Goal: Task Accomplishment & Management: Use online tool/utility

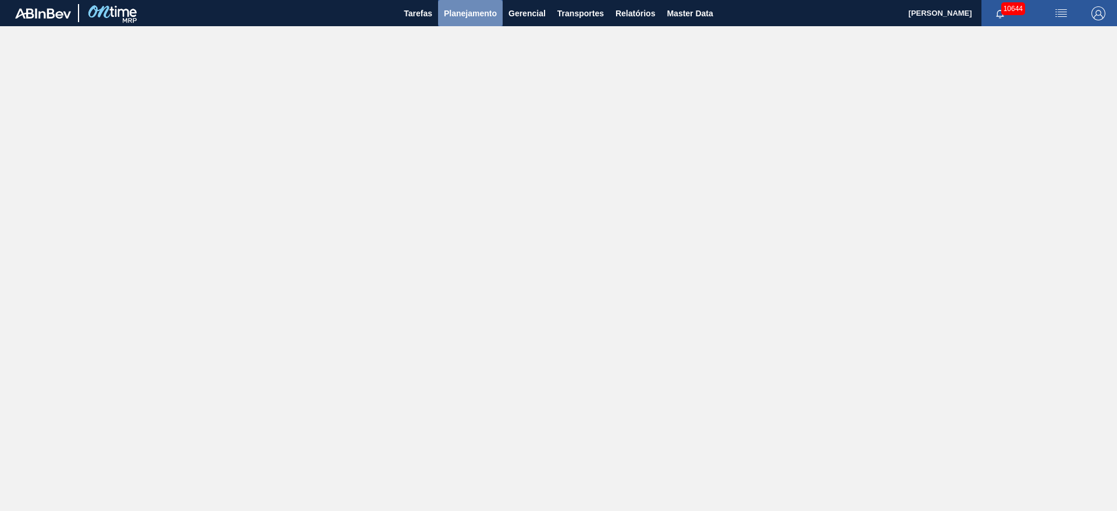
click at [478, 16] on span "Planejamento" at bounding box center [470, 13] width 53 height 14
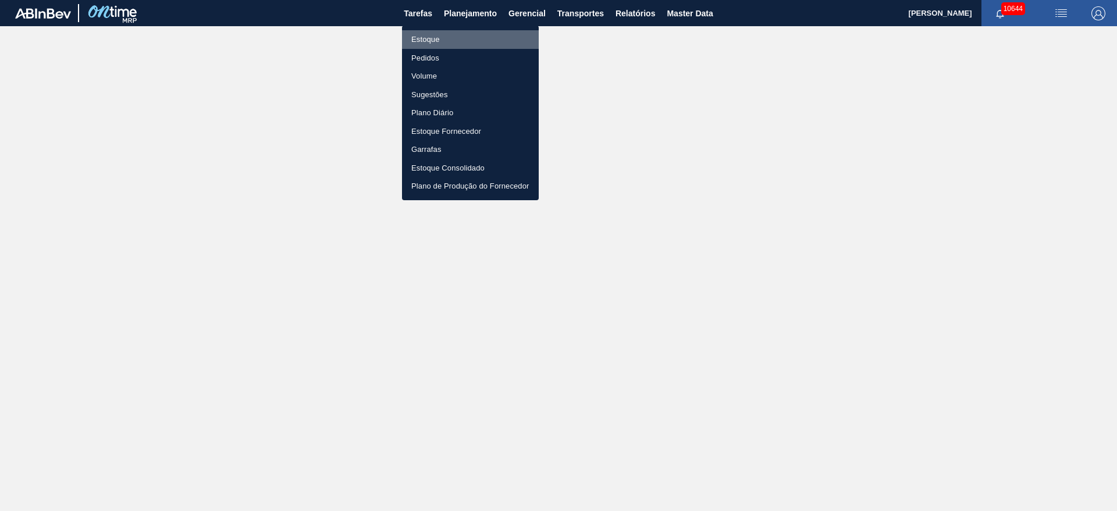
click at [471, 34] on li "Estoque" at bounding box center [470, 39] width 137 height 19
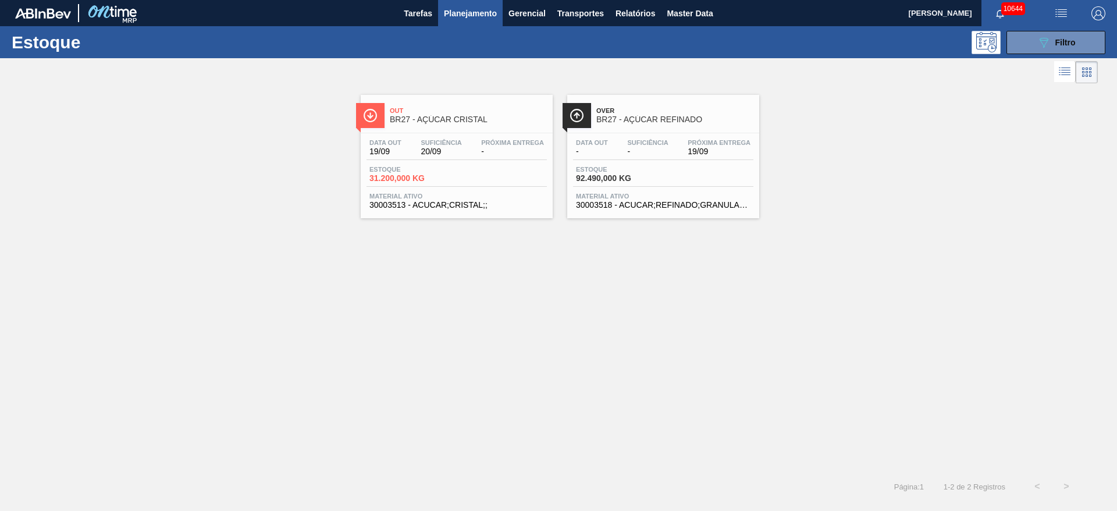
click at [978, 281] on div "Out BR27 - AÇÚCAR CRISTAL Data out 19/09 Suficiência 20/09 Próxima Entrega - Es…" at bounding box center [558, 279] width 1117 height 386
click at [233, 251] on div "Out BR27 - AÇÚCAR CRISTAL Data out 19/09 Suficiência 20/09 Próxima Entrega - Es…" at bounding box center [558, 279] width 1117 height 386
click at [1050, 39] on div "089F7B8B-B2A5-4AFE-B5C0-19BA573D28AC Filtro" at bounding box center [1055, 42] width 39 height 14
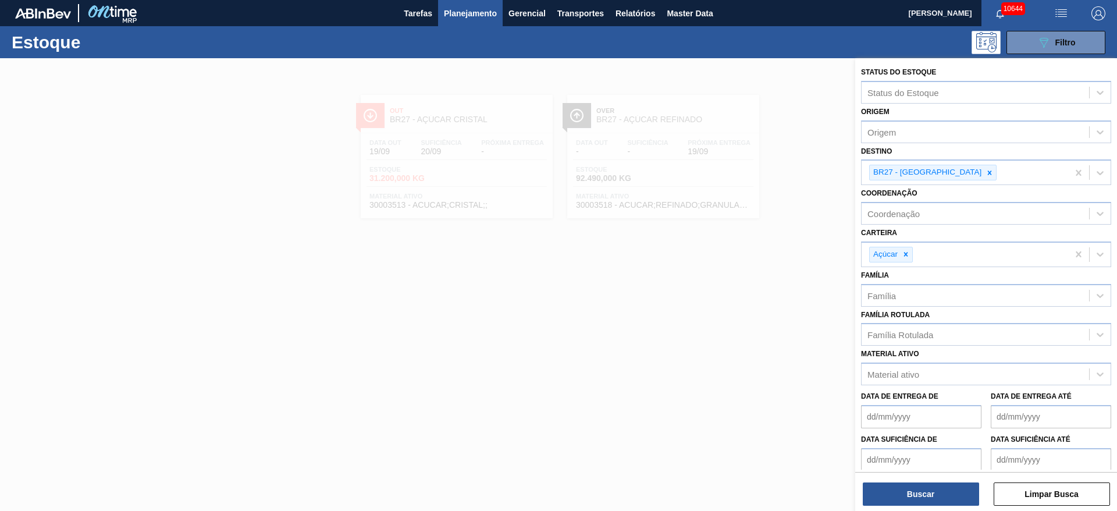
click at [756, 418] on div at bounding box center [558, 313] width 1117 height 511
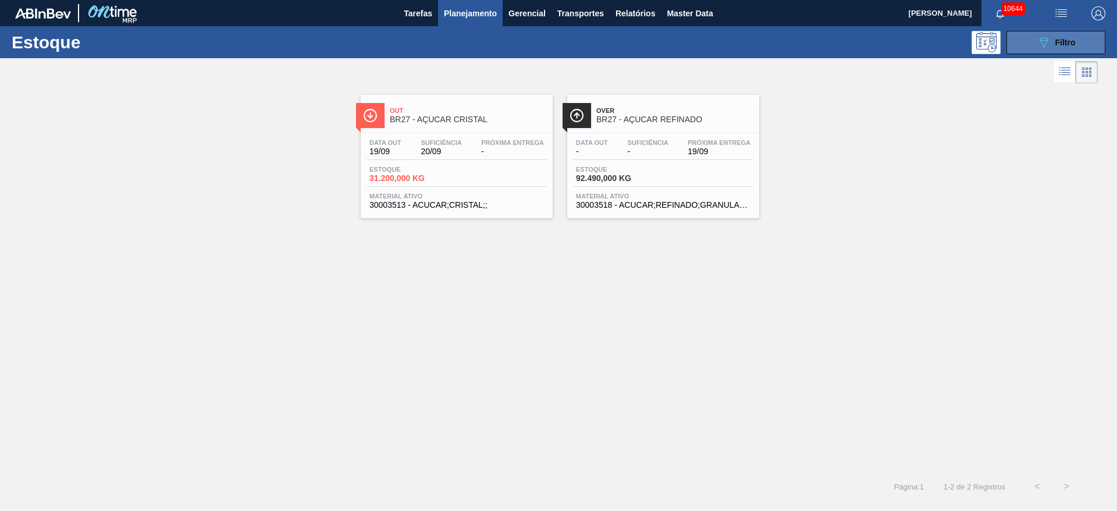
click at [1066, 41] on span "Filtro" at bounding box center [1065, 42] width 20 height 9
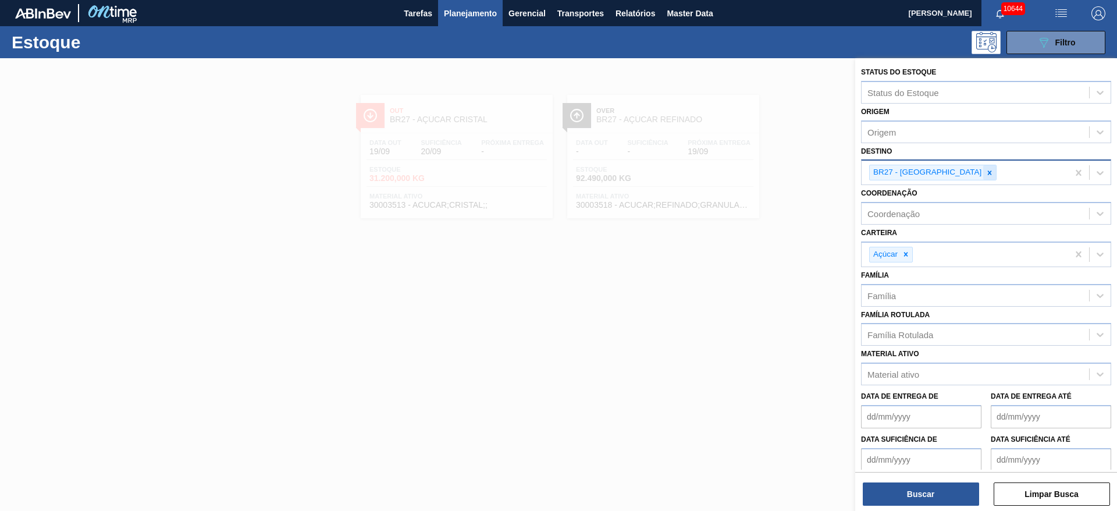
click at [988, 173] on icon at bounding box center [990, 172] width 4 height 4
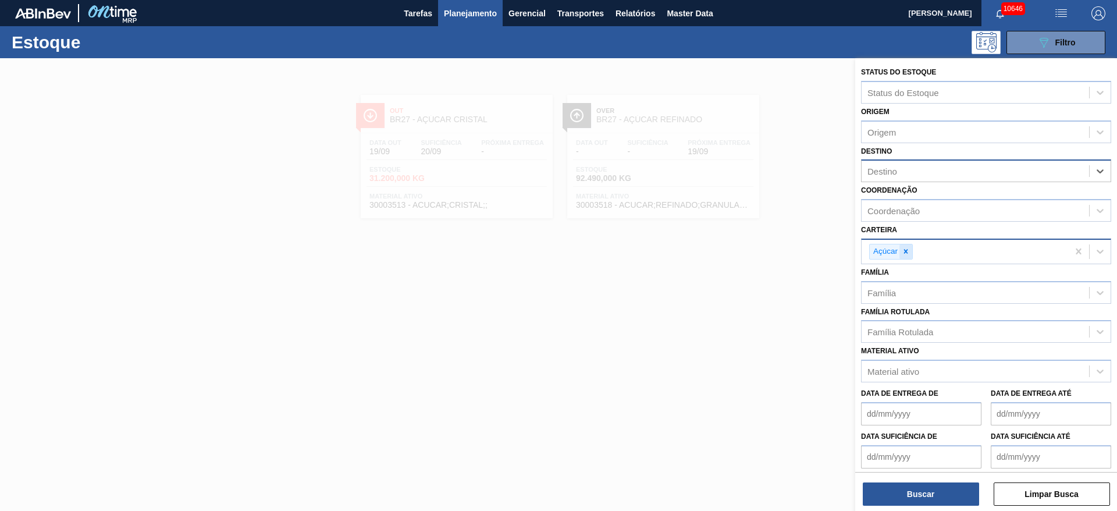
click at [910, 255] on div at bounding box center [905, 251] width 13 height 15
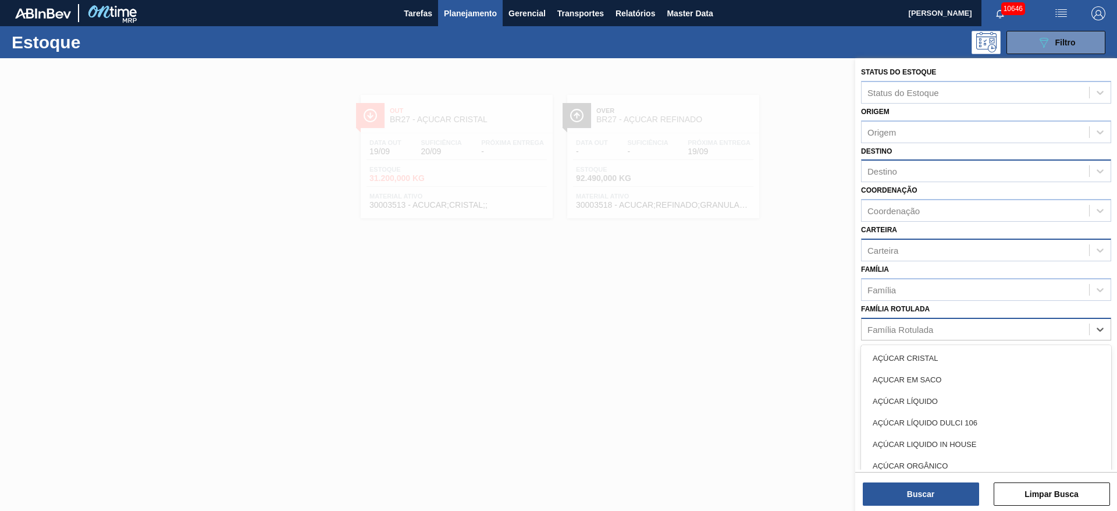
click at [903, 325] on div "Família Rotulada" at bounding box center [900, 329] width 66 height 10
click at [924, 264] on div "Família Família" at bounding box center [986, 281] width 250 height 40
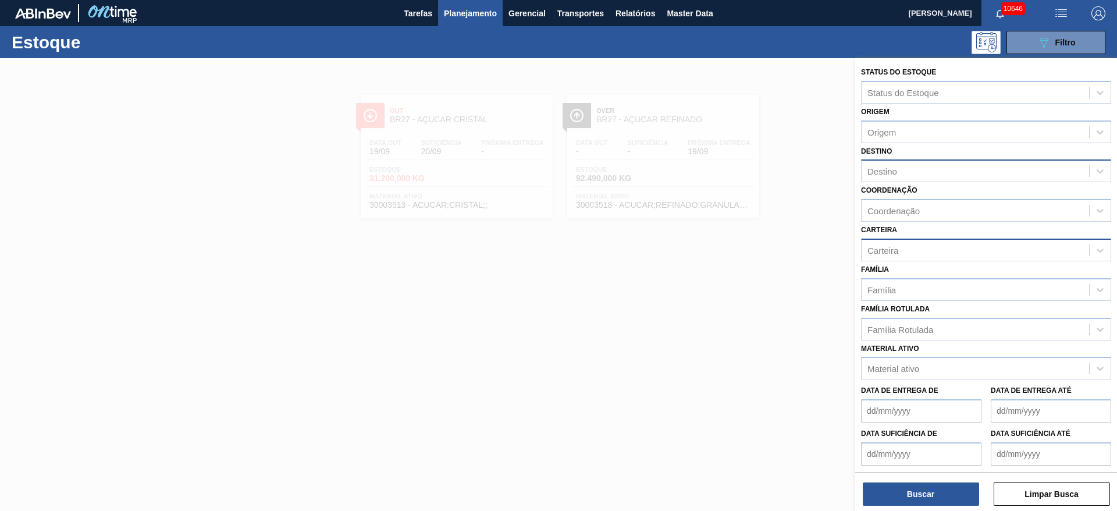
click at [886, 457] on de "Data suficiência de" at bounding box center [921, 453] width 120 height 23
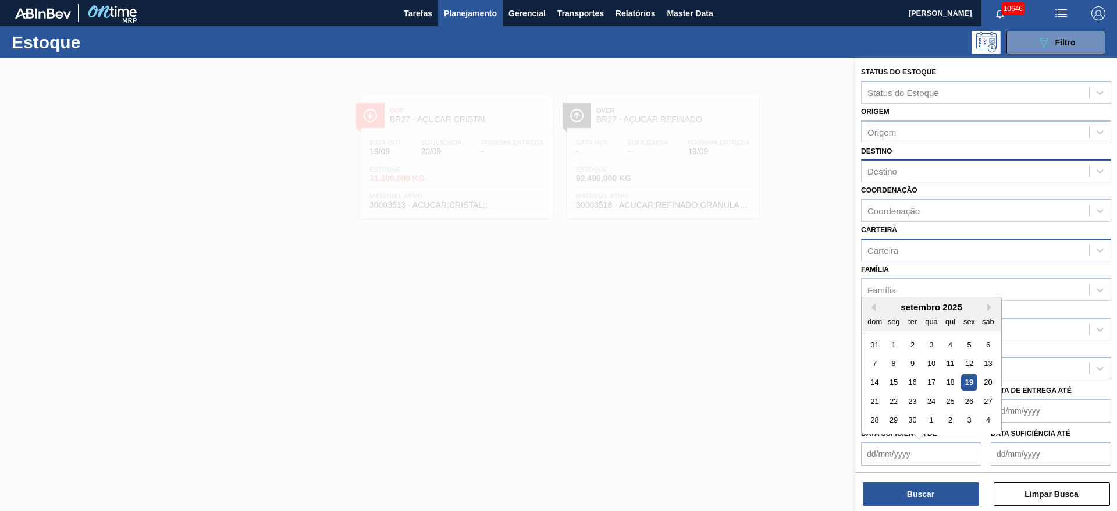
click at [880, 297] on div "setembro 2025 dom seg ter qua qui sex sab" at bounding box center [931, 314] width 140 height 34
click at [985, 386] on div "20" at bounding box center [988, 382] width 16 height 16
type de "20/09/2025"
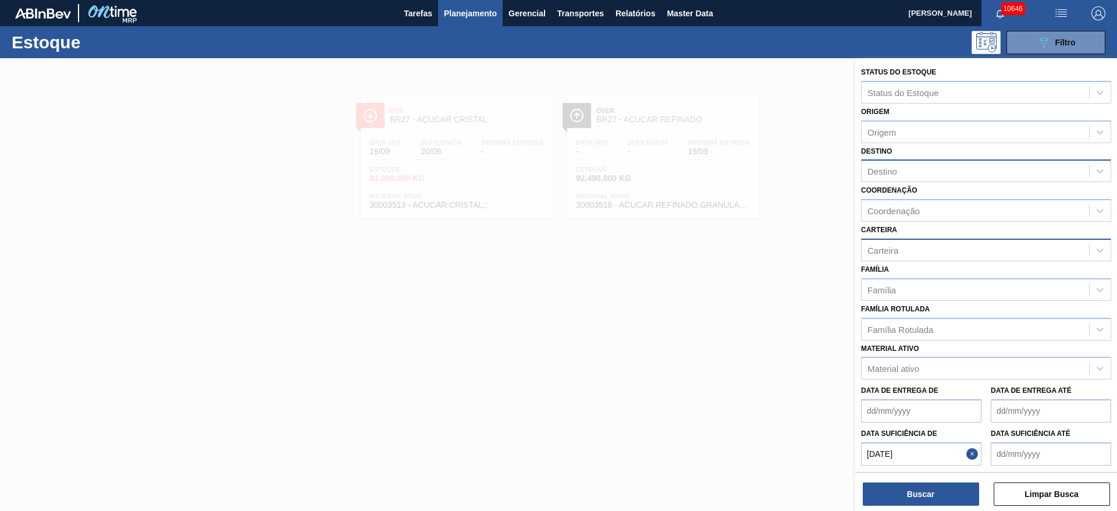
click at [1000, 432] on label "Data suficiência até" at bounding box center [1030, 433] width 80 height 8
click at [1000, 442] on até "Data suficiência até" at bounding box center [1050, 453] width 120 height 23
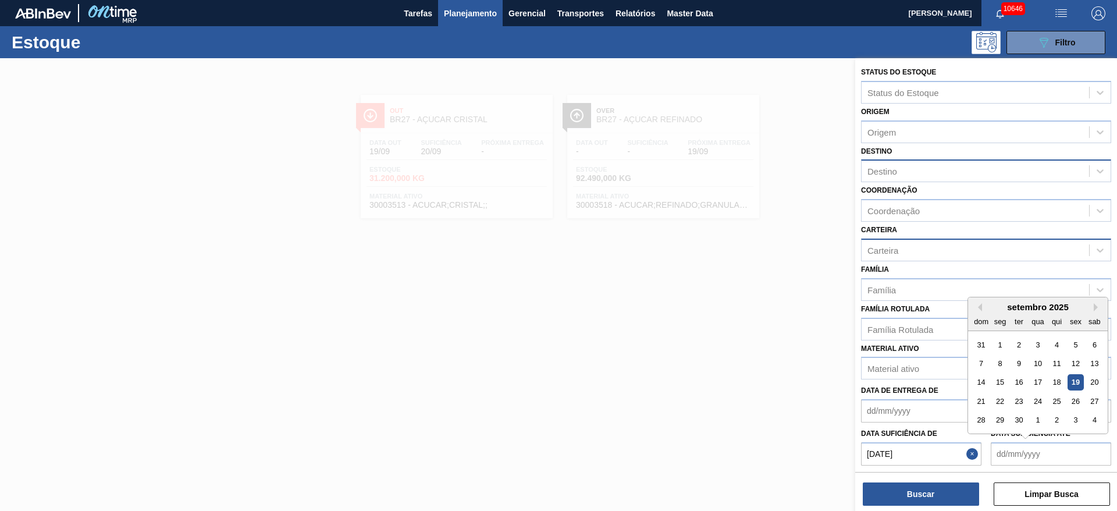
click at [1007, 450] on até "Data suficiência até" at bounding box center [1050, 453] width 120 height 23
click at [1016, 461] on até "Data suficiência até" at bounding box center [1050, 453] width 120 height 23
click at [1016, 457] on até "Data suficiência até" at bounding box center [1050, 453] width 120 height 23
click at [1052, 460] on até "Data suficiência até" at bounding box center [1050, 453] width 120 height 23
click at [968, 318] on div "dom seg ter qua qui sex sab" at bounding box center [1038, 321] width 140 height 19
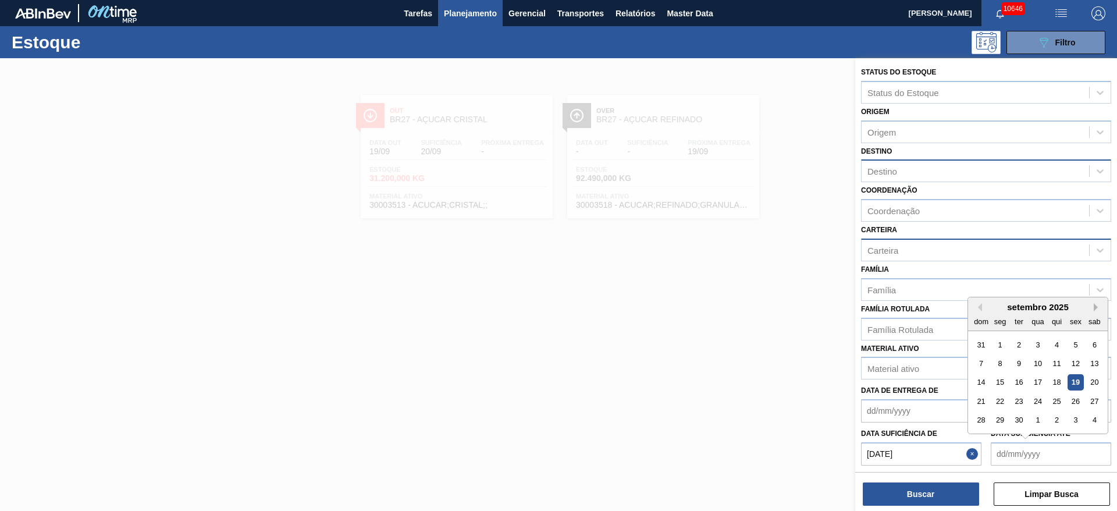
click at [1099, 306] on button "Next Month" at bounding box center [1097, 307] width 8 height 8
click at [1019, 365] on div "7" at bounding box center [1019, 363] width 16 height 16
type até "07/10/2025"
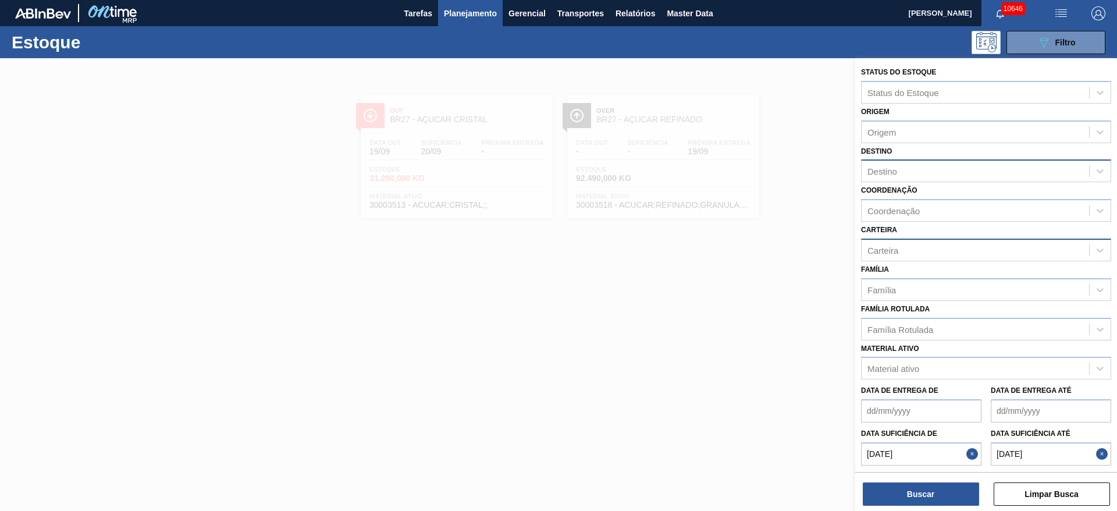
click at [906, 255] on div "Carteira" at bounding box center [974, 249] width 227 height 17
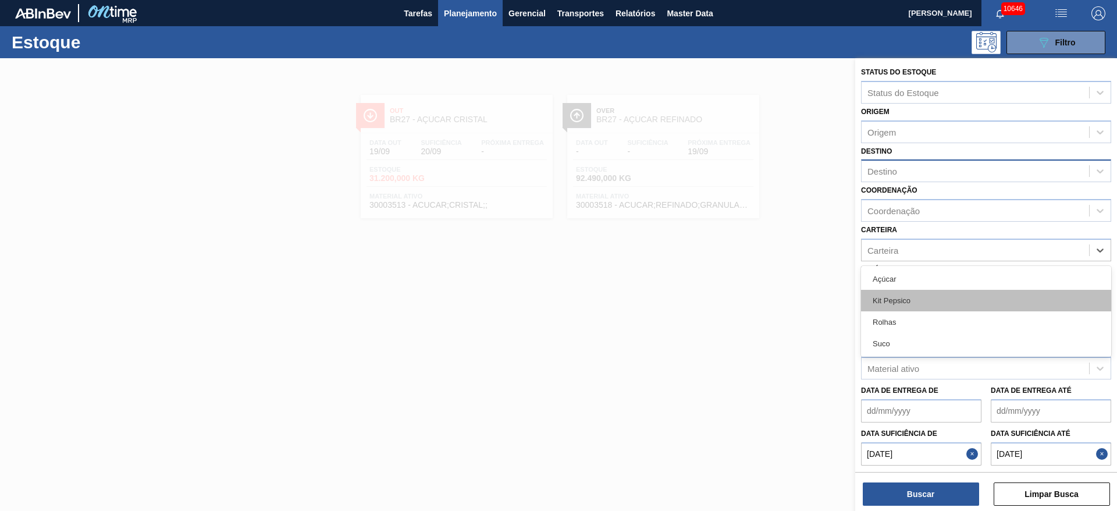
click at [909, 309] on div "Açúcar Kit Pepsico Rolhas Suco" at bounding box center [986, 311] width 250 height 91
click at [909, 309] on div "Kit Pepsico" at bounding box center [986, 301] width 250 height 22
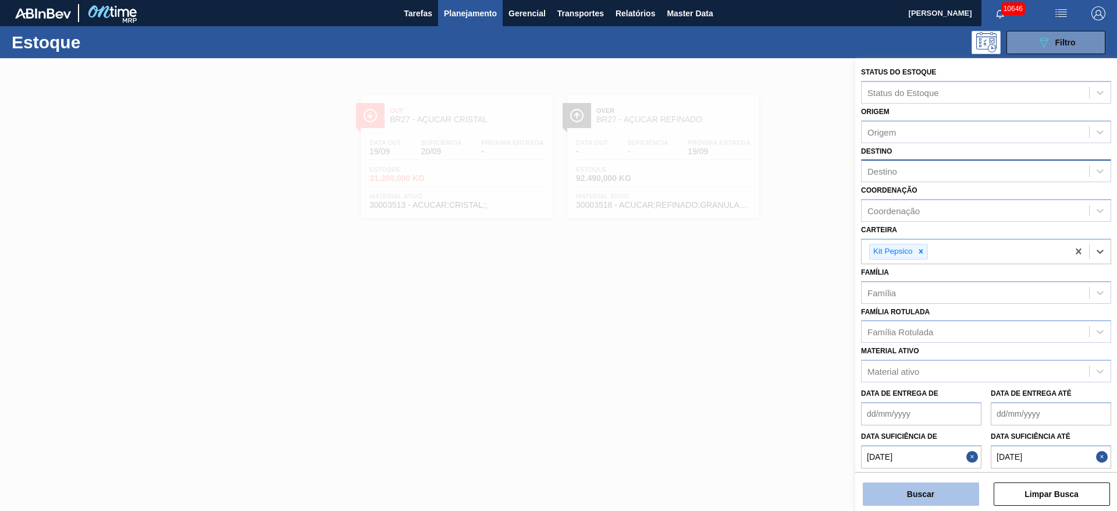
click at [926, 485] on button "Buscar" at bounding box center [921, 493] width 116 height 23
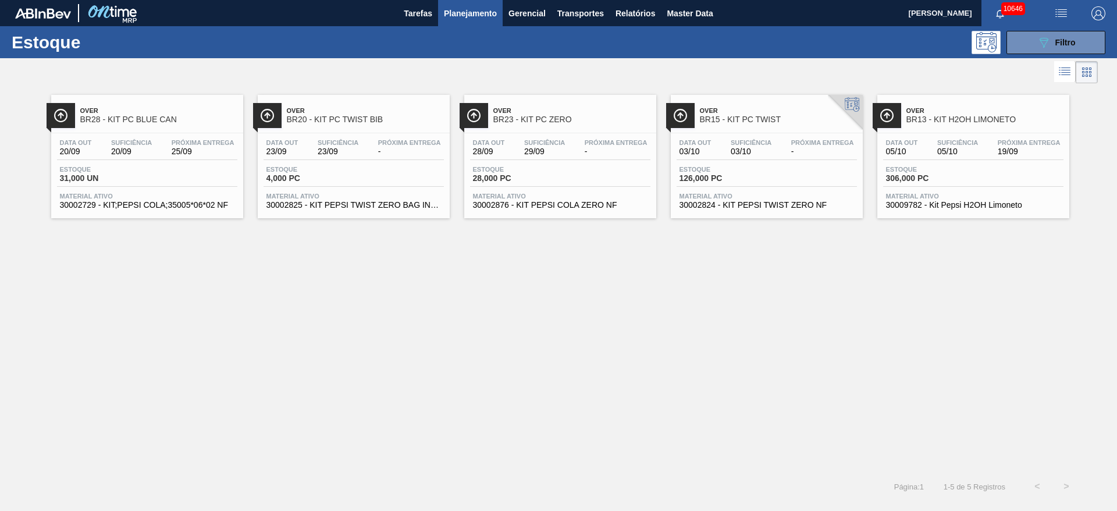
click at [544, 342] on div "Over BR28 - KIT PC BLUE CAN Data out 20/09 Suficiência 20/09 Próxima Entrega 25…" at bounding box center [558, 279] width 1117 height 386
click at [1052, 33] on button "089F7B8B-B2A5-4AFE-B5C0-19BA573D28AC Filtro" at bounding box center [1055, 42] width 99 height 23
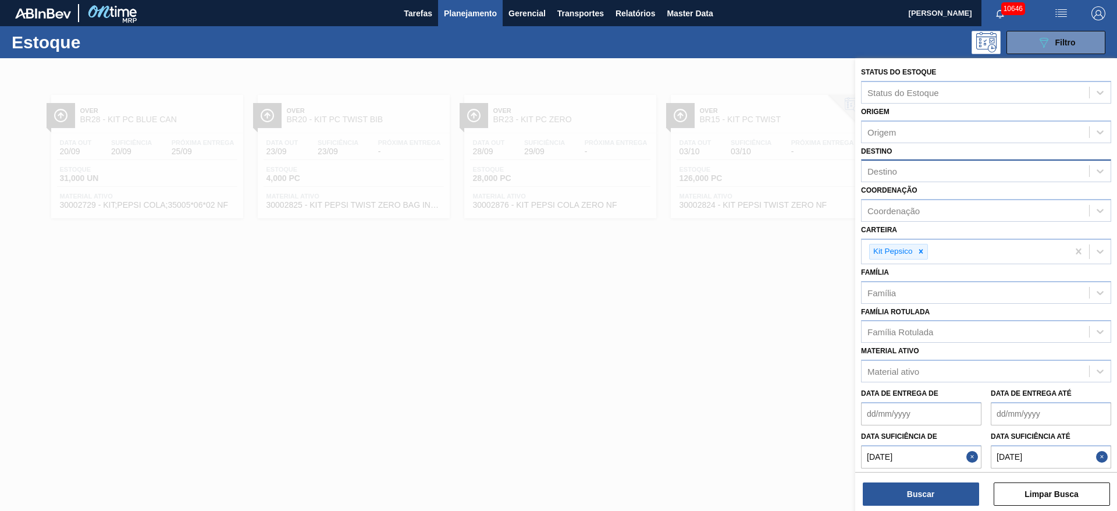
click at [971, 459] on button "Close" at bounding box center [973, 456] width 15 height 23
click at [1103, 457] on button "Close" at bounding box center [1103, 456] width 15 height 23
click at [924, 252] on icon at bounding box center [921, 251] width 8 height 8
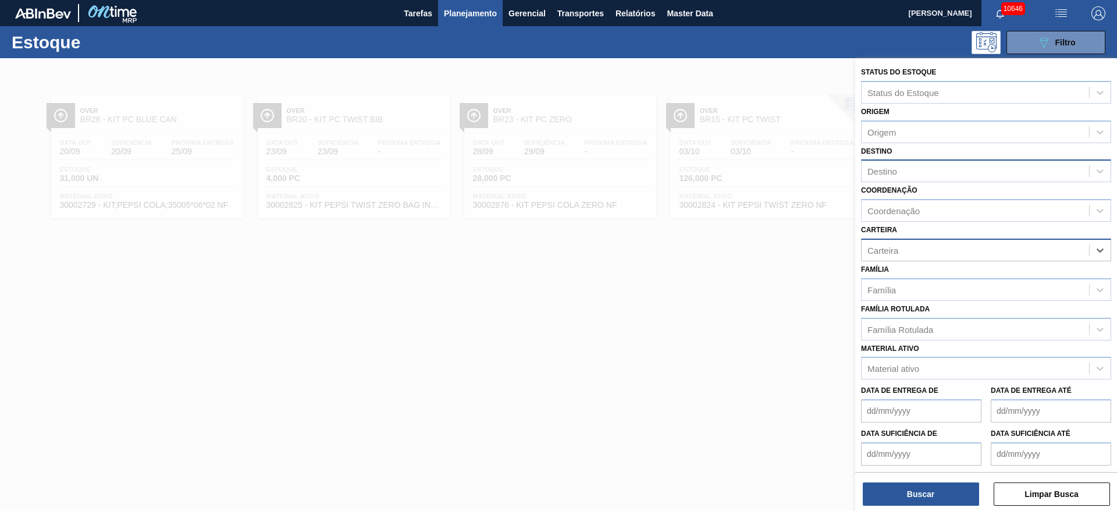
click at [888, 172] on div "Destino" at bounding box center [882, 171] width 30 height 10
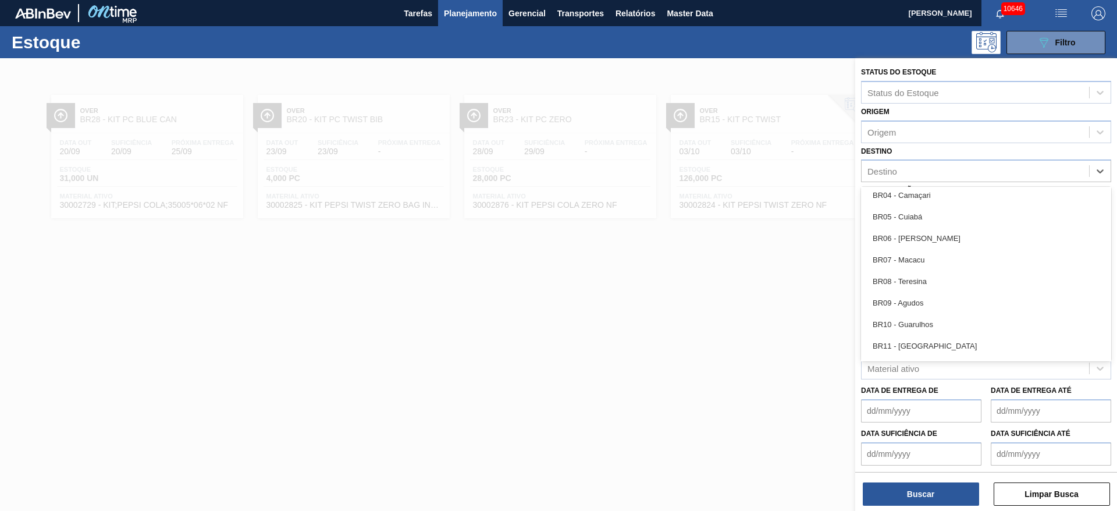
scroll to position [611, 0]
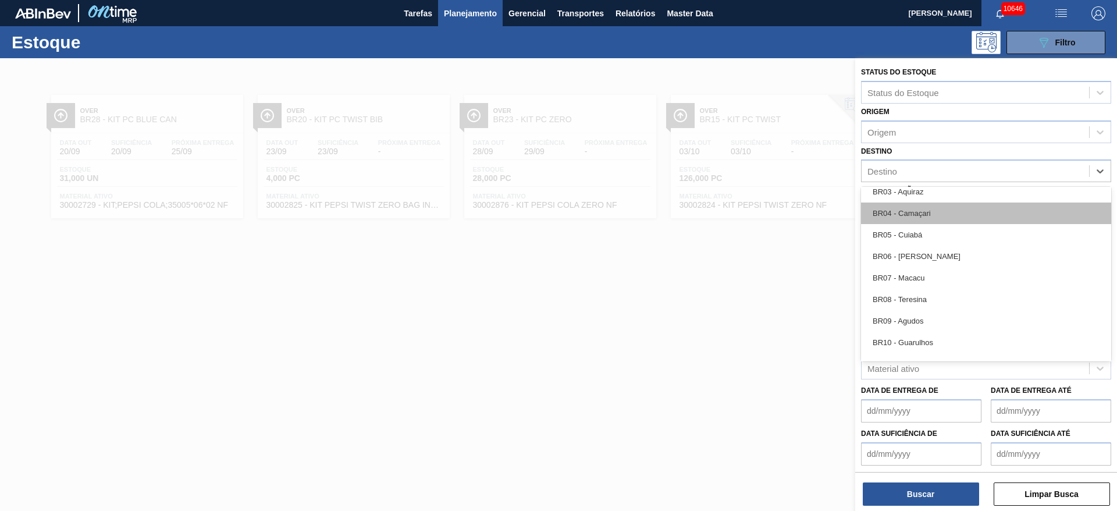
click at [931, 207] on div "BR04 - Camaçari" at bounding box center [986, 213] width 250 height 22
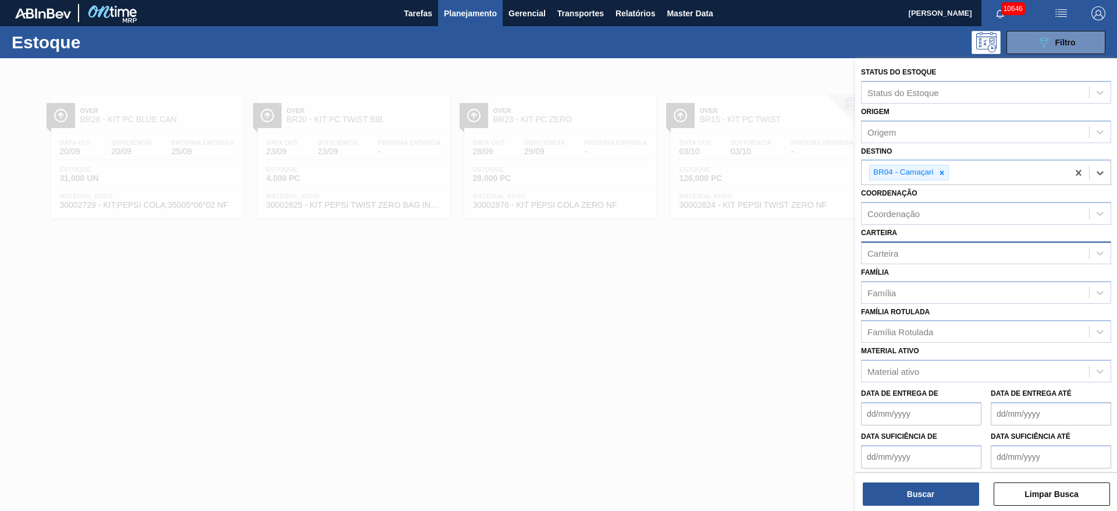
click at [911, 250] on div "Carteira" at bounding box center [974, 252] width 227 height 17
drag, startPoint x: 901, startPoint y: 303, endPoint x: 897, endPoint y: 365, distance: 62.4
click at [901, 309] on div "Kit Pepsico" at bounding box center [986, 304] width 250 height 22
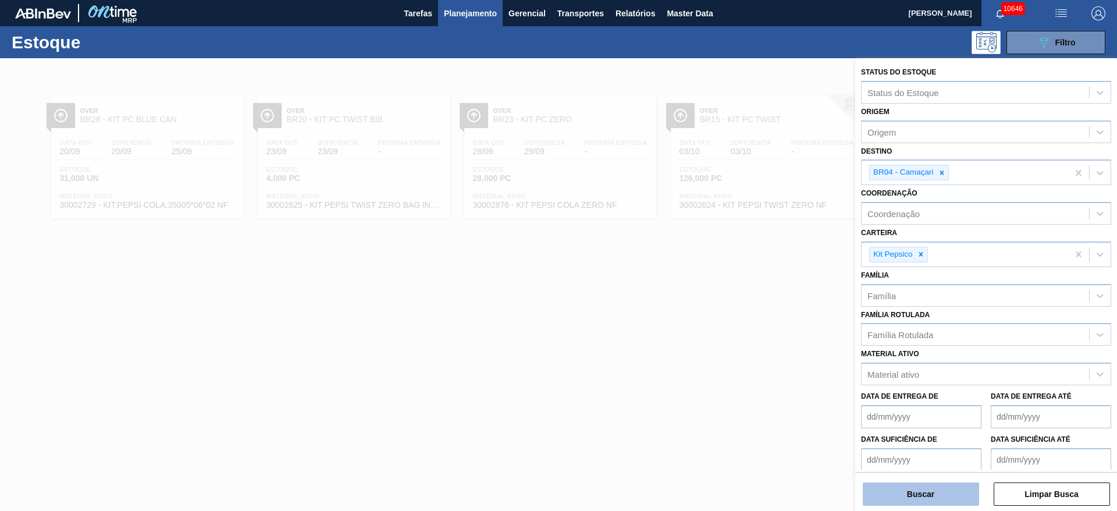
click at [900, 483] on button "Buscar" at bounding box center [921, 493] width 116 height 23
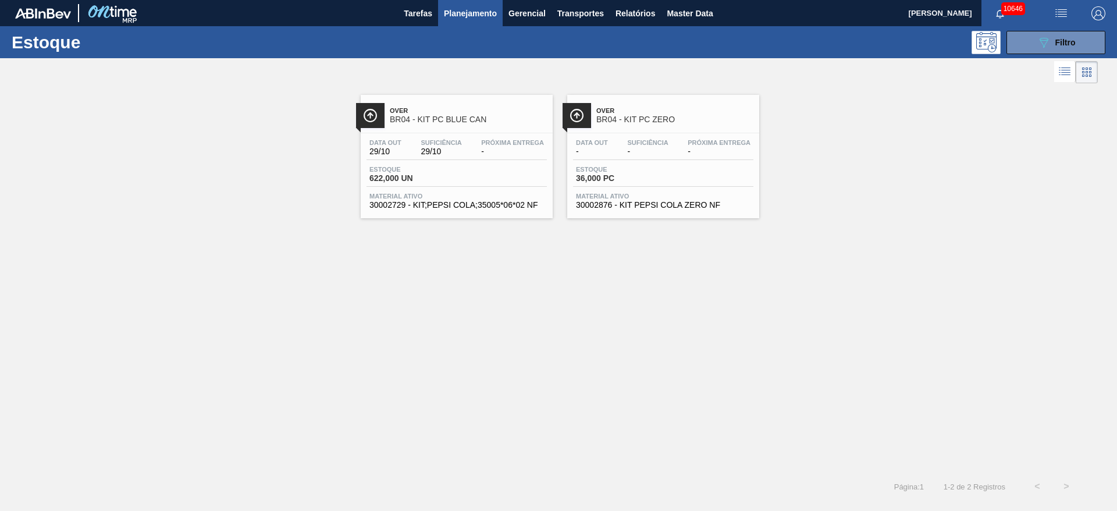
click at [494, 150] on span "-" at bounding box center [512, 151] width 63 height 9
click at [1057, 45] on span "Filtro" at bounding box center [1065, 42] width 20 height 9
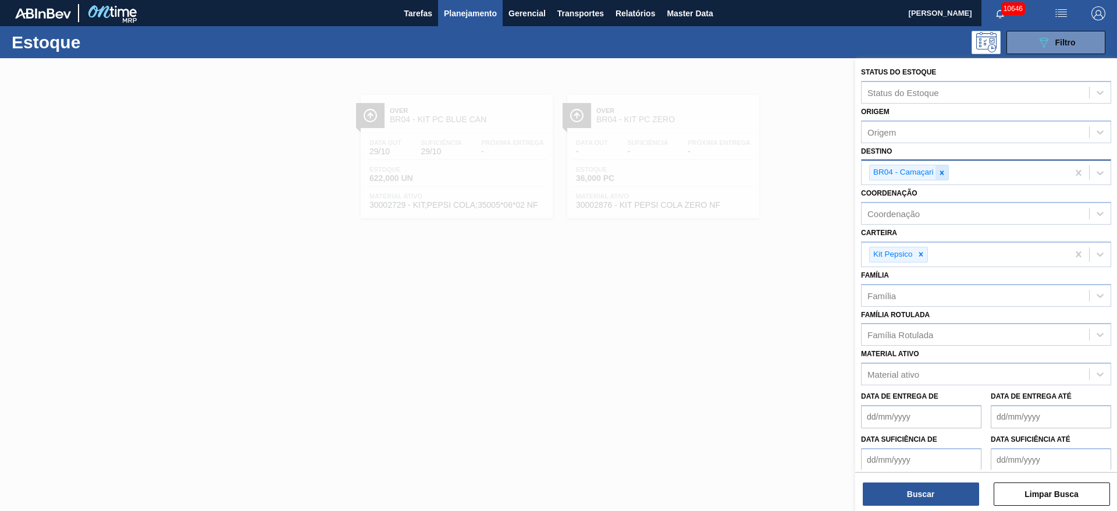
click at [938, 175] on icon at bounding box center [942, 173] width 8 height 8
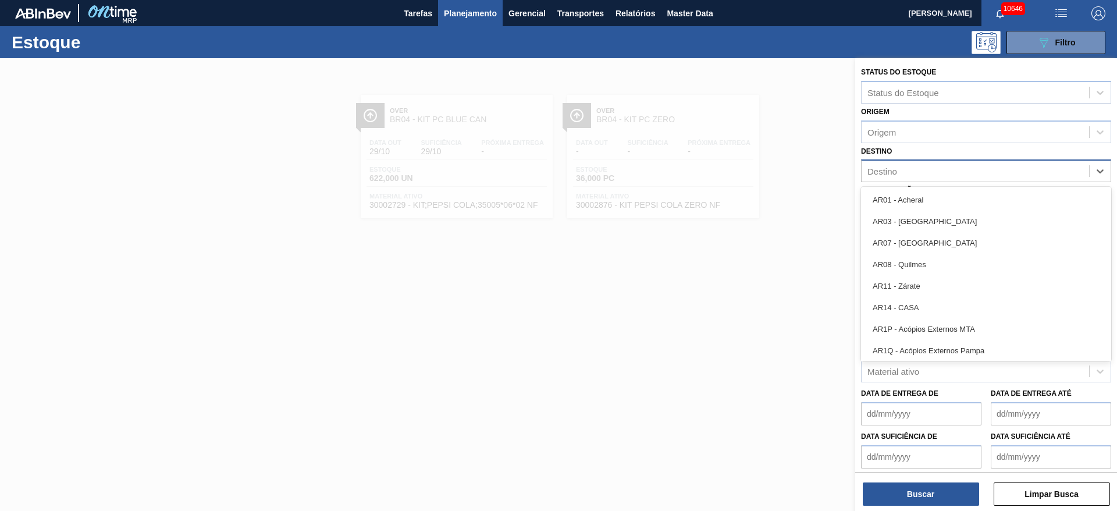
click at [938, 175] on div "Destino" at bounding box center [974, 171] width 227 height 17
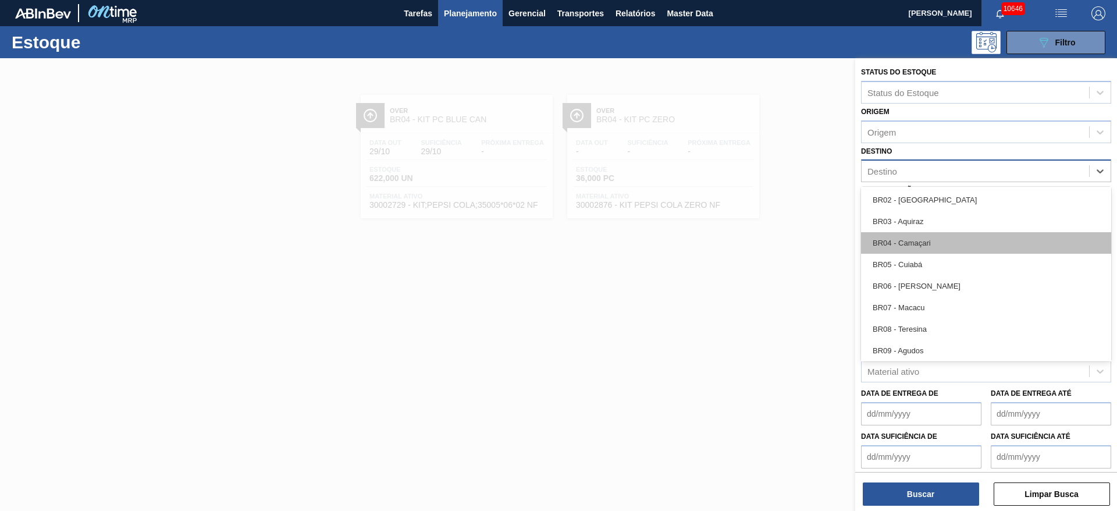
scroll to position [611, 0]
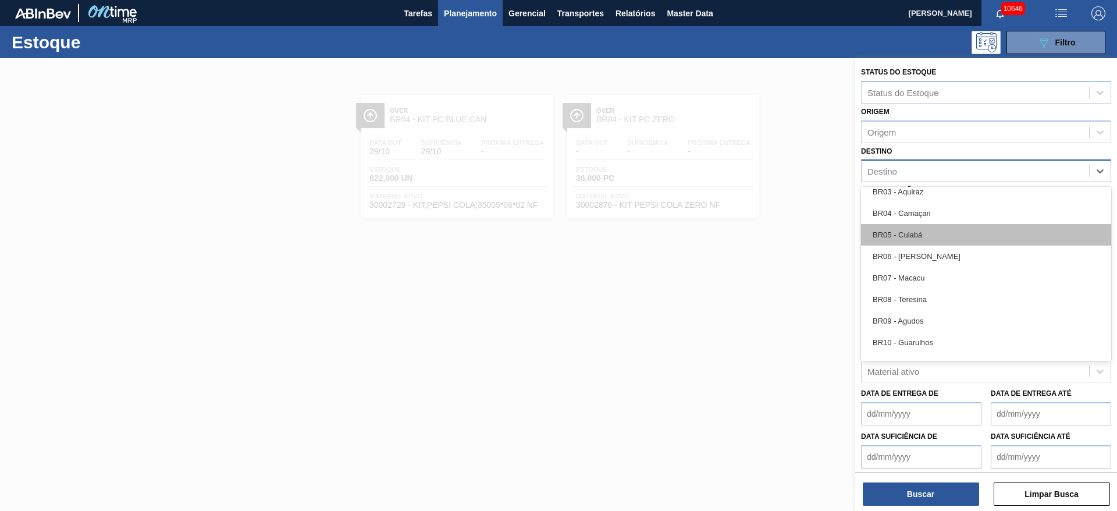
click at [947, 241] on div "BR05 - Cuiabá" at bounding box center [986, 235] width 250 height 22
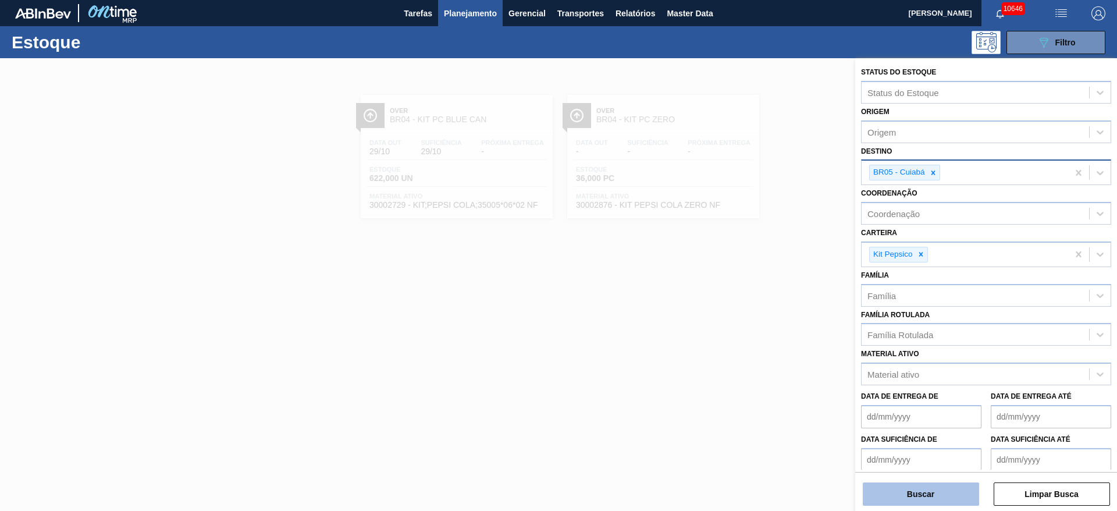
click at [938, 504] on button "Buscar" at bounding box center [921, 493] width 116 height 23
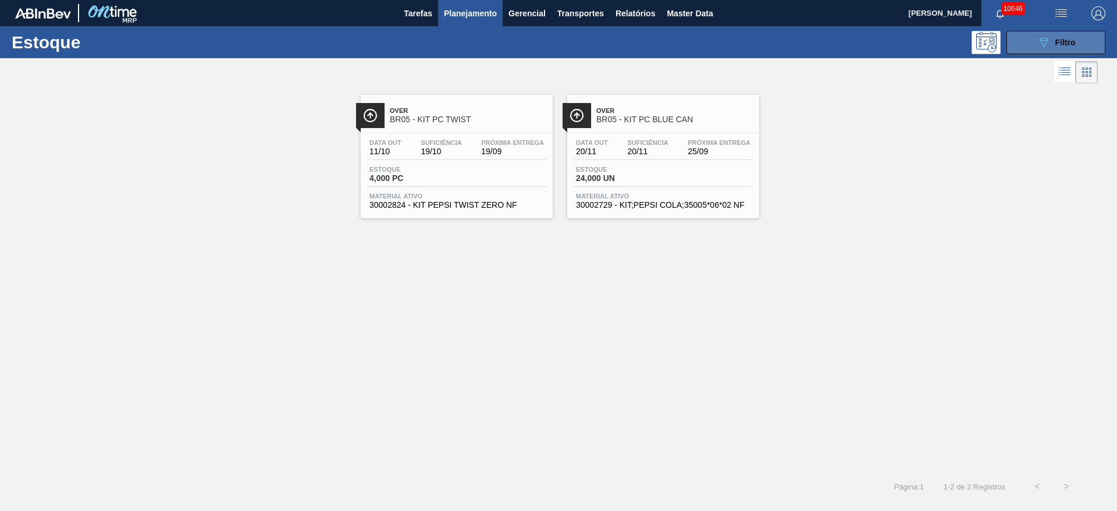
click at [1044, 35] on icon "089F7B8B-B2A5-4AFE-B5C0-19BA573D28AC" at bounding box center [1043, 42] width 14 height 14
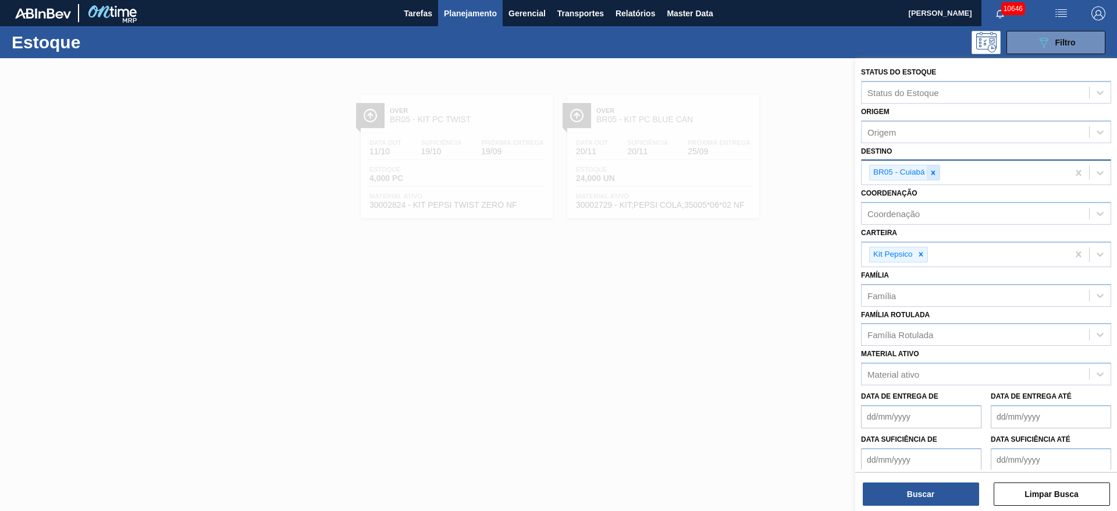
click at [932, 167] on div at bounding box center [932, 172] width 13 height 15
click at [932, 167] on div "BR05 - Cuiabá" at bounding box center [964, 173] width 206 height 24
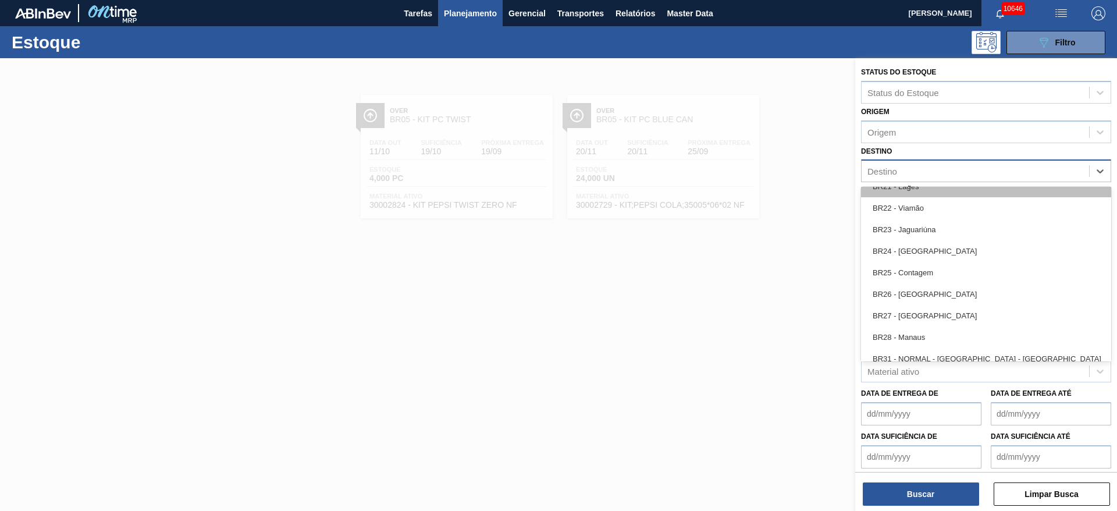
scroll to position [1047, 0]
click at [919, 315] on div "BR27 - Nova Minas" at bounding box center [986, 315] width 250 height 22
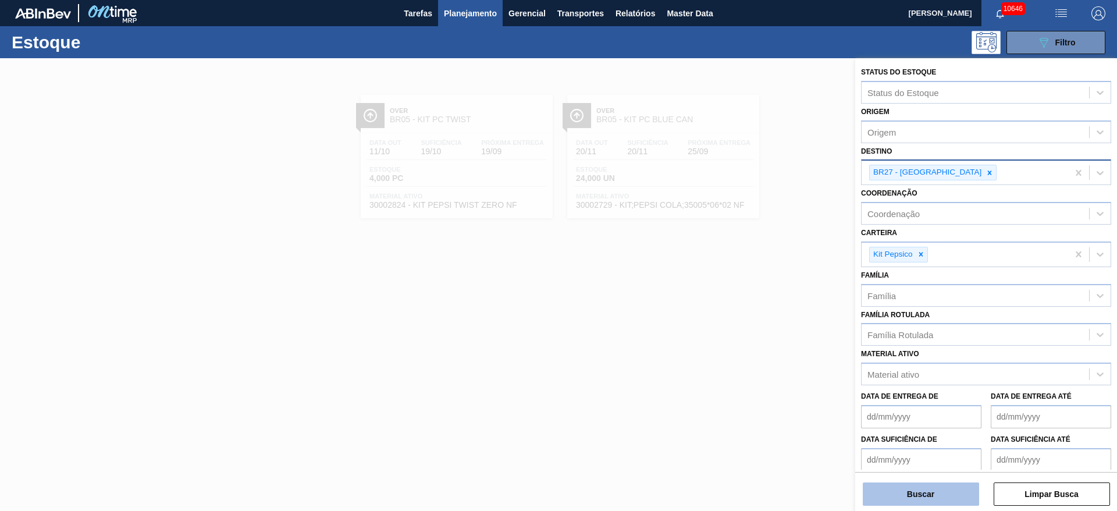
click at [905, 491] on button "Buscar" at bounding box center [921, 493] width 116 height 23
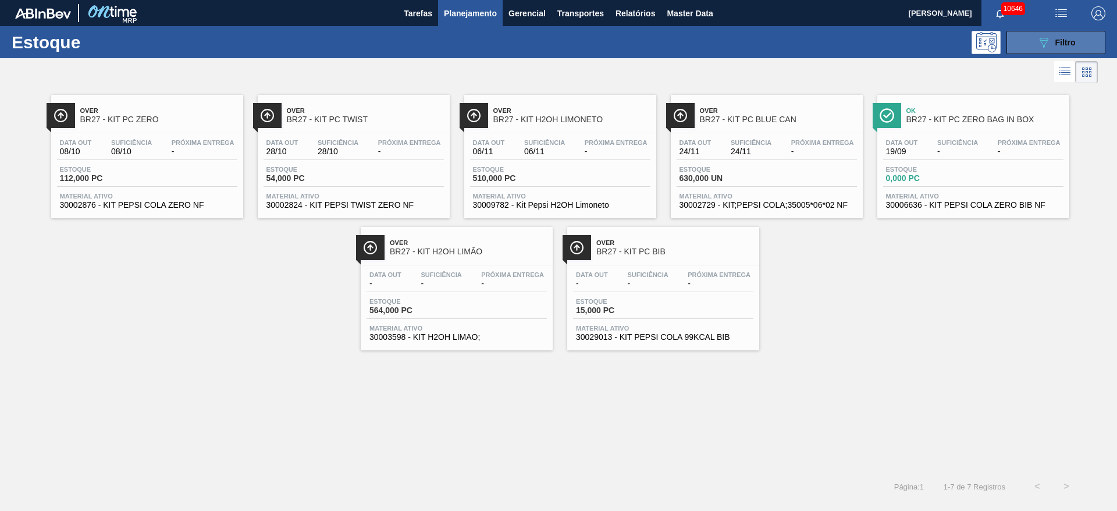
click at [1017, 40] on button "089F7B8B-B2A5-4AFE-B5C0-19BA573D28AC Filtro" at bounding box center [1055, 42] width 99 height 23
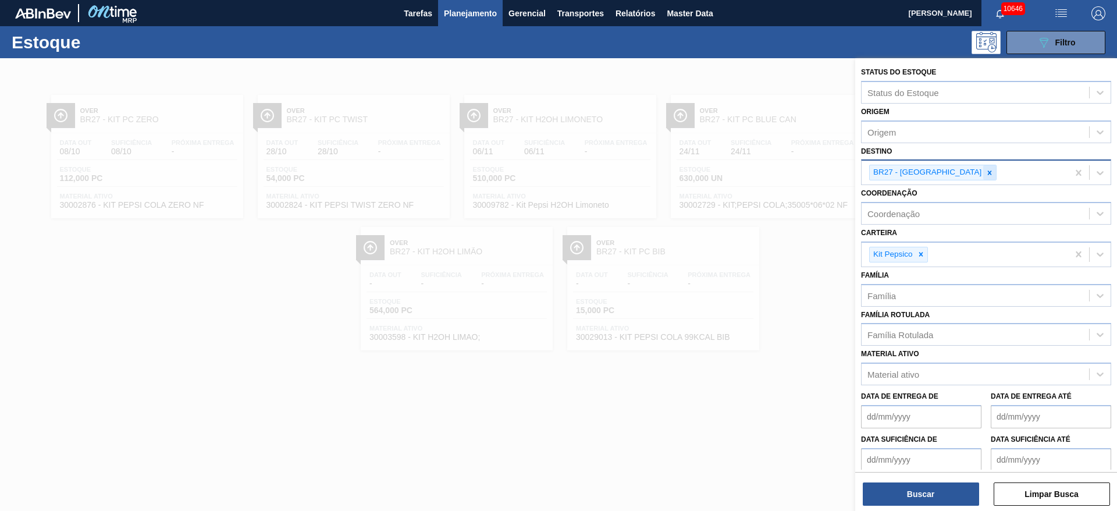
click at [985, 173] on icon at bounding box center [989, 173] width 8 height 8
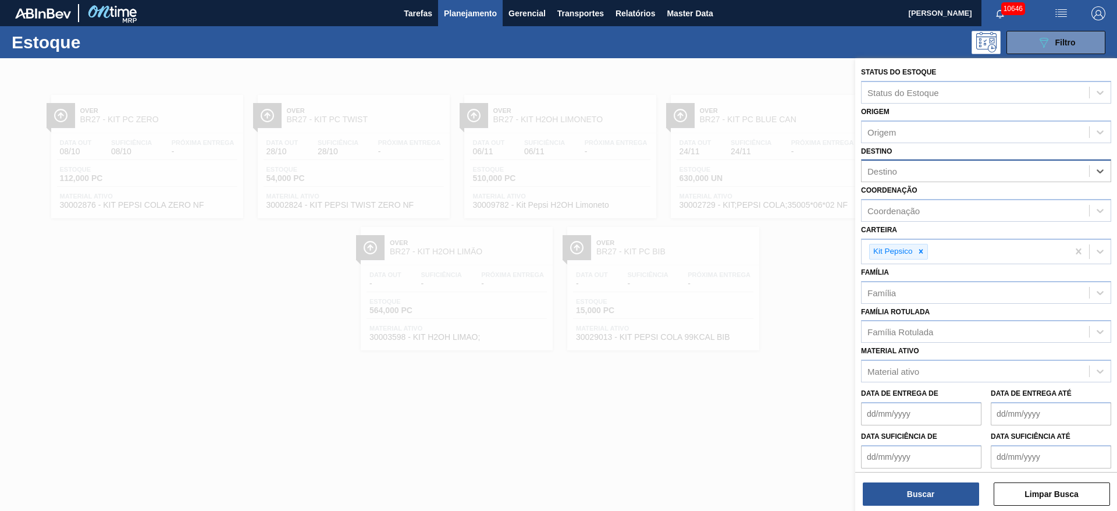
click at [1015, 413] on até "Data de Entrega até" at bounding box center [1050, 413] width 120 height 23
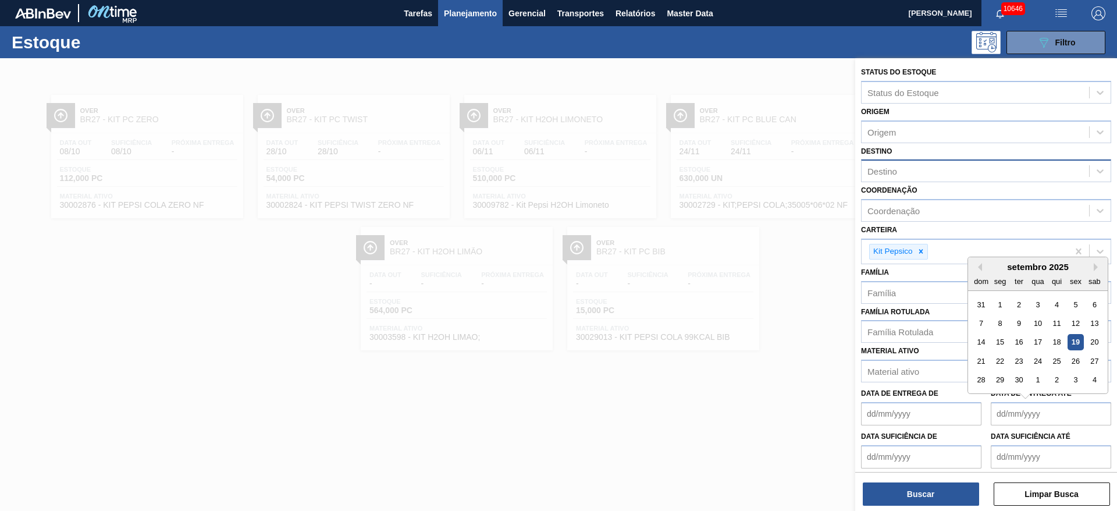
click at [1029, 459] on até "Data suficiência até" at bounding box center [1050, 456] width 120 height 23
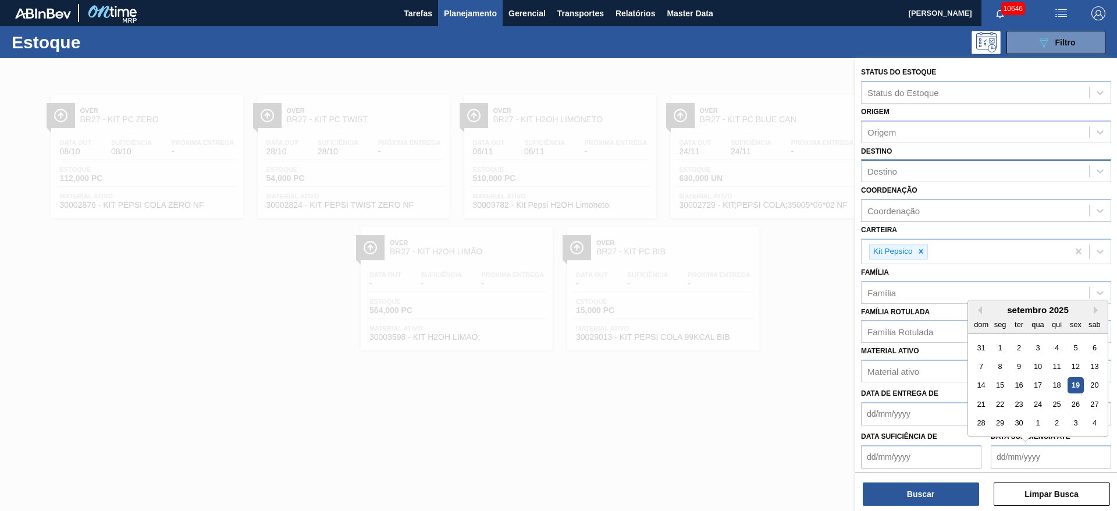
click at [970, 316] on div "dom seg ter qua qui sex sab" at bounding box center [1038, 324] width 140 height 19
click at [1099, 307] on button "Next Month" at bounding box center [1097, 310] width 8 height 8
click at [1057, 385] on div "16" at bounding box center [1057, 385] width 16 height 16
type até "16/10/2025"
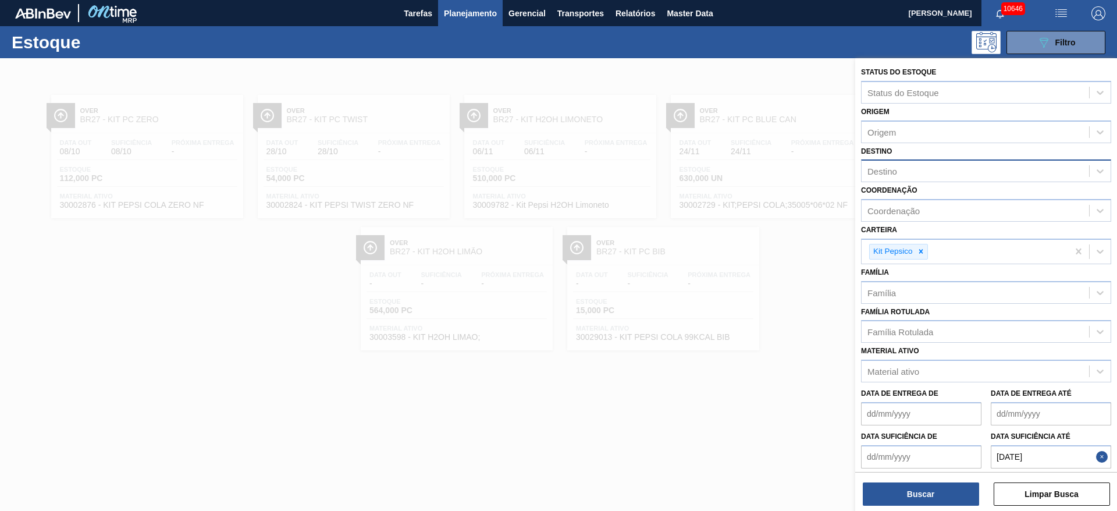
click at [880, 454] on de "Data suficiência de" at bounding box center [921, 456] width 120 height 23
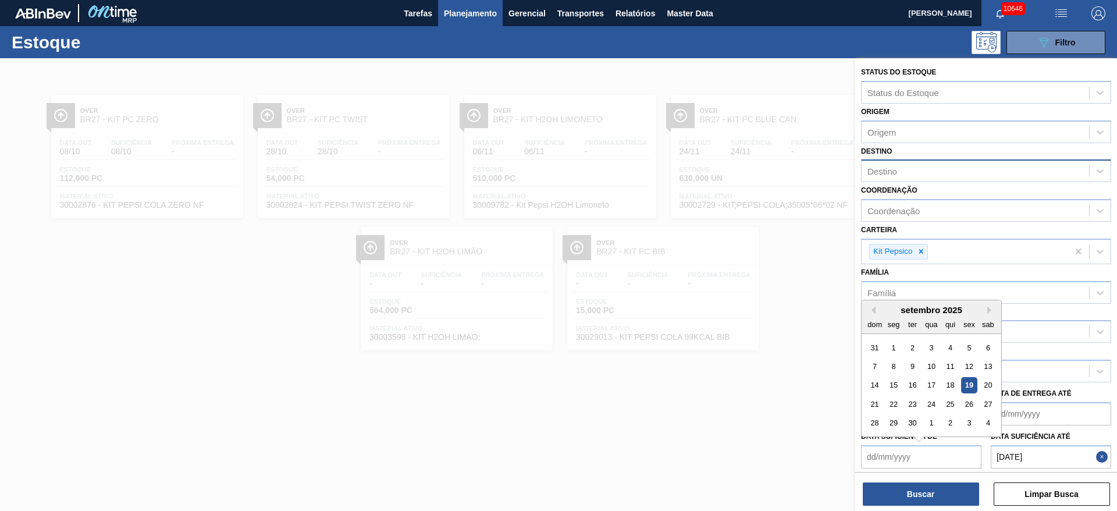
click at [886, 315] on div "dom seg ter qua qui sex sab" at bounding box center [931, 324] width 140 height 19
click at [963, 383] on div "19" at bounding box center [969, 385] width 16 height 16
type de "[DATE]"
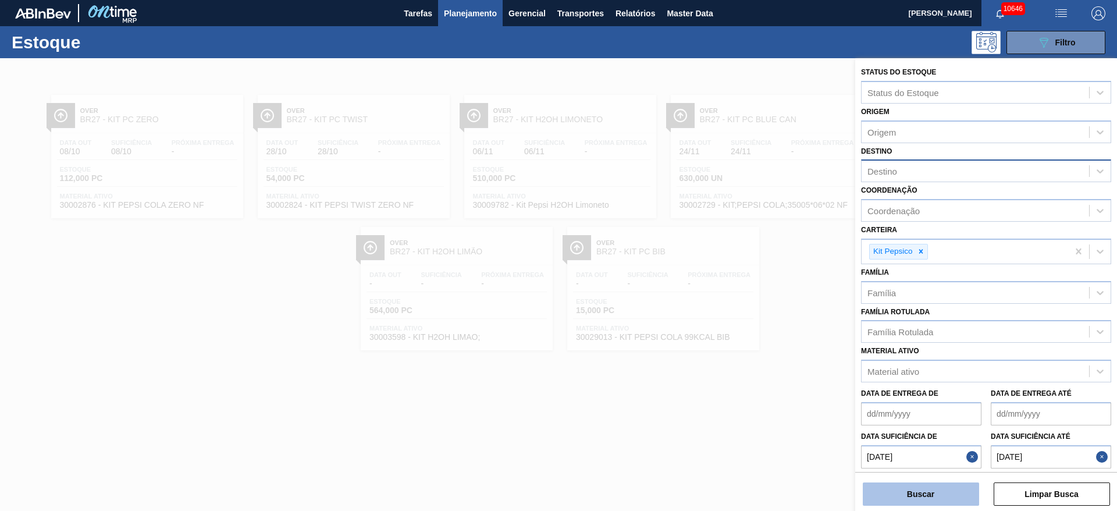
click at [946, 491] on button "Buscar" at bounding box center [921, 493] width 116 height 23
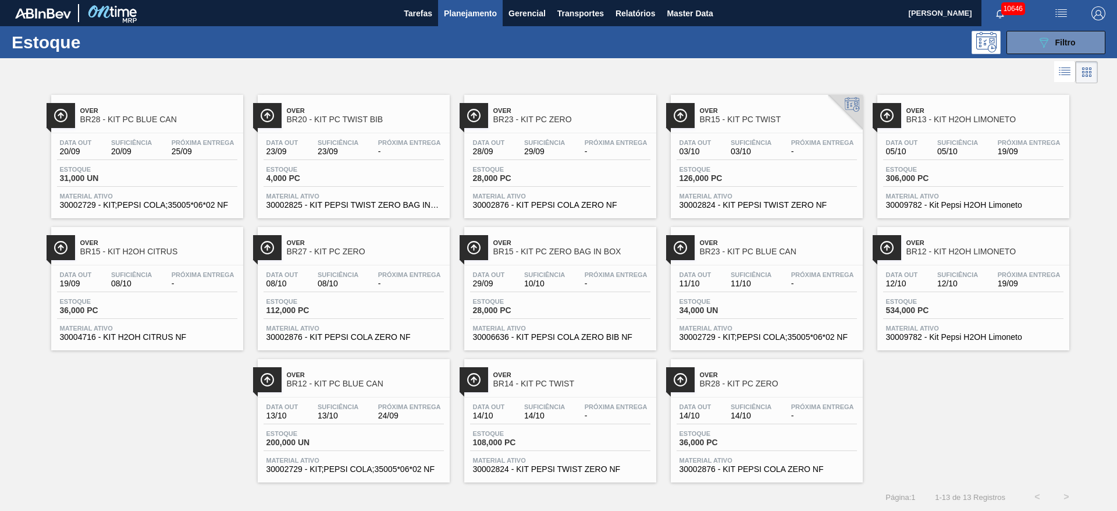
click at [706, 50] on div "089F7B8B-B2A5-4AFE-B5C0-19BA573D28AC Filtro" at bounding box center [648, 42] width 925 height 23
click at [1063, 37] on div "089F7B8B-B2A5-4AFE-B5C0-19BA573D28AC Filtro" at bounding box center [1055, 42] width 39 height 14
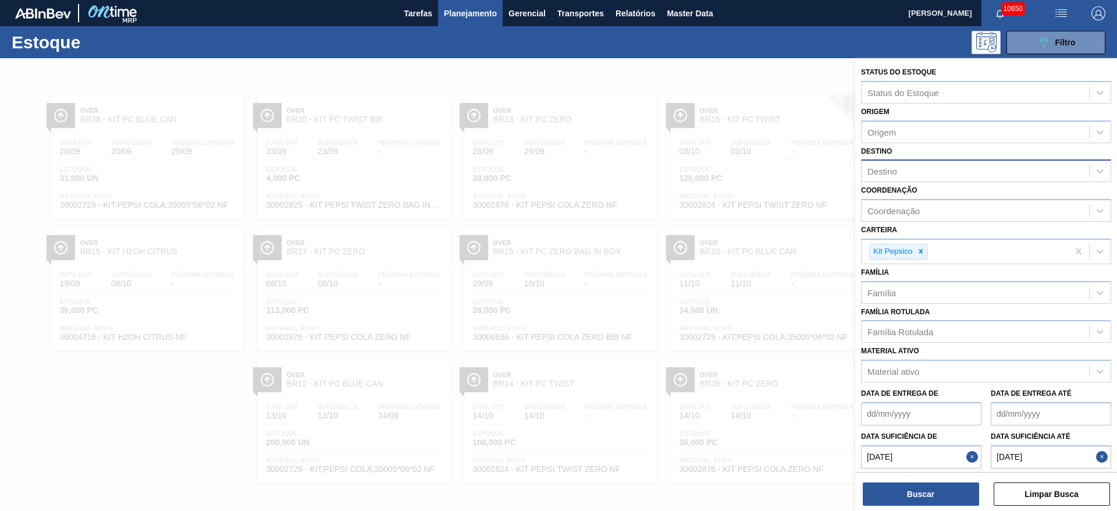
click at [920, 176] on div "Destino" at bounding box center [974, 171] width 227 height 17
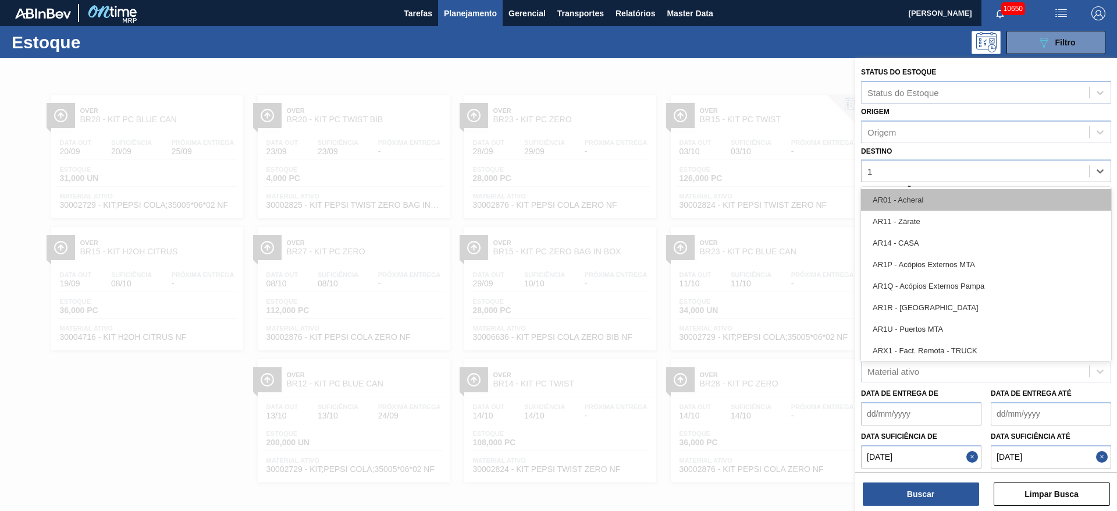
type input "15"
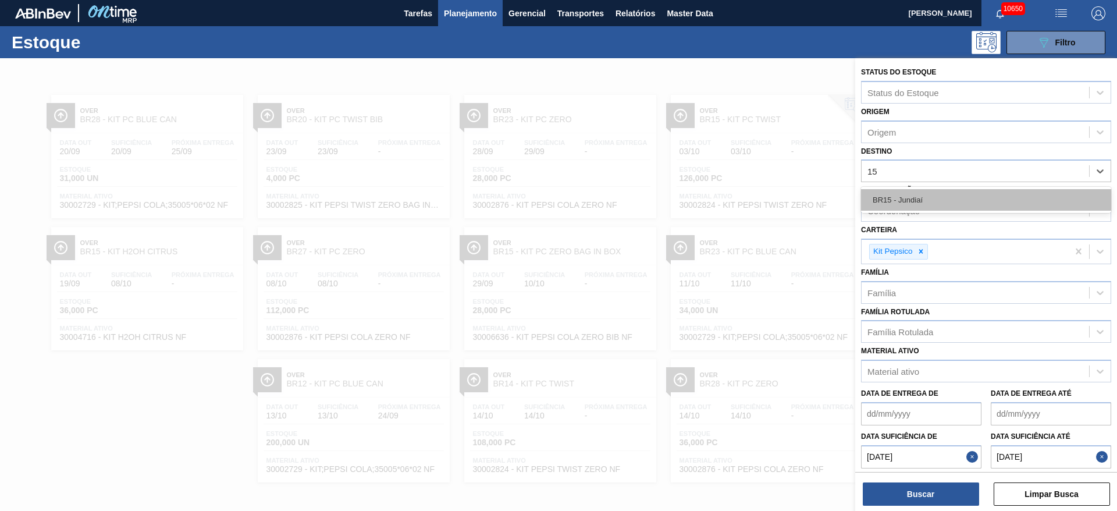
click at [921, 208] on div "BR15 - Jundiaí" at bounding box center [986, 200] width 250 height 22
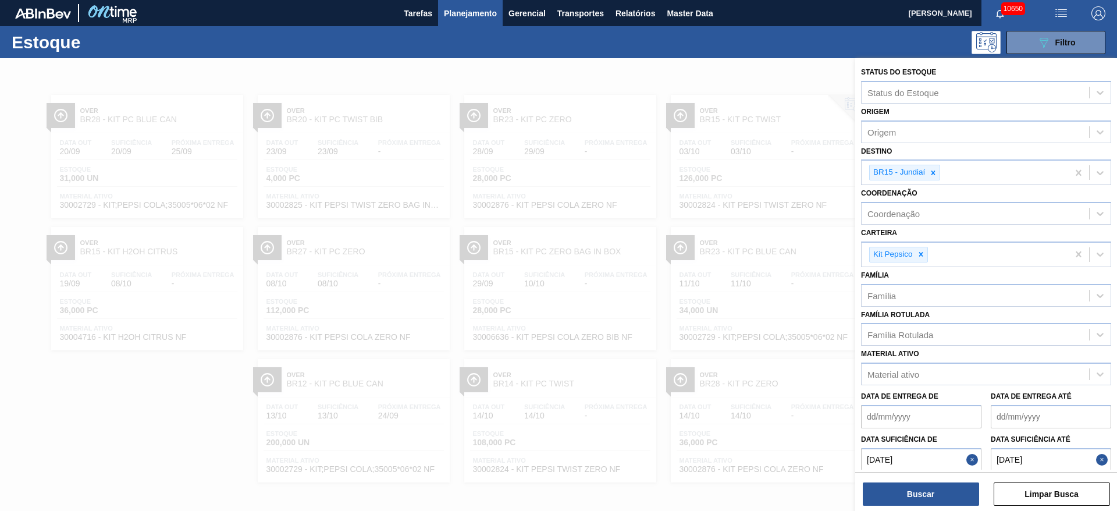
click at [970, 468] on button "Close" at bounding box center [973, 459] width 15 height 23
click at [1098, 460] on button "Close" at bounding box center [1103, 459] width 15 height 23
click at [933, 496] on button "Buscar" at bounding box center [921, 493] width 116 height 23
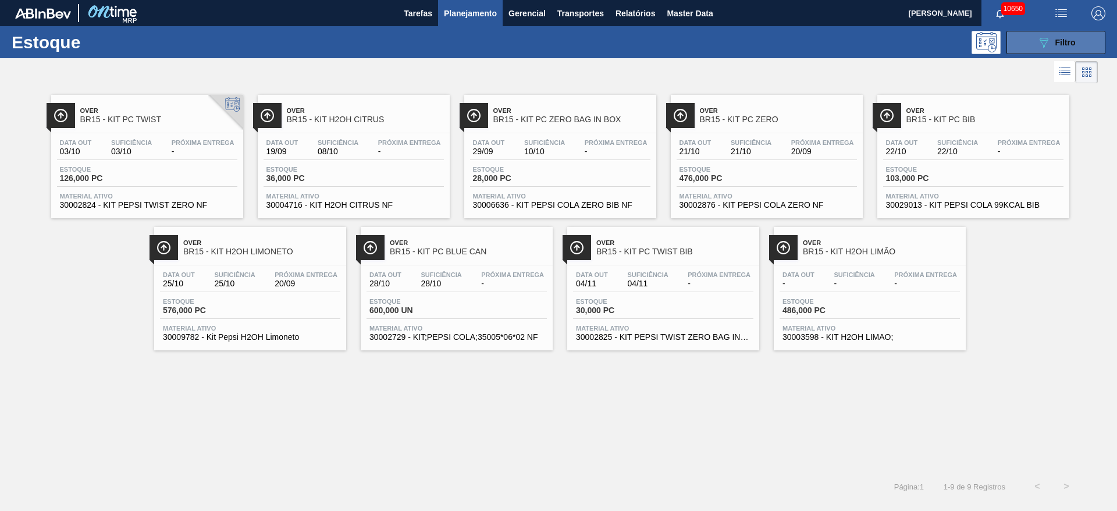
click at [1054, 31] on button "089F7B8B-B2A5-4AFE-B5C0-19BA573D28AC Filtro" at bounding box center [1055, 42] width 99 height 23
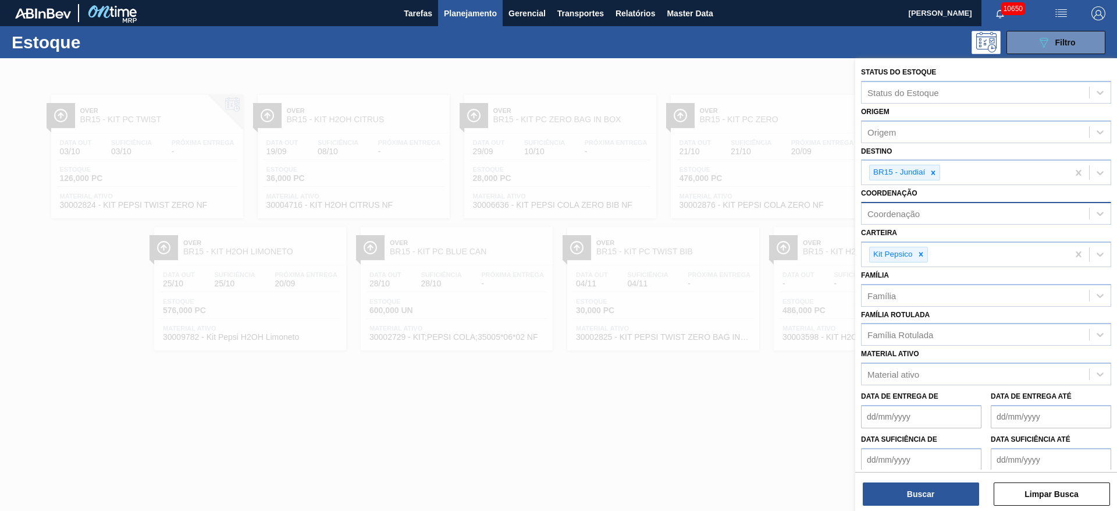
drag, startPoint x: 933, startPoint y: 170, endPoint x: 922, endPoint y: 211, distance: 42.9
click at [929, 172] on icon at bounding box center [933, 173] width 8 height 8
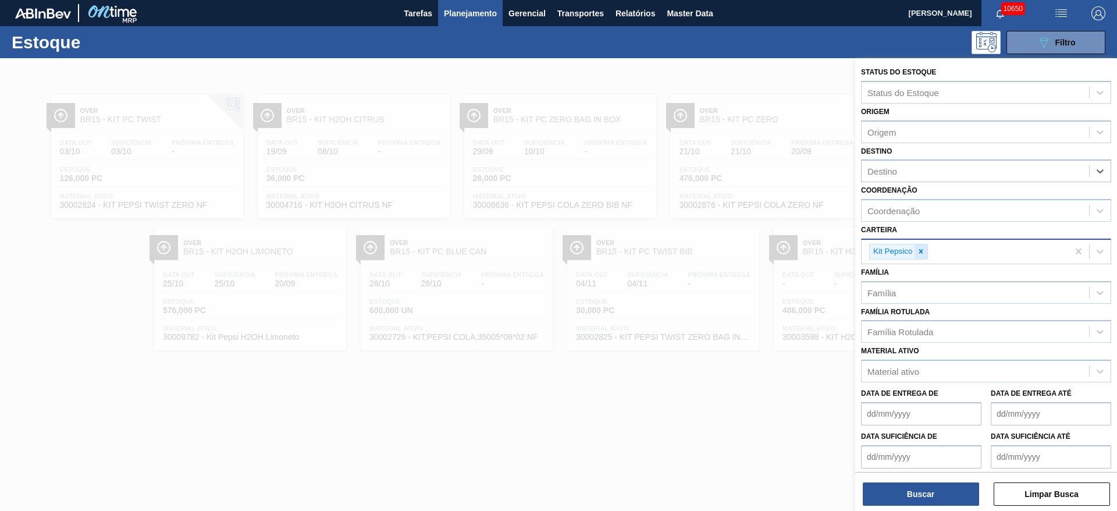
click at [920, 252] on icon at bounding box center [920, 252] width 4 height 4
click at [919, 330] on div "Família Rotulada" at bounding box center [900, 329] width 66 height 10
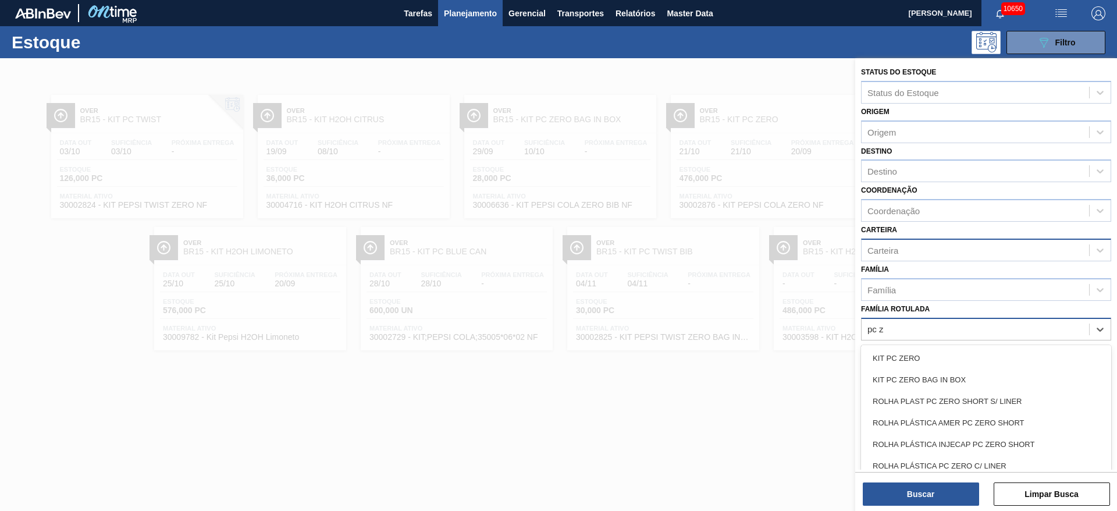
type Rotulada "pc ze"
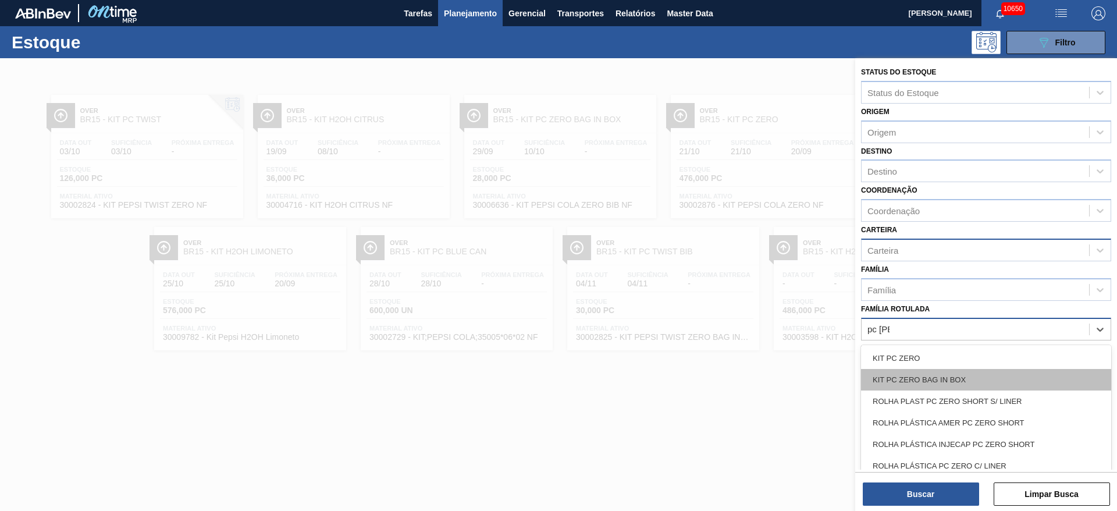
click at [877, 374] on div "KIT PC ZERO BAG IN BOX" at bounding box center [986, 380] width 250 height 22
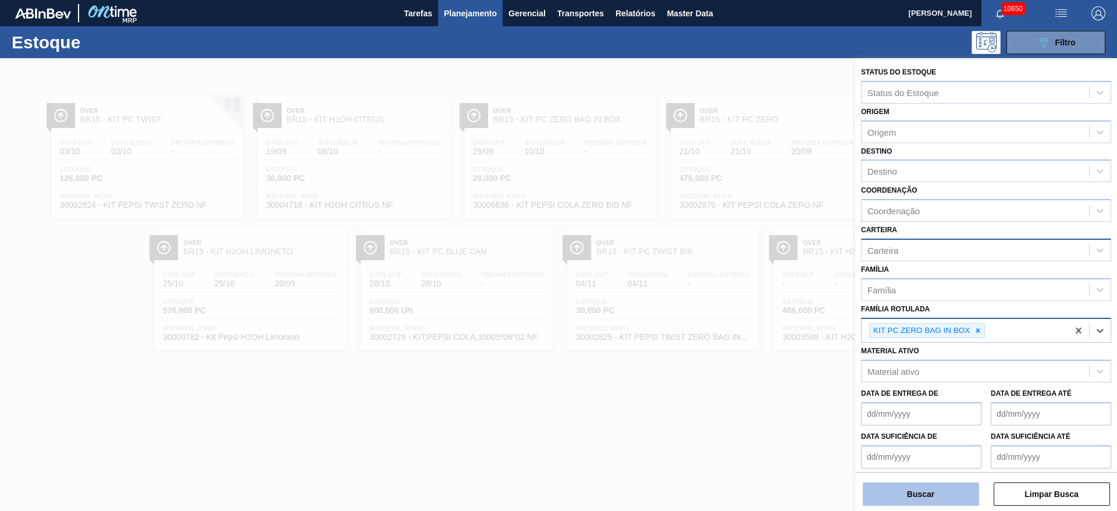
click at [925, 492] on button "Buscar" at bounding box center [921, 493] width 116 height 23
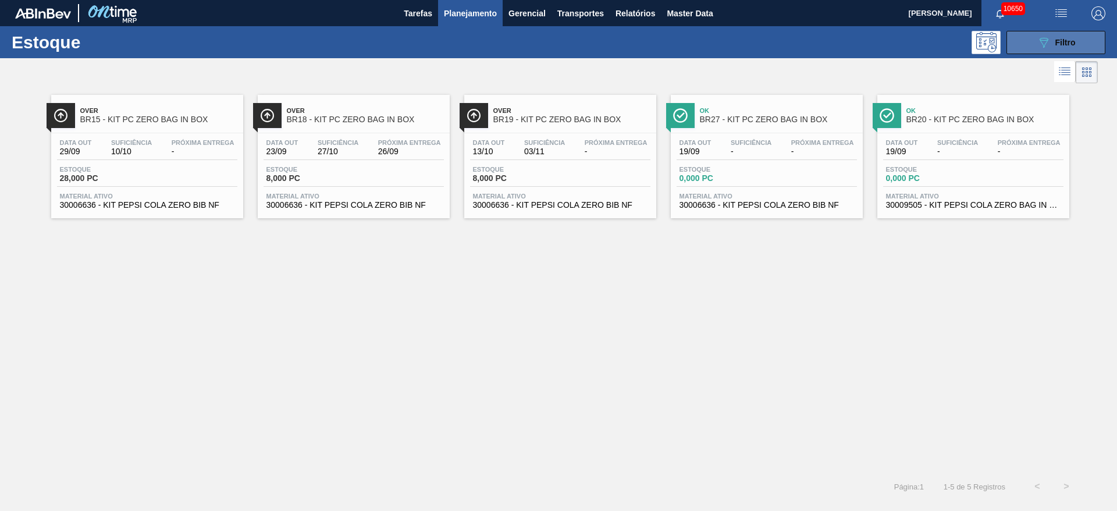
click at [1027, 42] on button "089F7B8B-B2A5-4AFE-B5C0-19BA573D28AC Filtro" at bounding box center [1055, 42] width 99 height 23
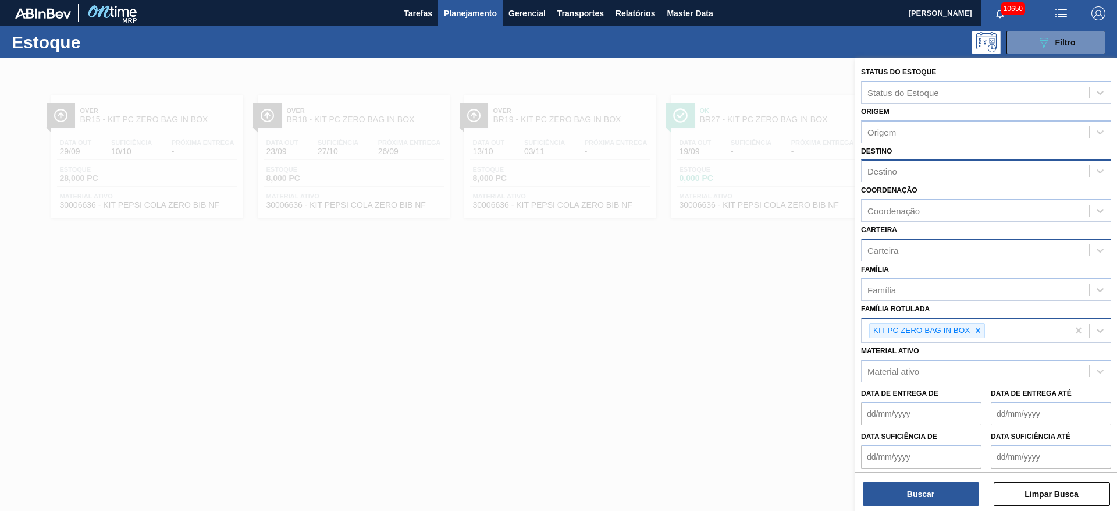
click at [928, 163] on div "Destino" at bounding box center [974, 171] width 227 height 17
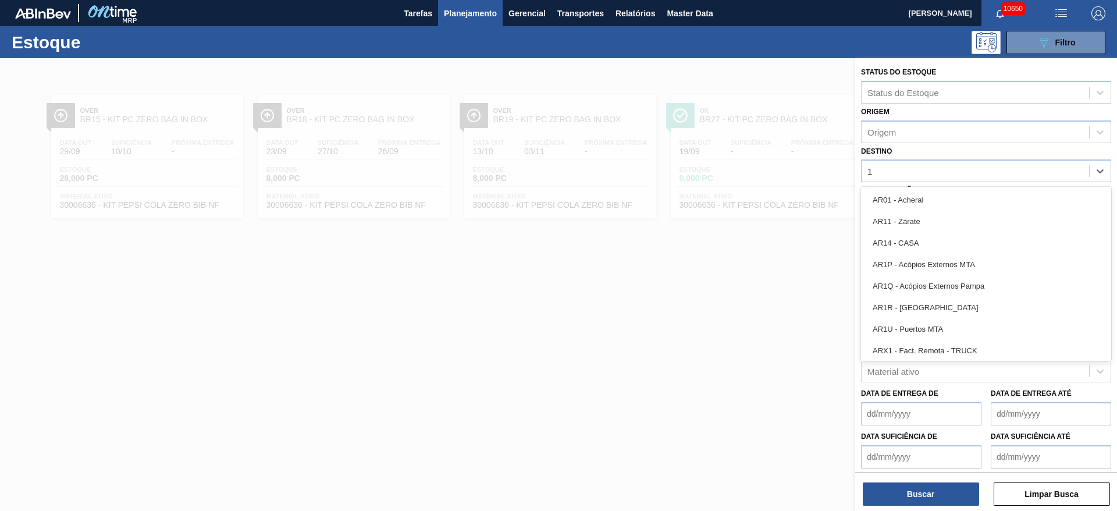
type input "15"
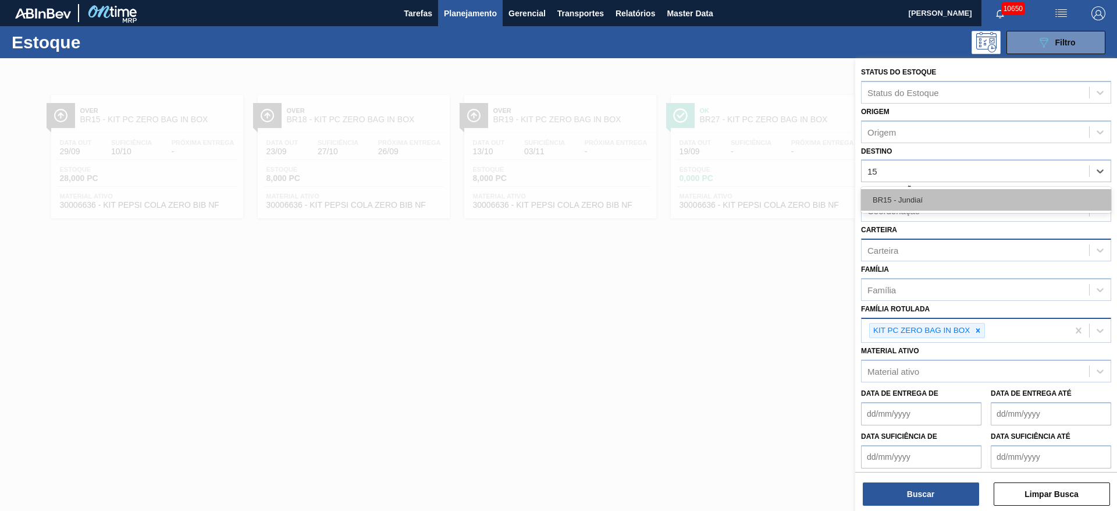
click at [934, 205] on div "BR15 - Jundiaí" at bounding box center [986, 200] width 250 height 22
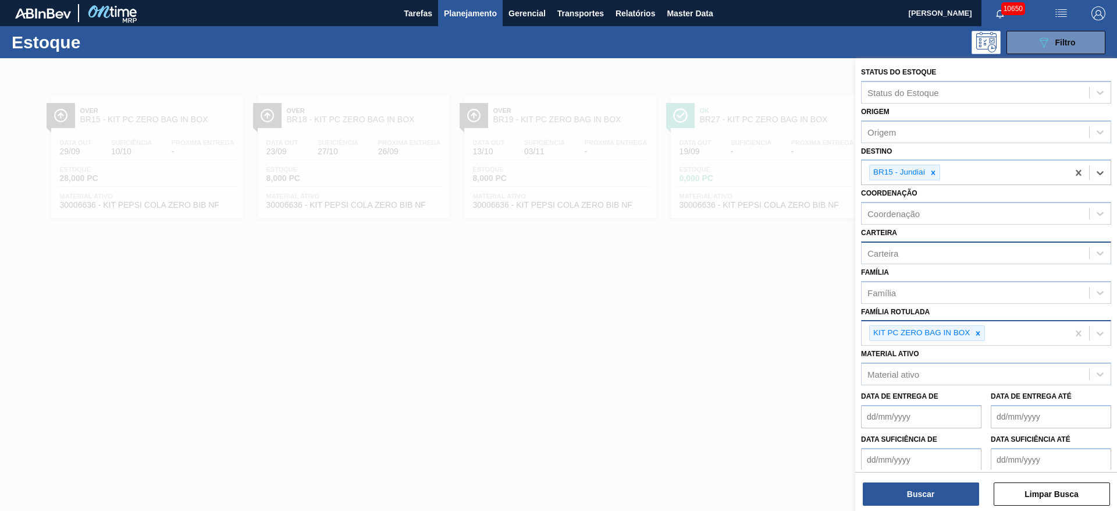
click at [762, 326] on div at bounding box center [558, 313] width 1117 height 511
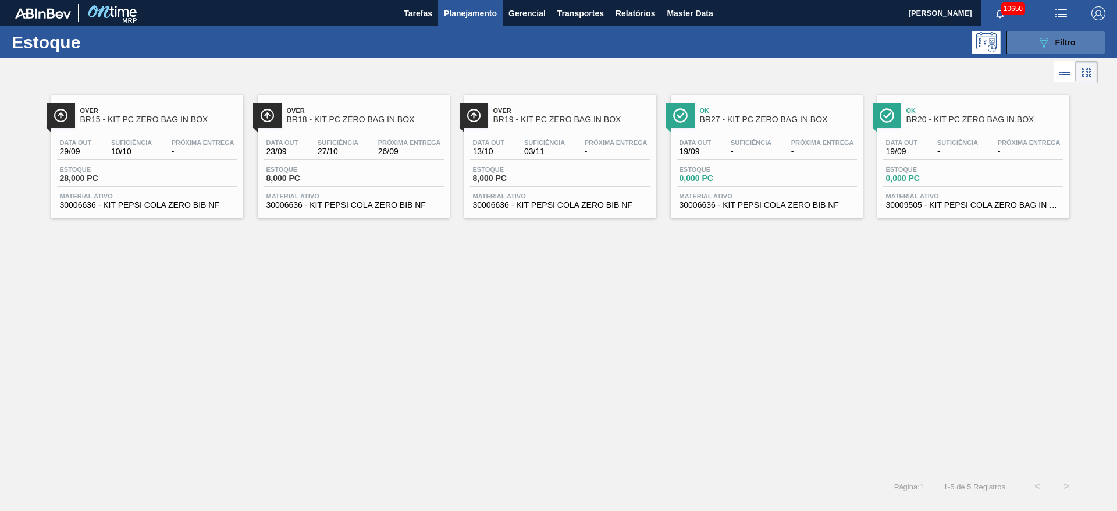
click at [1050, 40] on div "089F7B8B-B2A5-4AFE-B5C0-19BA573D28AC Filtro" at bounding box center [1055, 42] width 39 height 14
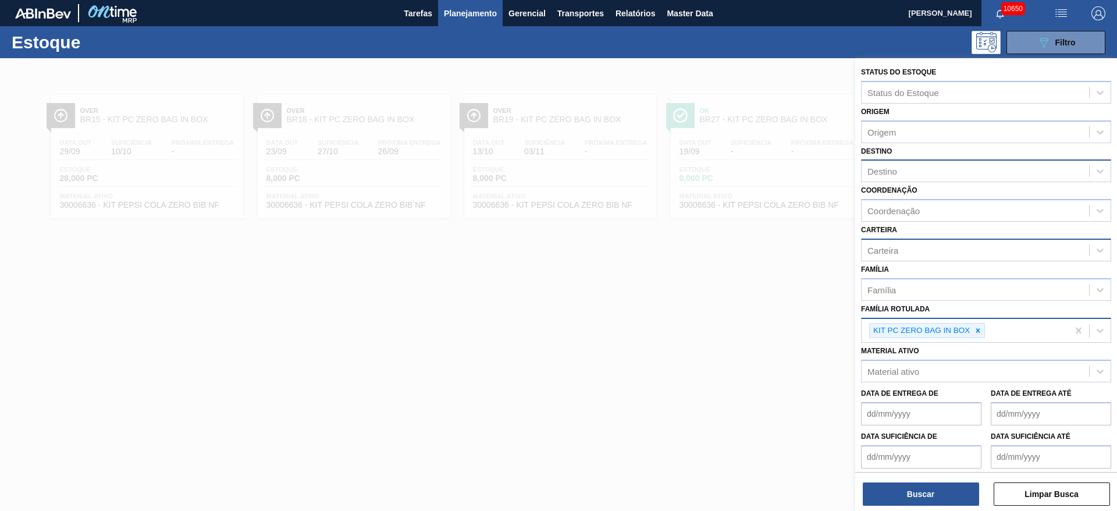
click at [910, 168] on div "Destino" at bounding box center [974, 171] width 227 height 17
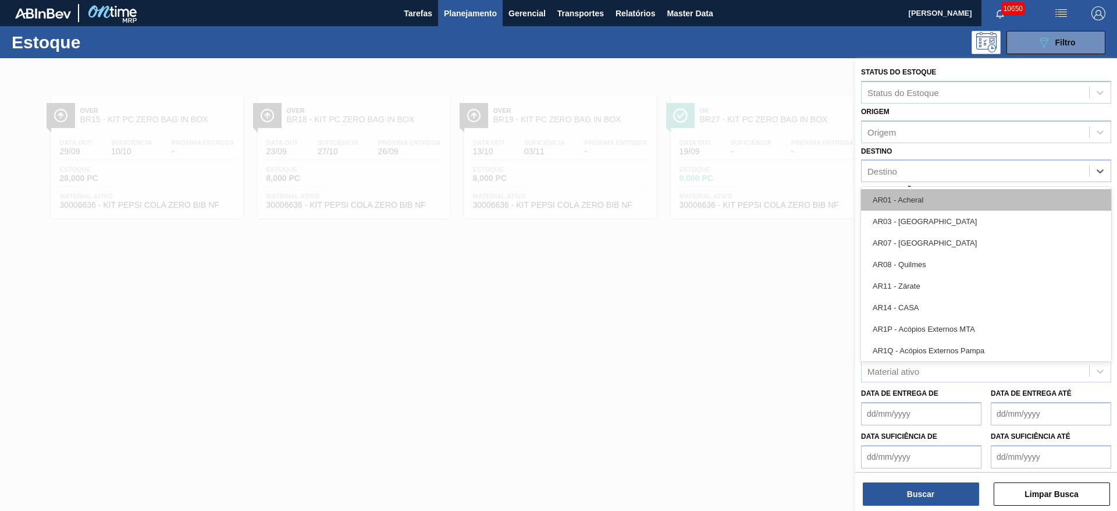
type input "15"
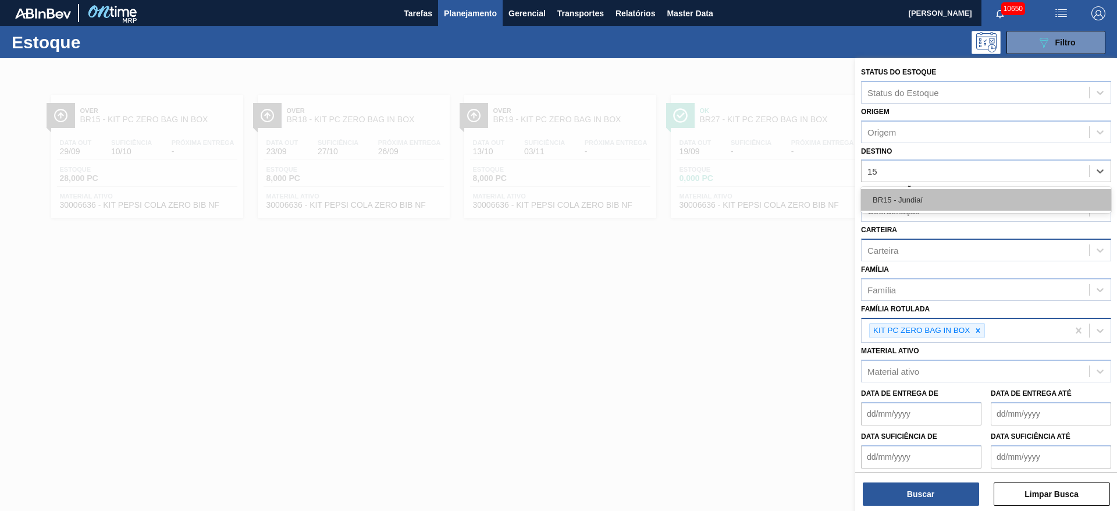
click at [911, 201] on div "BR15 - Jundiaí" at bounding box center [986, 200] width 250 height 22
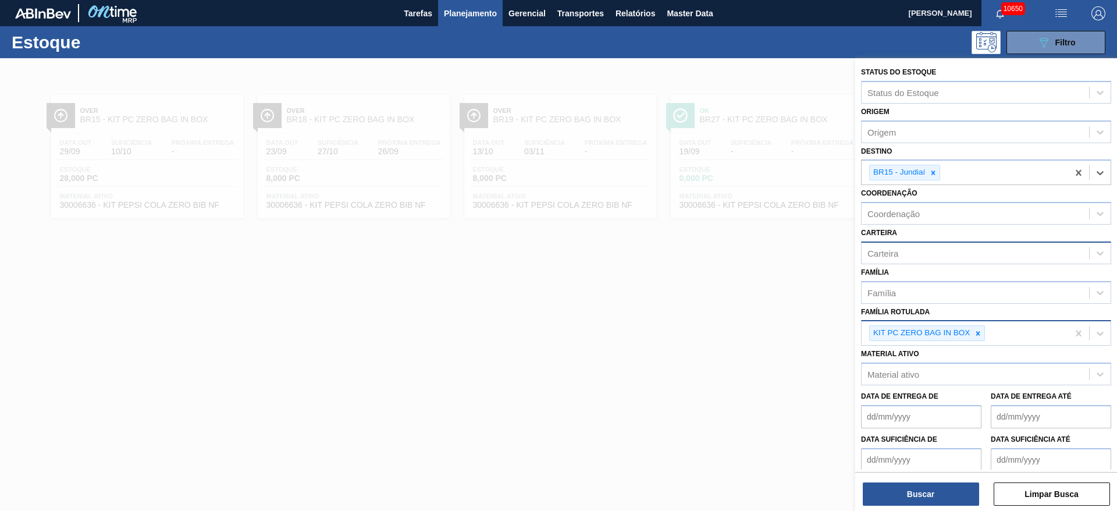
click at [985, 337] on div "KIT PC ZERO BAG IN BOX" at bounding box center [927, 333] width 116 height 16
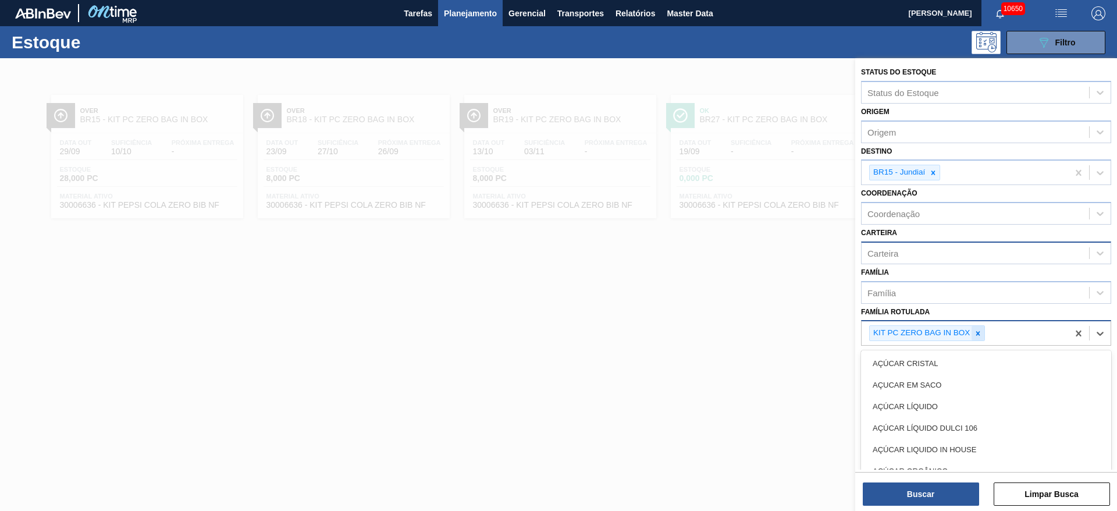
click at [979, 337] on div at bounding box center [977, 333] width 13 height 15
click at [920, 258] on div "Carteira" at bounding box center [974, 252] width 227 height 17
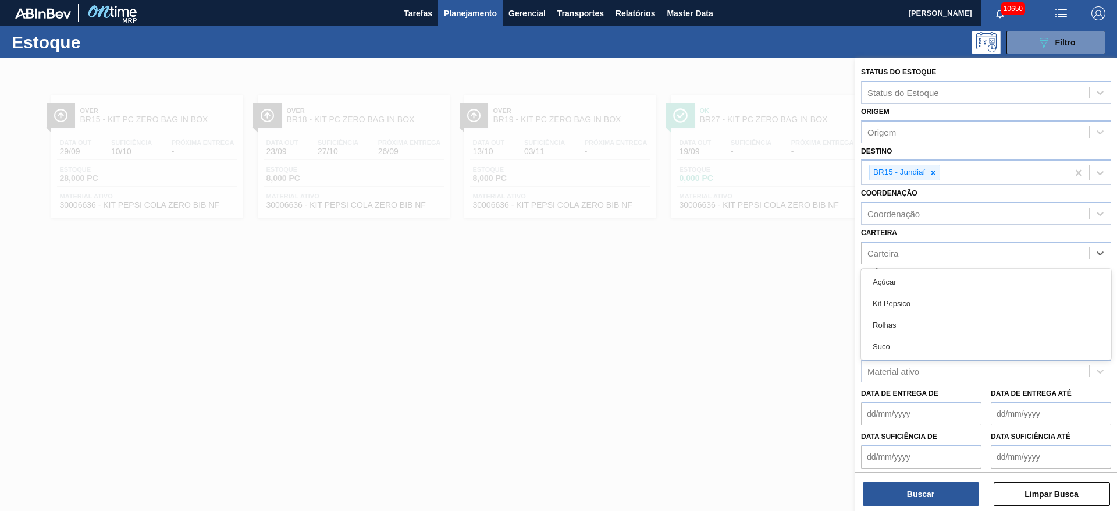
drag, startPoint x: 914, startPoint y: 300, endPoint x: 910, endPoint y: 318, distance: 18.9
click at [913, 301] on div "Kit Pepsico" at bounding box center [986, 304] width 250 height 22
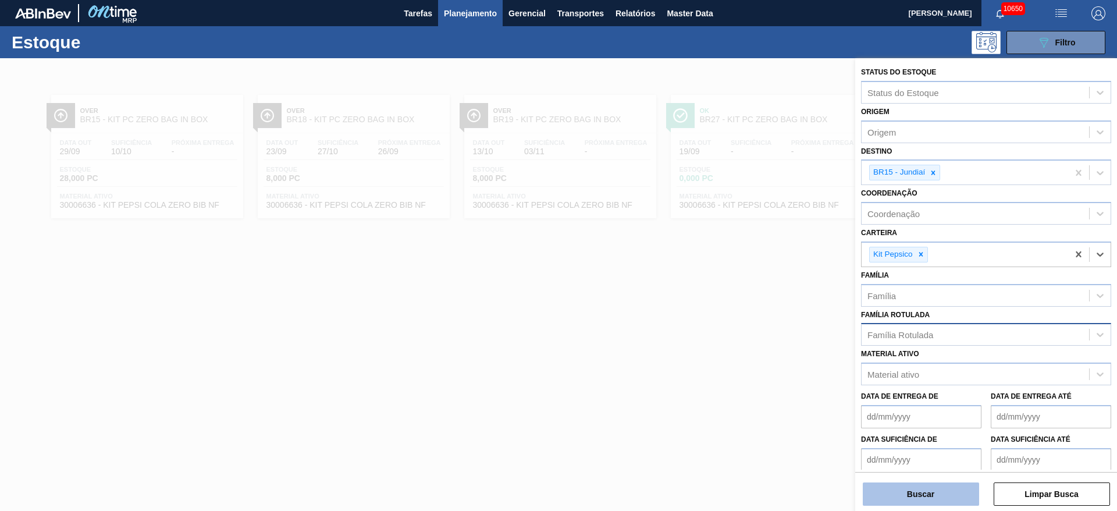
click at [932, 492] on button "Buscar" at bounding box center [921, 493] width 116 height 23
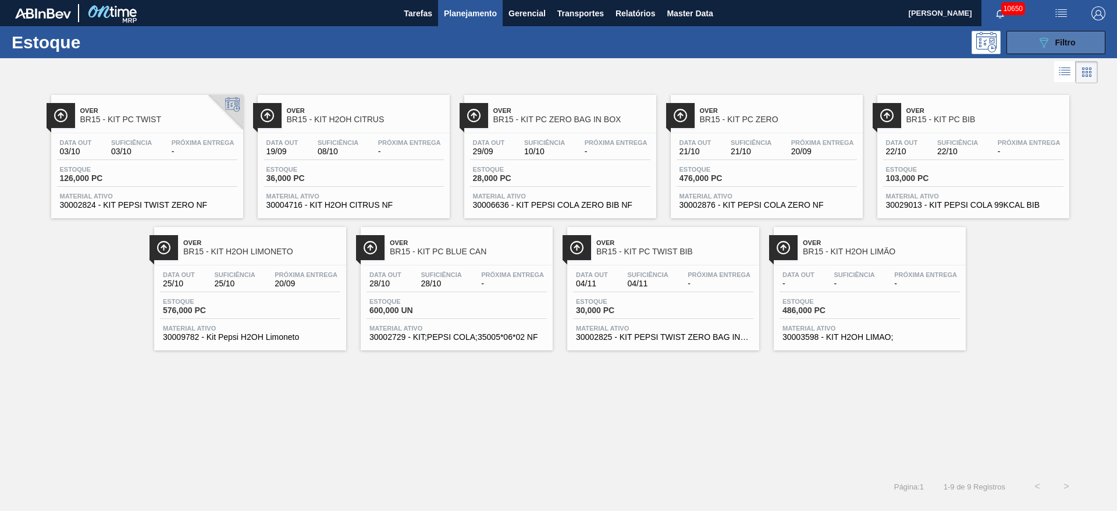
click at [1034, 42] on button "089F7B8B-B2A5-4AFE-B5C0-19BA573D28AC Filtro" at bounding box center [1055, 42] width 99 height 23
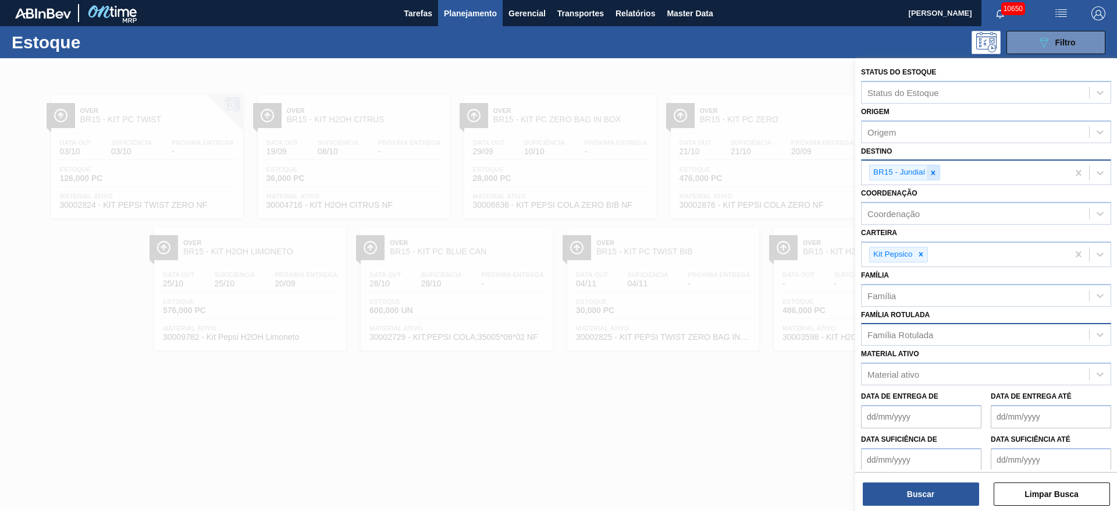
click at [929, 174] on icon at bounding box center [933, 173] width 8 height 8
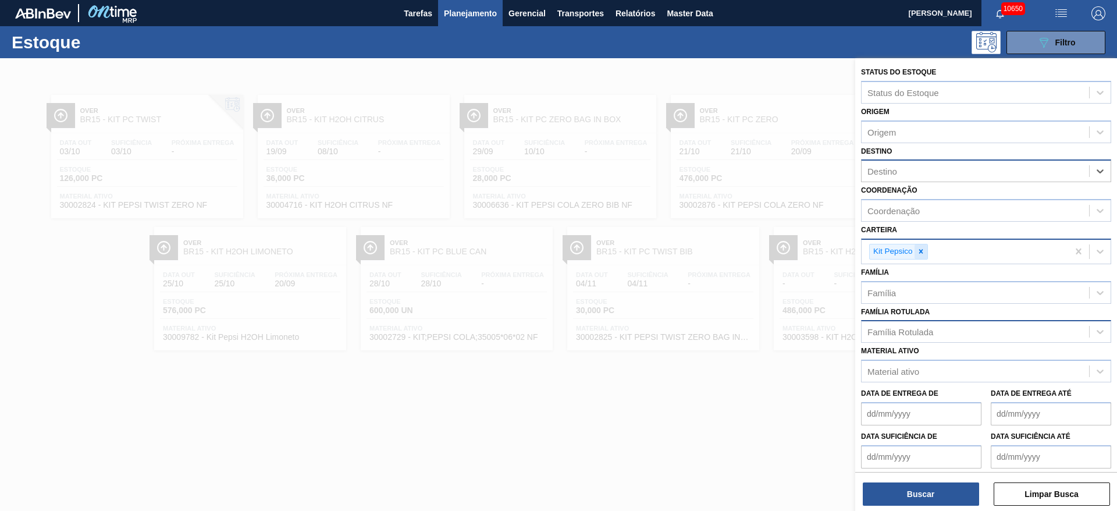
click at [917, 255] on icon at bounding box center [921, 251] width 8 height 8
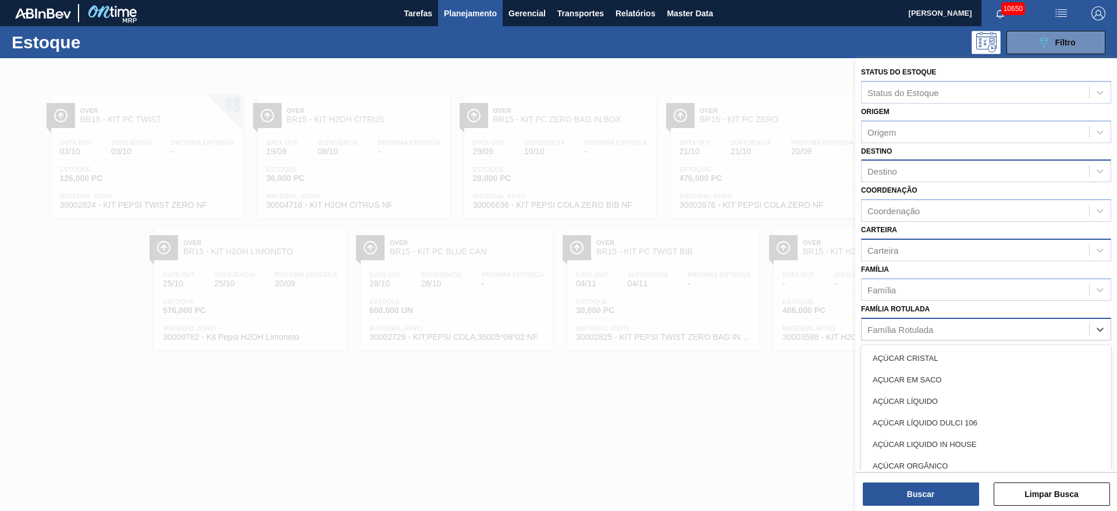
click at [914, 335] on div "Família Rotulada" at bounding box center [974, 328] width 227 height 17
type Rotulada "pc tw"
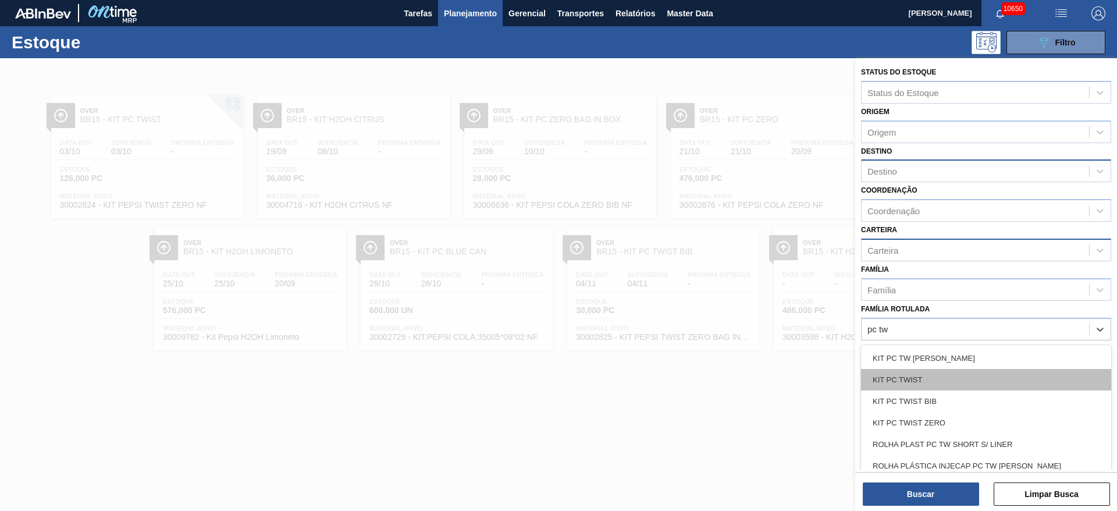
click at [895, 374] on div "KIT PC TWIST" at bounding box center [986, 380] width 250 height 22
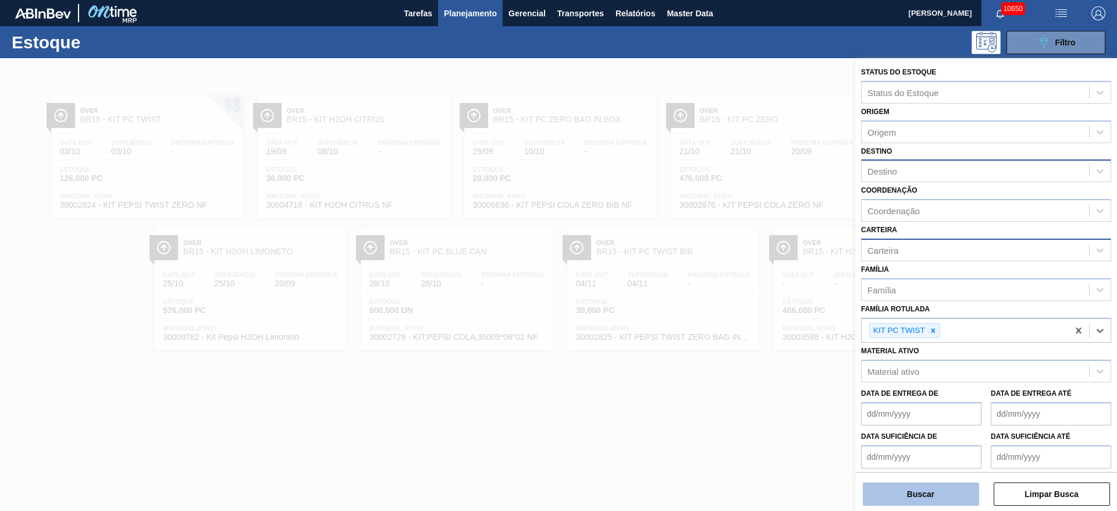
click at [920, 496] on button "Buscar" at bounding box center [921, 493] width 116 height 23
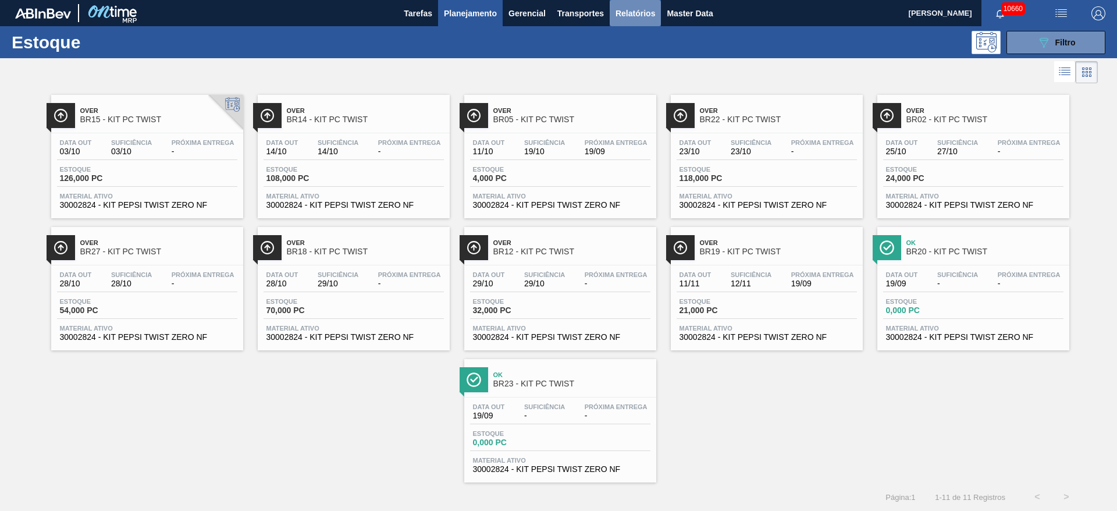
click at [630, 16] on span "Relatórios" at bounding box center [635, 13] width 40 height 14
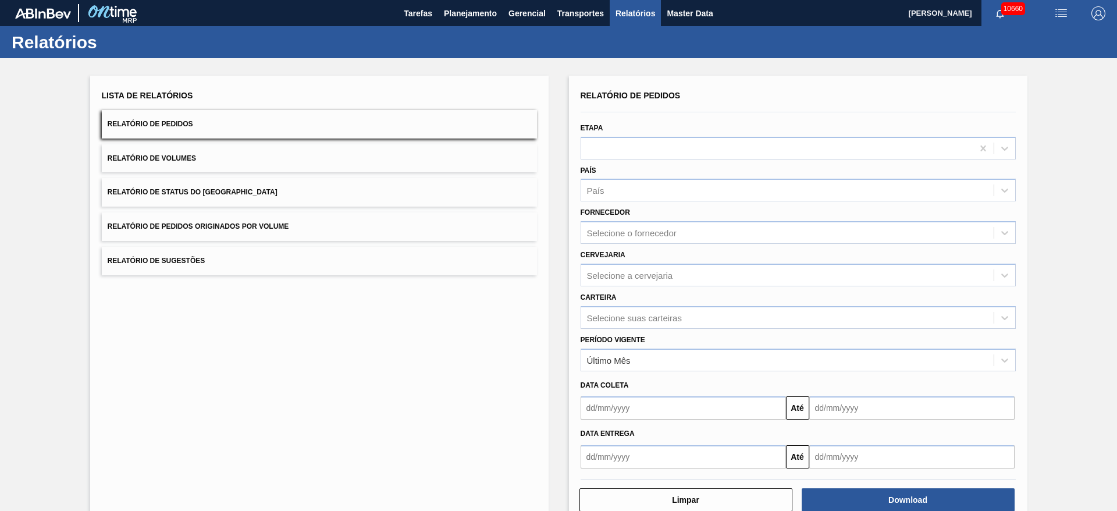
click at [657, 128] on div "Etapa" at bounding box center [797, 140] width 435 height 40
click at [657, 142] on div at bounding box center [776, 148] width 391 height 17
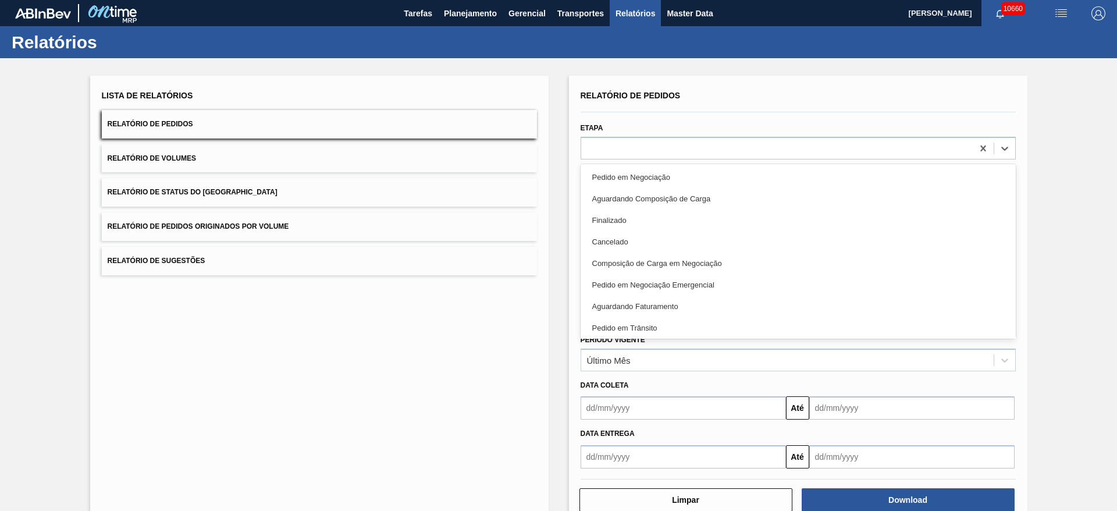
click at [337, 197] on button "Relatório de Status do Estoque" at bounding box center [319, 192] width 435 height 28
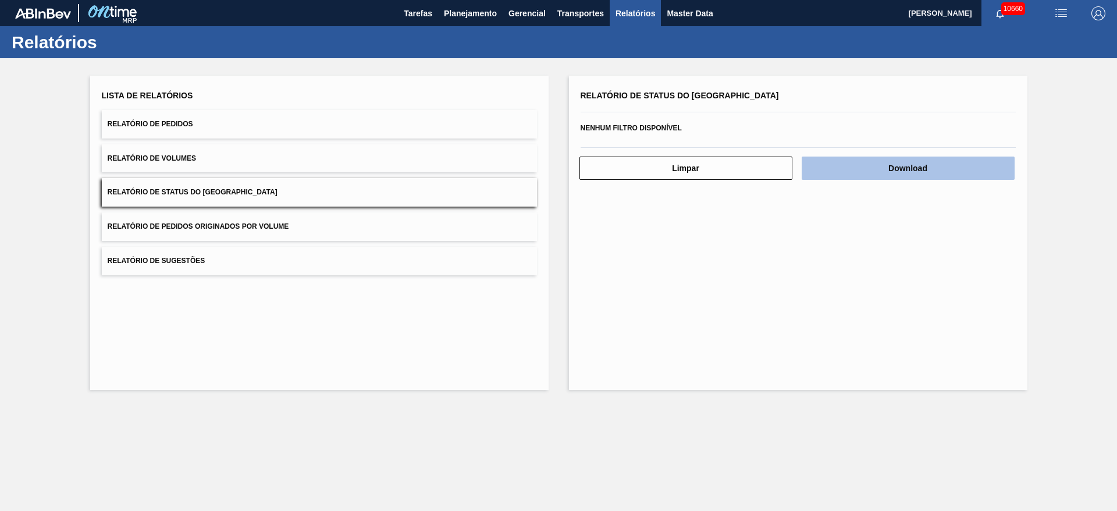
click at [913, 164] on button "Download" at bounding box center [907, 167] width 213 height 23
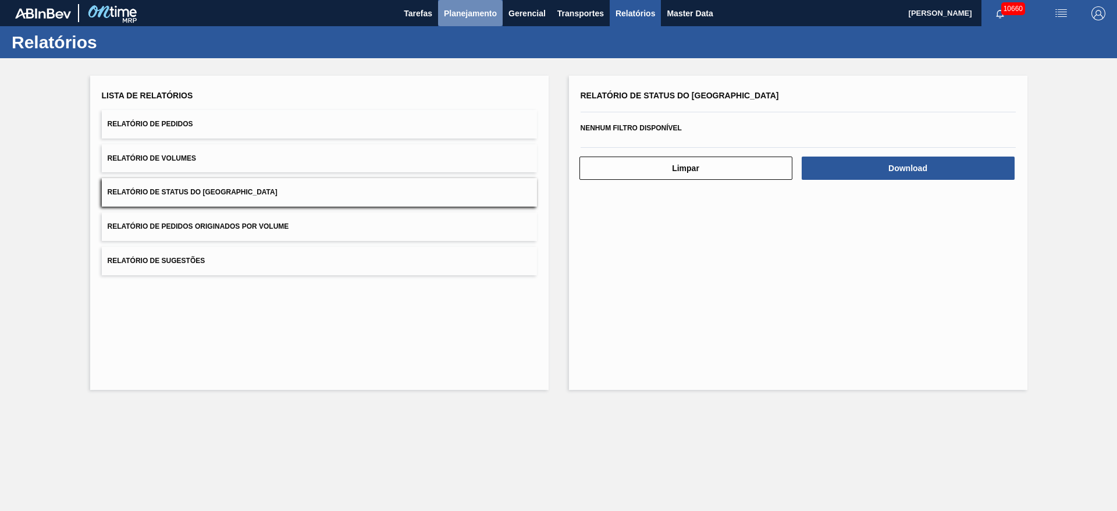
click at [461, 13] on span "Planejamento" at bounding box center [470, 13] width 53 height 14
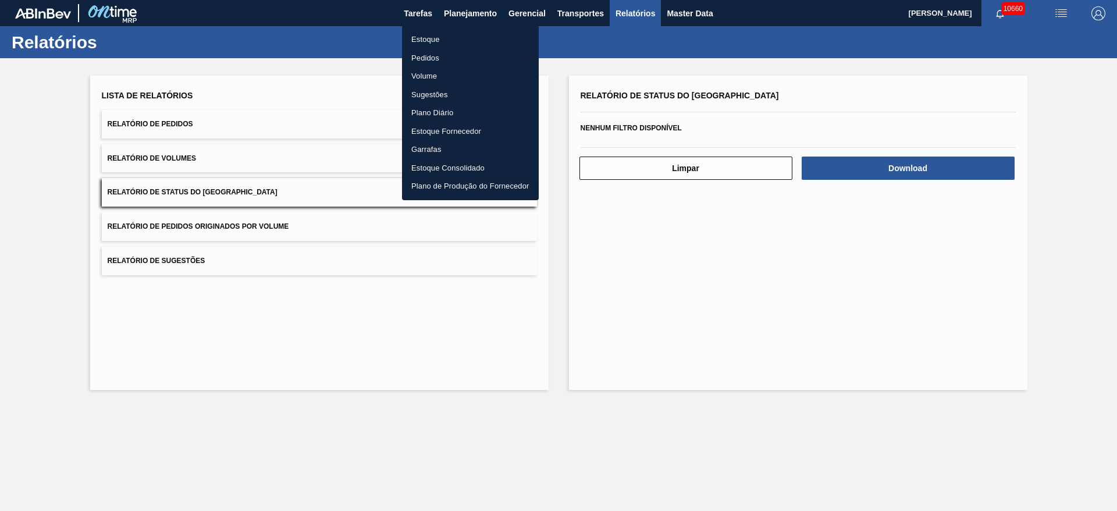
click at [477, 43] on li "Estoque" at bounding box center [470, 39] width 137 height 19
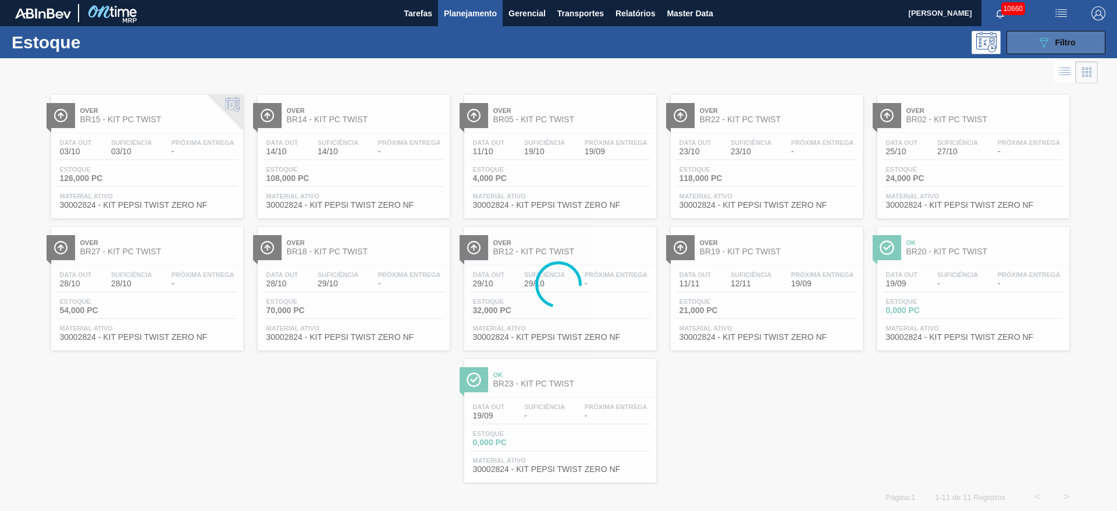
click at [1028, 38] on button "089F7B8B-B2A5-4AFE-B5C0-19BA573D28AC Filtro" at bounding box center [1055, 42] width 99 height 23
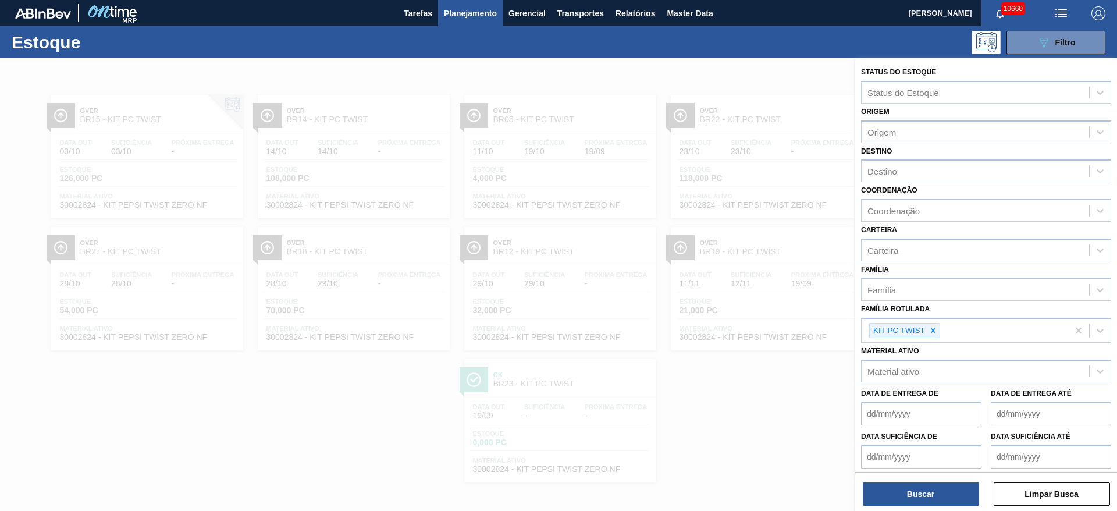
click at [925, 194] on div "Coordenação Coordenação" at bounding box center [986, 202] width 250 height 40
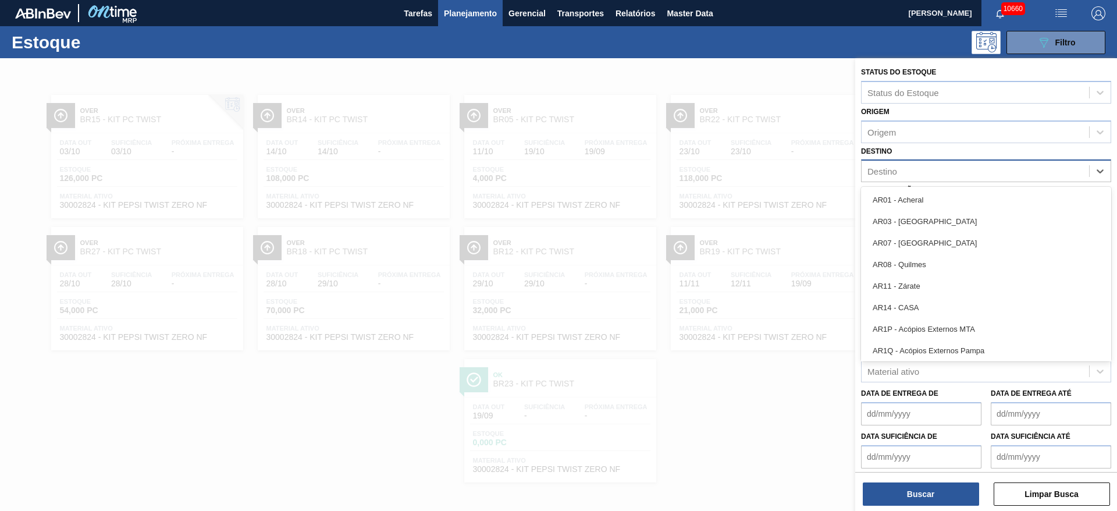
click at [914, 170] on div "Destino" at bounding box center [974, 171] width 227 height 17
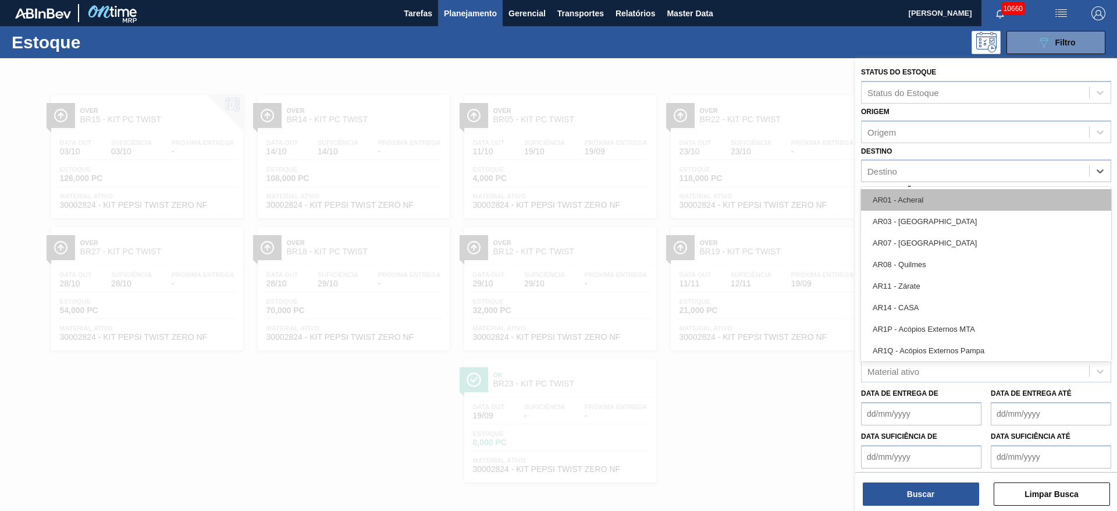
type input "22"
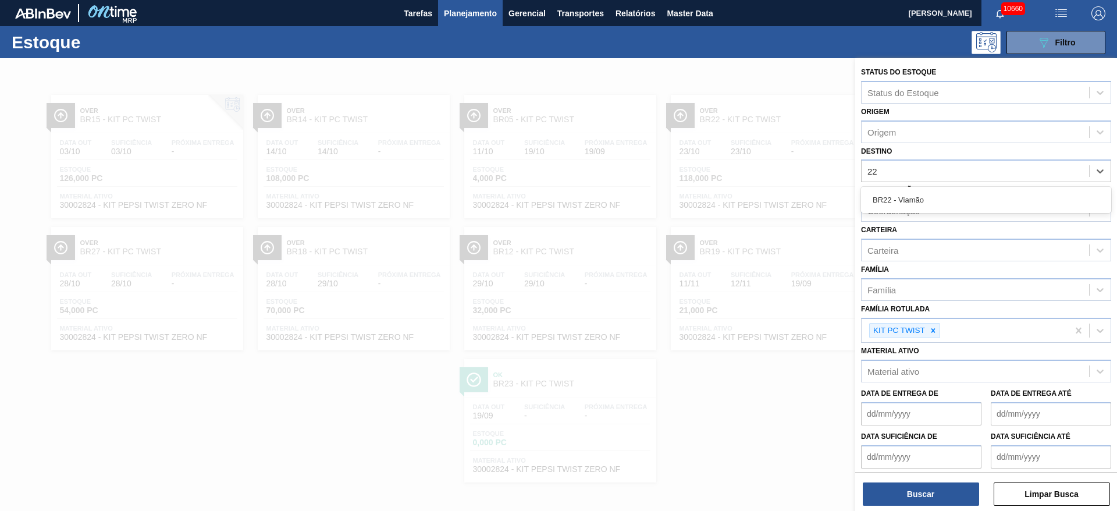
click at [907, 197] on div "BR22 - Viamão" at bounding box center [986, 200] width 250 height 22
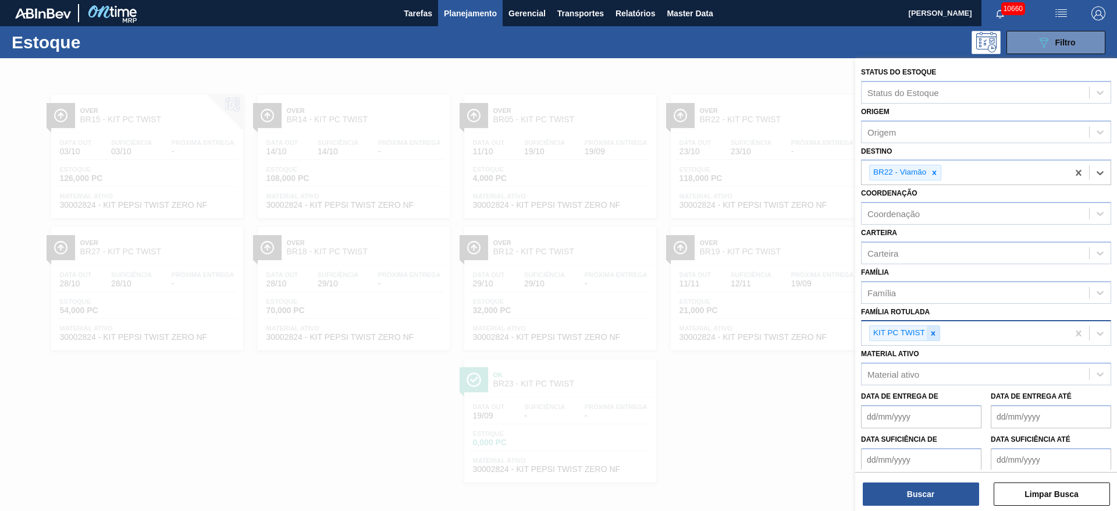
click at [932, 327] on div at bounding box center [932, 333] width 13 height 15
click at [899, 250] on div "Carteira" at bounding box center [974, 252] width 227 height 17
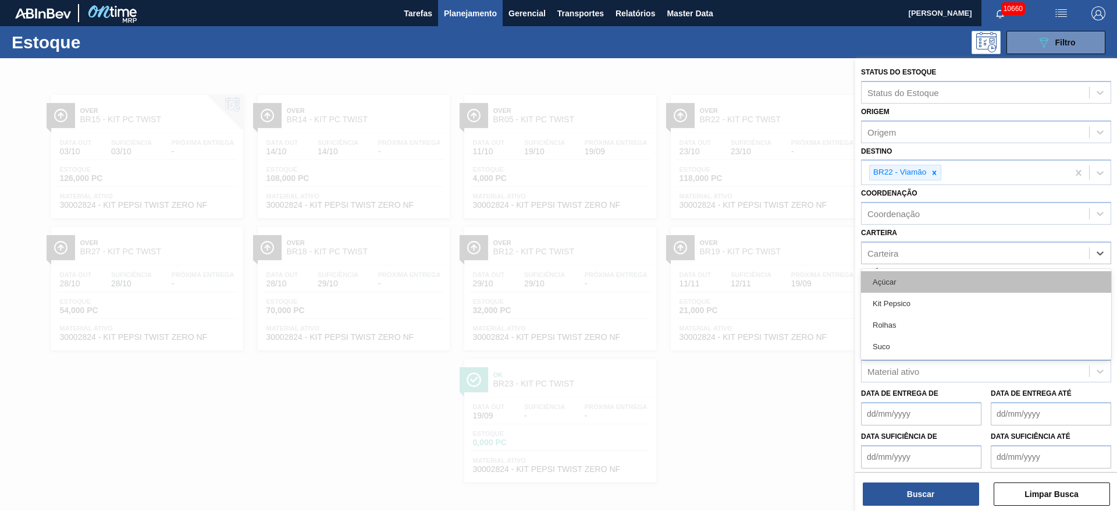
click at [908, 287] on div "Açúcar" at bounding box center [986, 282] width 250 height 22
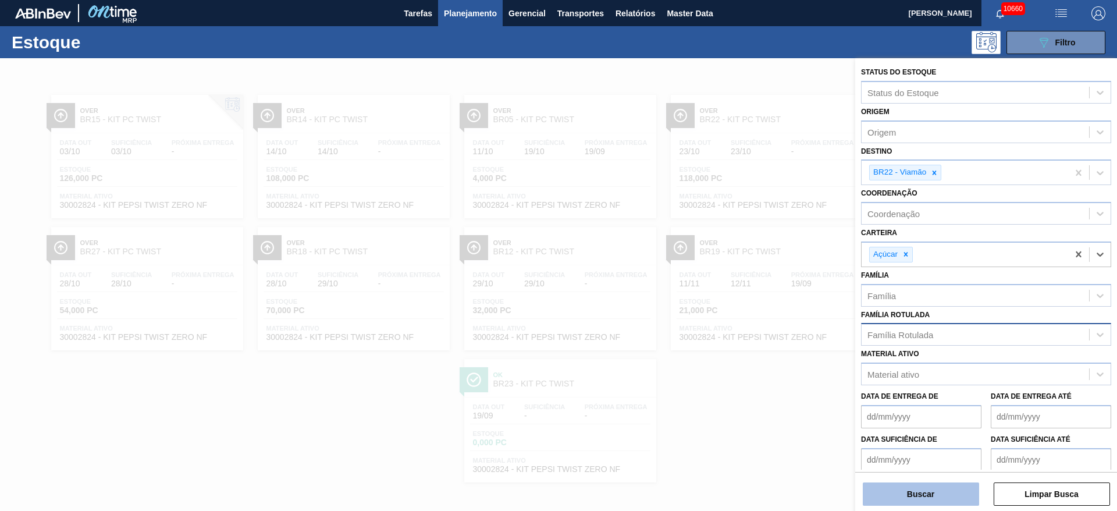
click at [924, 500] on button "Buscar" at bounding box center [921, 493] width 116 height 23
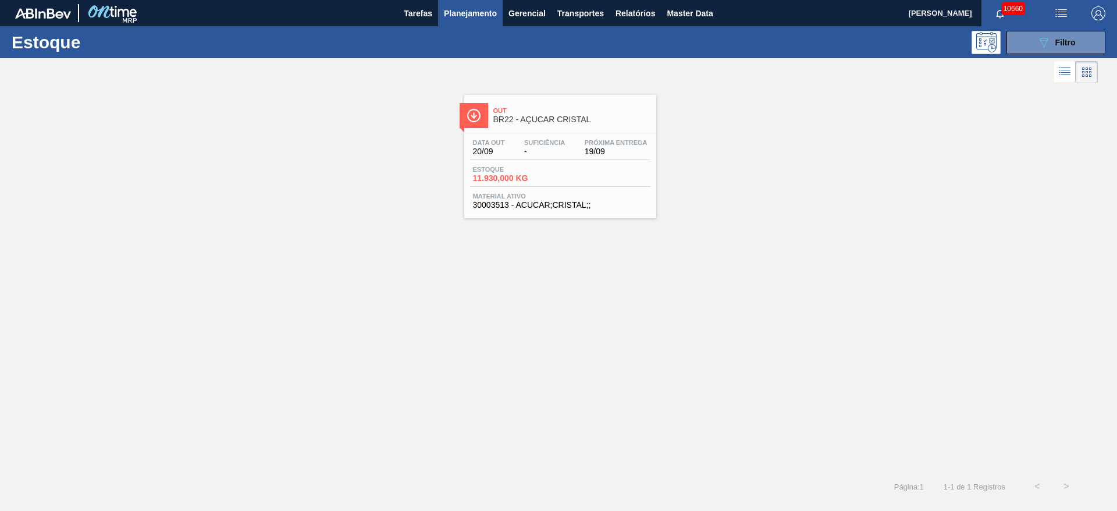
click at [458, 345] on div "Out BR22 - AÇÚCAR CRISTAL Data out 20/09 Suficiência - Próxima Entrega 19/09 Es…" at bounding box center [558, 279] width 1117 height 386
click at [1041, 36] on icon "089F7B8B-B2A5-4AFE-B5C0-19BA573D28AC" at bounding box center [1043, 42] width 14 height 14
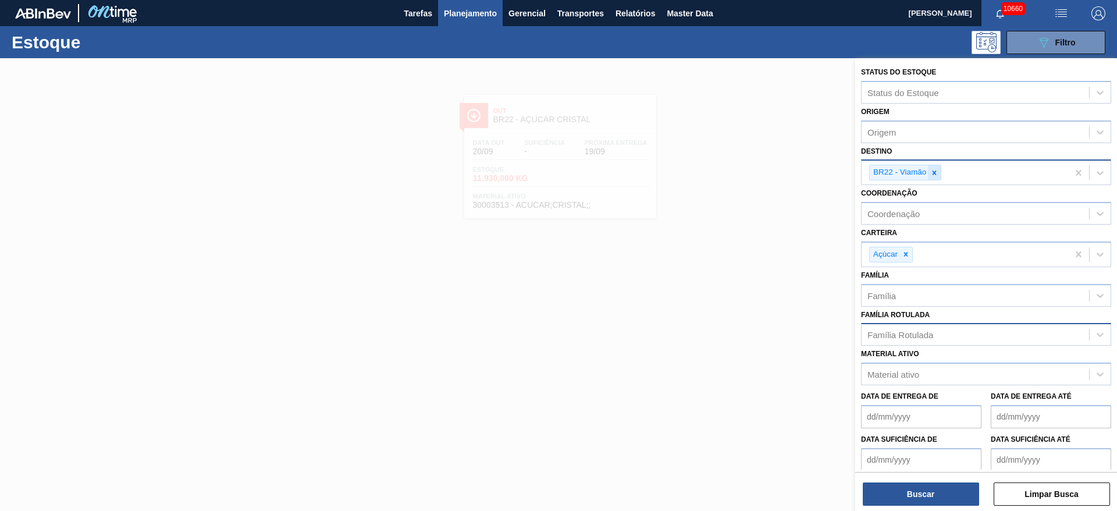
click at [938, 169] on icon at bounding box center [934, 173] width 8 height 8
click at [938, 169] on div "BR22 - Viamão" at bounding box center [964, 173] width 206 height 24
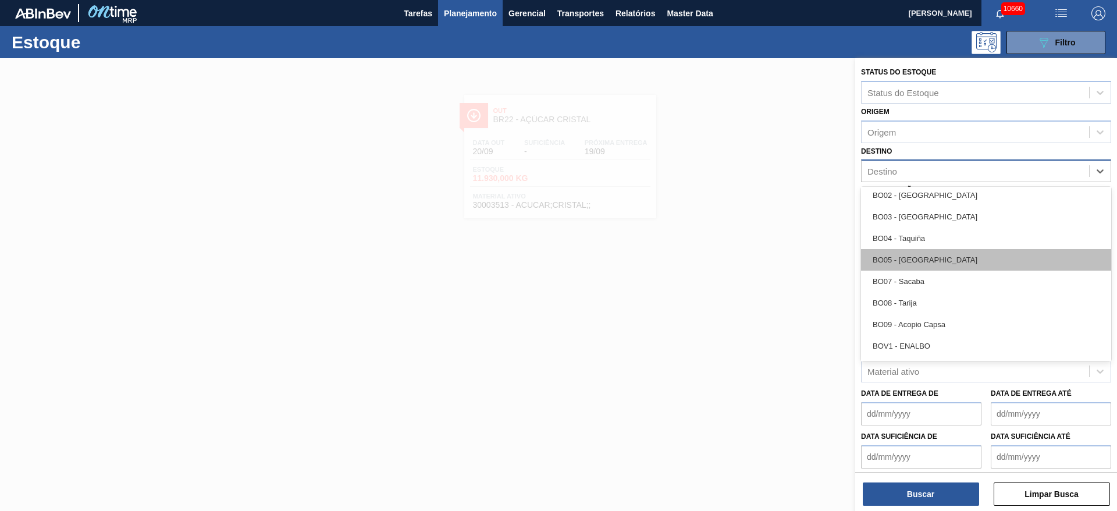
scroll to position [436, 0]
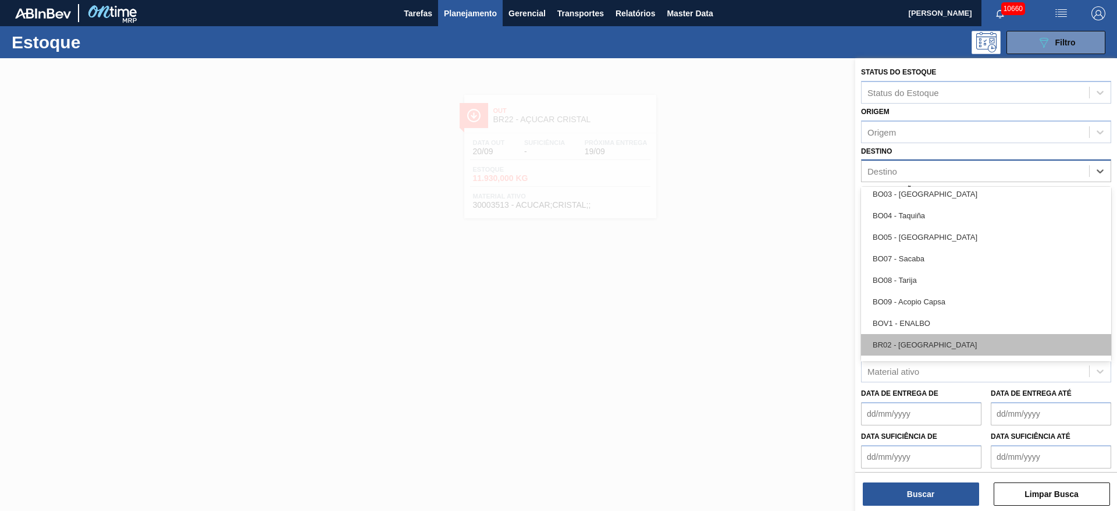
click at [933, 337] on div "BR02 - Sergipe" at bounding box center [986, 345] width 250 height 22
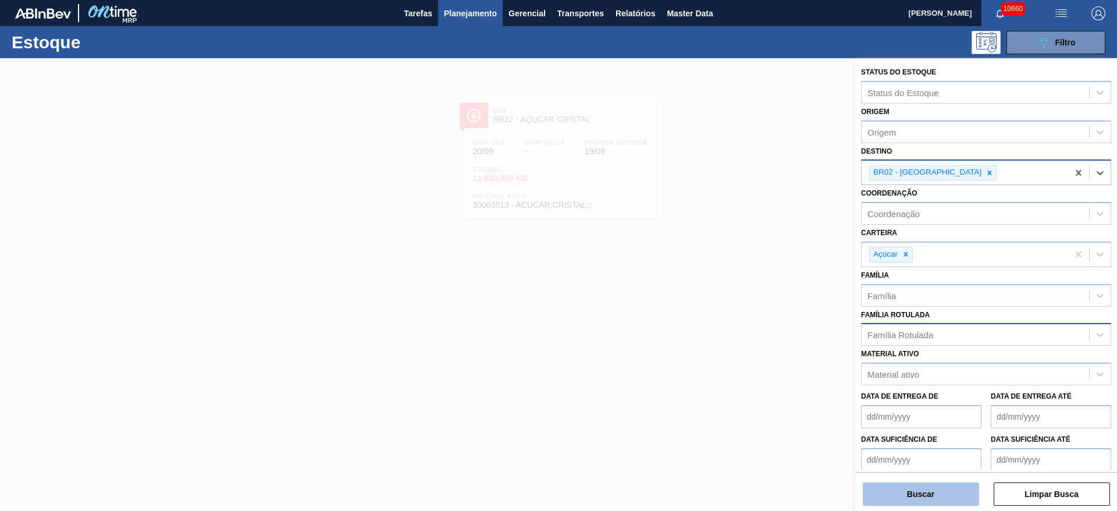
click at [932, 489] on button "Buscar" at bounding box center [921, 493] width 116 height 23
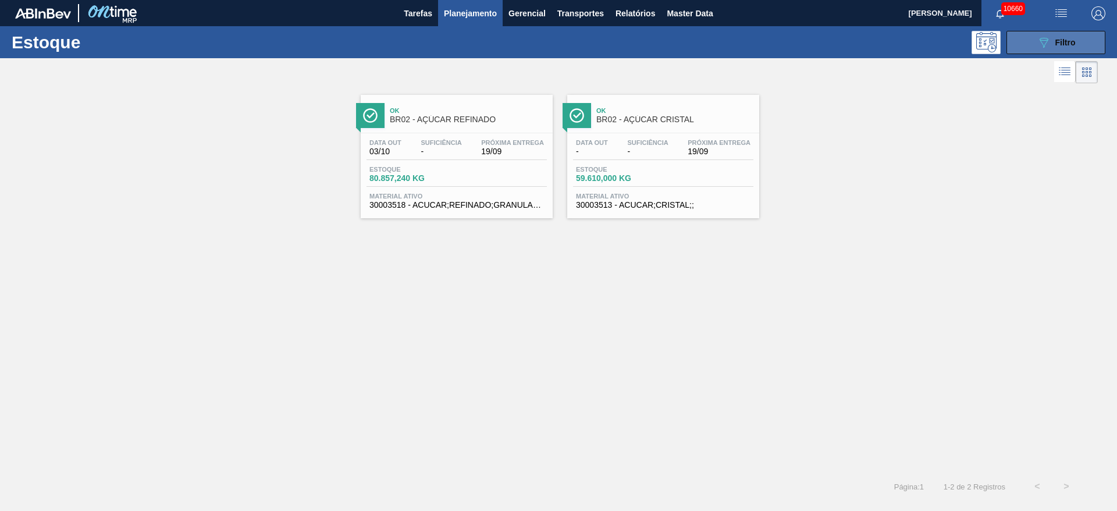
click at [1014, 41] on button "089F7B8B-B2A5-4AFE-B5C0-19BA573D28AC Filtro" at bounding box center [1055, 42] width 99 height 23
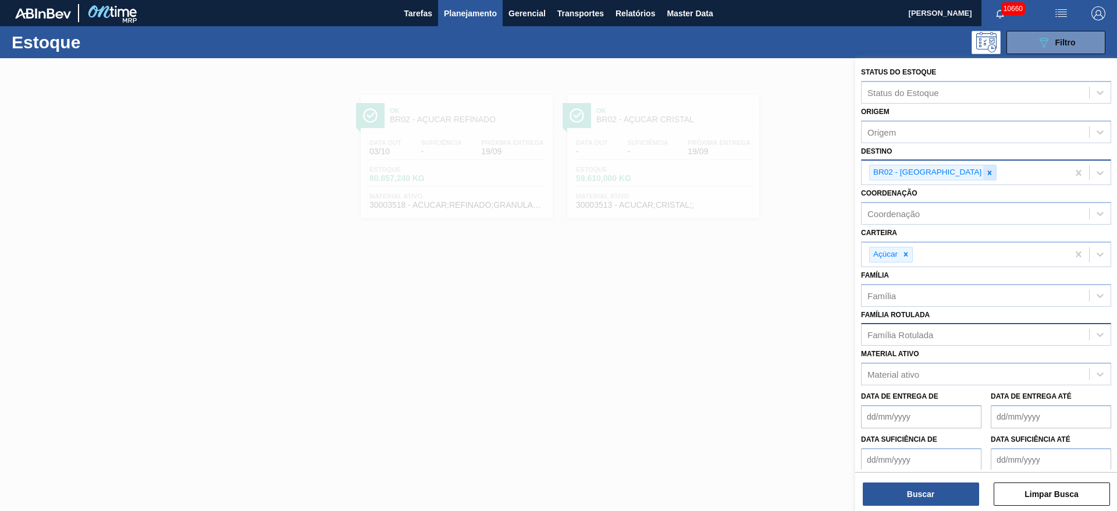
click at [985, 170] on icon at bounding box center [989, 173] width 8 height 8
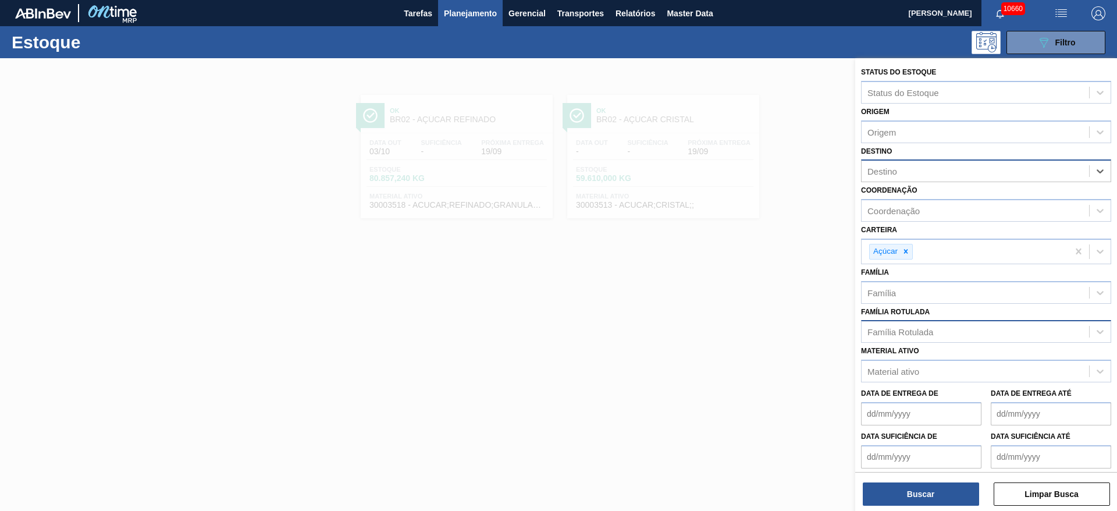
type input "12"
click at [920, 197] on div "BR12 - Cebrasa" at bounding box center [986, 200] width 250 height 22
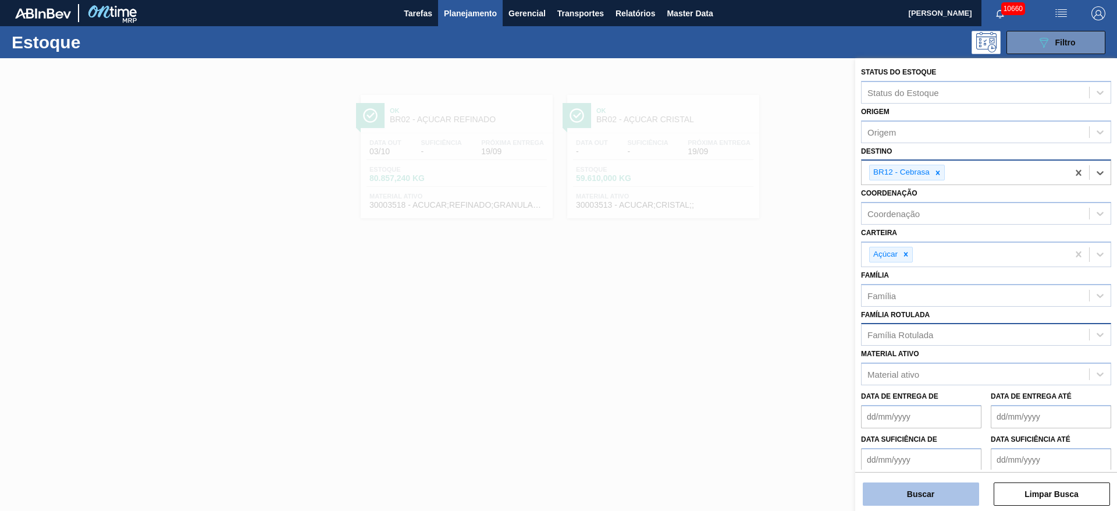
click at [899, 500] on button "Buscar" at bounding box center [921, 493] width 116 height 23
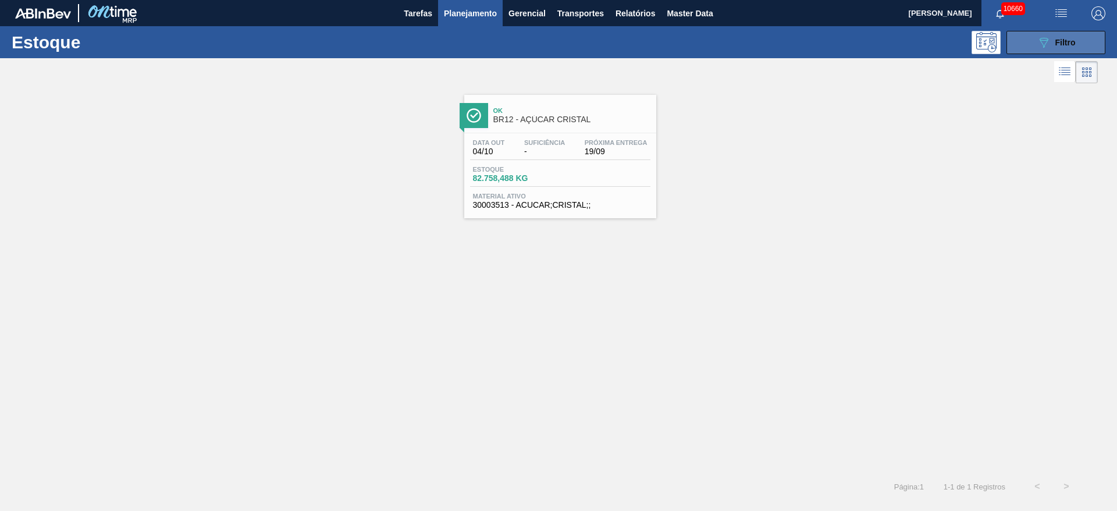
click at [1007, 47] on button "089F7B8B-B2A5-4AFE-B5C0-19BA573D28AC Filtro" at bounding box center [1055, 42] width 99 height 23
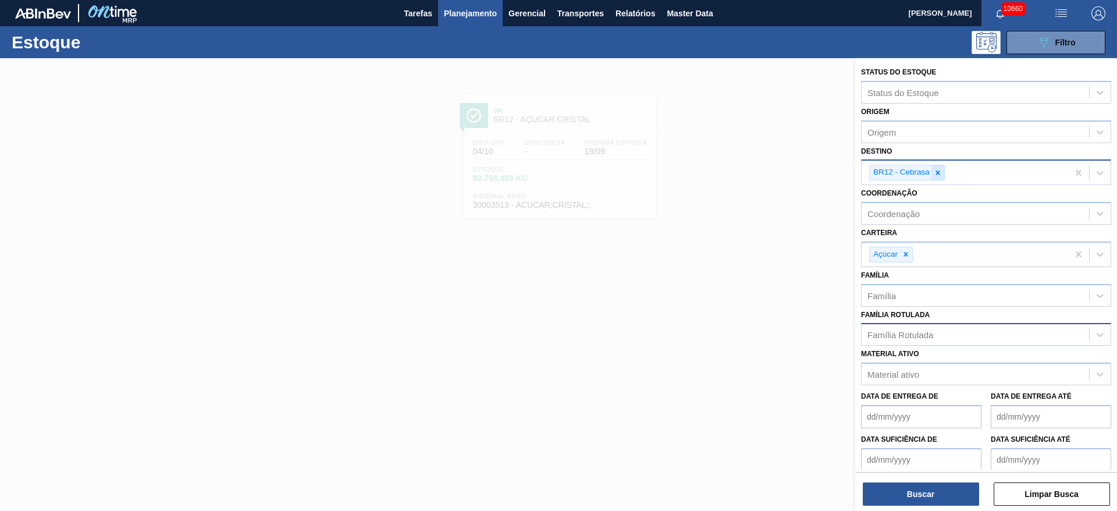
click at [933, 177] on div at bounding box center [937, 172] width 13 height 15
click at [933, 177] on div "Destino" at bounding box center [974, 171] width 227 height 17
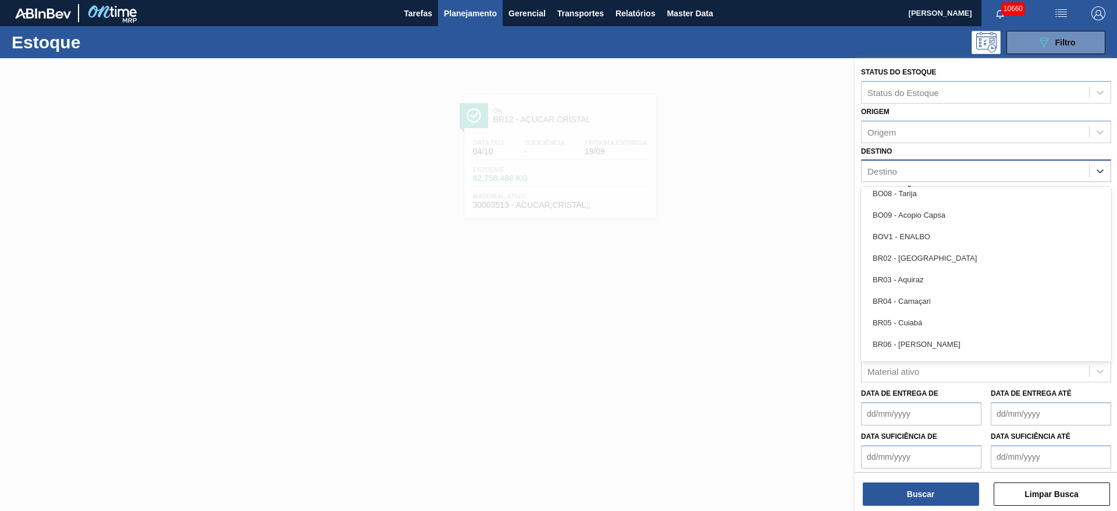
scroll to position [523, 0]
click at [931, 272] on div "BR03 - Aquiraz" at bounding box center [986, 279] width 250 height 22
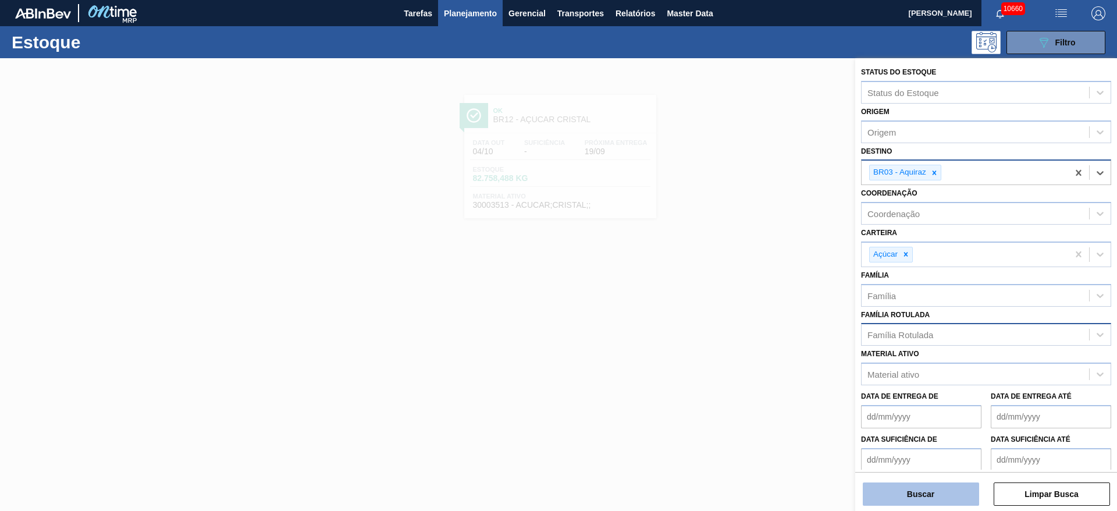
click at [914, 498] on button "Buscar" at bounding box center [921, 493] width 116 height 23
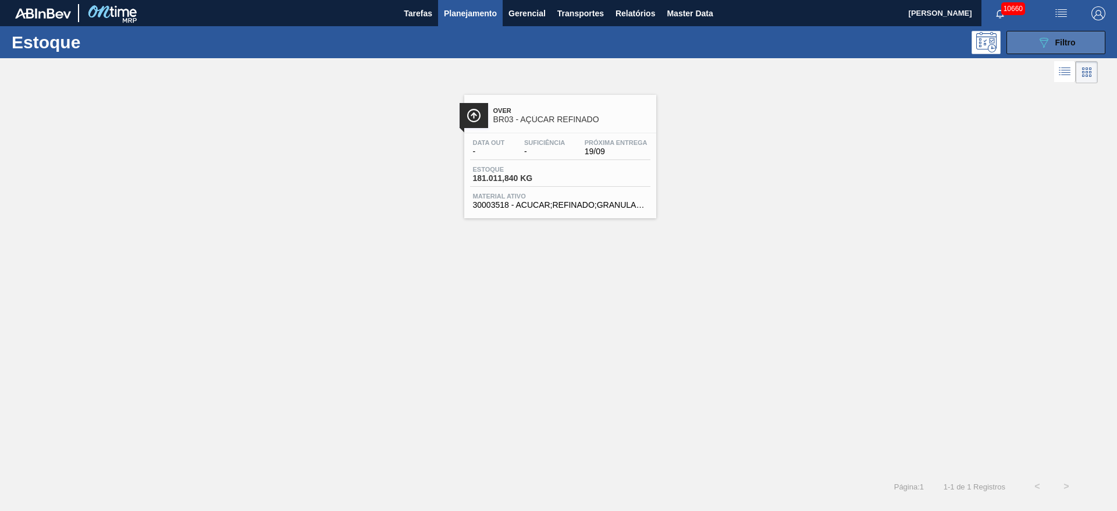
click at [1021, 51] on button "089F7B8B-B2A5-4AFE-B5C0-19BA573D28AC Filtro" at bounding box center [1055, 42] width 99 height 23
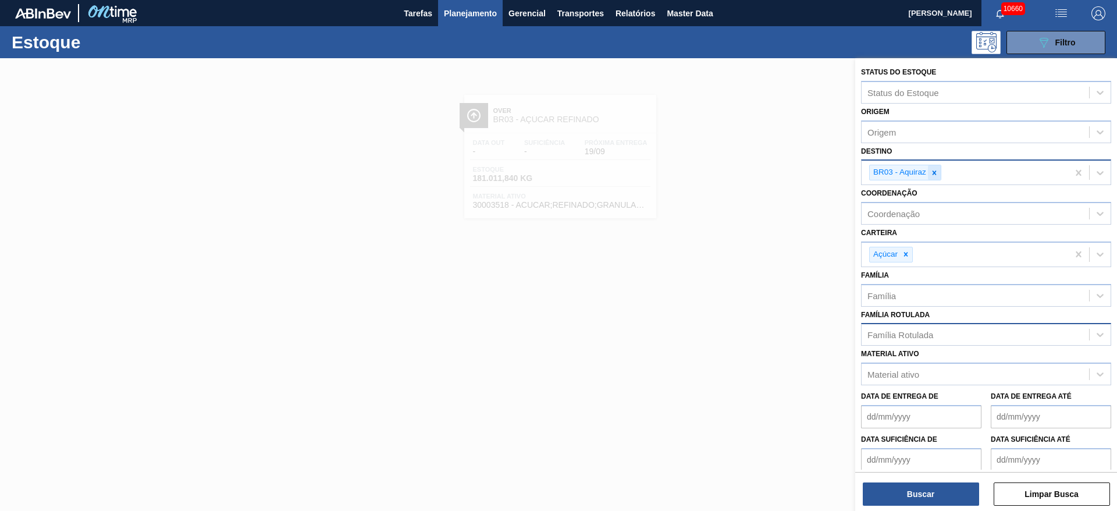
click at [935, 174] on icon at bounding box center [934, 173] width 8 height 8
type input "4"
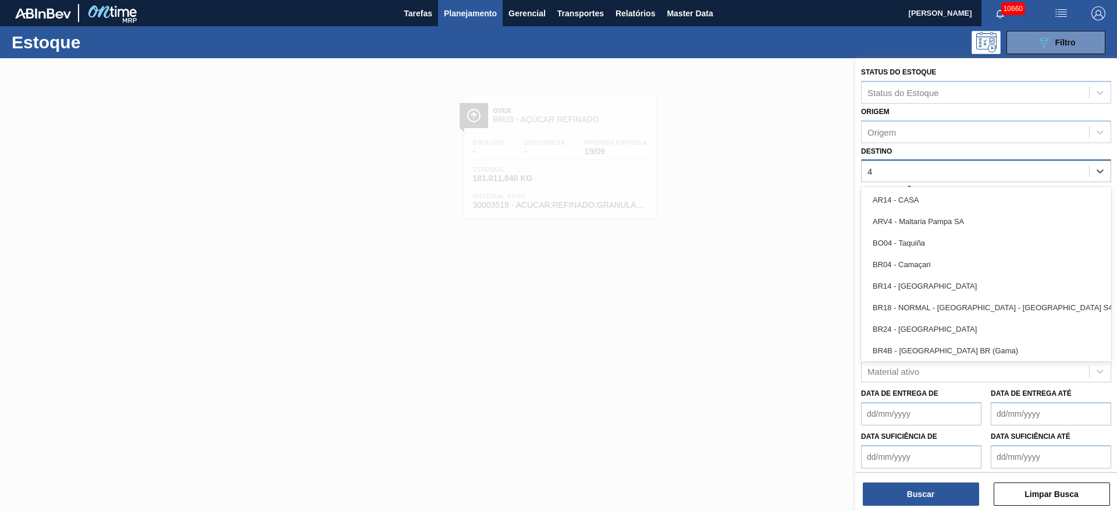
click at [916, 272] on div "BR04 - Camaçari" at bounding box center [986, 265] width 250 height 22
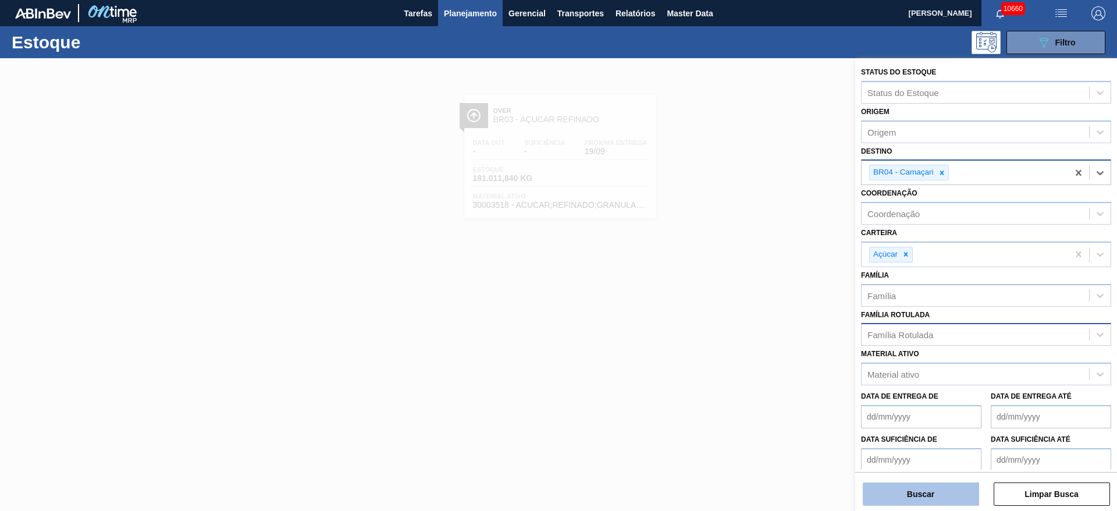
click at [930, 491] on button "Buscar" at bounding box center [921, 493] width 116 height 23
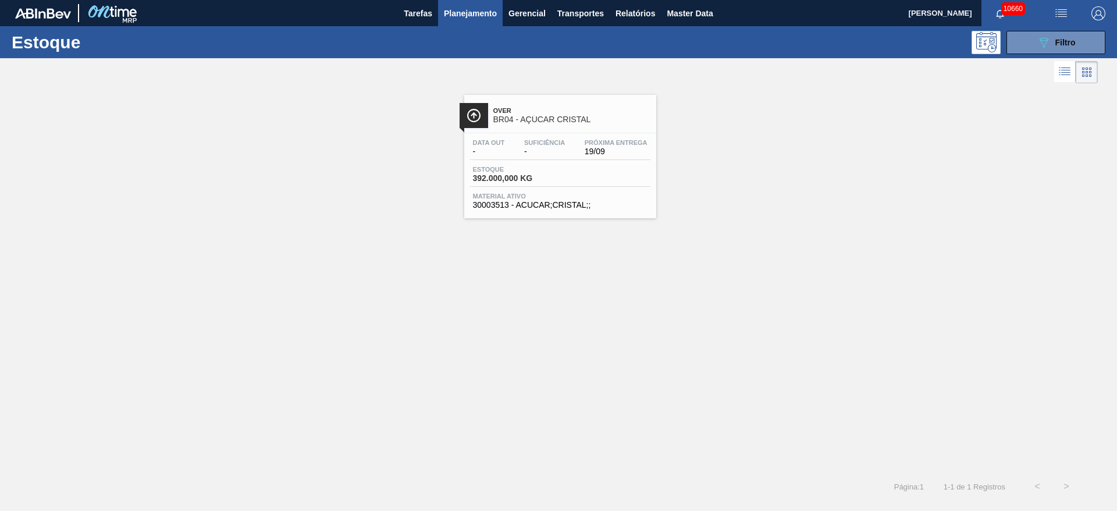
click at [1025, 58] on div at bounding box center [548, 72] width 1097 height 28
click at [1038, 35] on icon "089F7B8B-B2A5-4AFE-B5C0-19BA573D28AC" at bounding box center [1043, 42] width 14 height 14
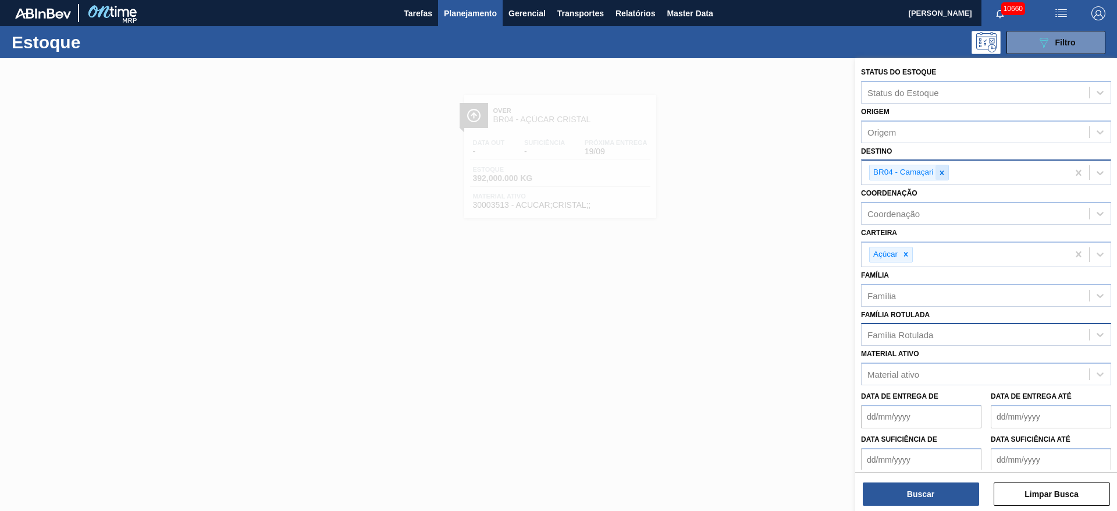
click at [935, 172] on div at bounding box center [941, 172] width 13 height 15
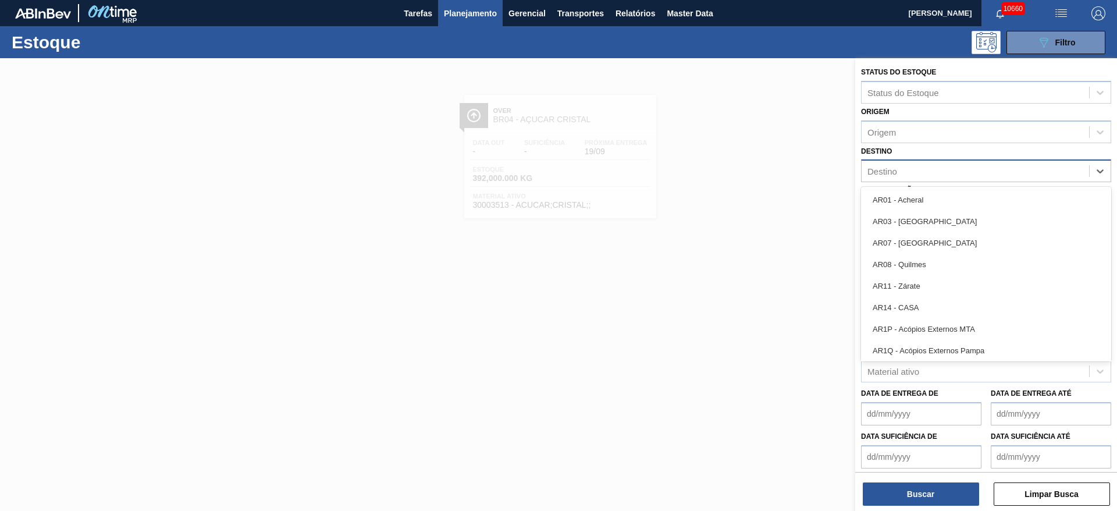
click at [935, 172] on div "Destino" at bounding box center [974, 171] width 227 height 17
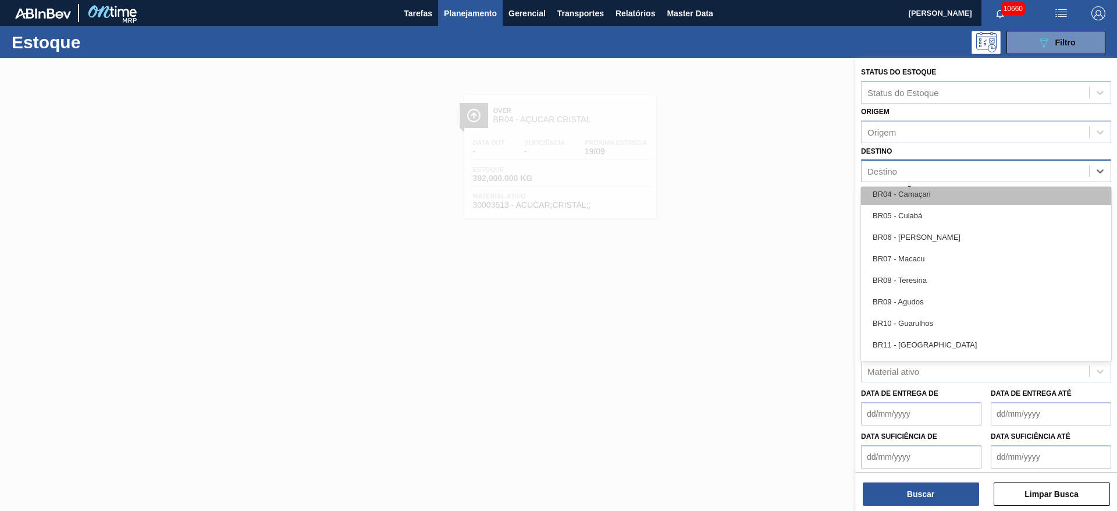
scroll to position [611, 0]
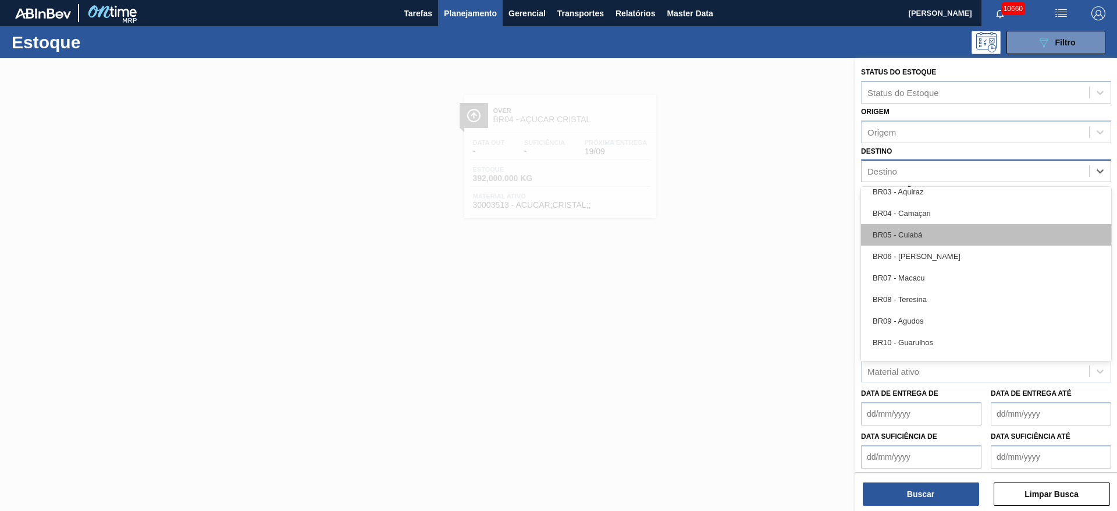
click at [921, 228] on div "BR05 - Cuiabá" at bounding box center [986, 235] width 250 height 22
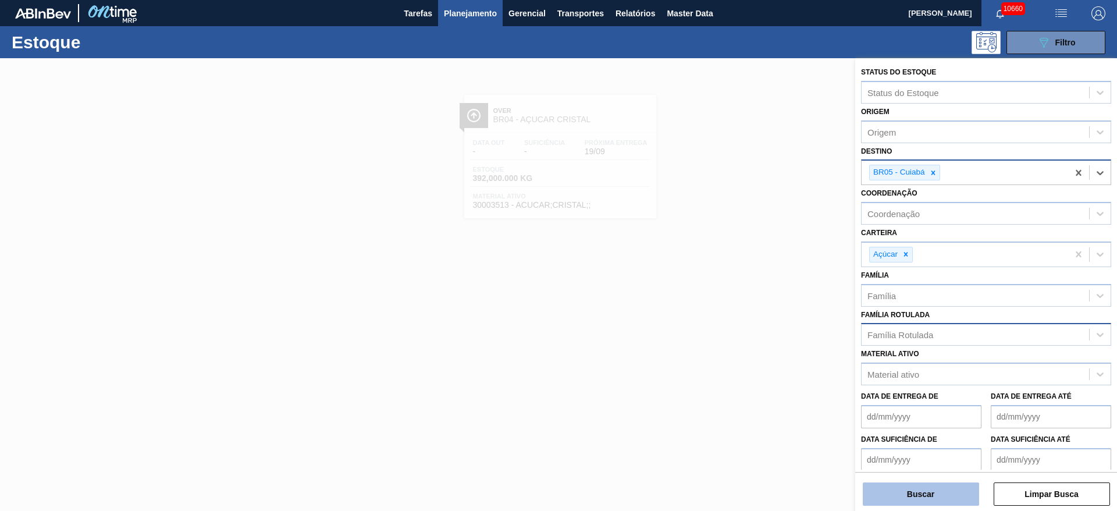
click at [936, 486] on button "Buscar" at bounding box center [921, 493] width 116 height 23
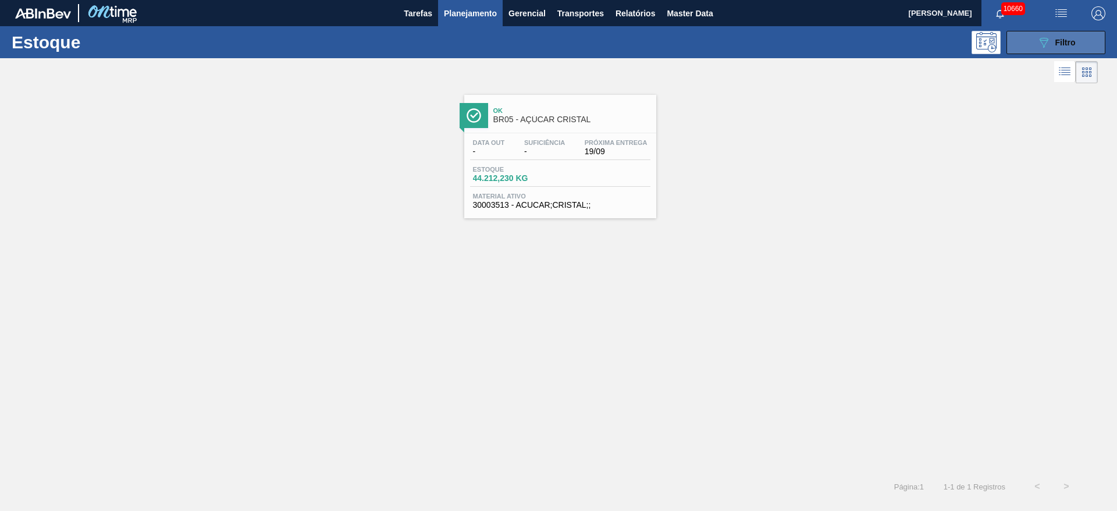
click at [1042, 42] on icon at bounding box center [1043, 43] width 9 height 10
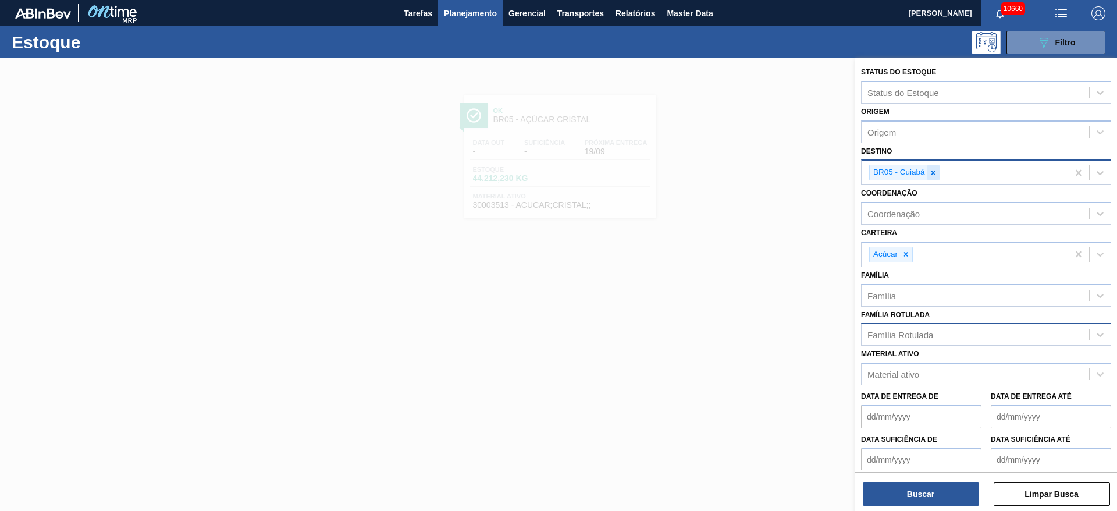
click at [933, 172] on icon at bounding box center [933, 172] width 4 height 4
click at [933, 172] on div "BR05 - Cuiabá" at bounding box center [964, 173] width 206 height 24
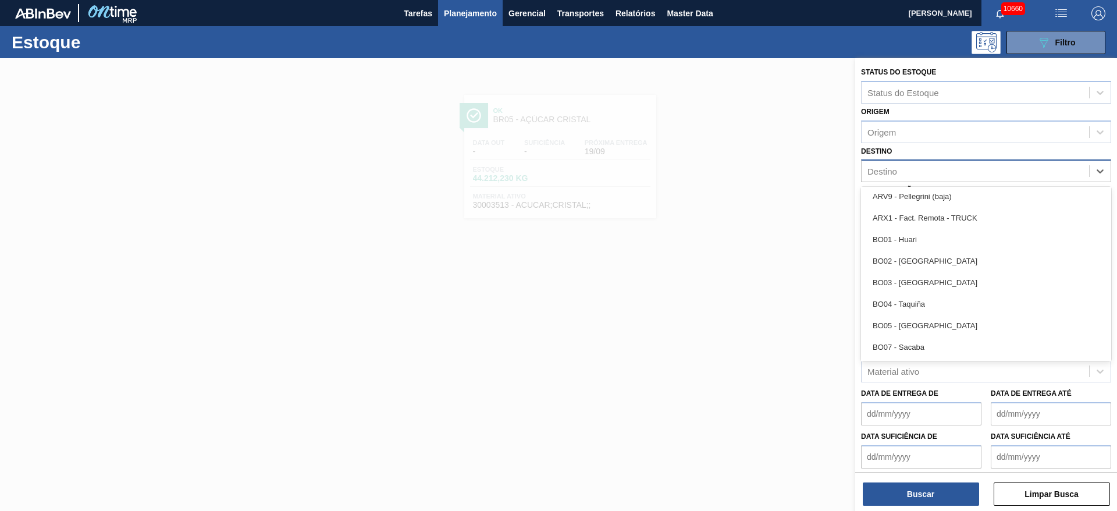
scroll to position [698, 0]
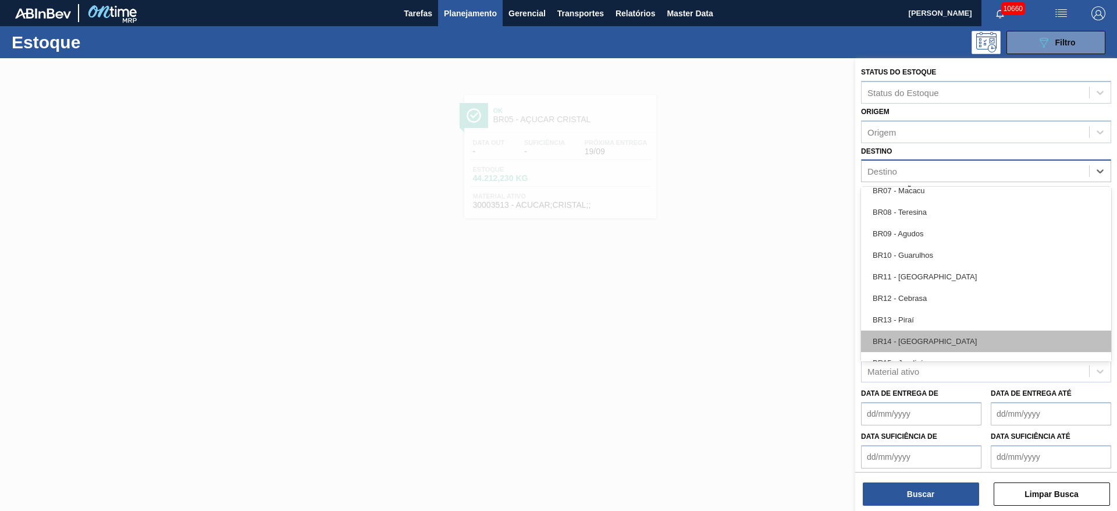
click at [927, 336] on div "BR14 - Curitibana" at bounding box center [986, 341] width 250 height 22
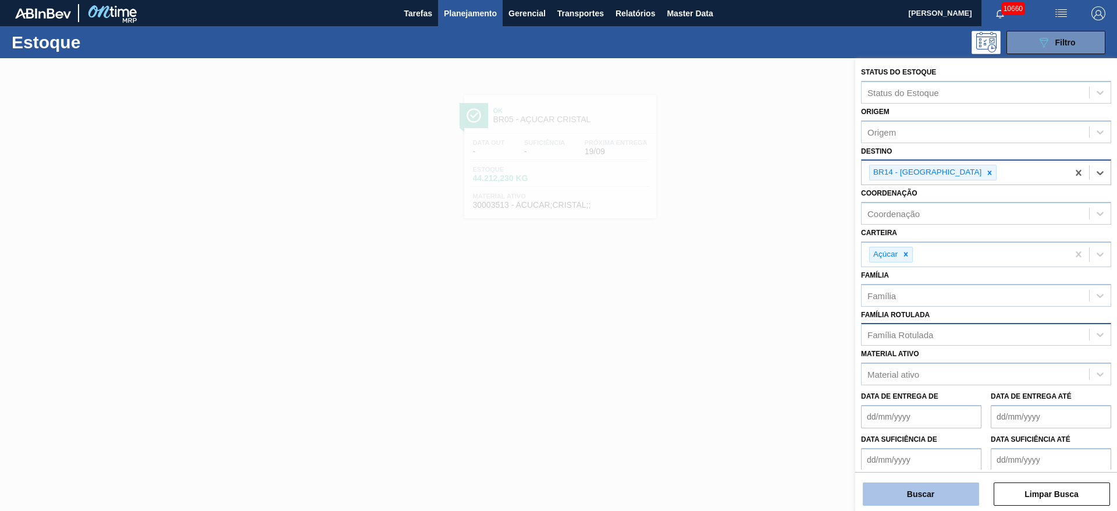
click at [920, 486] on button "Buscar" at bounding box center [921, 493] width 116 height 23
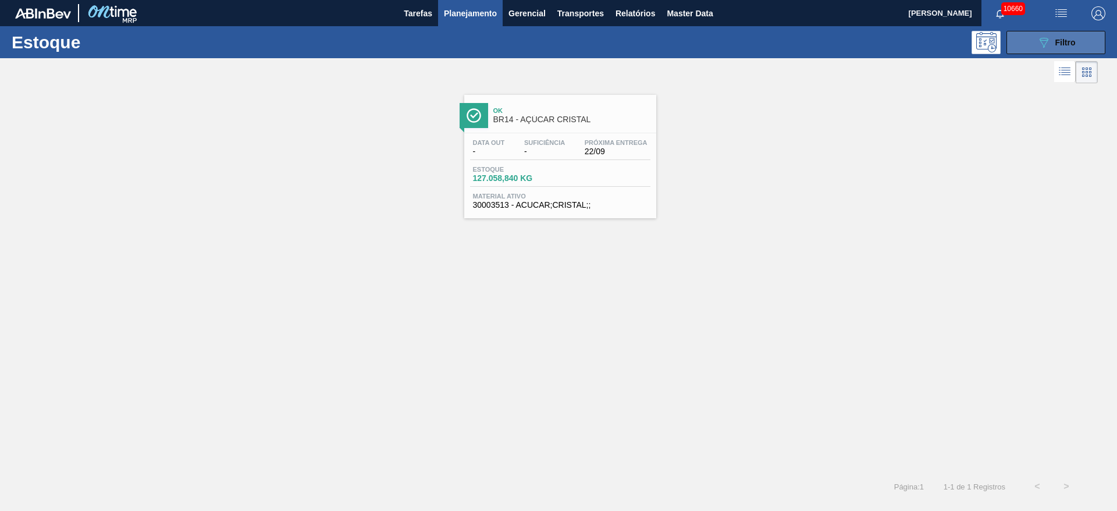
click at [1063, 32] on button "089F7B8B-B2A5-4AFE-B5C0-19BA573D28AC Filtro" at bounding box center [1055, 42] width 99 height 23
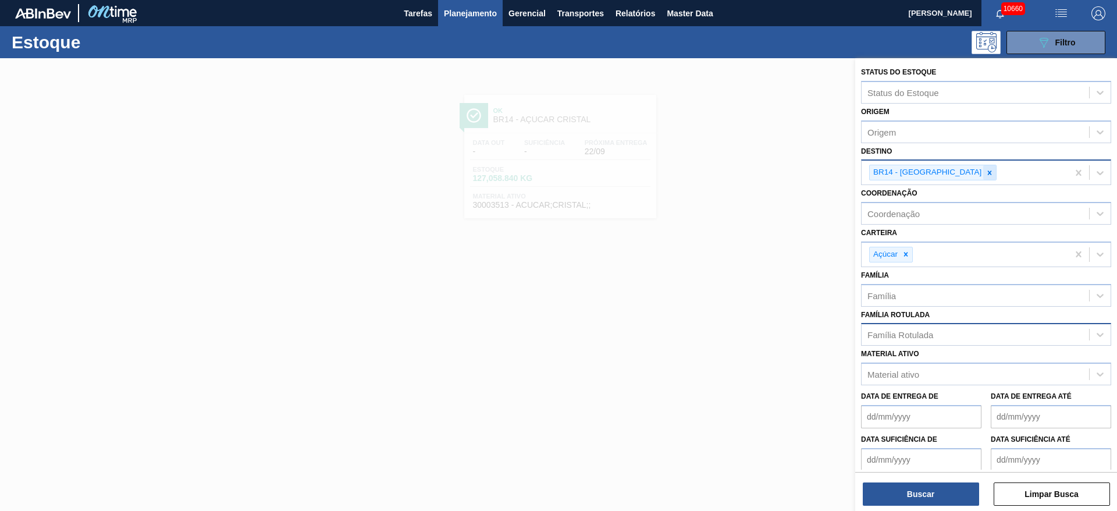
click at [983, 171] on div at bounding box center [989, 172] width 13 height 15
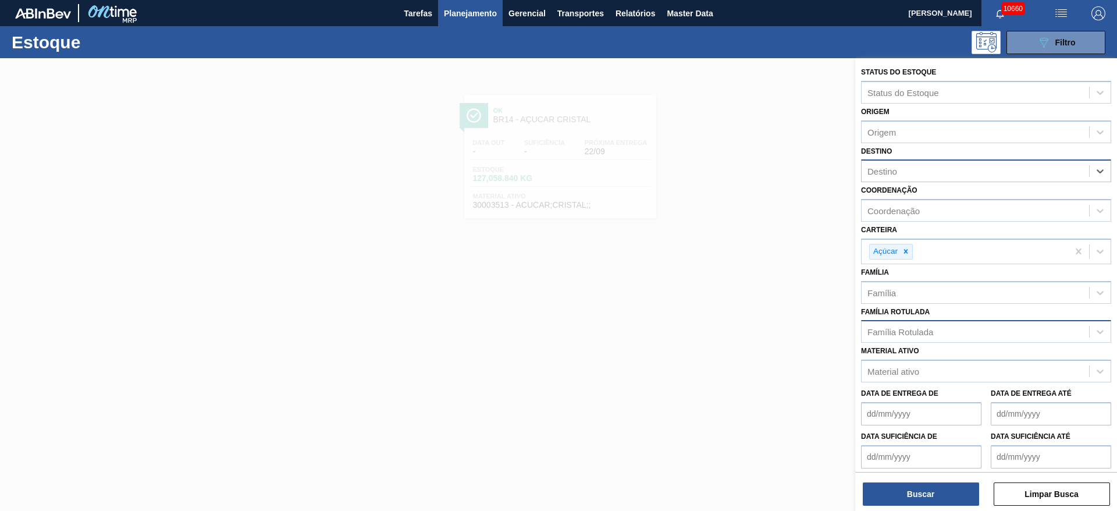
drag, startPoint x: 950, startPoint y: 171, endPoint x: 947, endPoint y: 182, distance: 11.3
click at [950, 173] on div "Destino" at bounding box center [974, 171] width 227 height 17
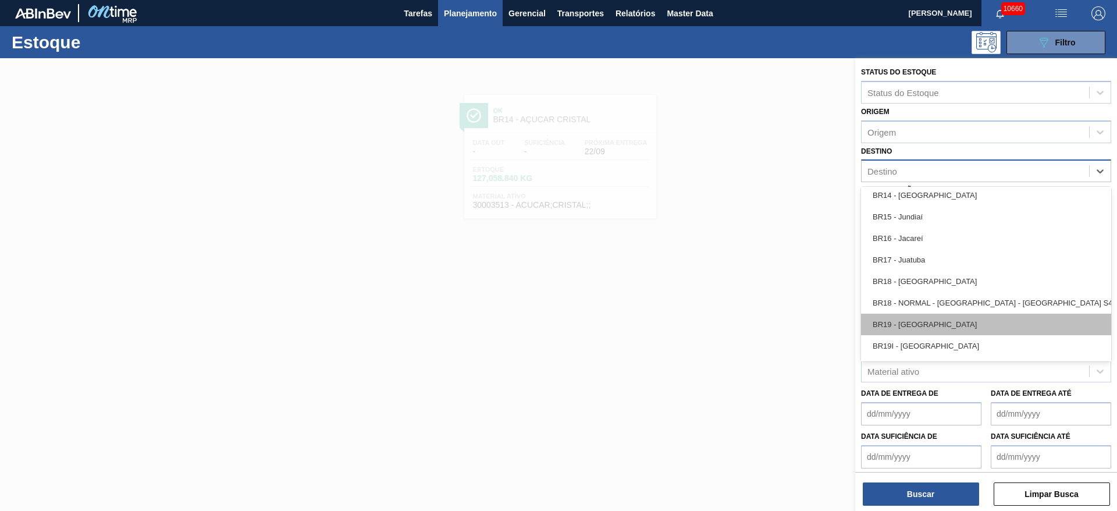
scroll to position [872, 0]
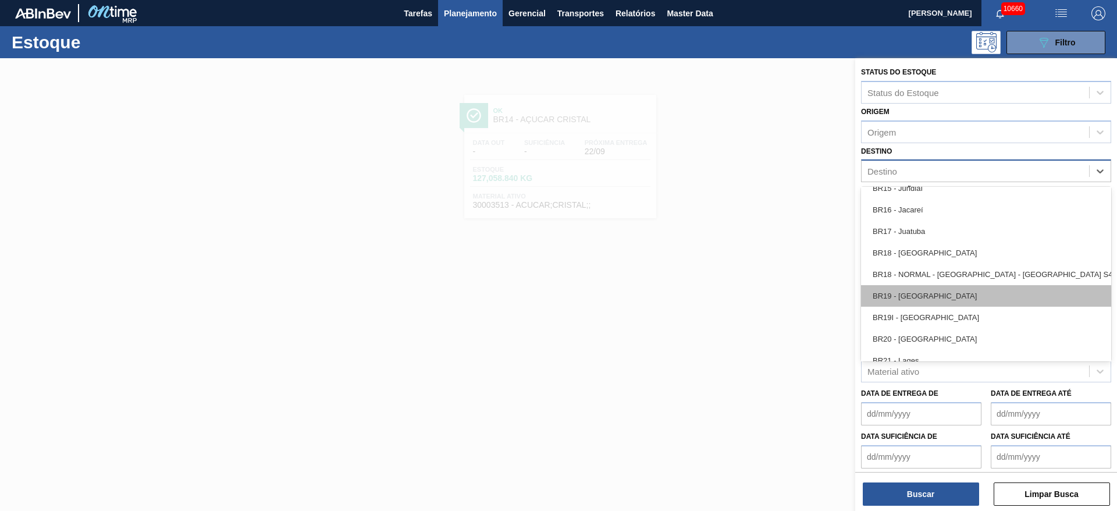
click at [925, 296] on div "BR19 - Nova Rio" at bounding box center [986, 296] width 250 height 22
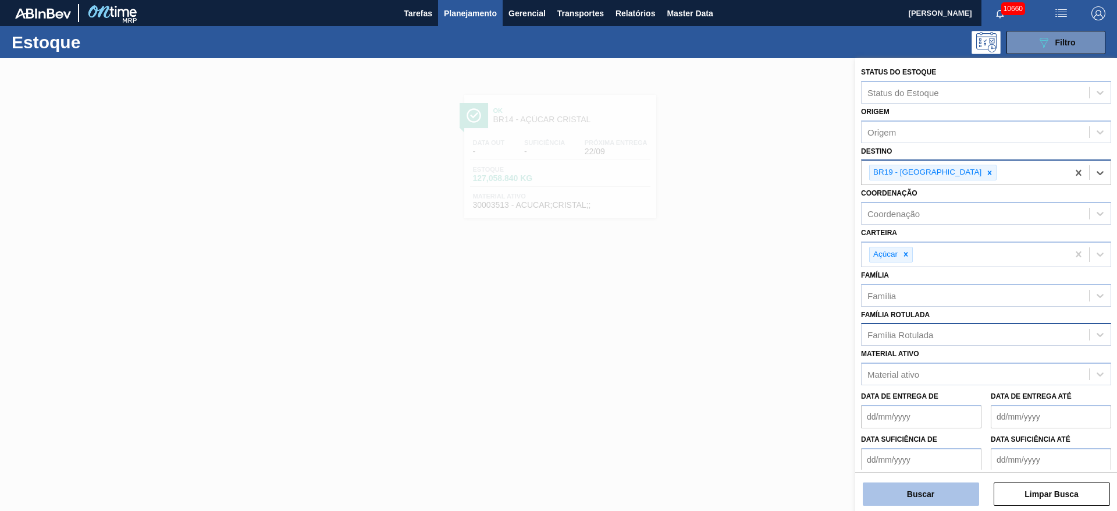
click at [919, 494] on button "Buscar" at bounding box center [921, 493] width 116 height 23
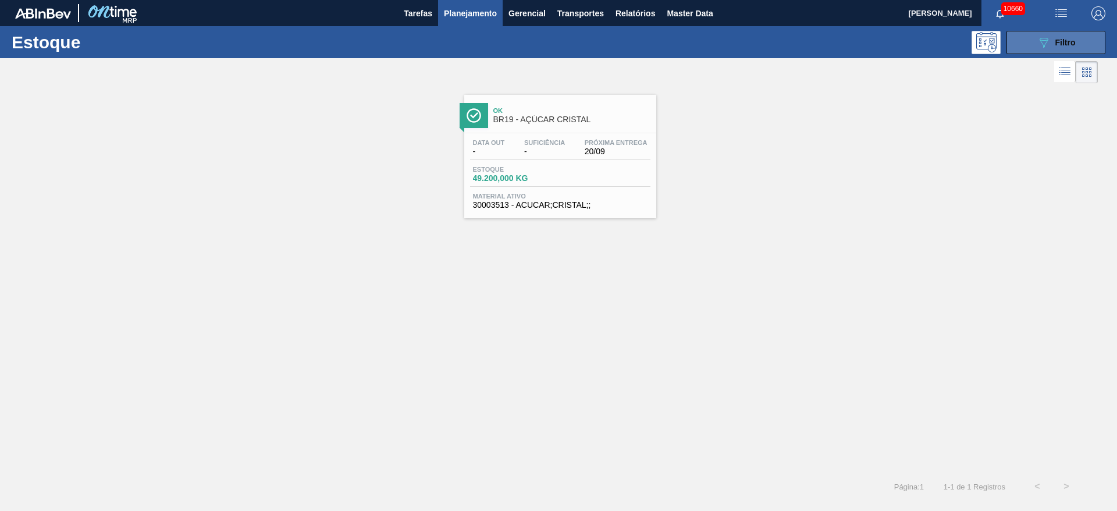
click at [1015, 44] on button "089F7B8B-B2A5-4AFE-B5C0-19BA573D28AC Filtro" at bounding box center [1055, 42] width 99 height 23
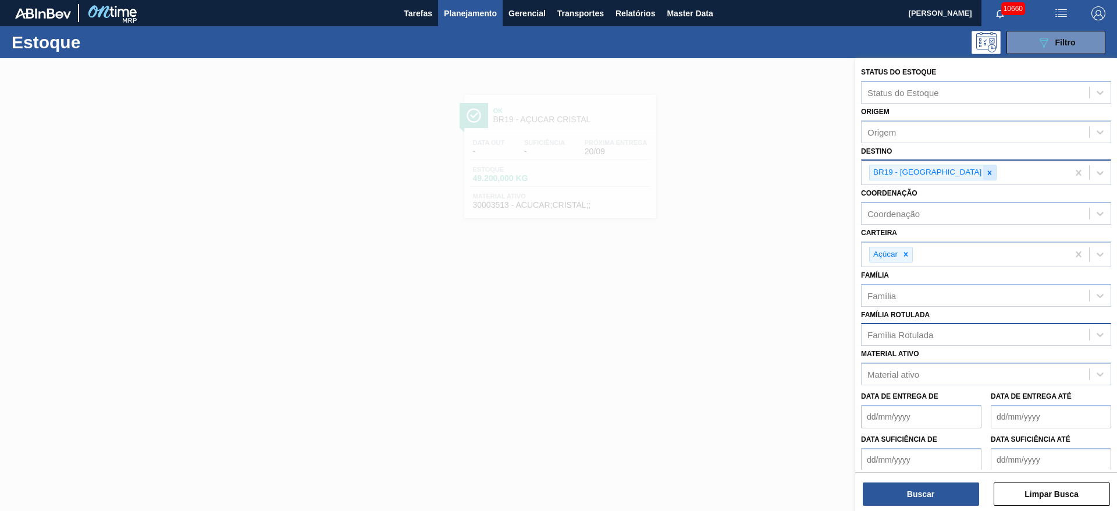
click at [985, 169] on icon at bounding box center [989, 173] width 8 height 8
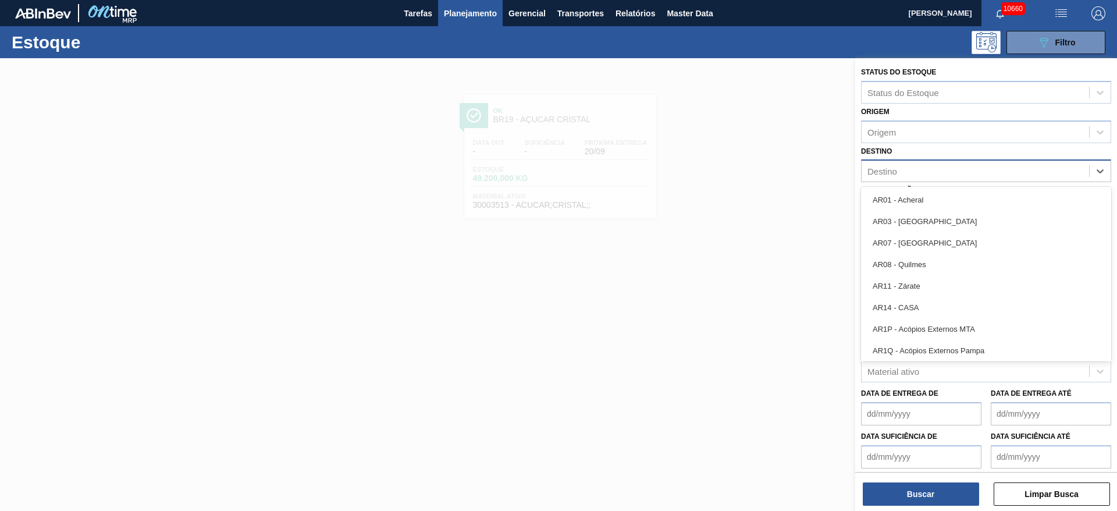
click at [941, 168] on div "Destino" at bounding box center [974, 171] width 227 height 17
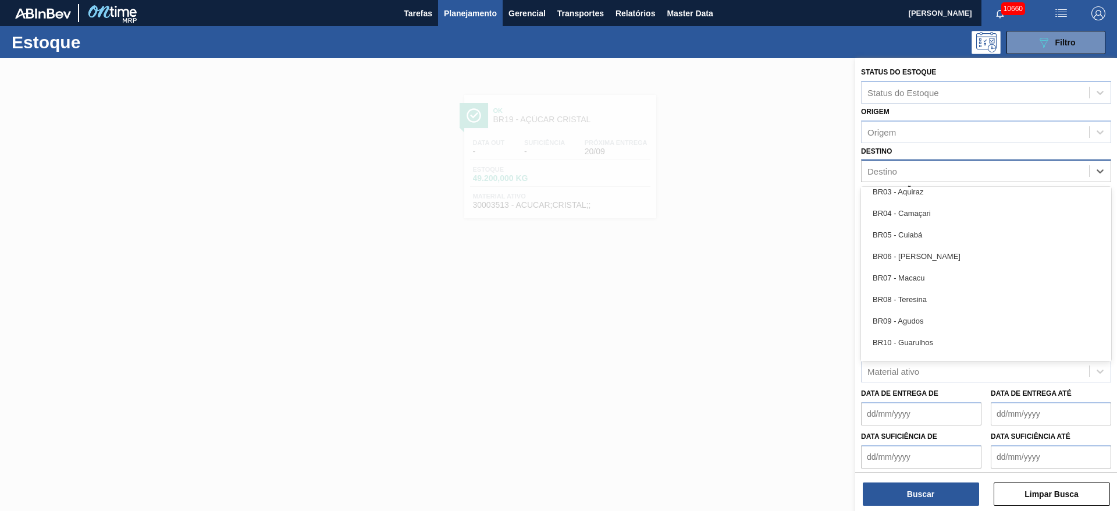
scroll to position [960, 0]
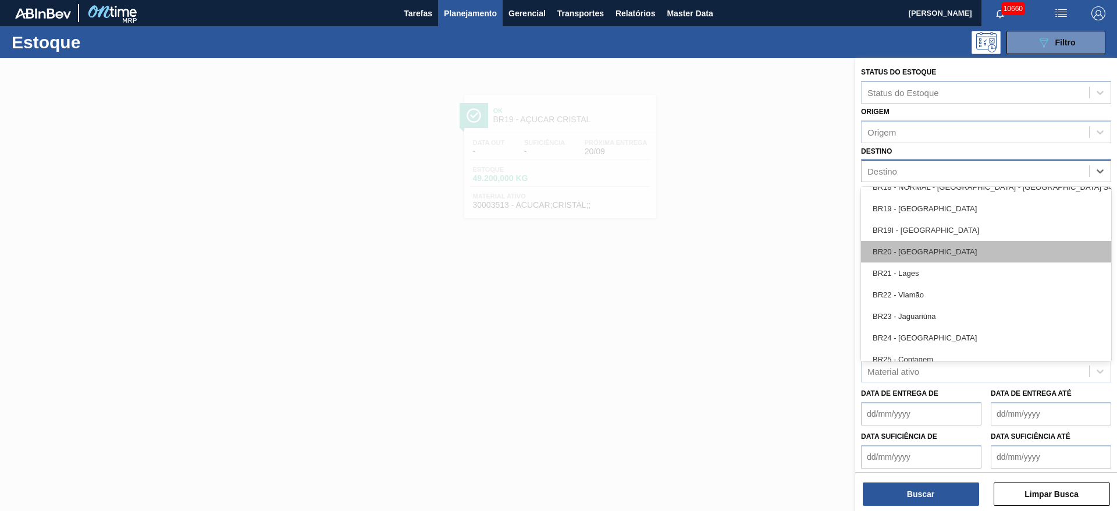
click at [931, 253] on div "BR20 - Sapucaia" at bounding box center [986, 252] width 250 height 22
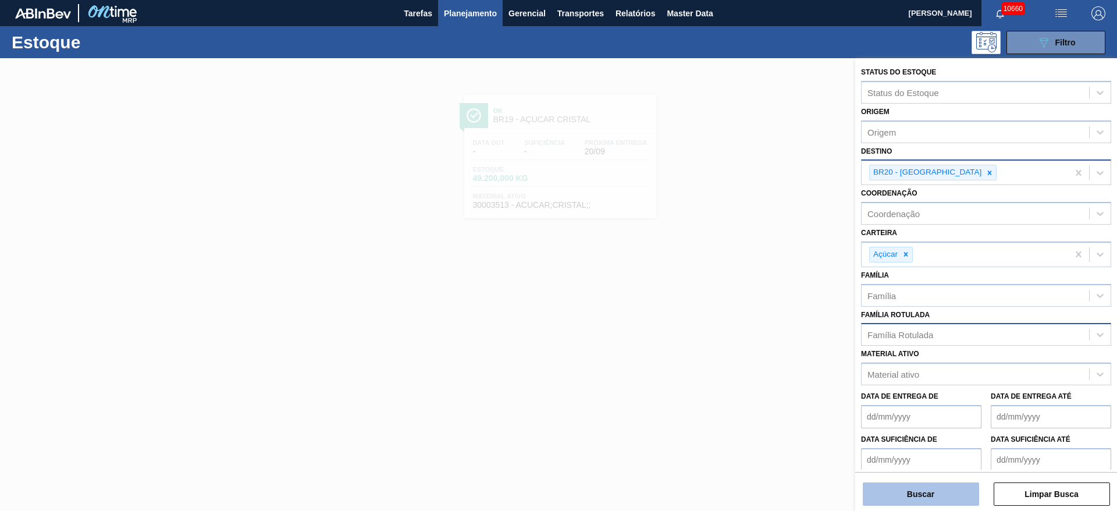
click at [926, 496] on button "Buscar" at bounding box center [921, 493] width 116 height 23
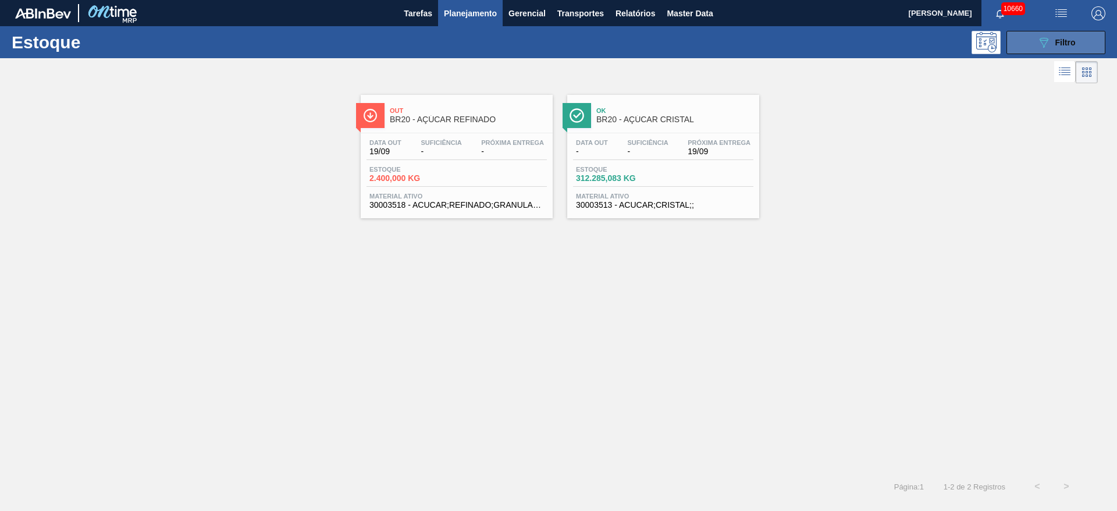
click at [1014, 49] on button "089F7B8B-B2A5-4AFE-B5C0-19BA573D28AC Filtro" at bounding box center [1055, 42] width 99 height 23
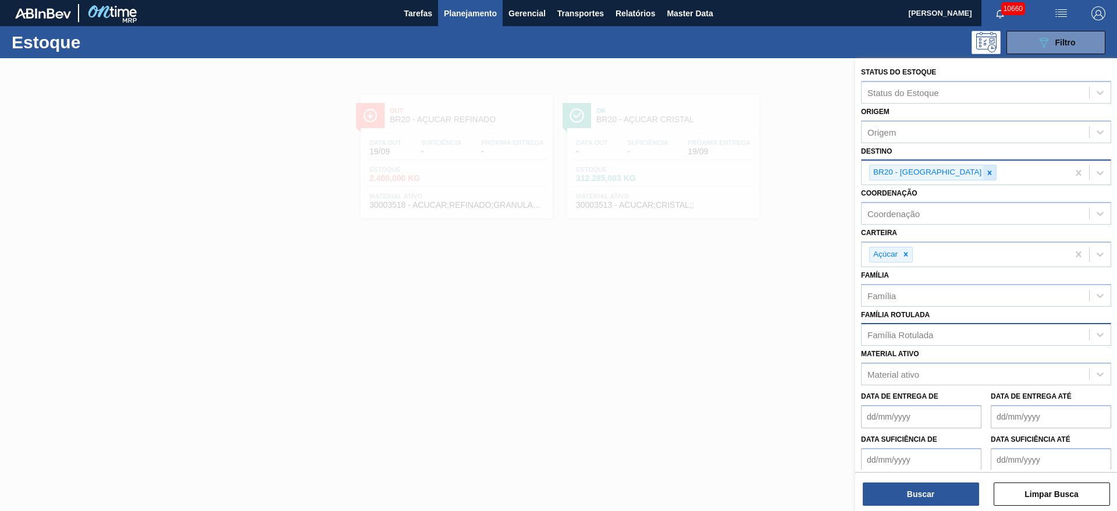
click at [988, 172] on icon at bounding box center [990, 172] width 4 height 4
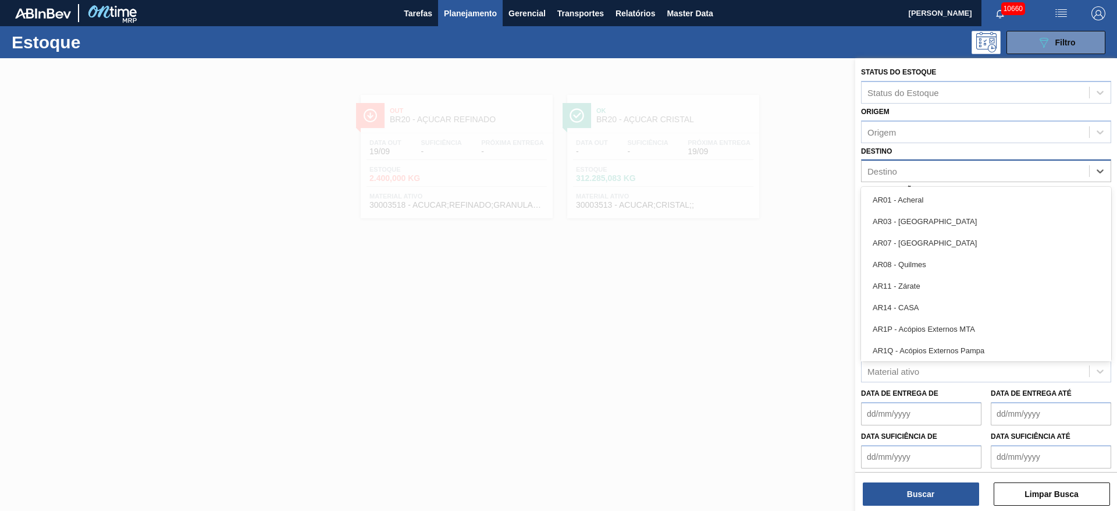
click at [940, 172] on div "Destino" at bounding box center [974, 171] width 227 height 17
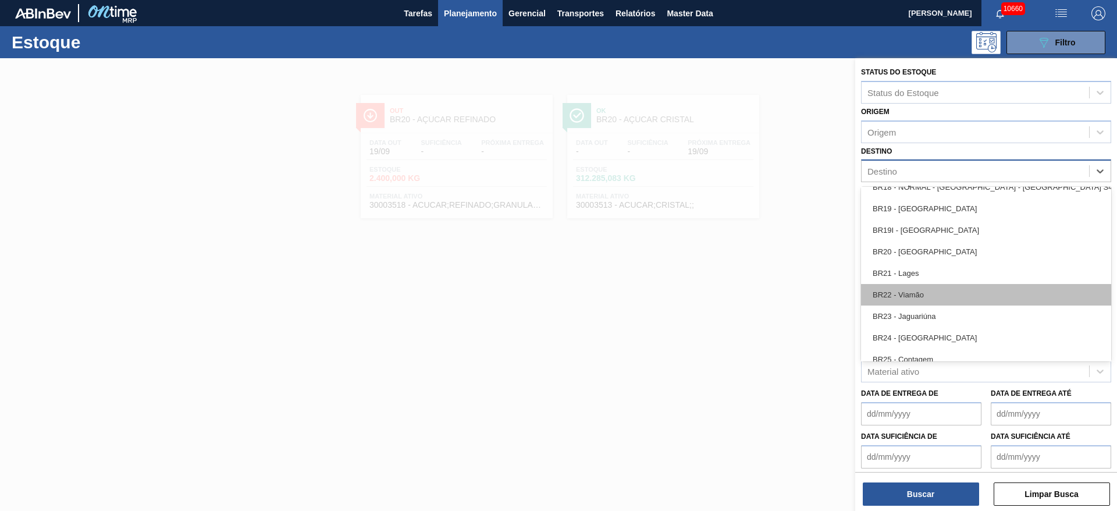
click at [924, 288] on div "BR22 - Viamão" at bounding box center [986, 295] width 250 height 22
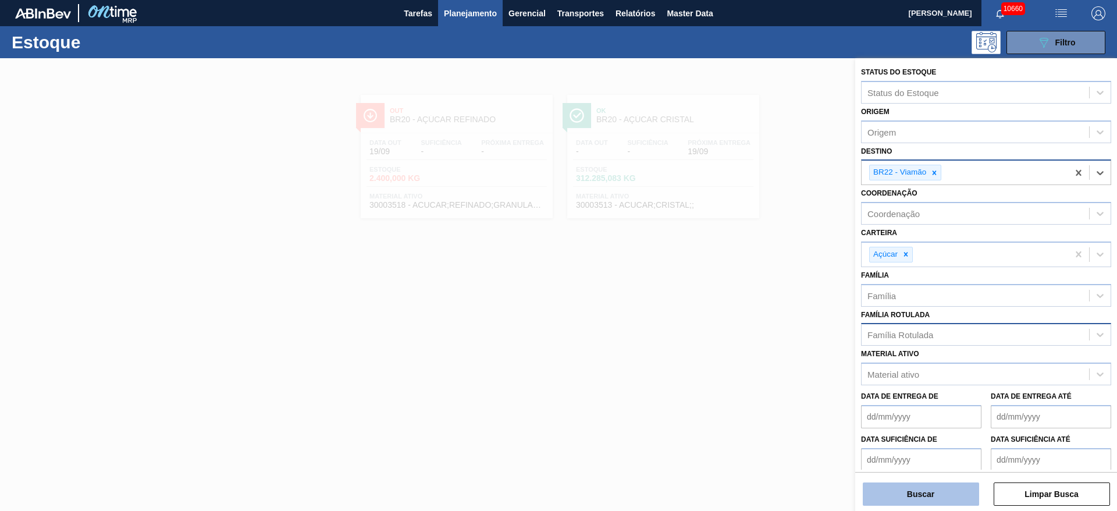
click at [907, 501] on button "Buscar" at bounding box center [921, 493] width 116 height 23
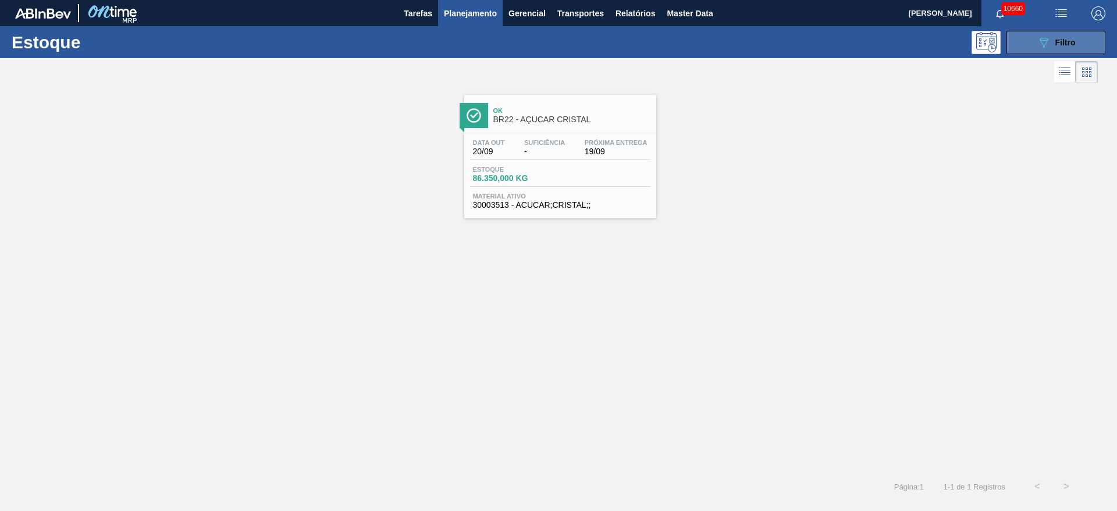
click at [1024, 39] on button "089F7B8B-B2A5-4AFE-B5C0-19BA573D28AC Filtro" at bounding box center [1055, 42] width 99 height 23
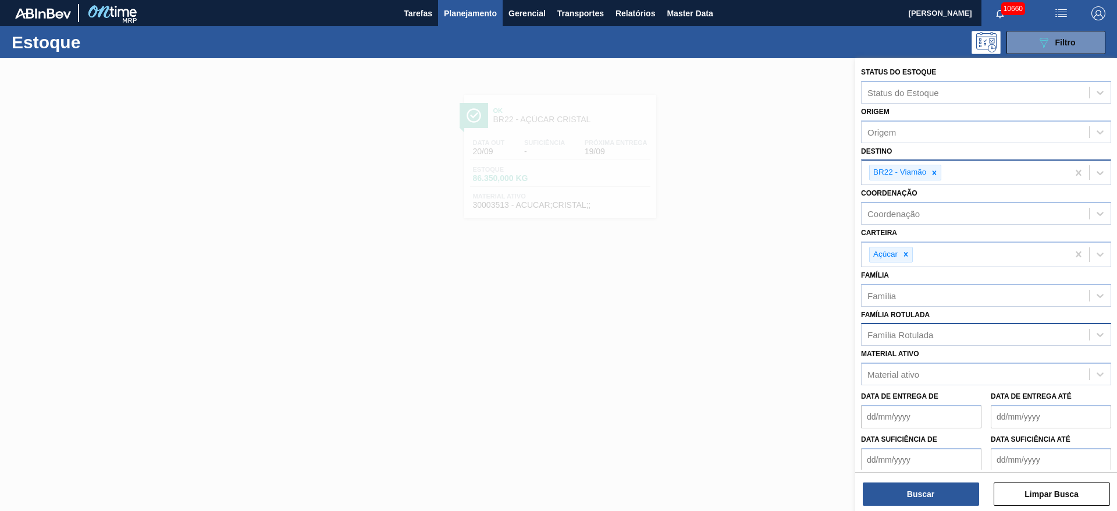
click at [932, 173] on div at bounding box center [934, 172] width 13 height 15
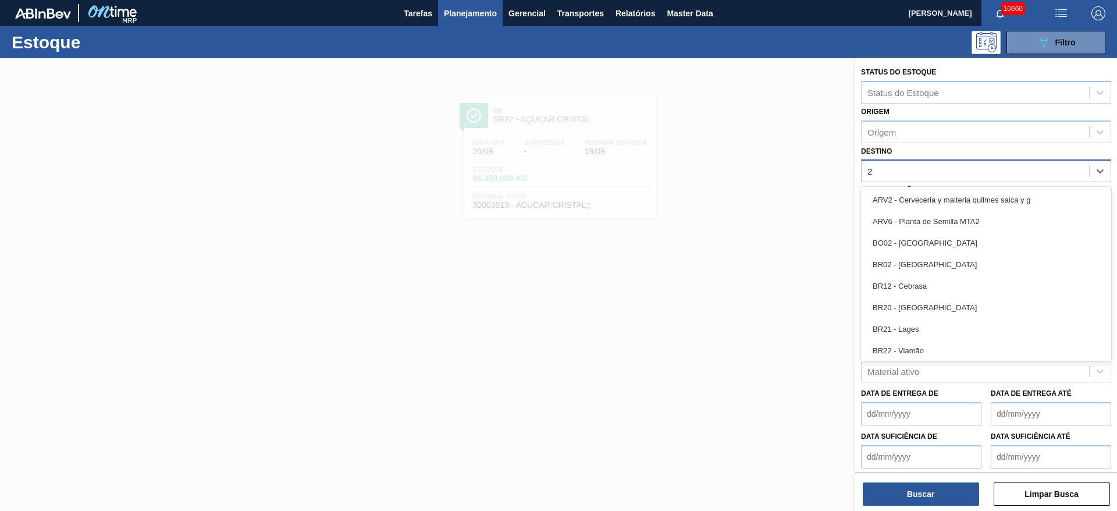
type input "27"
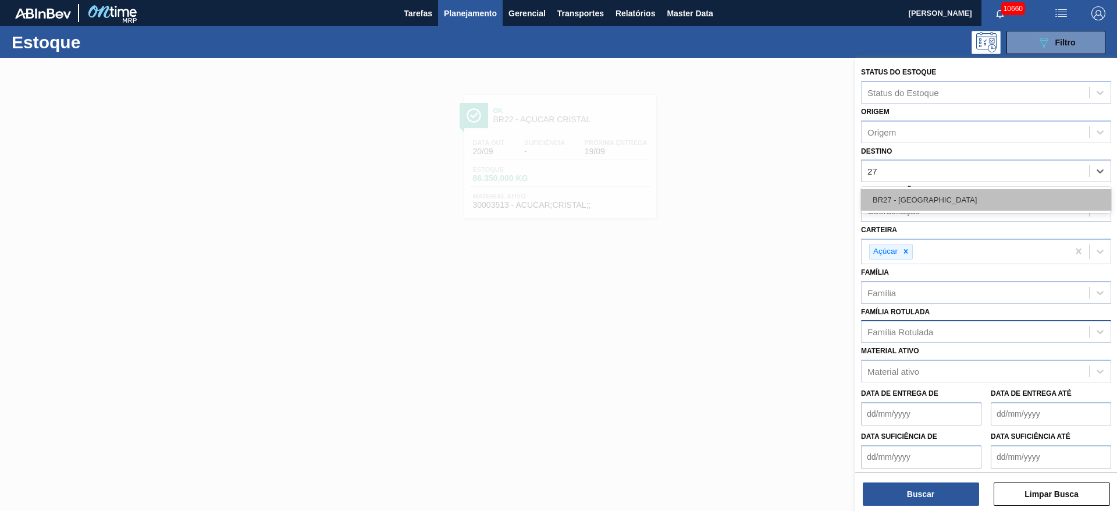
click at [929, 196] on div "BR27 - Nova Minas" at bounding box center [986, 200] width 250 height 22
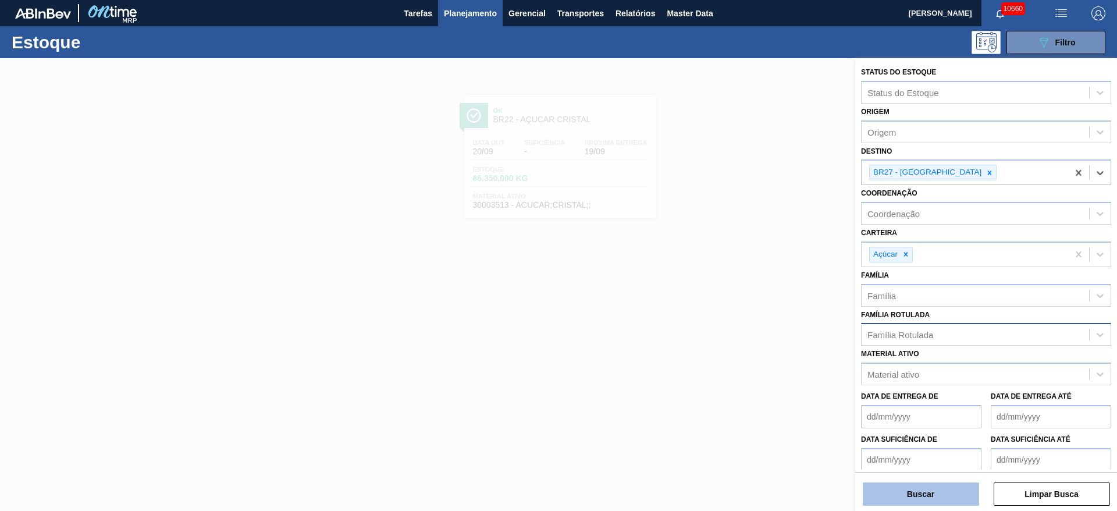
click at [922, 490] on button "Buscar" at bounding box center [921, 493] width 116 height 23
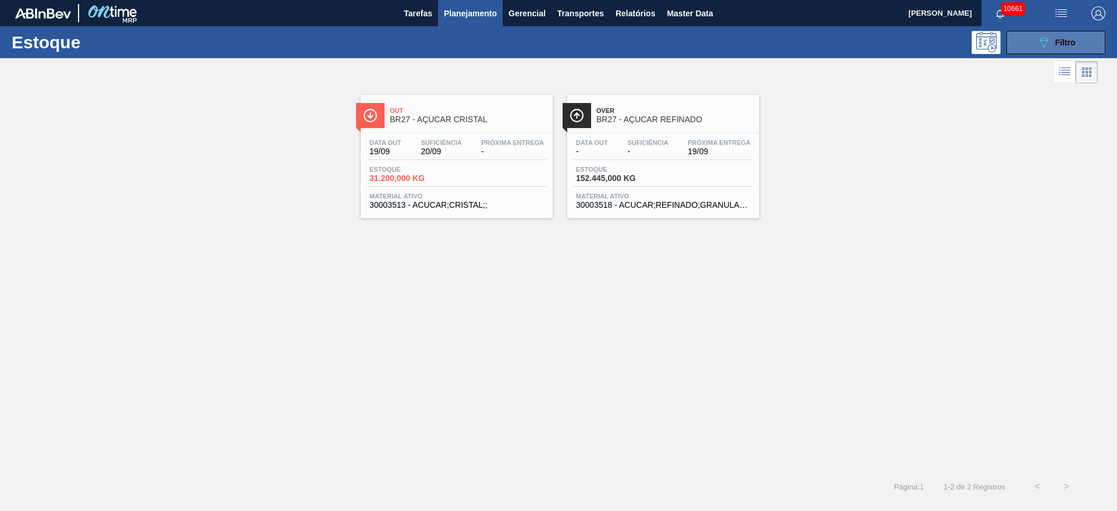
click at [1032, 40] on button "089F7B8B-B2A5-4AFE-B5C0-19BA573D28AC Filtro" at bounding box center [1055, 42] width 99 height 23
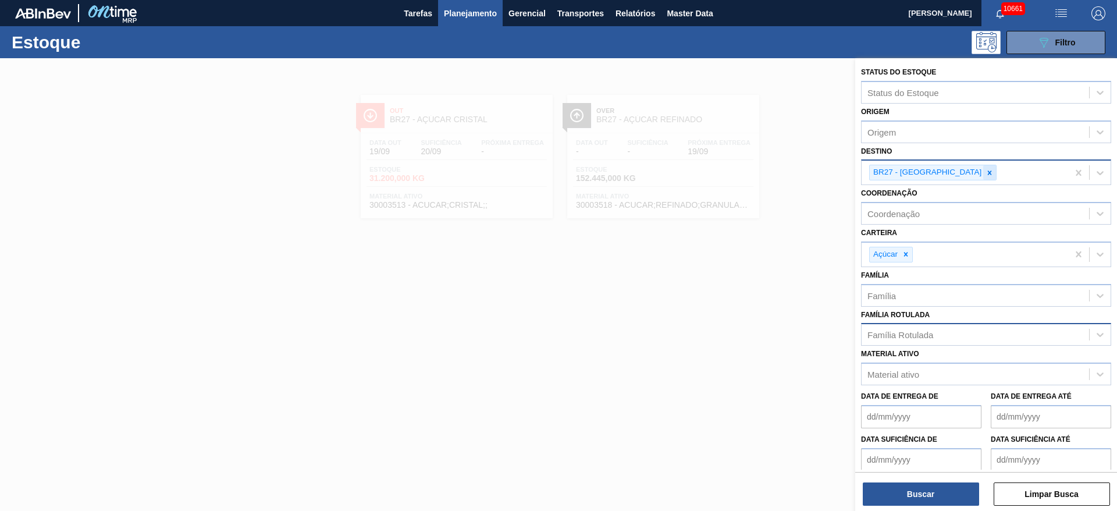
click at [983, 172] on div at bounding box center [989, 172] width 13 height 15
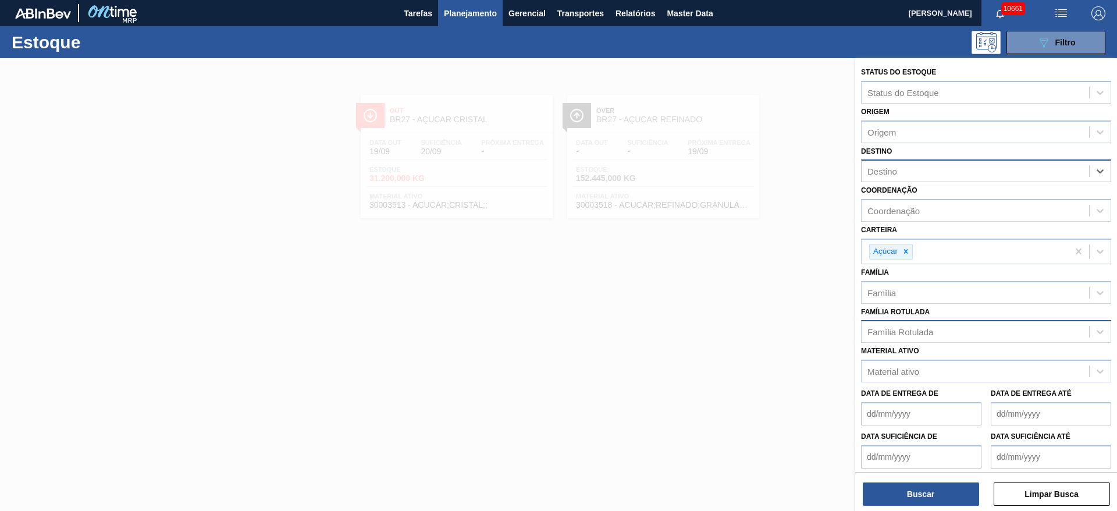
click at [926, 170] on div "Destino" at bounding box center [974, 171] width 227 height 17
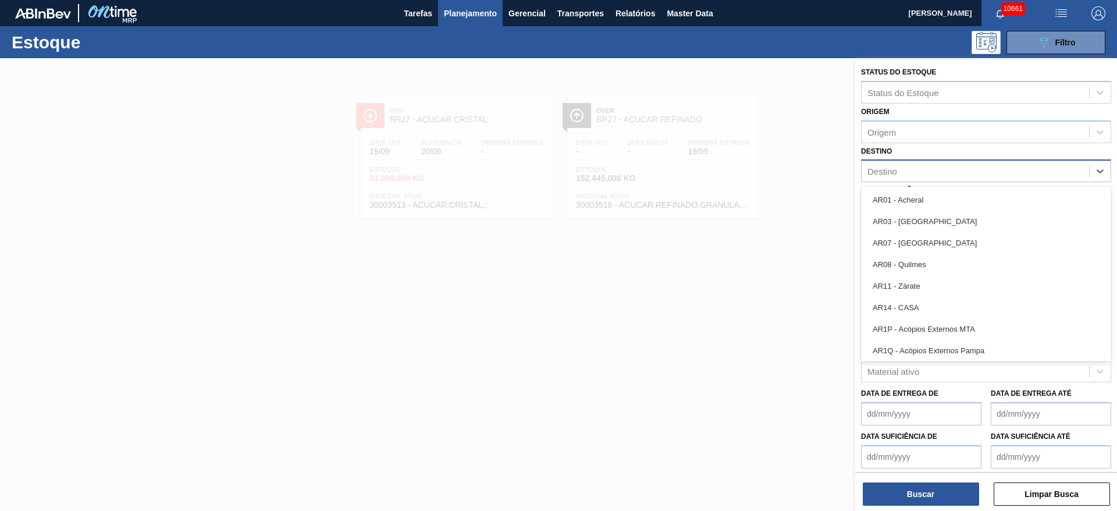
click at [926, 170] on div "Destino" at bounding box center [974, 171] width 227 height 17
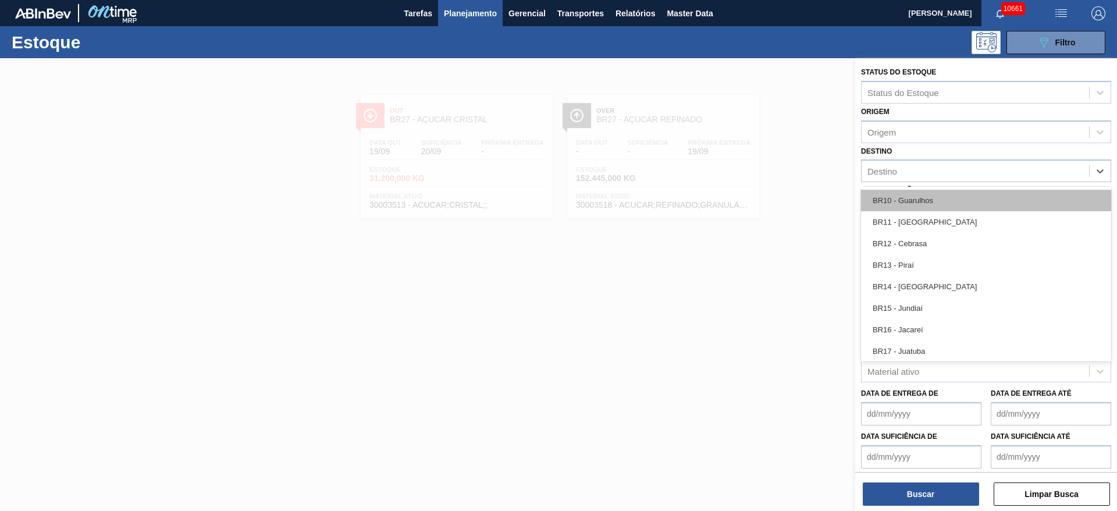
scroll to position [785, 0]
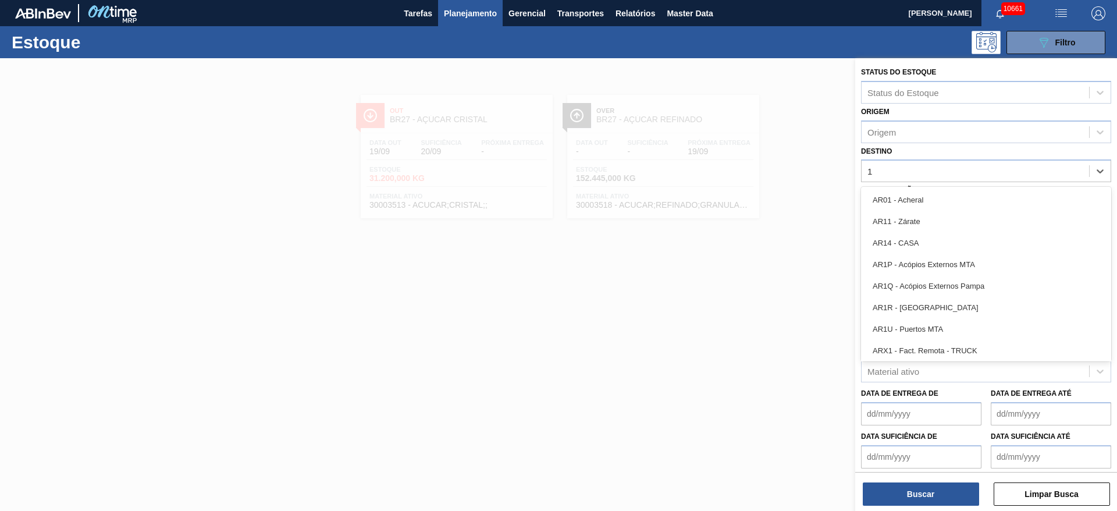
type input "18"
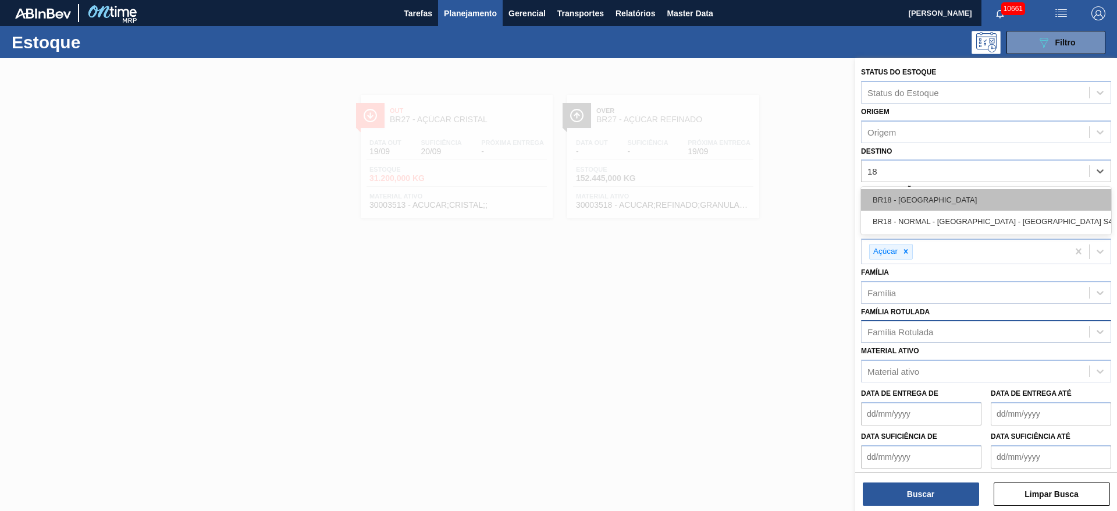
click at [930, 197] on div "BR18 - Pernambuco" at bounding box center [986, 200] width 250 height 22
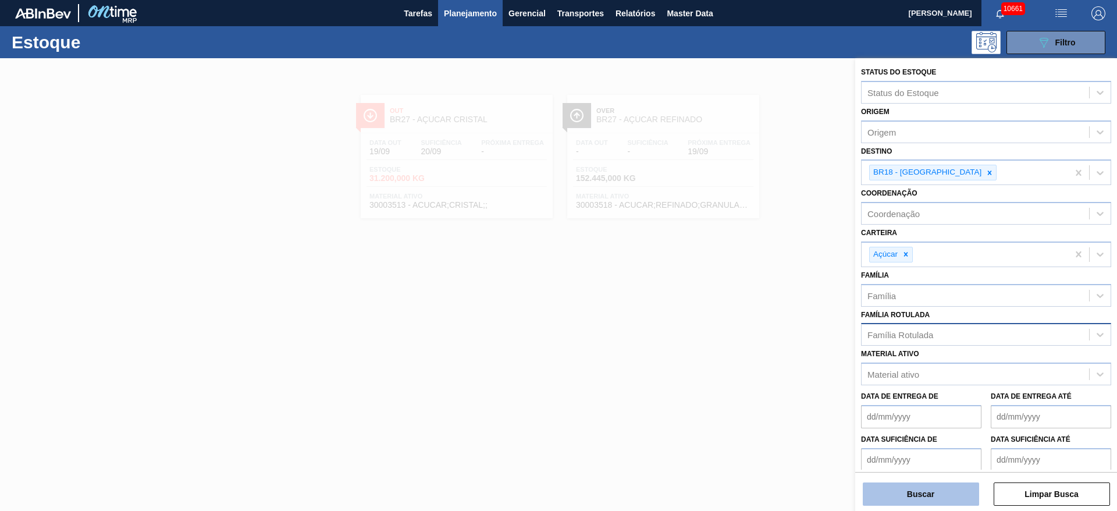
click at [908, 490] on button "Buscar" at bounding box center [921, 493] width 116 height 23
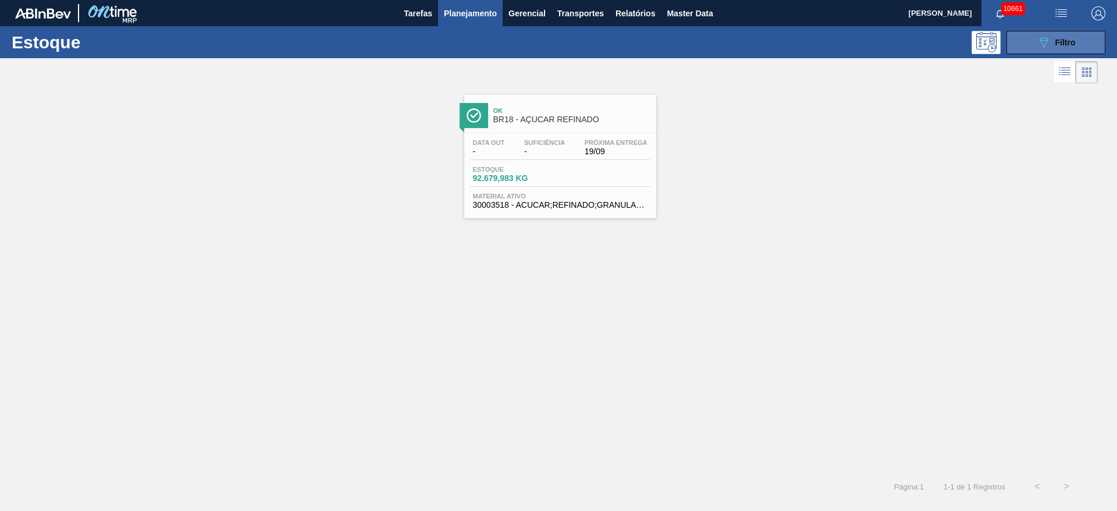
click at [1010, 46] on button "089F7B8B-B2A5-4AFE-B5C0-19BA573D28AC Filtro" at bounding box center [1055, 42] width 99 height 23
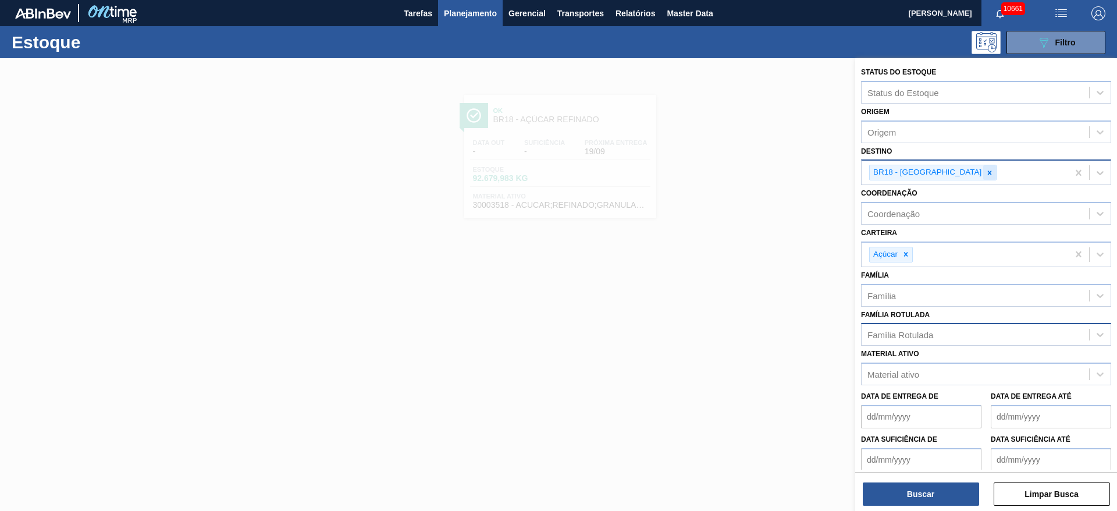
click at [985, 176] on icon at bounding box center [989, 173] width 8 height 8
click at [954, 176] on div "BR18 - Pernambuco" at bounding box center [964, 173] width 206 height 24
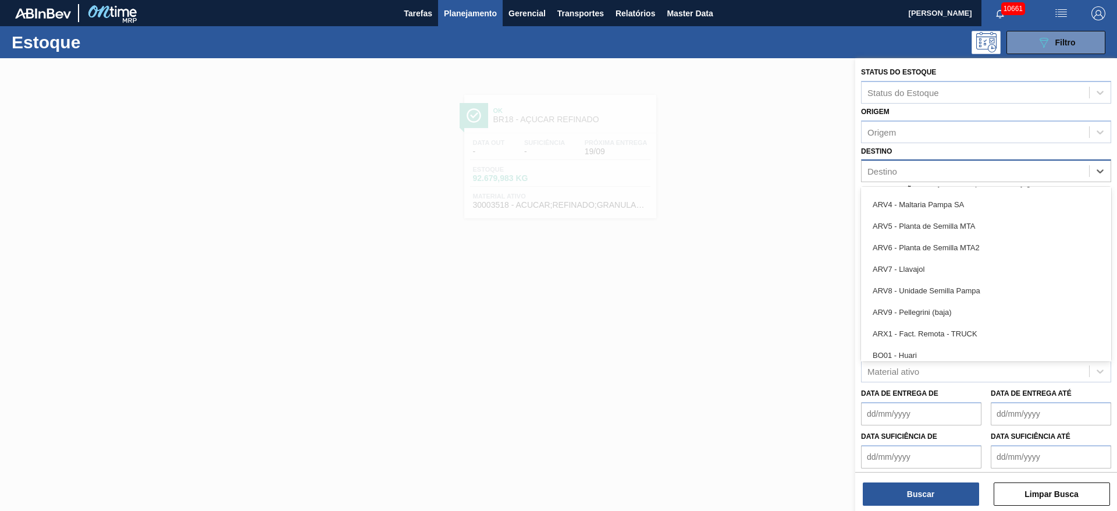
scroll to position [698, 0]
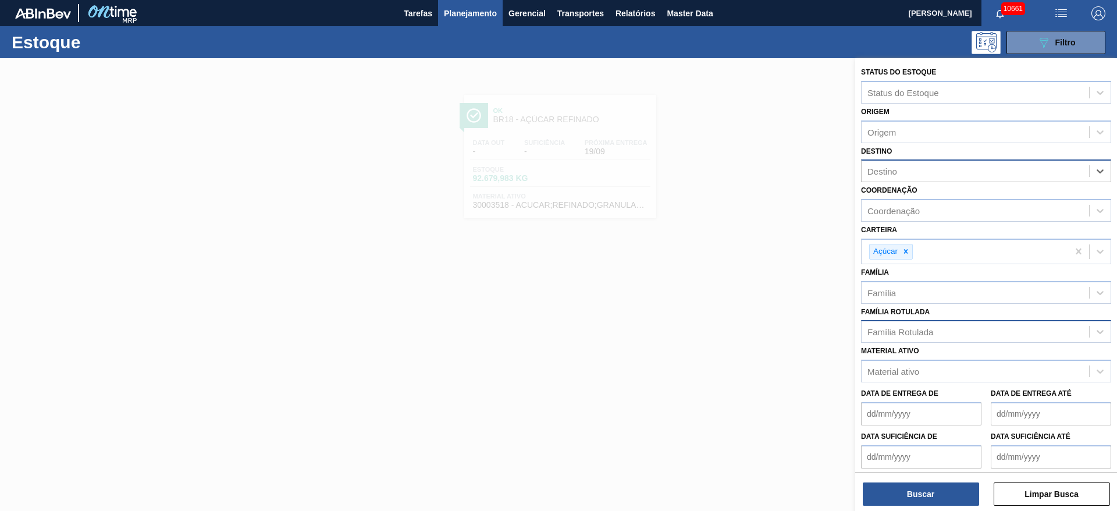
type input "13"
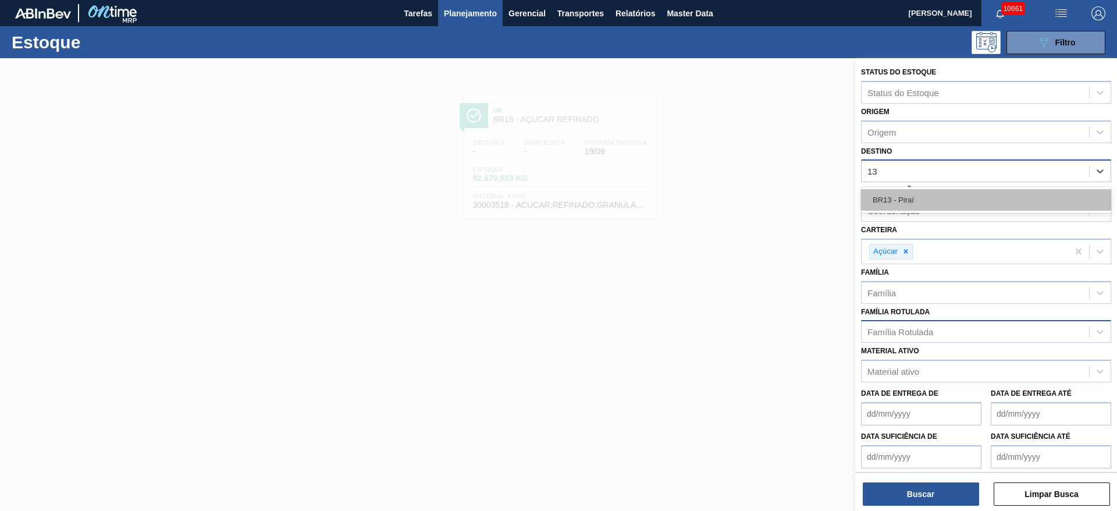
click at [892, 202] on div "BR13 - Piraí" at bounding box center [986, 200] width 250 height 22
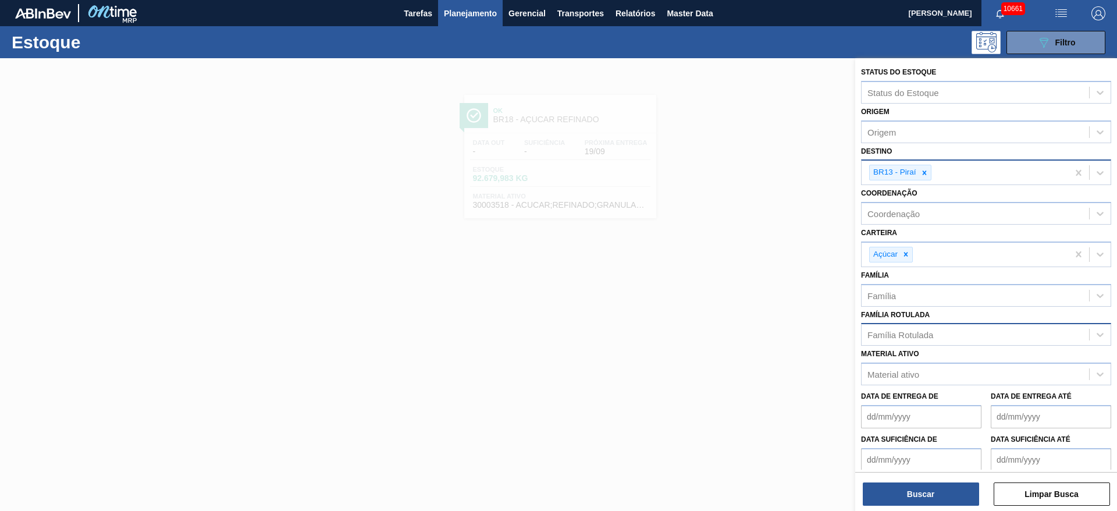
drag, startPoint x: 910, startPoint y: 480, endPoint x: 884, endPoint y: 462, distance: 31.5
click at [911, 480] on div "Buscar Limpar Busca" at bounding box center [986, 488] width 262 height 33
click at [886, 474] on div "Buscar Limpar Busca" at bounding box center [986, 488] width 262 height 33
click at [890, 487] on button "Buscar" at bounding box center [921, 493] width 116 height 23
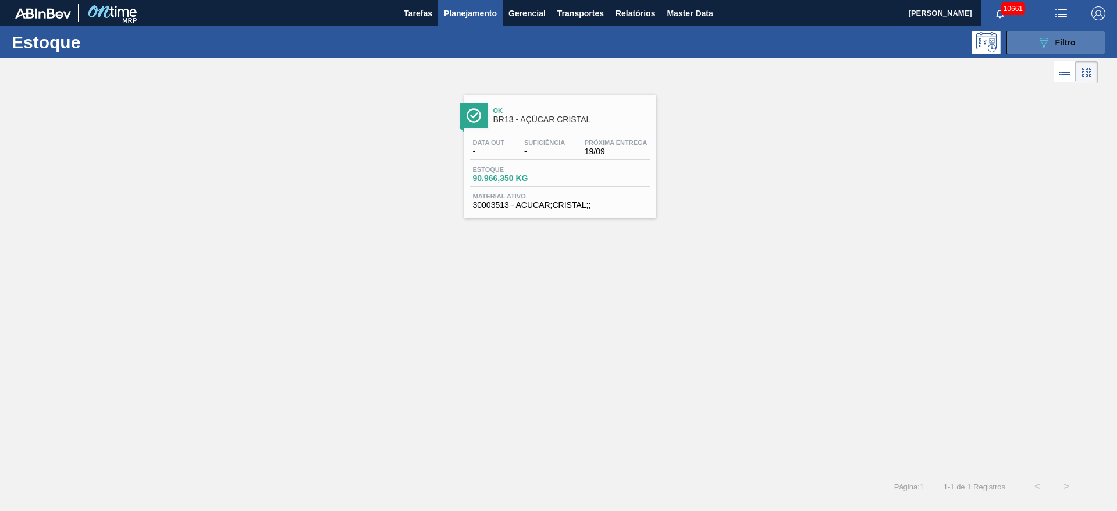
click at [1032, 49] on button "089F7B8B-B2A5-4AFE-B5C0-19BA573D28AC Filtro" at bounding box center [1055, 42] width 99 height 23
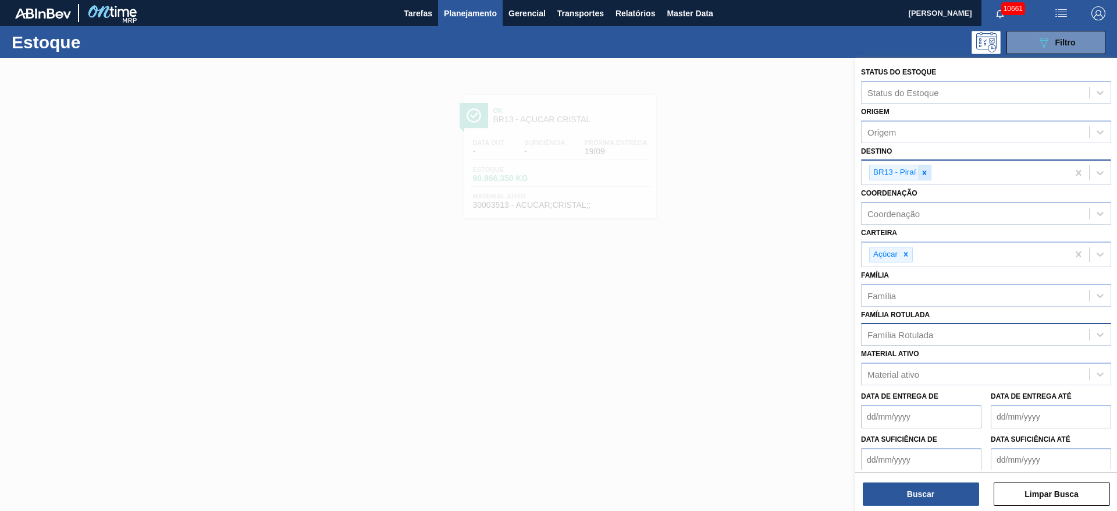
click at [926, 173] on icon at bounding box center [924, 173] width 8 height 8
click at [926, 173] on div "BR13 - Piraí" at bounding box center [964, 173] width 206 height 24
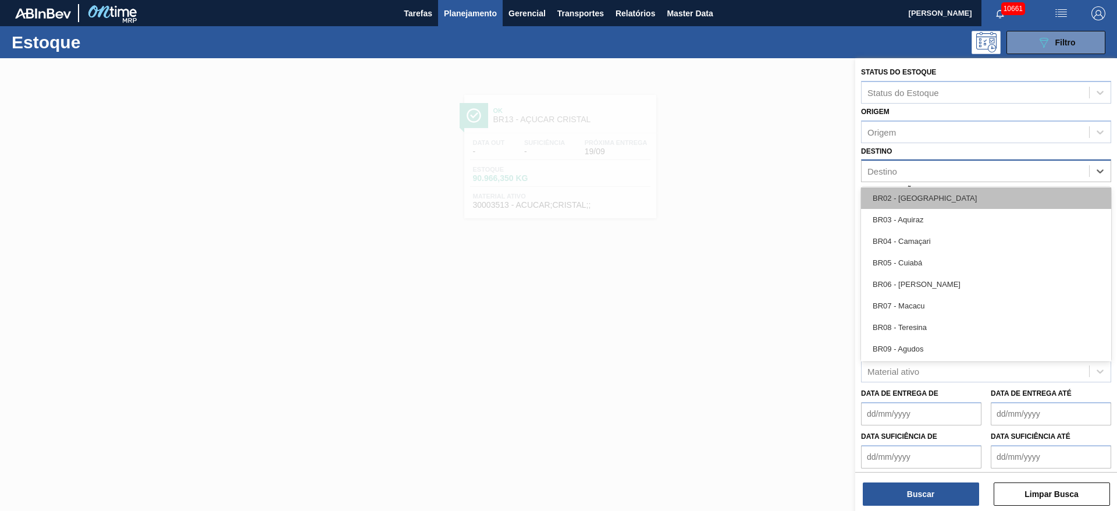
scroll to position [611, 0]
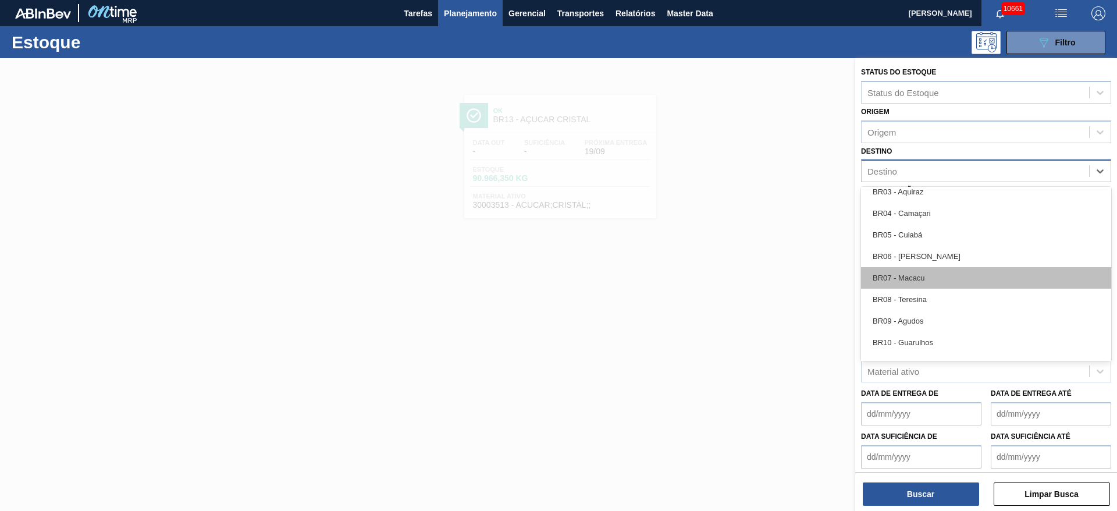
click at [921, 277] on div "BR07 - Macacu" at bounding box center [986, 278] width 250 height 22
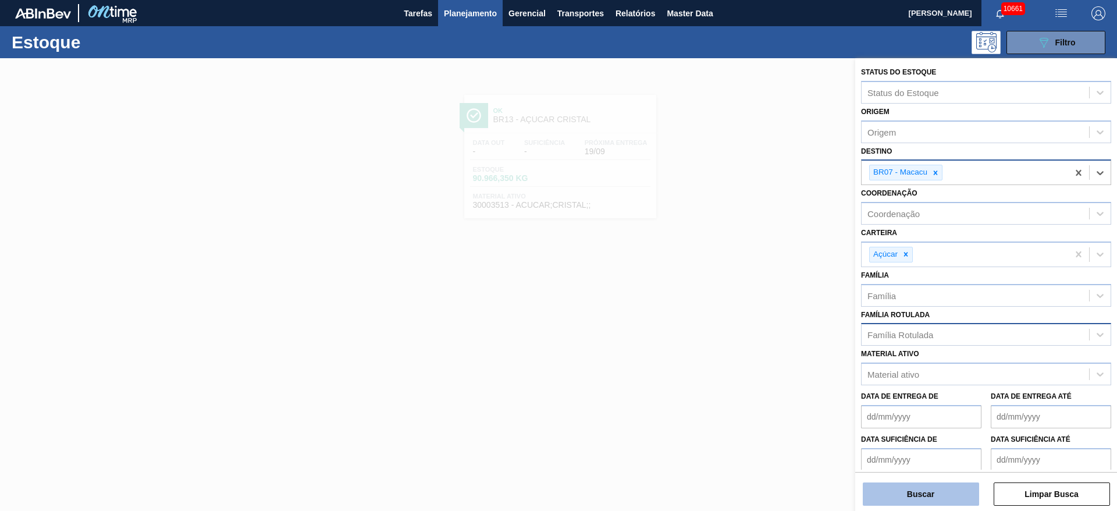
click at [918, 500] on button "Buscar" at bounding box center [921, 493] width 116 height 23
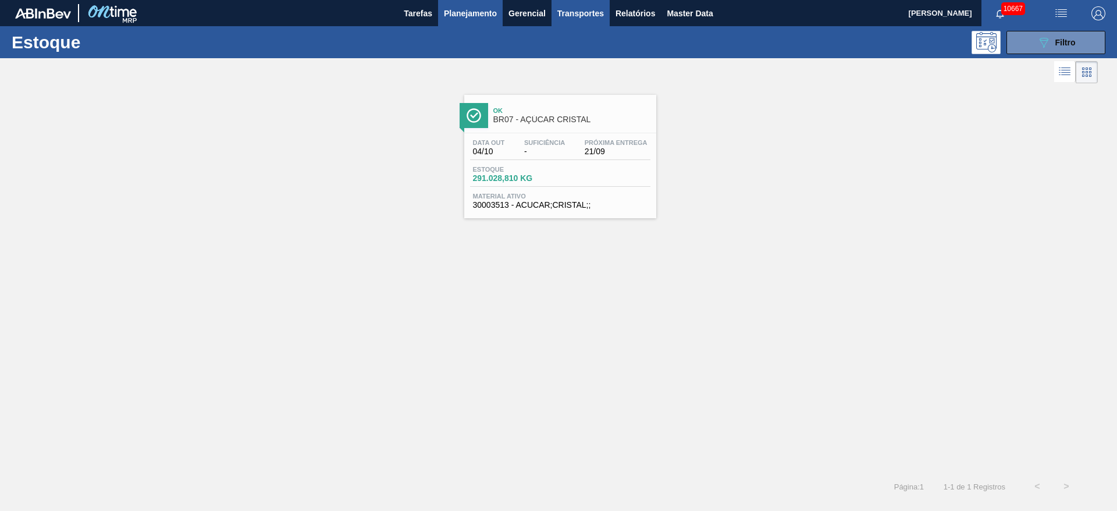
click at [591, 14] on span "Transportes" at bounding box center [580, 13] width 47 height 14
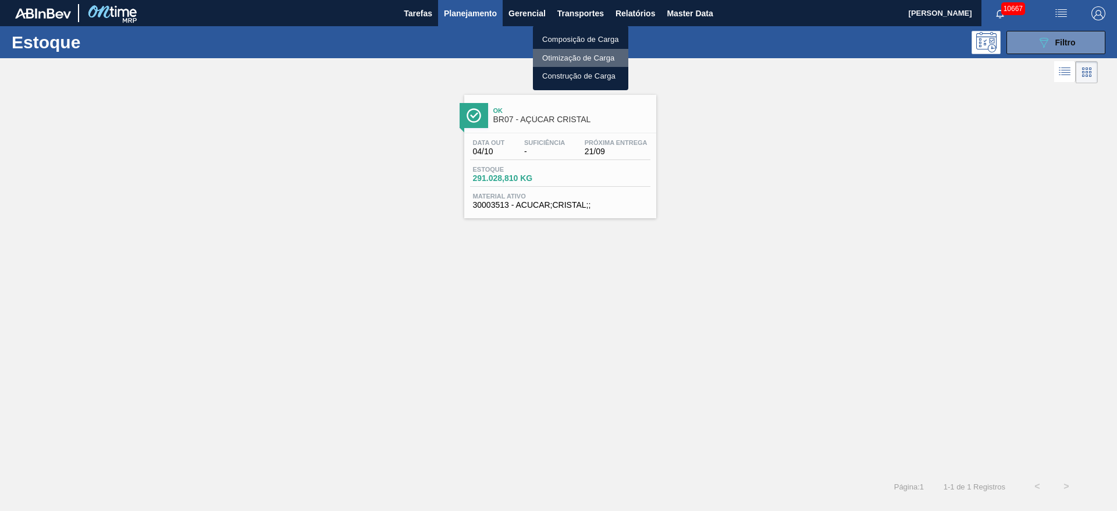
click at [564, 54] on li "Otimização de Carga" at bounding box center [580, 58] width 95 height 19
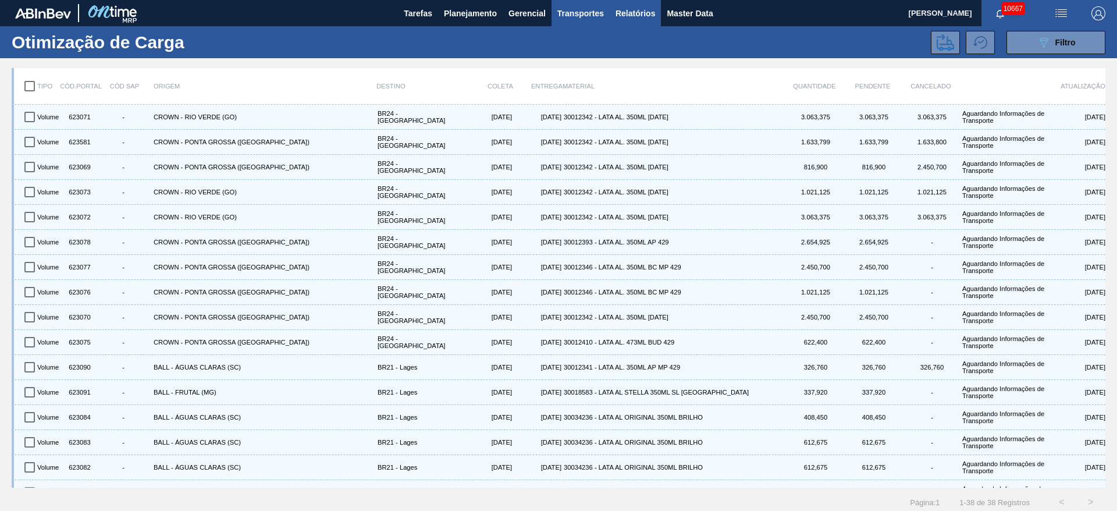
click at [619, 6] on span "Relatórios" at bounding box center [635, 13] width 40 height 14
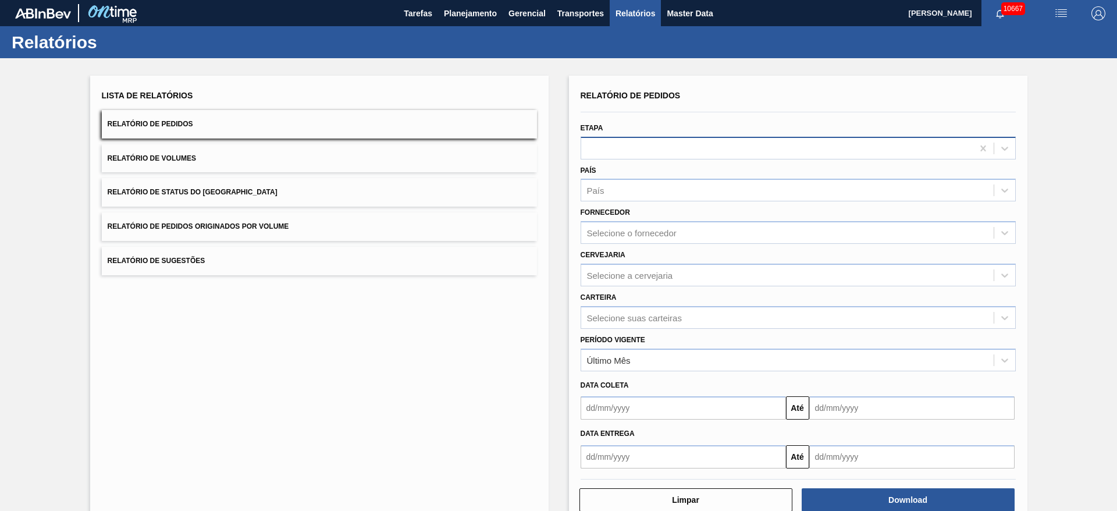
click at [663, 155] on div at bounding box center [776, 148] width 391 height 17
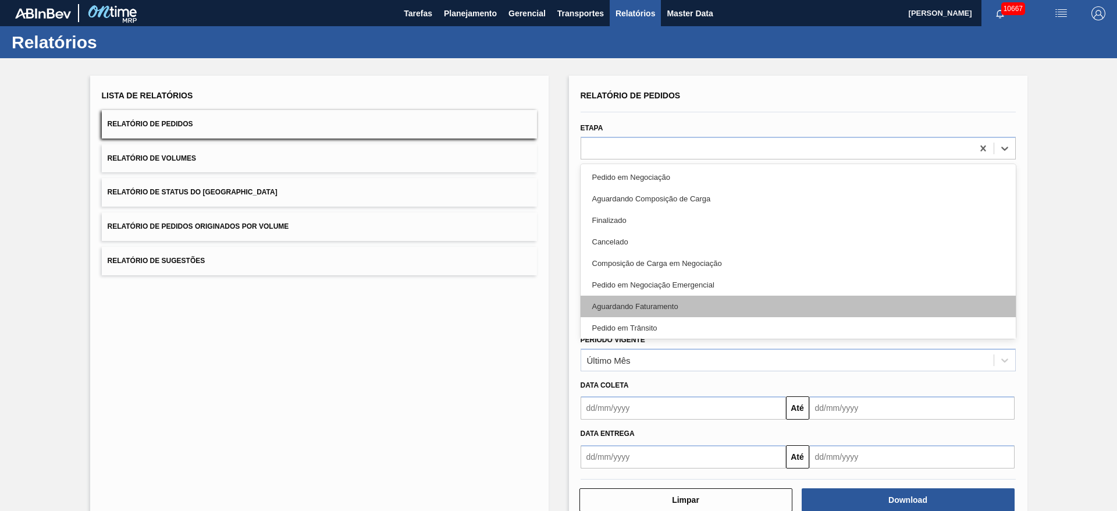
click at [654, 316] on div "Aguardando Faturamento" at bounding box center [797, 306] width 435 height 22
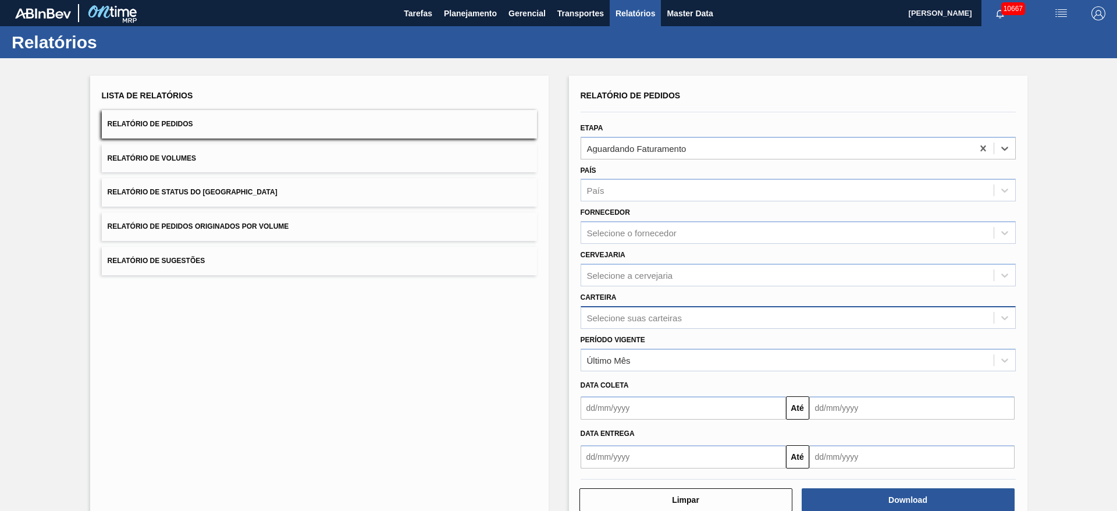
click at [655, 318] on div "Selecione suas carteiras" at bounding box center [634, 317] width 95 height 10
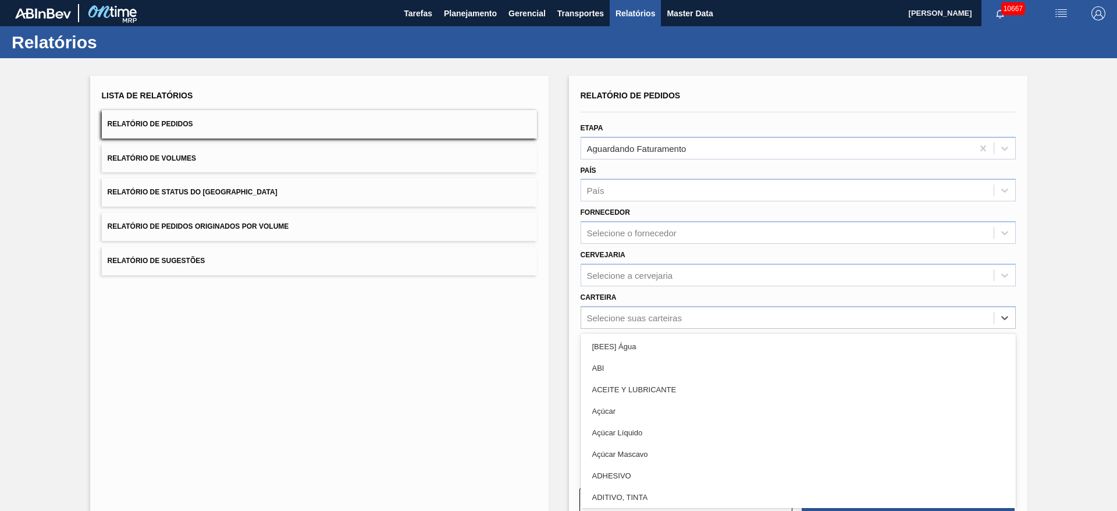
click at [658, 418] on div "Açúcar" at bounding box center [797, 411] width 435 height 22
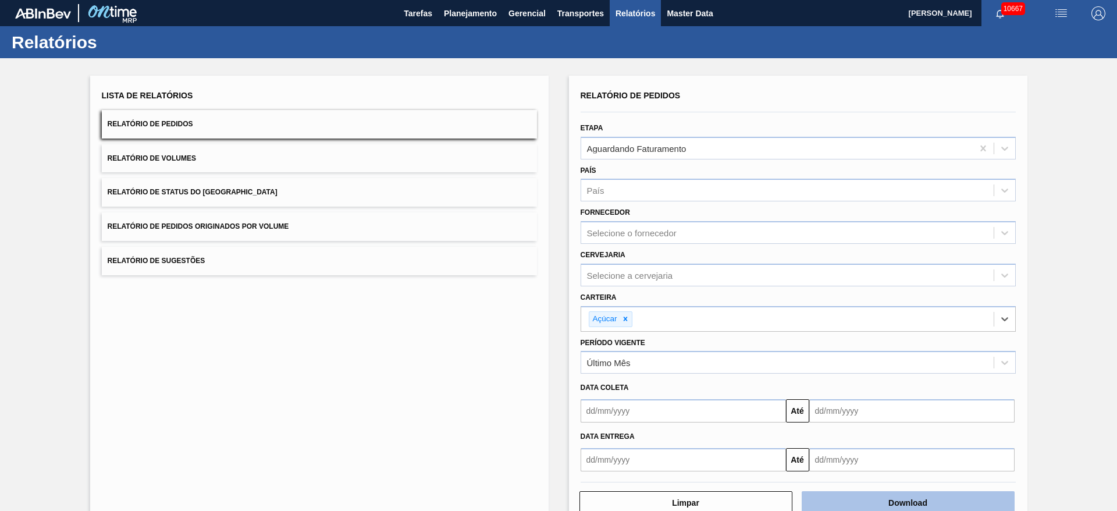
click at [889, 507] on button "Download" at bounding box center [907, 502] width 213 height 23
click at [462, 20] on button "Planejamento" at bounding box center [470, 13] width 65 height 26
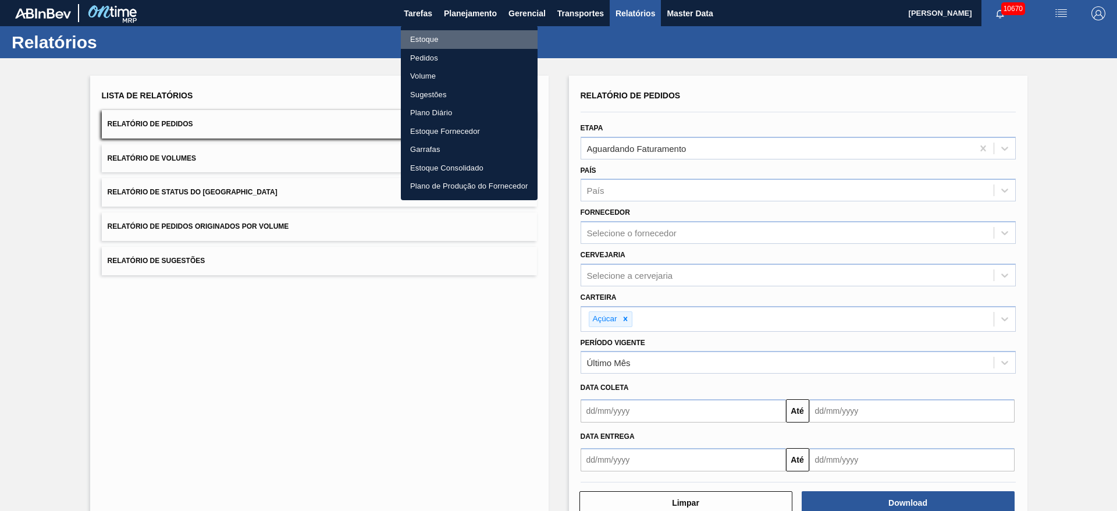
click at [452, 37] on li "Estoque" at bounding box center [469, 39] width 137 height 19
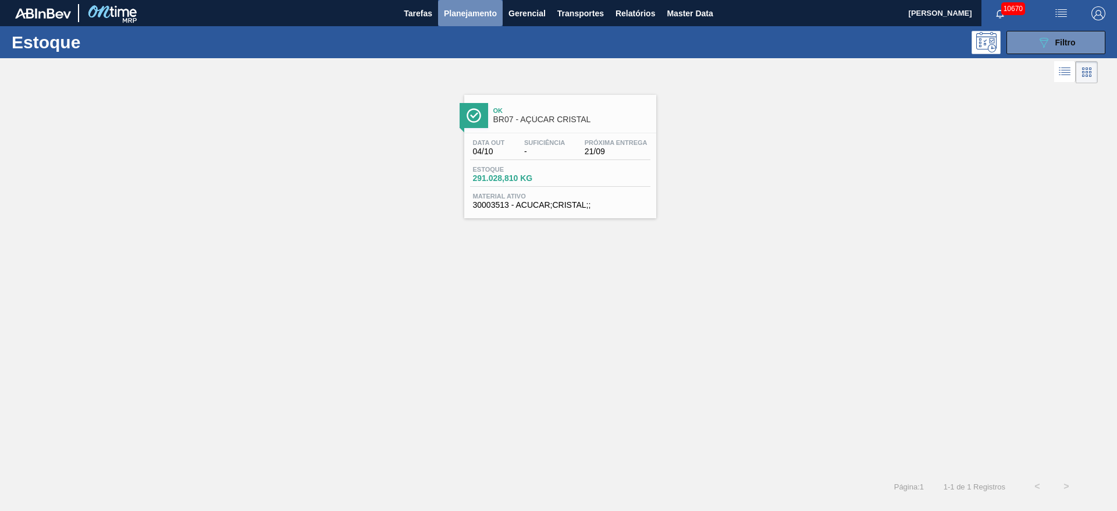
click at [480, 18] on span "Planejamento" at bounding box center [470, 13] width 53 height 14
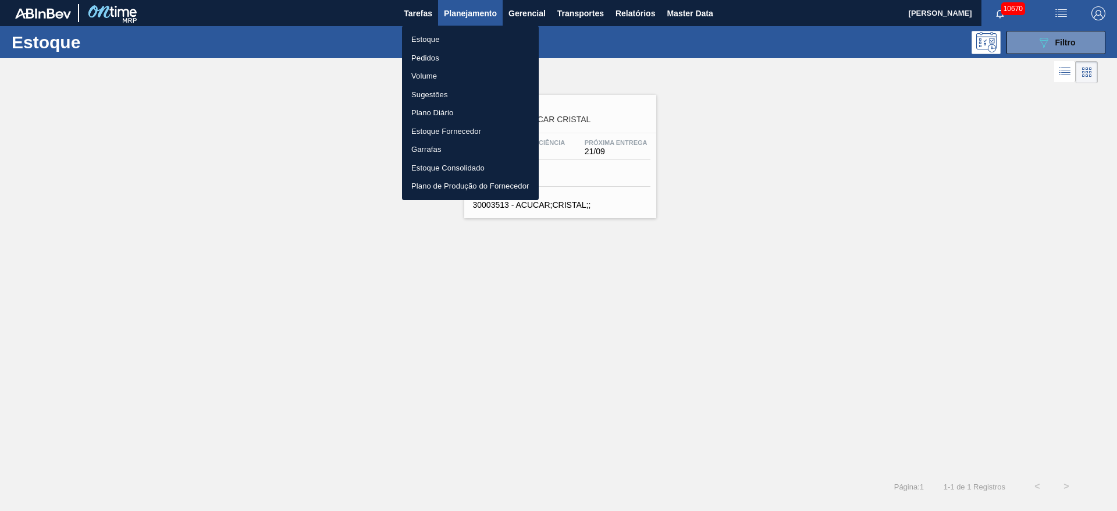
click at [457, 59] on li "Pedidos" at bounding box center [470, 58] width 137 height 19
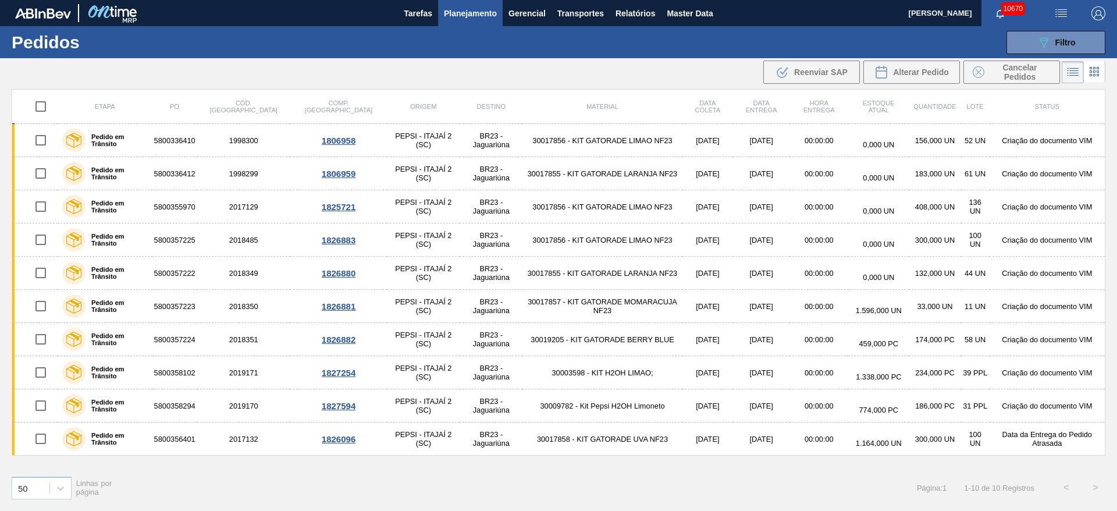
click at [476, 15] on span "Planejamento" at bounding box center [470, 13] width 53 height 14
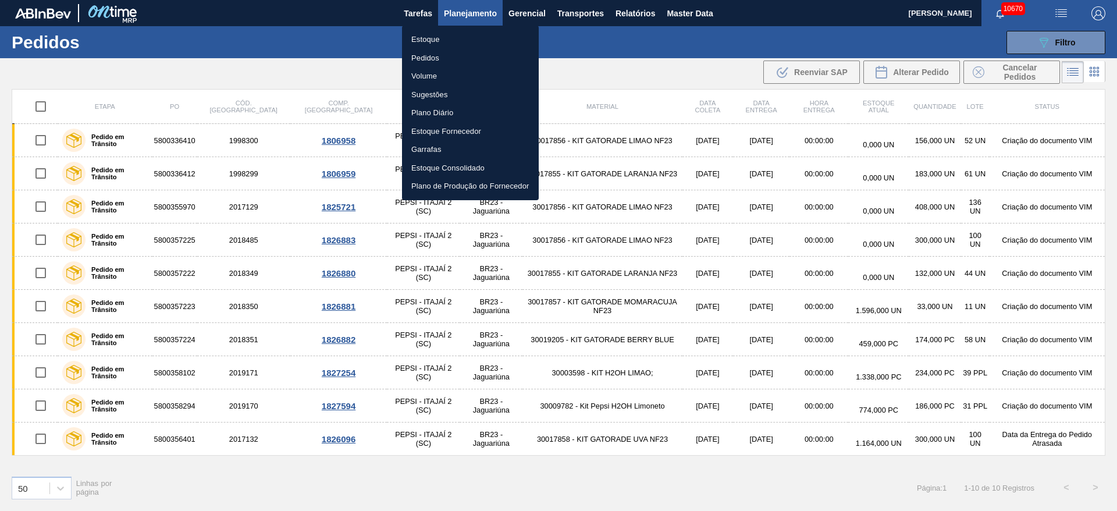
click at [475, 34] on li "Estoque" at bounding box center [470, 39] width 137 height 19
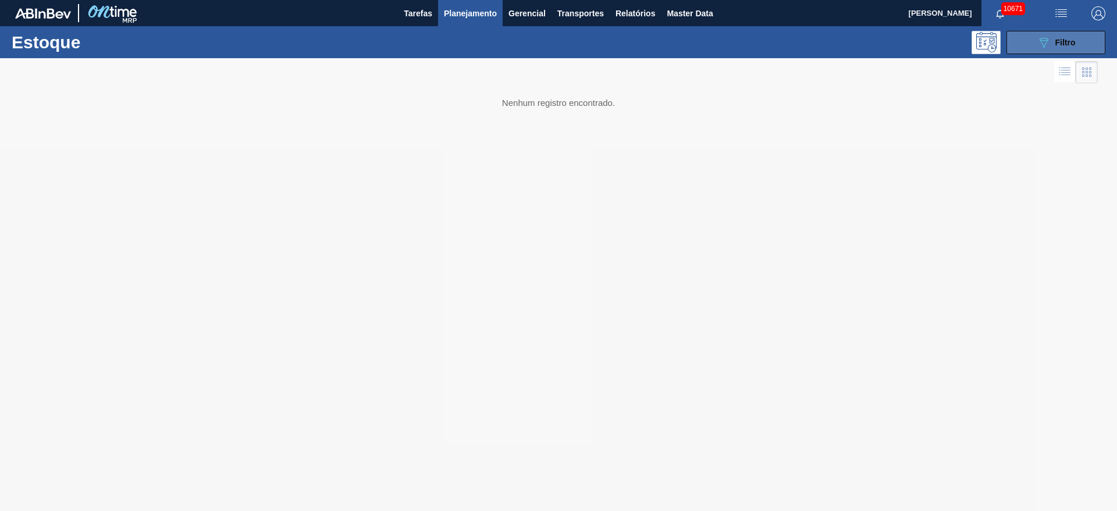
click at [1026, 43] on button "089F7B8B-B2A5-4AFE-B5C0-19BA573D28AC Filtro" at bounding box center [1055, 42] width 99 height 23
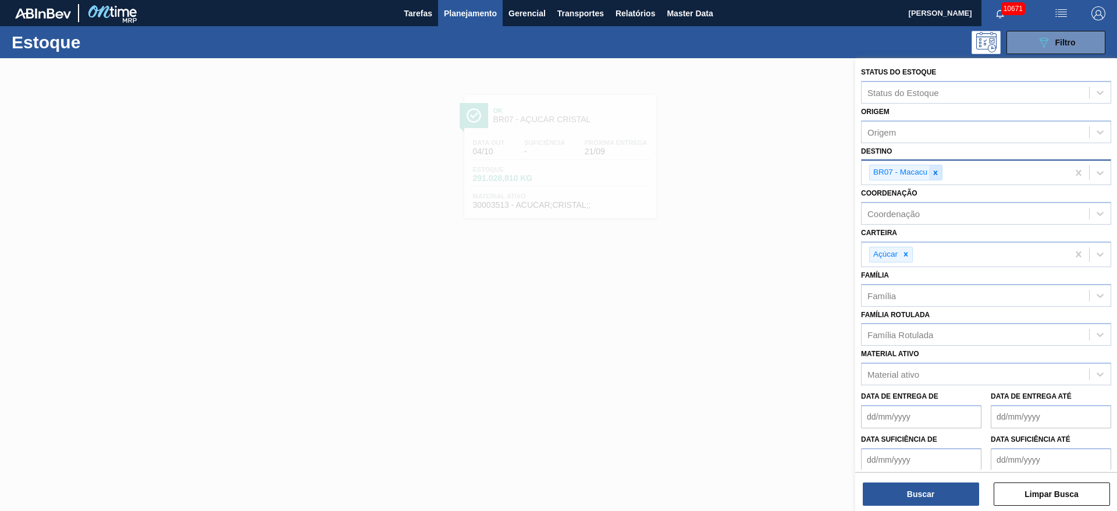
click at [936, 171] on icon at bounding box center [935, 172] width 4 height 4
type input "23"
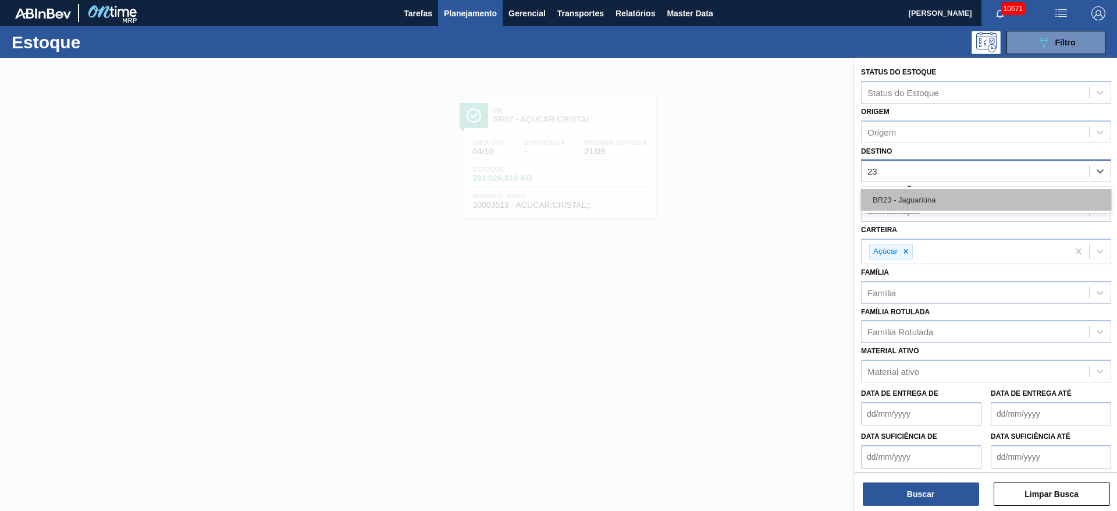
click at [934, 196] on div "BR23 - Jaguariúna" at bounding box center [986, 200] width 250 height 22
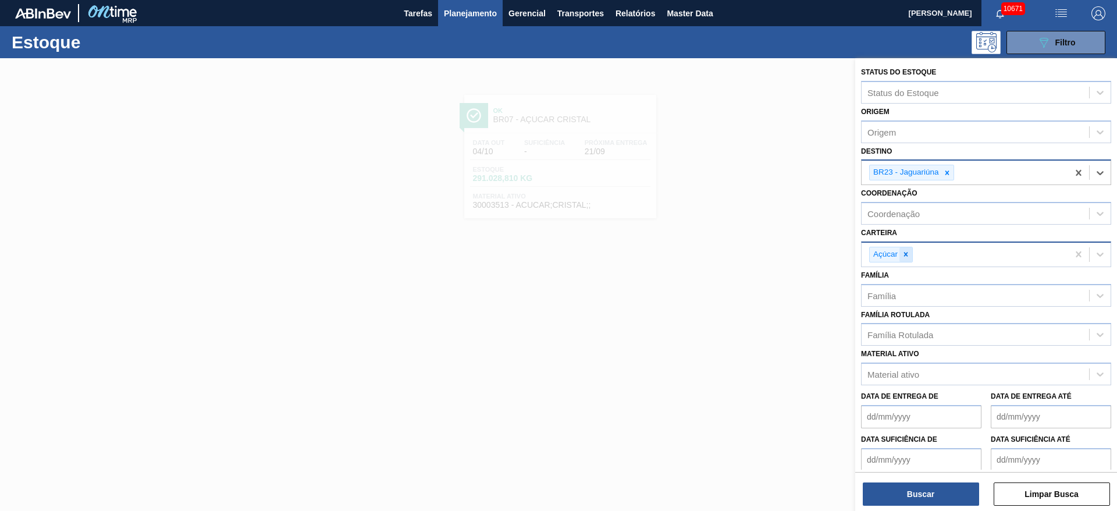
click at [905, 261] on div at bounding box center [905, 254] width 13 height 15
click at [905, 261] on div "Carteira" at bounding box center [986, 252] width 250 height 23
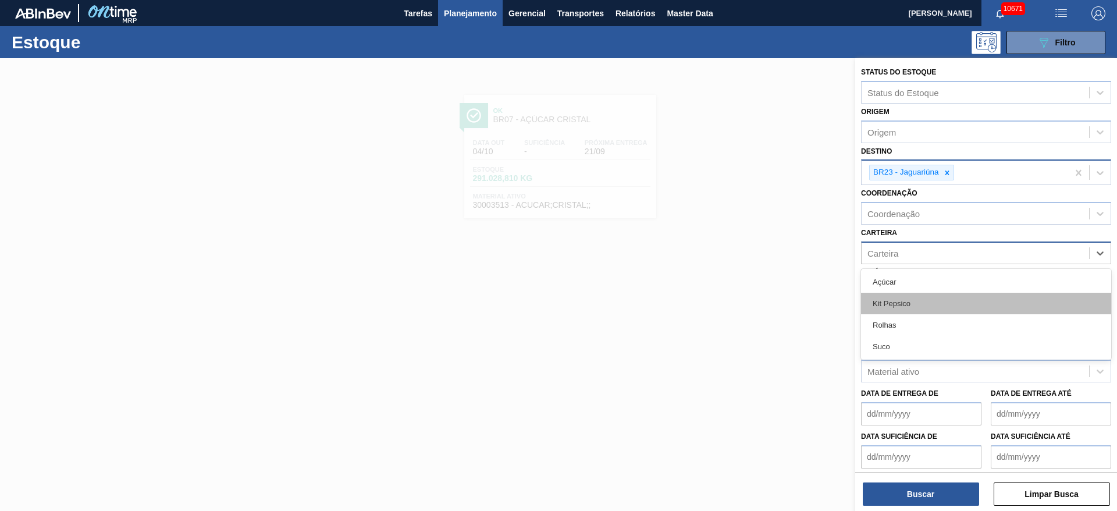
click at [911, 297] on div "Kit Pepsico" at bounding box center [986, 304] width 250 height 22
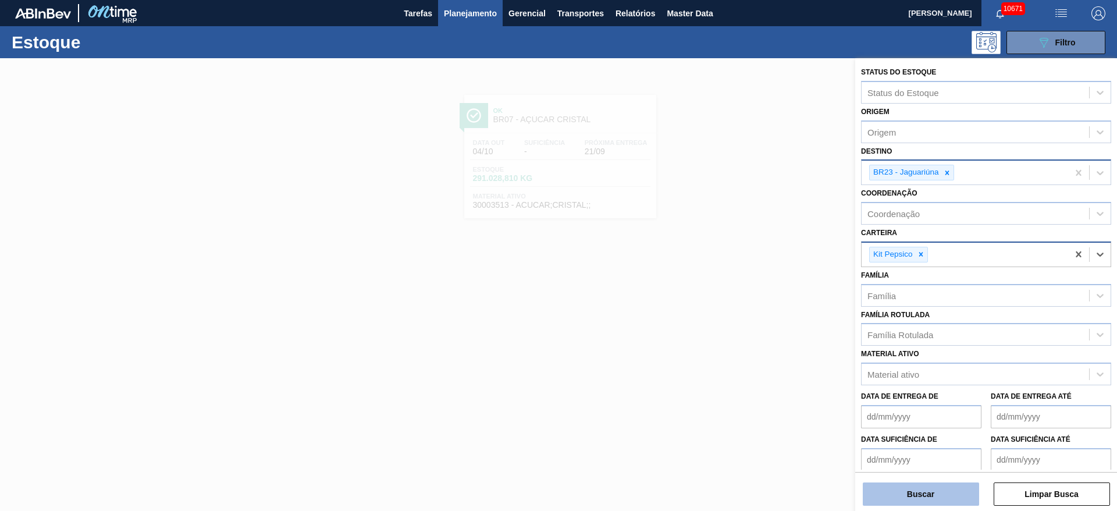
click at [920, 494] on button "Buscar" at bounding box center [921, 493] width 116 height 23
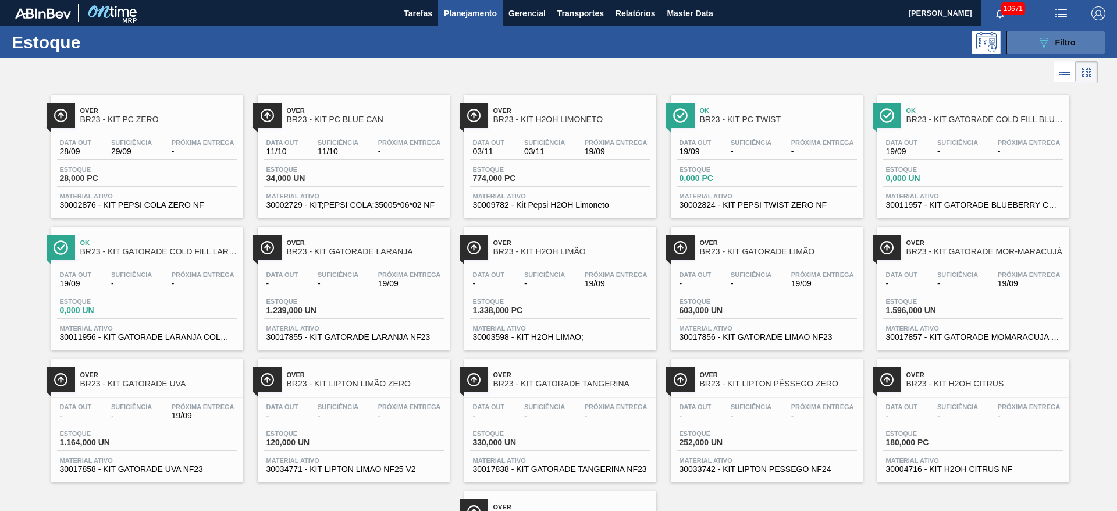
click at [1027, 45] on button "089F7B8B-B2A5-4AFE-B5C0-19BA573D28AC Filtro" at bounding box center [1055, 42] width 99 height 23
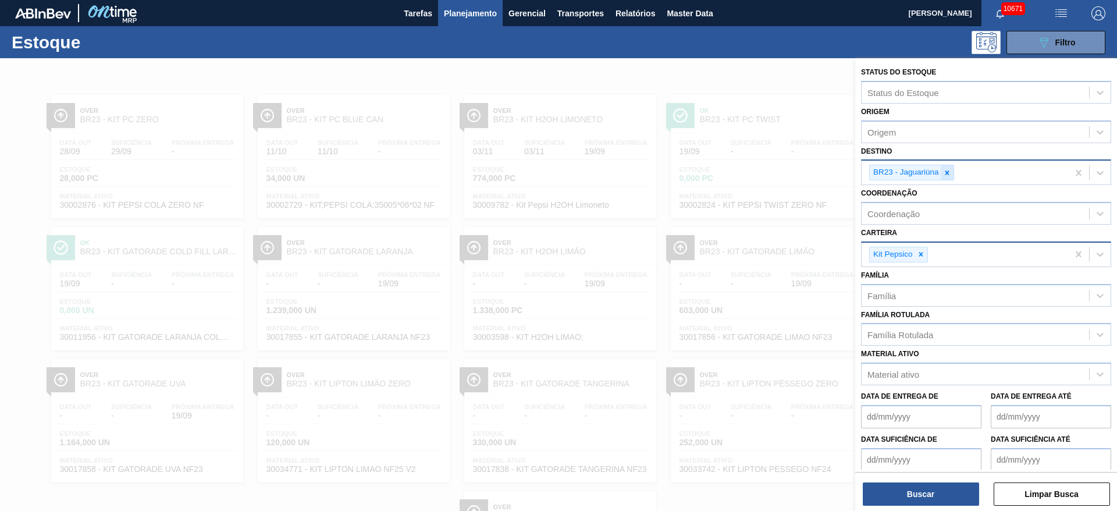
click at [943, 176] on icon at bounding box center [947, 173] width 8 height 8
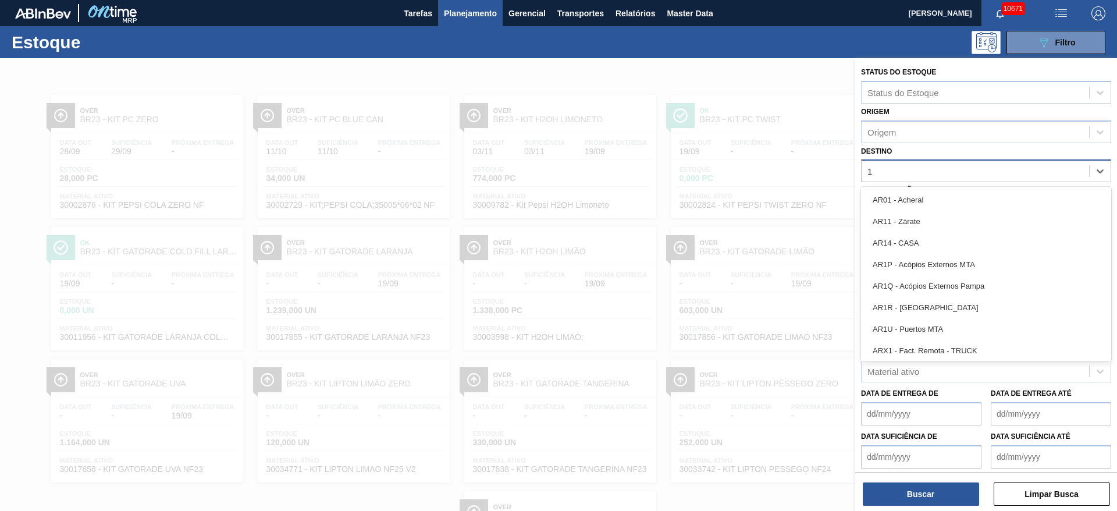
type input "15"
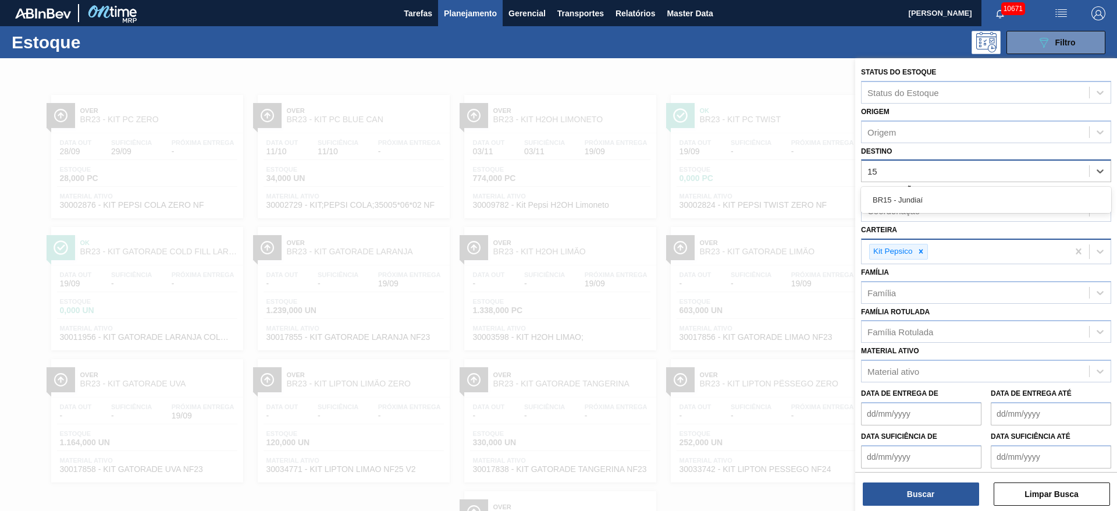
click at [944, 190] on div "BR15 - Jundiaí" at bounding box center [986, 200] width 250 height 22
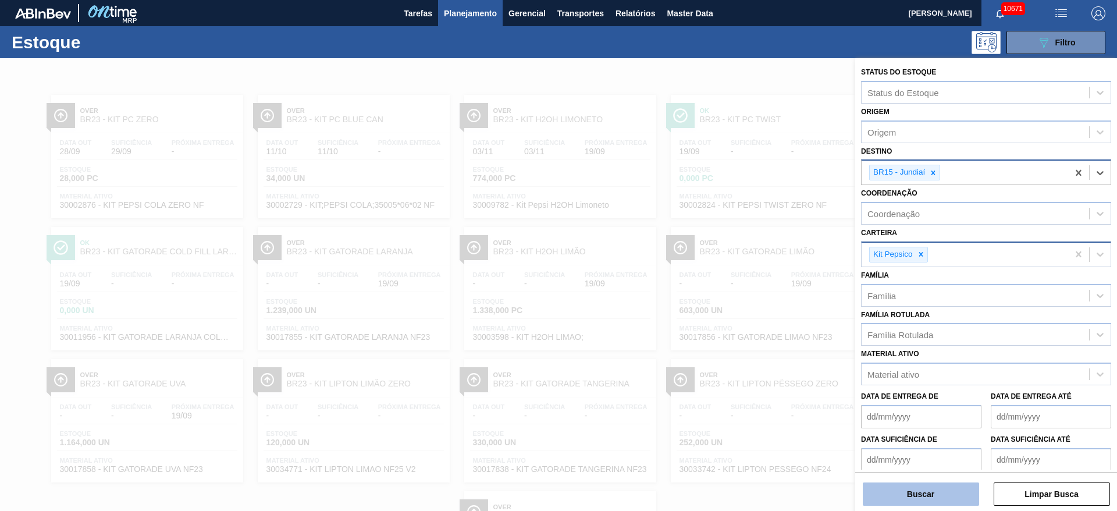
click at [906, 488] on button "Buscar" at bounding box center [921, 493] width 116 height 23
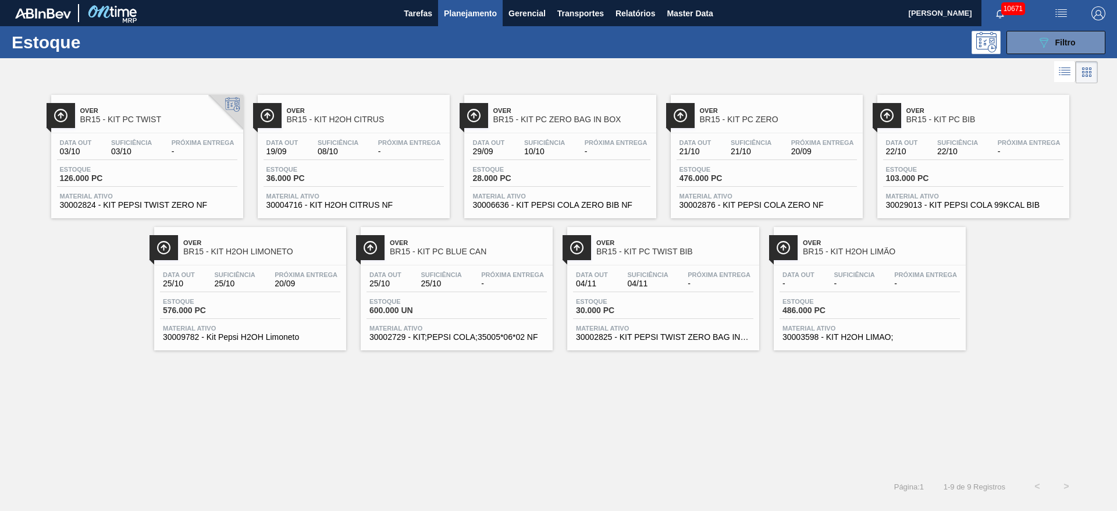
click at [466, 501] on main "Tarefas Planejamento Gerencial Transportes Relatórios Master Data José Albérico…" at bounding box center [558, 255] width 1117 height 511
click at [1021, 43] on button "089F7B8B-B2A5-4AFE-B5C0-19BA573D28AC Filtro" at bounding box center [1055, 42] width 99 height 23
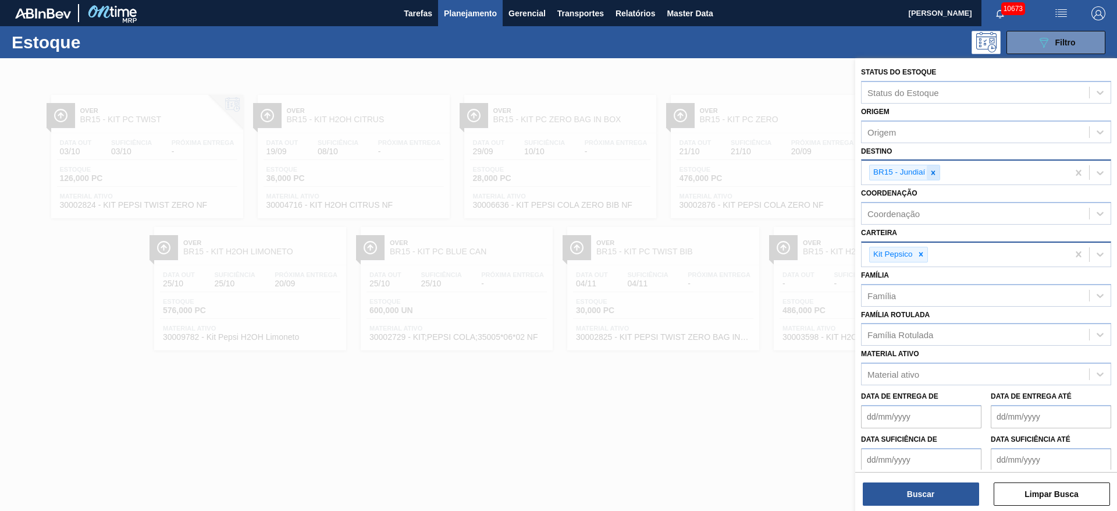
click at [927, 169] on div at bounding box center [932, 172] width 13 height 15
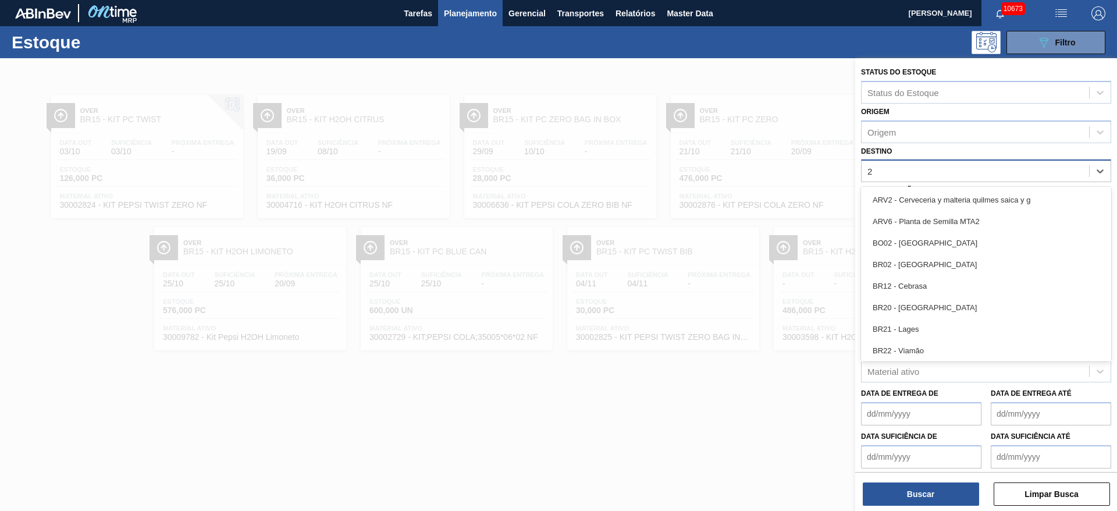
type input "27"
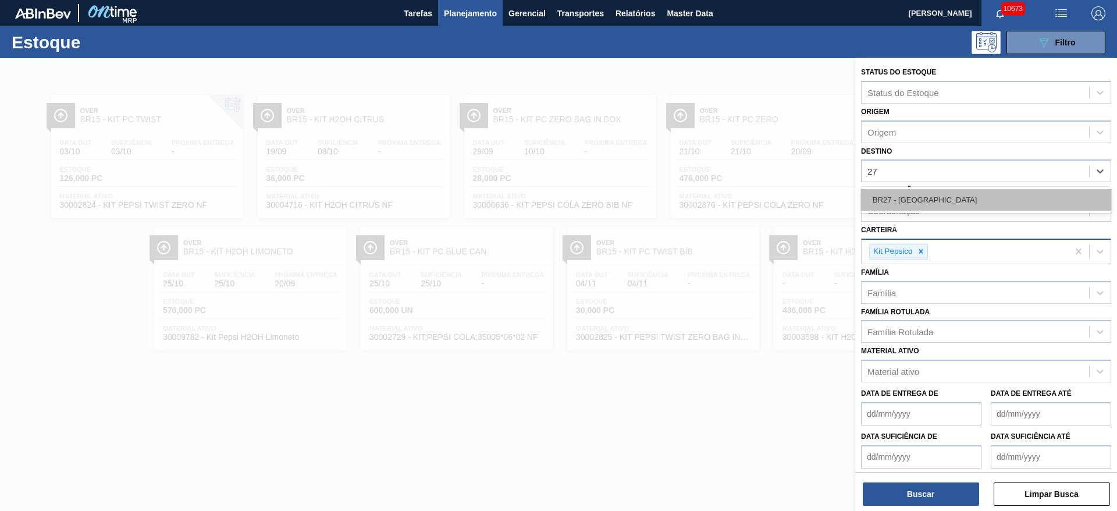
click at [924, 194] on div "BR27 - Nova Minas" at bounding box center [986, 200] width 250 height 22
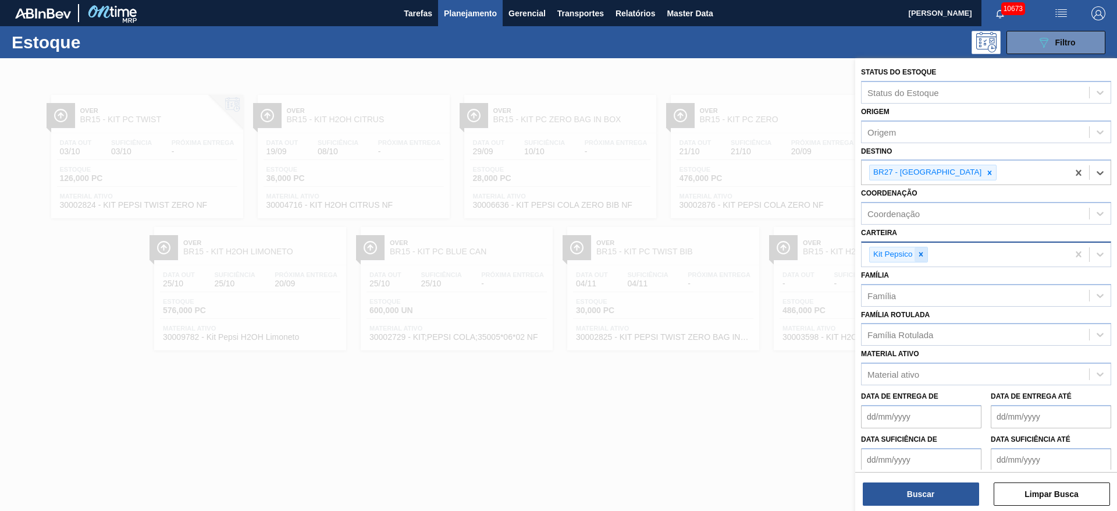
click at [920, 252] on icon at bounding box center [921, 254] width 8 height 8
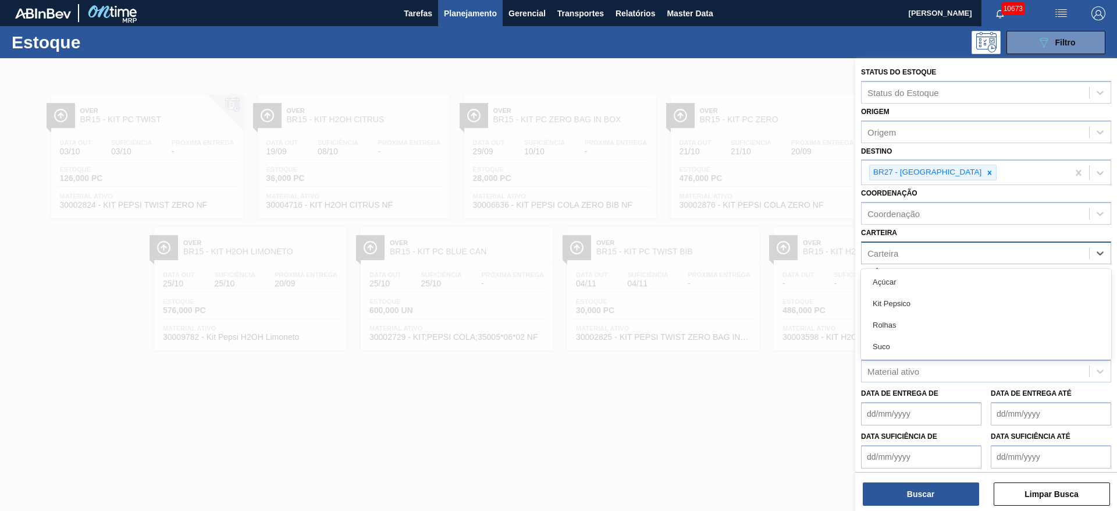
click at [920, 252] on div "Carteira" at bounding box center [974, 252] width 227 height 17
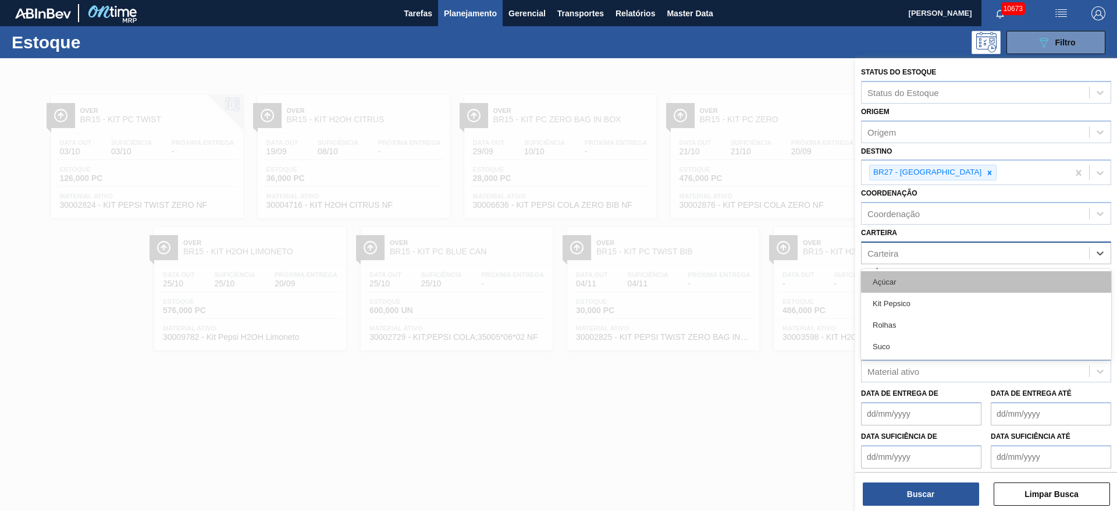
click at [919, 274] on div "Açúcar" at bounding box center [986, 282] width 250 height 22
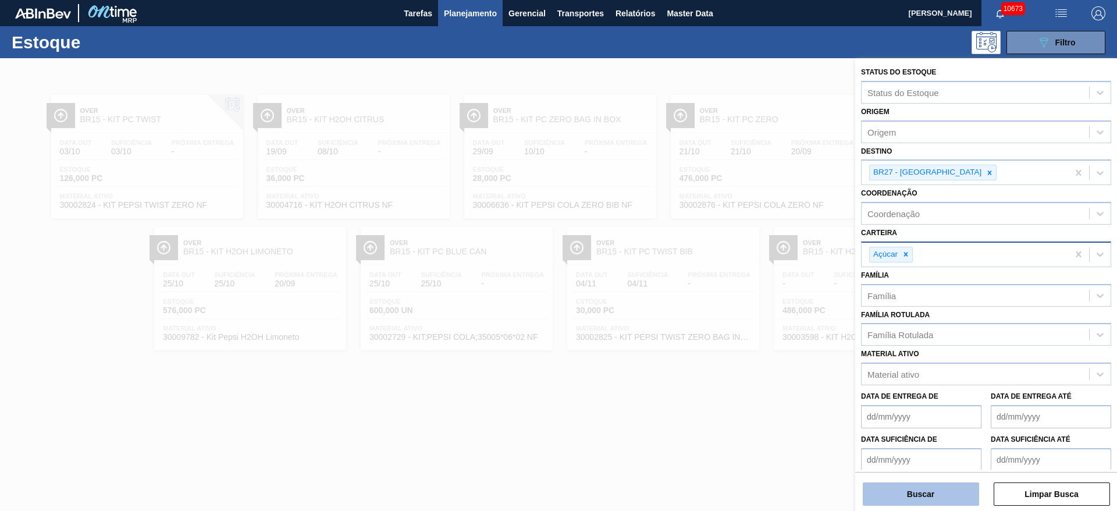
click at [930, 489] on button "Buscar" at bounding box center [921, 493] width 116 height 23
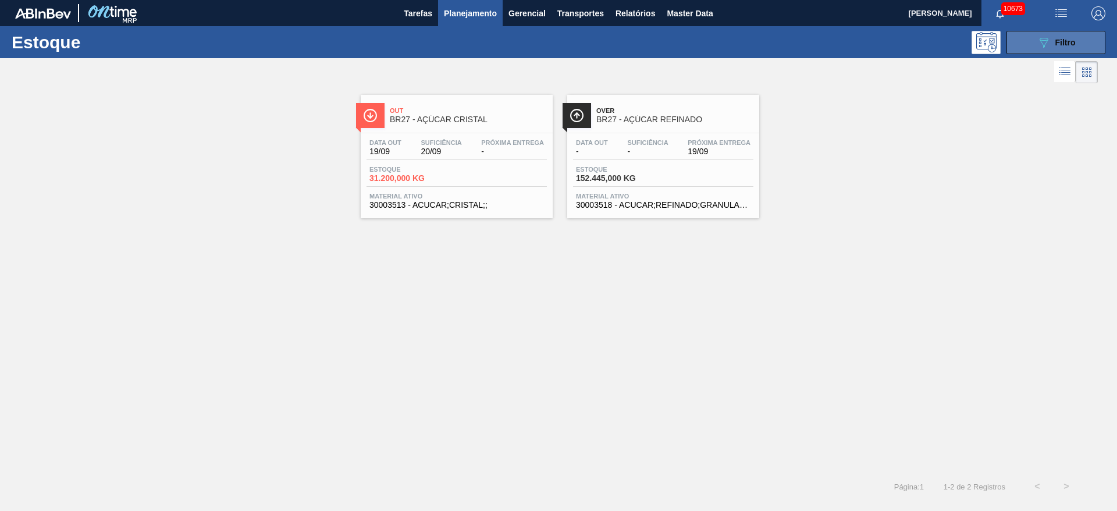
click at [1069, 31] on button "089F7B8B-B2A5-4AFE-B5C0-19BA573D28AC Filtro" at bounding box center [1055, 42] width 99 height 23
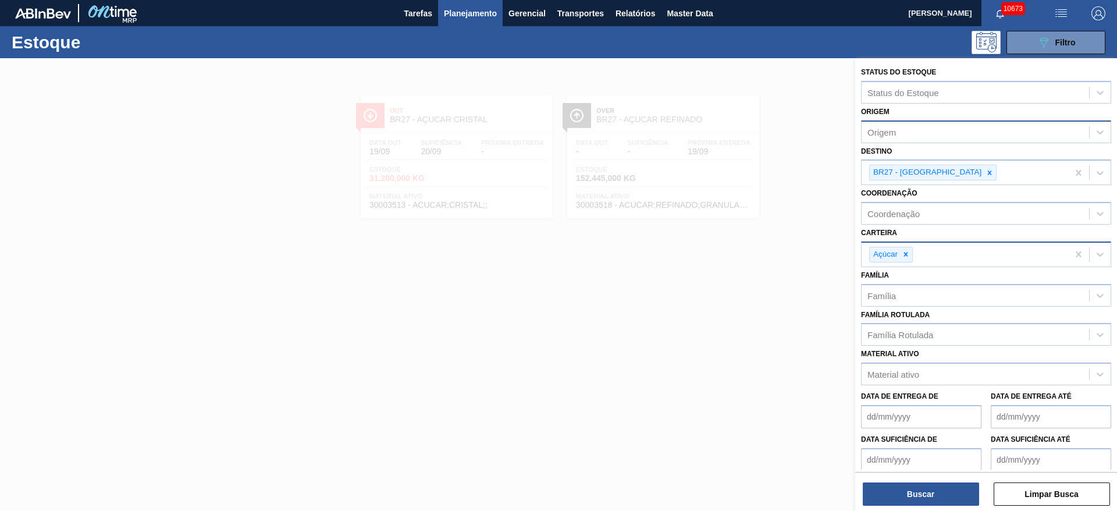
click at [939, 134] on div "Origem" at bounding box center [974, 131] width 227 height 17
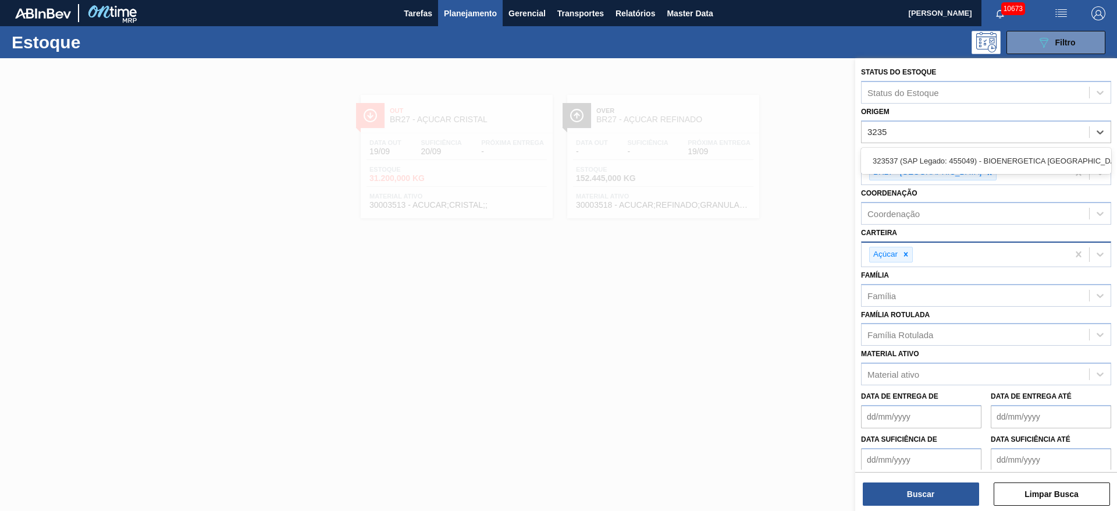
type input "3235"
click at [983, 168] on div at bounding box center [989, 172] width 13 height 15
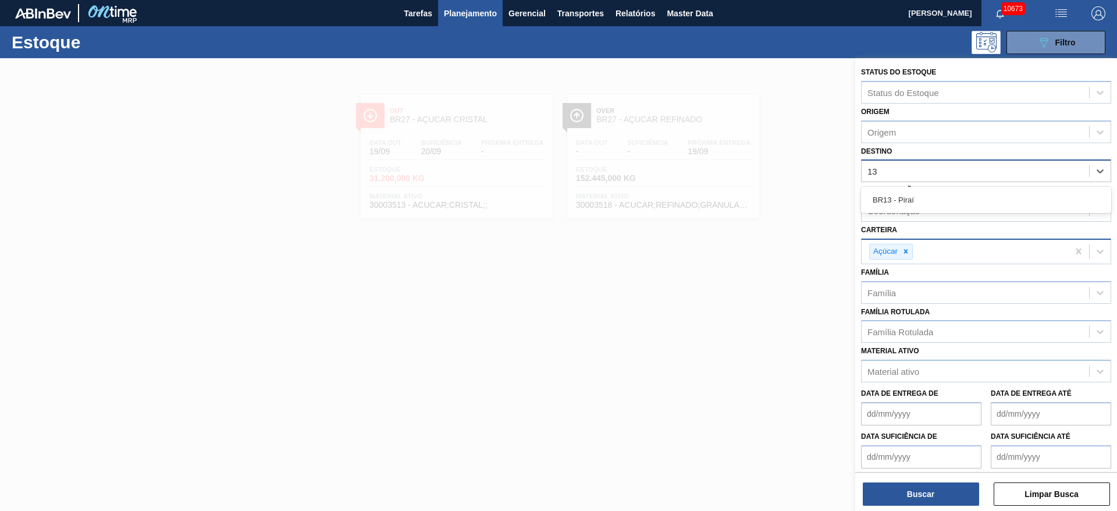
type input "13"
click at [921, 216] on div "Coordenação" at bounding box center [974, 210] width 227 height 17
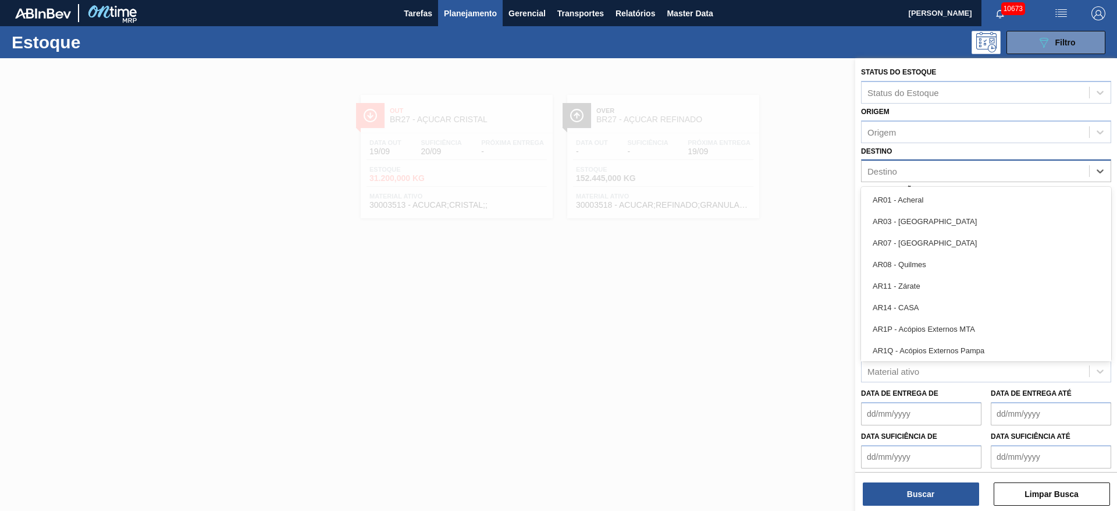
click at [895, 174] on div "Destino" at bounding box center [882, 171] width 30 height 10
type input "13"
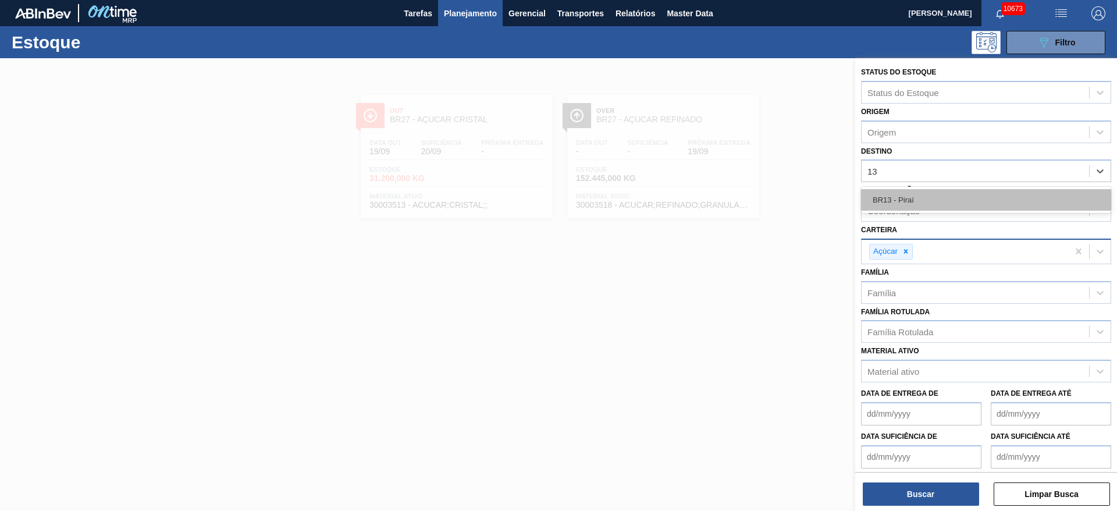
click at [895, 194] on div "BR13 - Piraí" at bounding box center [986, 200] width 250 height 22
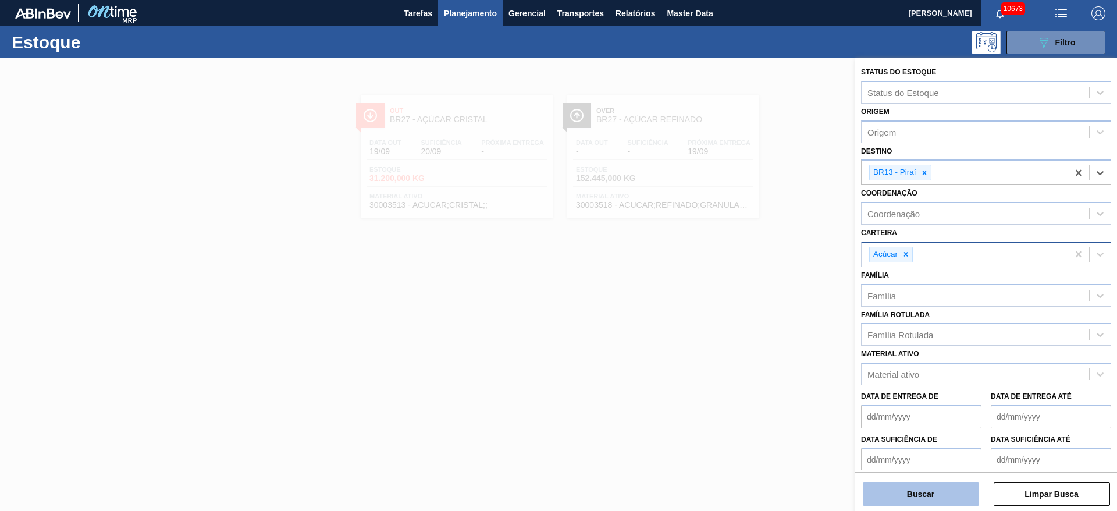
click at [940, 502] on button "Buscar" at bounding box center [921, 493] width 116 height 23
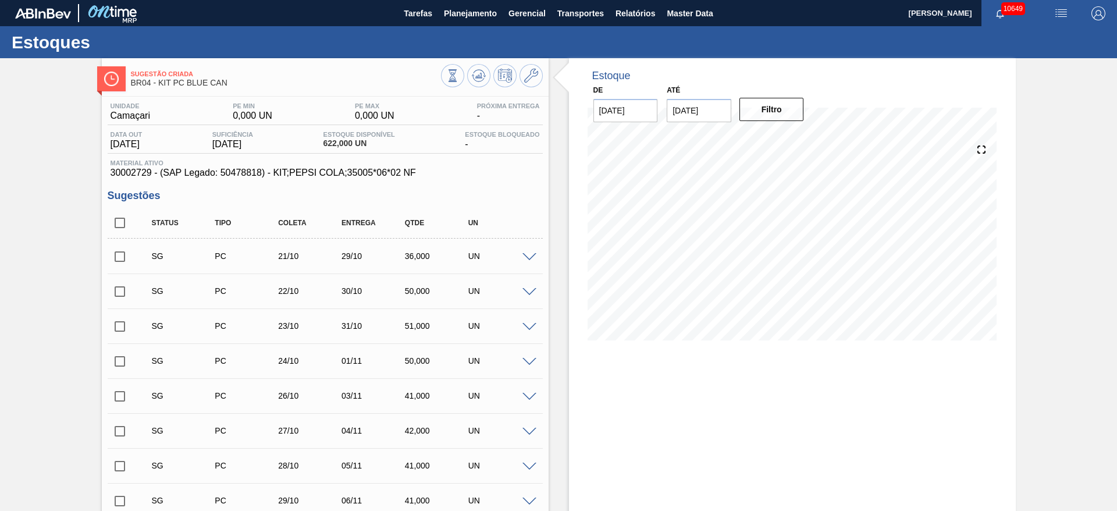
click at [701, 110] on input "03/10/2025" at bounding box center [699, 110] width 65 height 23
click at [790, 254] on div "1" at bounding box center [794, 251] width 16 height 16
type input "[DATE]"
click at [763, 101] on button "Filtro" at bounding box center [771, 109] width 65 height 23
click at [117, 226] on input "checkbox" at bounding box center [120, 223] width 24 height 24
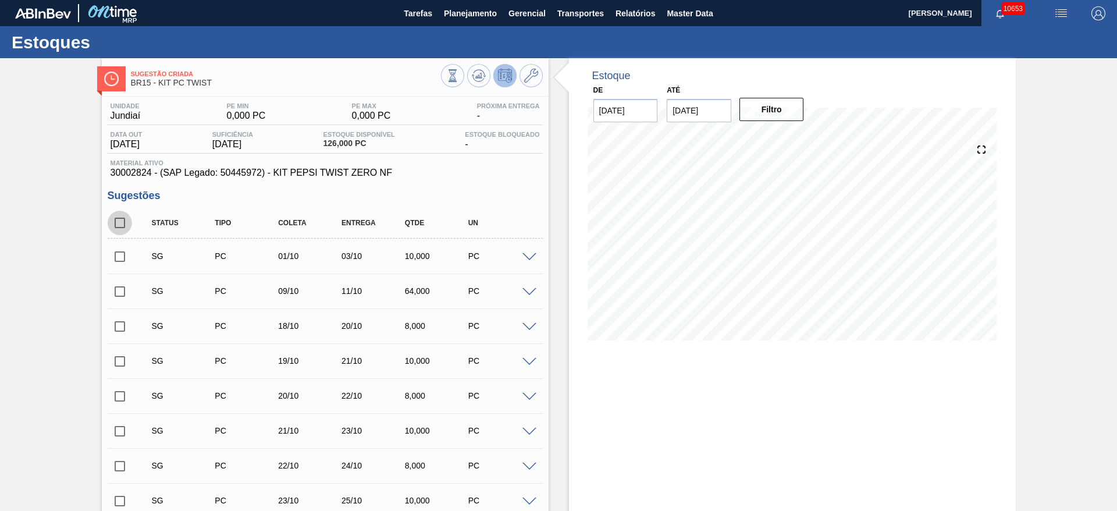
checkbox input "true"
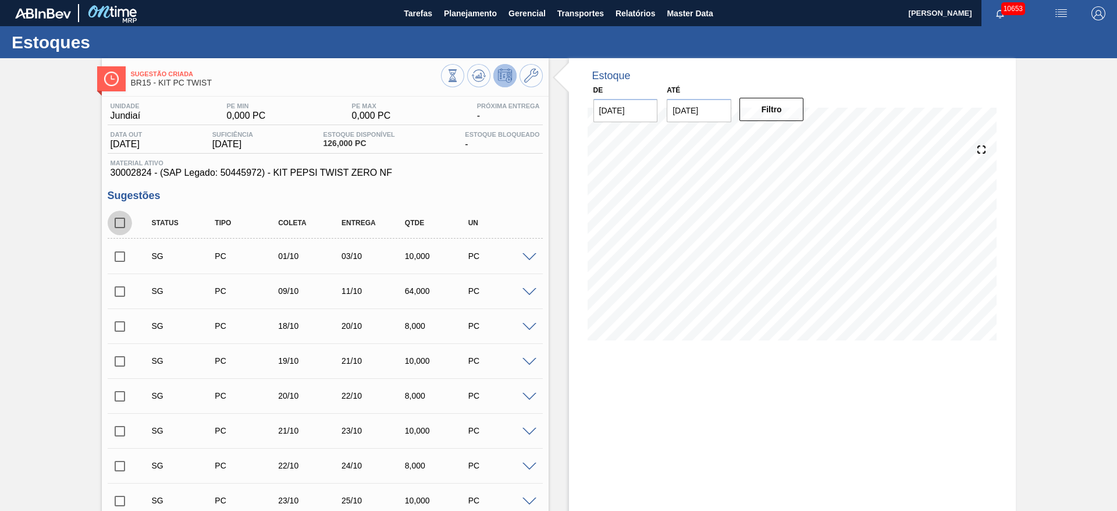
checkbox input "true"
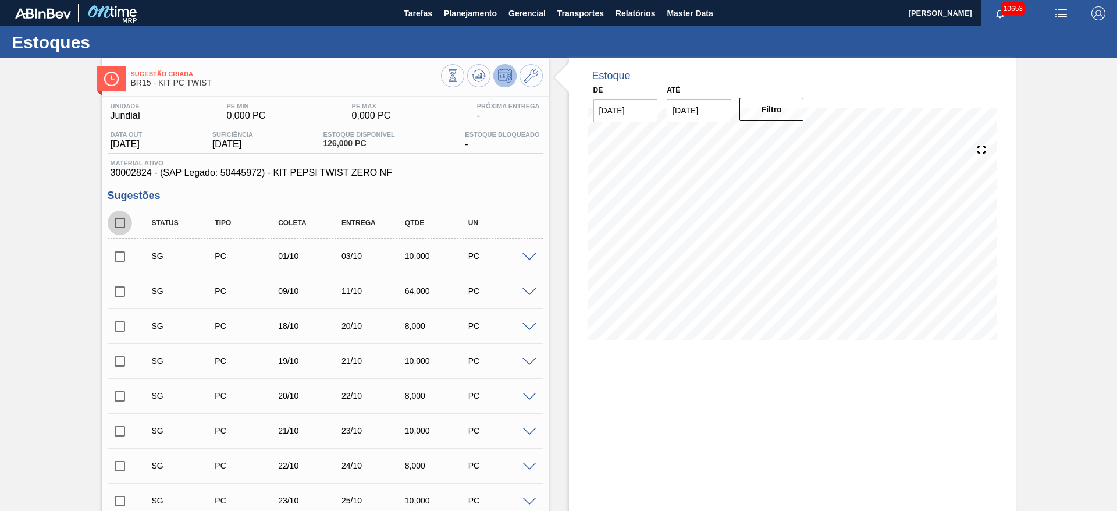
checkbox input "true"
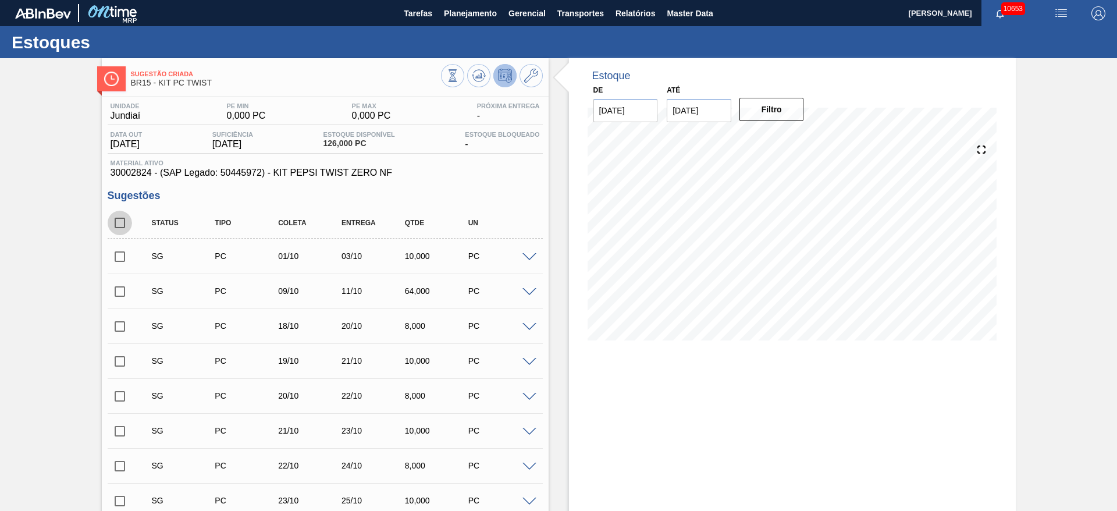
checkbox input "true"
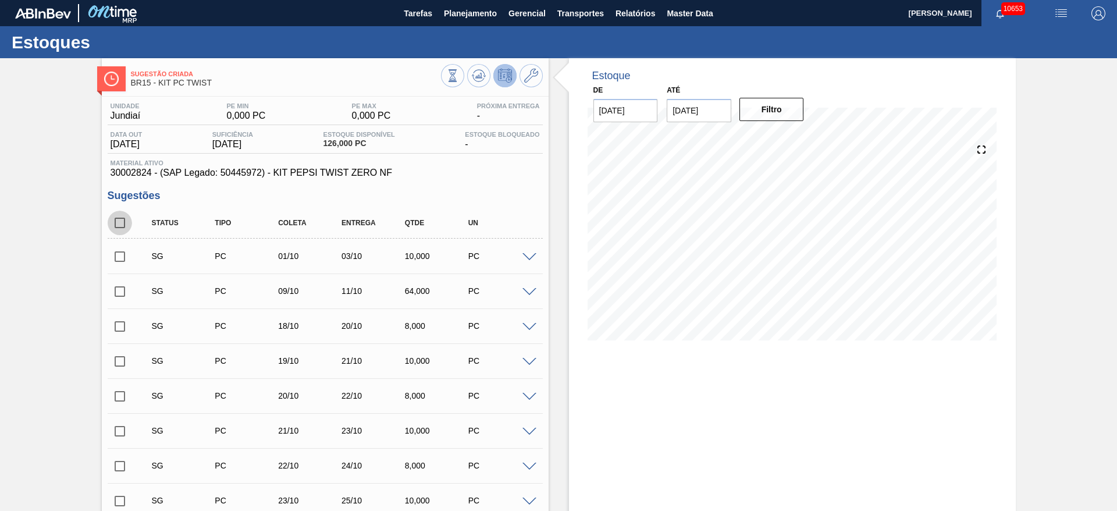
checkbox input "true"
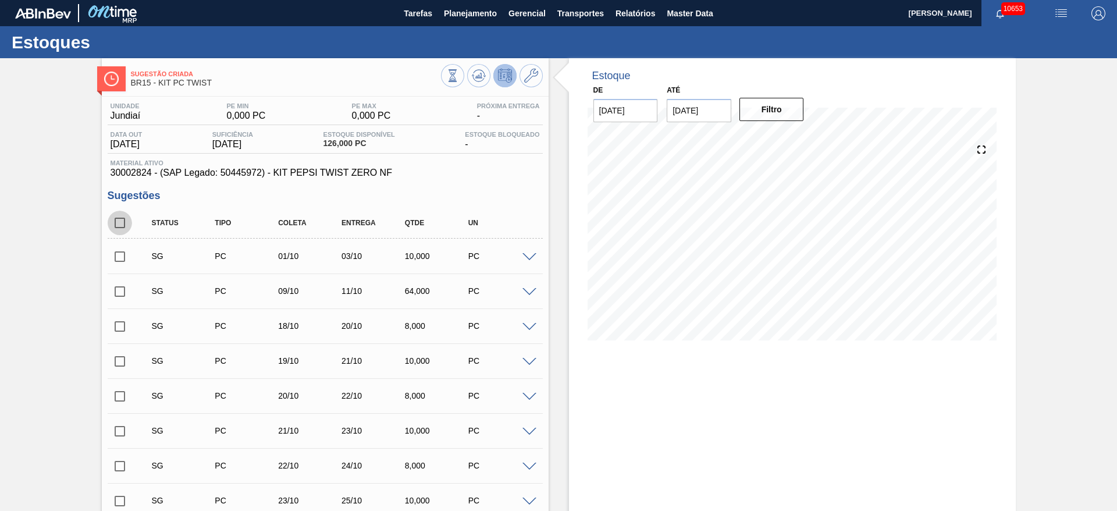
checkbox input "true"
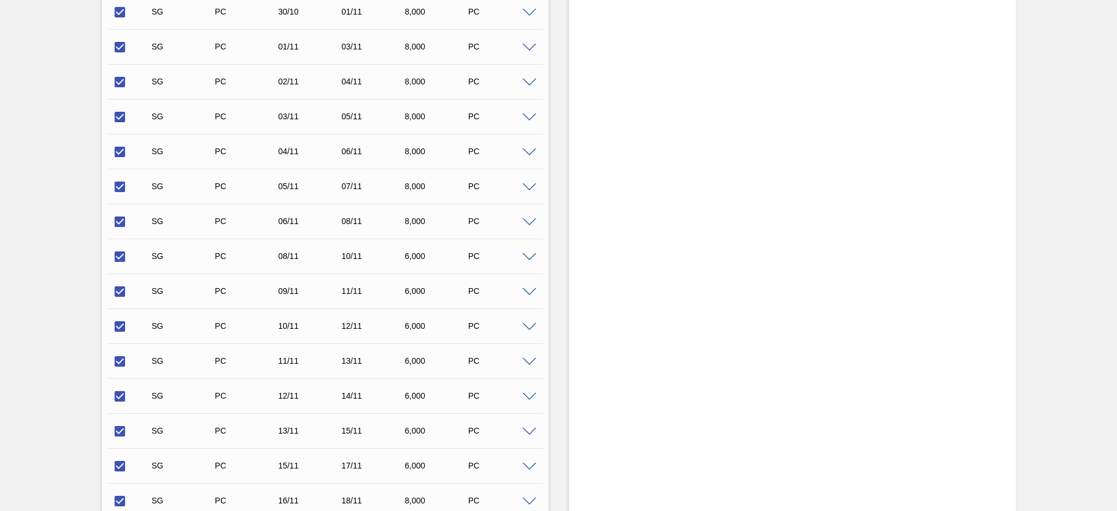
scroll to position [885, 0]
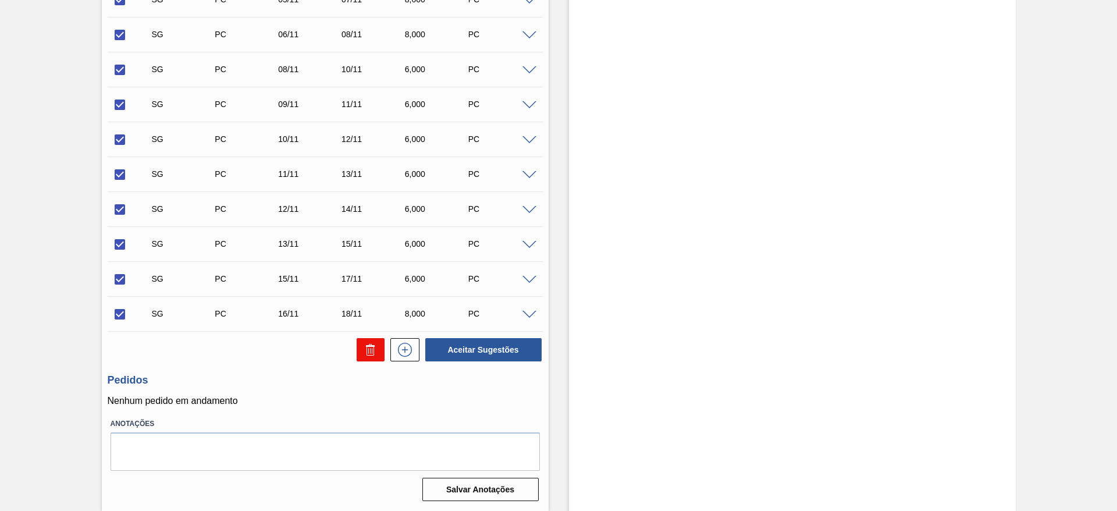
click at [364, 351] on icon at bounding box center [371, 350] width 14 height 14
checkbox input "false"
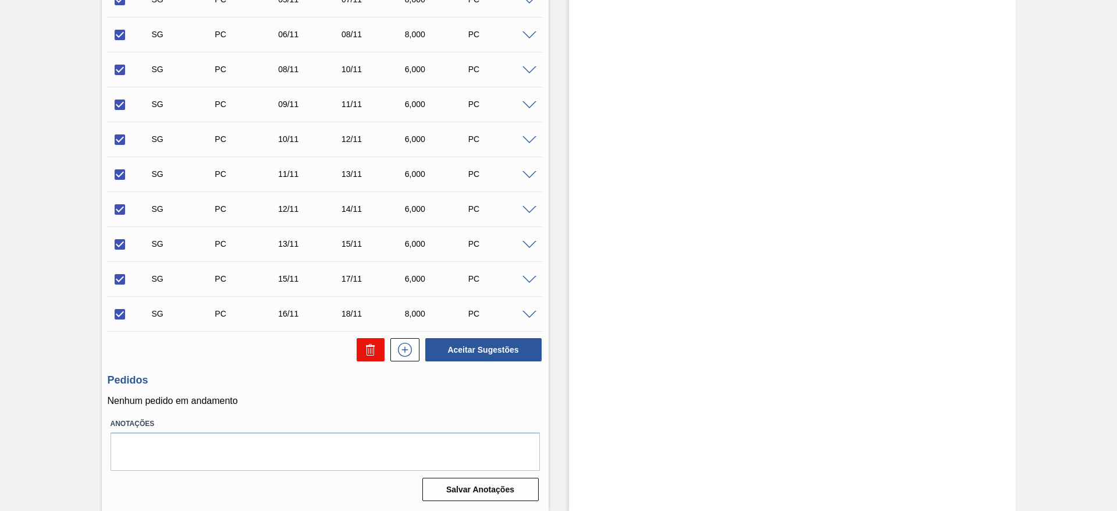
checkbox input "false"
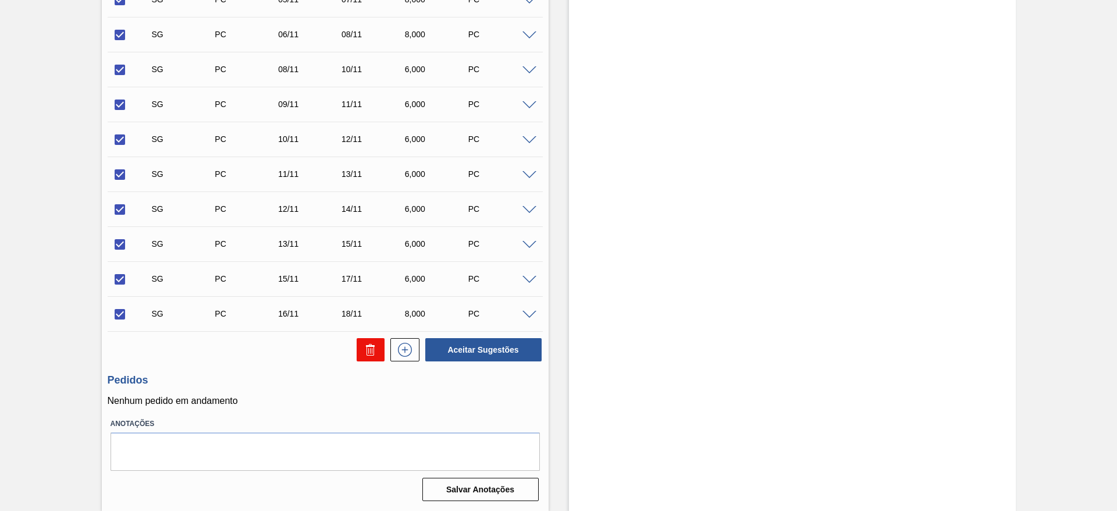
checkbox input "false"
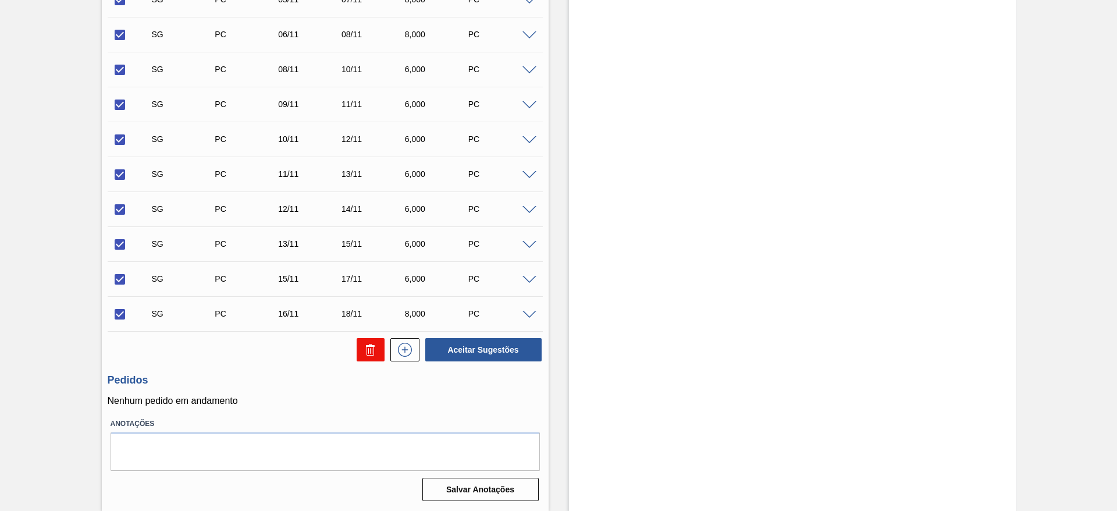
checkbox input "false"
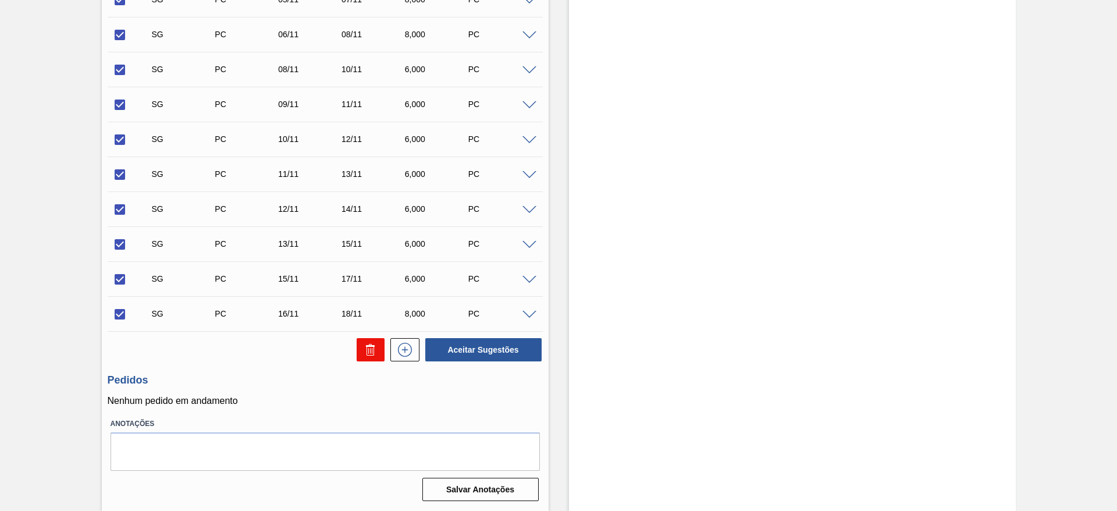
checkbox input "false"
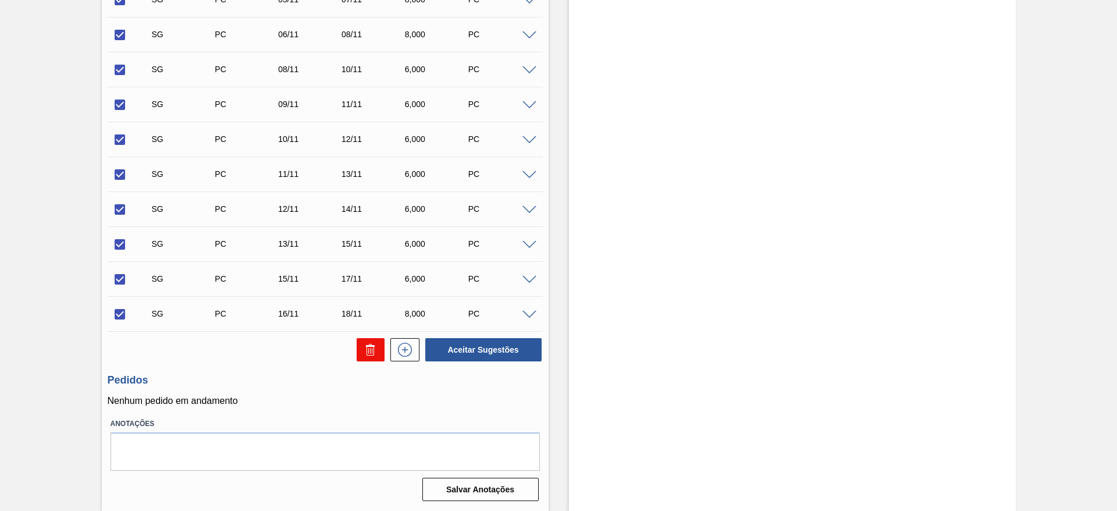
checkbox input "false"
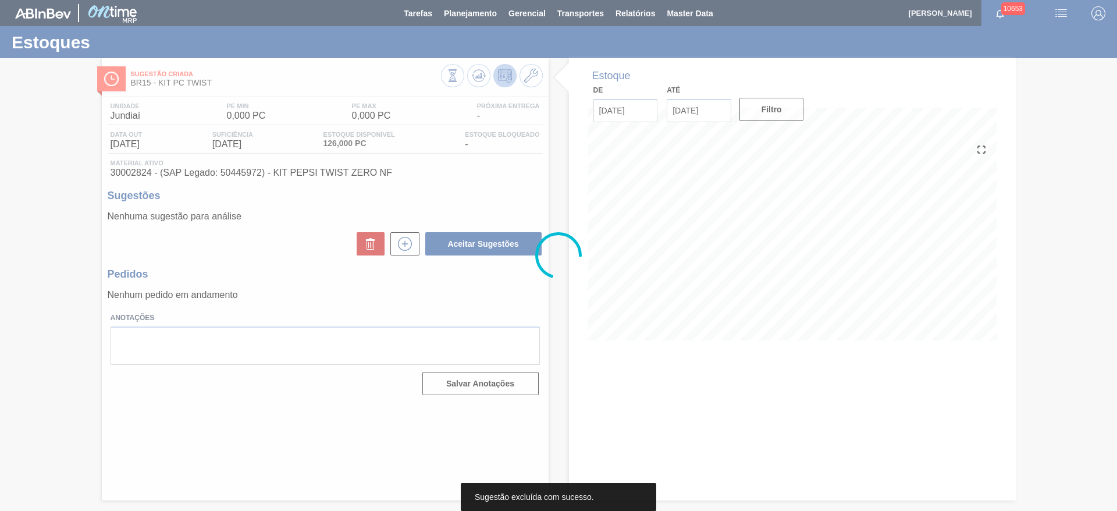
scroll to position [0, 0]
click at [1116, 95] on div at bounding box center [558, 255] width 1117 height 511
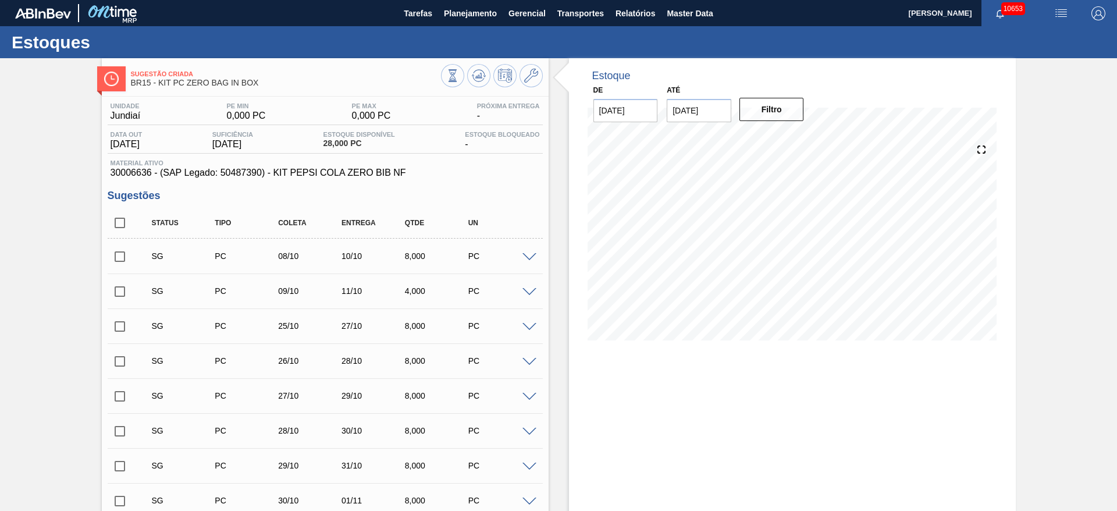
click at [119, 224] on input "checkbox" at bounding box center [120, 223] width 24 height 24
checkbox input "true"
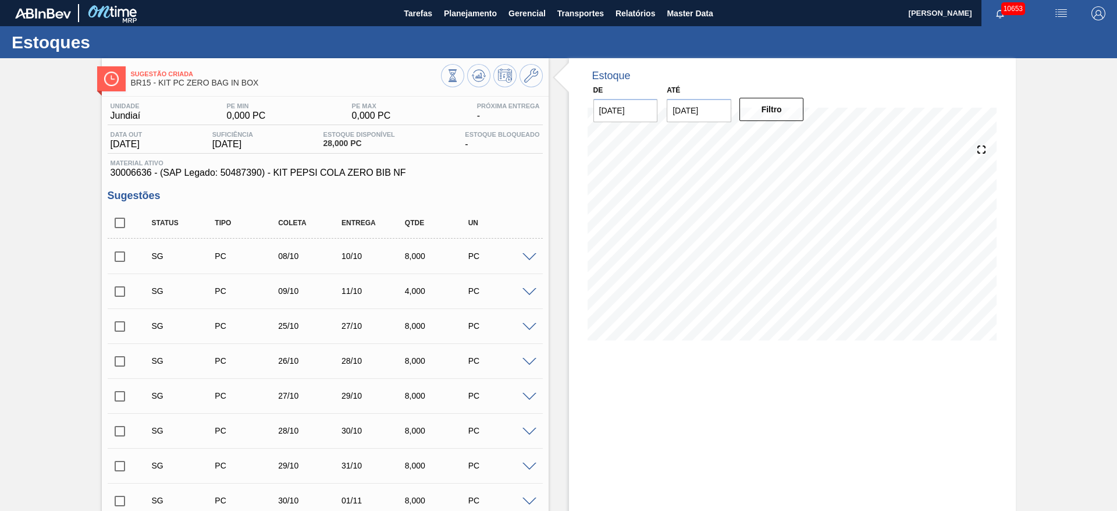
checkbox input "true"
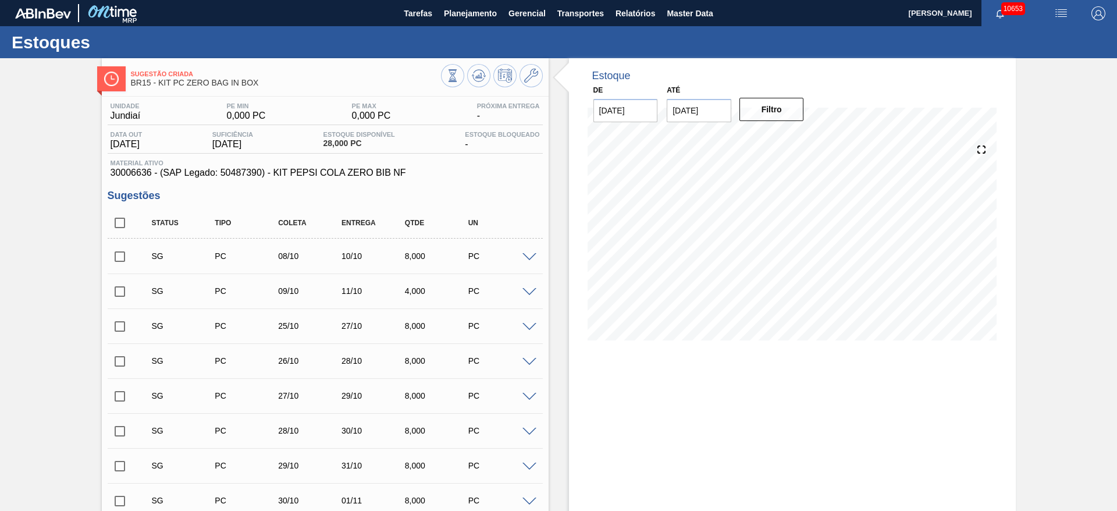
checkbox input "true"
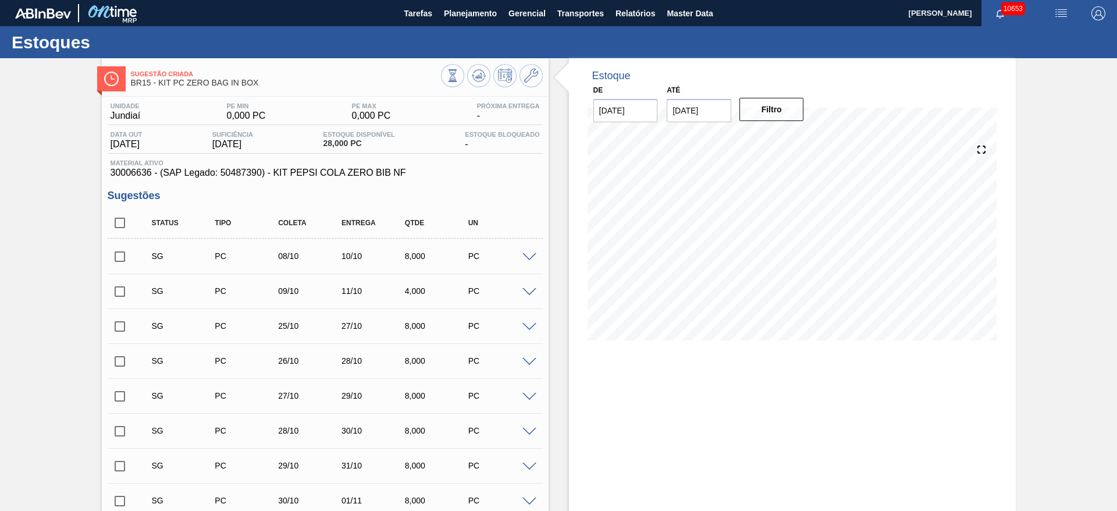
checkbox input "true"
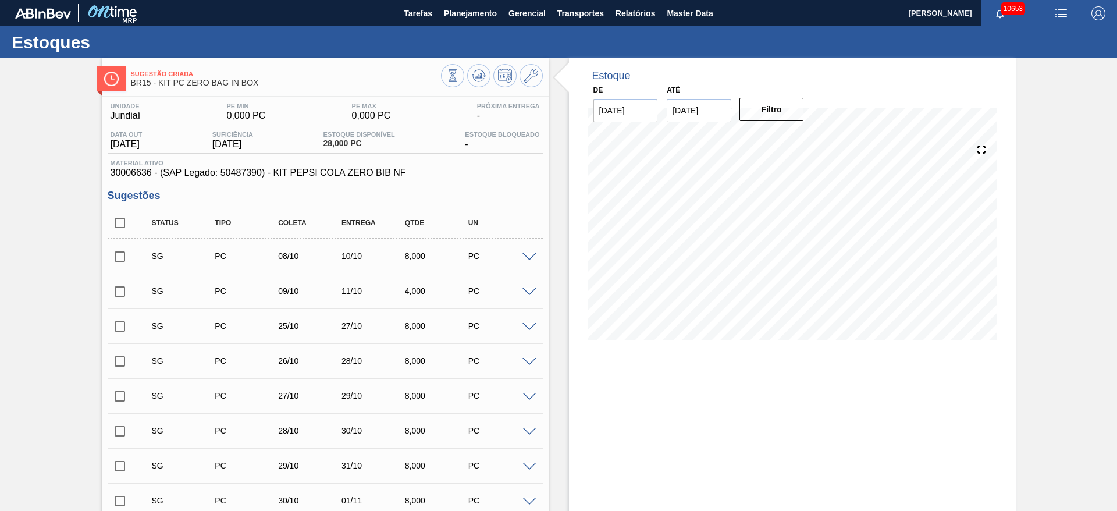
checkbox input "true"
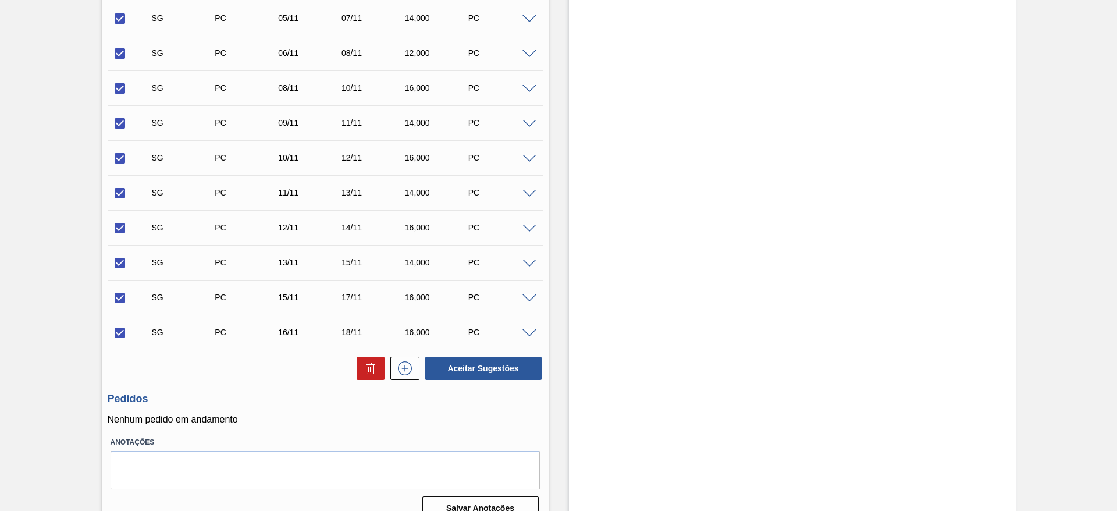
scroll to position [675, 0]
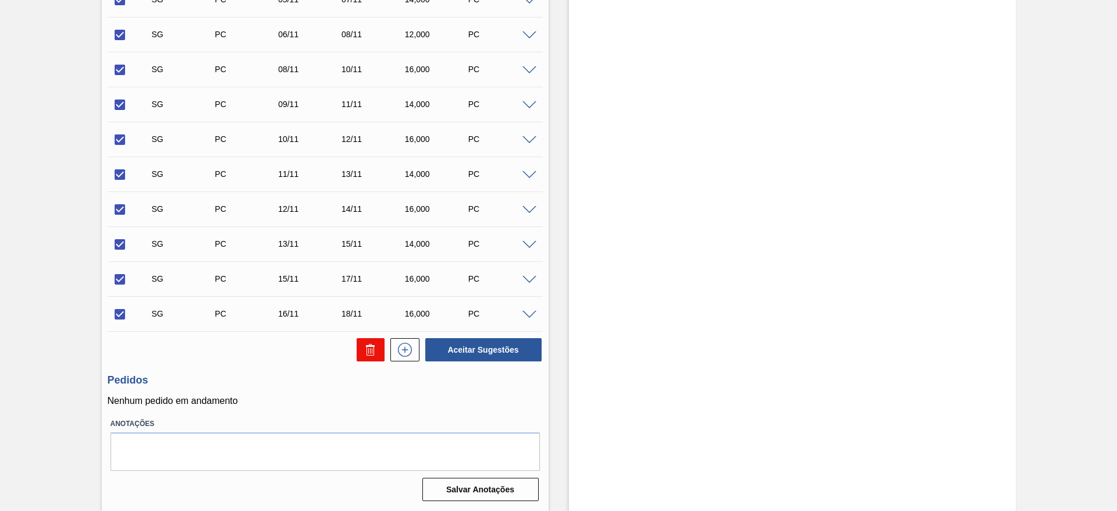
click at [377, 350] on button at bounding box center [371, 349] width 28 height 23
checkbox input "false"
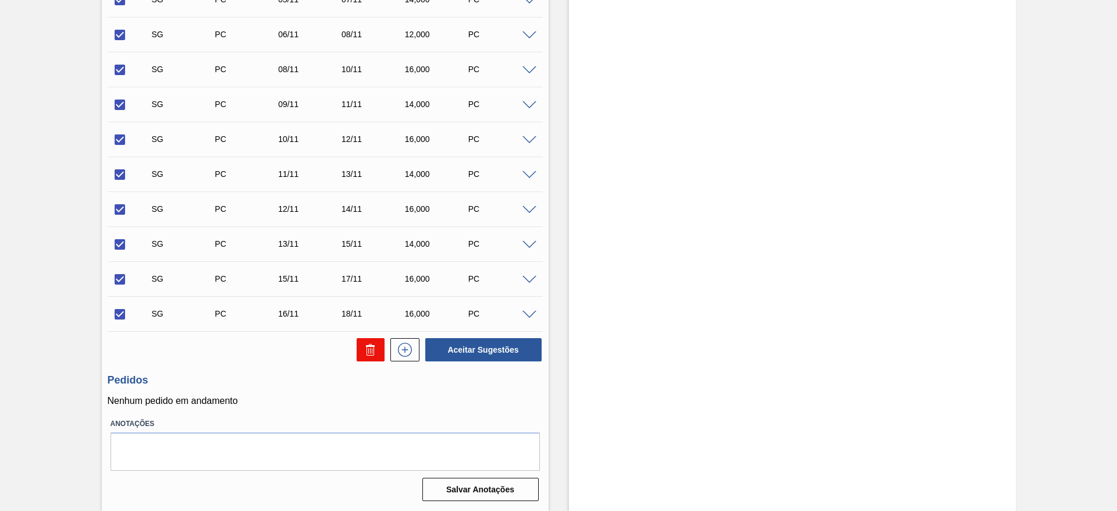
checkbox input "false"
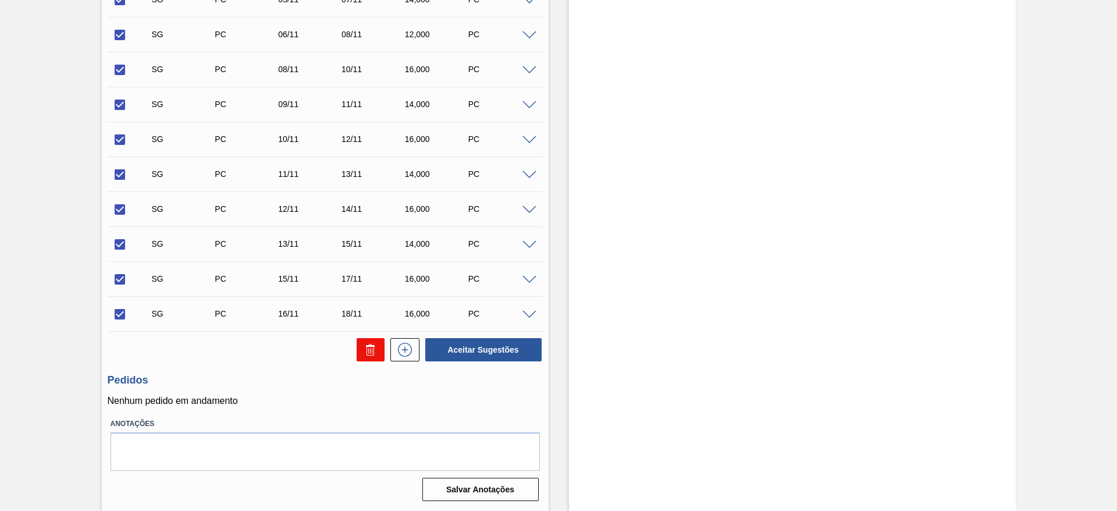
checkbox input "false"
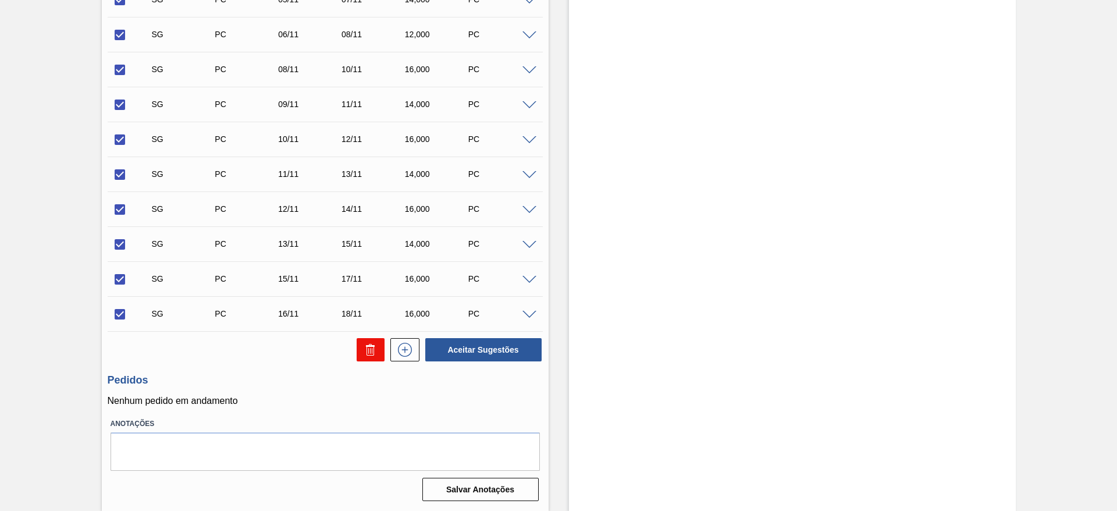
checkbox input "false"
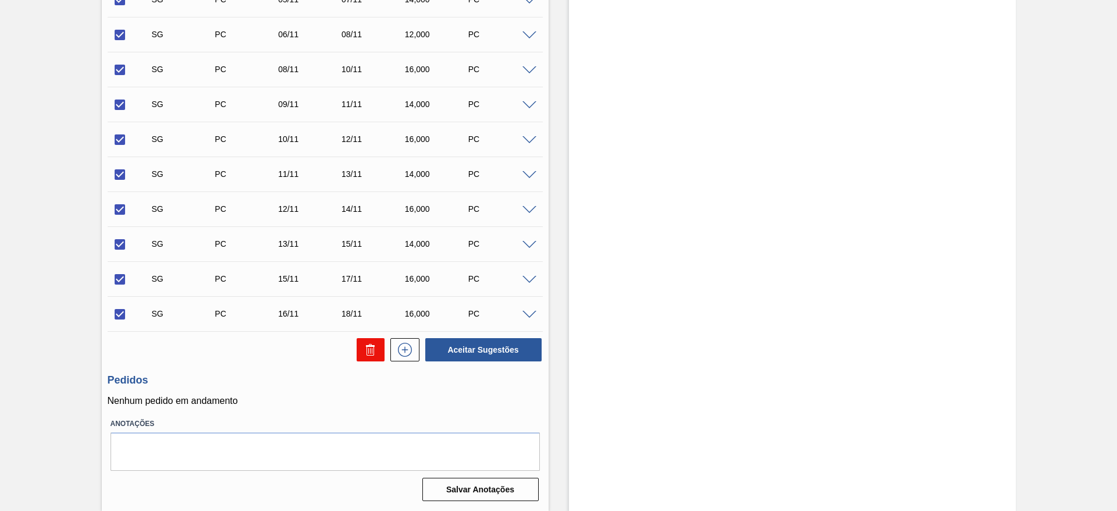
checkbox input "false"
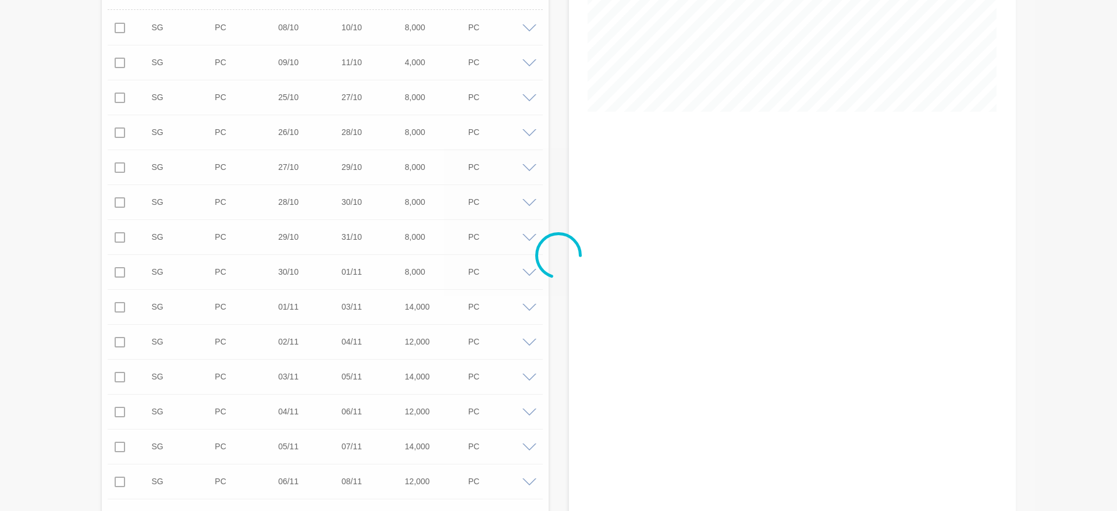
scroll to position [0, 0]
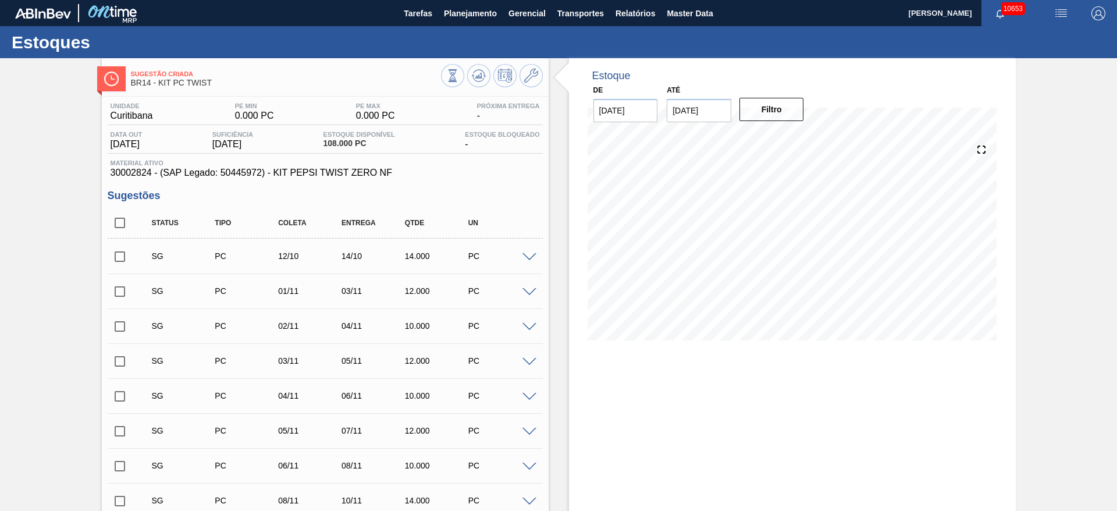
drag, startPoint x: 122, startPoint y: 219, endPoint x: 185, endPoint y: 236, distance: 65.0
click at [122, 219] on input "checkbox" at bounding box center [120, 223] width 24 height 24
checkbox input "true"
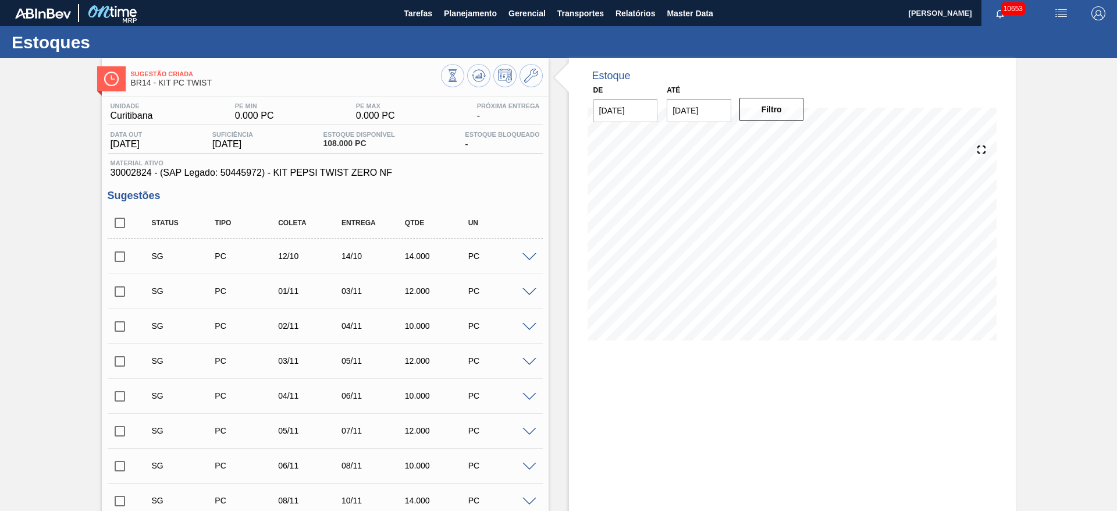
checkbox input "true"
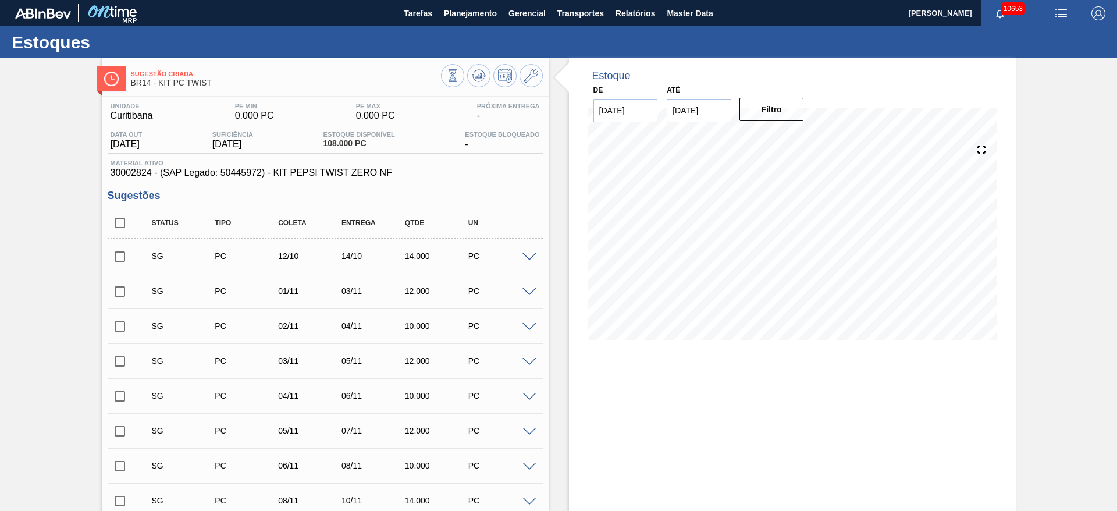
checkbox input "true"
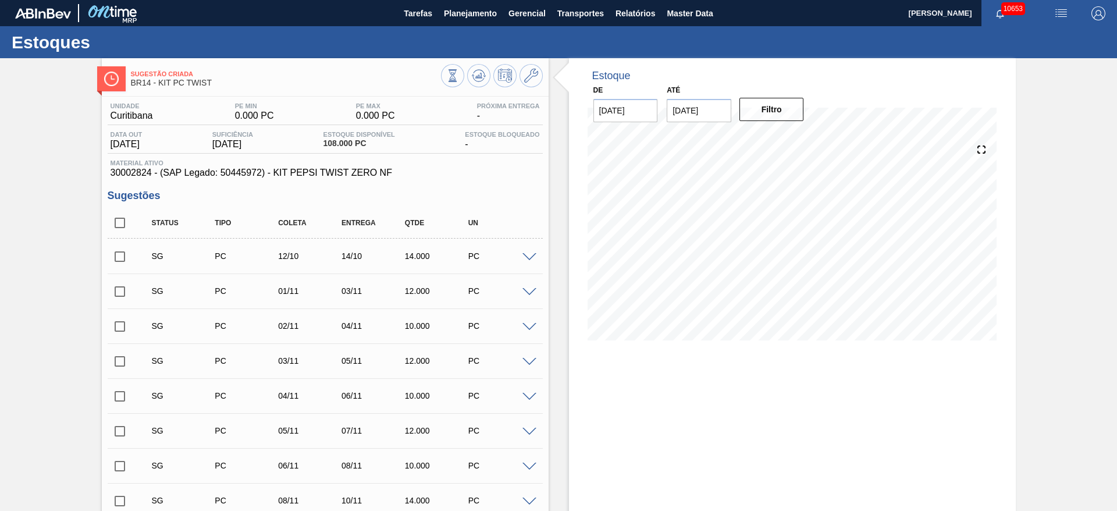
checkbox input "true"
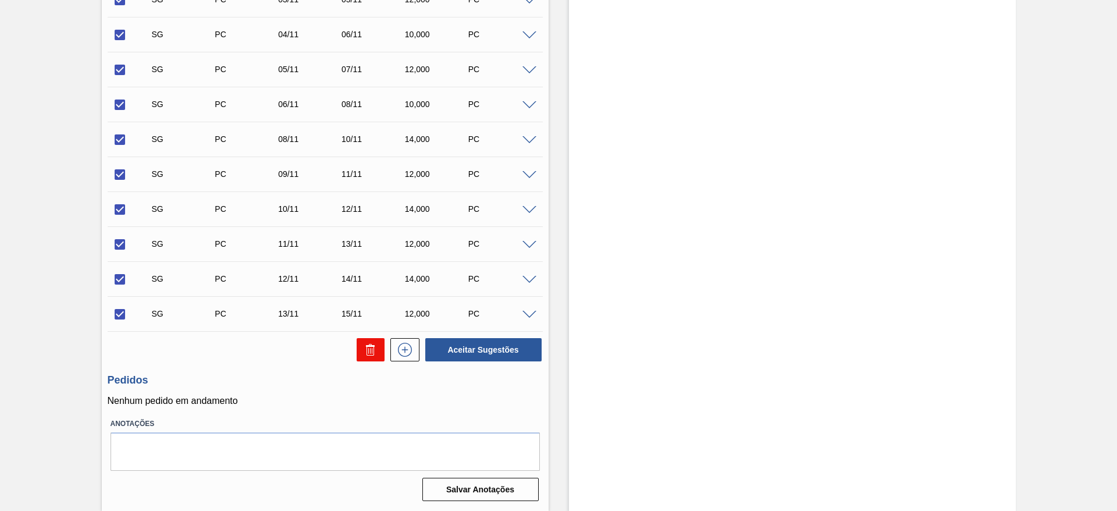
click at [361, 351] on button at bounding box center [371, 349] width 28 height 23
checkbox input "false"
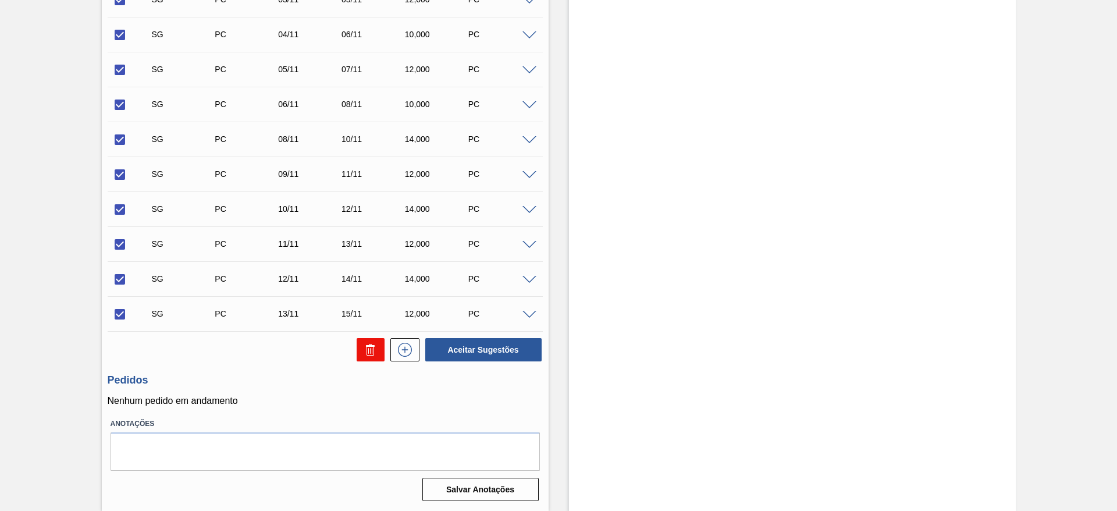
checkbox input "false"
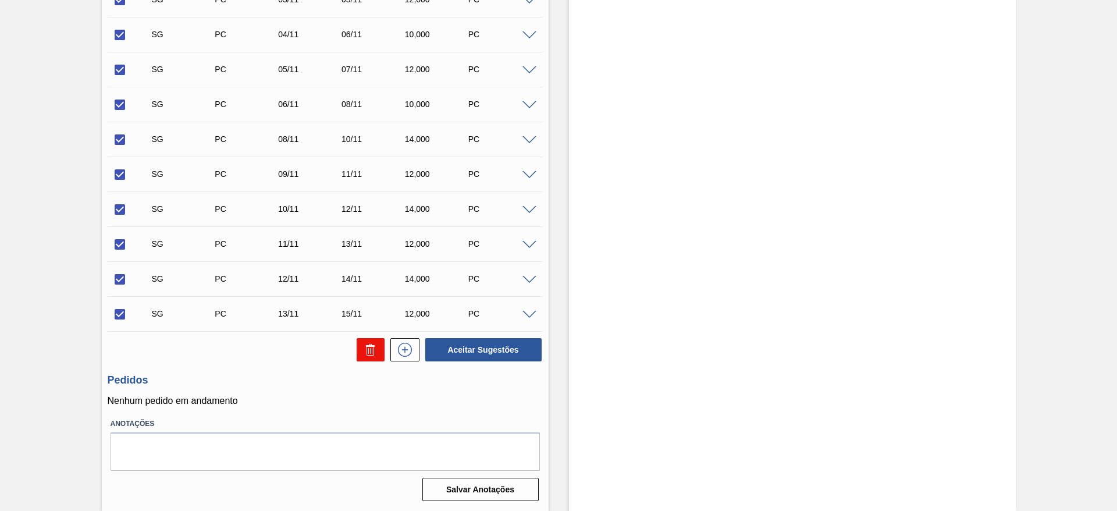
checkbox input "false"
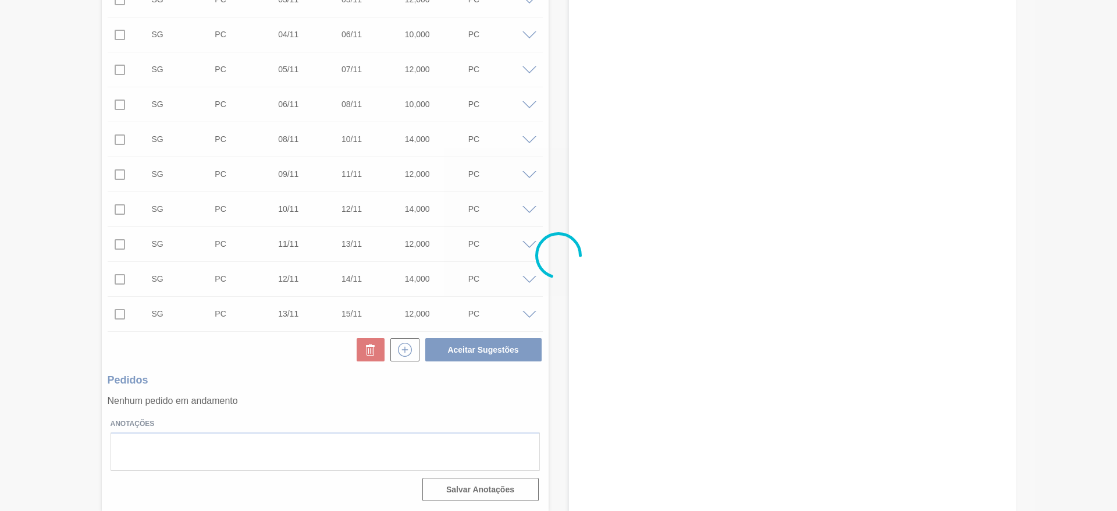
scroll to position [0, 0]
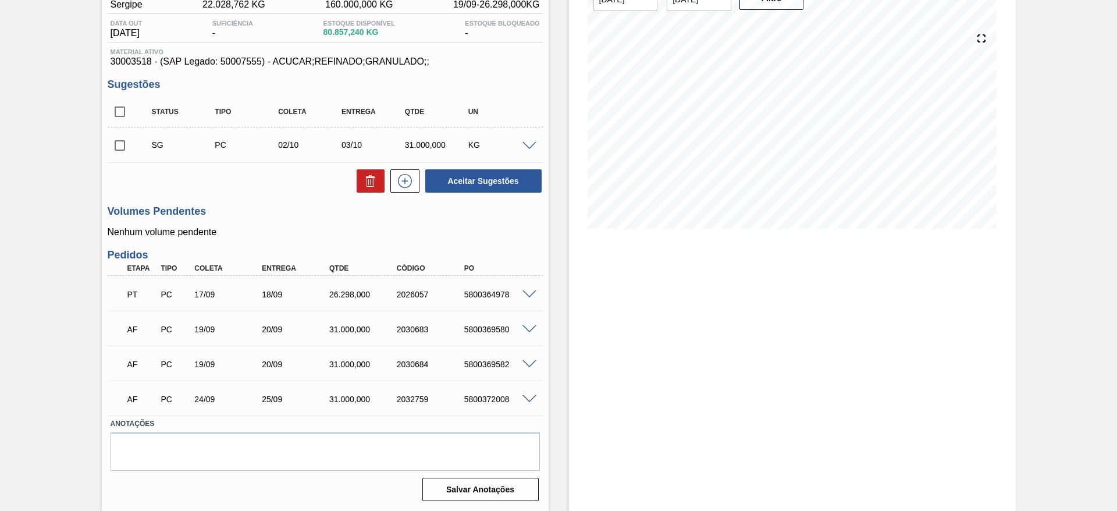
scroll to position [24, 0]
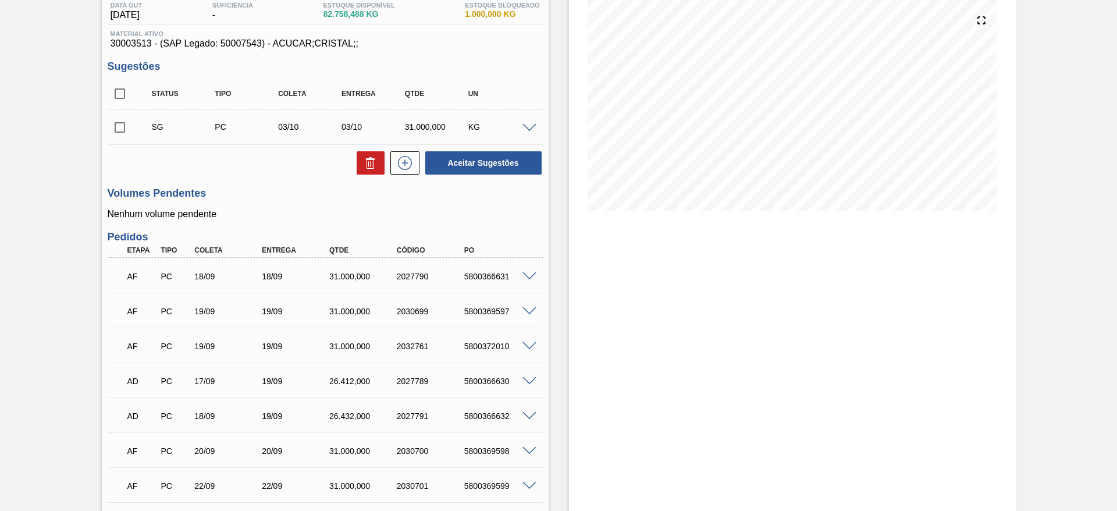
scroll to position [174, 0]
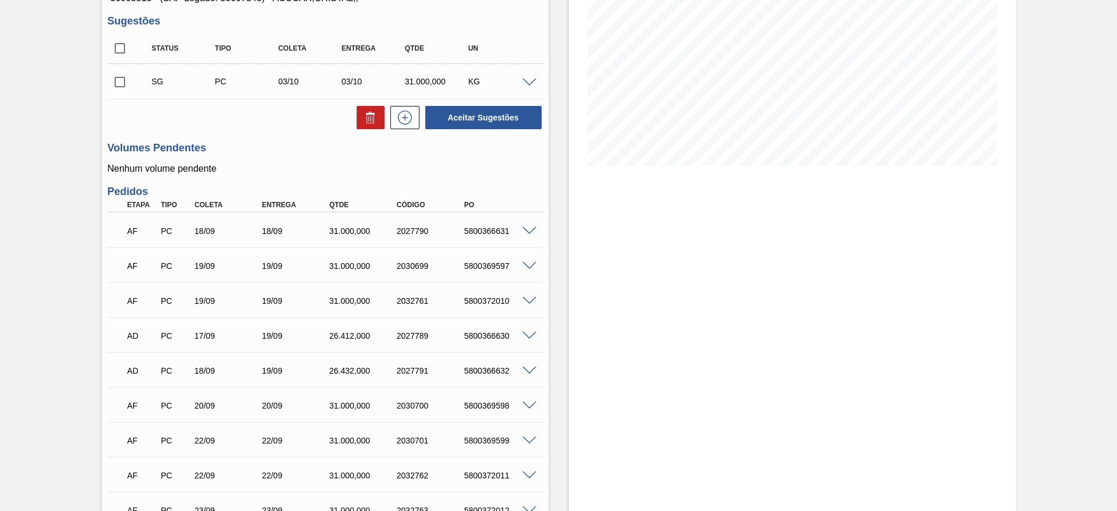
click at [476, 373] on div "5800366632" at bounding box center [499, 370] width 76 height 9
copy div "5800366632"
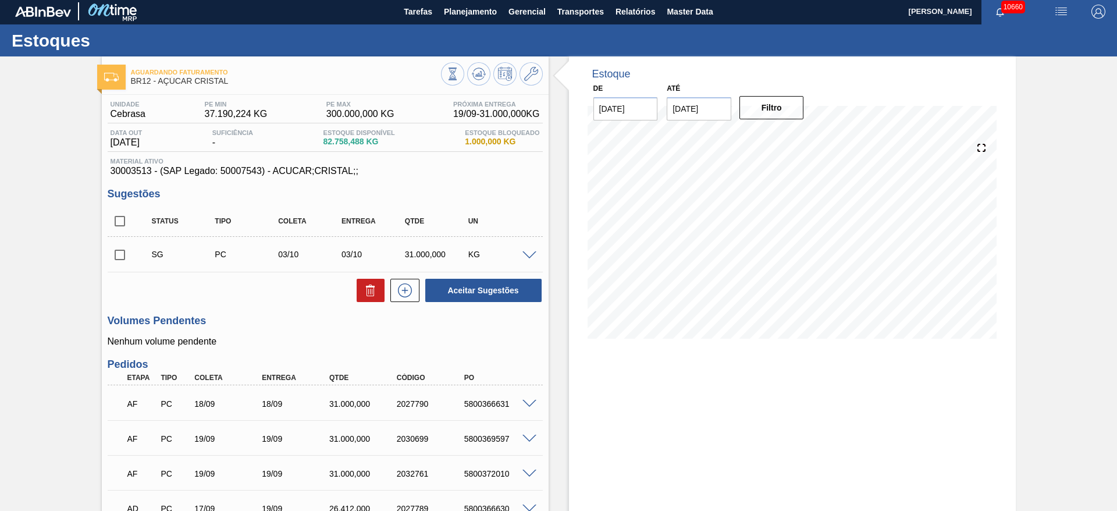
scroll to position [0, 0]
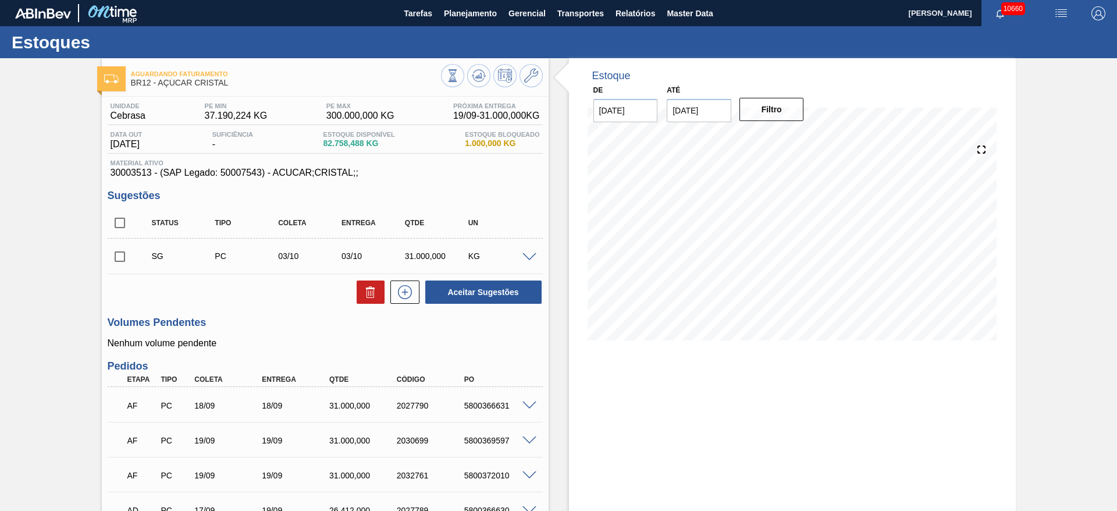
click at [532, 255] on span at bounding box center [529, 257] width 14 height 9
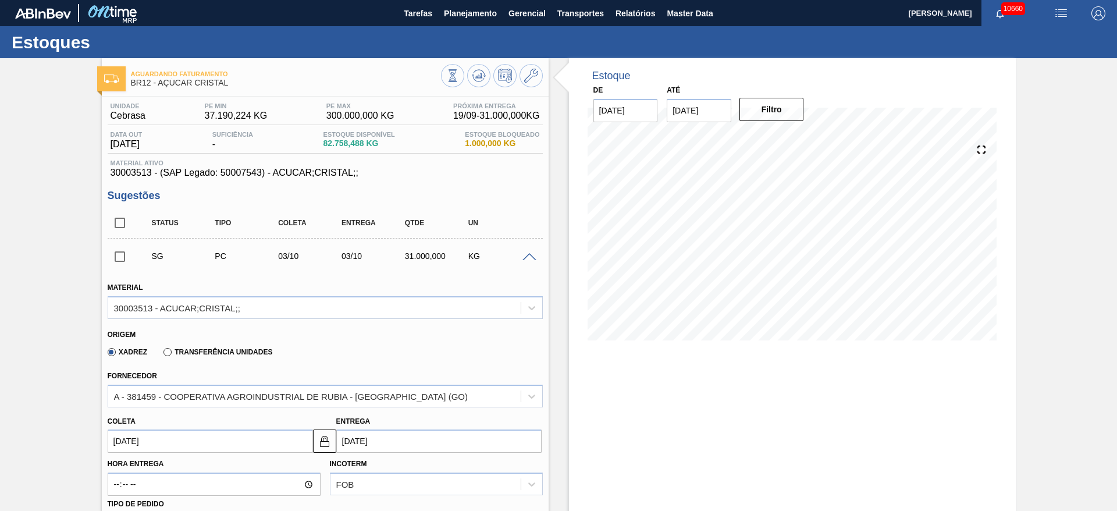
click at [157, 446] on input "[DATE]" at bounding box center [210, 440] width 205 height 23
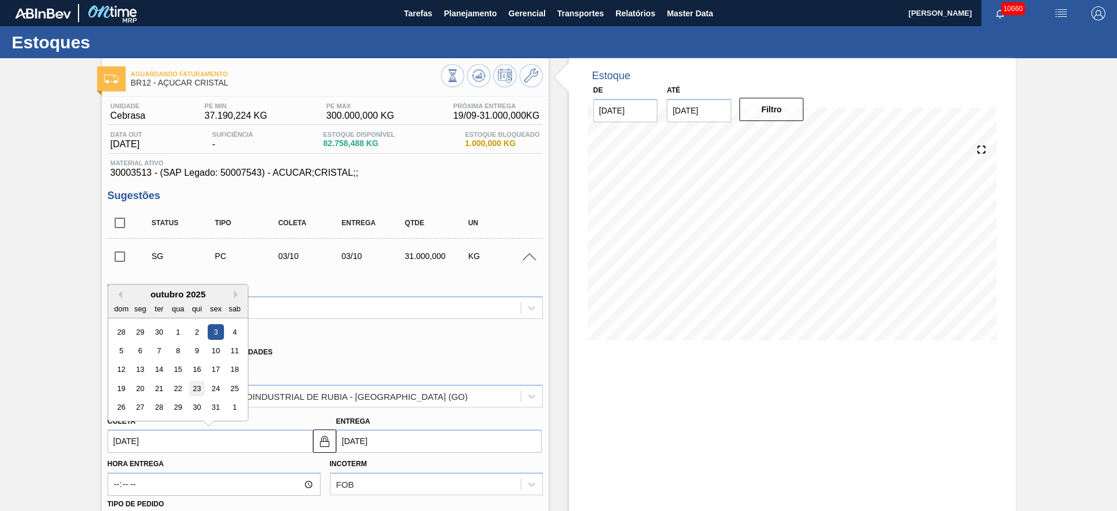
click at [196, 385] on div "23" at bounding box center [196, 388] width 16 height 16
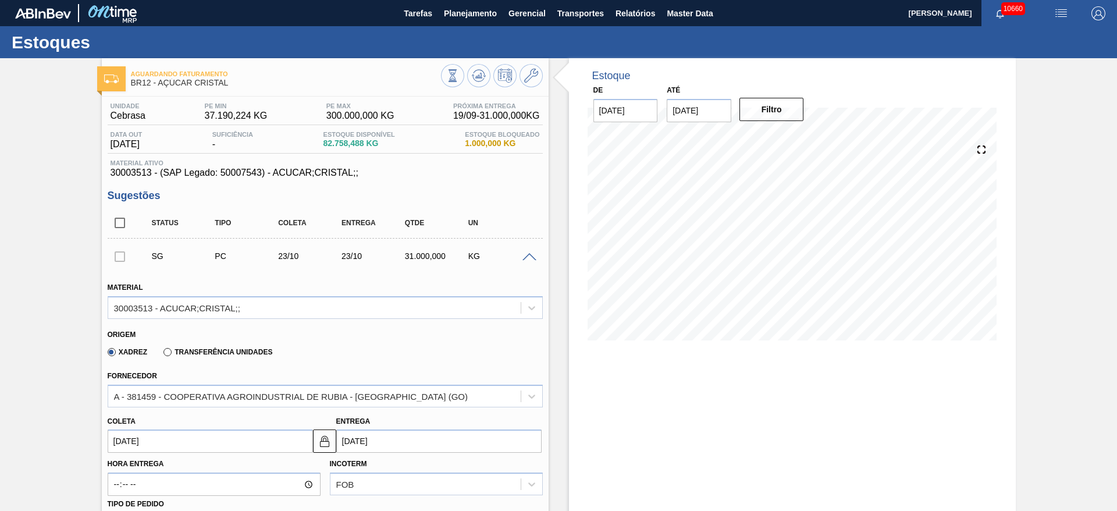
type input "[DATE]"
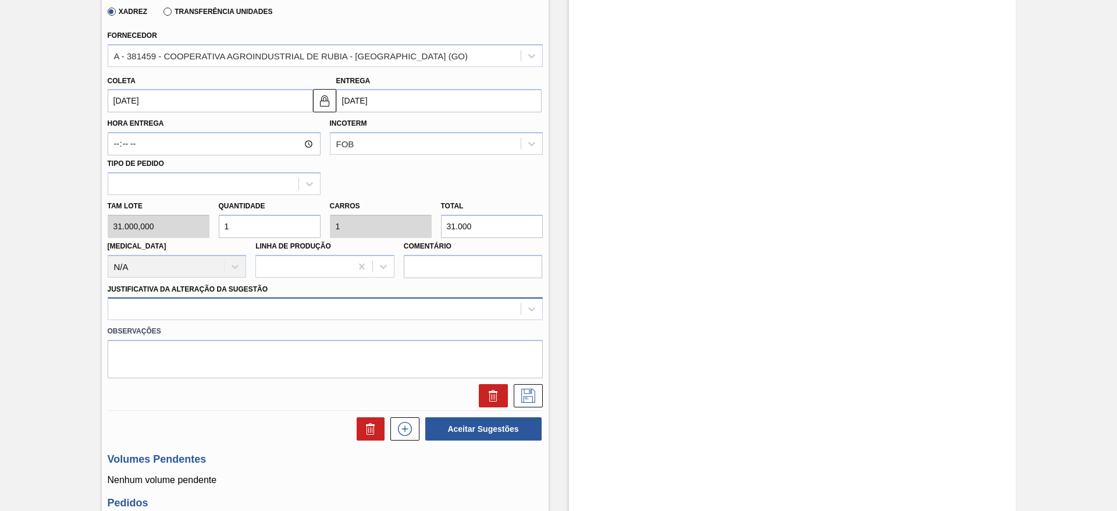
scroll to position [349, 0]
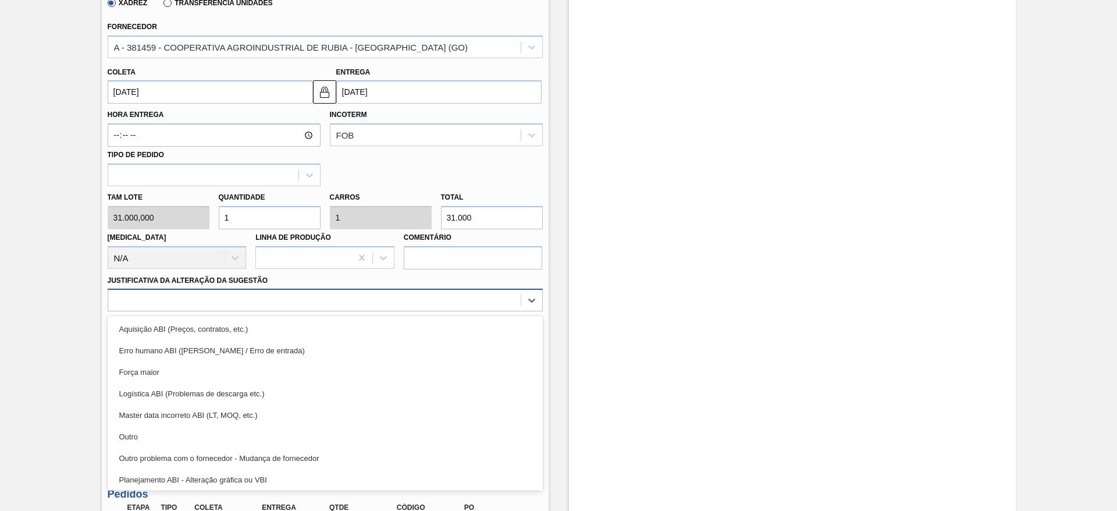
click at [362, 297] on div at bounding box center [314, 300] width 412 height 17
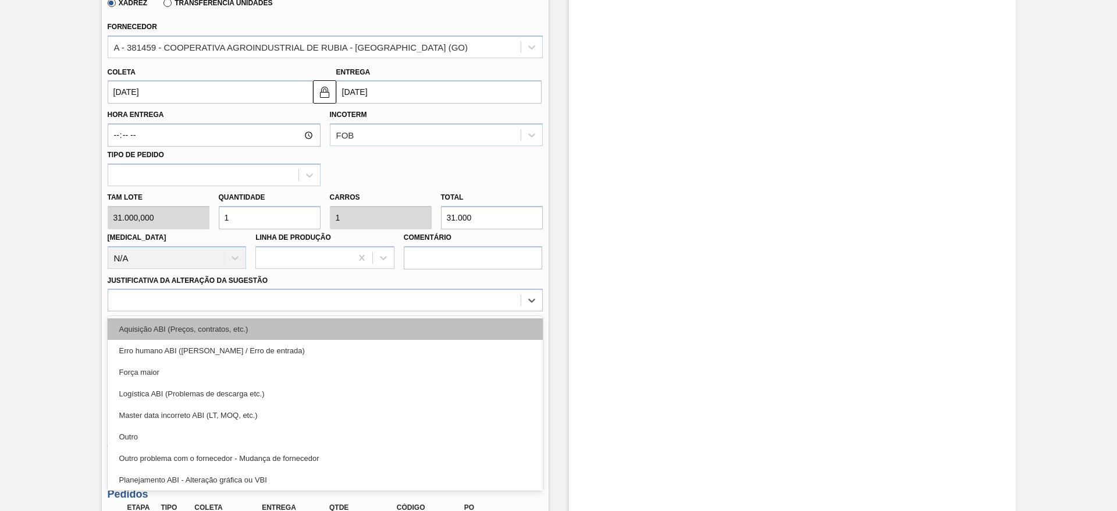
click at [386, 329] on div "Aquisição ABI (Preços, contratos, etc.)" at bounding box center [325, 329] width 435 height 22
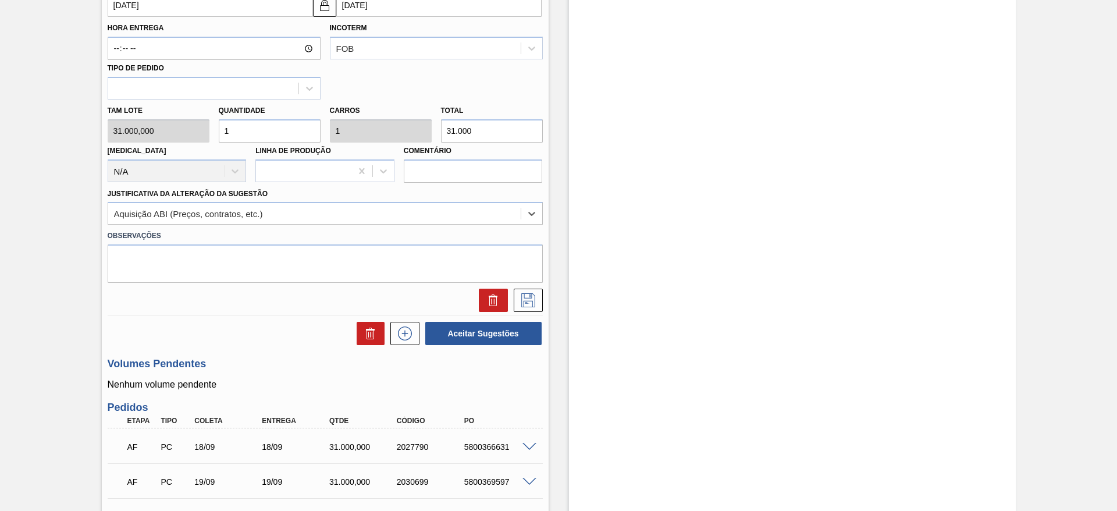
scroll to position [344, 0]
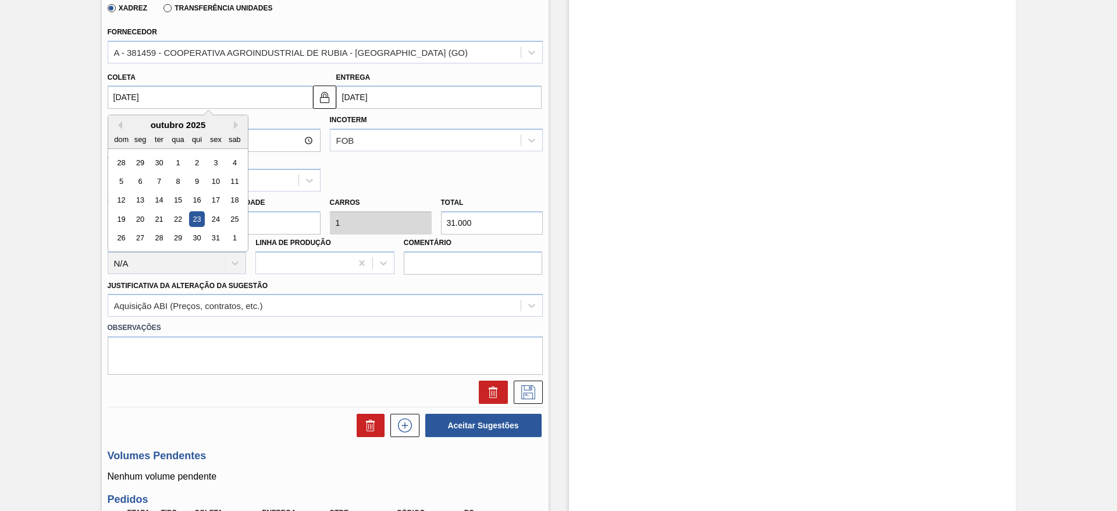
click at [130, 95] on input "[DATE]" at bounding box center [210, 96] width 205 height 23
drag, startPoint x: 68, startPoint y: 151, endPoint x: 81, endPoint y: 147, distance: 13.6
click at [79, 149] on div "Aguardando Faturamento BR12 - AÇÚCAR CRISTAL Unidade Cebrasa PE MIN 37.190,224 …" at bounding box center [558, 374] width 1117 height 1320
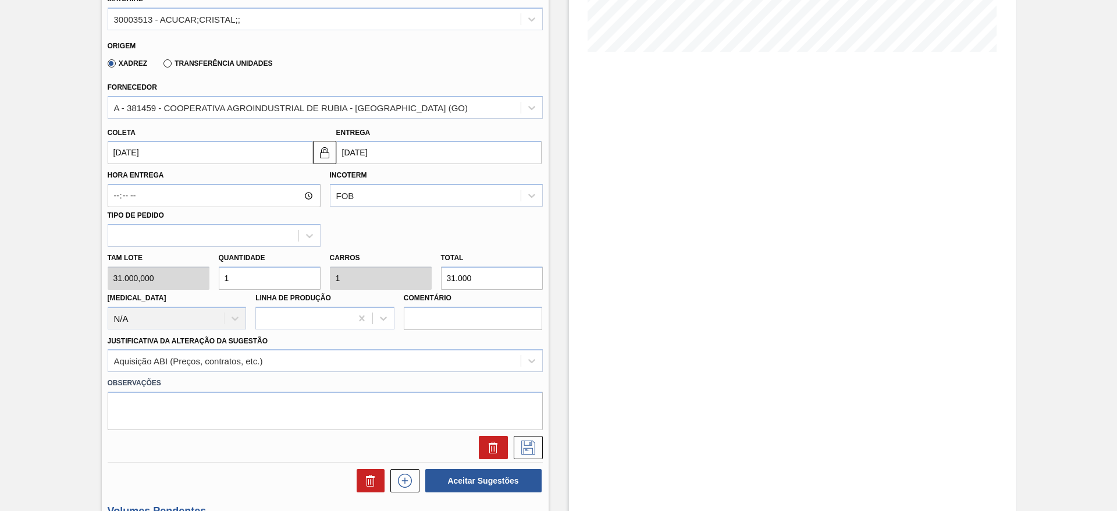
scroll to position [256, 0]
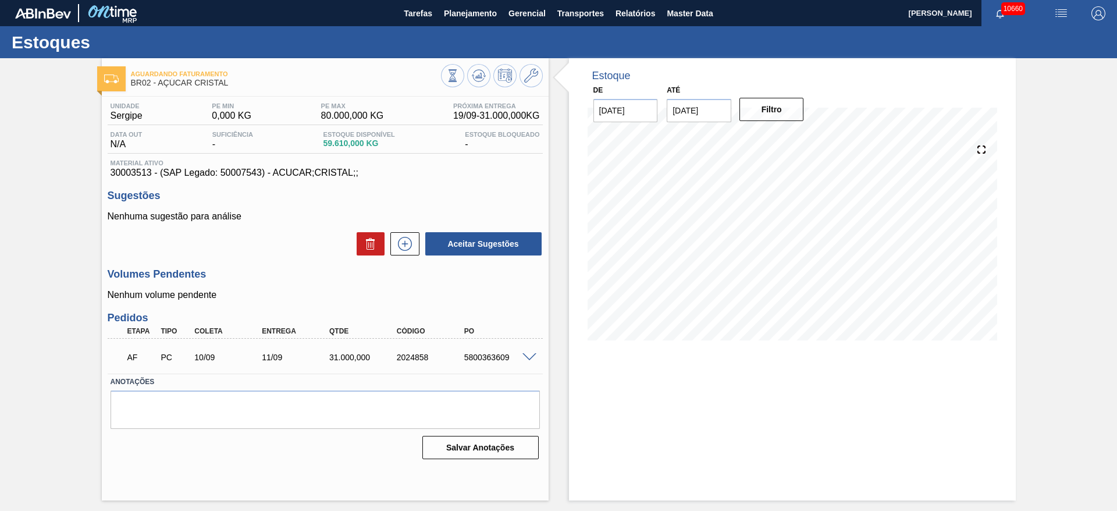
click at [525, 354] on div at bounding box center [530, 356] width 23 height 9
click at [525, 364] on div "AF PC 10/09 11/09 31.000,000 2024858 5800363609" at bounding box center [325, 355] width 435 height 29
click at [520, 359] on div at bounding box center [530, 356] width 23 height 9
click at [528, 355] on span at bounding box center [529, 357] width 14 height 9
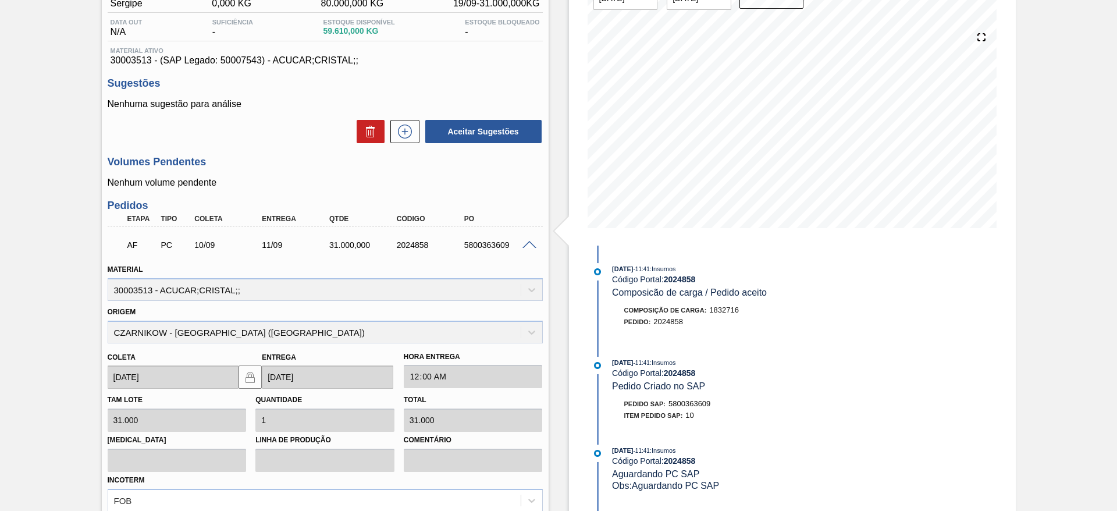
scroll to position [240, 0]
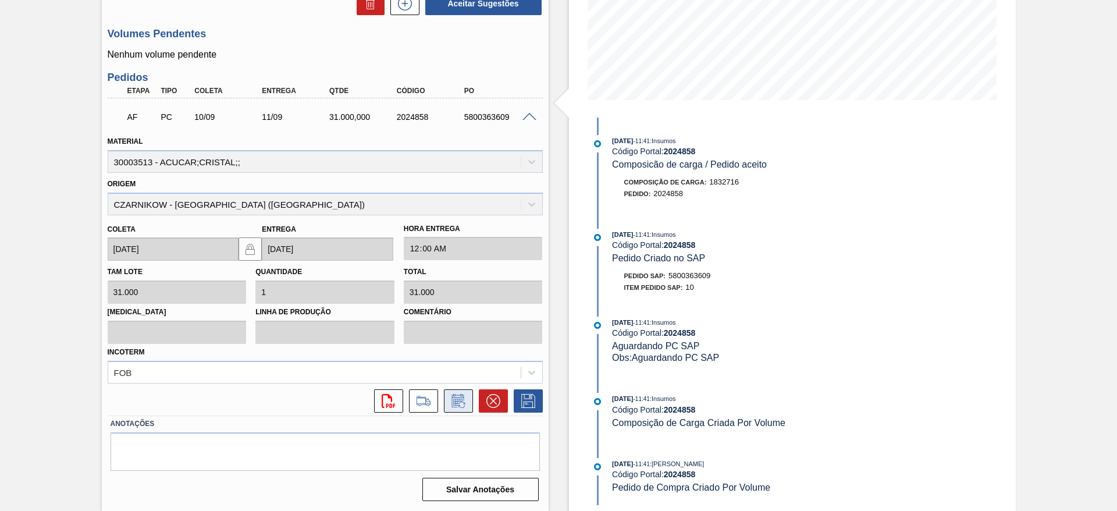
click at [462, 394] on icon at bounding box center [458, 401] width 19 height 14
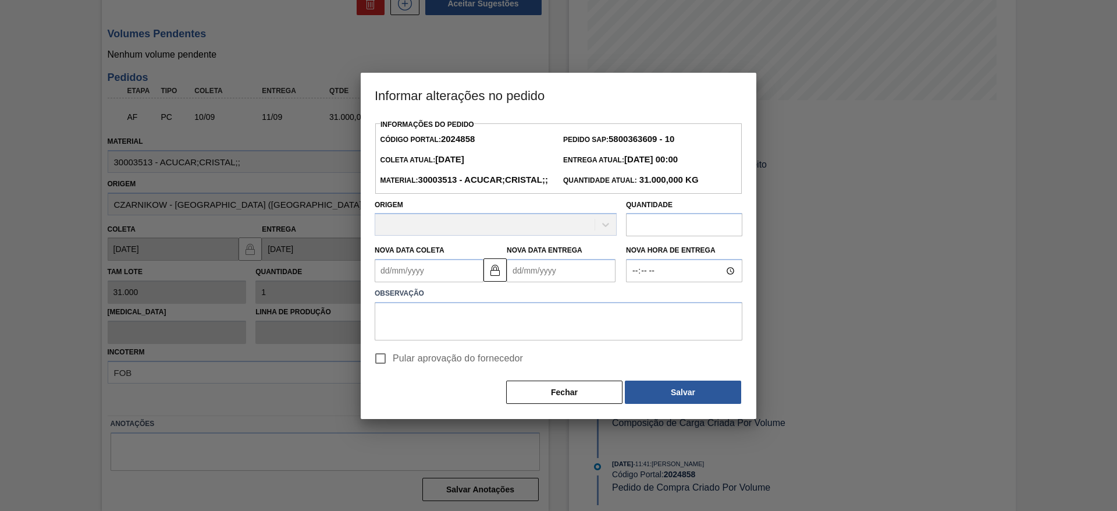
click at [409, 277] on div "Nova Data Coleta" at bounding box center [429, 262] width 109 height 40
click at [384, 370] on input "Pular aprovação do fornecedor" at bounding box center [380, 358] width 24 height 24
checkbox input "true"
click at [404, 282] on Coleta2024858 "Nova Data Coleta" at bounding box center [429, 270] width 109 height 23
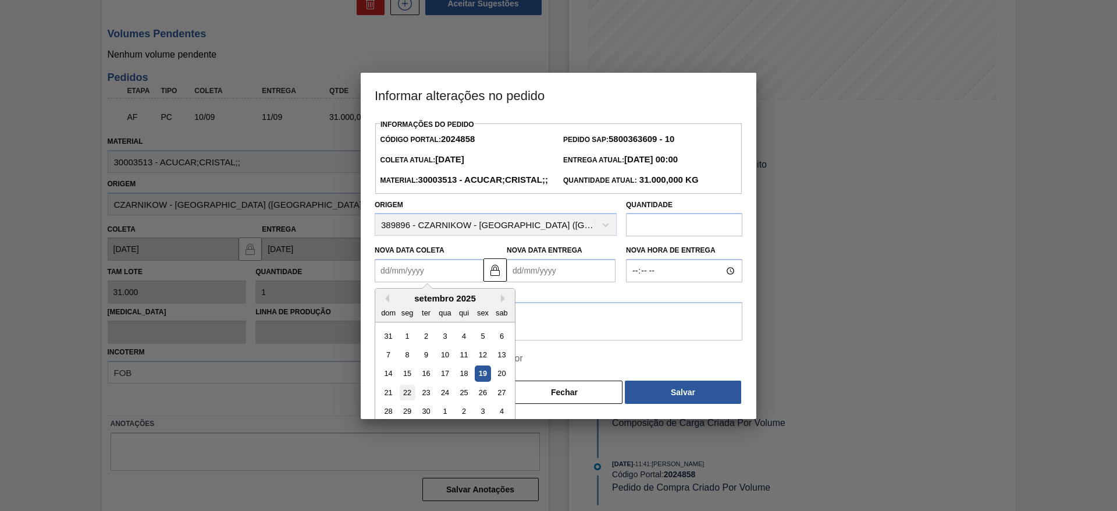
click at [409, 400] on div "22" at bounding box center [408, 392] width 16 height 16
type Coleta2024858 "[DATE]"
type Entrega2024858 "[DATE]"
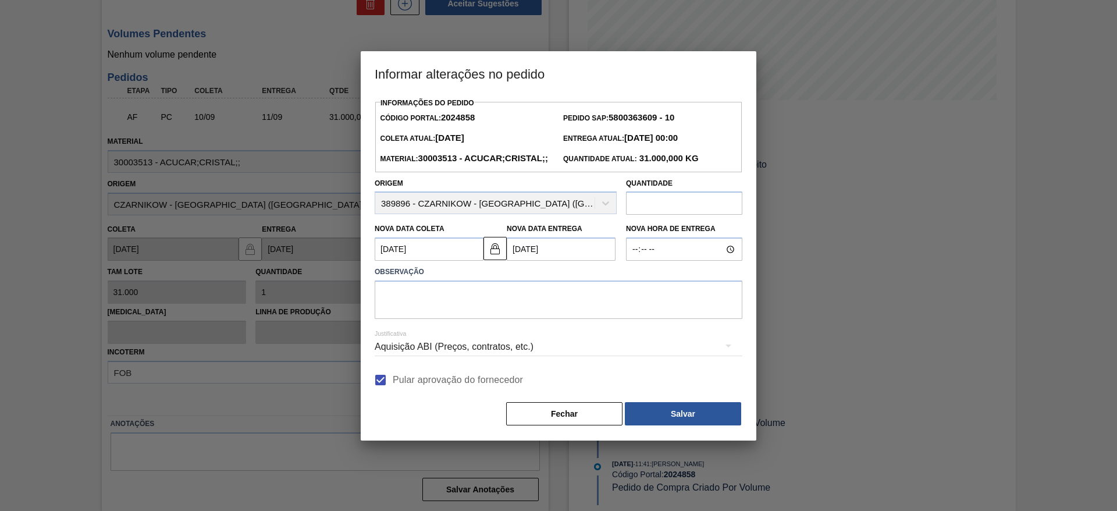
click at [411, 359] on div "Aquisição ABI (Preços, contratos, etc.)" at bounding box center [559, 346] width 368 height 33
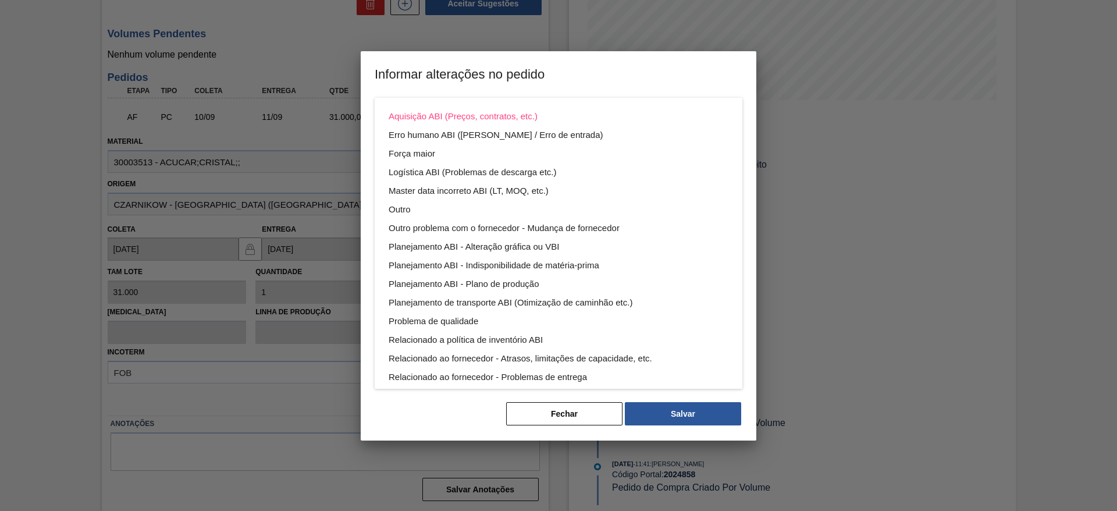
drag, startPoint x: 420, startPoint y: 314, endPoint x: 444, endPoint y: 418, distance: 106.8
click at [444, 418] on div "Aquisição ABI (Preços, contratos, etc.) Erro humano ABI (Cálculo / Erro de entr…" at bounding box center [558, 255] width 1117 height 511
click at [443, 419] on div "Aquisição ABI (Preços, contratos, etc.) Erro humano ABI (Cálculo / Erro de entr…" at bounding box center [558, 255] width 1117 height 511
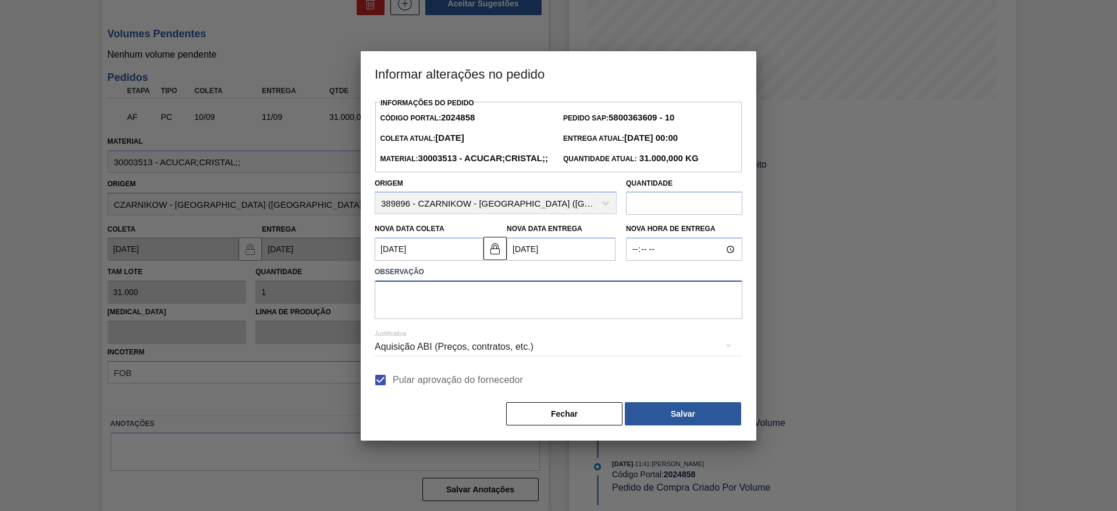
click at [422, 319] on textarea at bounding box center [559, 299] width 368 height 38
type textarea "."
click at [657, 425] on button "Salvar" at bounding box center [683, 413] width 116 height 23
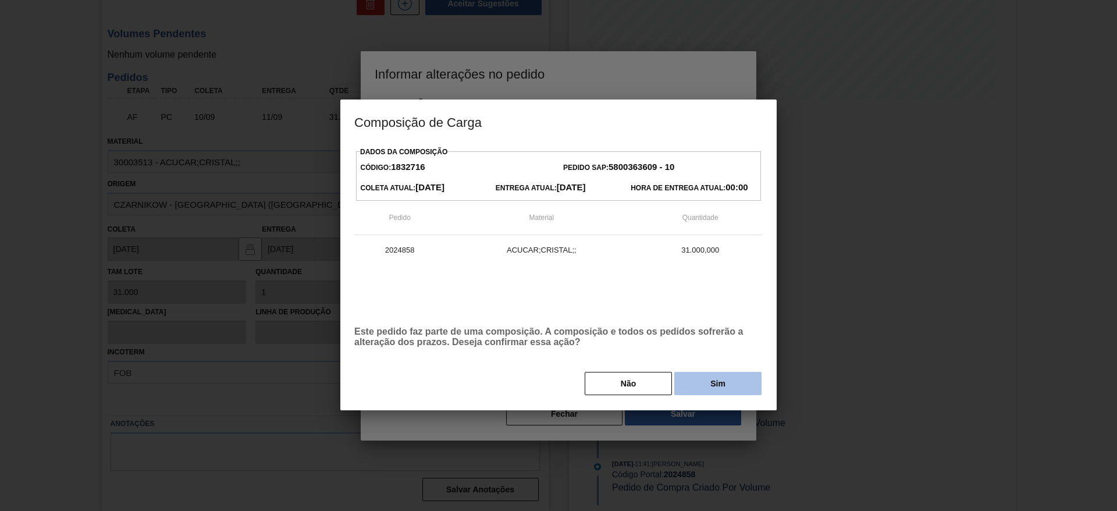
click at [696, 388] on button "Sim" at bounding box center [717, 383] width 87 height 23
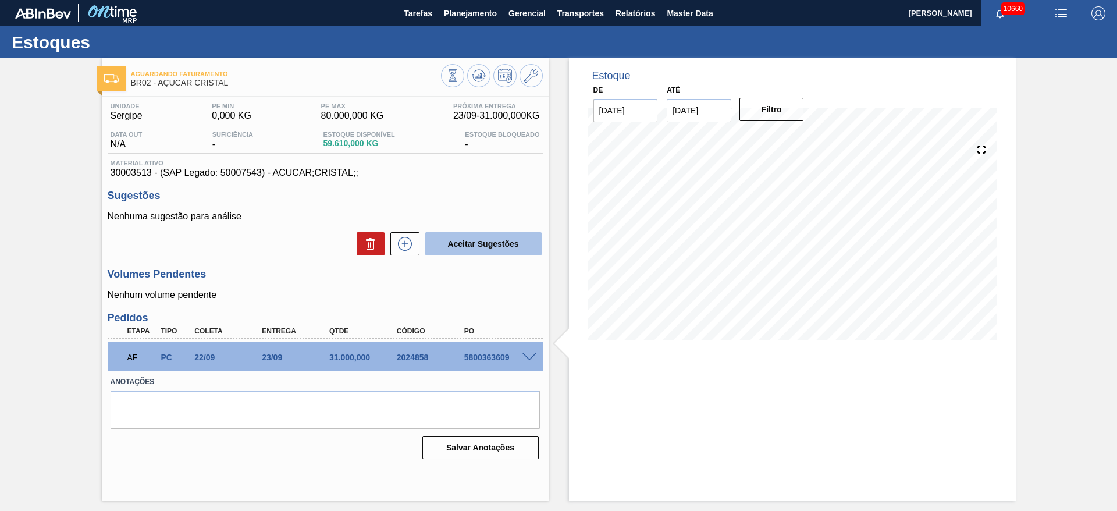
scroll to position [0, 0]
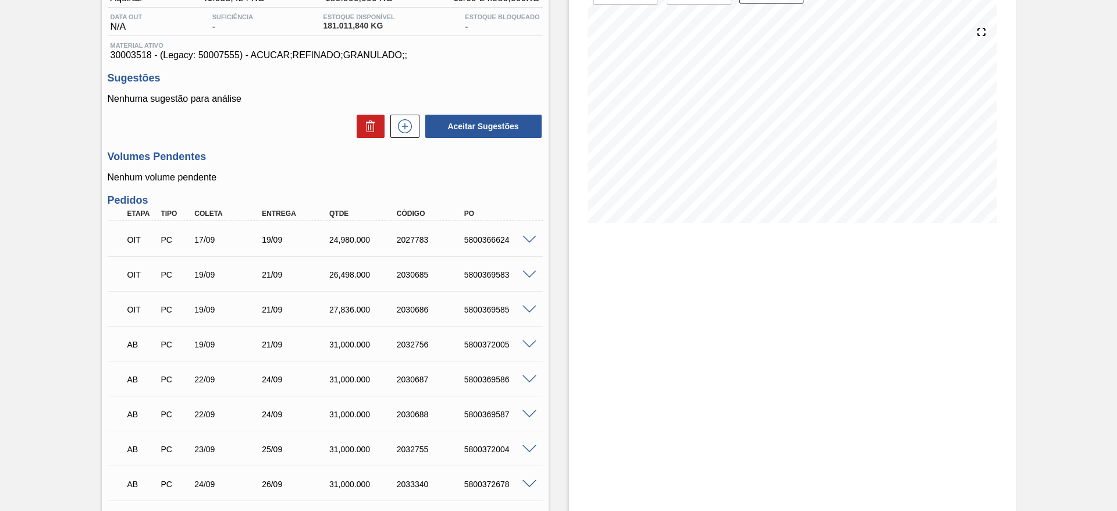
scroll to position [98, 0]
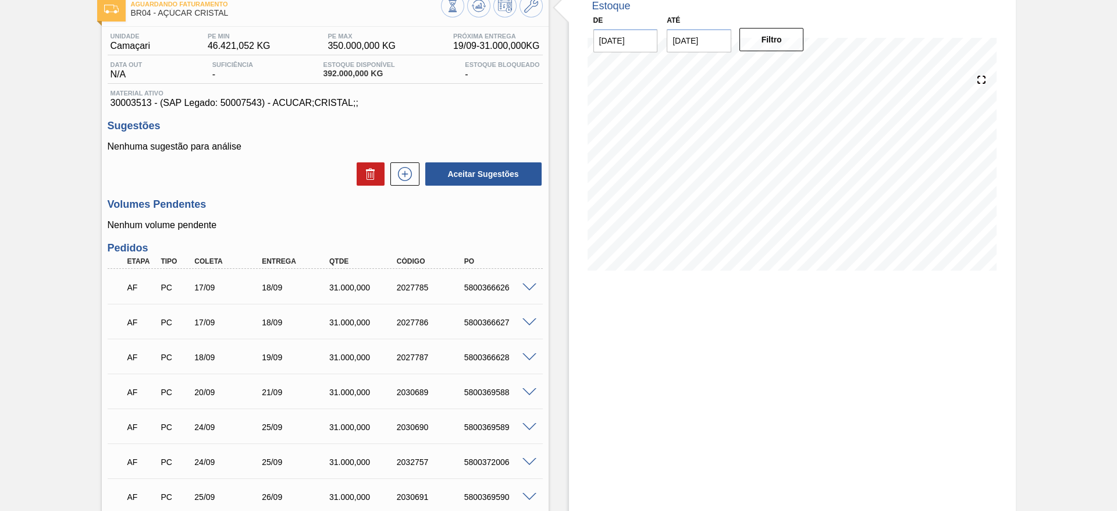
scroll to position [45, 0]
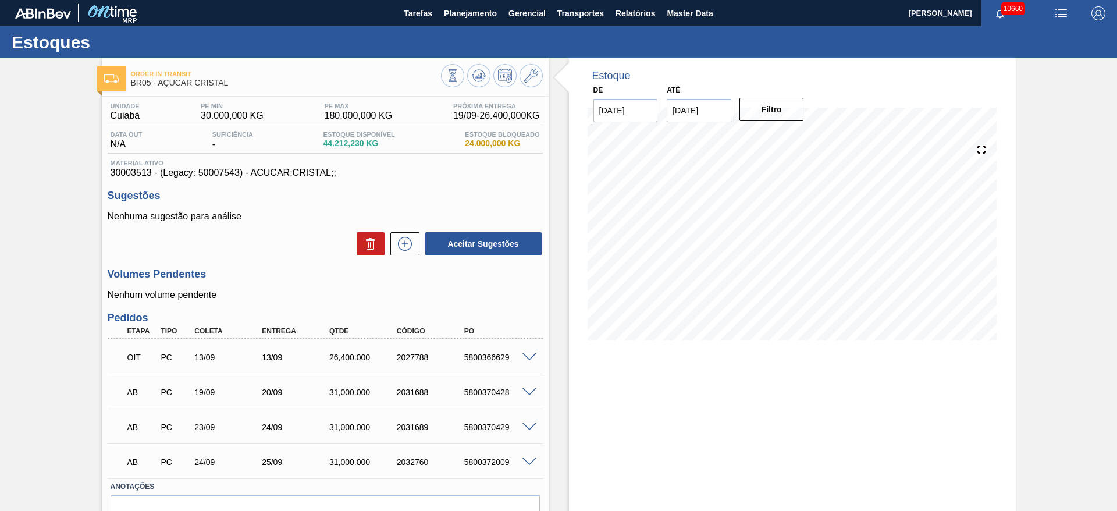
drag, startPoint x: 496, startPoint y: 359, endPoint x: 493, endPoint y: 354, distance: 6.0
click at [496, 357] on div "5800366629" at bounding box center [499, 356] width 76 height 9
click at [493, 354] on div "5800366629" at bounding box center [499, 356] width 76 height 9
drag, startPoint x: 493, startPoint y: 354, endPoint x: 493, endPoint y: 359, distance: 5.8
click at [493, 354] on div "5800366629" at bounding box center [499, 356] width 76 height 9
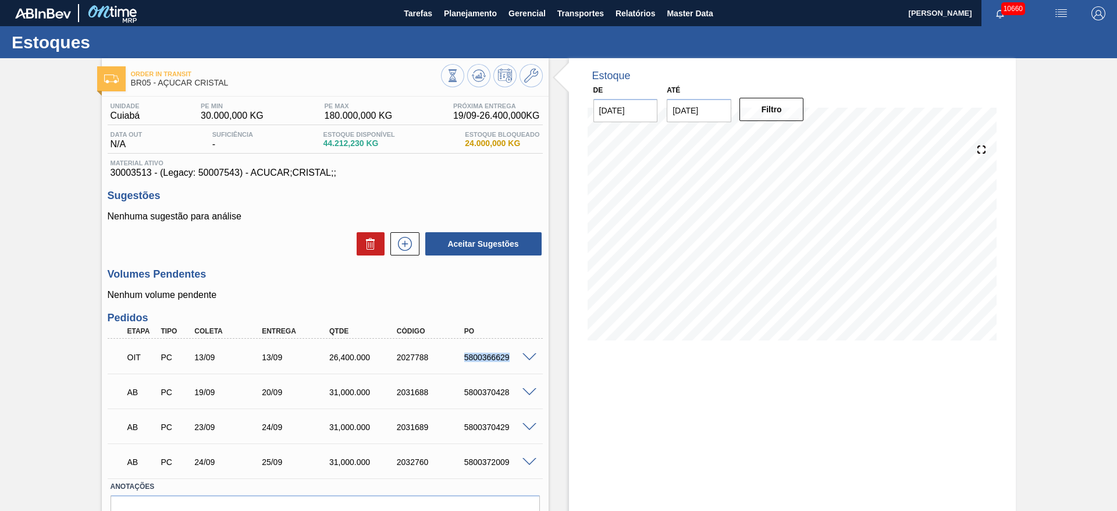
copy div "5800366629"
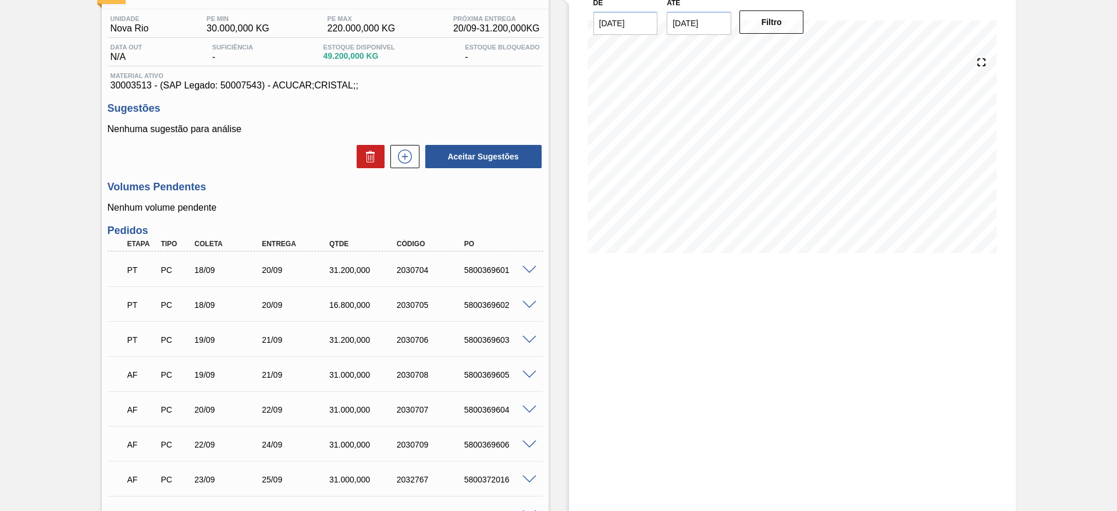
scroll to position [174, 0]
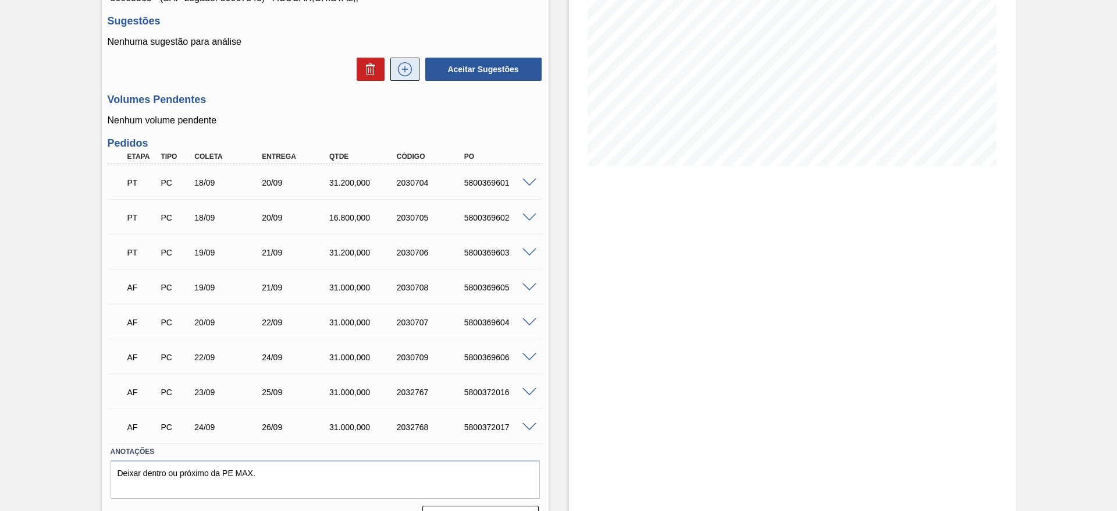
click at [405, 64] on icon at bounding box center [404, 69] width 19 height 14
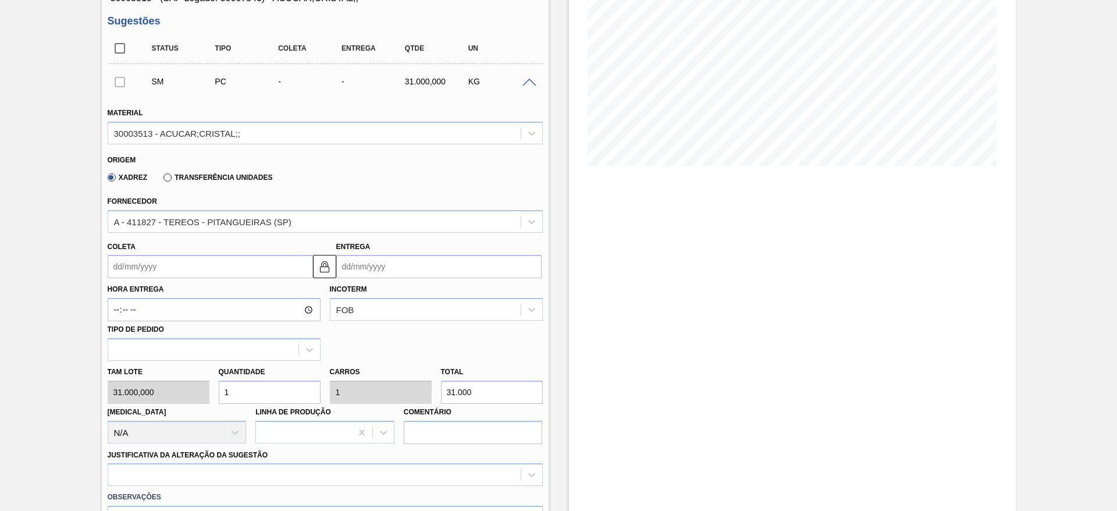
click at [140, 271] on input "Coleta" at bounding box center [210, 266] width 205 height 23
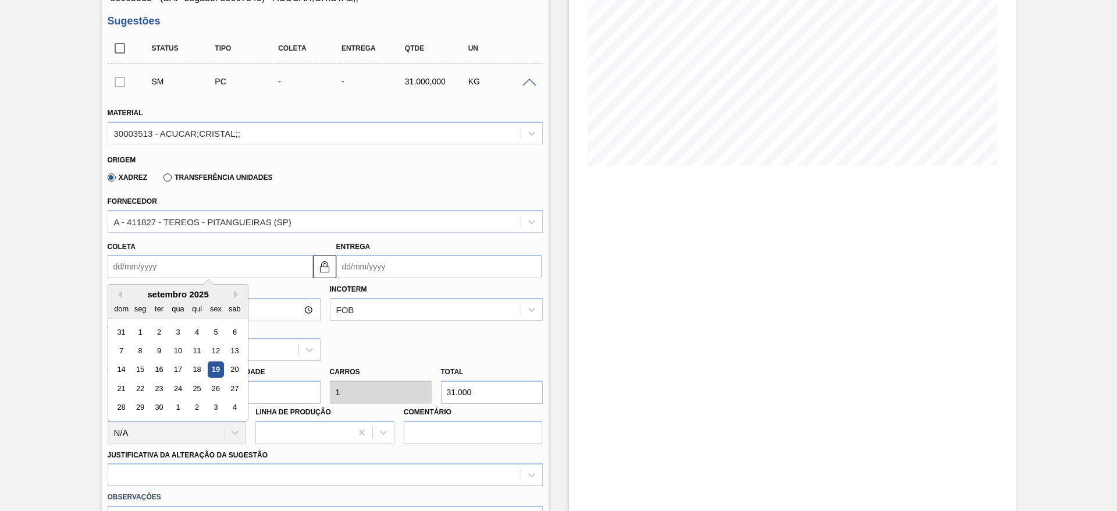
drag, startPoint x: 192, startPoint y: 389, endPoint x: 198, endPoint y: 386, distance: 6.8
click at [194, 389] on div "25" at bounding box center [196, 388] width 16 height 16
type input "[DATE]"
type input "27/09/2025"
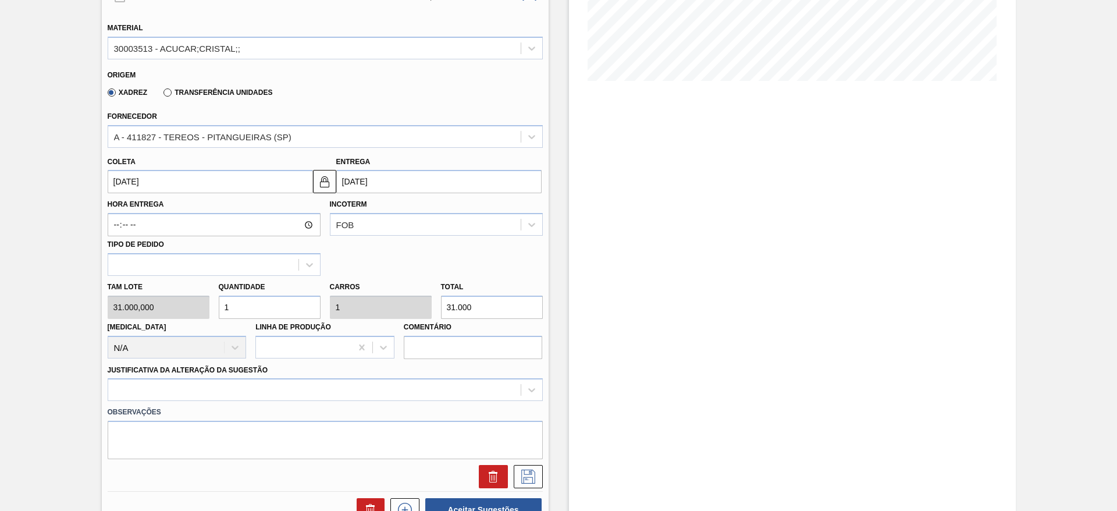
scroll to position [349, 0]
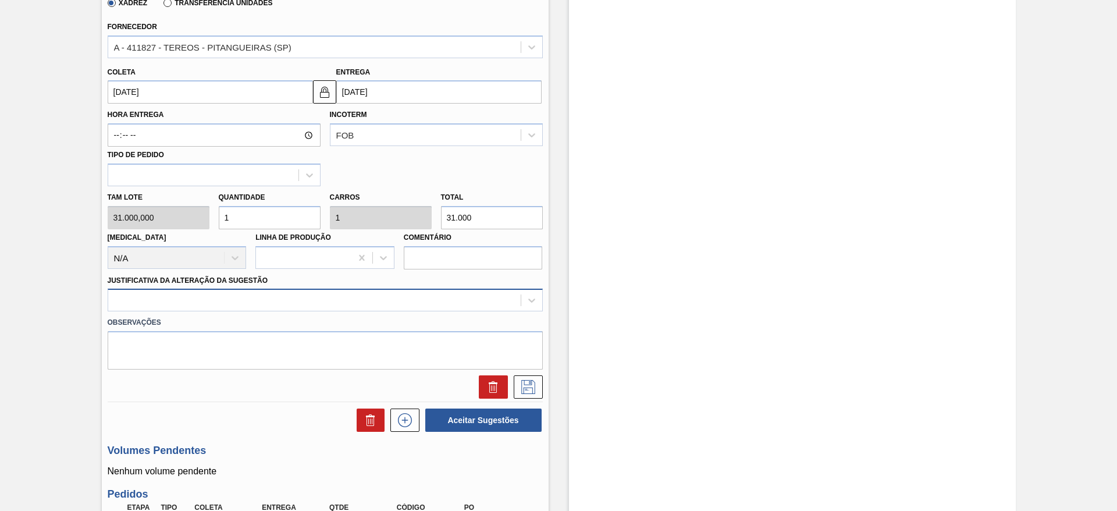
click at [351, 302] on div at bounding box center [314, 300] width 412 height 17
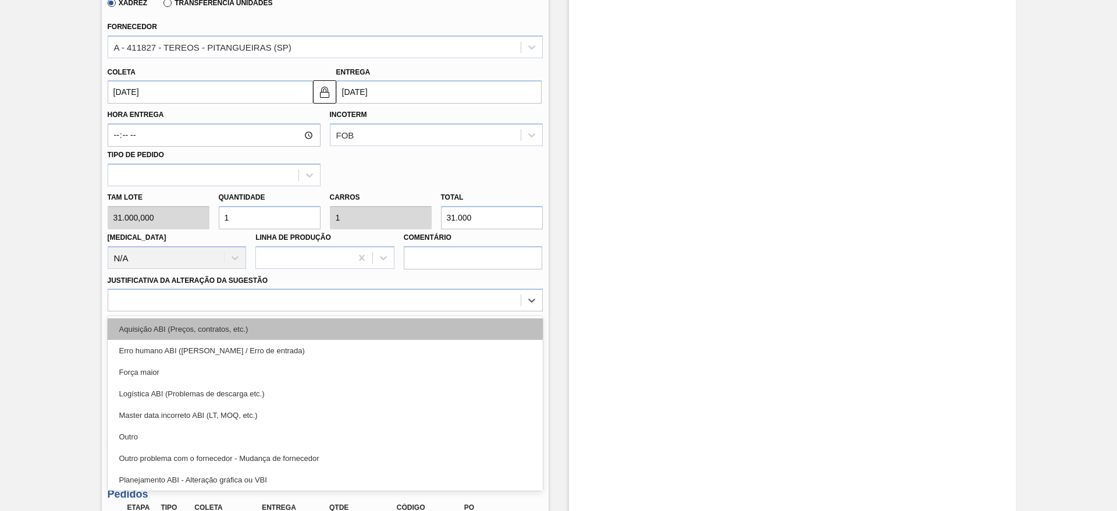
click at [357, 322] on div "Aquisição ABI (Preços, contratos, etc.)" at bounding box center [325, 329] width 435 height 22
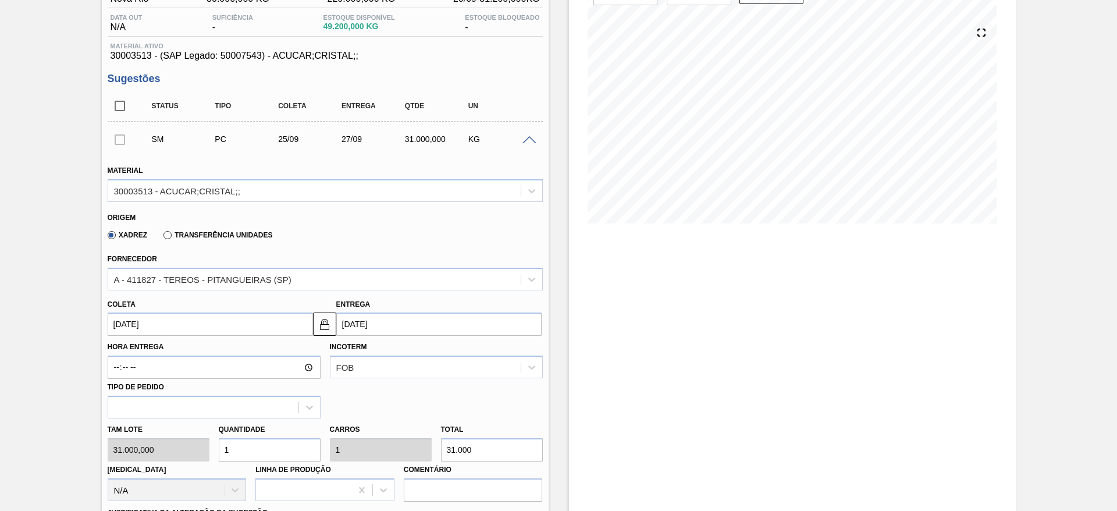
scroll to position [204, 0]
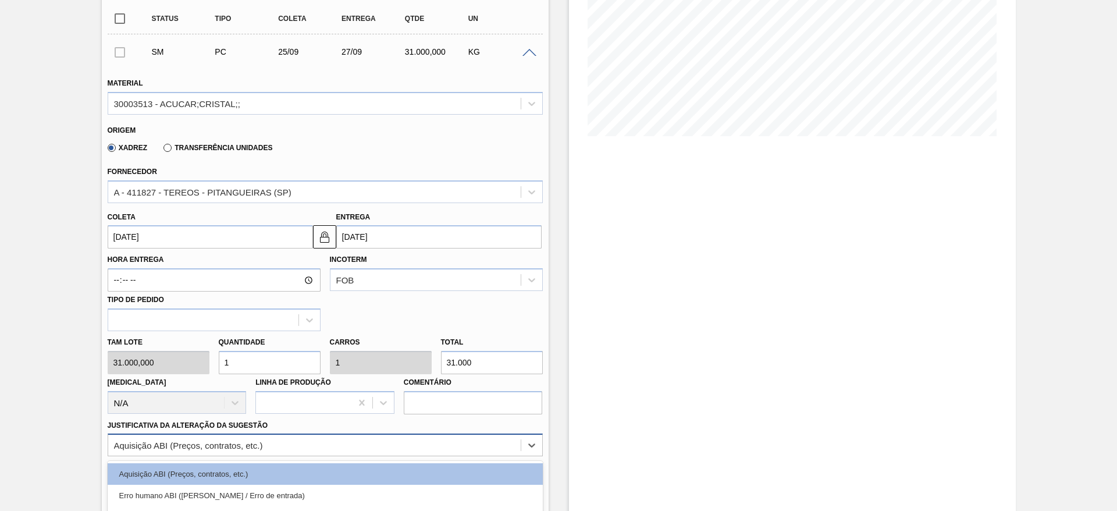
click at [415, 447] on div "option Aquisição ABI (Preços, contratos, etc.), selected. option Outro focused,…" at bounding box center [325, 444] width 435 height 23
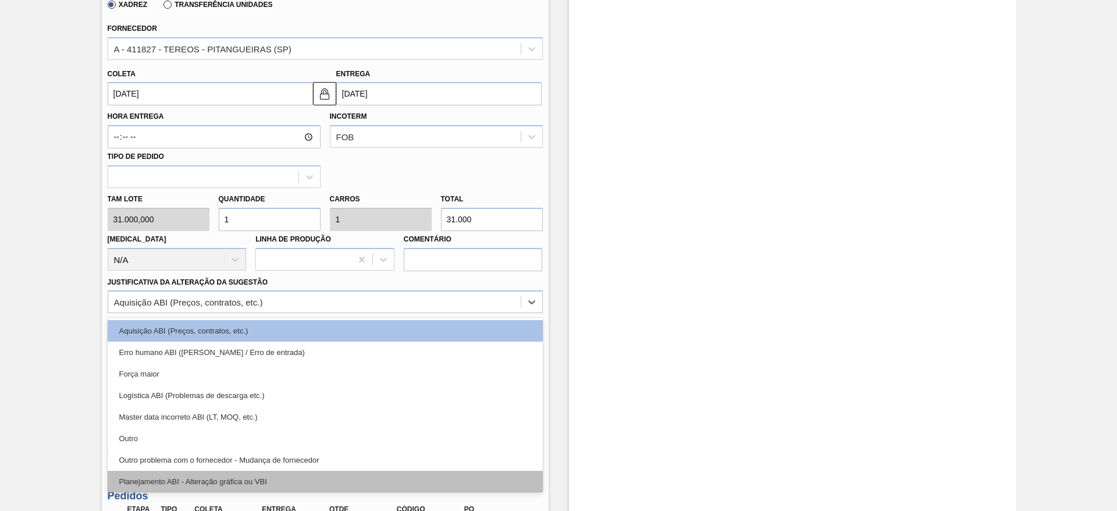
scroll to position [333, 0]
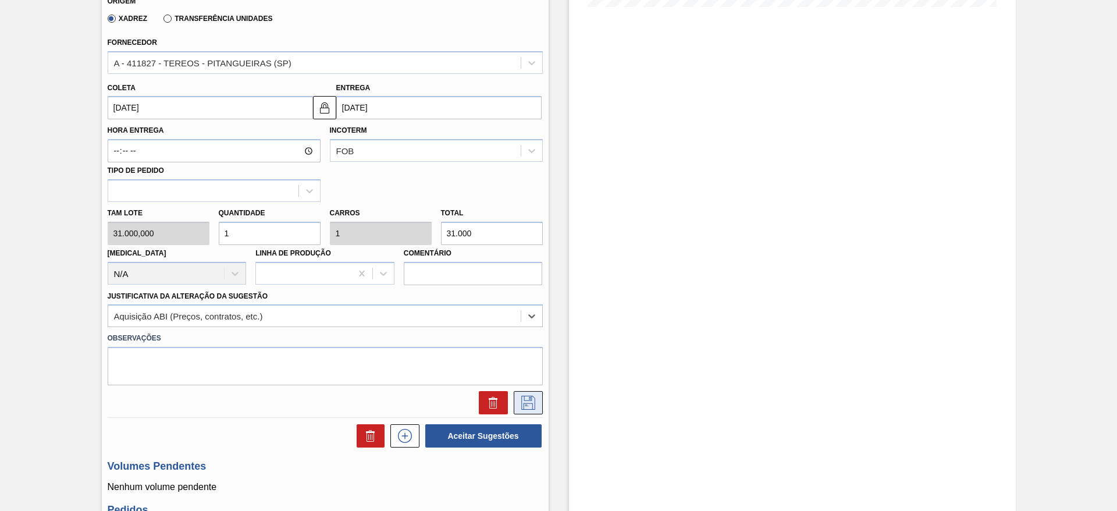
click at [534, 398] on icon at bounding box center [528, 402] width 19 height 14
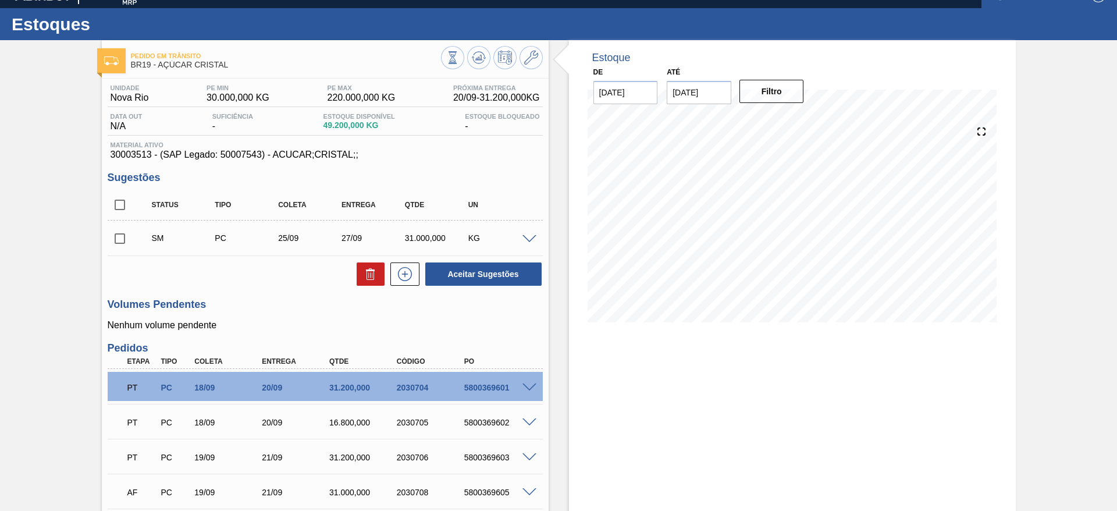
scroll to position [16, 0]
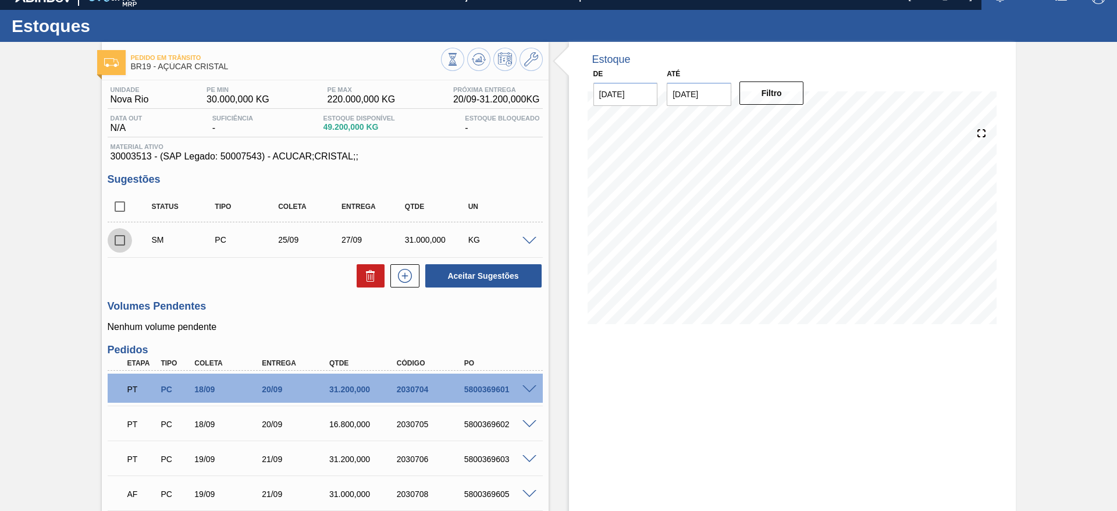
click at [113, 238] on input "checkbox" at bounding box center [120, 240] width 24 height 24
click at [440, 277] on button "Aceitar Sugestões" at bounding box center [483, 275] width 116 height 23
checkbox input "false"
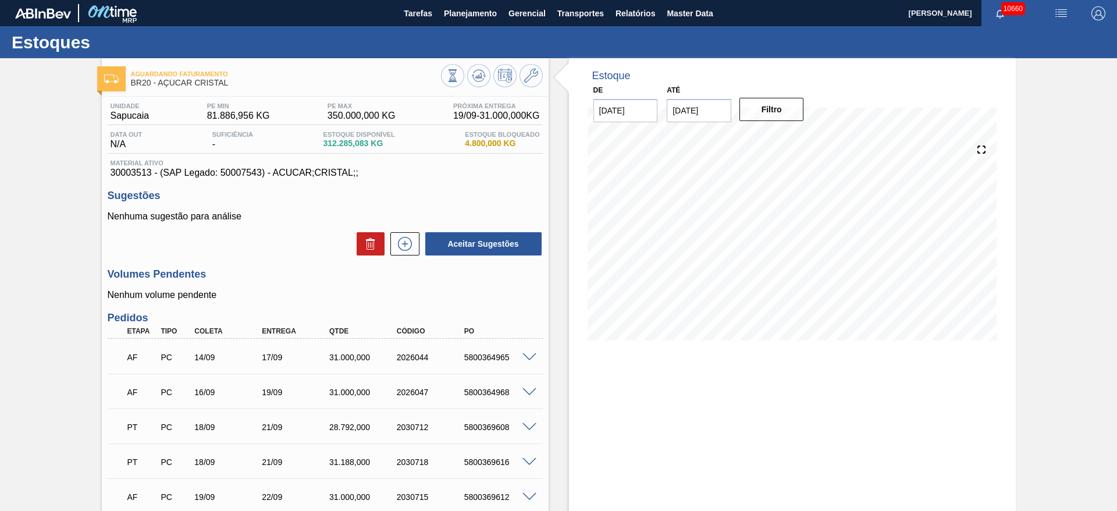
click at [529, 357] on span at bounding box center [529, 357] width 14 height 9
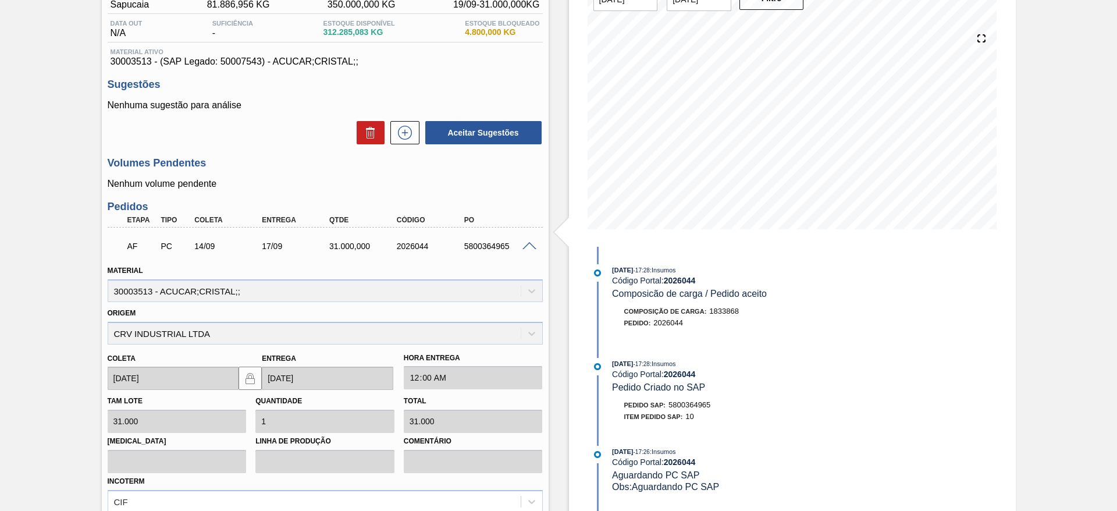
scroll to position [436, 0]
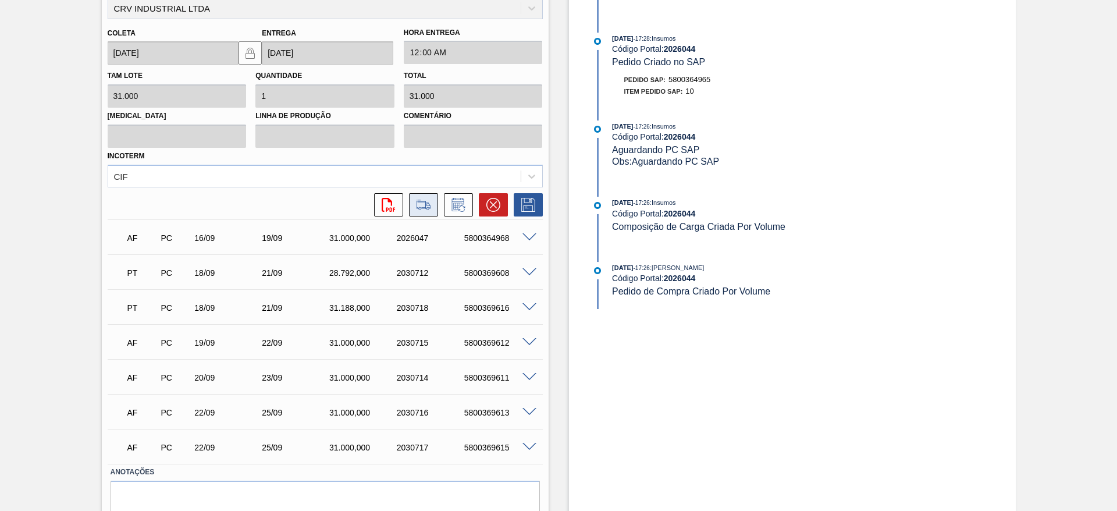
click at [420, 195] on button at bounding box center [423, 204] width 29 height 23
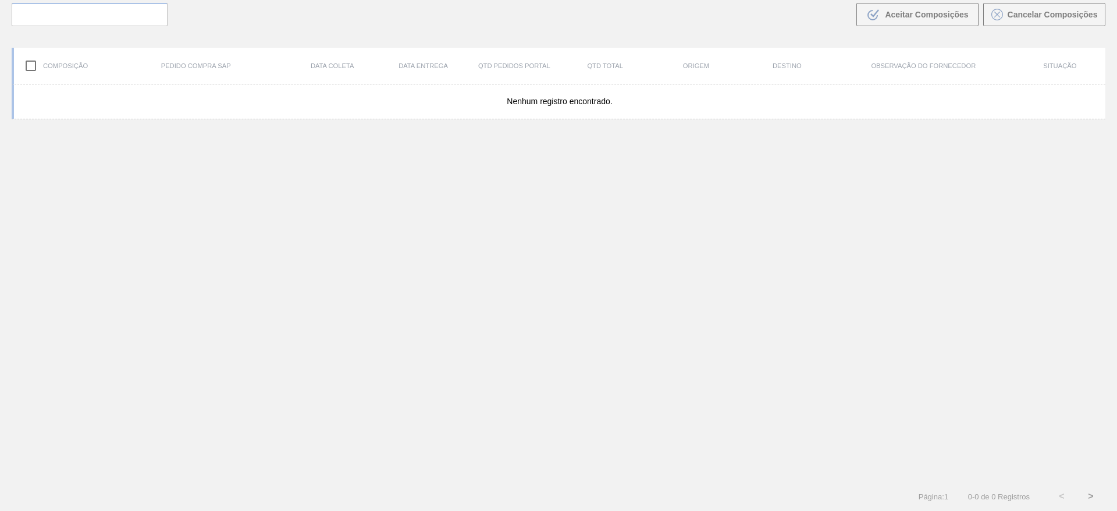
scroll to position [84, 0]
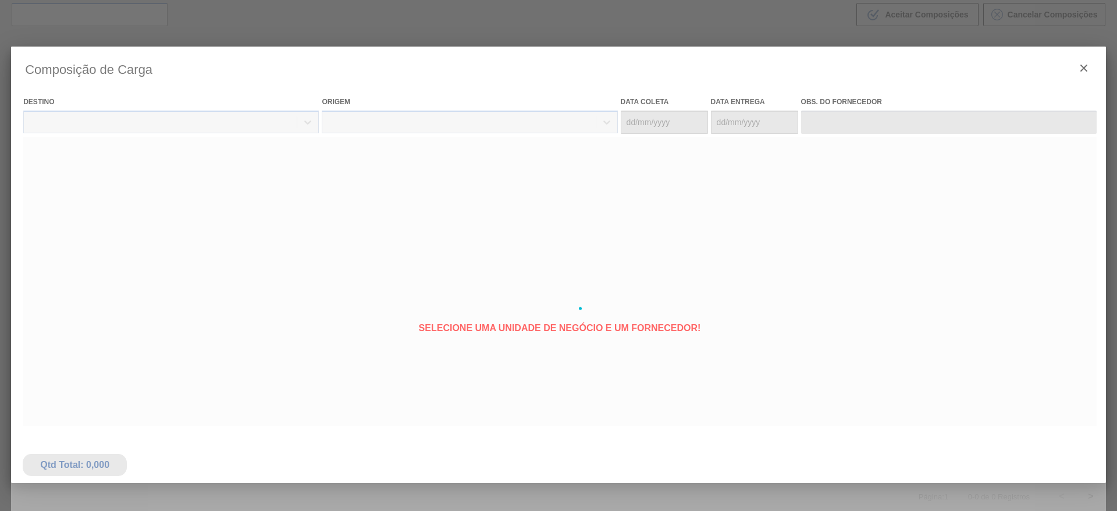
type coleta "14/09/2025"
type entrega "17/09/2025"
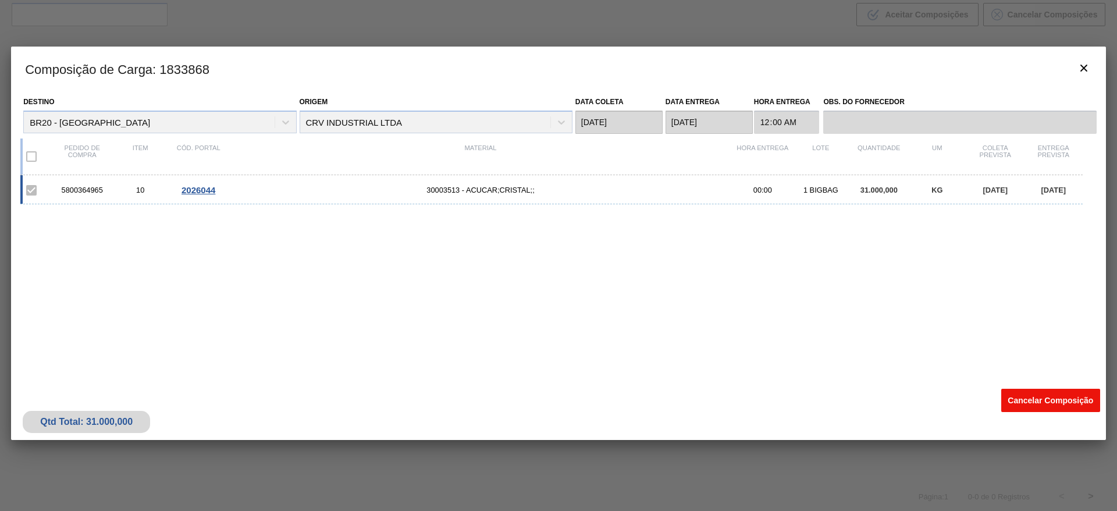
click at [1027, 394] on button "Cancelar Composição" at bounding box center [1050, 400] width 99 height 23
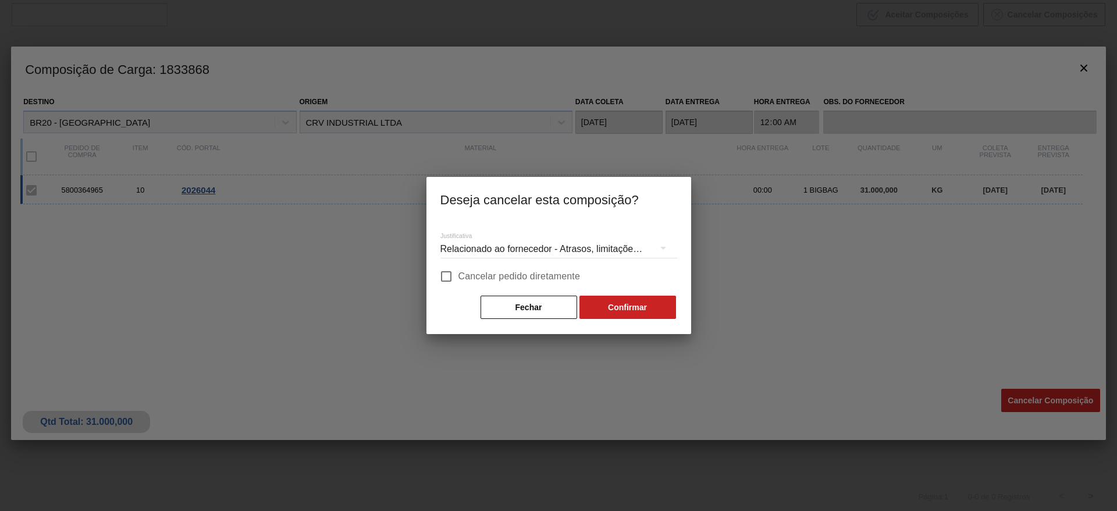
click at [553, 269] on span "Cancelar pedido diretamente" at bounding box center [519, 276] width 122 height 14
click at [458, 269] on input "Cancelar pedido diretamente" at bounding box center [446, 276] width 24 height 24
checkbox input "true"
click at [601, 309] on button "Confirmar" at bounding box center [627, 306] width 97 height 23
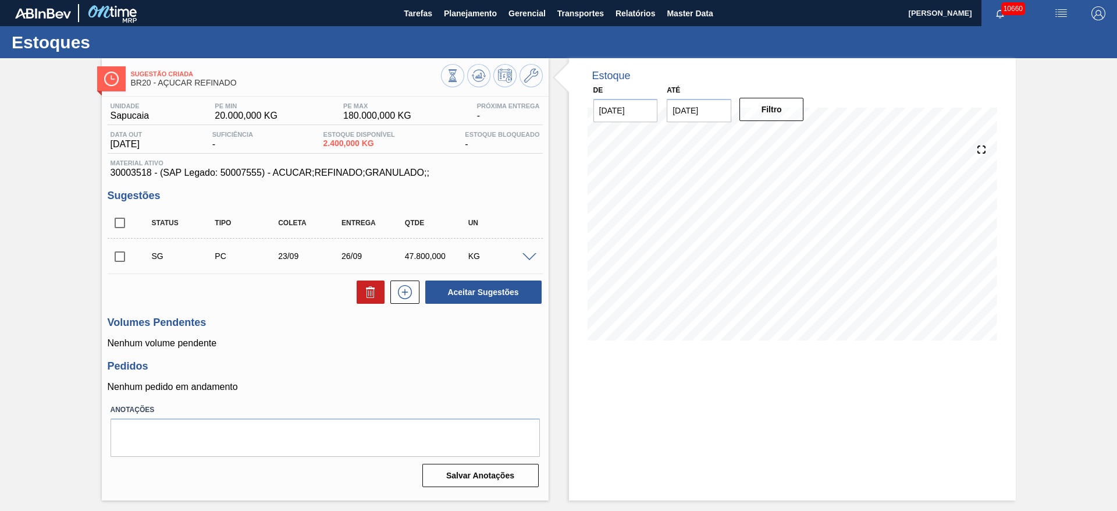
click at [539, 88] on div at bounding box center [492, 77] width 102 height 26
click at [529, 80] on icon at bounding box center [531, 76] width 14 height 14
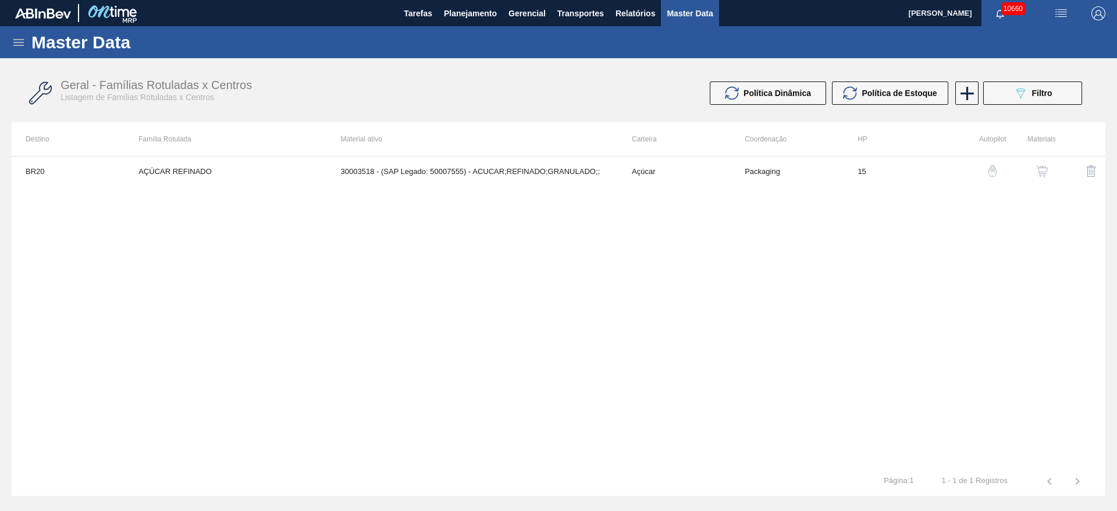
click at [1034, 176] on button "button" at bounding box center [1042, 171] width 28 height 28
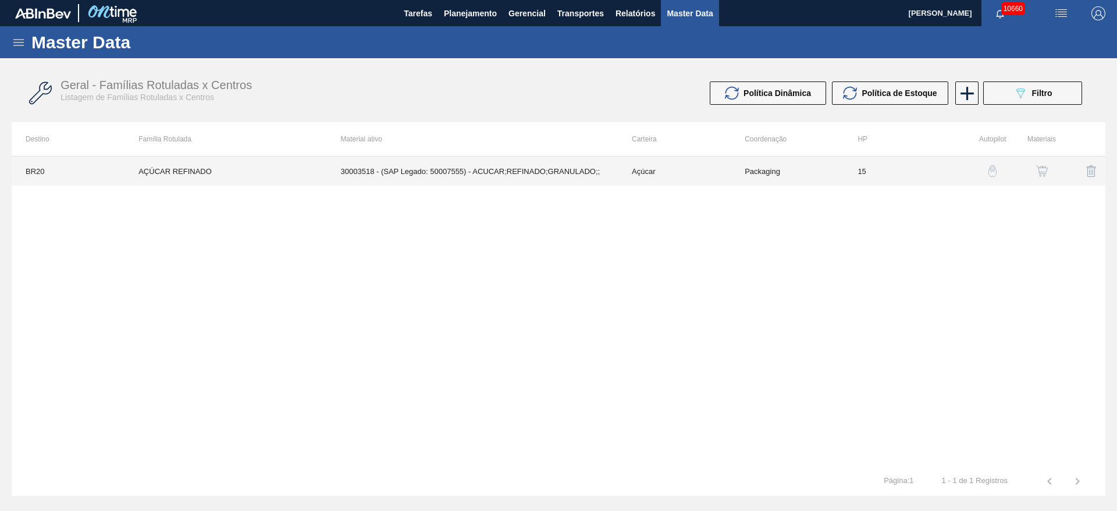
click at [379, 169] on td "30003518 - (SAP Legado: 50007555) - ACUCAR;REFINADO;GRANULADO;;" at bounding box center [472, 170] width 291 height 29
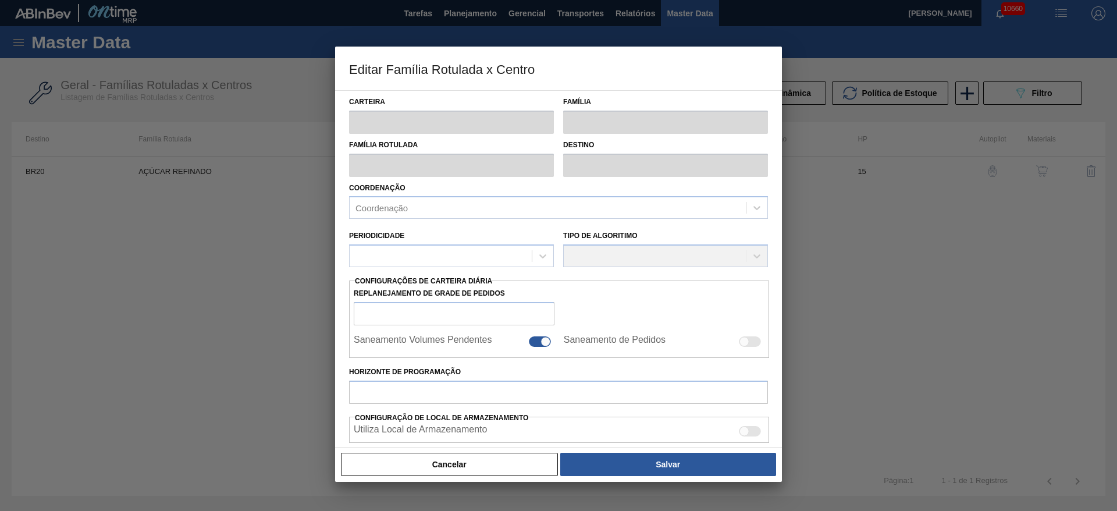
scroll to position [266, 0]
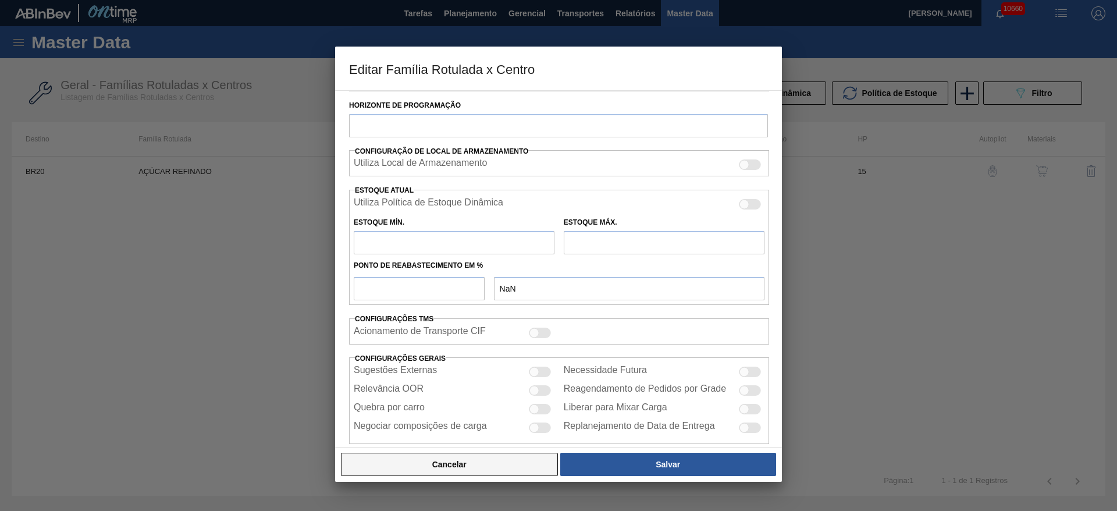
type input "Açúcar"
type input "AÇÚCAR REFINADO"
type input "BR20 - [GEOGRAPHIC_DATA]"
type input "0"
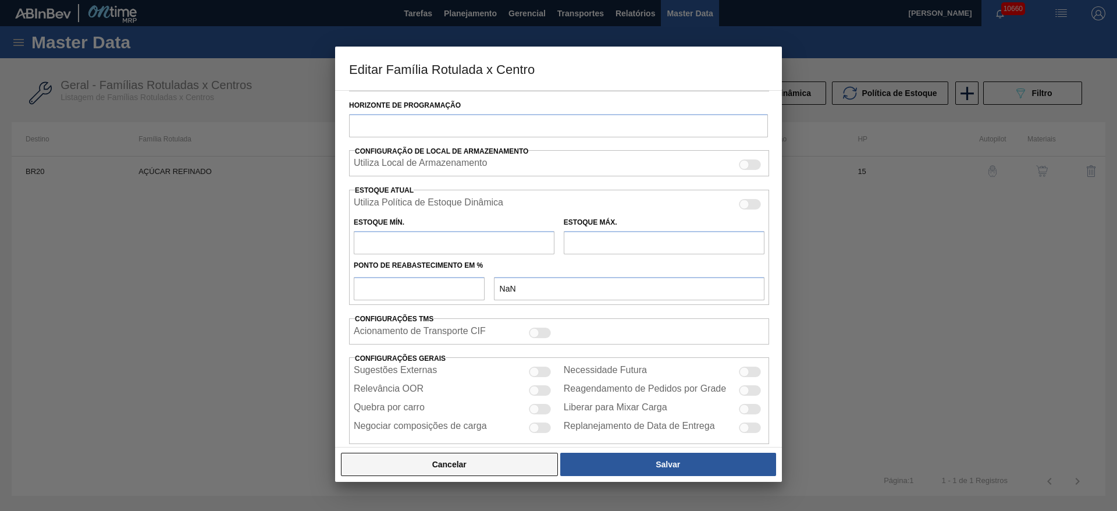
checkbox input "true"
type input "15"
type input "20.000"
type input "180.000"
type input "0"
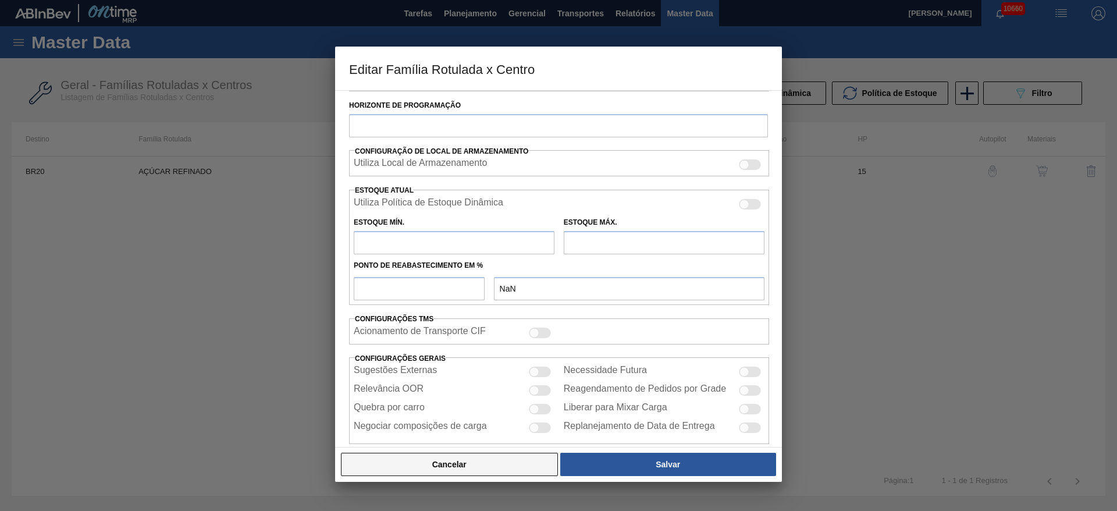
type input "20.000,000"
checkbox input "true"
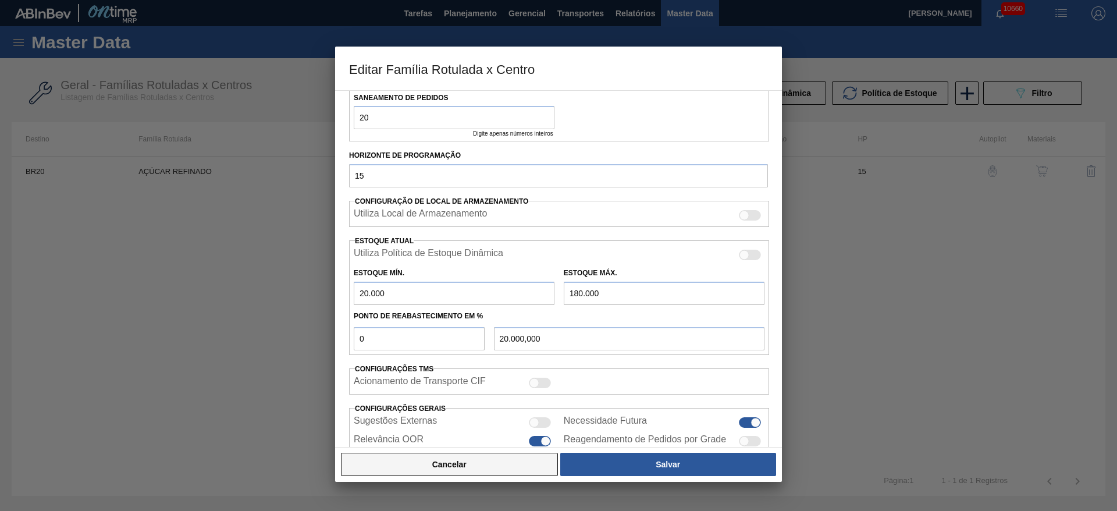
scroll to position [269, 0]
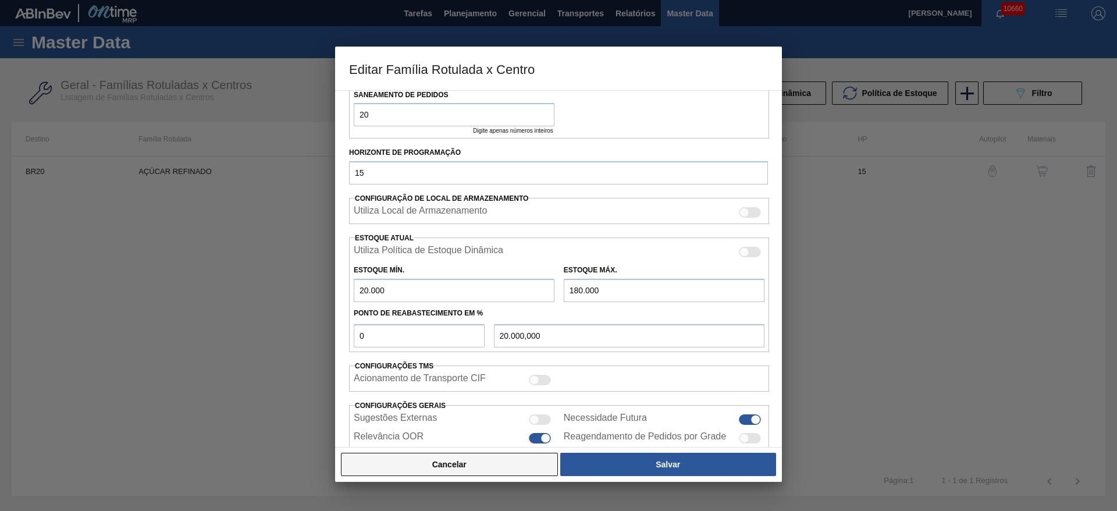
click at [525, 456] on button "Cancelar" at bounding box center [449, 463] width 217 height 23
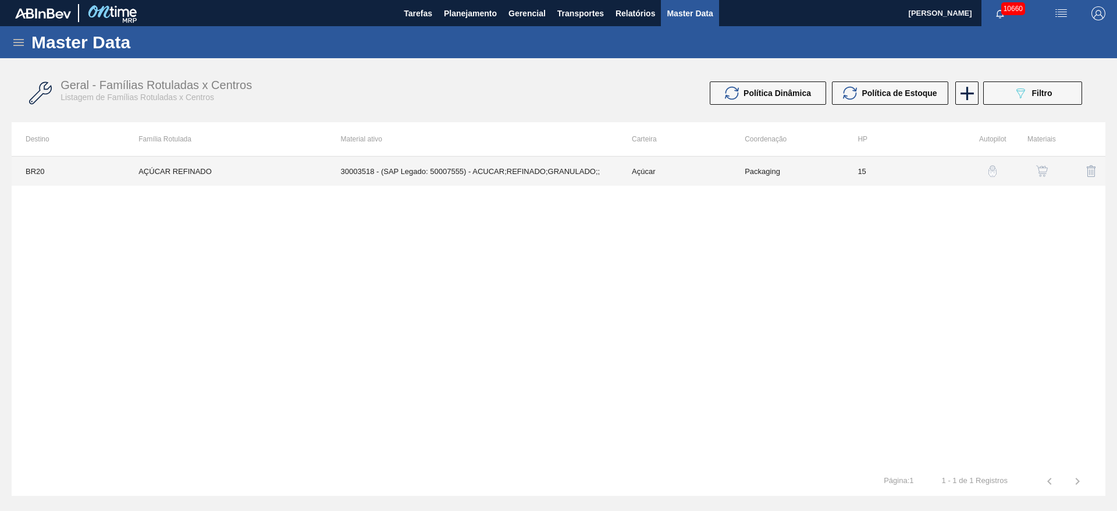
click at [722, 168] on td "Açúcar" at bounding box center [674, 170] width 113 height 29
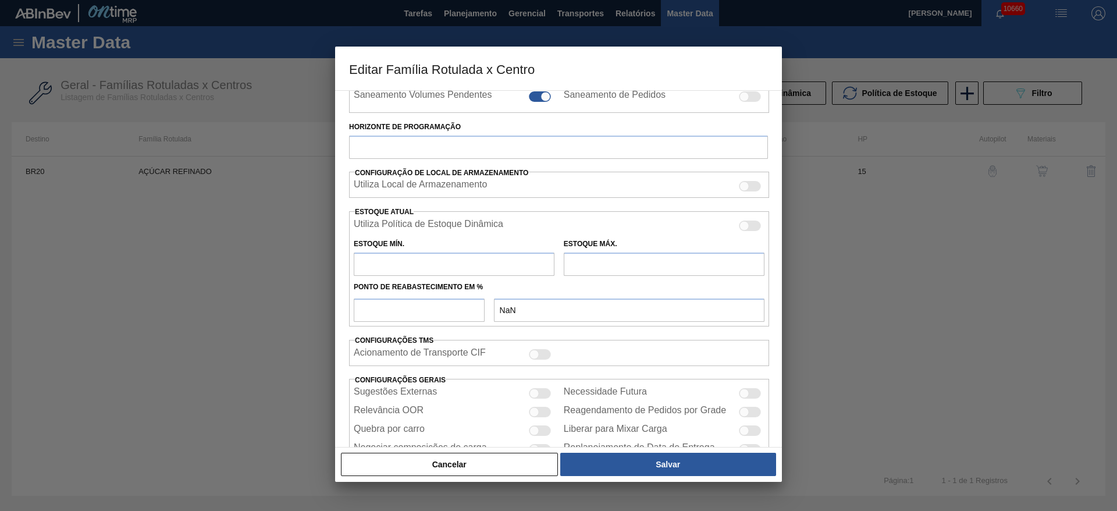
scroll to position [283, 0]
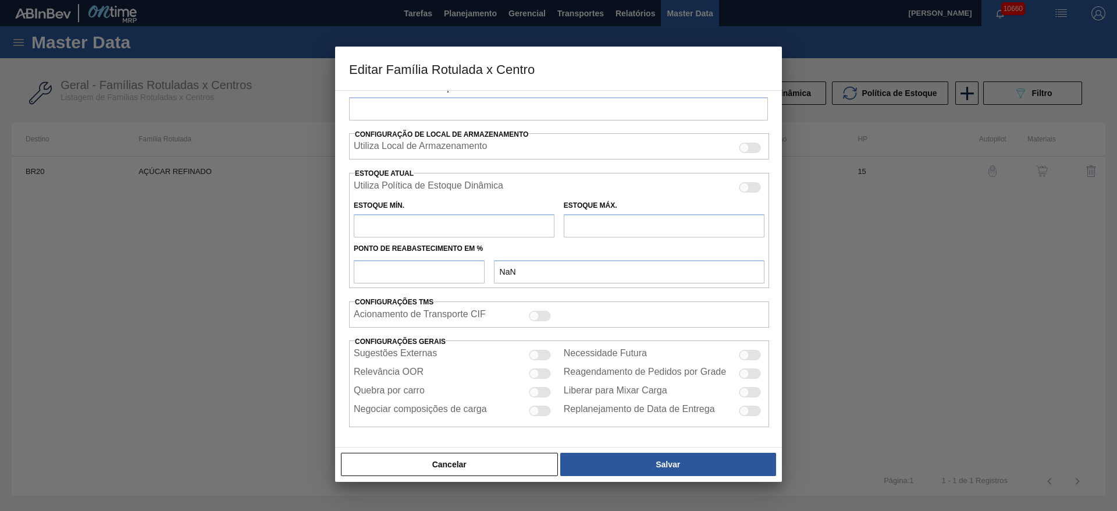
type input "Açúcar"
type input "AÇÚCAR REFINADO"
type input "BR20 - [GEOGRAPHIC_DATA]"
type input "0"
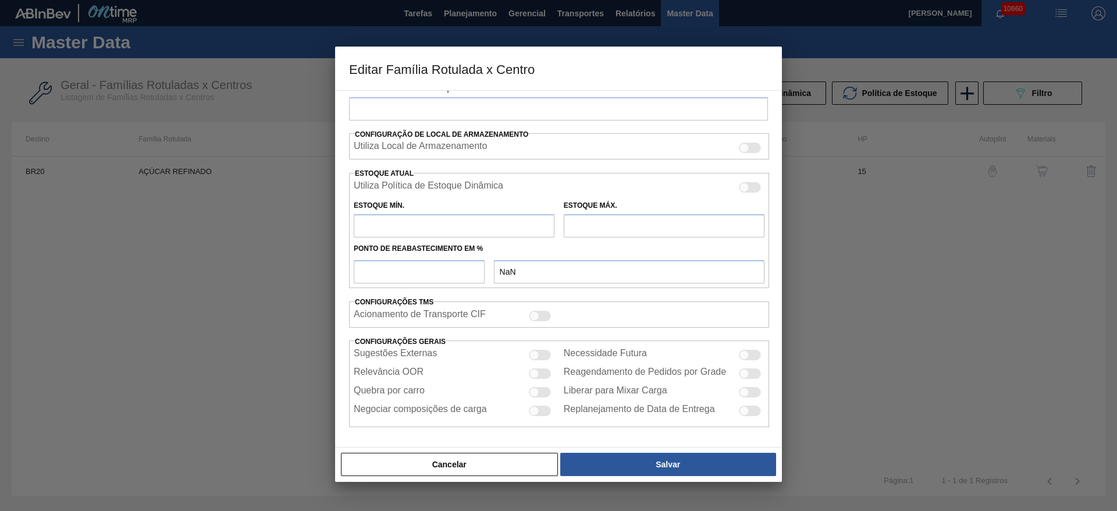
checkbox input "true"
type input "15"
type input "20.000"
type input "180.000"
type input "0"
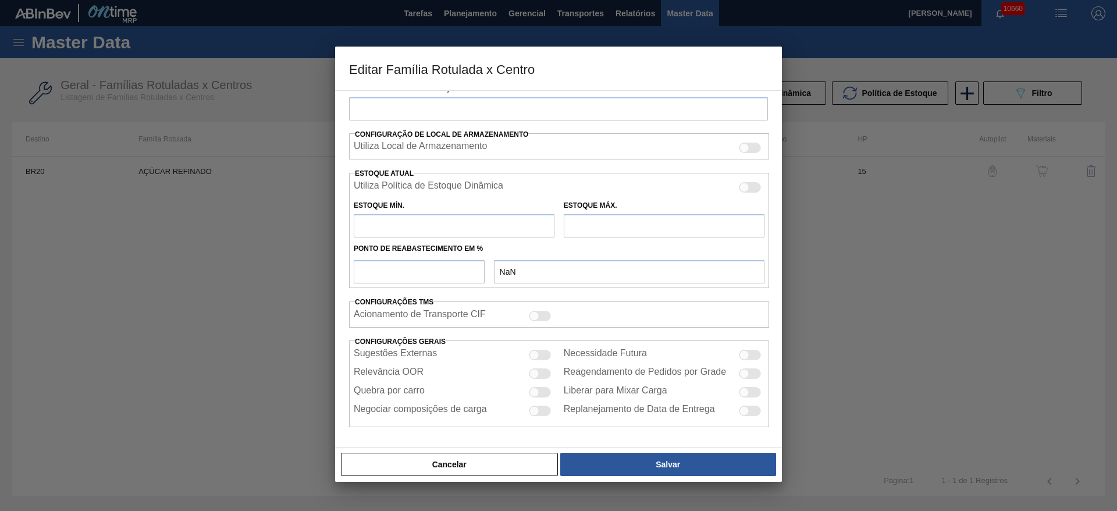
type input "20.000,000"
checkbox input "true"
click at [536, 371] on div at bounding box center [540, 374] width 22 height 10
checkbox input "false"
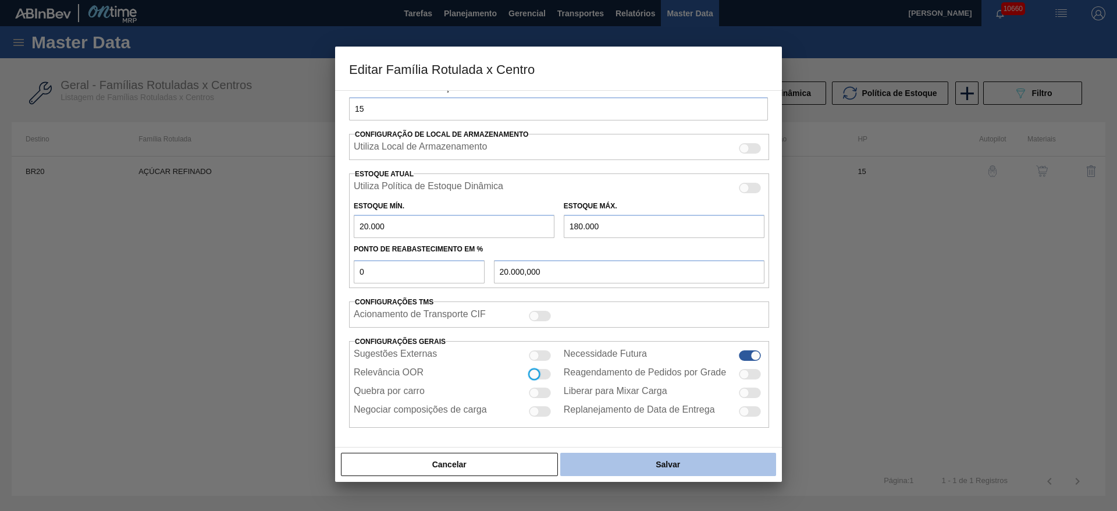
click at [622, 459] on button "Salvar" at bounding box center [668, 463] width 216 height 23
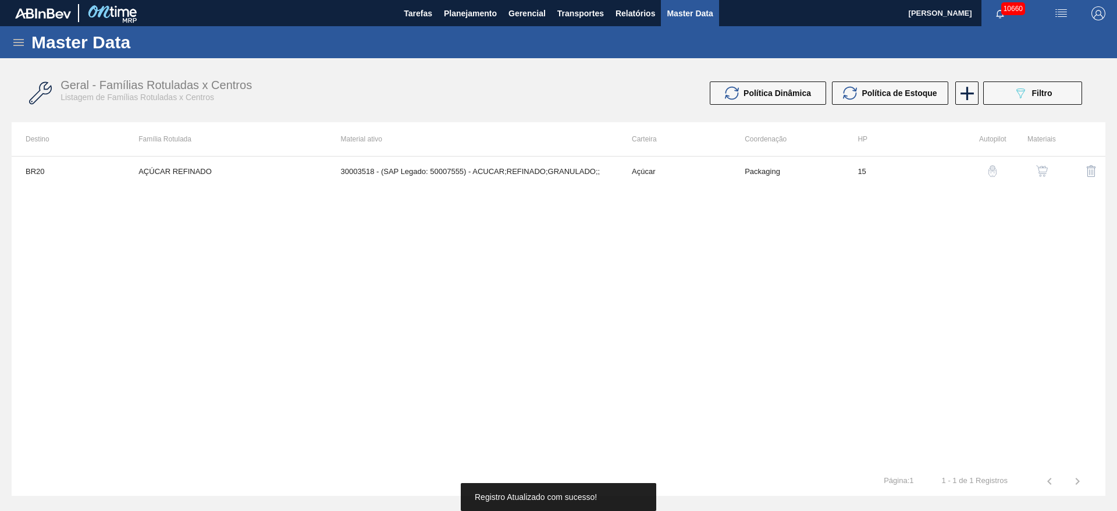
click at [1040, 176] on img "button" at bounding box center [1042, 171] width 12 height 12
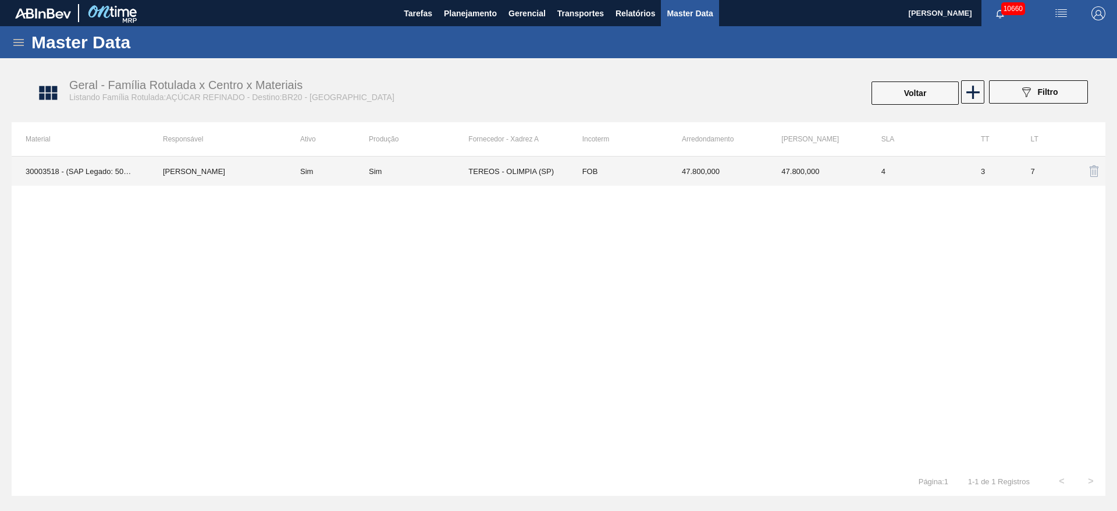
click at [477, 176] on td "TEREOS - OLIMPIA (SP)" at bounding box center [517, 170] width 99 height 29
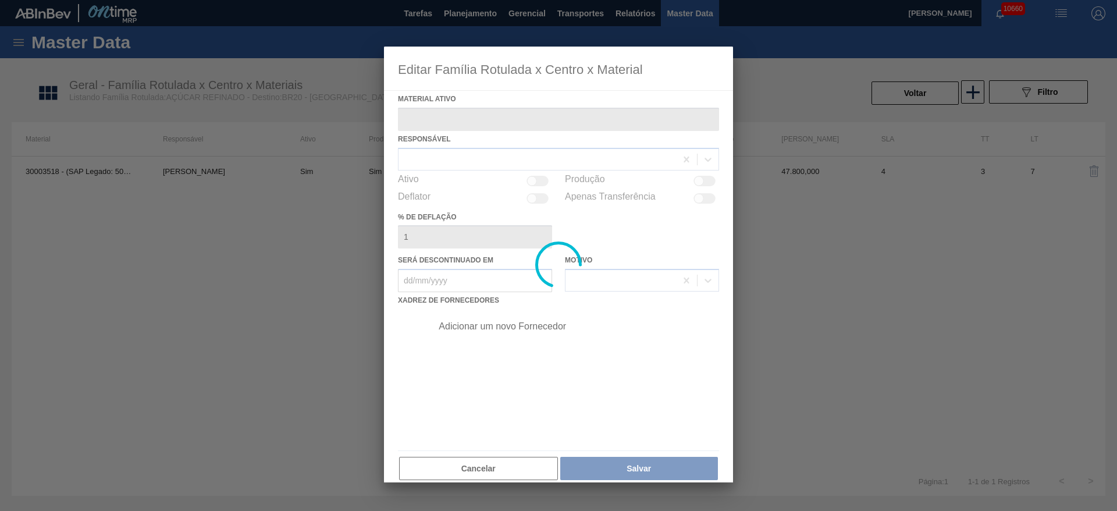
type ativo "30003518 - (SAP Legado: 50007555) - ACUCAR;REFINADO;GRANULADO;;"
checkbox input "true"
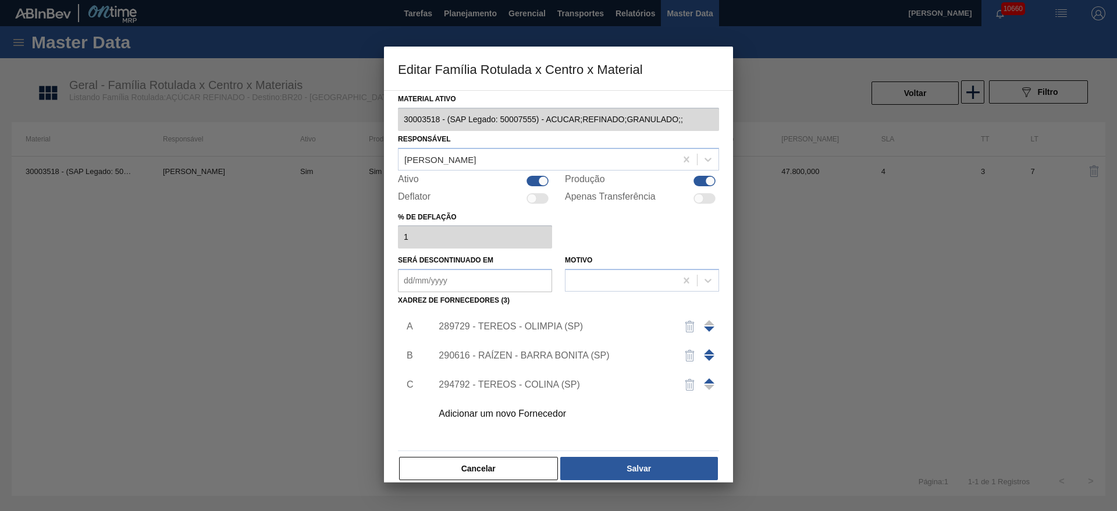
click at [701, 180] on div at bounding box center [704, 181] width 22 height 10
checkbox input "false"
click at [621, 472] on button "Salvar" at bounding box center [639, 468] width 158 height 23
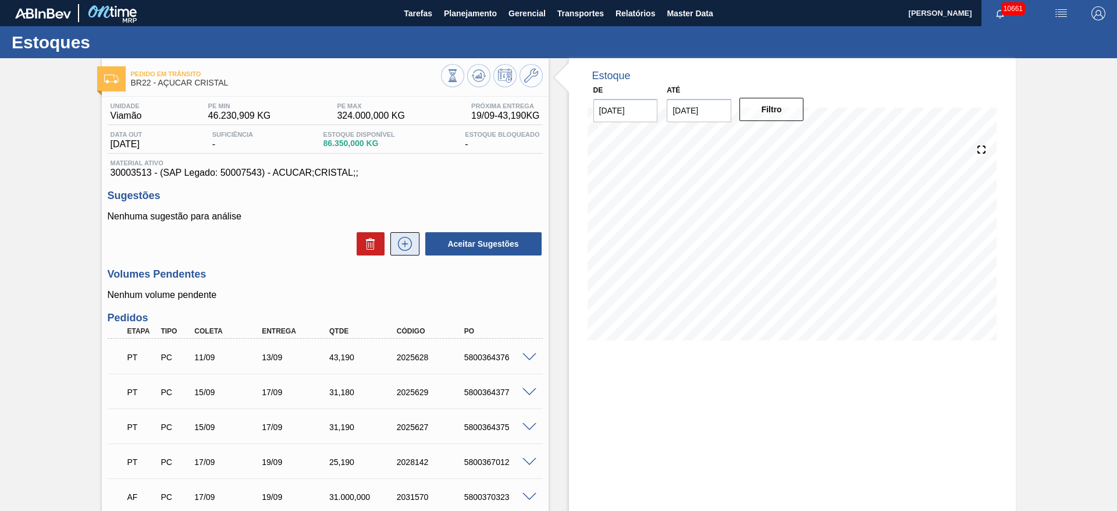
click at [403, 243] on icon at bounding box center [404, 244] width 19 height 14
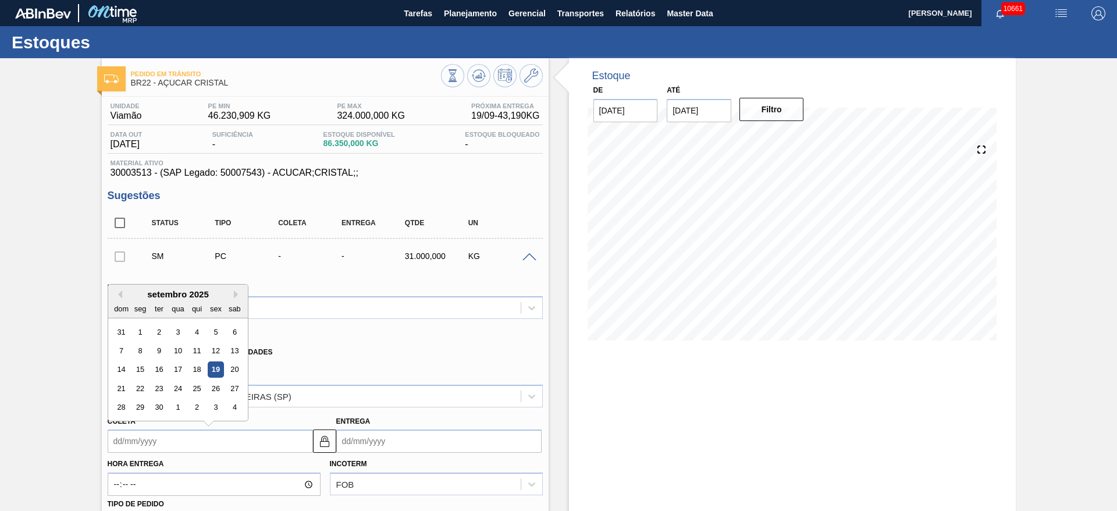
click at [138, 448] on input "Coleta" at bounding box center [210, 440] width 205 height 23
click at [191, 389] on div "25" at bounding box center [196, 388] width 16 height 16
type input "[DATE]"
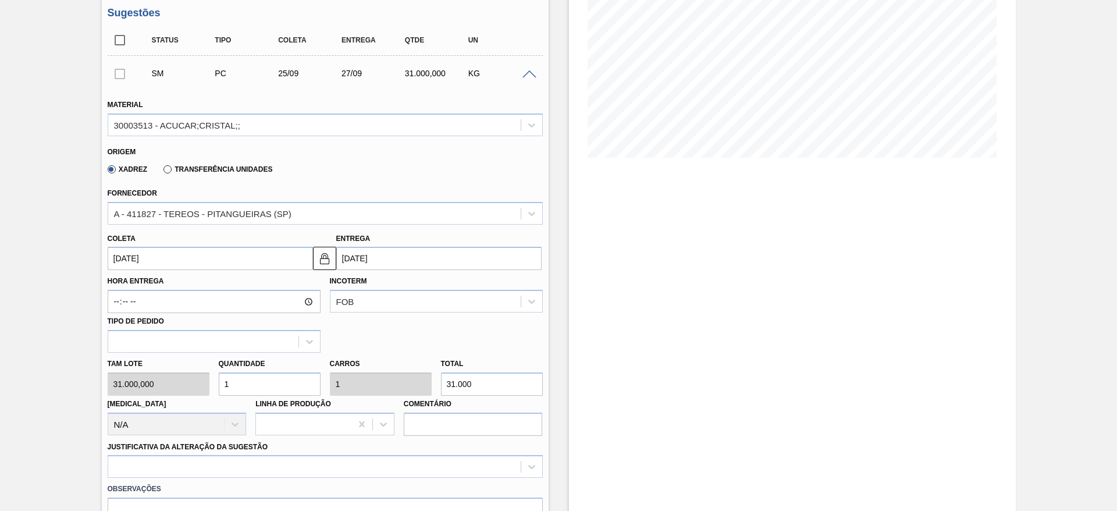
scroll to position [349, 0]
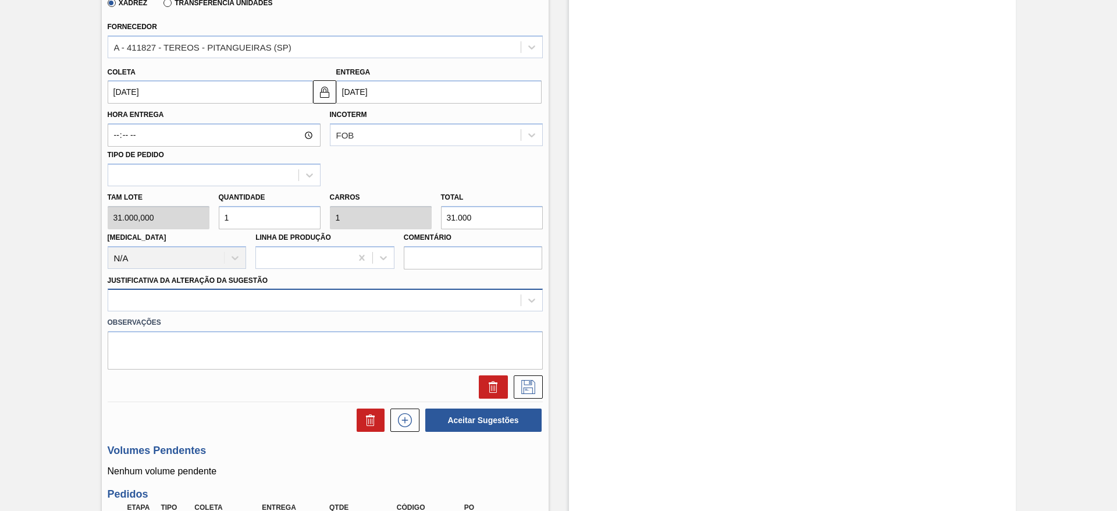
click at [352, 305] on div at bounding box center [314, 300] width 412 height 17
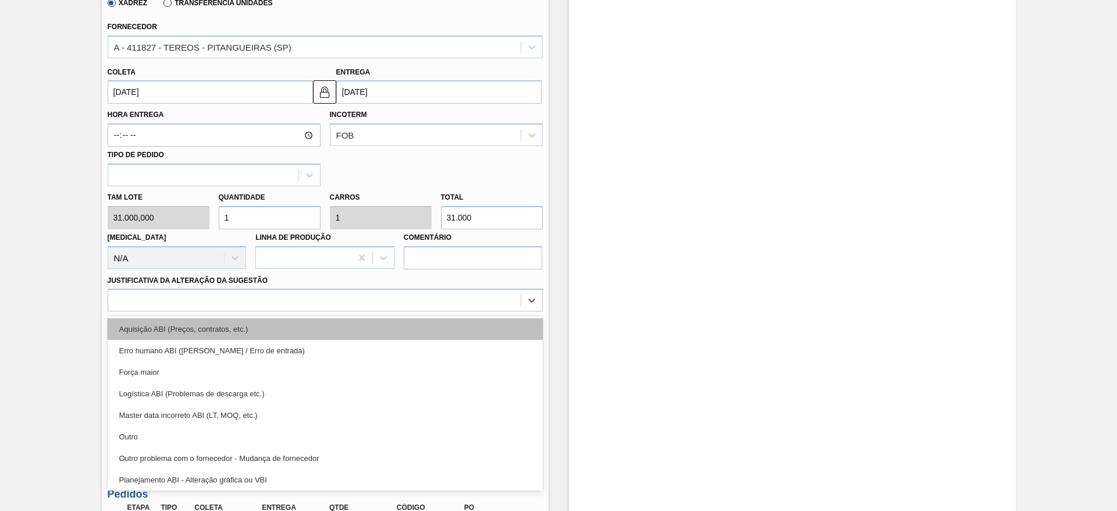
click at [359, 320] on div "Aquisição ABI (Preços, contratos, etc.)" at bounding box center [325, 329] width 435 height 22
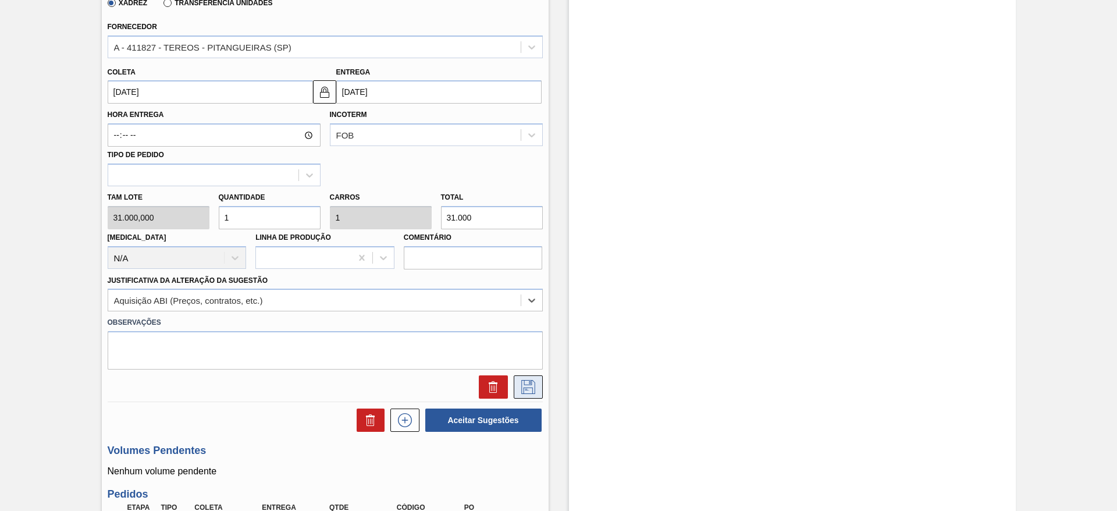
click at [532, 382] on icon at bounding box center [528, 387] width 19 height 14
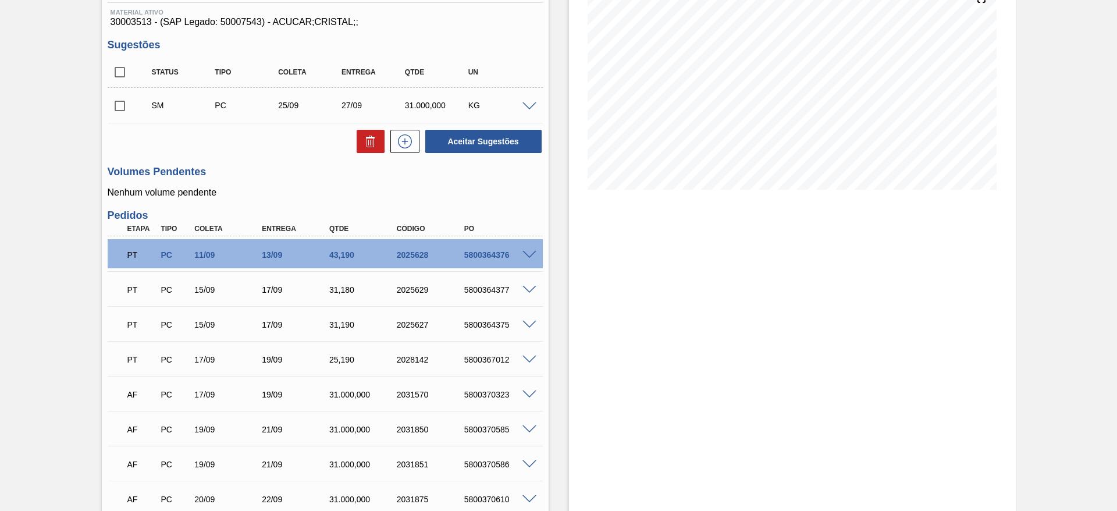
scroll to position [0, 0]
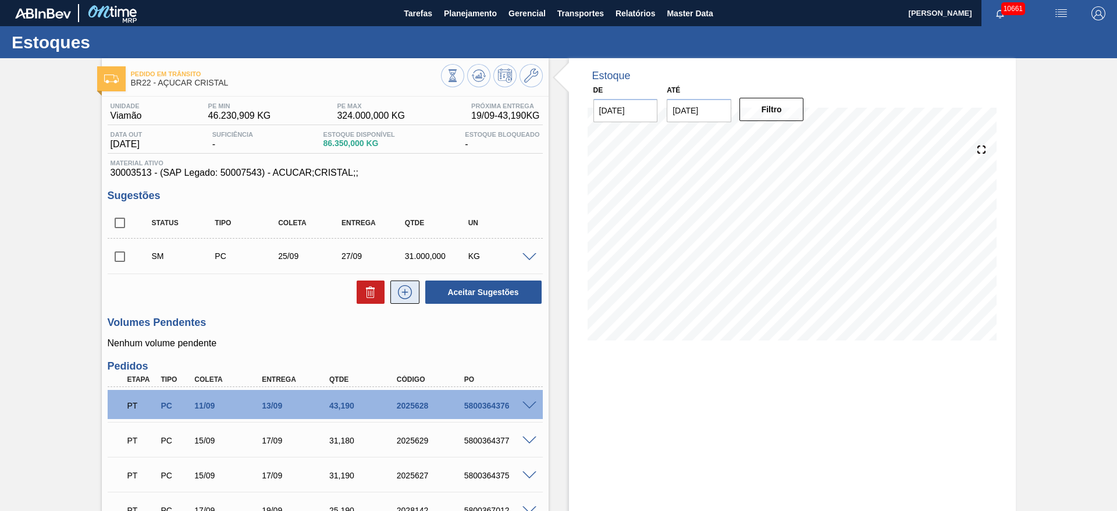
click at [403, 291] on icon at bounding box center [404, 292] width 19 height 14
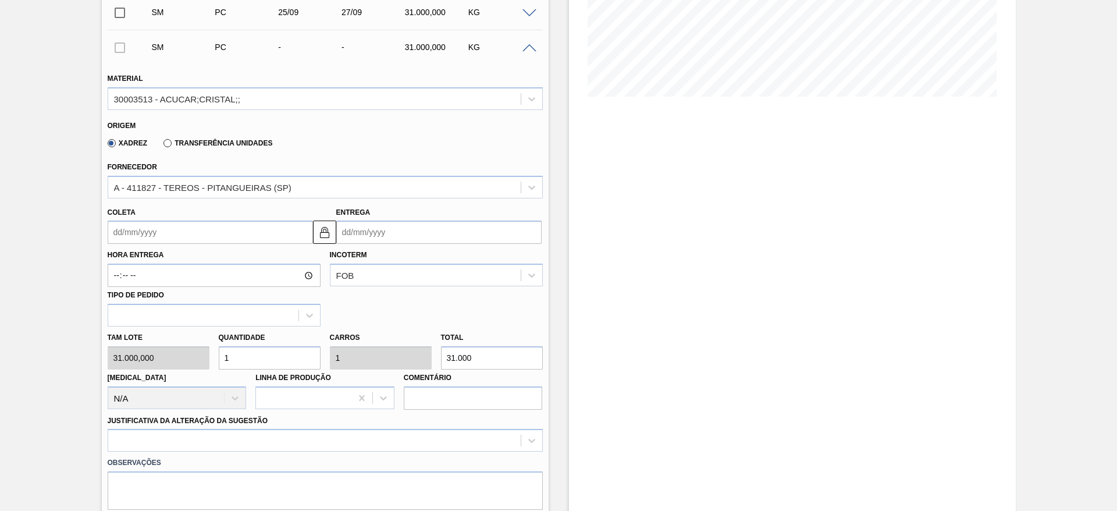
scroll to position [262, 0]
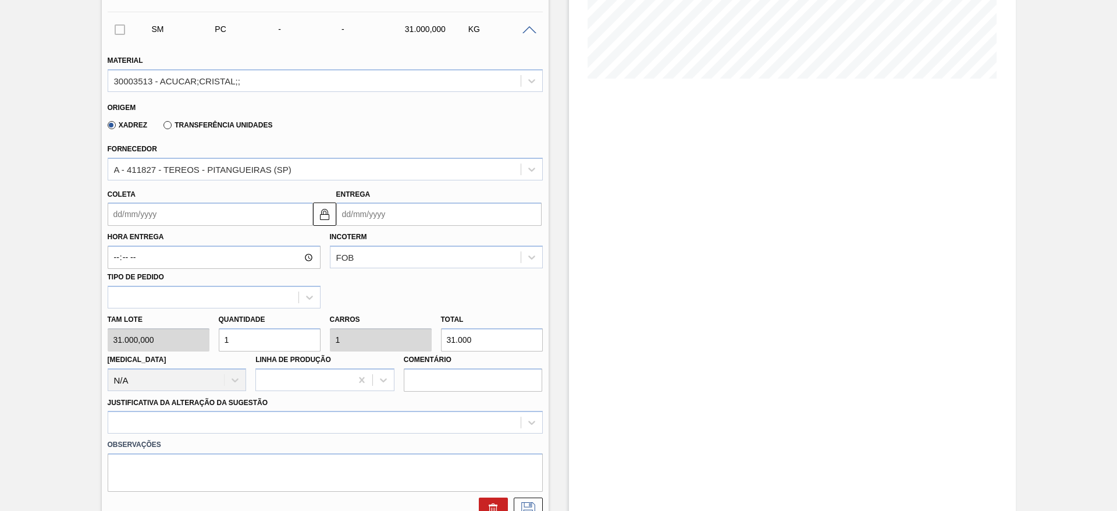
drag, startPoint x: 146, startPoint y: 194, endPoint x: 143, endPoint y: 201, distance: 7.6
click at [146, 194] on div "Coleta" at bounding box center [210, 206] width 205 height 40
click at [140, 209] on input "Coleta" at bounding box center [210, 213] width 205 height 23
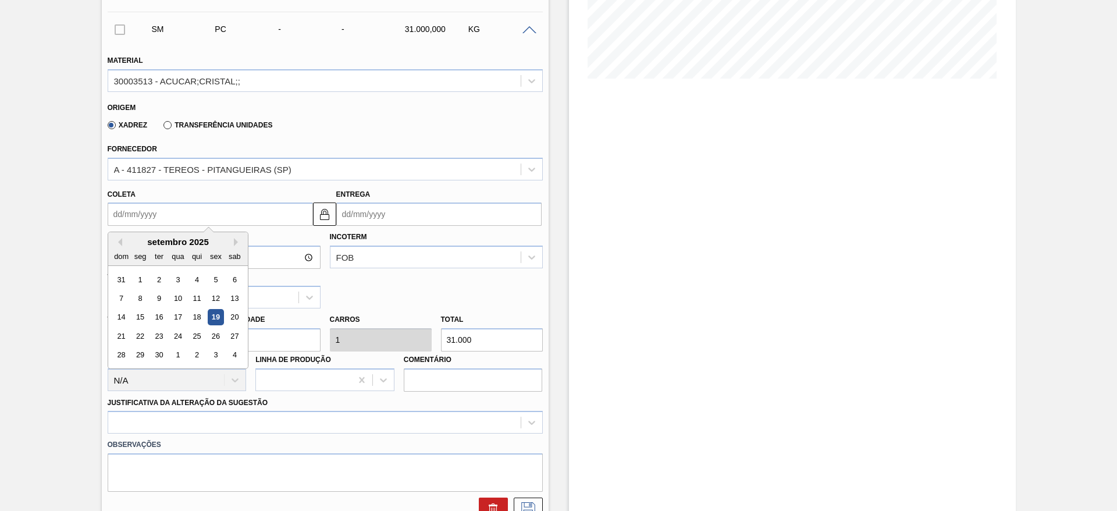
drag, startPoint x: 211, startPoint y: 338, endPoint x: 216, endPoint y: 350, distance: 13.3
click at [211, 340] on div "26" at bounding box center [216, 336] width 16 height 16
type input "[DATE]"
type input "28/09/2025"
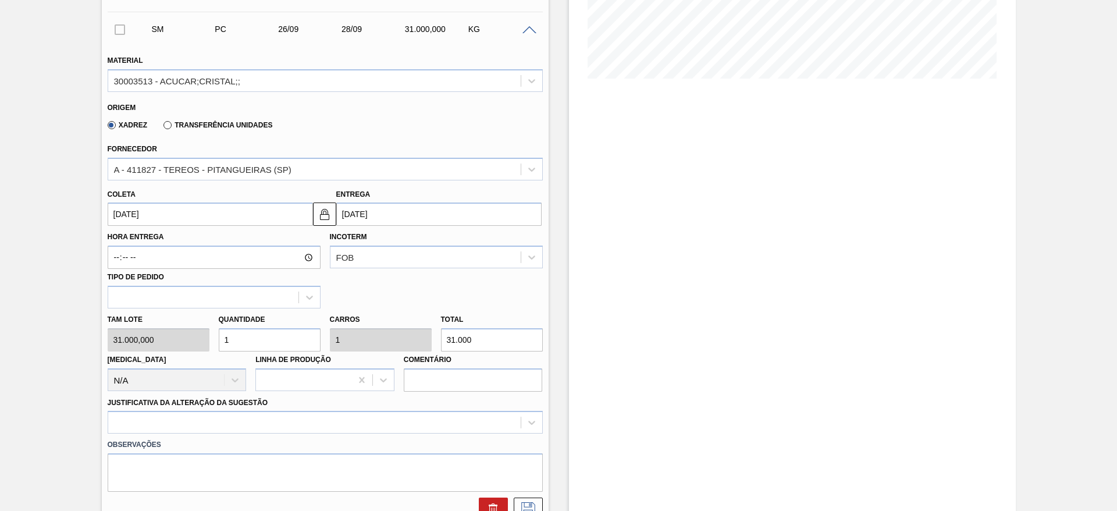
drag, startPoint x: 234, startPoint y: 348, endPoint x: 214, endPoint y: 348, distance: 19.8
click at [214, 348] on div "Quantidade 1" at bounding box center [269, 331] width 111 height 40
type input "2"
type input "62.000"
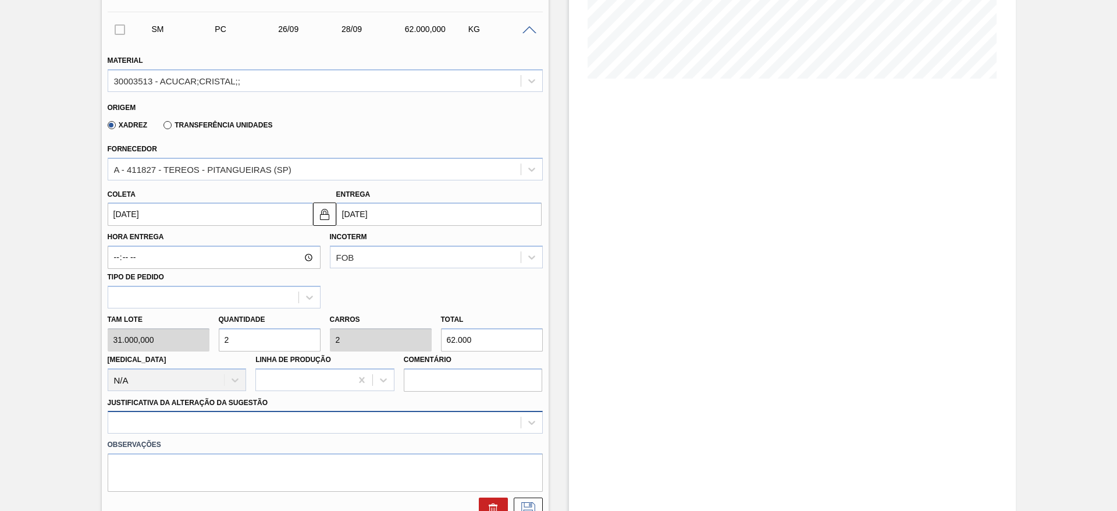
type input "2"
click at [366, 423] on div at bounding box center [325, 422] width 435 height 23
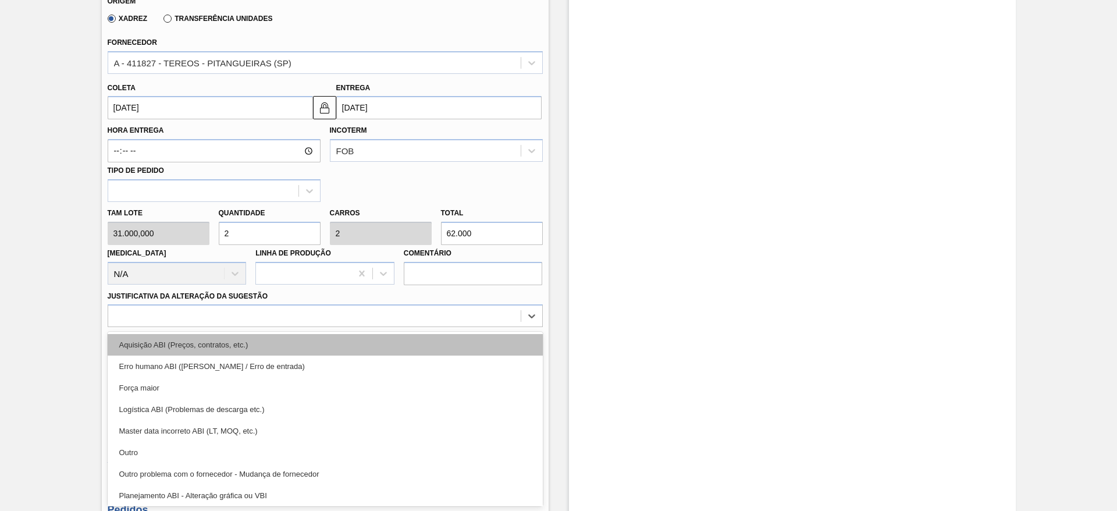
click at [371, 343] on div "Aquisição ABI (Preços, contratos, etc.)" at bounding box center [325, 345] width 435 height 22
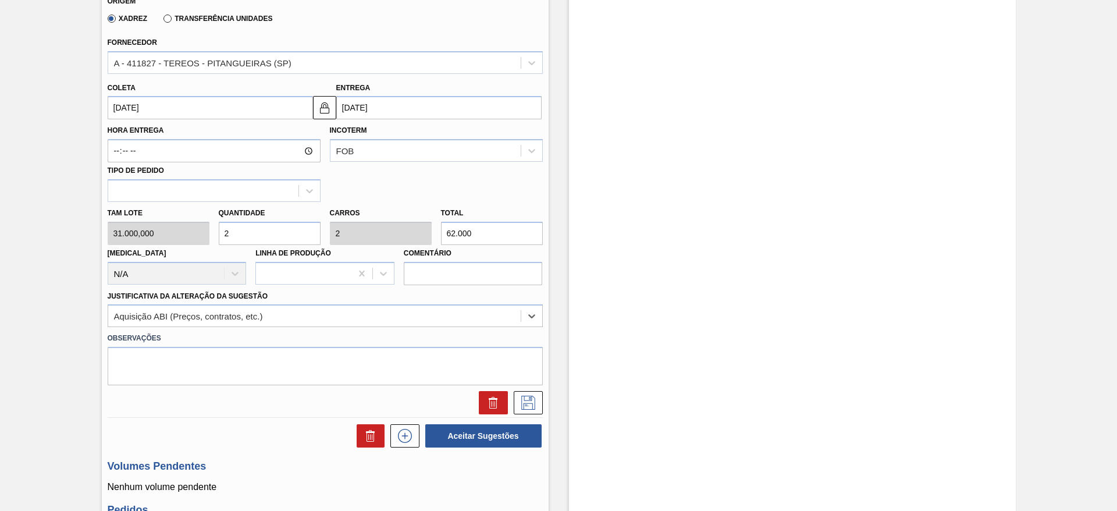
click at [518, 389] on div at bounding box center [325, 399] width 444 height 29
click at [519, 391] on button at bounding box center [528, 402] width 29 height 23
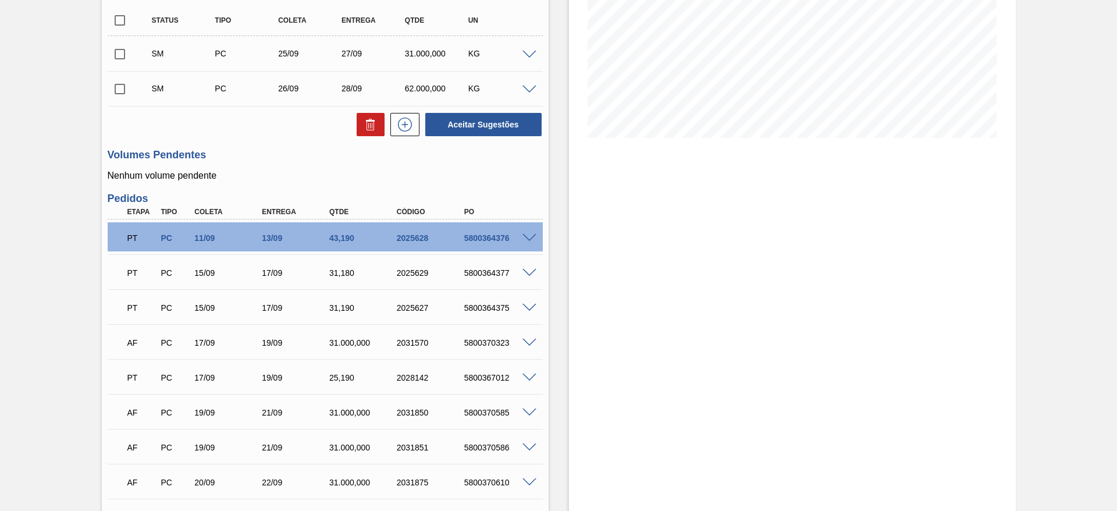
scroll to position [19, 0]
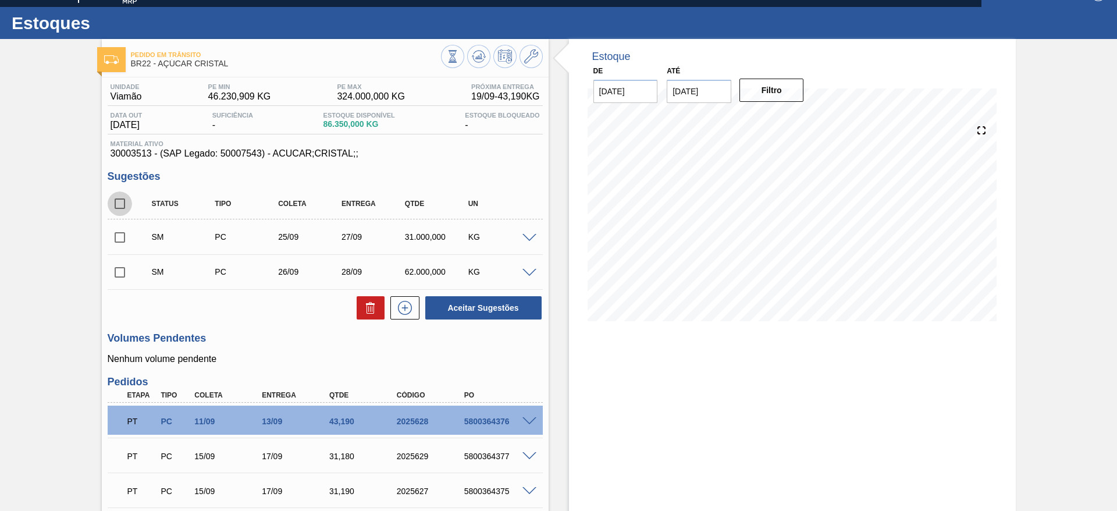
click at [123, 202] on input "checkbox" at bounding box center [120, 203] width 24 height 24
checkbox input "true"
click at [435, 295] on div "Aceitar Sugestões" at bounding box center [480, 308] width 123 height 26
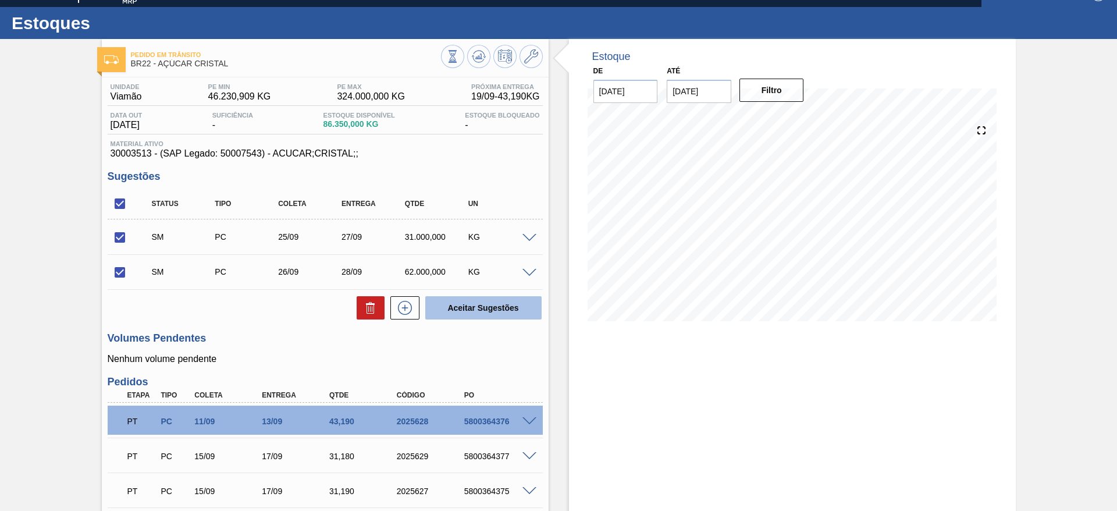
click at [443, 300] on button "Aceitar Sugestões" at bounding box center [483, 307] width 116 height 23
checkbox input "false"
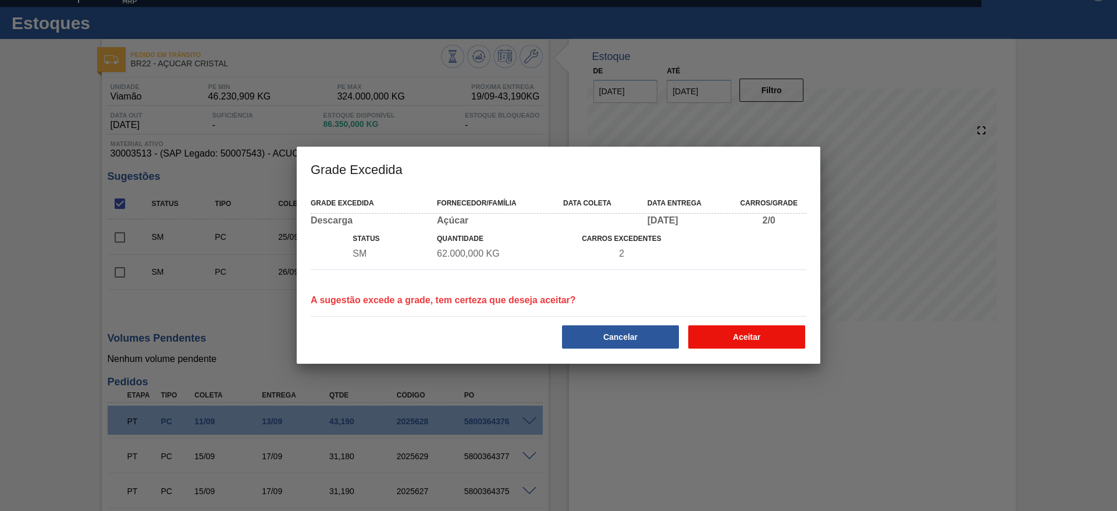
click at [733, 328] on button "Aceitar" at bounding box center [746, 336] width 117 height 23
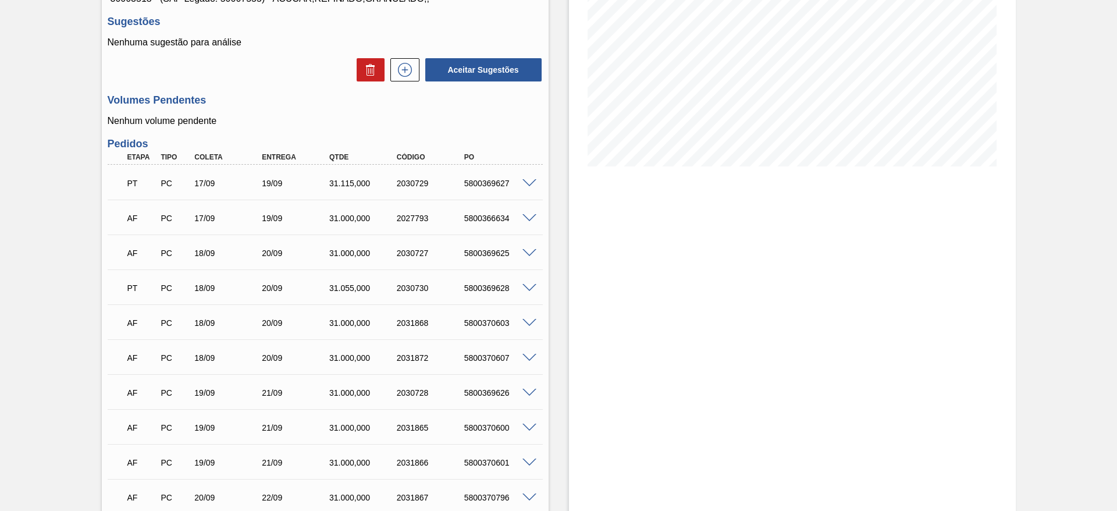
scroll to position [174, 0]
click at [528, 348] on div "AF PC 18/09 20/09 31.000,000 2031872 5800370607" at bounding box center [325, 355] width 435 height 29
click at [528, 354] on span at bounding box center [529, 357] width 14 height 9
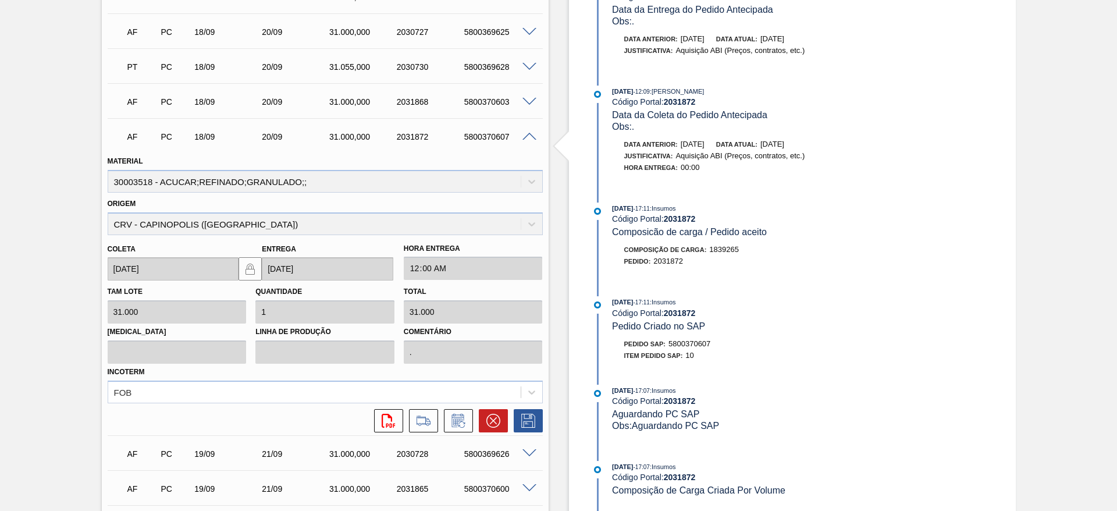
scroll to position [436, 0]
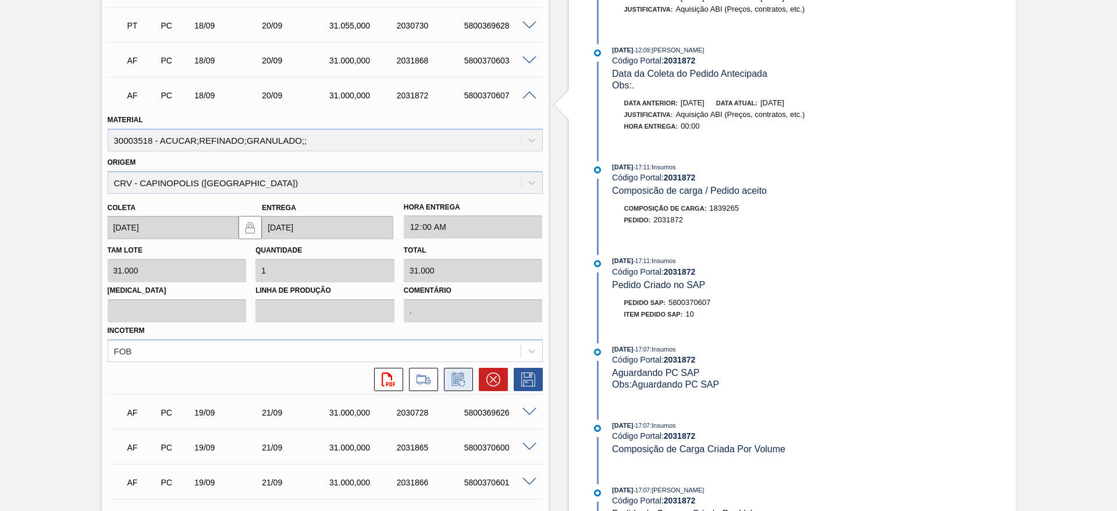
click at [461, 379] on icon at bounding box center [458, 379] width 19 height 14
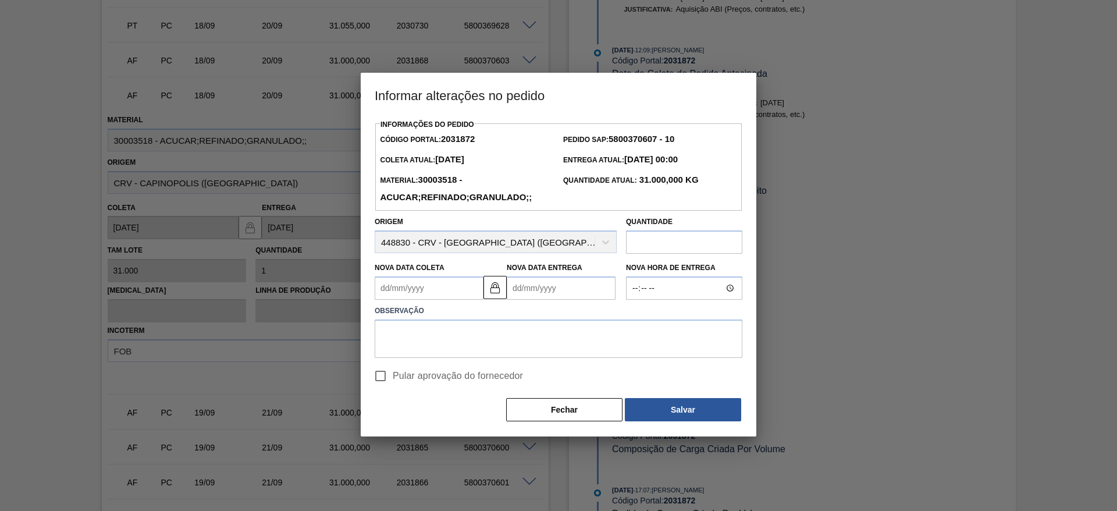
click at [413, 303] on div "Observação" at bounding box center [558, 329] width 377 height 58
click at [414, 295] on Coleta2031872 "Nova Data Coleta" at bounding box center [429, 287] width 109 height 23
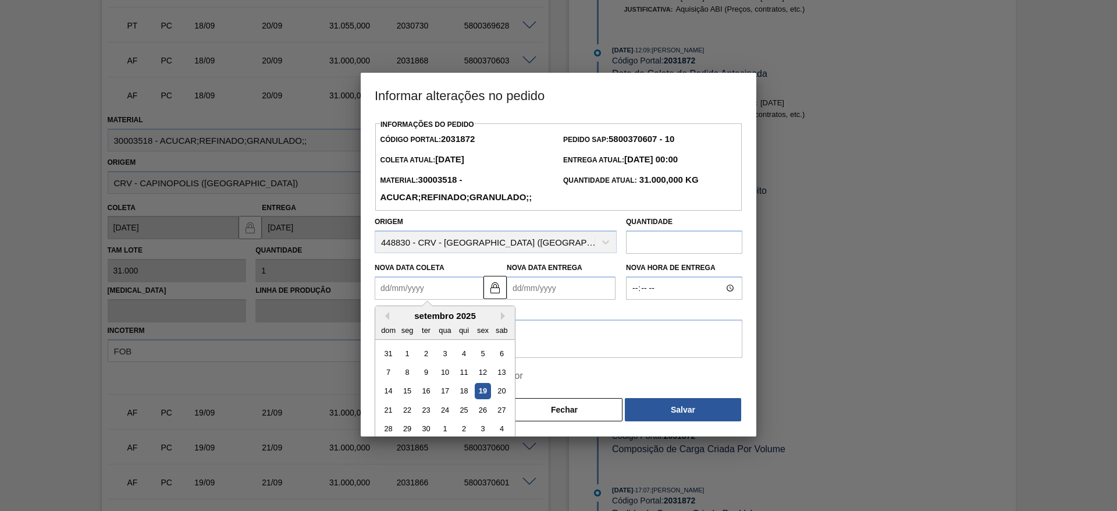
click at [481, 391] on div "19" at bounding box center [483, 391] width 16 height 16
type Coleta2031872 "[DATE]"
type Entrega2031872 "[DATE]"
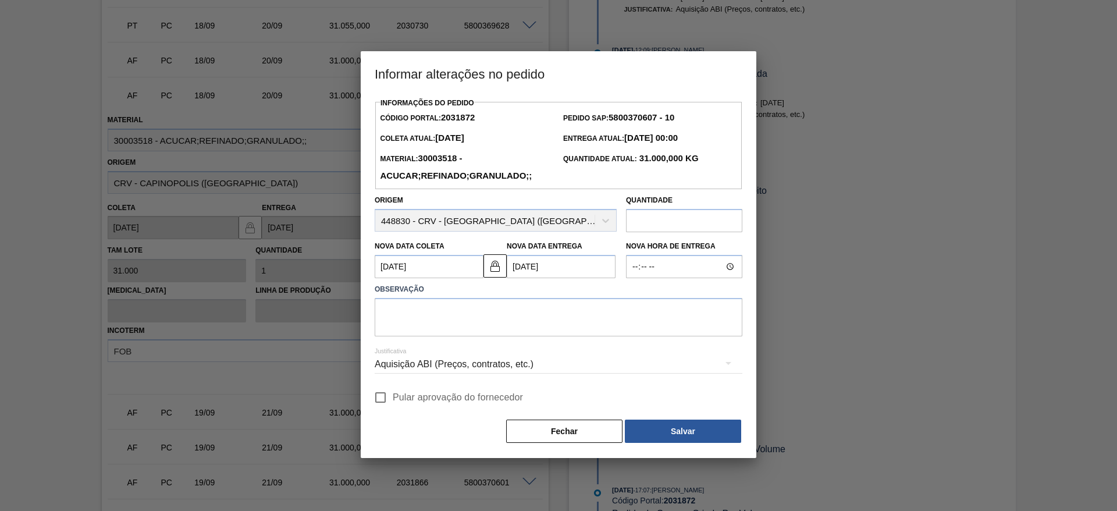
click at [376, 402] on input "Pular aprovação do fornecedor" at bounding box center [380, 397] width 24 height 24
checkbox input "true"
click at [455, 342] on div "Justificativa Aquisição ABI (Preços, contratos, etc.)" at bounding box center [559, 357] width 368 height 42
click at [456, 309] on textarea at bounding box center [559, 317] width 368 height 38
type textarea "."
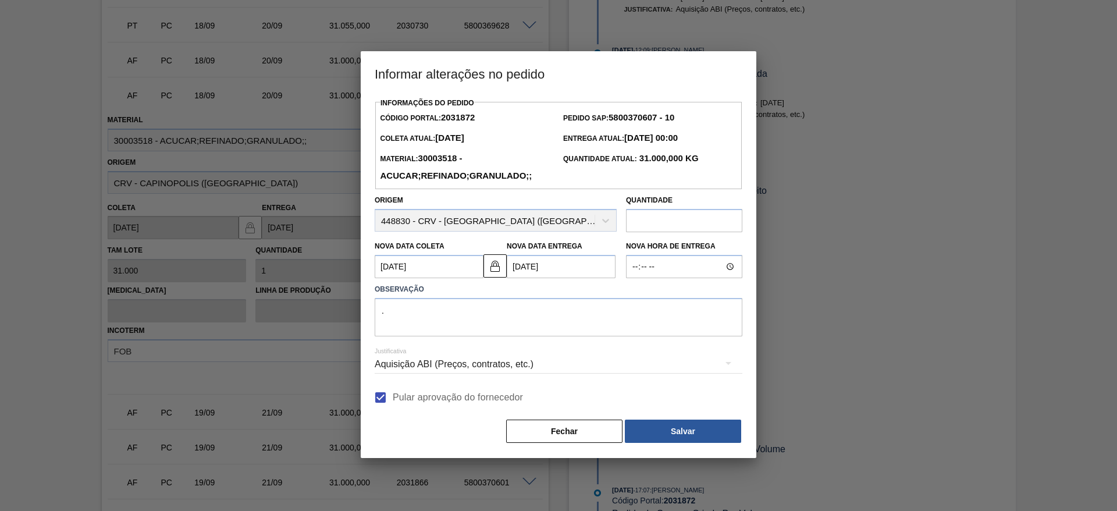
click at [673, 415] on div "Informações do Pedido Código Portal: 2031872 Pedido SAP: 5800370607 - 10 Coleta…" at bounding box center [559, 269] width 368 height 349
click at [677, 428] on button "Salvar" at bounding box center [683, 430] width 116 height 23
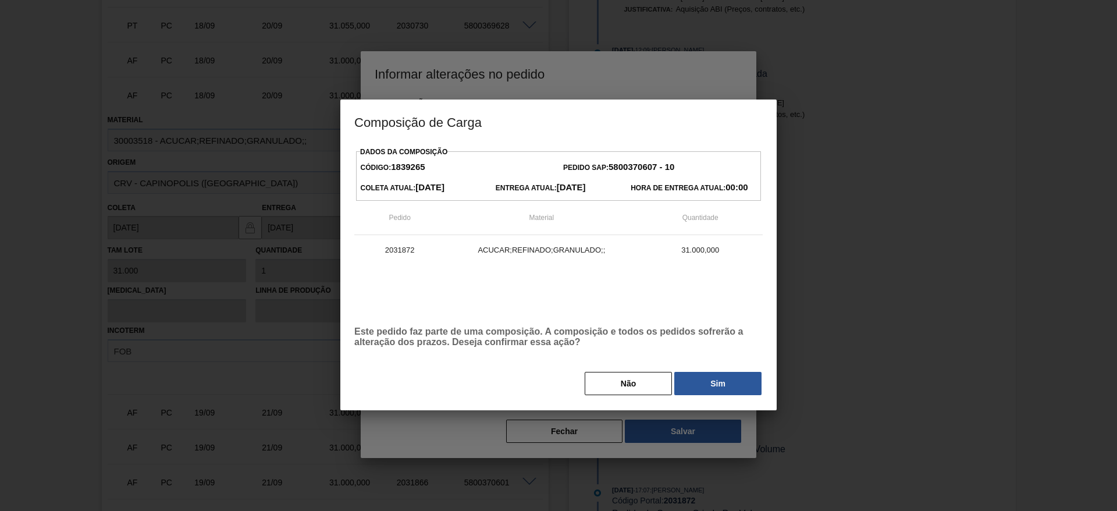
click at [701, 396] on div "Não Sim" at bounding box center [558, 383] width 408 height 26
click at [700, 392] on button "Sim" at bounding box center [717, 383] width 87 height 23
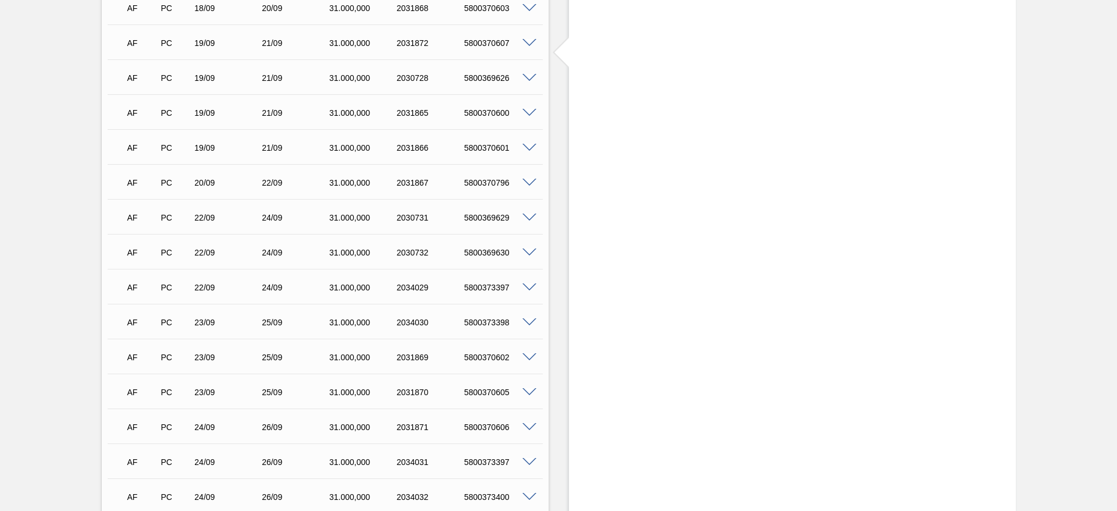
scroll to position [133, 0]
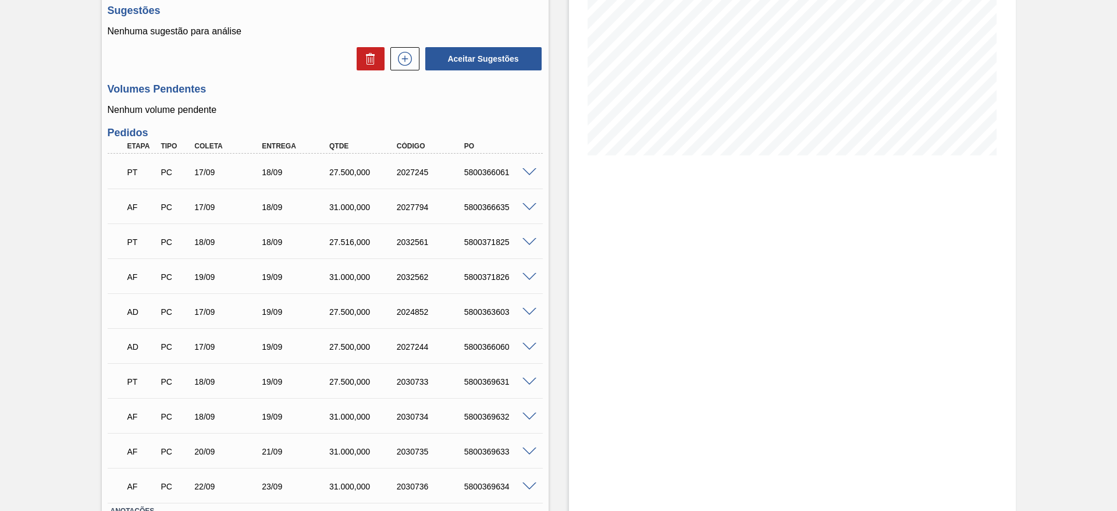
scroll to position [98, 0]
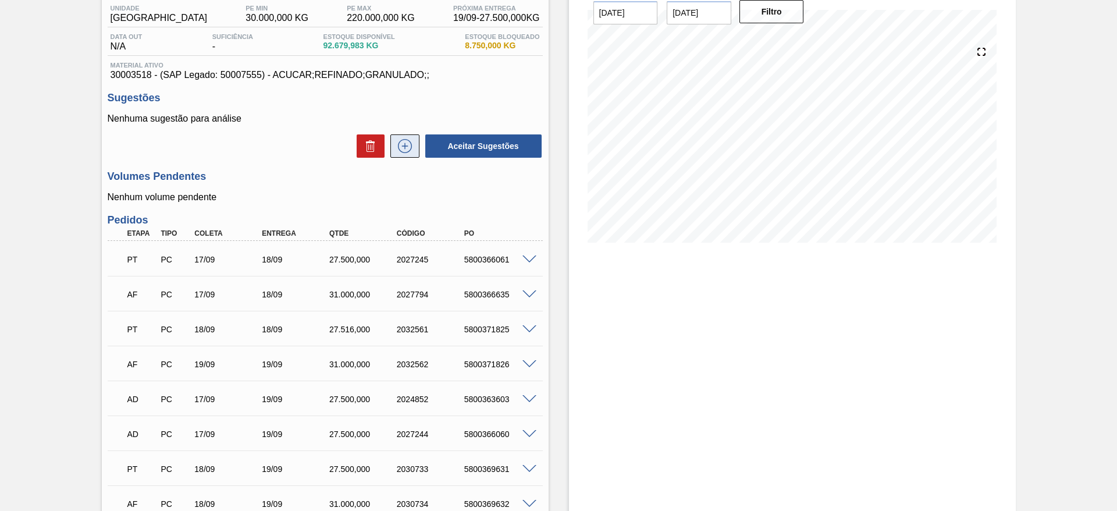
click at [408, 142] on icon at bounding box center [404, 146] width 19 height 14
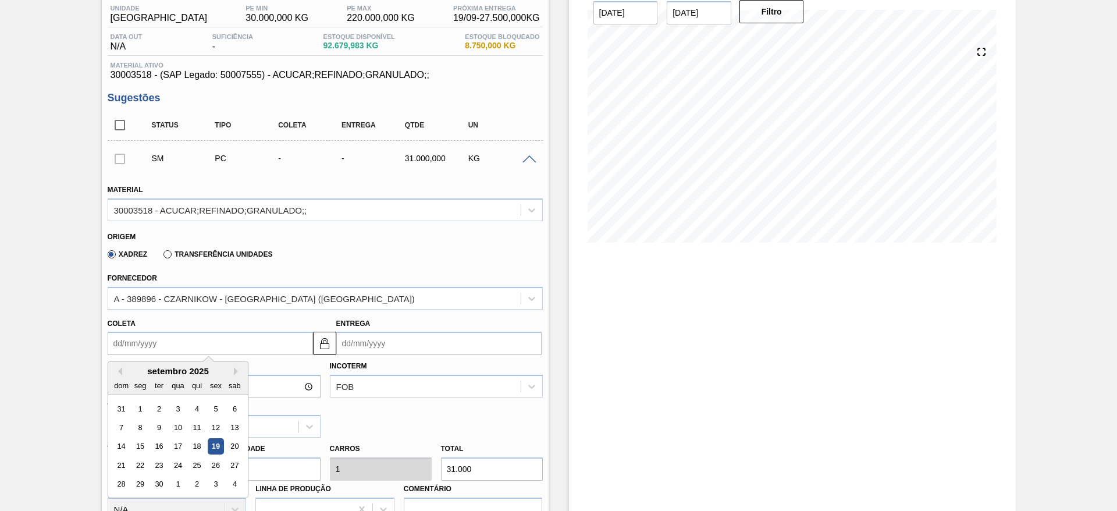
click at [146, 343] on input "Coleta" at bounding box center [210, 343] width 205 height 23
click at [183, 457] on div "24" at bounding box center [178, 465] width 16 height 16
type input "[DATE]"
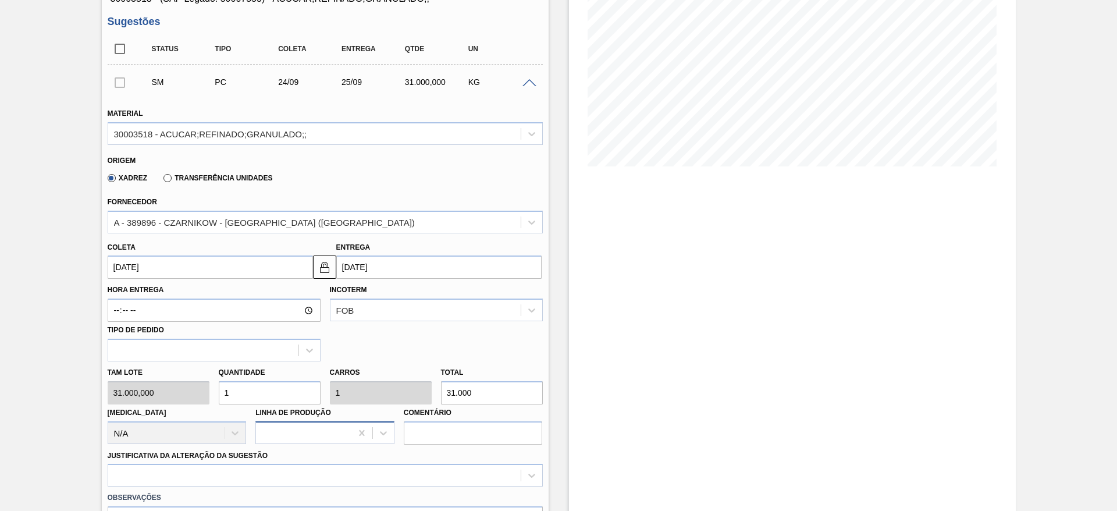
scroll to position [272, 0]
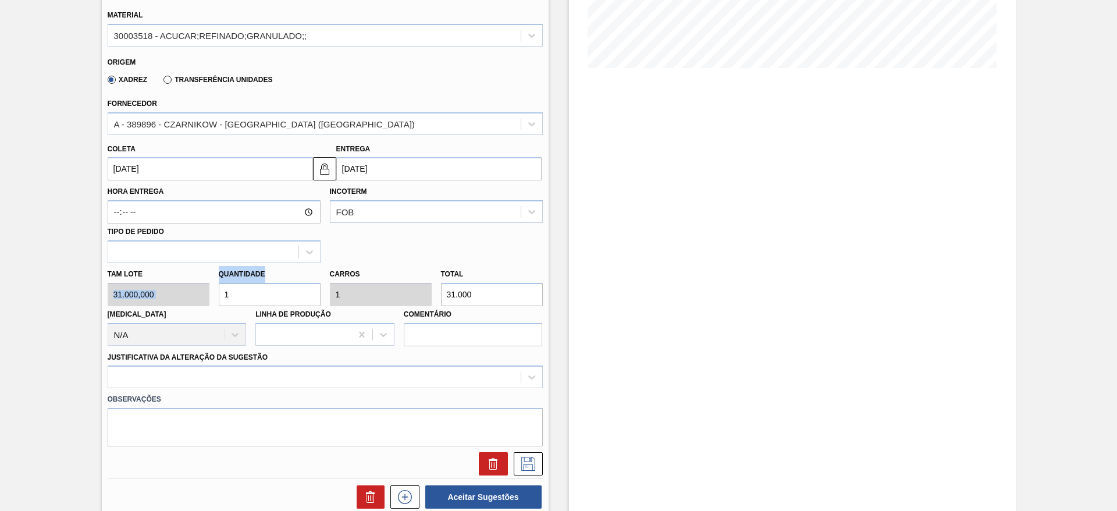
click at [212, 304] on div "Tam lote 31.000,000 Quantidade 1 Carros 1 Total 31.000 [MEDICAL_DATA] N/A Linha…" at bounding box center [325, 304] width 444 height 83
drag, startPoint x: 243, startPoint y: 297, endPoint x: 231, endPoint y: 323, distance: 28.9
click at [189, 305] on div "Tam lote 31.000,000 Quantidade 1 Carros 1 Total 31.000 [MEDICAL_DATA] N/A Linha…" at bounding box center [325, 304] width 444 height 83
type input "2"
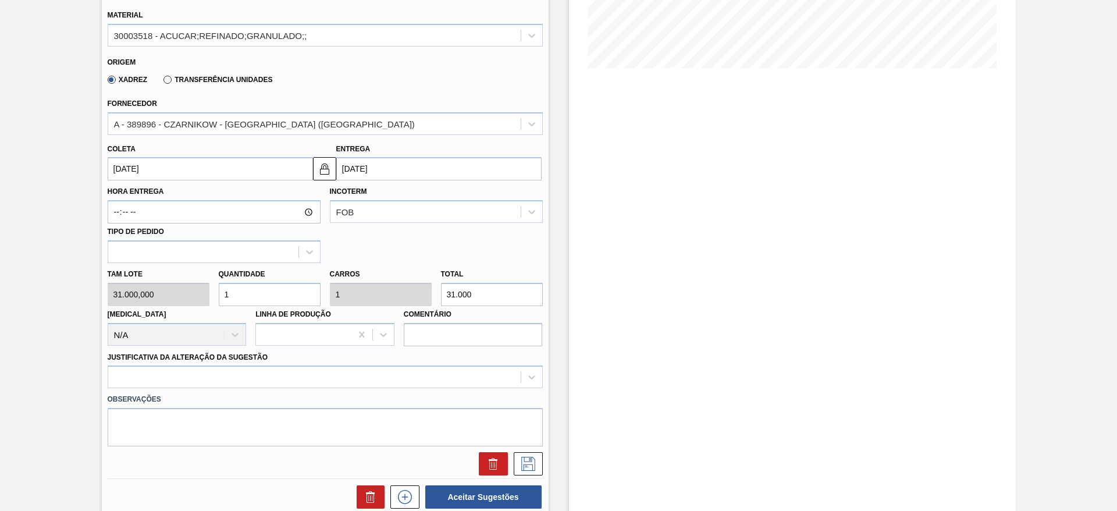
type input "62.000"
click at [370, 371] on div at bounding box center [325, 376] width 435 height 23
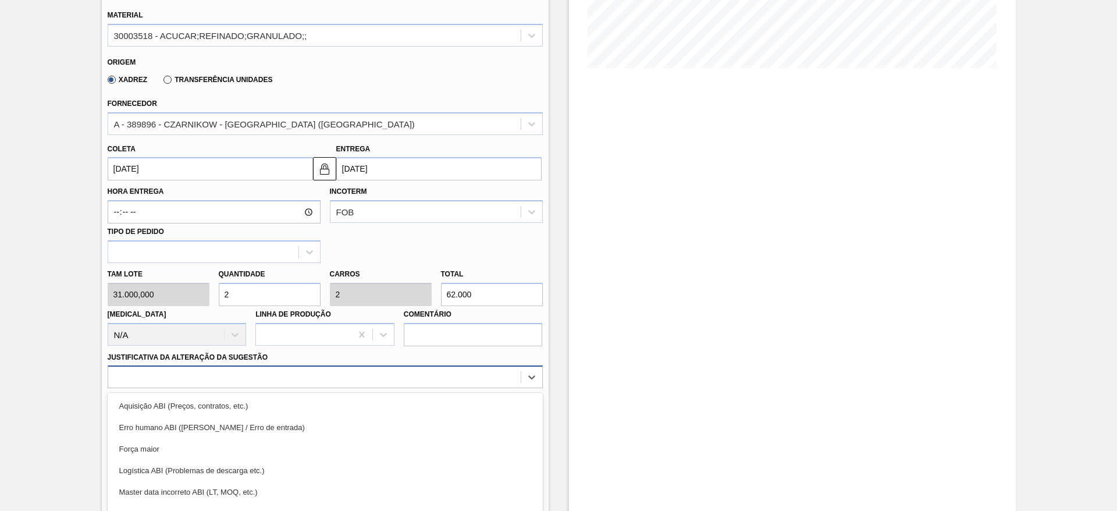
scroll to position [333, 0]
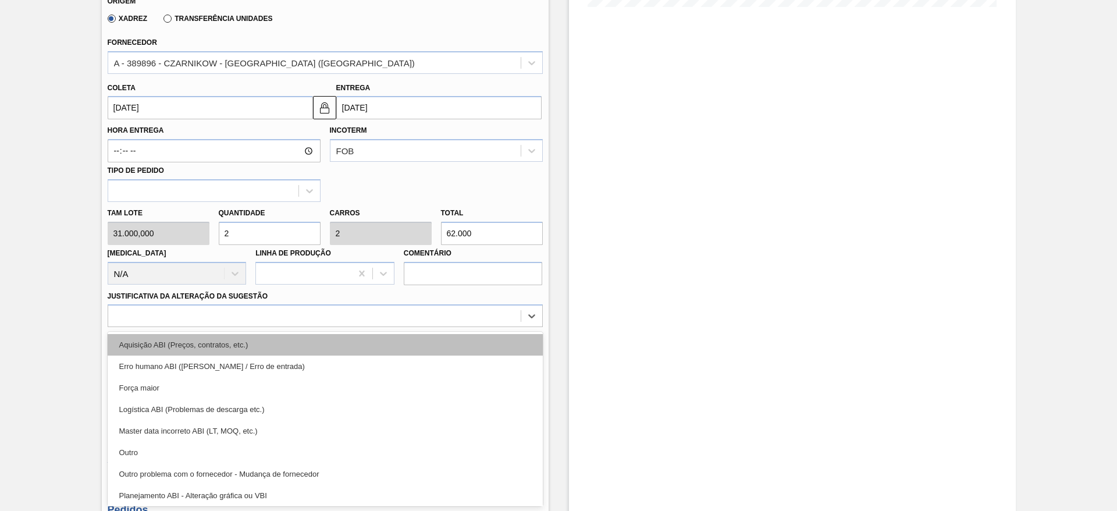
click at [399, 343] on div "Aquisição ABI (Preços, contratos, etc.)" at bounding box center [325, 345] width 435 height 22
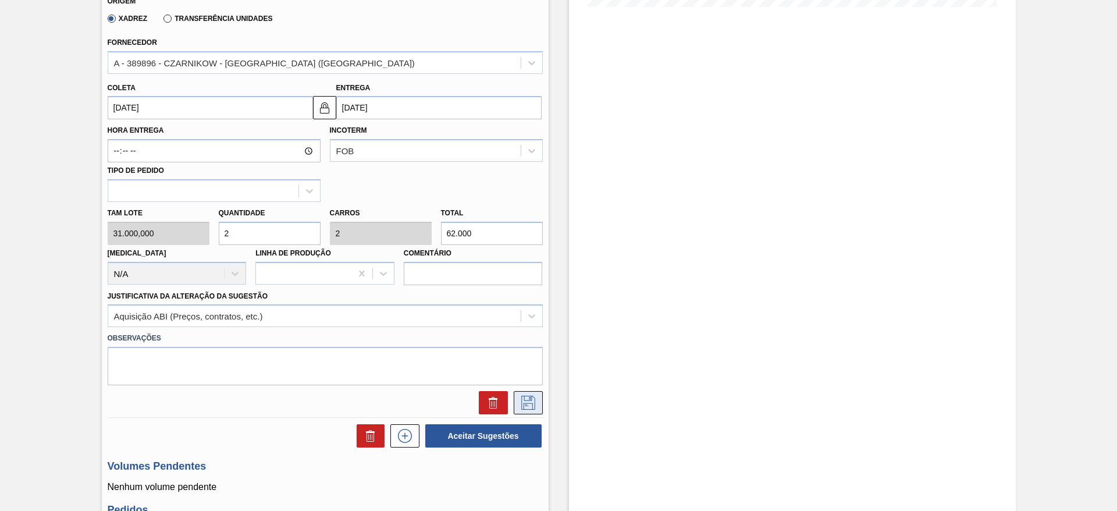
click at [529, 401] on icon at bounding box center [528, 402] width 19 height 14
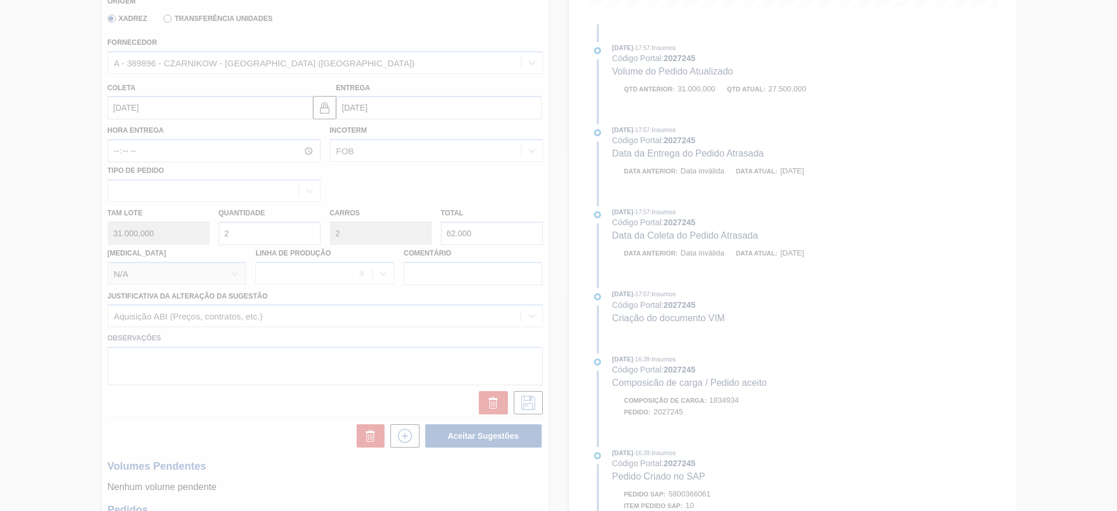
scroll to position [0, 0]
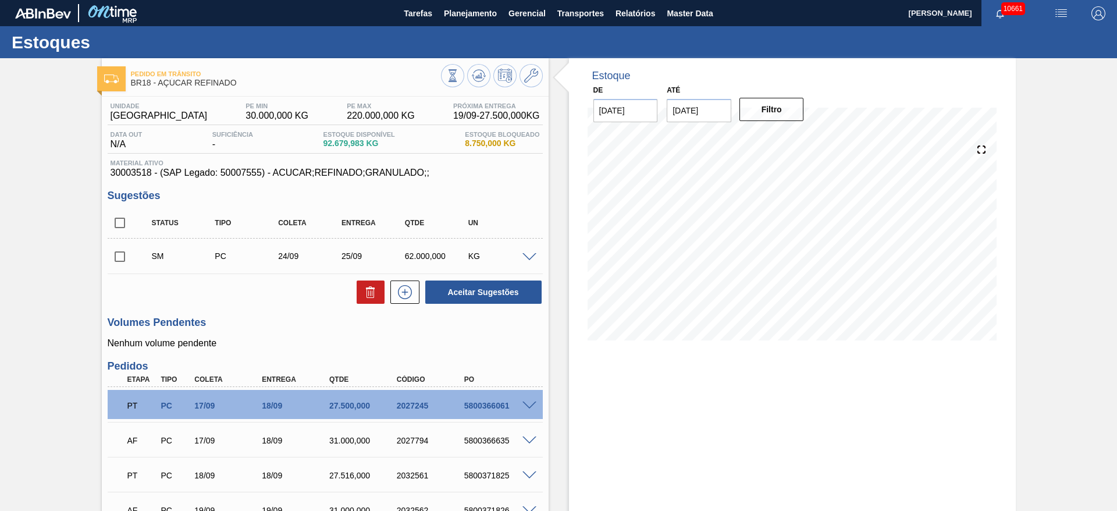
click at [523, 259] on span at bounding box center [529, 257] width 14 height 9
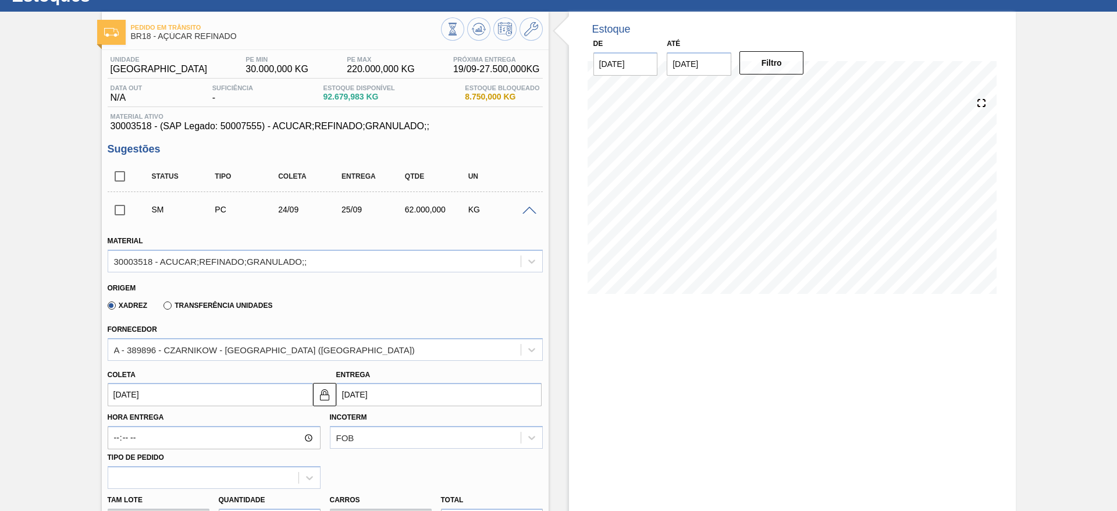
scroll to position [87, 0]
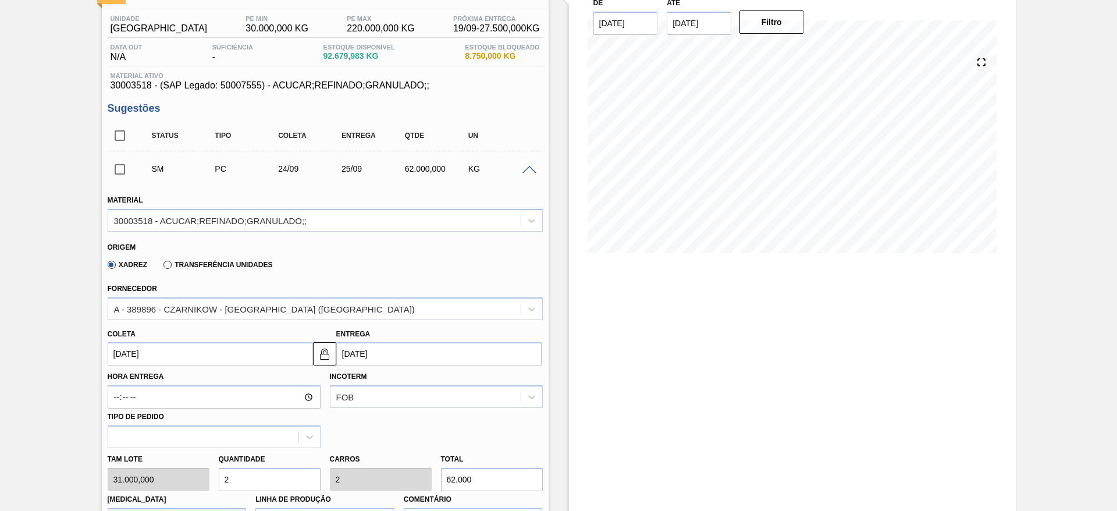
click at [208, 476] on div "Tam lote 31.000,000 Quantidade 2 Carros 2 Total 62.000 [MEDICAL_DATA] N/A Linha…" at bounding box center [325, 489] width 444 height 83
type input "1"
type input "31.000"
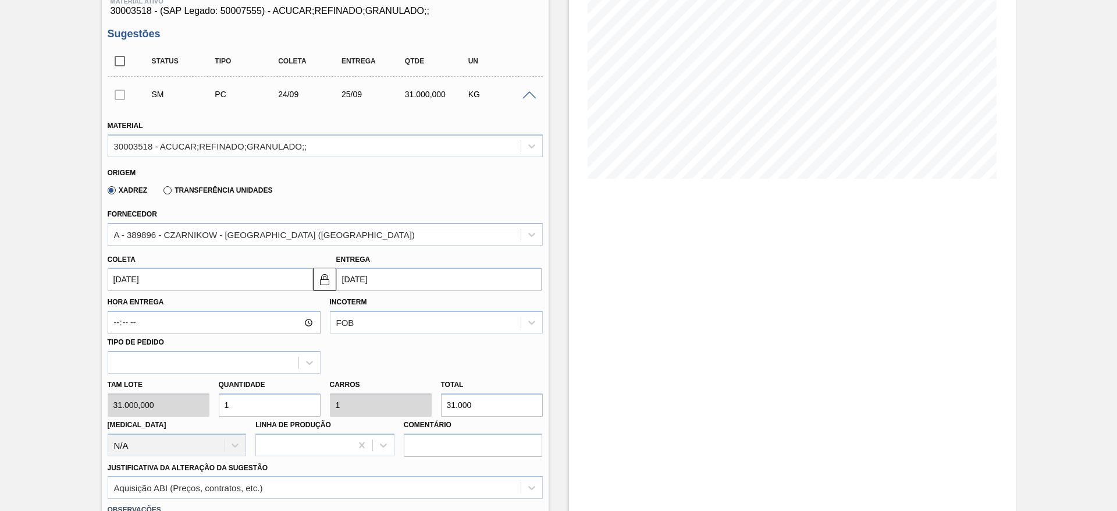
scroll to position [349, 0]
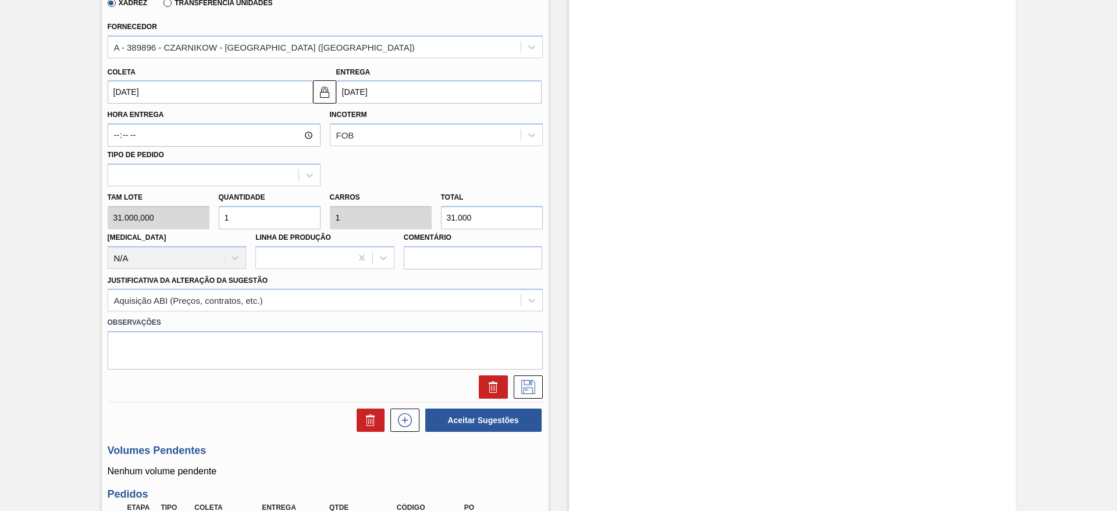
type input "1"
click at [537, 374] on div at bounding box center [325, 383] width 444 height 29
click at [536, 380] on icon at bounding box center [528, 387] width 19 height 14
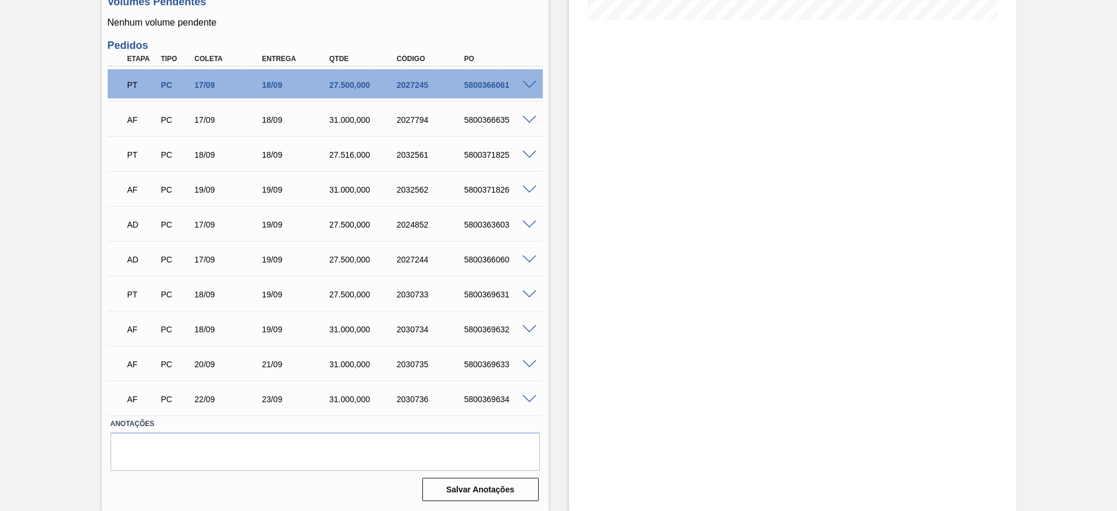
scroll to position [59, 0]
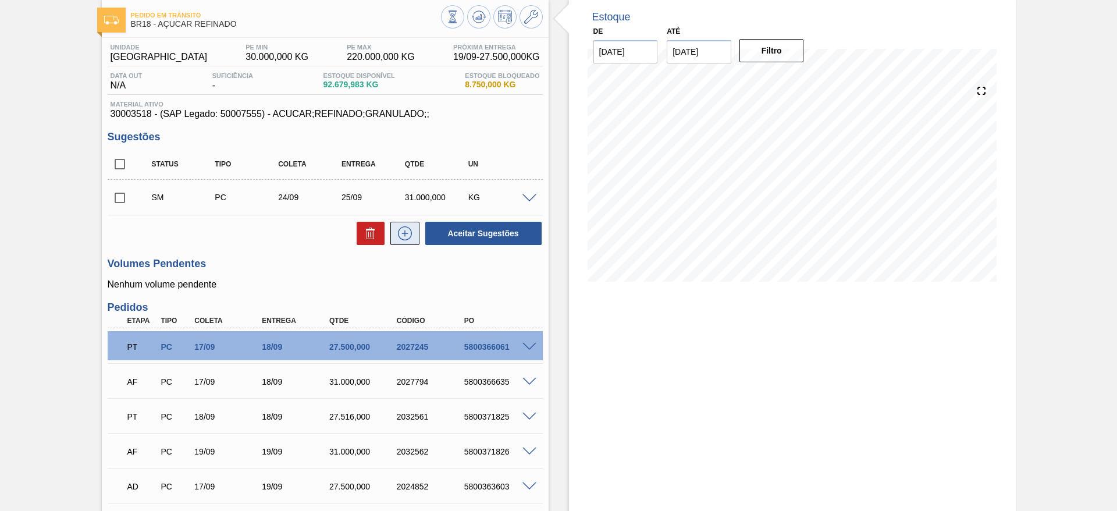
click at [405, 241] on button at bounding box center [404, 233] width 29 height 23
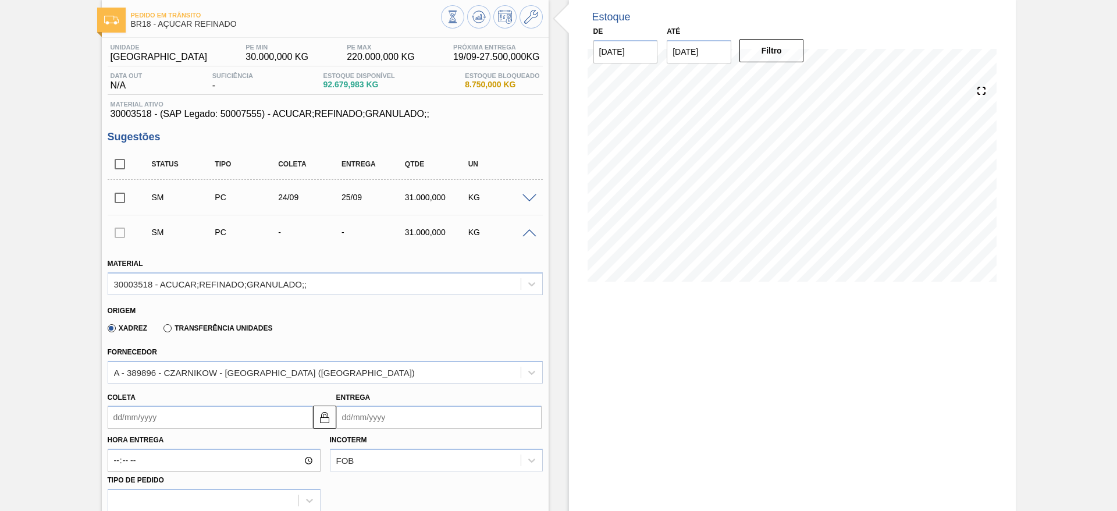
click at [115, 418] on input "Coleta" at bounding box center [210, 416] width 205 height 23
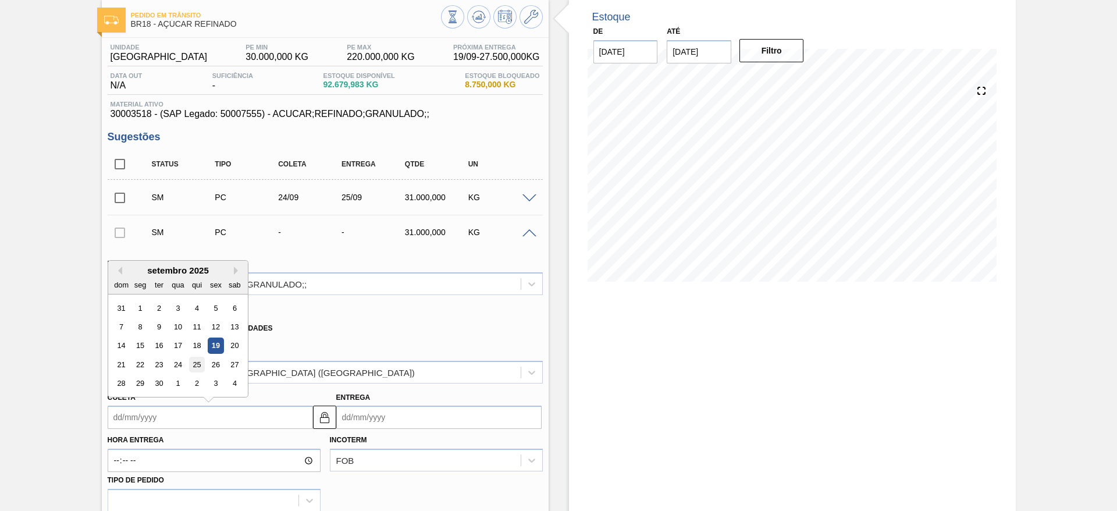
click at [195, 367] on div "25" at bounding box center [196, 365] width 16 height 16
type input "[DATE]"
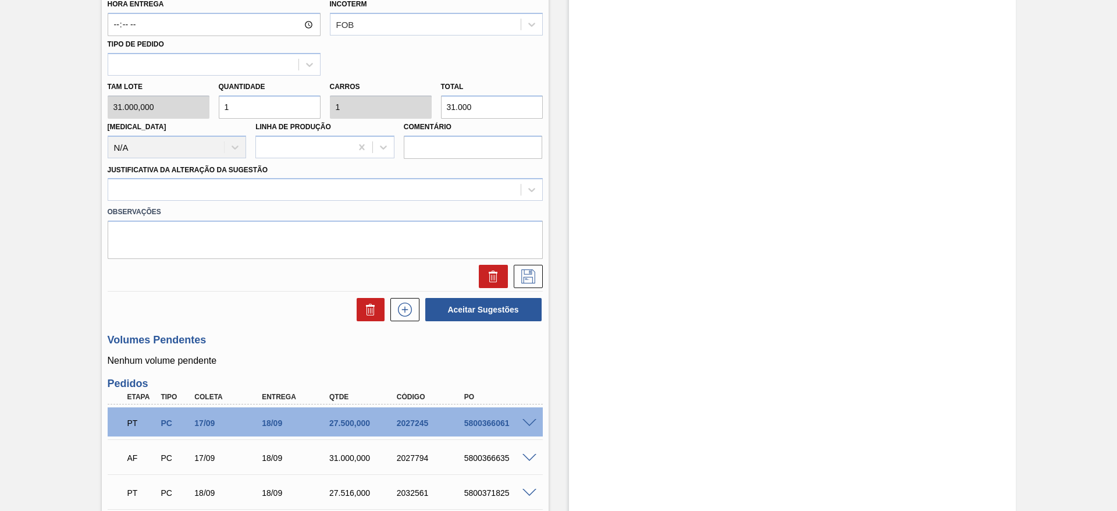
scroll to position [495, 0]
click at [313, 174] on div "Justificativa da Alteração da Sugestão" at bounding box center [325, 181] width 435 height 40
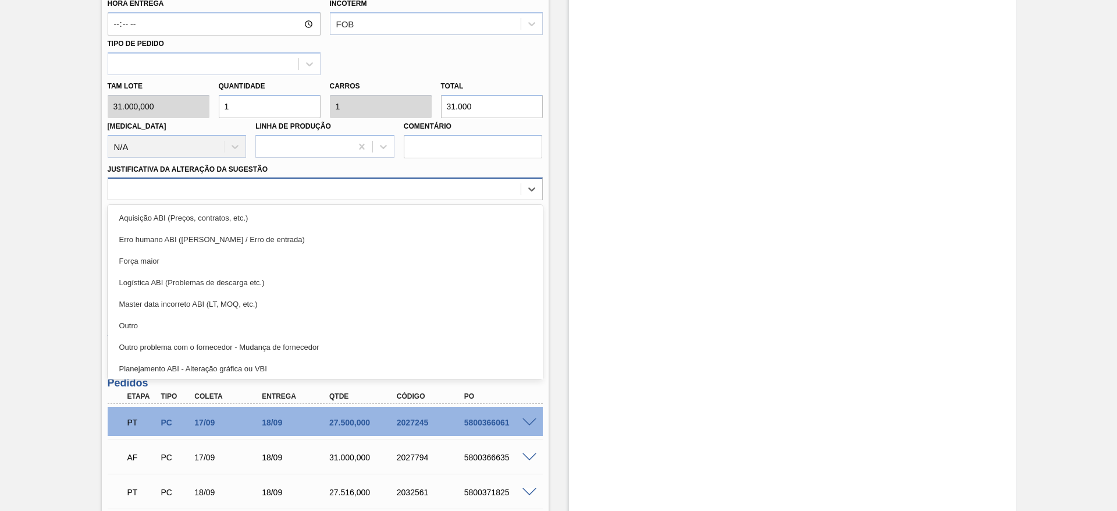
click at [322, 198] on div at bounding box center [325, 188] width 435 height 23
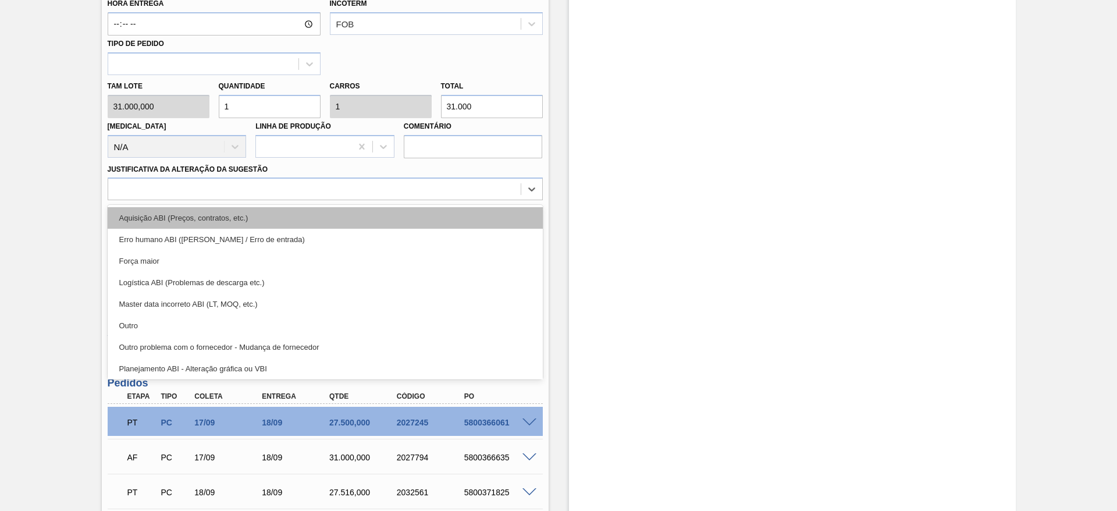
click at [322, 207] on div "Aquisição ABI (Preços, contratos, etc.) Erro humano ABI (Cálculo / Erro de entr…" at bounding box center [325, 292] width 435 height 174
click at [322, 207] on div "Aquisição ABI (Preços, contratos, etc.)" at bounding box center [325, 218] width 435 height 22
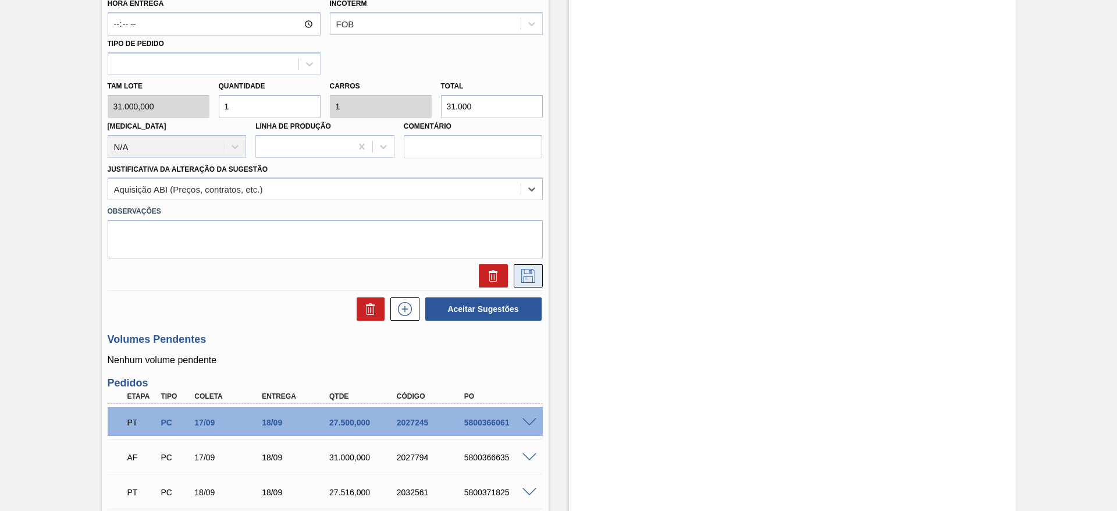
click at [515, 272] on button at bounding box center [528, 275] width 29 height 23
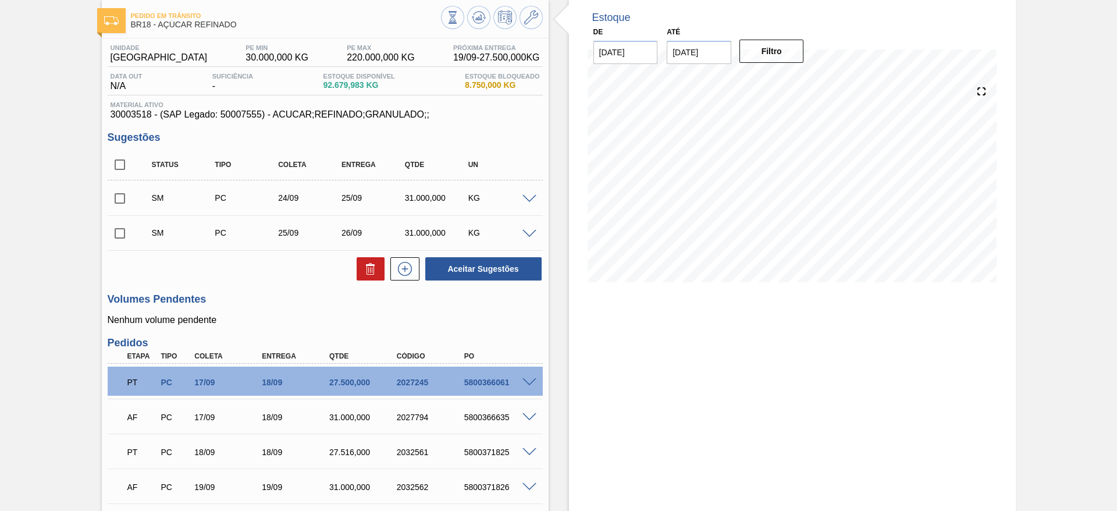
scroll to position [55, 0]
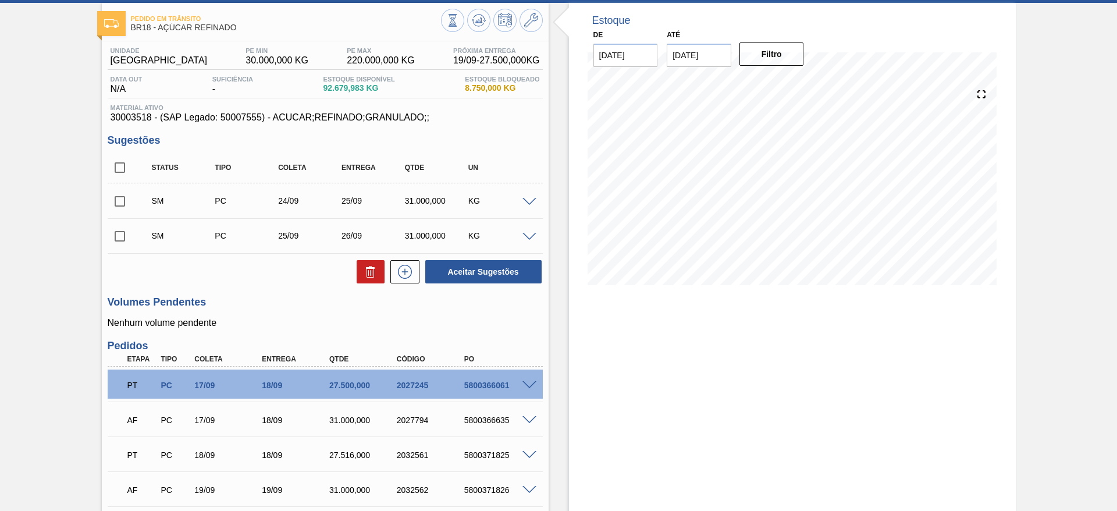
click at [528, 238] on span at bounding box center [529, 237] width 14 height 9
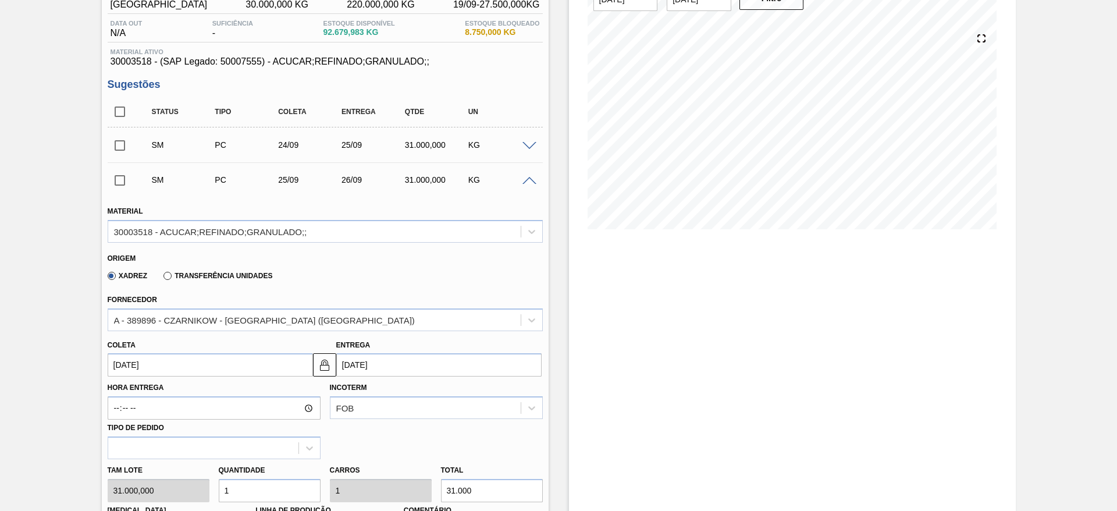
scroll to position [142, 0]
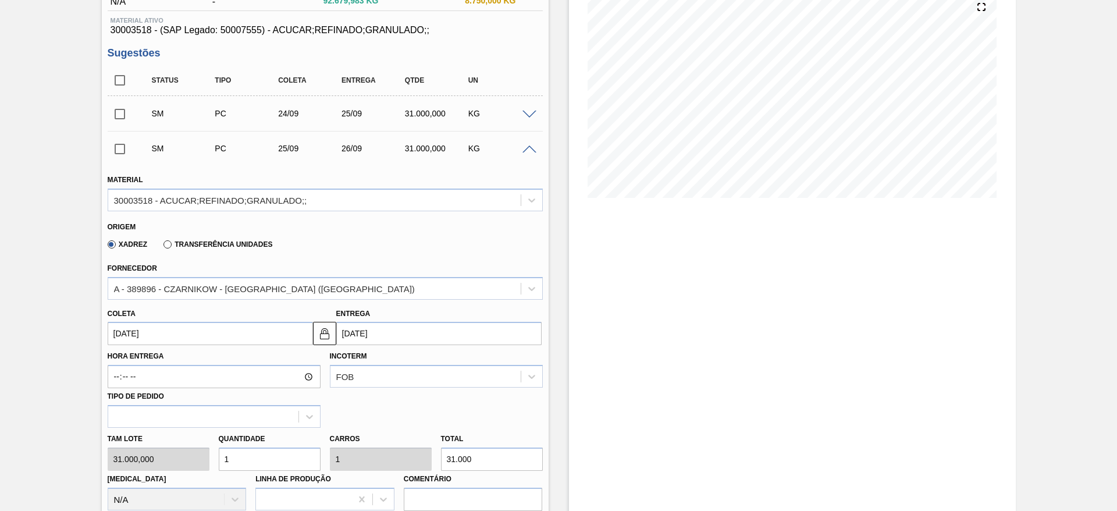
click at [138, 323] on input "25/09/2025" at bounding box center [210, 333] width 205 height 23
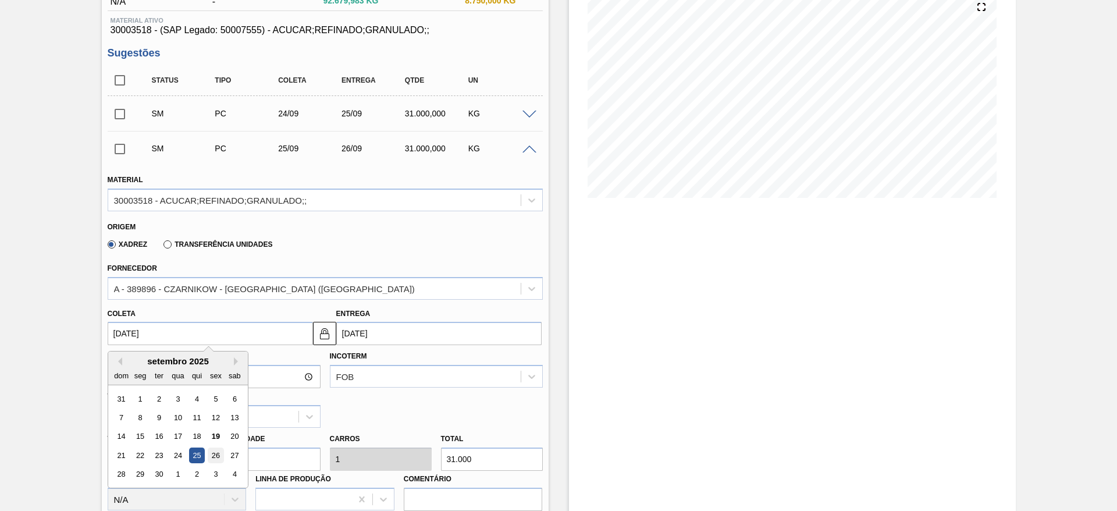
click at [220, 455] on div "26" at bounding box center [216, 455] width 16 height 16
type input "26/09/2025"
type input "[DATE]"
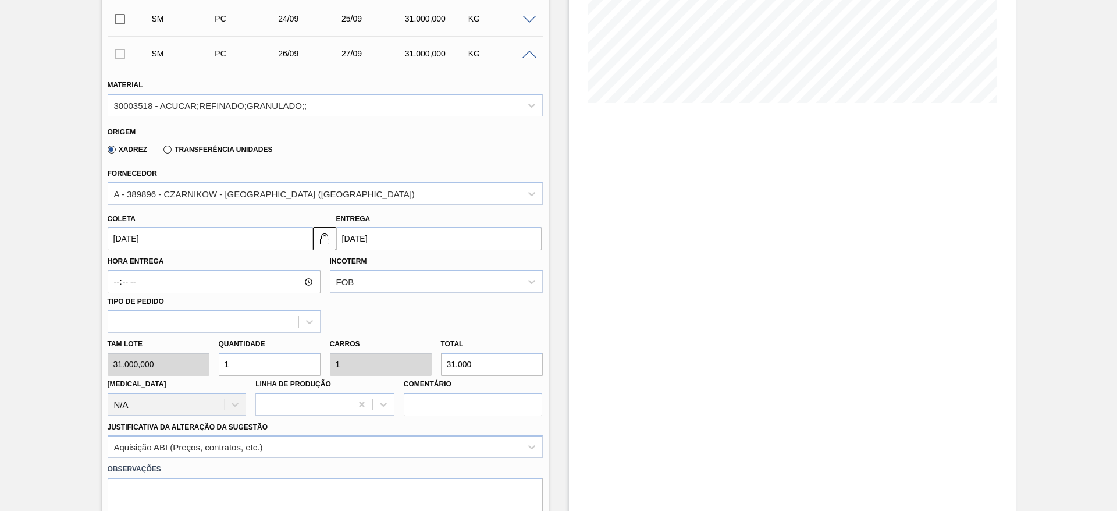
scroll to position [262, 0]
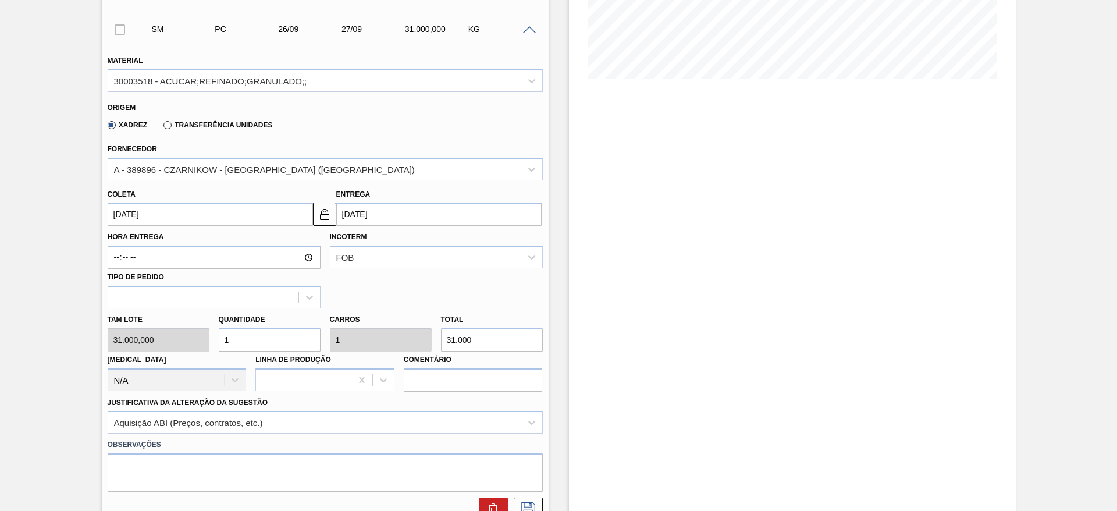
click at [154, 216] on input "26/09/2025" at bounding box center [210, 213] width 205 height 23
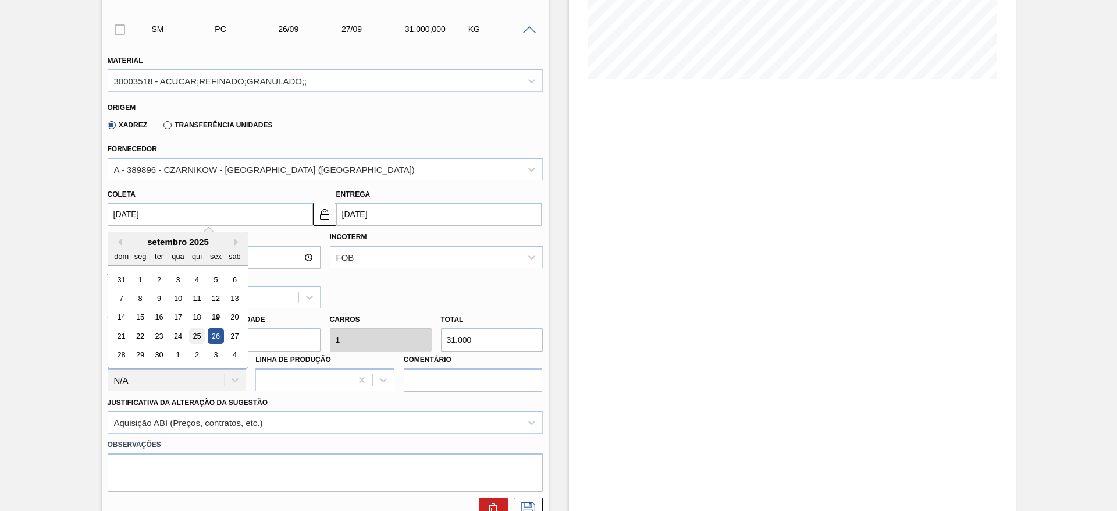
click at [197, 339] on div "25" at bounding box center [196, 336] width 16 height 16
type input "25/09/2025"
type input "26/09/2025"
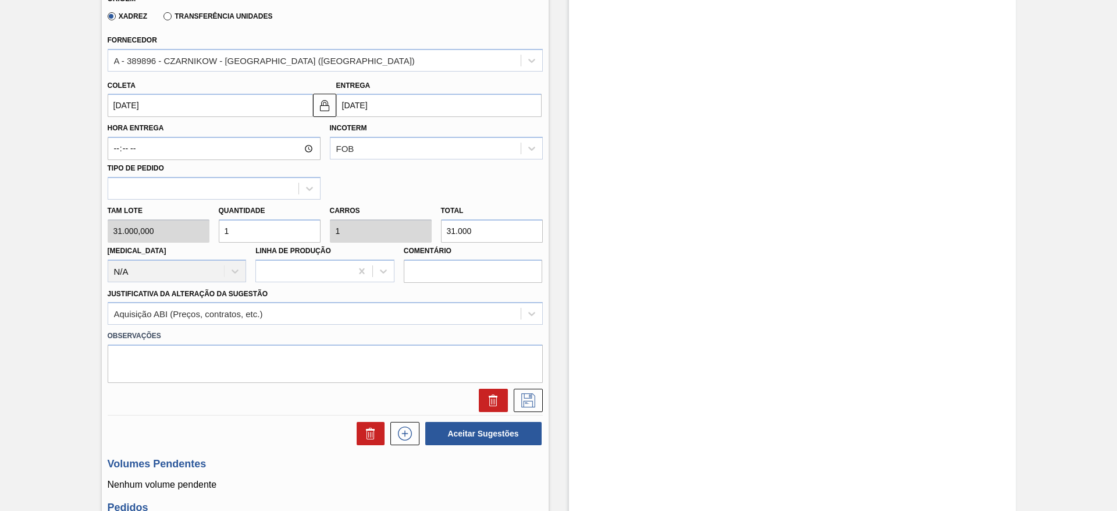
scroll to position [523, 0]
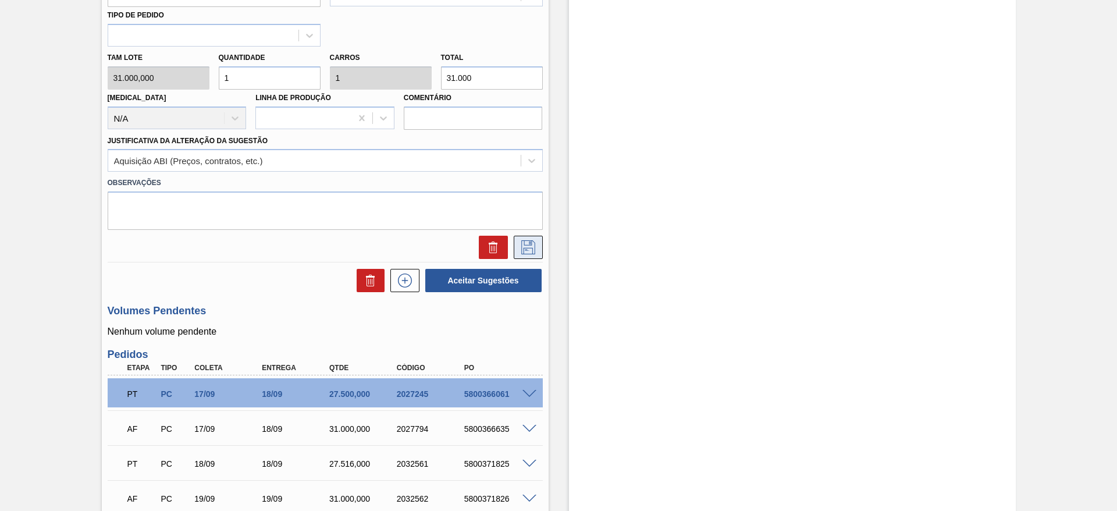
click at [527, 248] on icon at bounding box center [528, 247] width 19 height 14
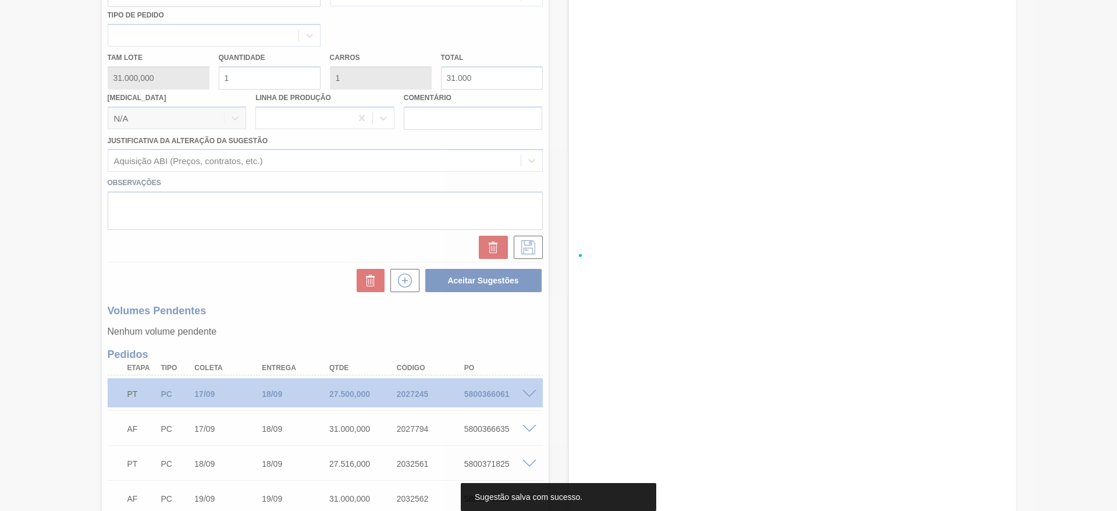
scroll to position [77, 0]
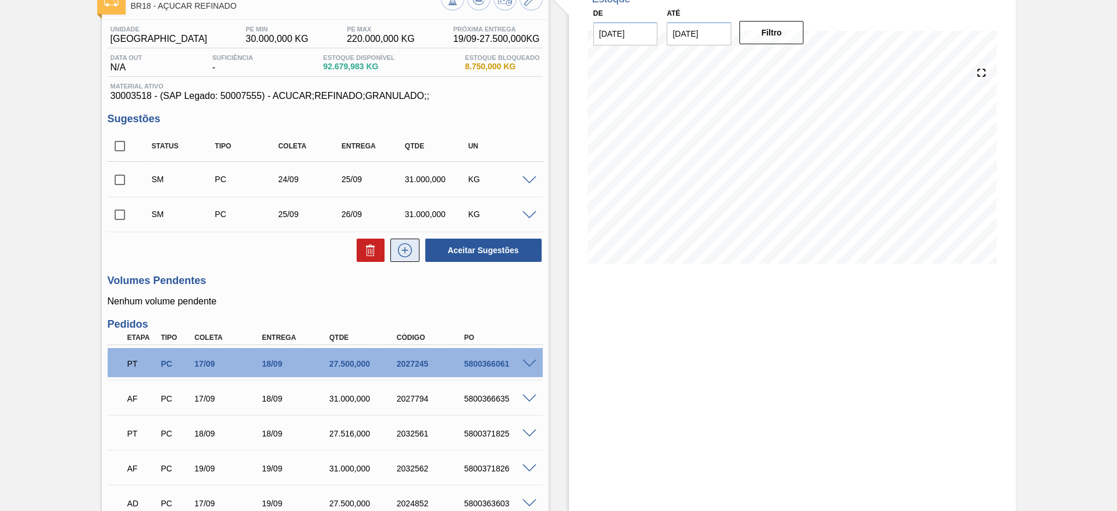
click at [408, 244] on icon at bounding box center [404, 250] width 19 height 14
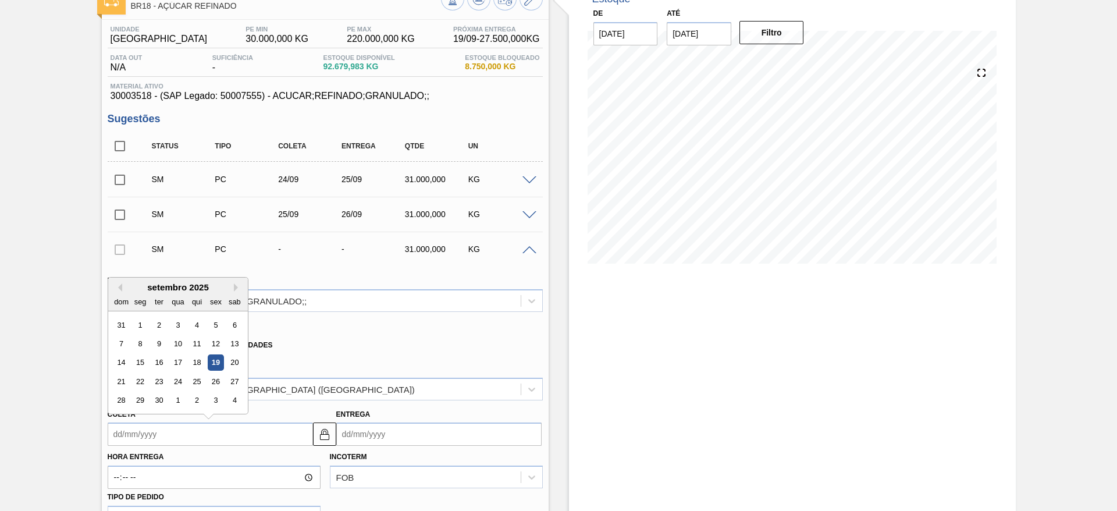
click at [129, 436] on input "Coleta" at bounding box center [210, 433] width 205 height 23
click at [220, 380] on div "26" at bounding box center [216, 381] width 16 height 16
type input "26/09/2025"
type input "[DATE]"
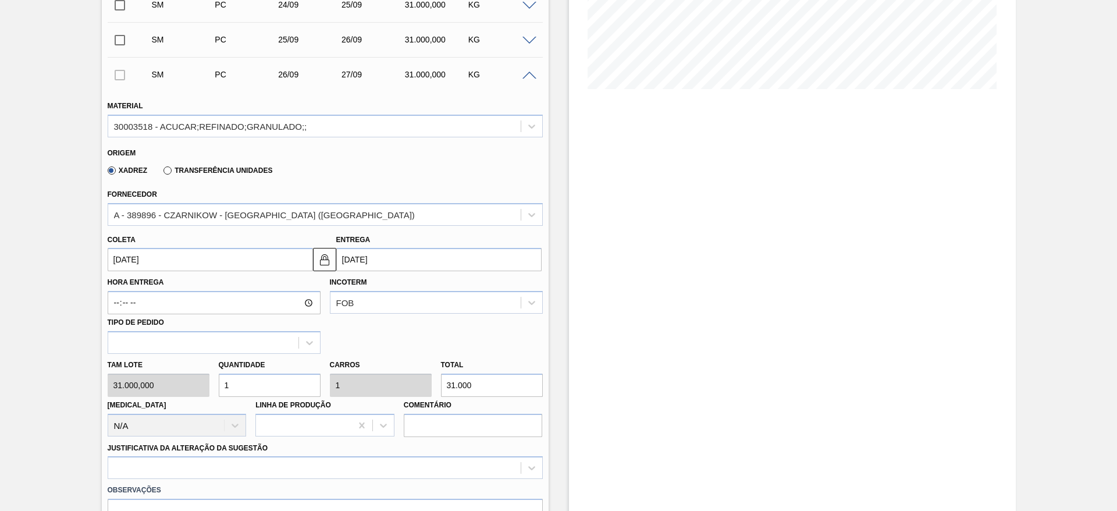
click at [361, 484] on label "Observações" at bounding box center [325, 490] width 435 height 17
click at [362, 461] on div at bounding box center [325, 467] width 435 height 23
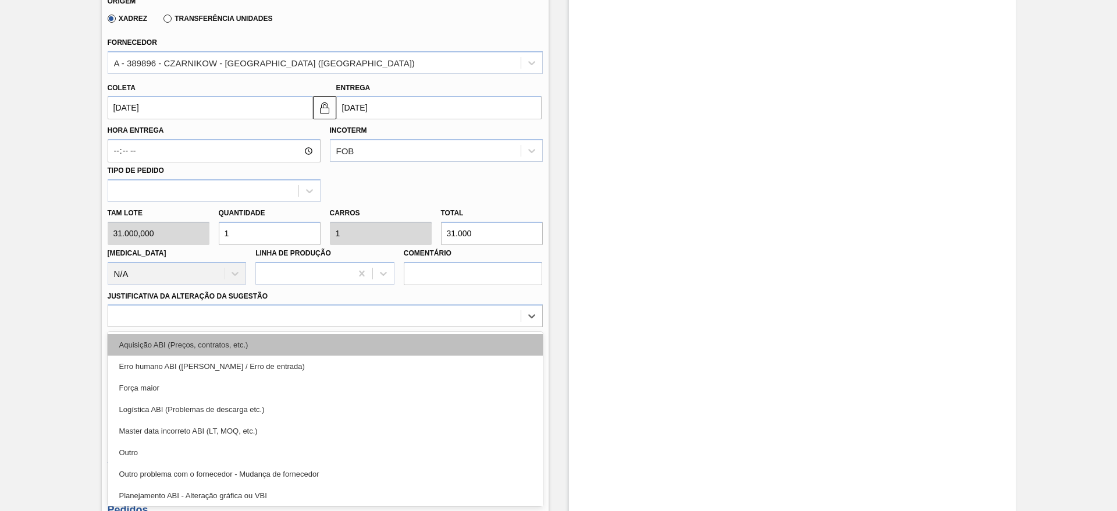
click at [365, 345] on div "Aquisição ABI (Preços, contratos, etc.)" at bounding box center [325, 345] width 435 height 22
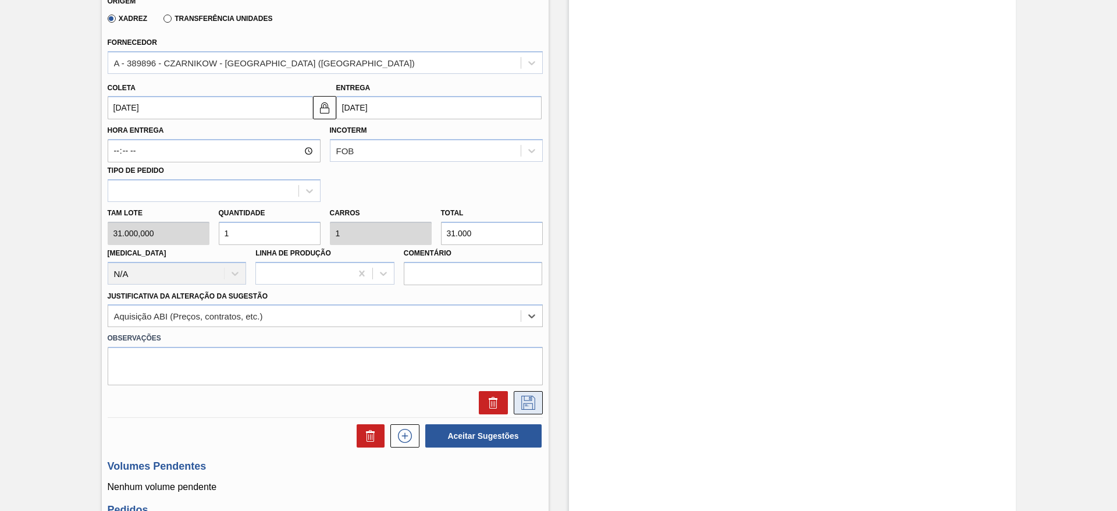
click at [522, 407] on icon at bounding box center [528, 402] width 19 height 14
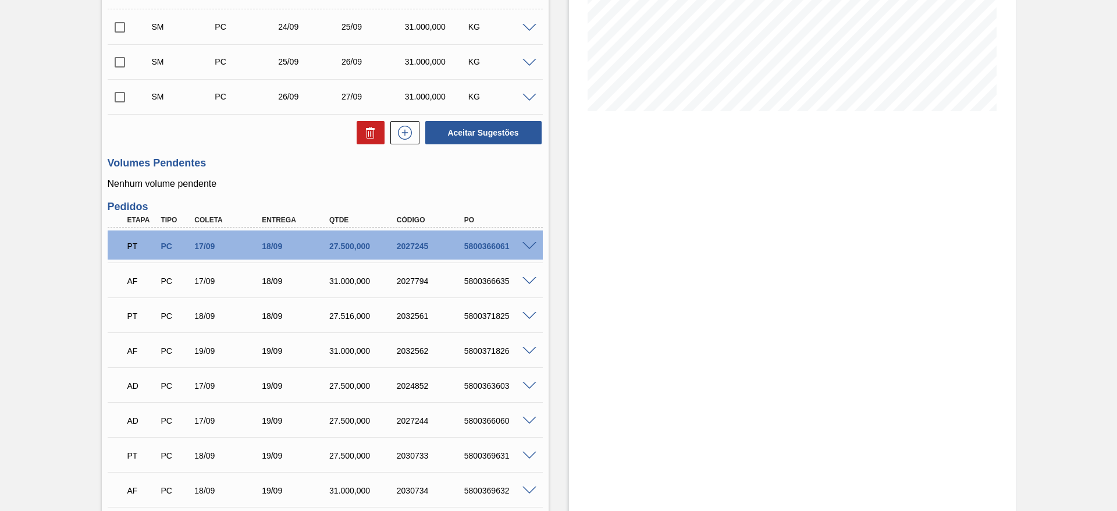
scroll to position [41, 0]
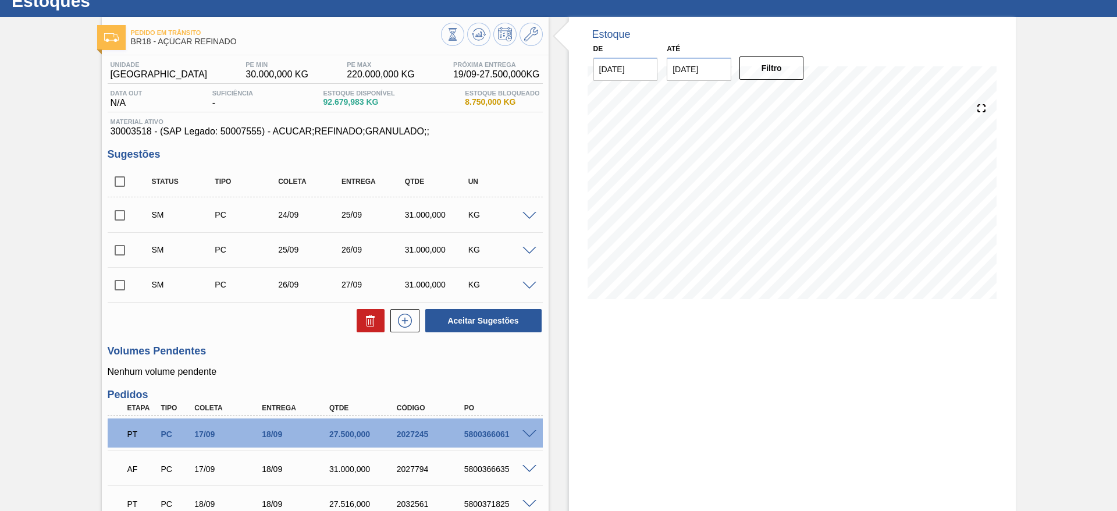
click at [112, 174] on input "checkbox" at bounding box center [120, 181] width 24 height 24
checkbox input "true"
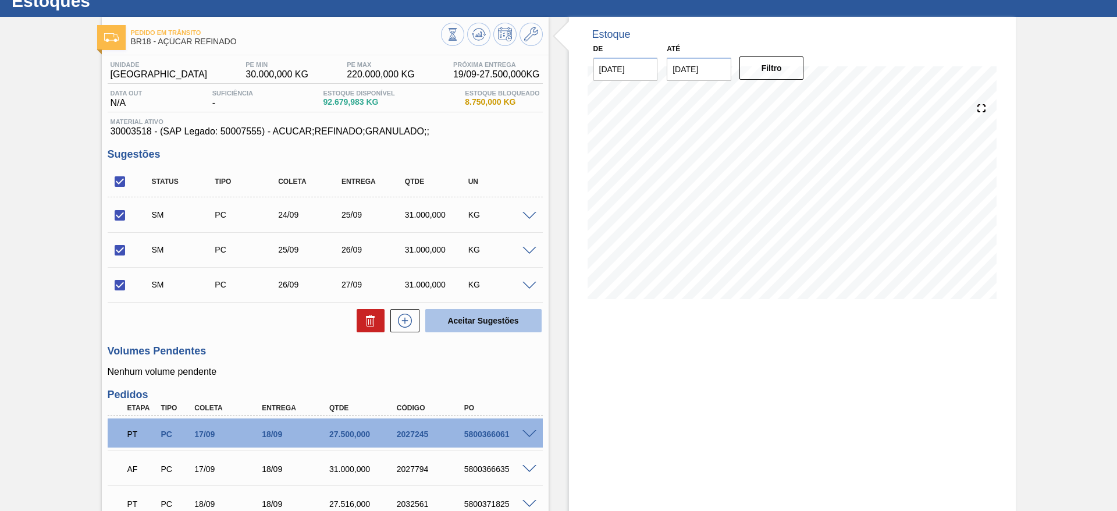
click at [498, 317] on button "Aceitar Sugestões" at bounding box center [483, 320] width 116 height 23
checkbox input "false"
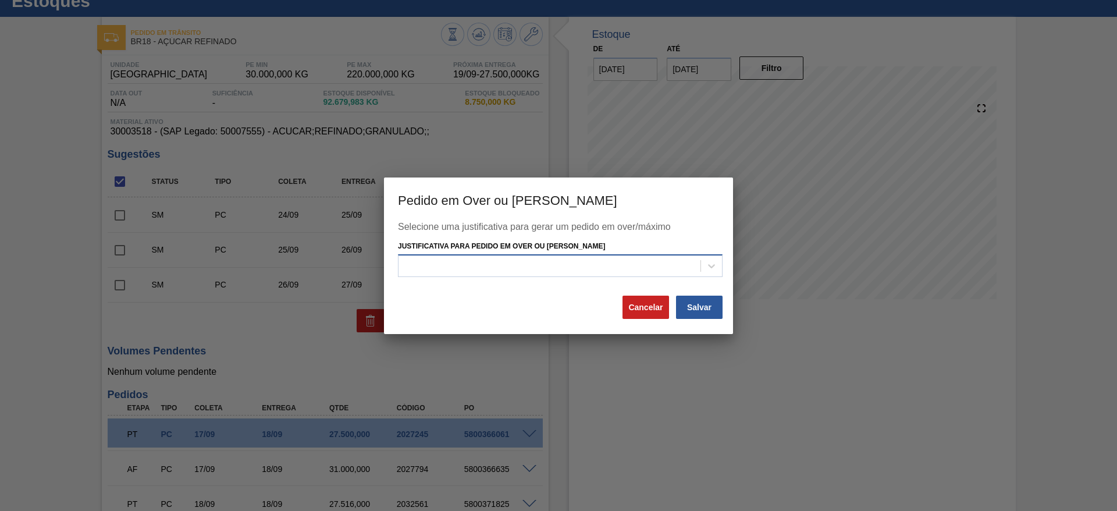
click at [541, 272] on div at bounding box center [549, 266] width 302 height 17
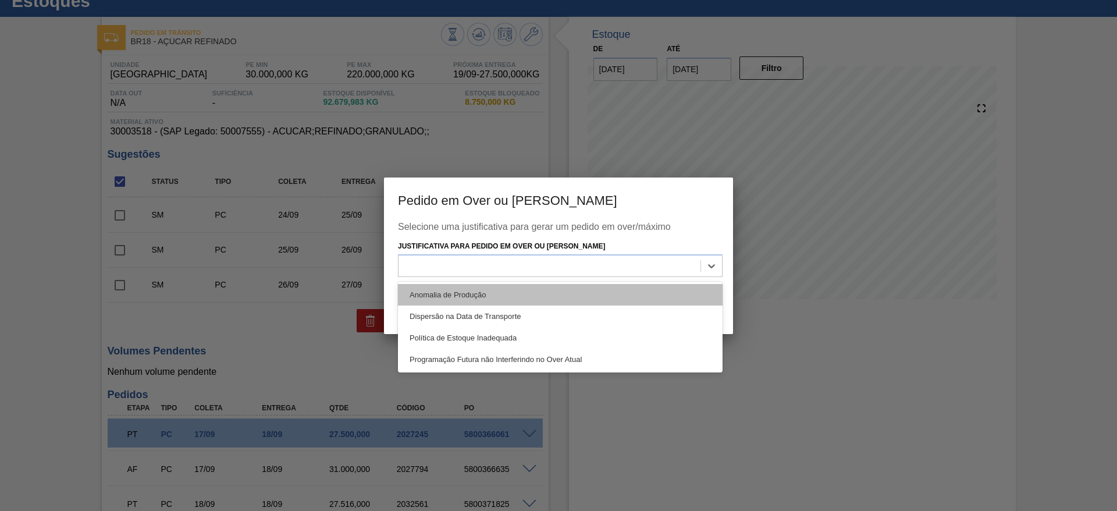
click at [560, 289] on div "Anomalia de Produção" at bounding box center [560, 295] width 325 height 22
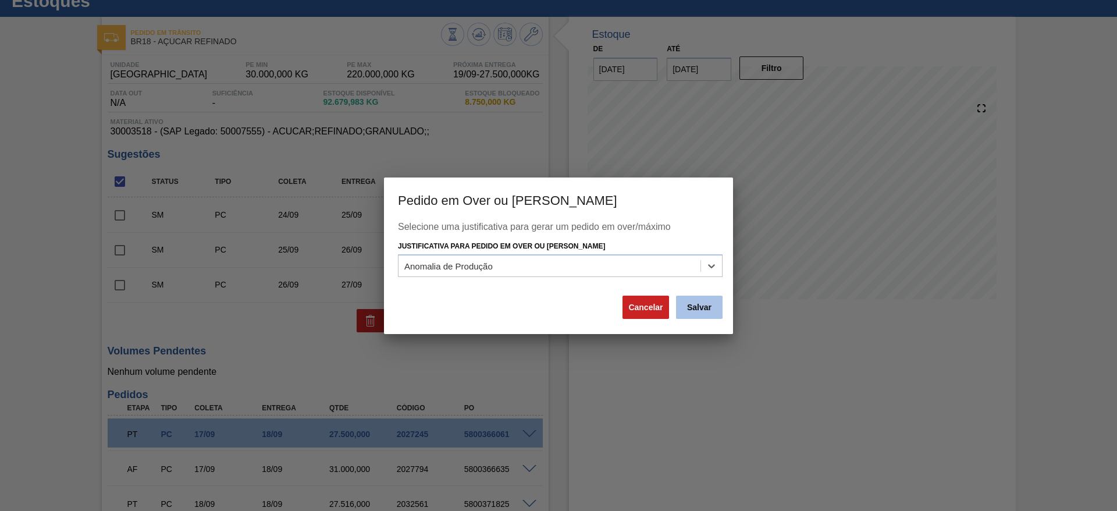
click at [709, 304] on button "Salvar" at bounding box center [699, 306] width 47 height 23
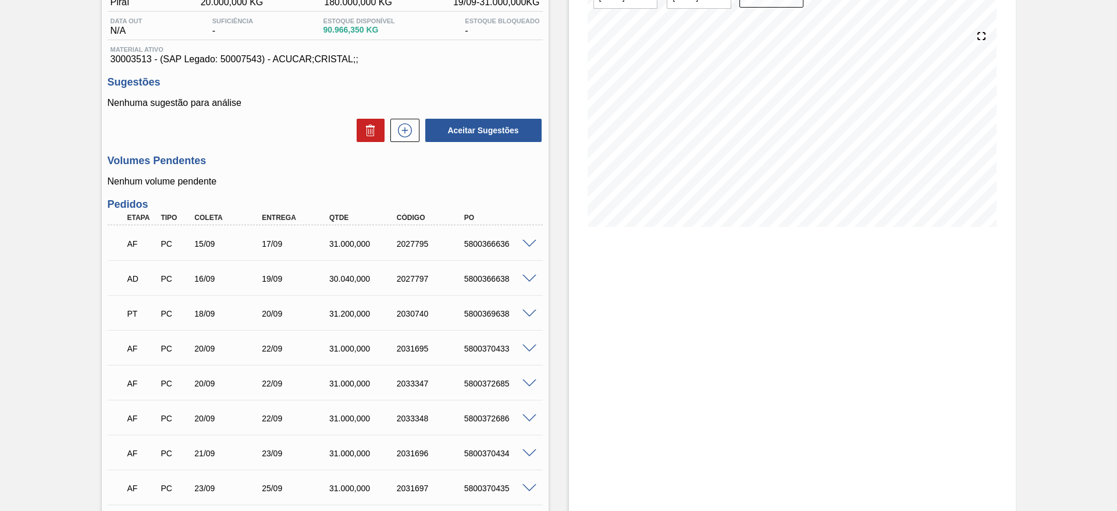
scroll to position [237, 0]
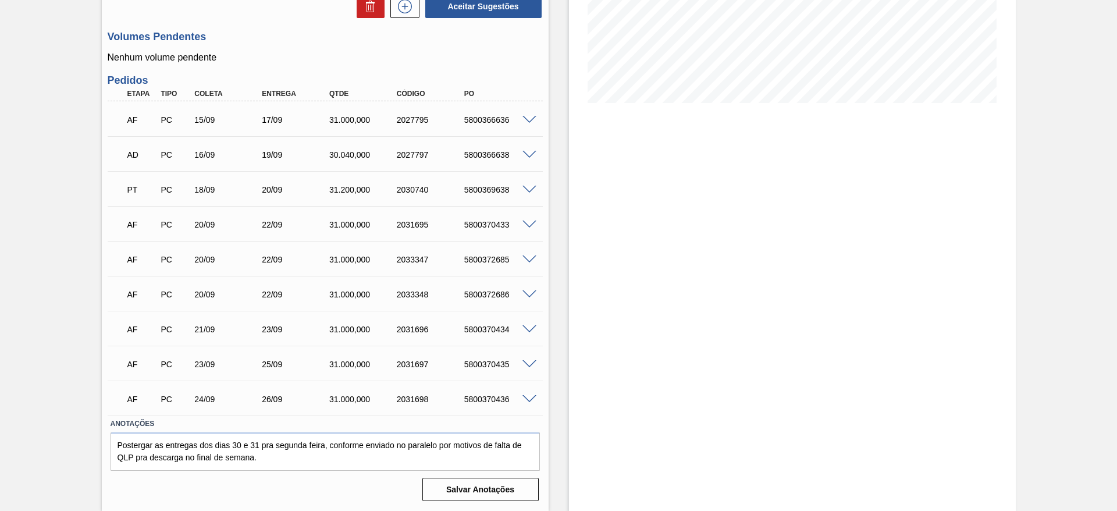
click at [525, 257] on span at bounding box center [529, 259] width 14 height 9
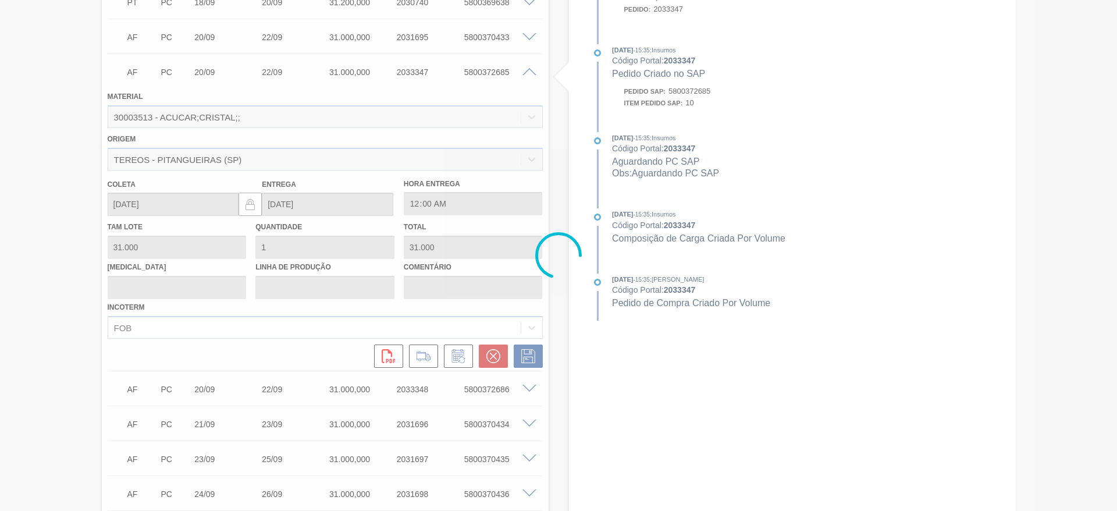
scroll to position [435, 0]
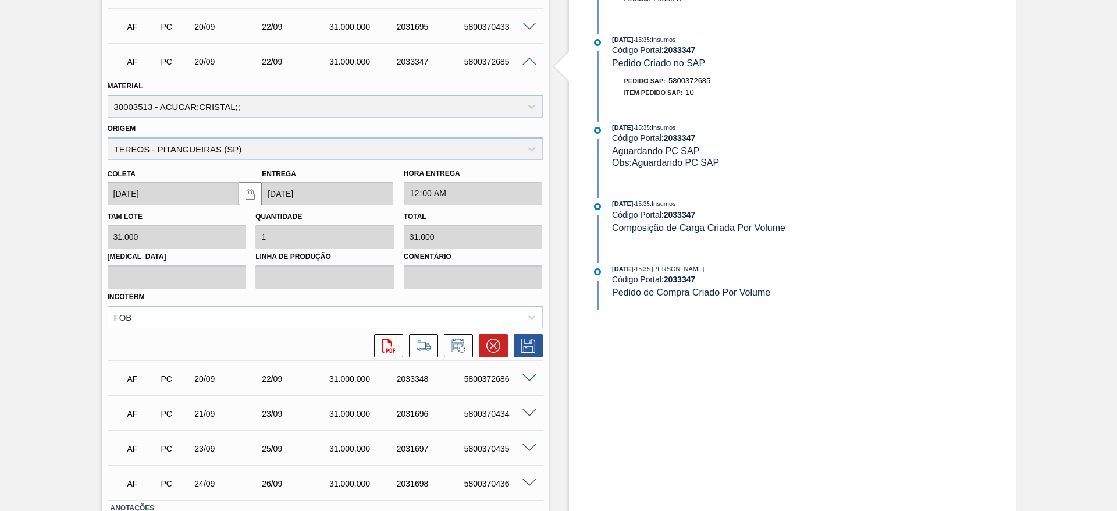
click at [529, 379] on span at bounding box center [529, 378] width 14 height 9
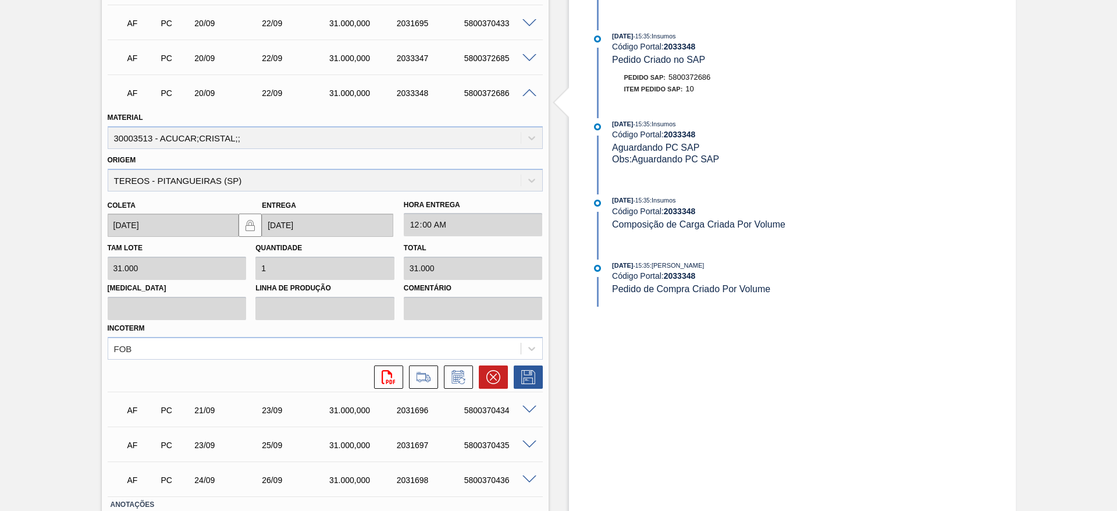
scroll to position [439, 0]
click at [412, 375] on button at bounding box center [423, 376] width 29 height 23
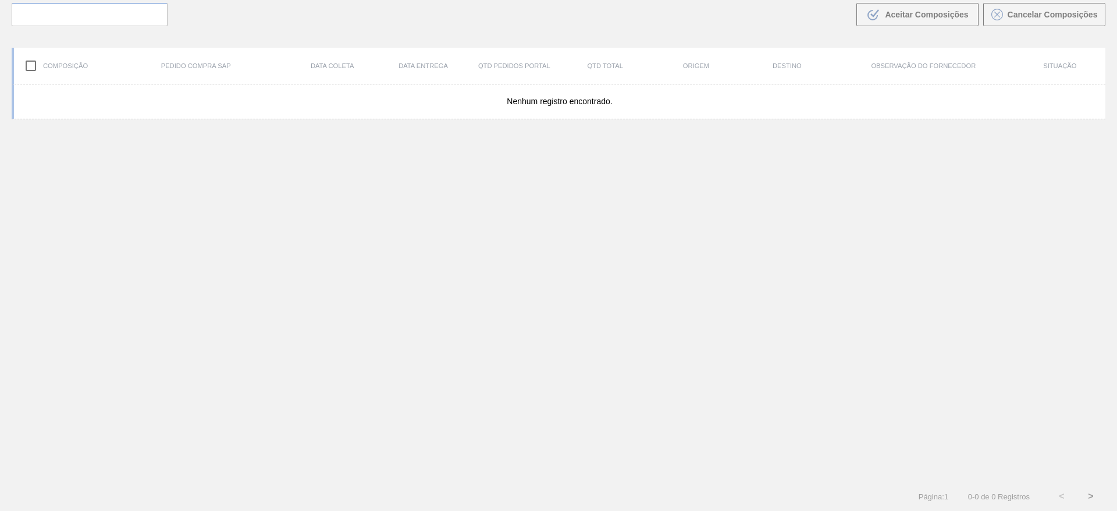
scroll to position [84, 0]
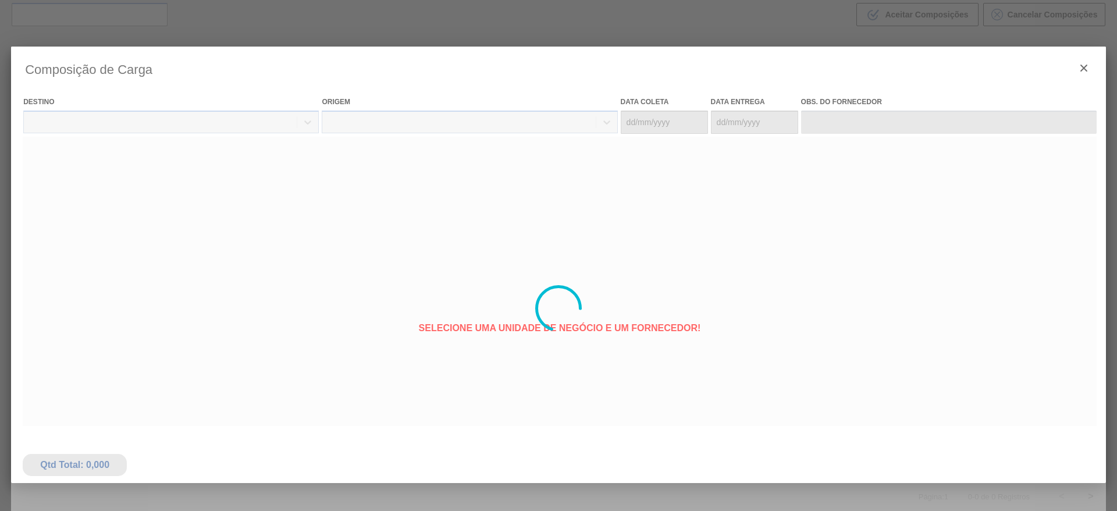
type coleta "[DATE]"
type entrega "[DATE]"
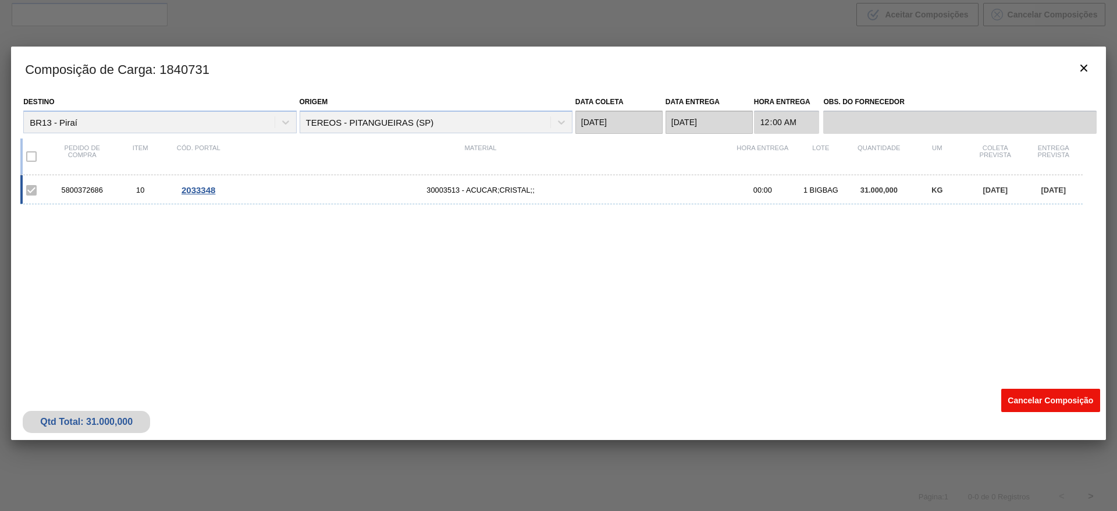
click at [1049, 398] on button "Cancelar Composição" at bounding box center [1050, 400] width 99 height 23
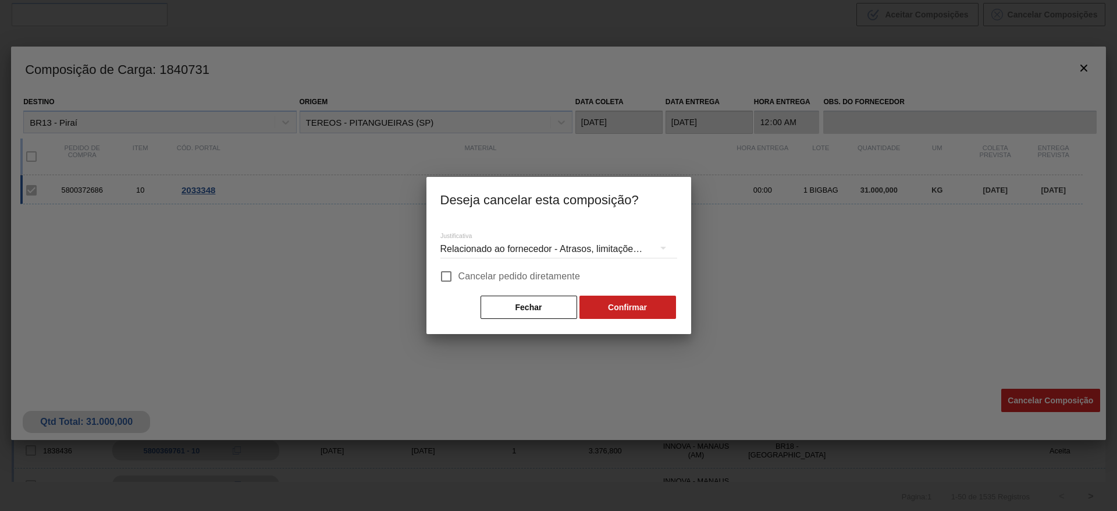
click at [491, 278] on span "Cancelar pedido diretamente" at bounding box center [519, 276] width 122 height 14
click at [458, 278] on input "Cancelar pedido diretamente" at bounding box center [446, 276] width 24 height 24
checkbox input "true"
click at [639, 310] on button "Confirmar" at bounding box center [627, 306] width 97 height 23
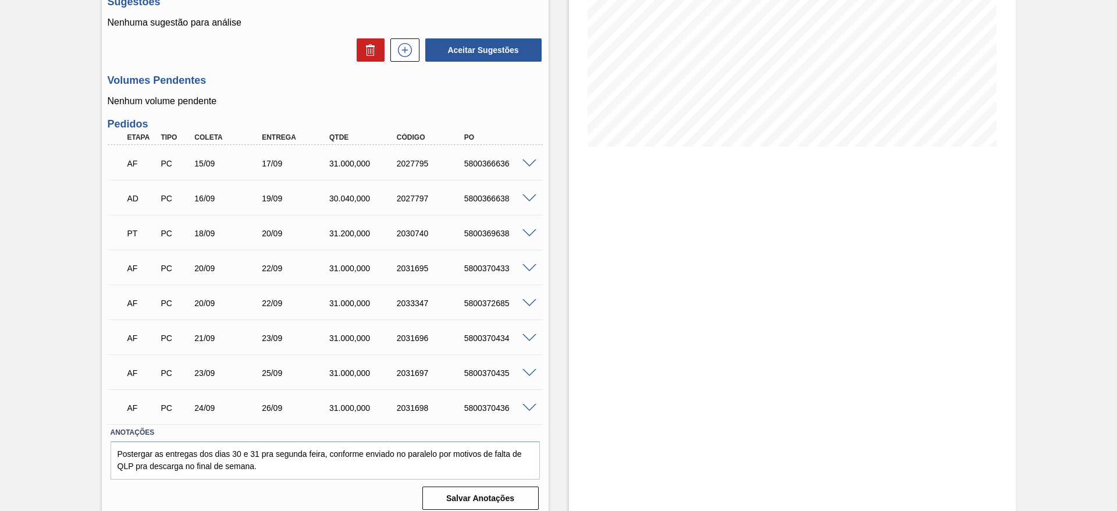
scroll to position [202, 0]
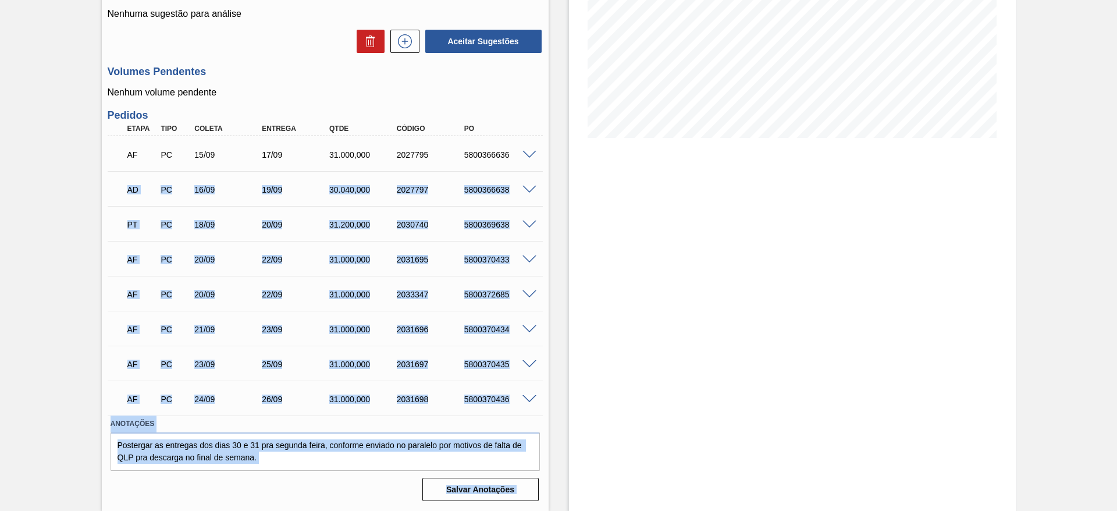
drag, startPoint x: 530, startPoint y: 155, endPoint x: 557, endPoint y: 155, distance: 26.8
click at [557, 155] on div "Aguardando Faturamento BR13 - AÇÚCAR CRISTAL Unidade Piraí PE MIN 20.000,000 KG…" at bounding box center [558, 183] width 1117 height 655
click at [557, 162] on div "Estoque De 19/09/2025 Até 01/11/2025 Filtro" at bounding box center [781, 183] width 467 height 655
click at [539, 204] on div "AD PC 16/09 19/09 30.040,000 2027797 5800366638 Material 30003513 - ACUCAR;CRIS…" at bounding box center [325, 188] width 435 height 35
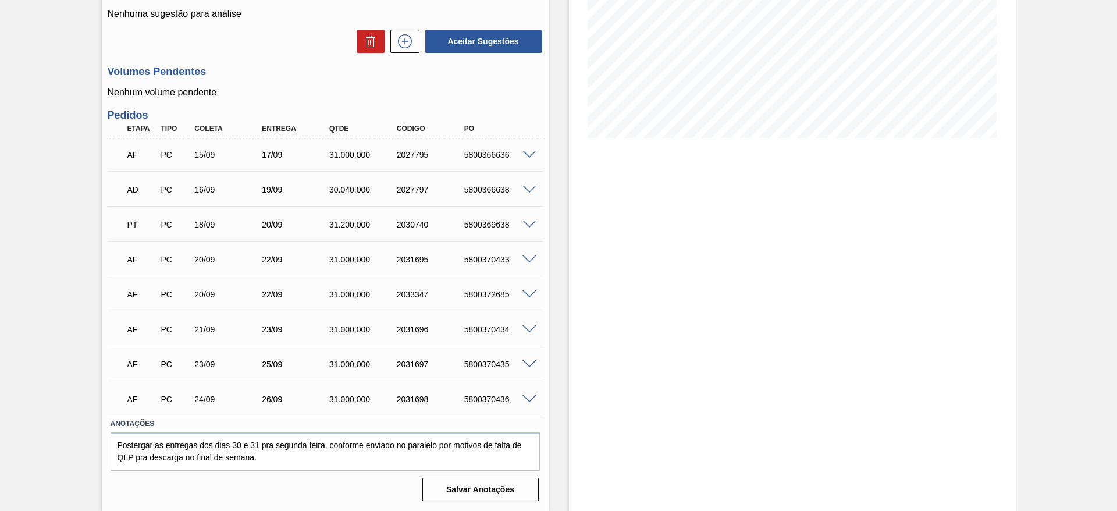
click at [525, 186] on span at bounding box center [529, 190] width 14 height 9
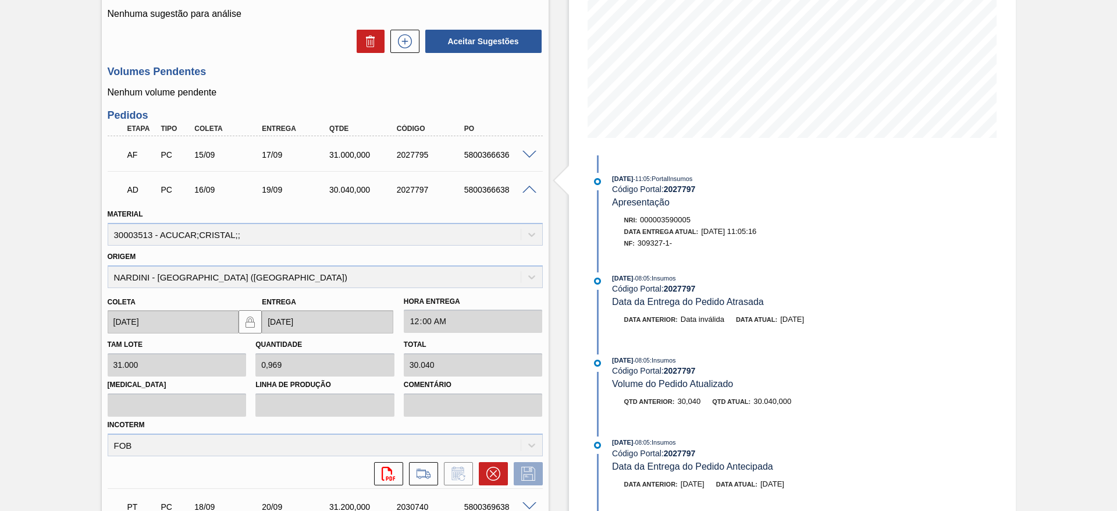
scroll to position [28, 0]
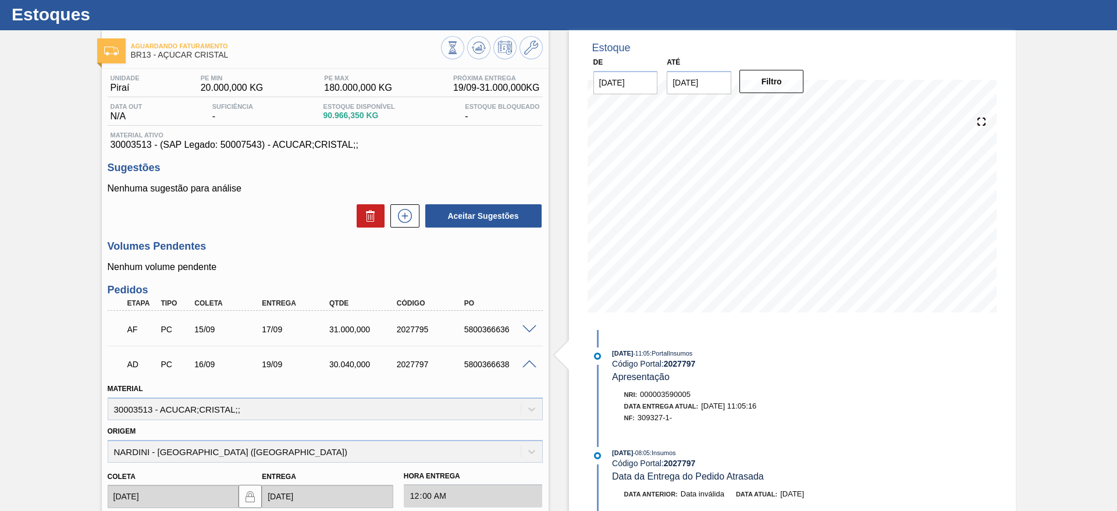
click at [530, 326] on span at bounding box center [529, 329] width 14 height 9
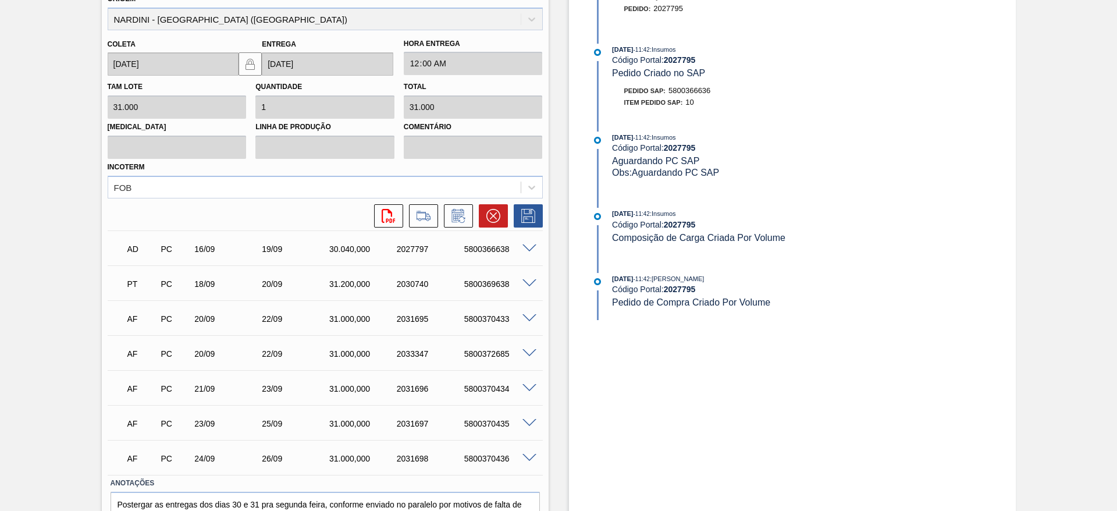
scroll to position [464, 0]
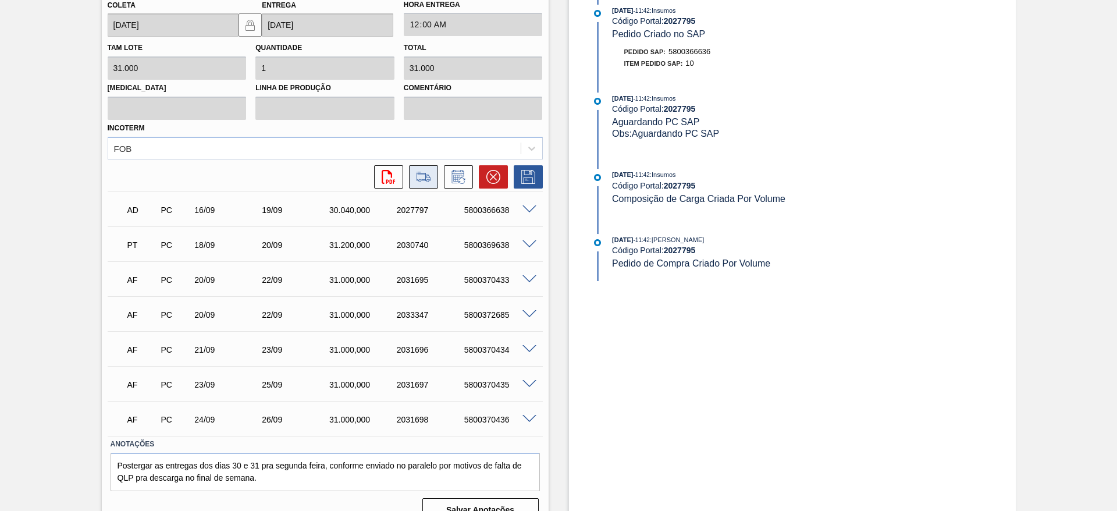
click at [430, 178] on icon at bounding box center [423, 177] width 19 height 14
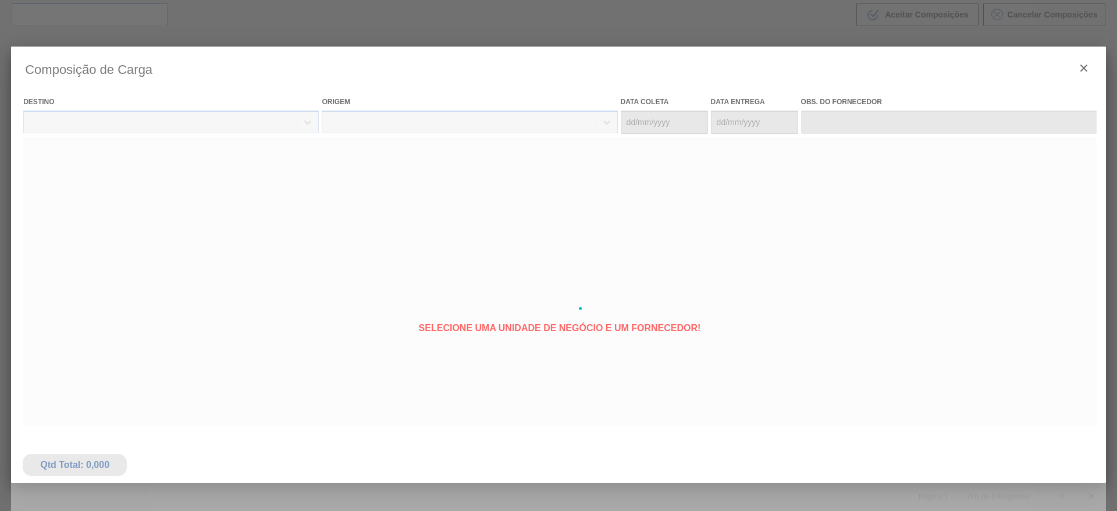
type coleta "15/09/2025"
type entrega "[DATE]"
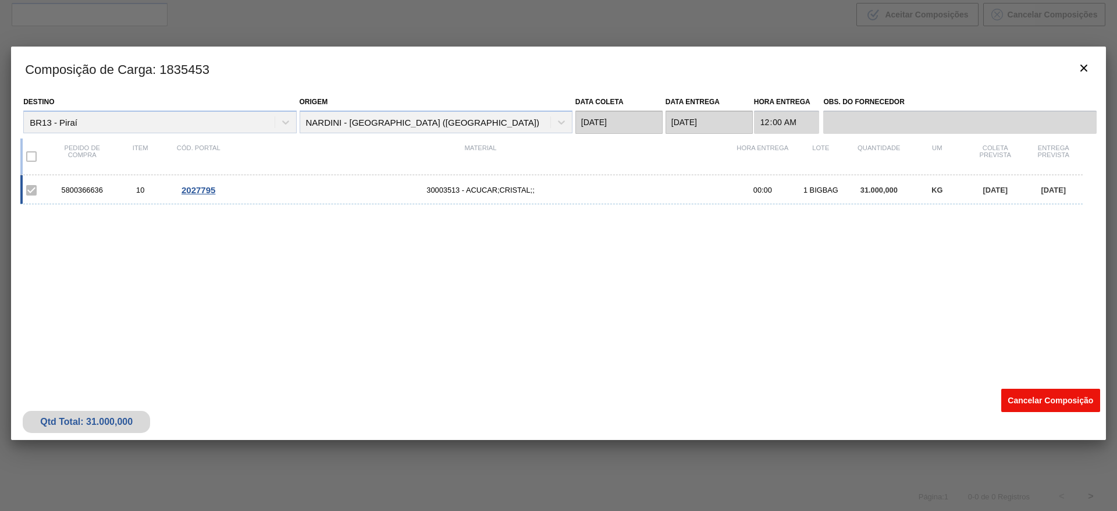
click at [1030, 395] on button "Cancelar Composição" at bounding box center [1050, 400] width 99 height 23
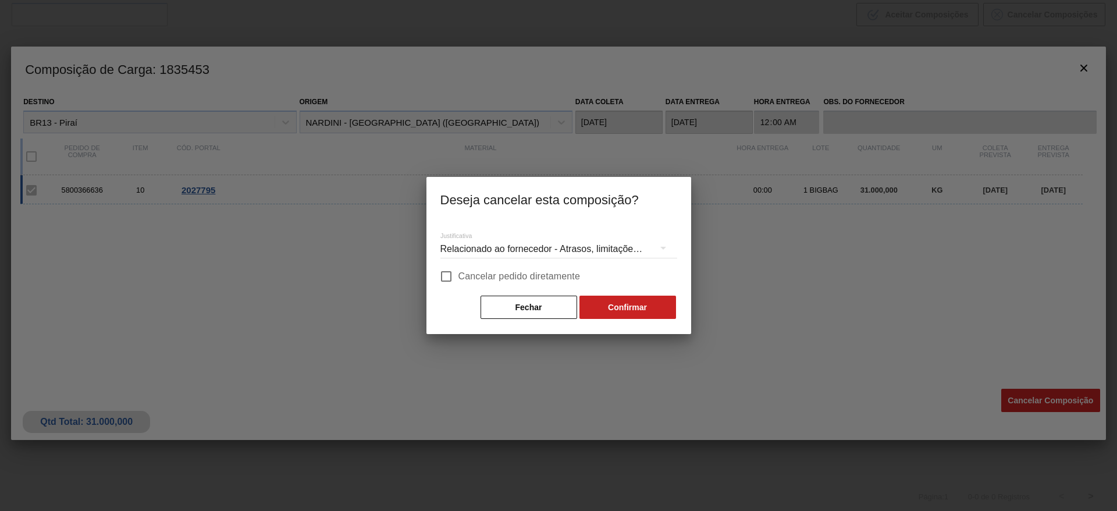
click at [542, 279] on span "Cancelar pedido diretamente" at bounding box center [519, 276] width 122 height 14
click at [458, 279] on input "Cancelar pedido diretamente" at bounding box center [446, 276] width 24 height 24
checkbox input "true"
click at [606, 307] on button "Confirmar" at bounding box center [627, 306] width 97 height 23
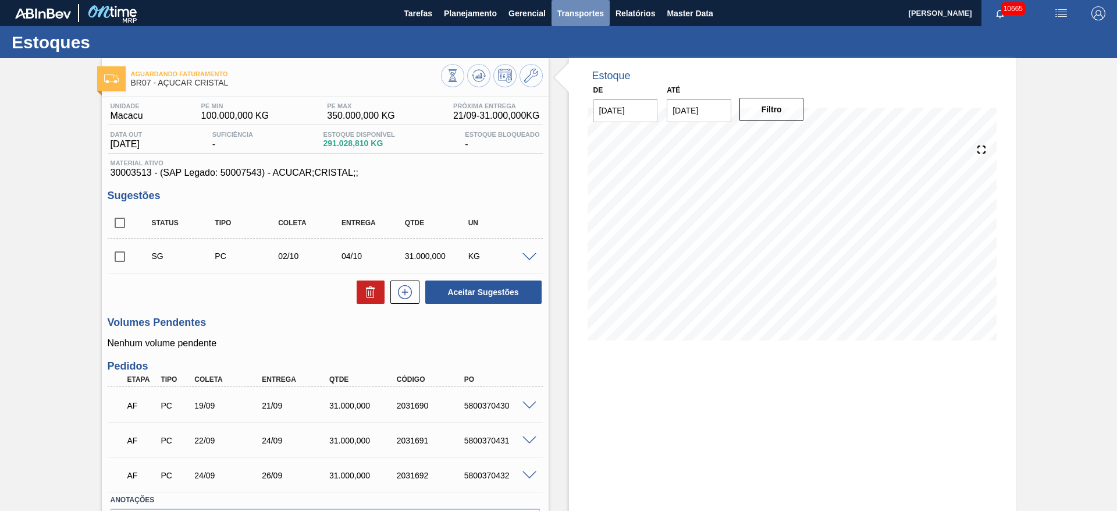
click at [570, 17] on span "Transportes" at bounding box center [580, 13] width 47 height 14
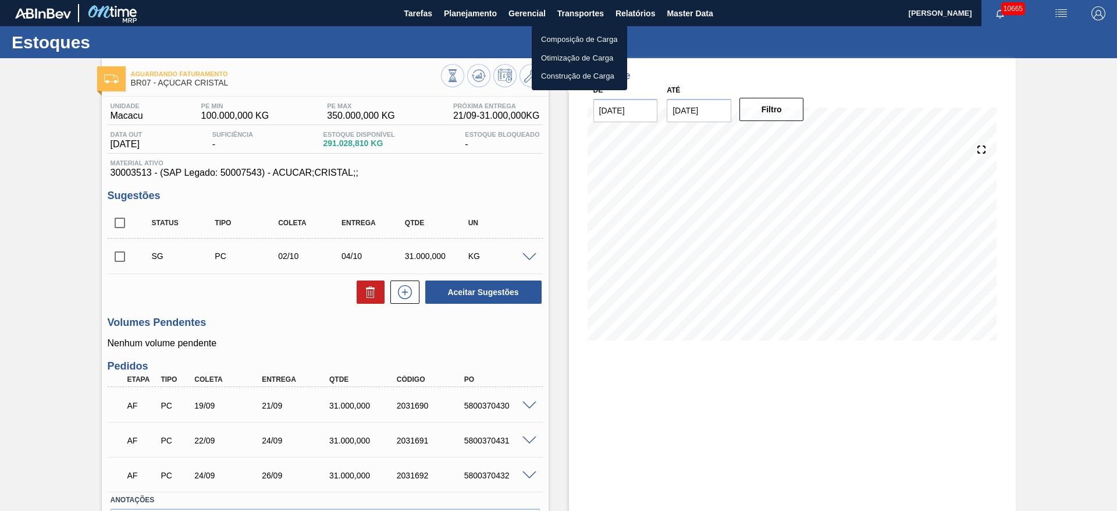
click at [572, 53] on li "Otimização de Carga" at bounding box center [579, 58] width 95 height 19
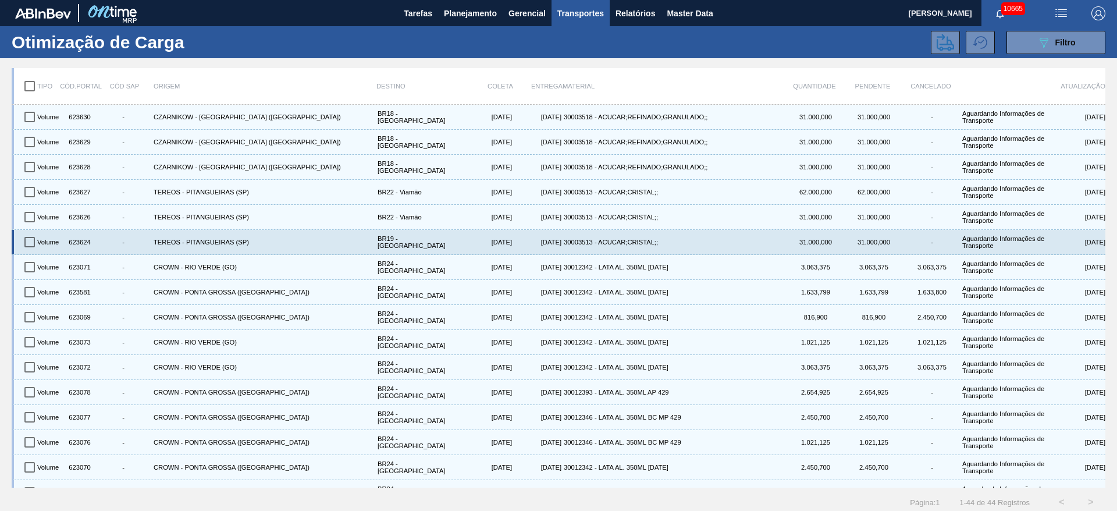
click at [33, 246] on input "checkbox" at bounding box center [29, 242] width 24 height 24
checkbox input "true"
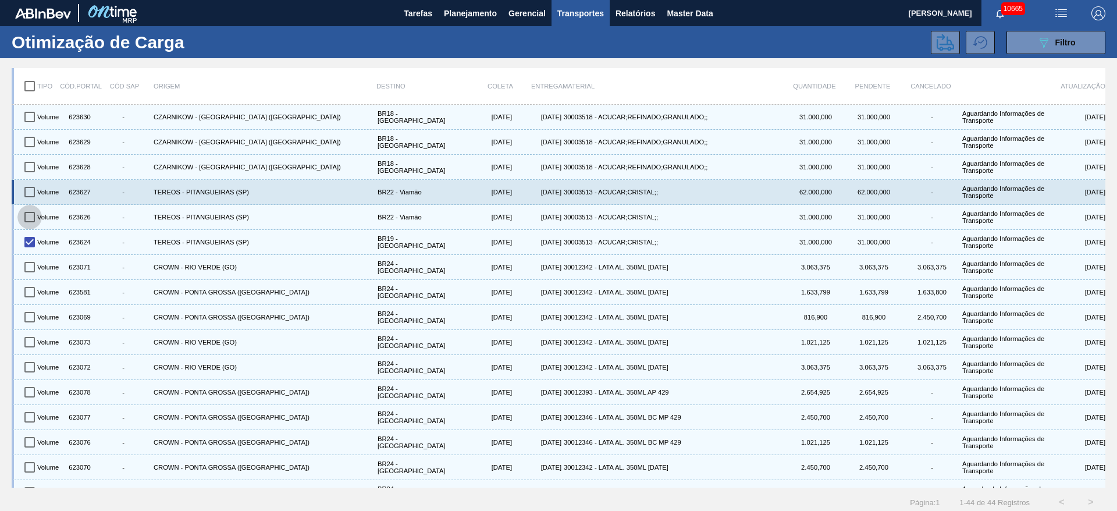
drag, startPoint x: 27, startPoint y: 220, endPoint x: 38, endPoint y: 186, distance: 35.5
click at [27, 216] on input "checkbox" at bounding box center [29, 217] width 24 height 24
checkbox input "true"
click at [38, 186] on input "checkbox" at bounding box center [29, 192] width 24 height 24
checkbox input "true"
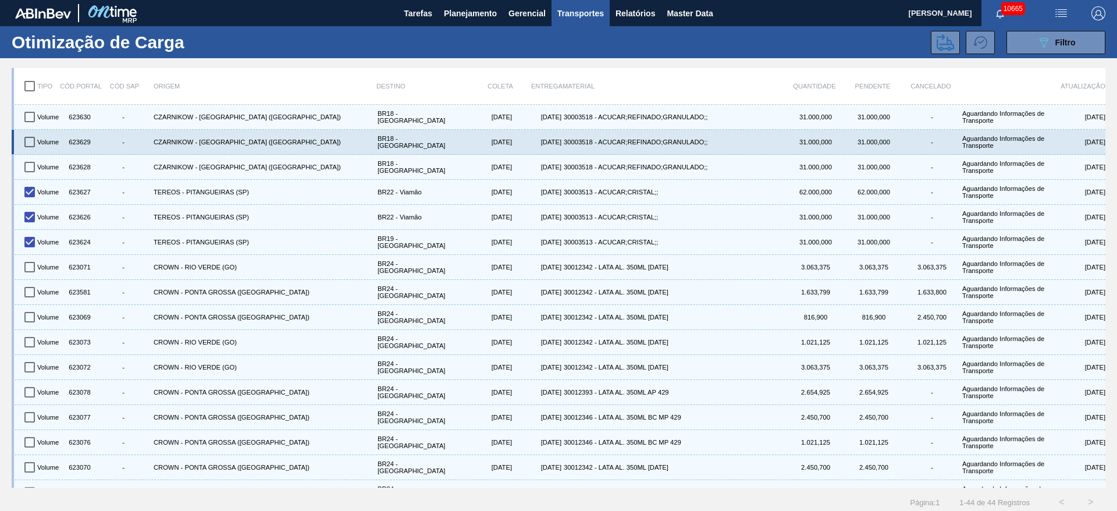
drag, startPoint x: 35, startPoint y: 156, endPoint x: 34, endPoint y: 147, distance: 10.0
click at [35, 155] on input "checkbox" at bounding box center [29, 167] width 24 height 24
checkbox input "true"
drag, startPoint x: 34, startPoint y: 142, endPoint x: 34, endPoint y: 136, distance: 6.4
click at [34, 141] on input "checkbox" at bounding box center [29, 142] width 24 height 24
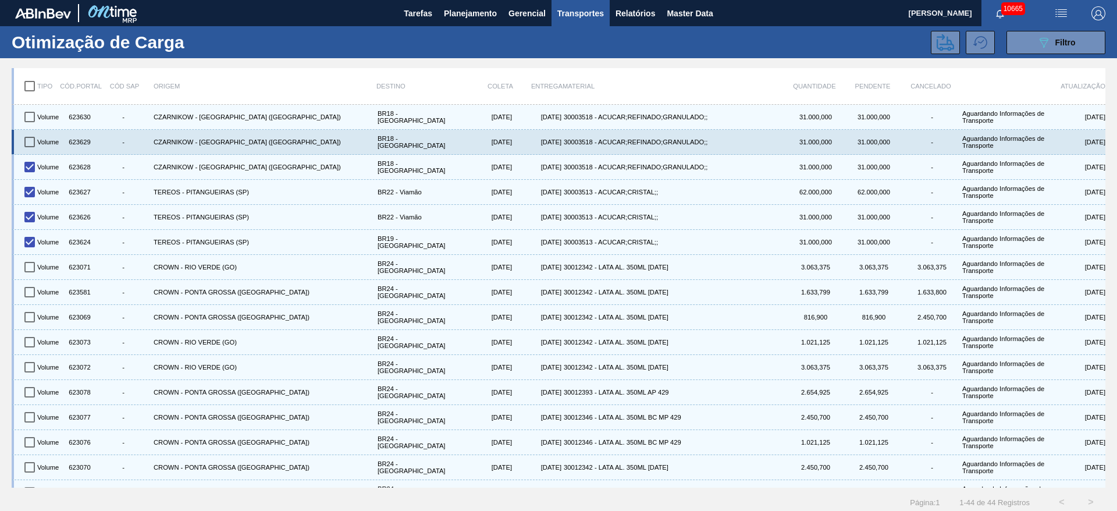
checkbox input "true"
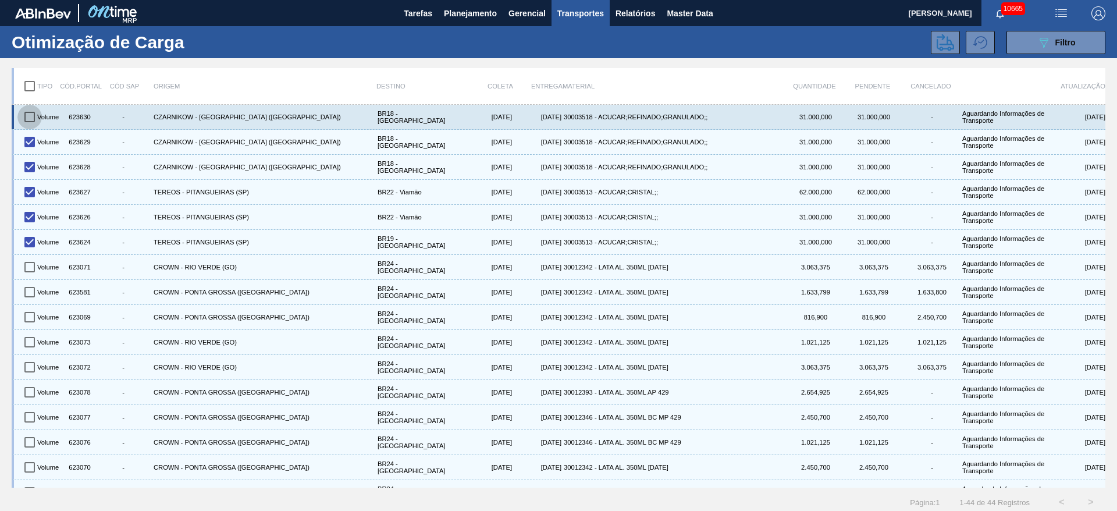
click at [34, 114] on input "checkbox" at bounding box center [29, 117] width 24 height 24
checkbox input "true"
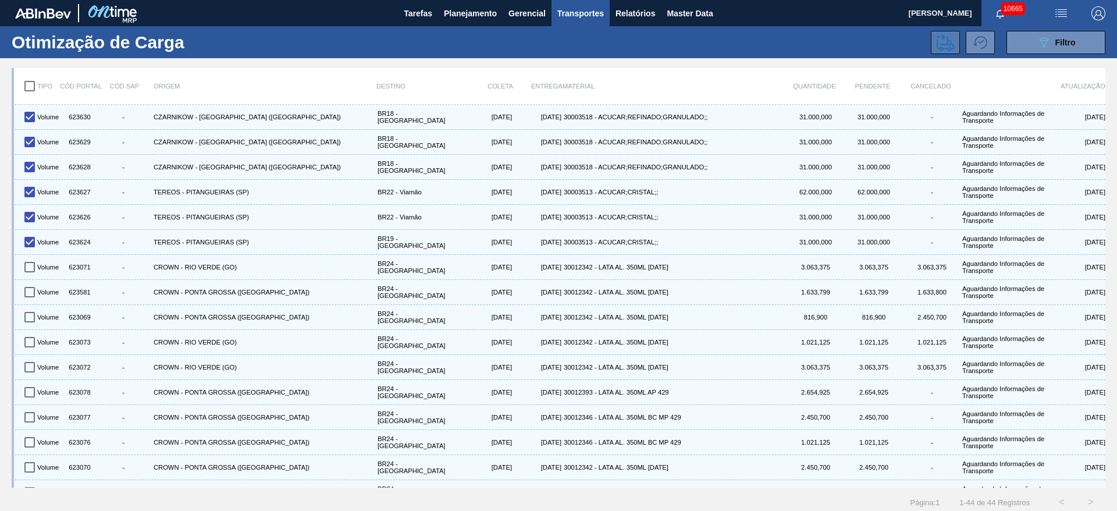
click at [942, 38] on icon at bounding box center [944, 42] width 17 height 17
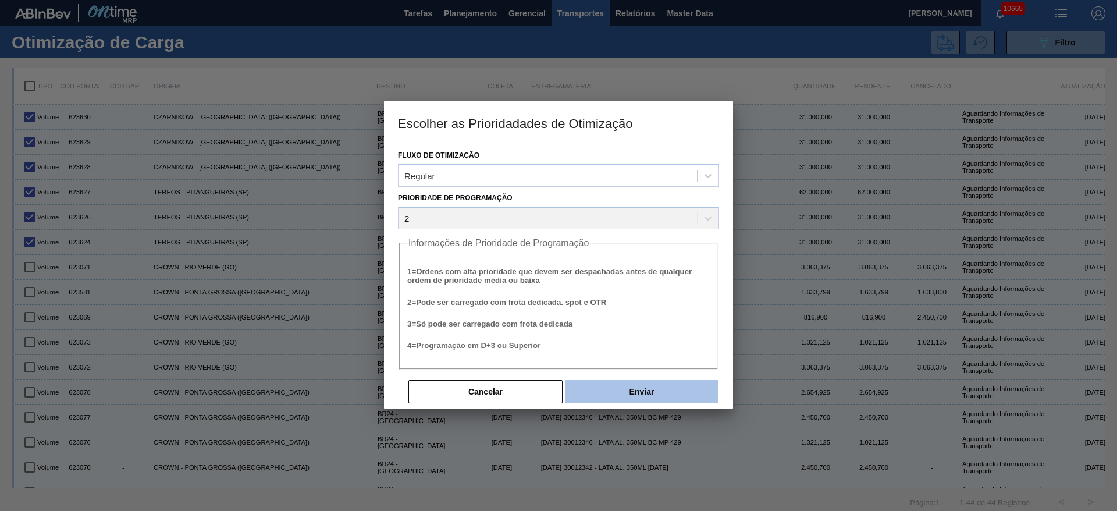
click at [665, 390] on button "Enviar" at bounding box center [642, 391] width 154 height 23
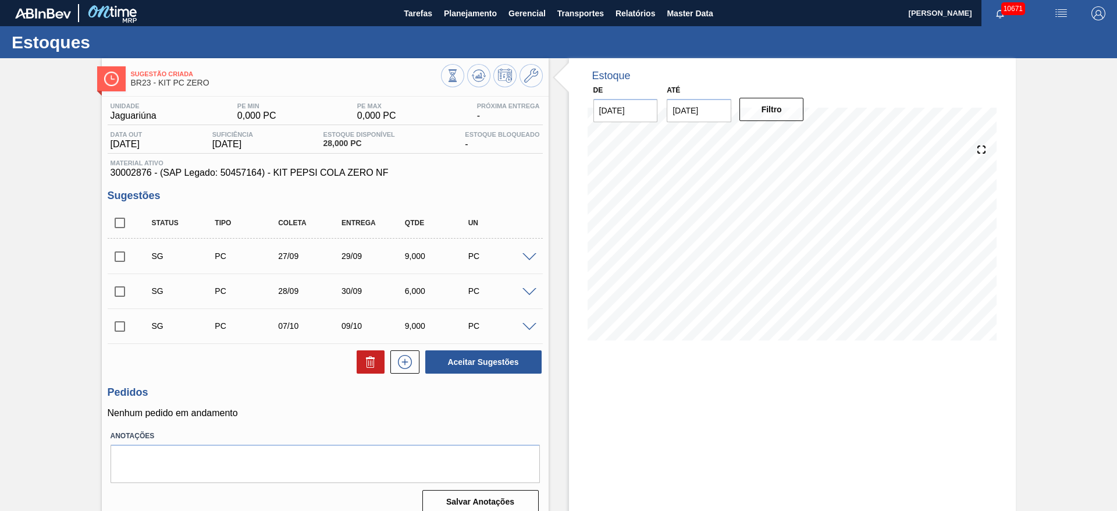
click at [525, 255] on span at bounding box center [529, 257] width 14 height 9
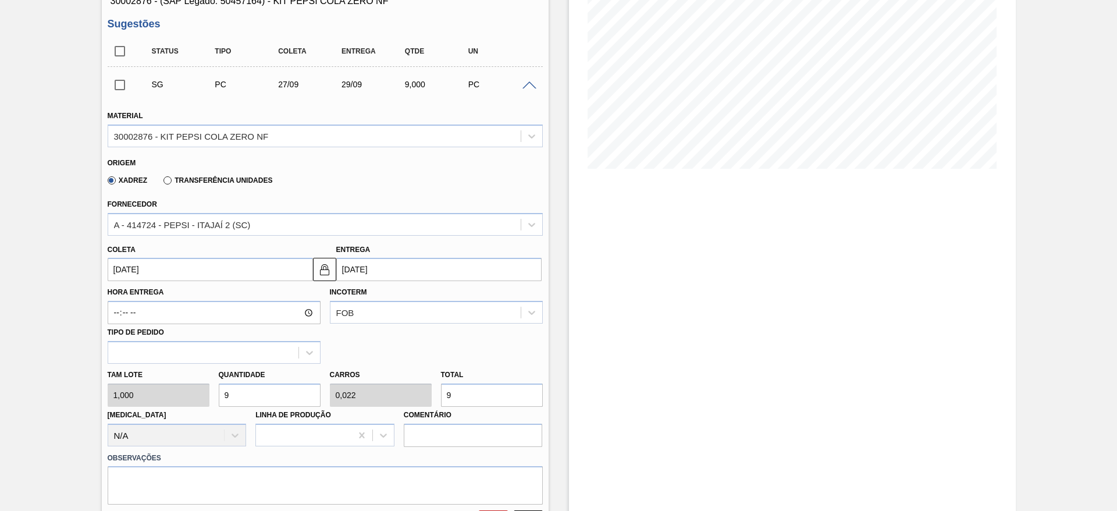
scroll to position [174, 0]
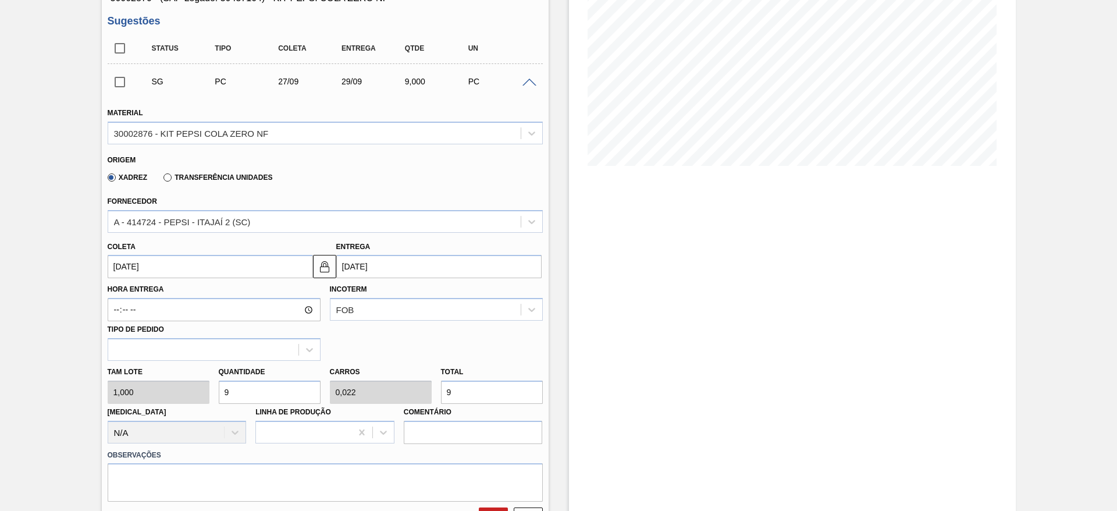
click at [172, 385] on div "Tam lote 1,000 Quantidade 9 Carros 0,022 Total 9 [MEDICAL_DATA] N/A Linha de Pr…" at bounding box center [325, 402] width 444 height 83
type input "2"
type input "0,005"
type input "2"
type input "24"
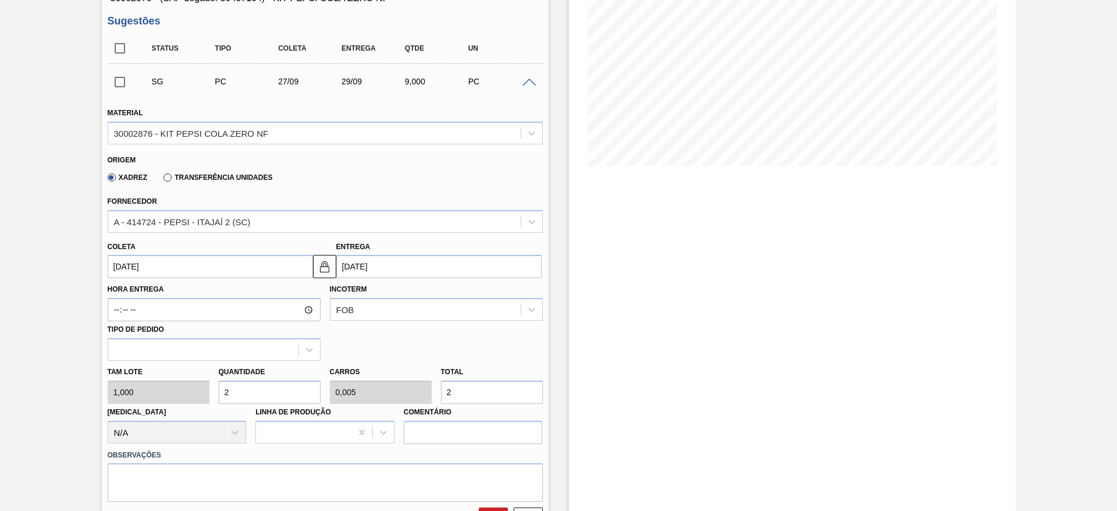
type input "0,06"
type input "24"
click at [148, 267] on input "[DATE]" at bounding box center [210, 266] width 205 height 23
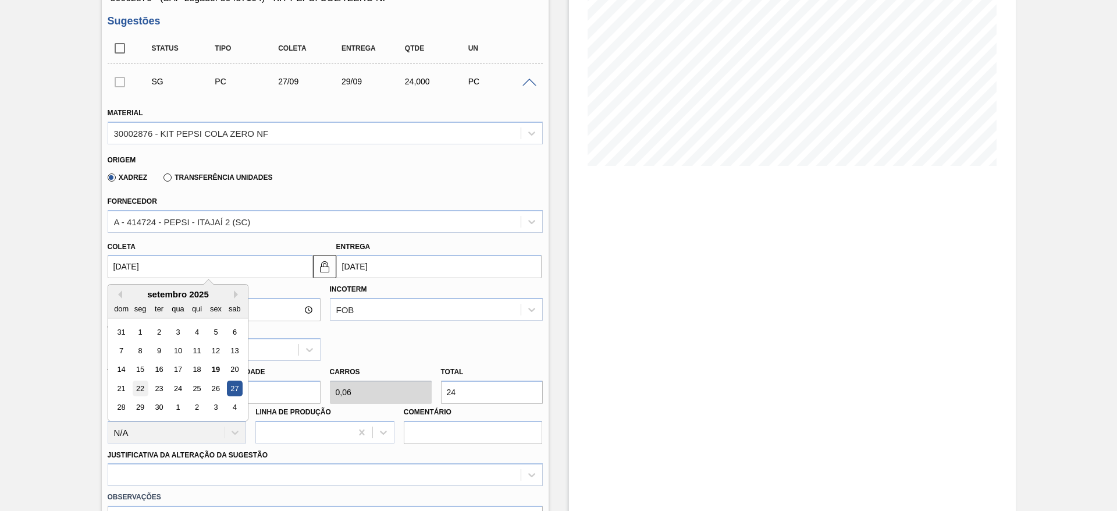
click at [138, 390] on div "22" at bounding box center [140, 388] width 16 height 16
type input "[DATE]"
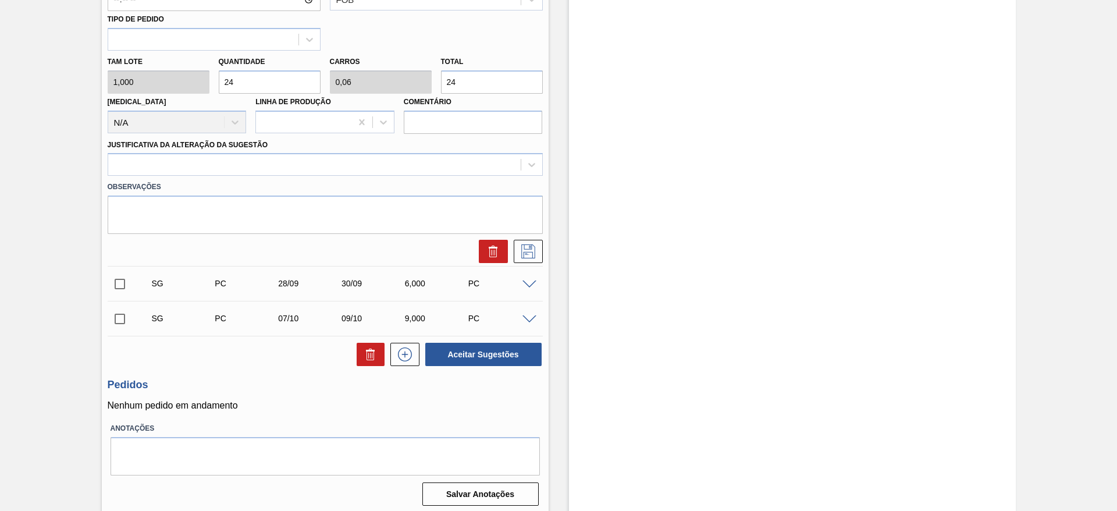
scroll to position [489, 0]
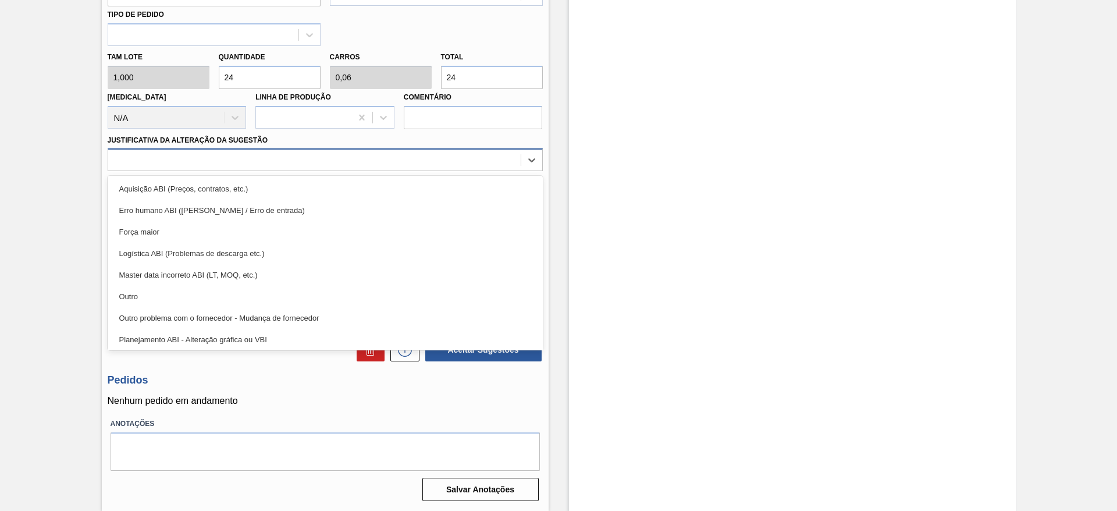
click at [353, 170] on div at bounding box center [325, 159] width 435 height 23
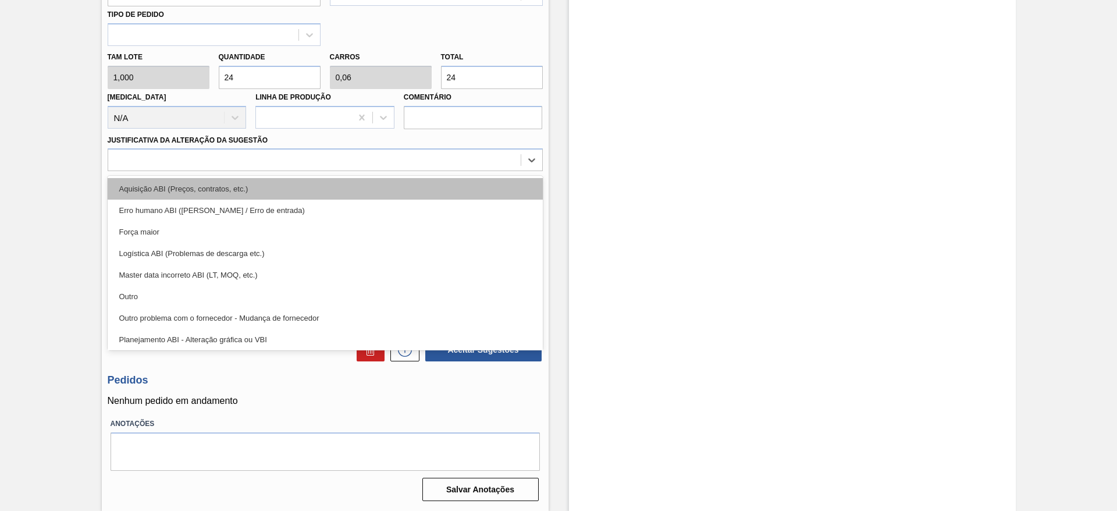
click at [368, 188] on div "Aquisição ABI (Preços, contratos, etc.)" at bounding box center [325, 189] width 435 height 22
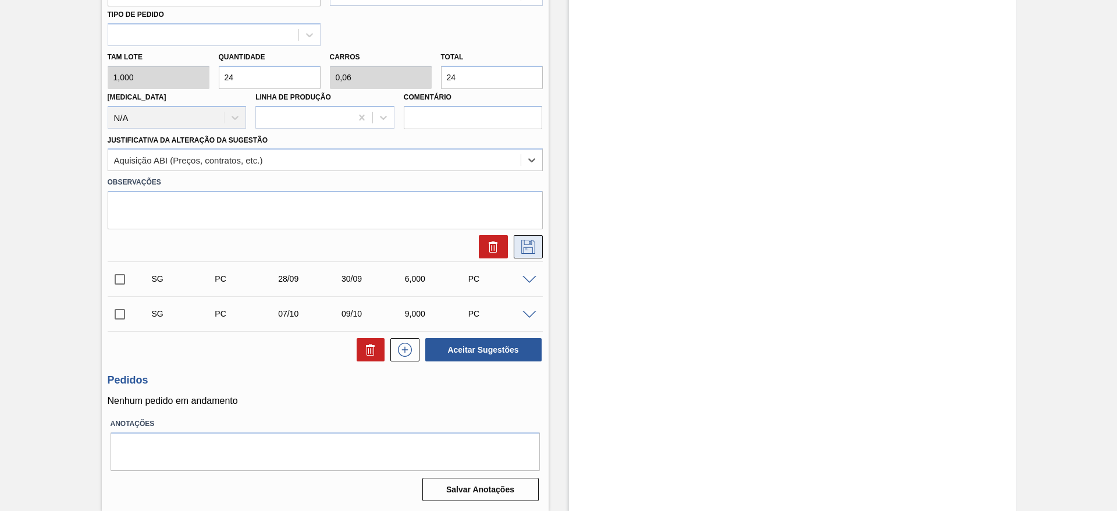
click at [524, 241] on icon at bounding box center [528, 247] width 19 height 14
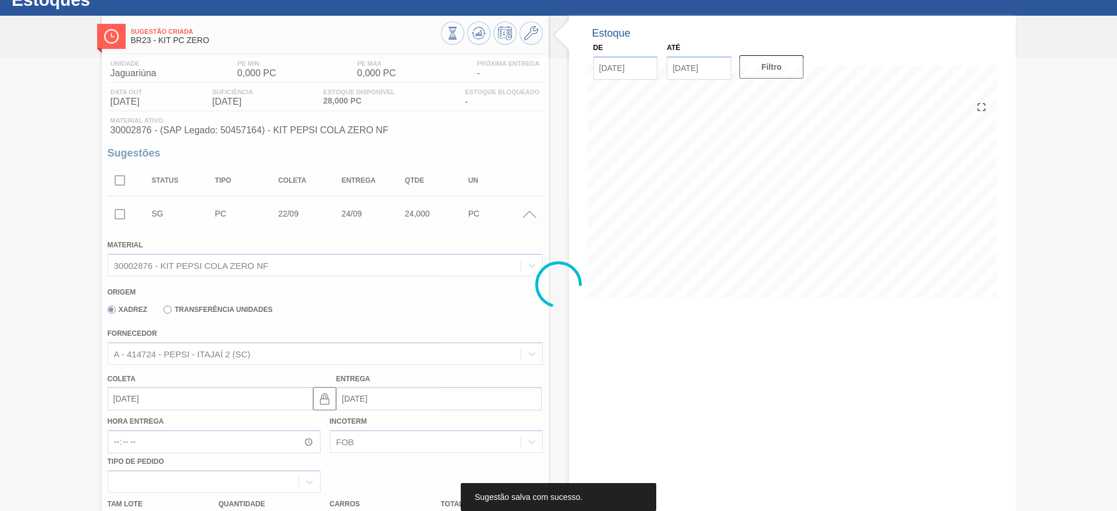
scroll to position [12, 0]
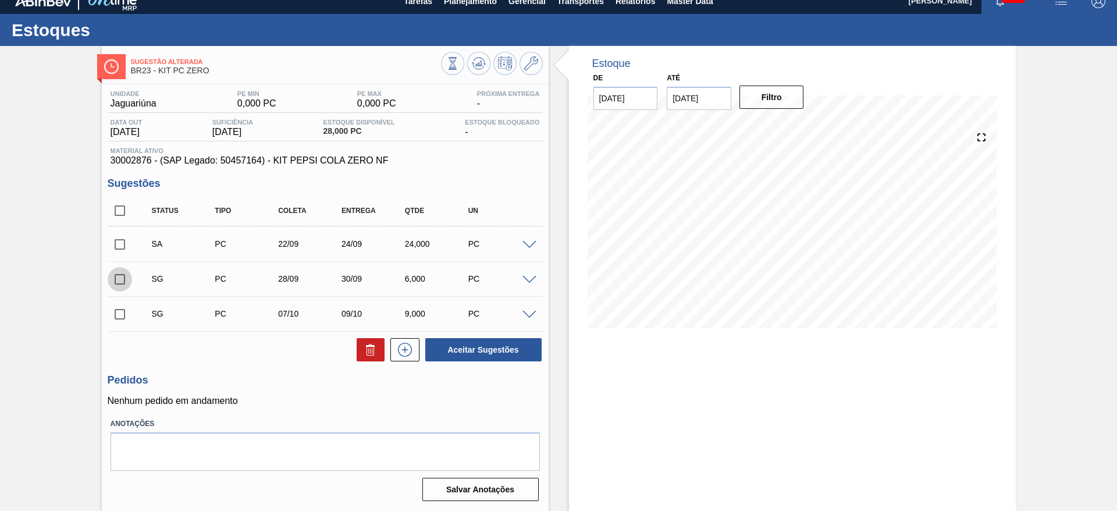
click at [123, 283] on input "checkbox" at bounding box center [120, 279] width 24 height 24
checkbox input "true"
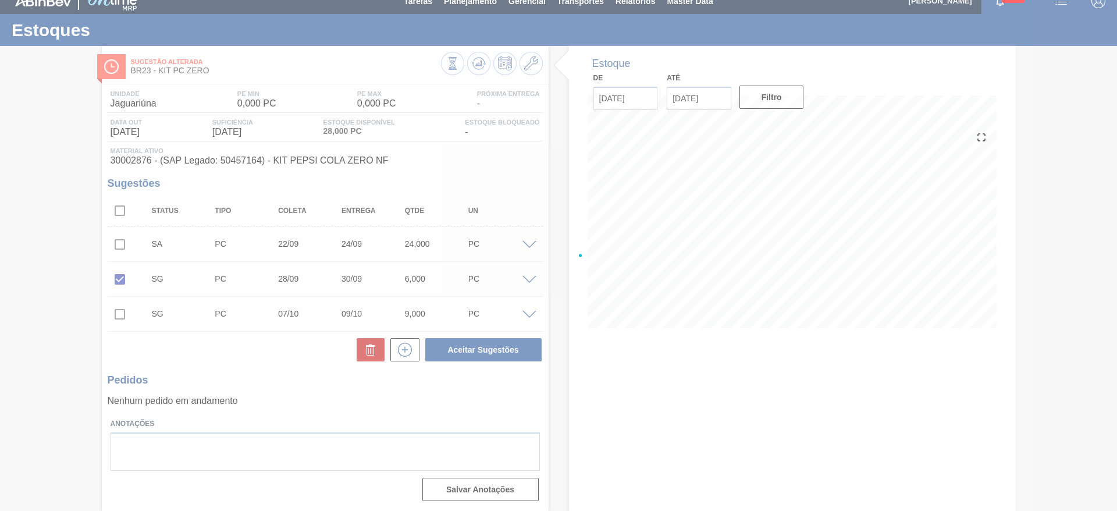
click at [112, 319] on div at bounding box center [558, 255] width 1117 height 511
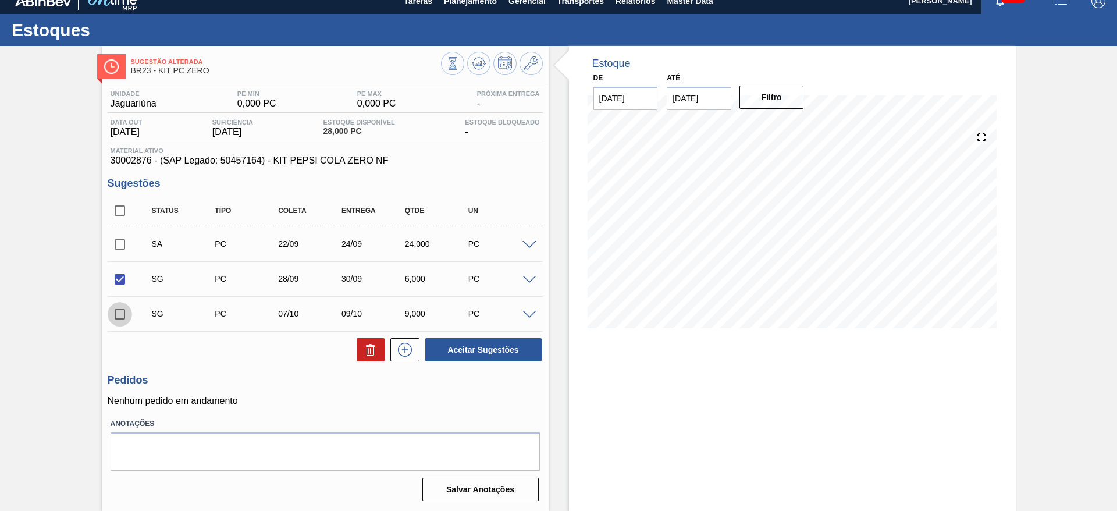
click at [119, 312] on input "checkbox" at bounding box center [120, 314] width 24 height 24
checkbox input "true"
click at [372, 347] on icon at bounding box center [370, 351] width 8 height 9
checkbox input "false"
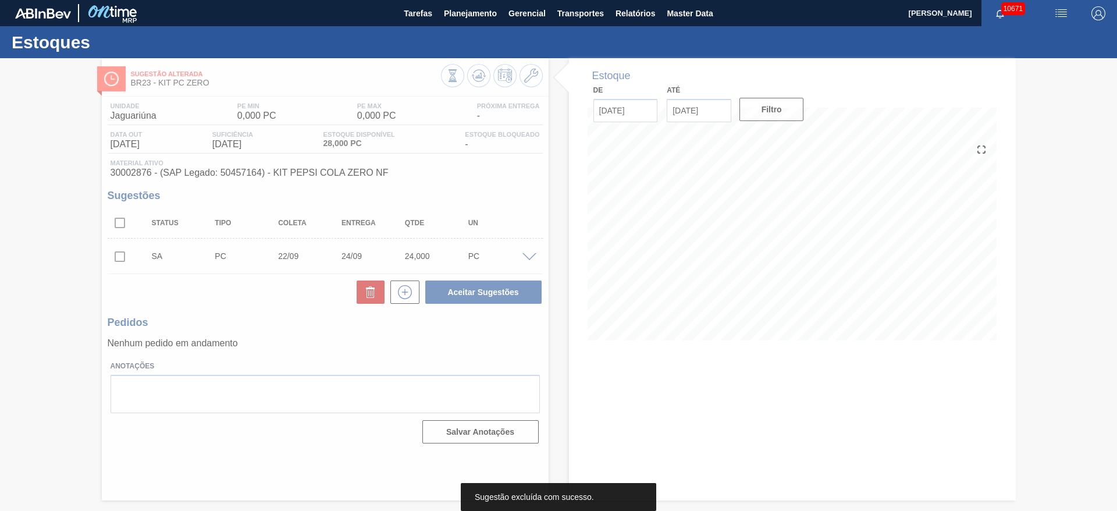
scroll to position [0, 0]
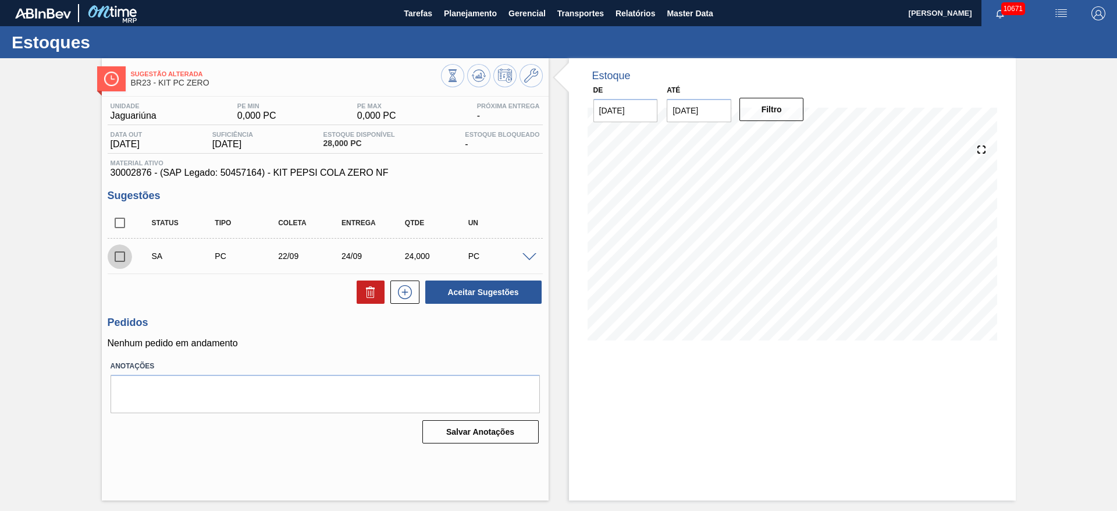
click at [120, 254] on input "checkbox" at bounding box center [120, 256] width 24 height 24
checkbox input "true"
click at [502, 288] on button "Aceitar Sugestões" at bounding box center [483, 291] width 116 height 23
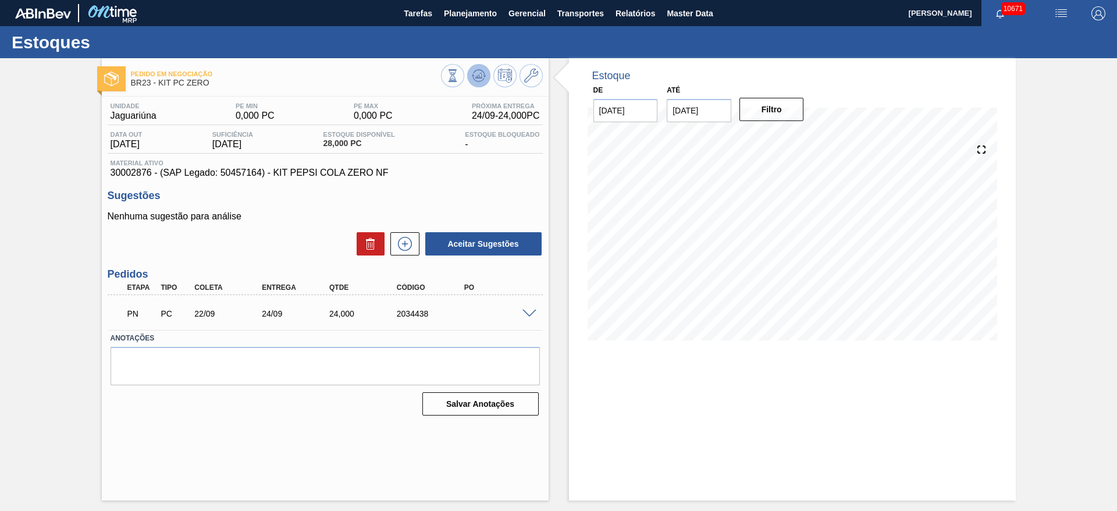
click at [477, 72] on icon at bounding box center [479, 76] width 14 height 14
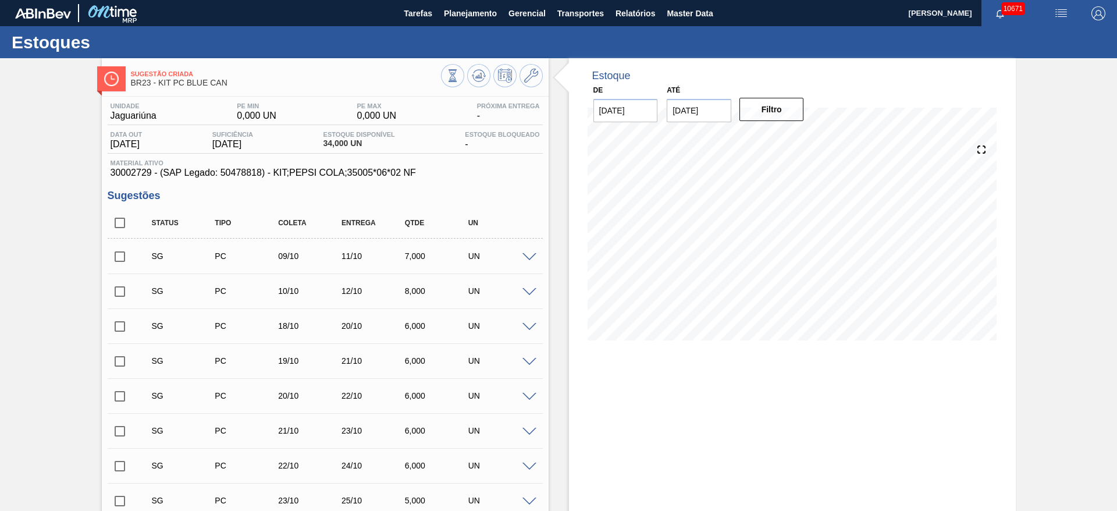
click at [530, 256] on span at bounding box center [529, 257] width 14 height 9
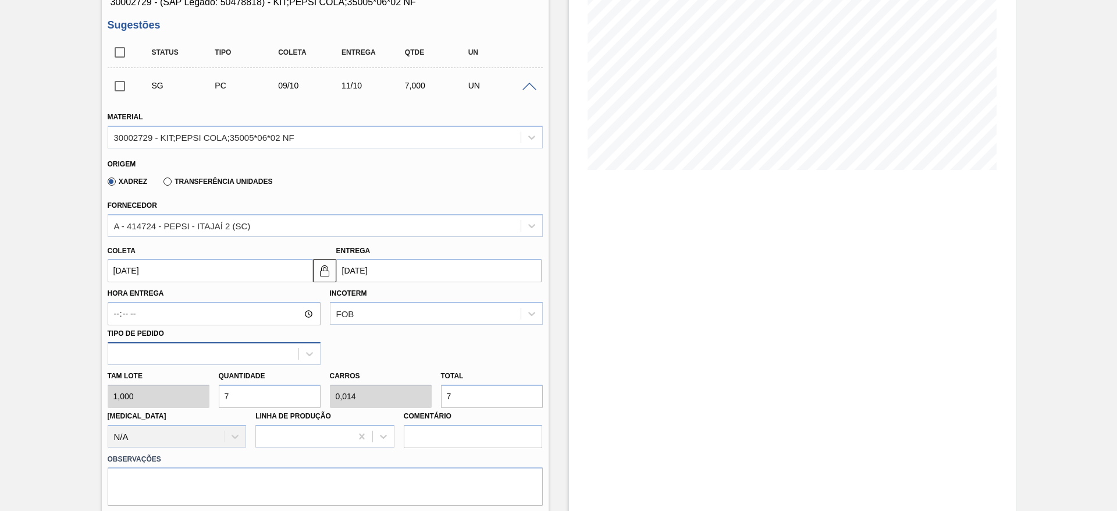
scroll to position [174, 0]
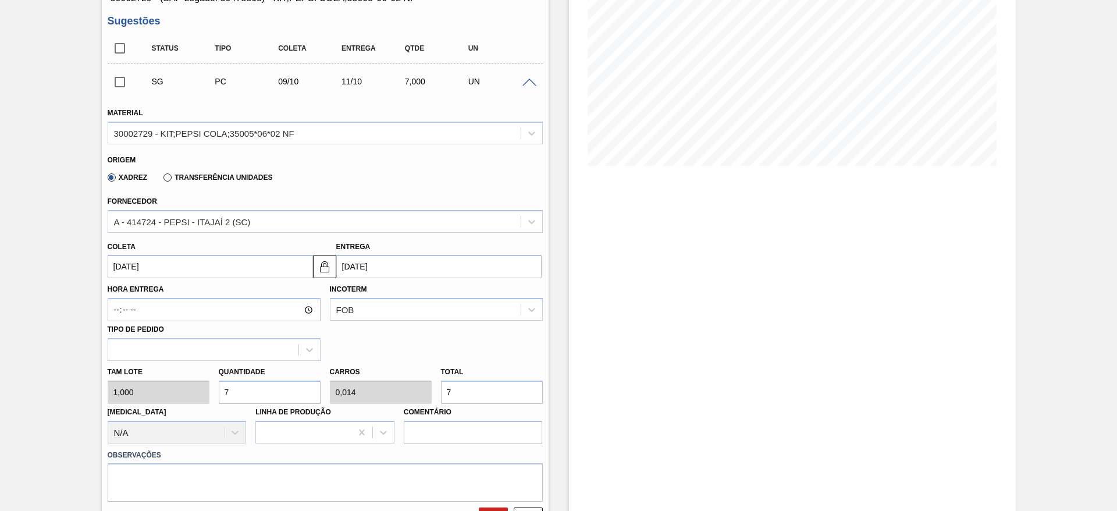
click at [162, 393] on div "Tam lote 1,000 Quantidade 7 Carros 0,014 Total 7 Doca N/A Linha de Produção Com…" at bounding box center [325, 402] width 444 height 83
type input "4"
type input "0,008"
type input "4"
type input "40"
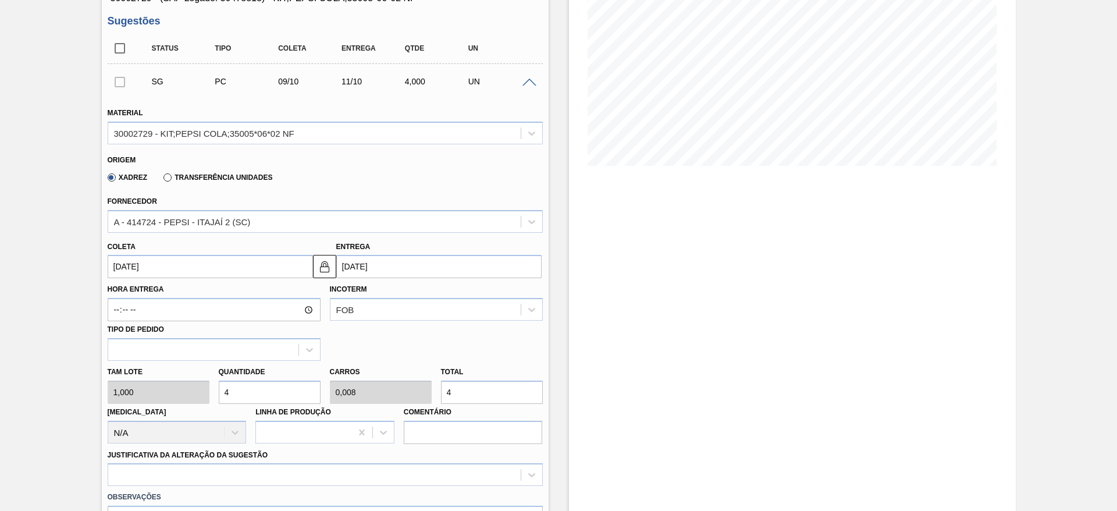
type input "0,08"
type input "40"
click at [125, 268] on input "09/10/2025" at bounding box center [210, 266] width 205 height 23
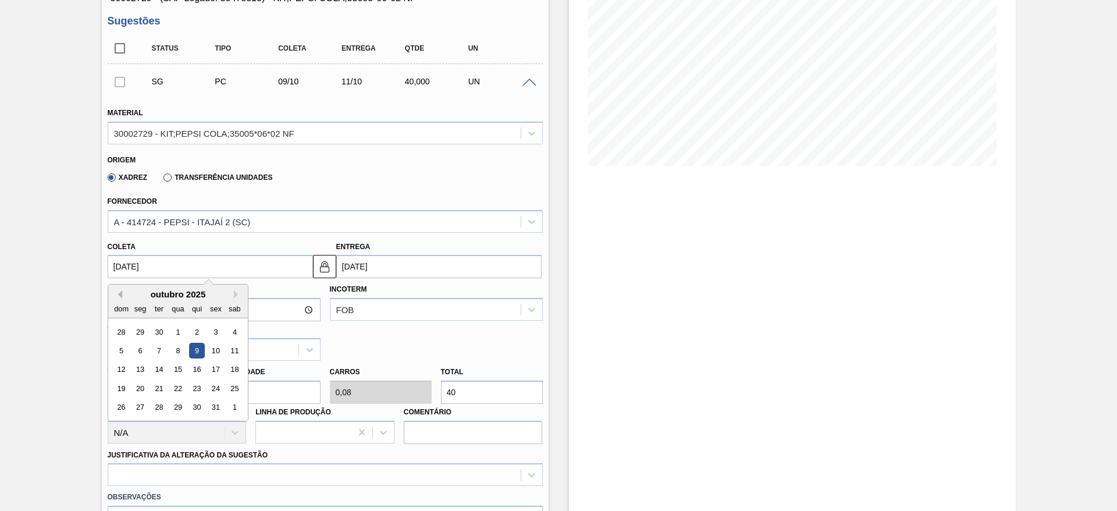
click at [119, 293] on button "Previous Month" at bounding box center [118, 294] width 8 height 8
click at [141, 389] on div "22" at bounding box center [140, 388] width 16 height 16
type input "[DATE]"
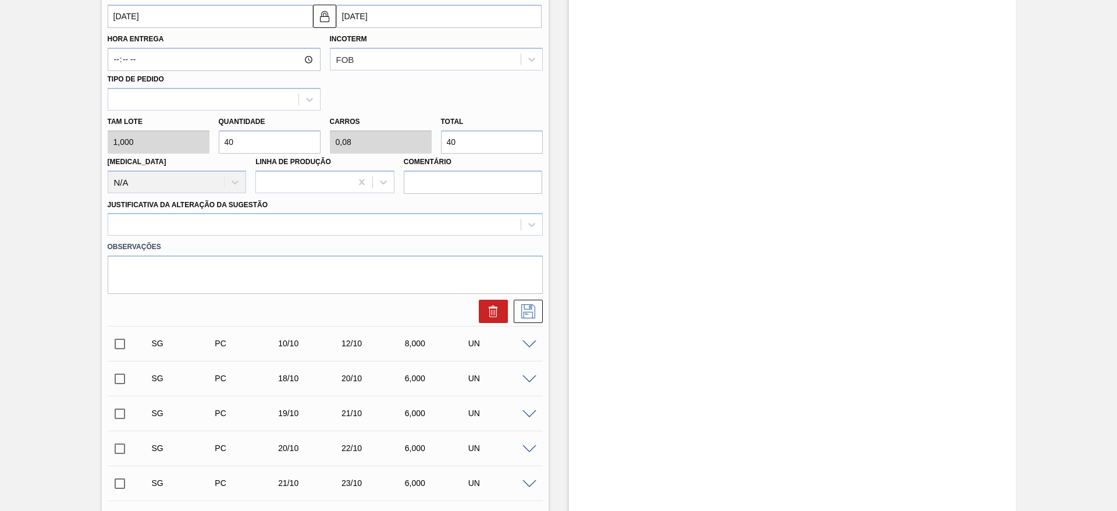
scroll to position [436, 0]
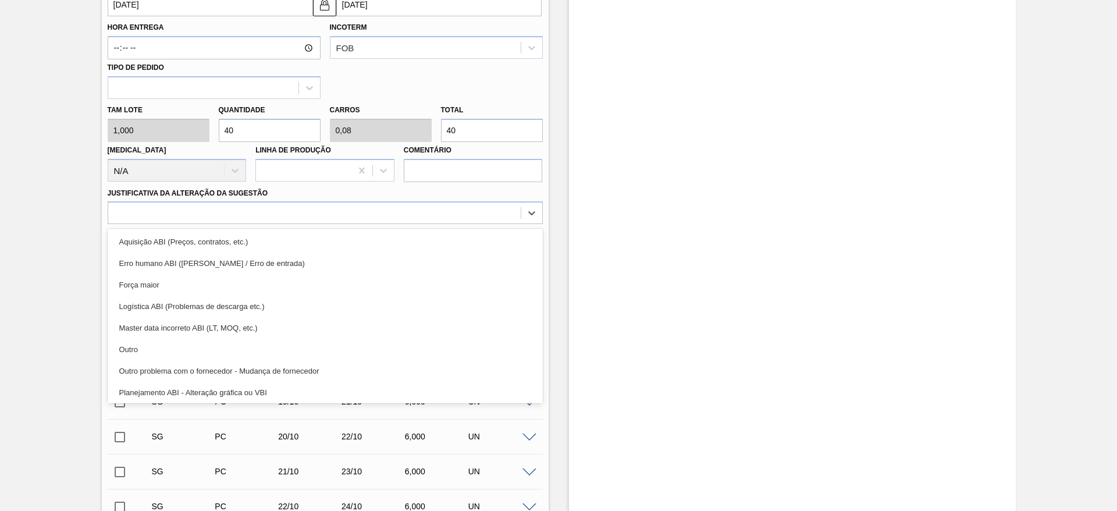
drag, startPoint x: 414, startPoint y: 220, endPoint x: 417, endPoint y: 228, distance: 8.3
click at [416, 223] on div at bounding box center [325, 212] width 435 height 23
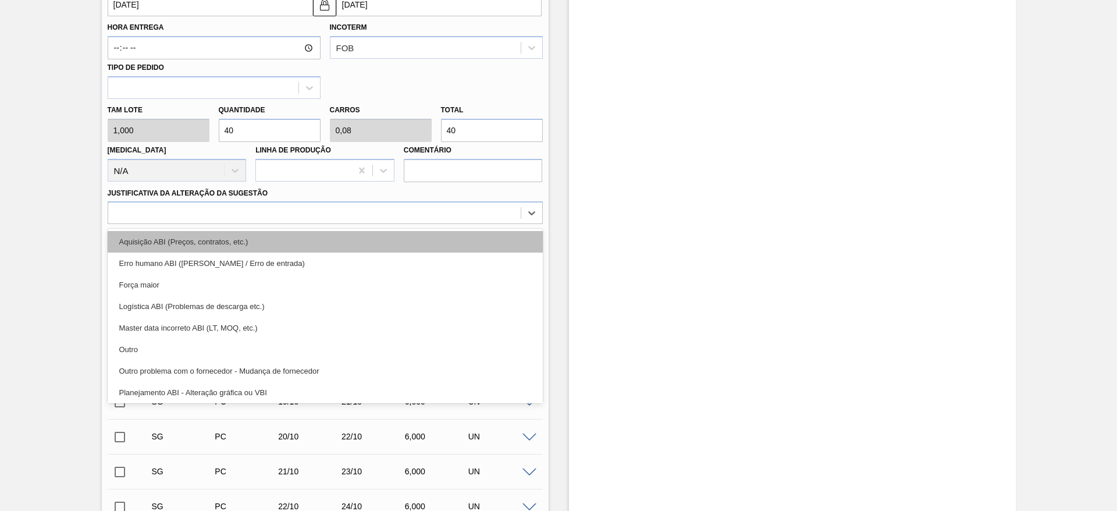
click at [421, 231] on div "Aquisição ABI (Preços, contratos, etc.)" at bounding box center [325, 242] width 435 height 22
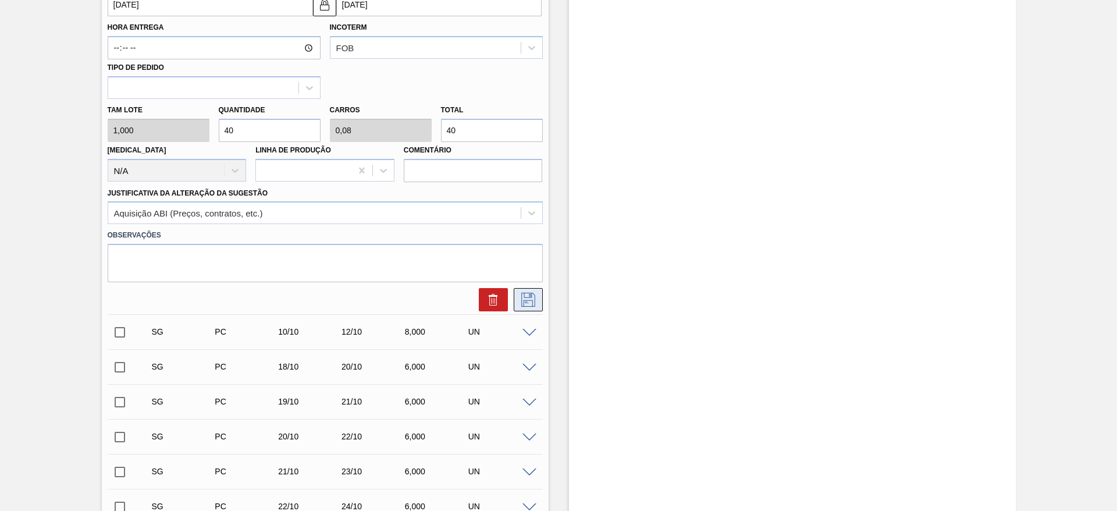
click at [533, 291] on button at bounding box center [528, 299] width 29 height 23
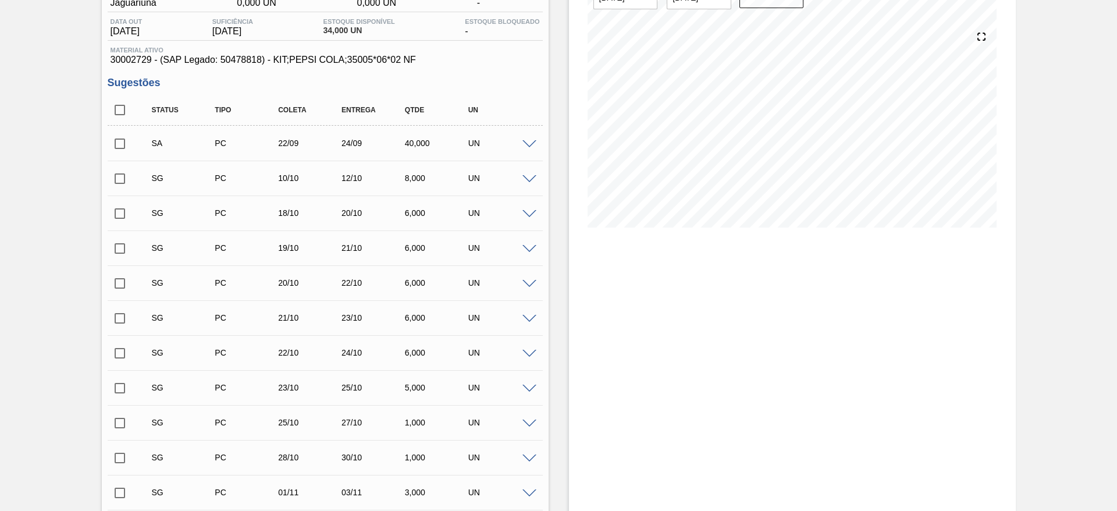
scroll to position [0, 0]
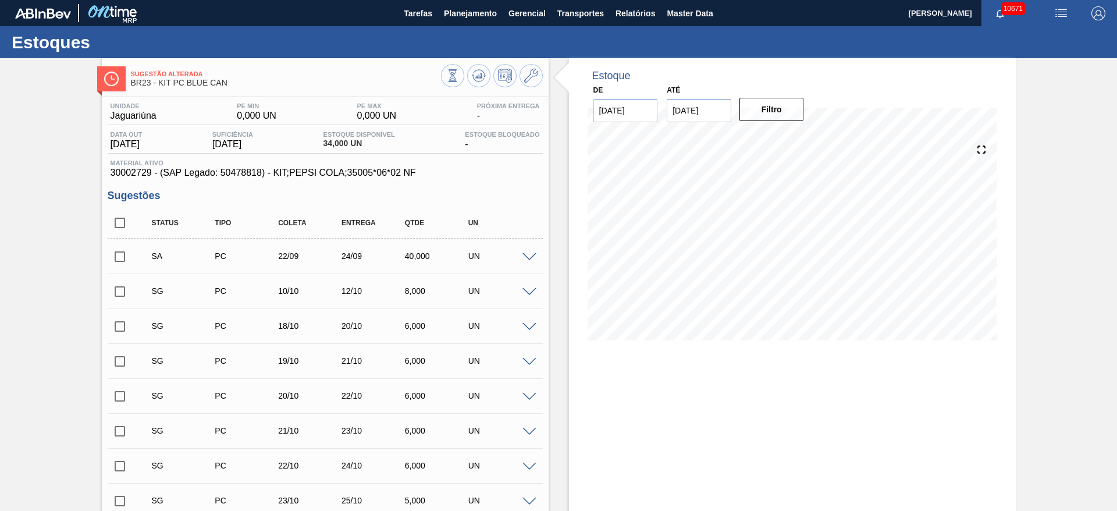
click at [127, 253] on input "checkbox" at bounding box center [120, 256] width 24 height 24
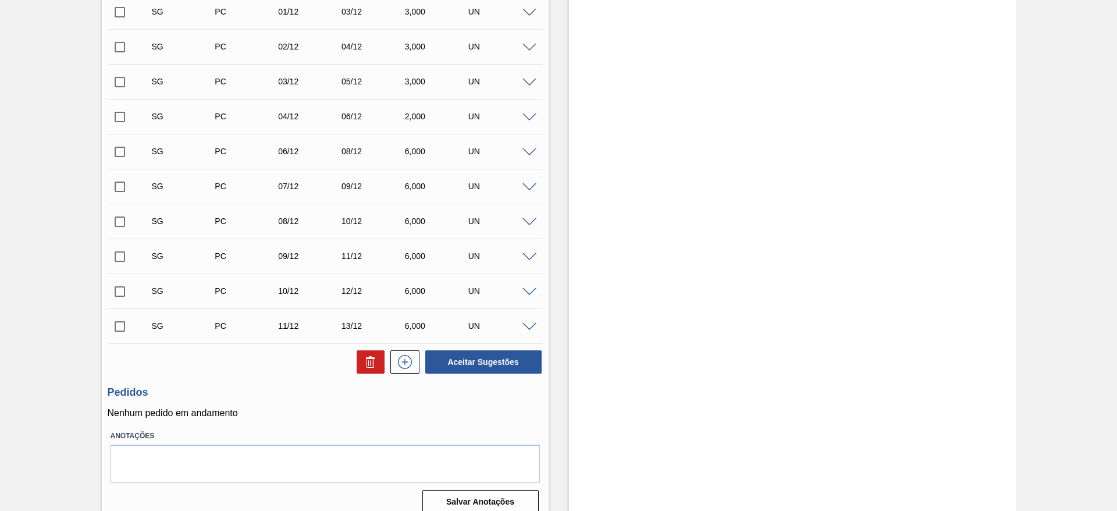
scroll to position [1513, 0]
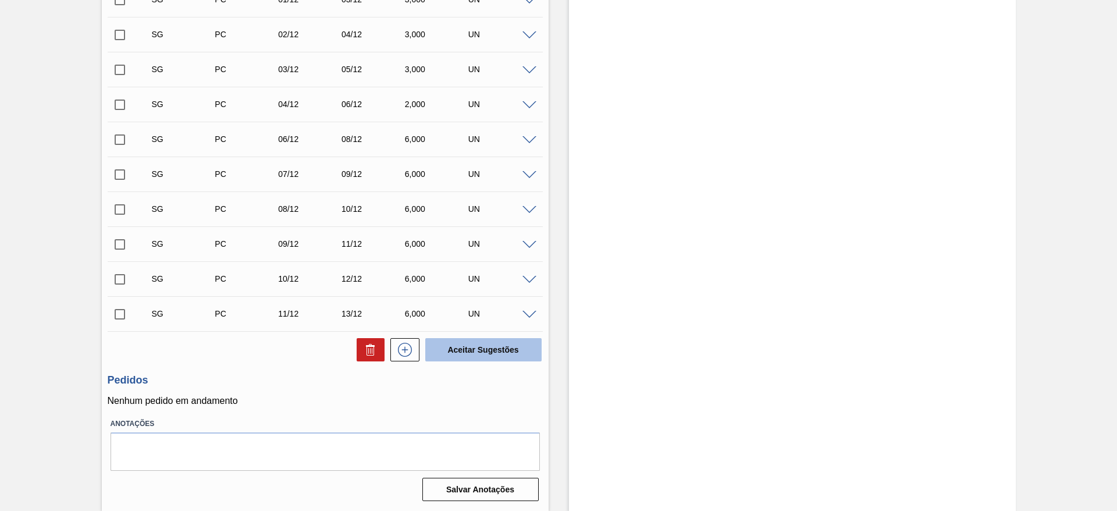
click at [462, 344] on button "Aceitar Sugestões" at bounding box center [483, 349] width 116 height 23
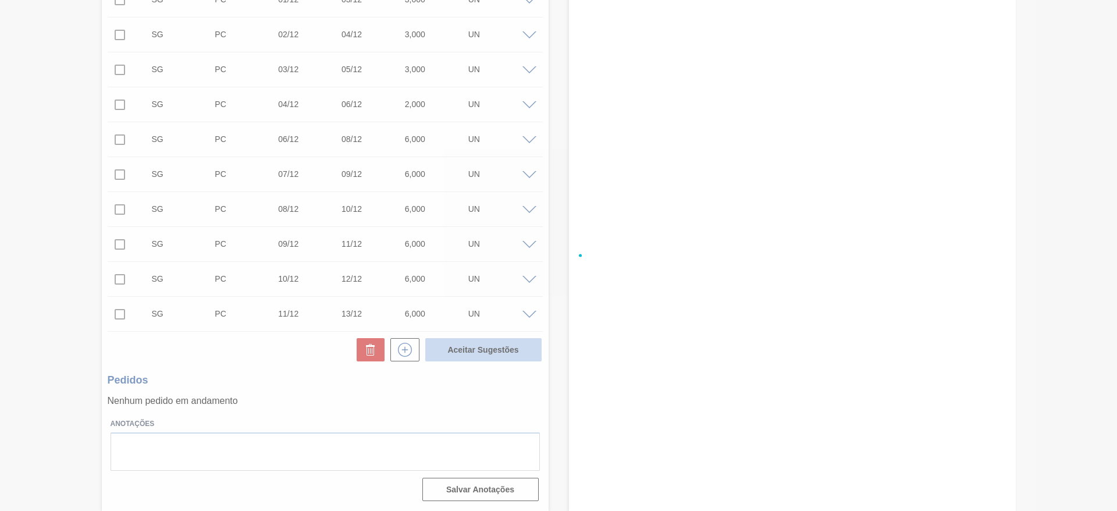
checkbox input "false"
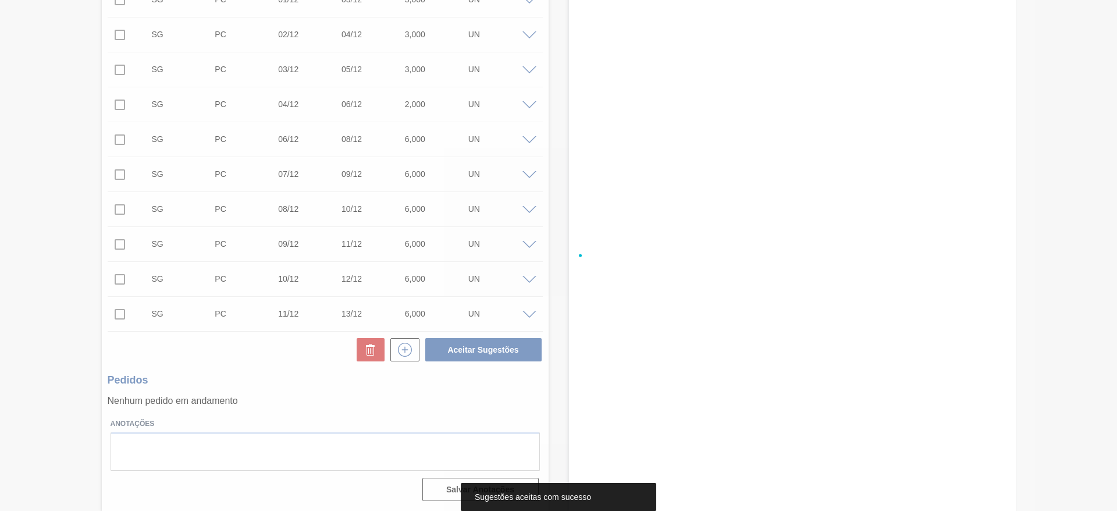
scroll to position [1066, 0]
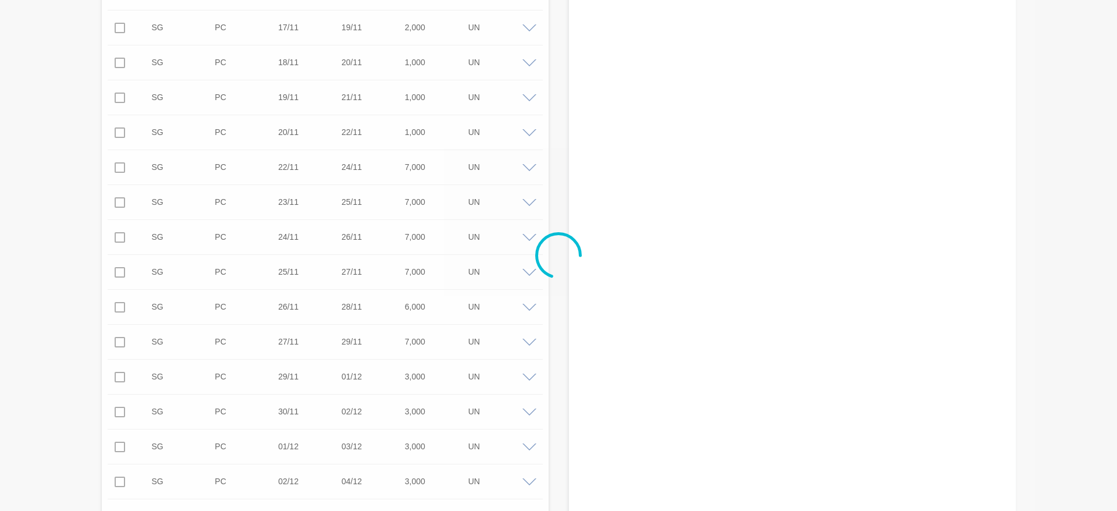
click at [1111, 69] on div at bounding box center [558, 255] width 1117 height 511
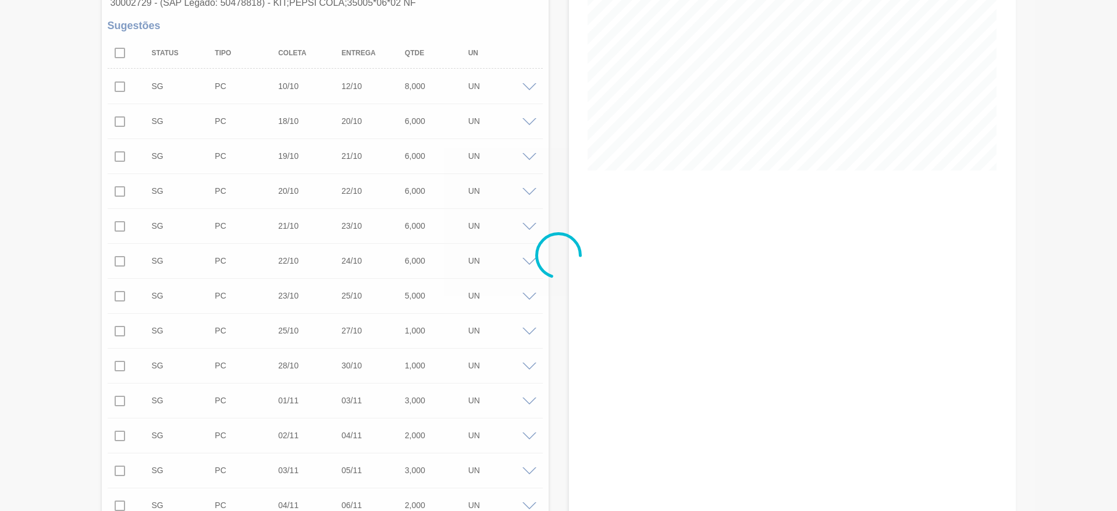
scroll to position [0, 0]
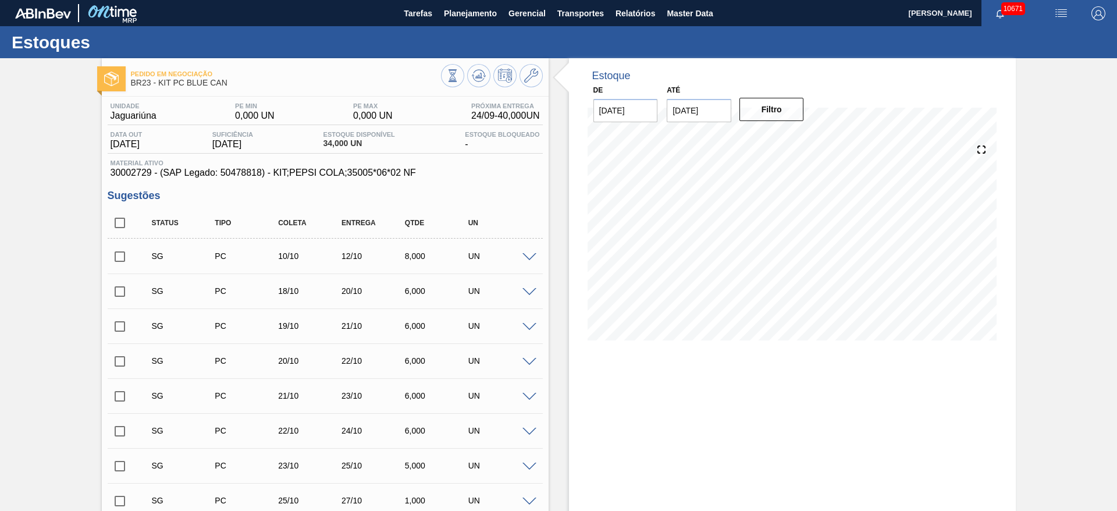
click at [119, 221] on input "checkbox" at bounding box center [120, 223] width 24 height 24
checkbox input "true"
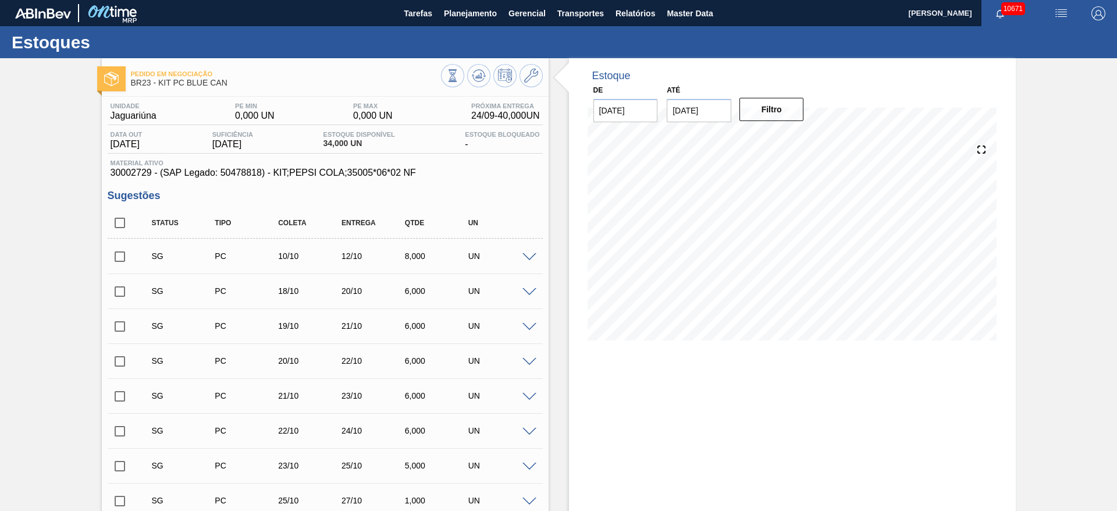
checkbox input "true"
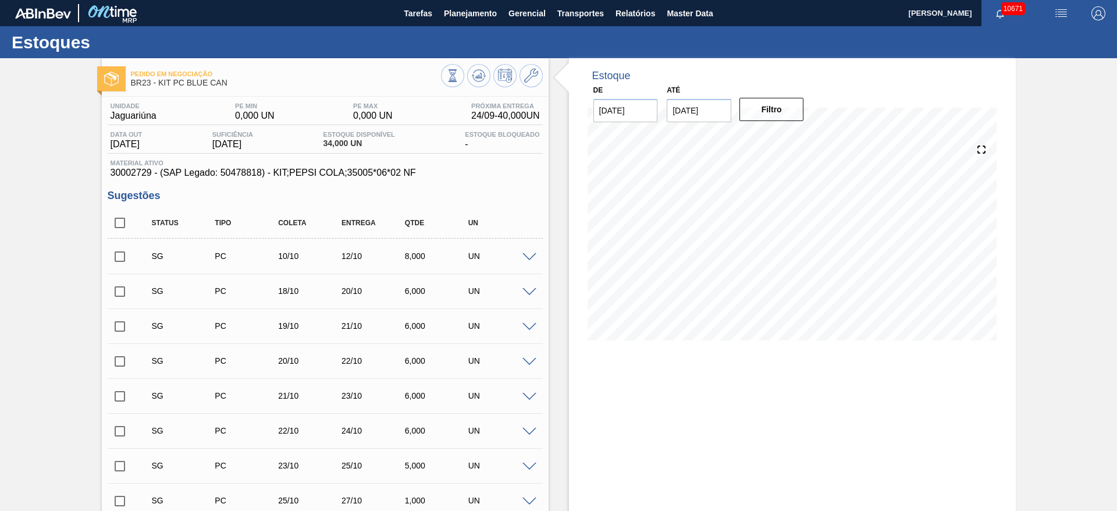
checkbox input "true"
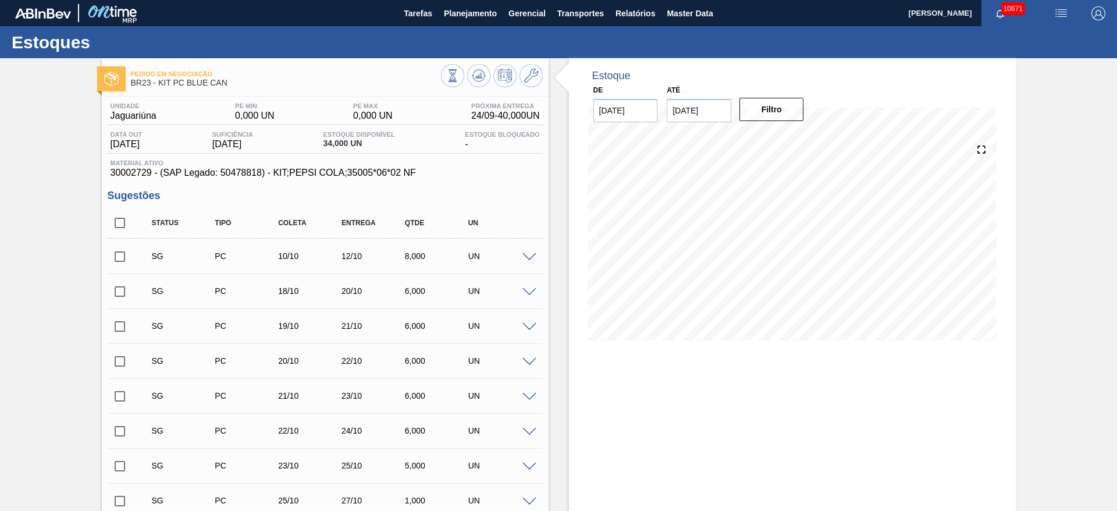
checkbox input "true"
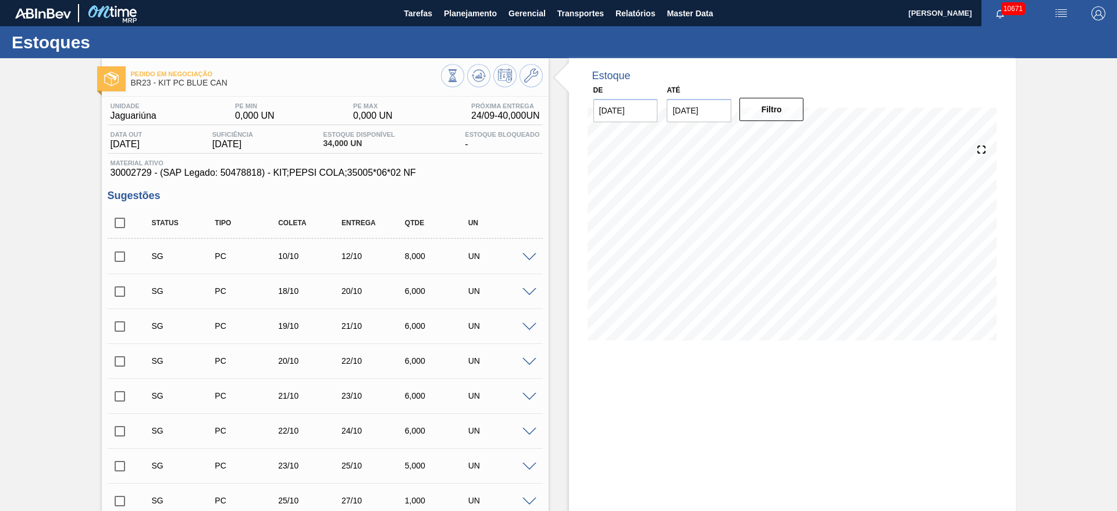
checkbox input "true"
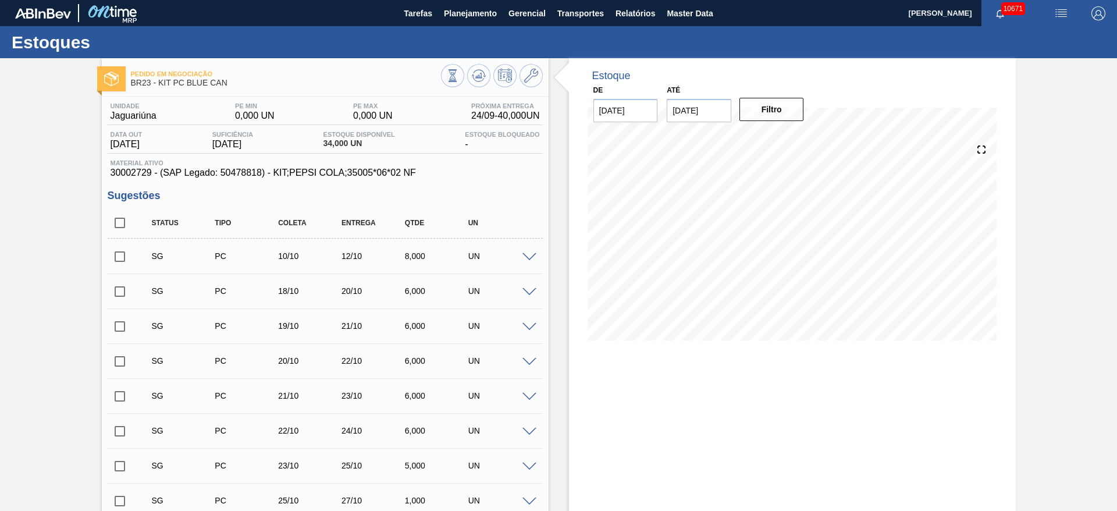
checkbox input "true"
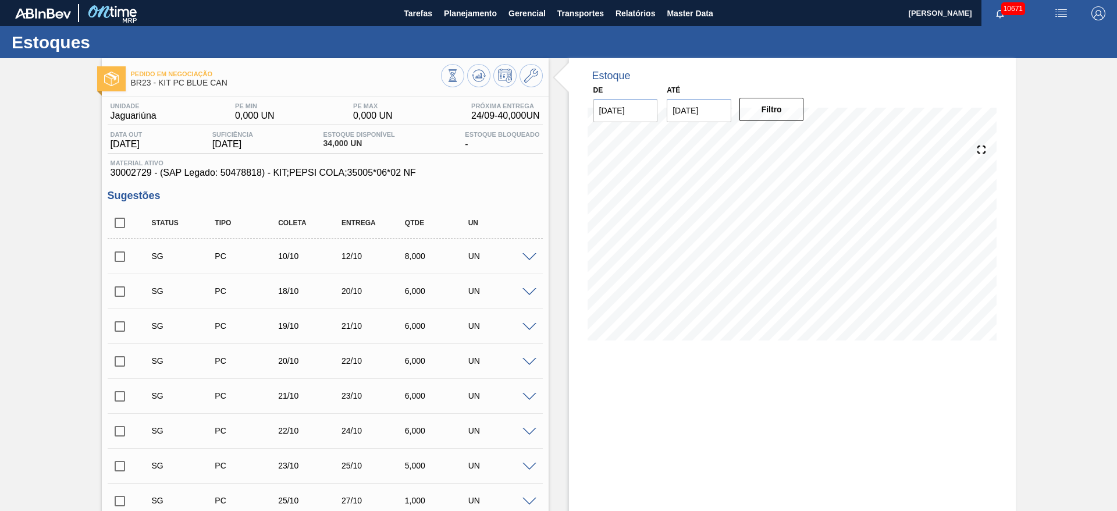
checkbox input "true"
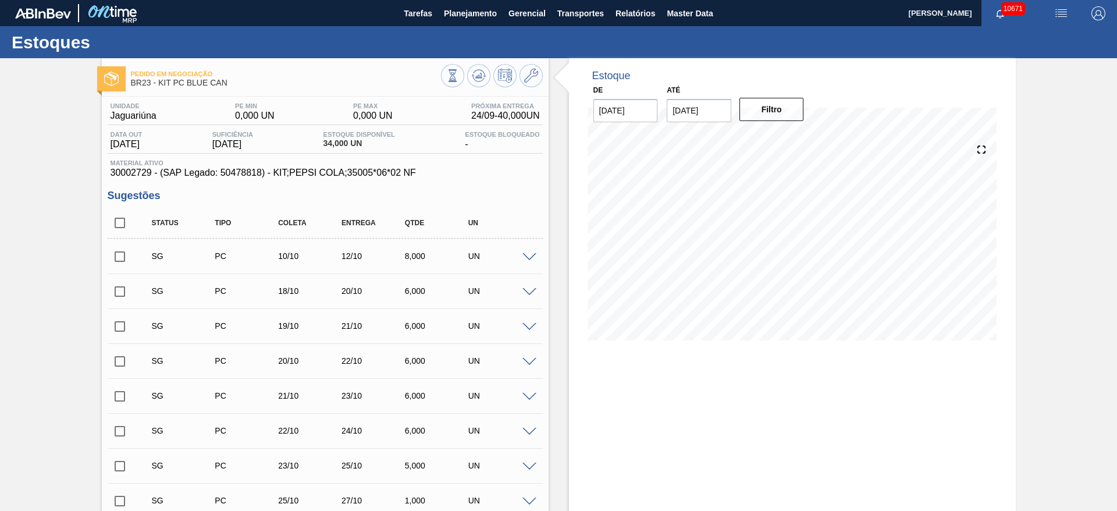
checkbox input "true"
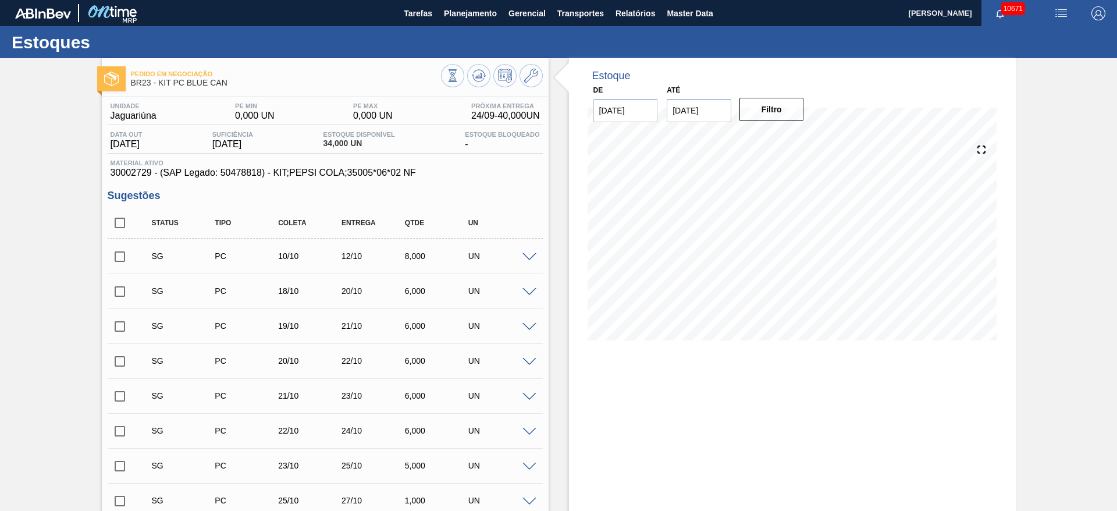
checkbox input "true"
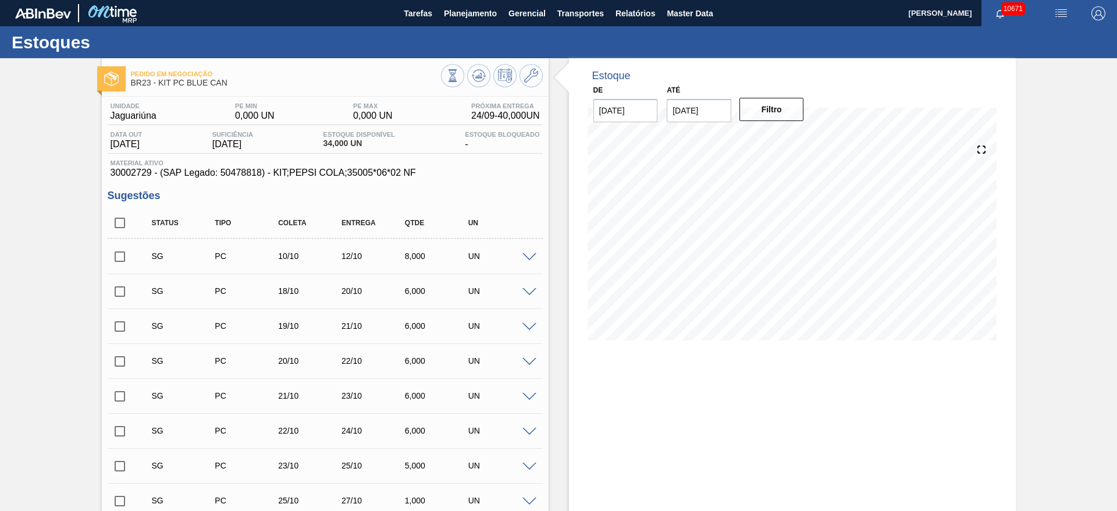
checkbox input "true"
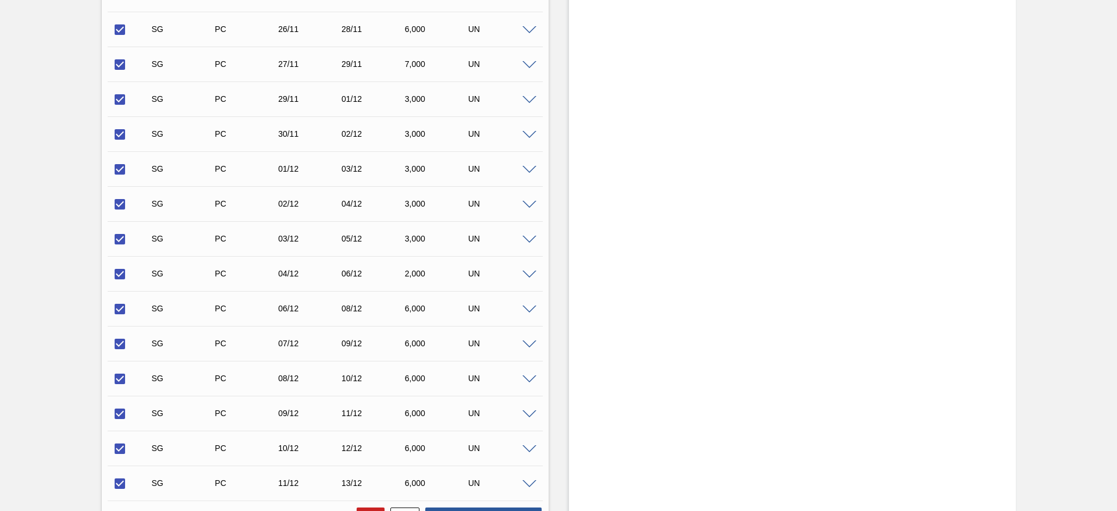
scroll to position [1498, 0]
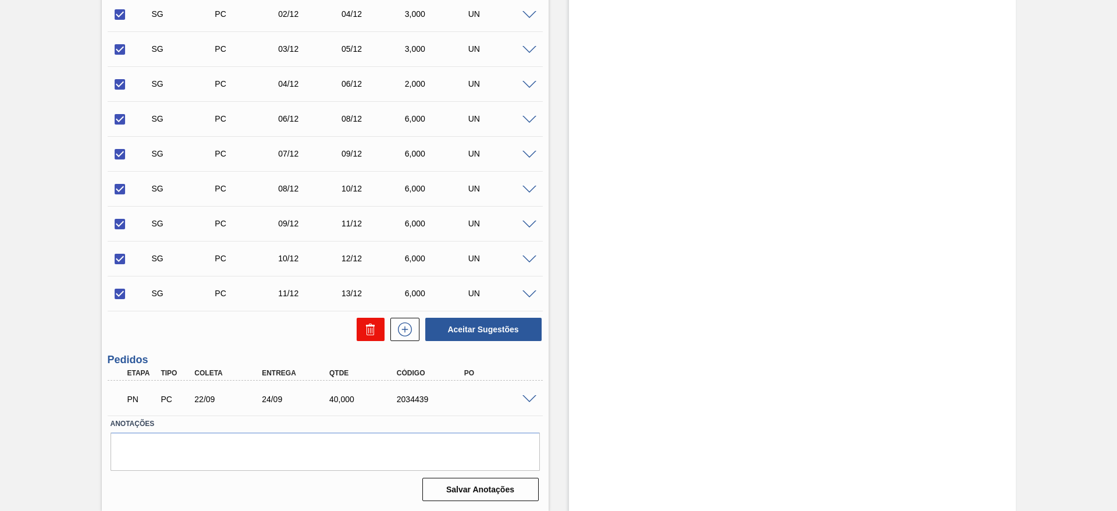
click at [368, 329] on icon at bounding box center [368, 330] width 1 height 6
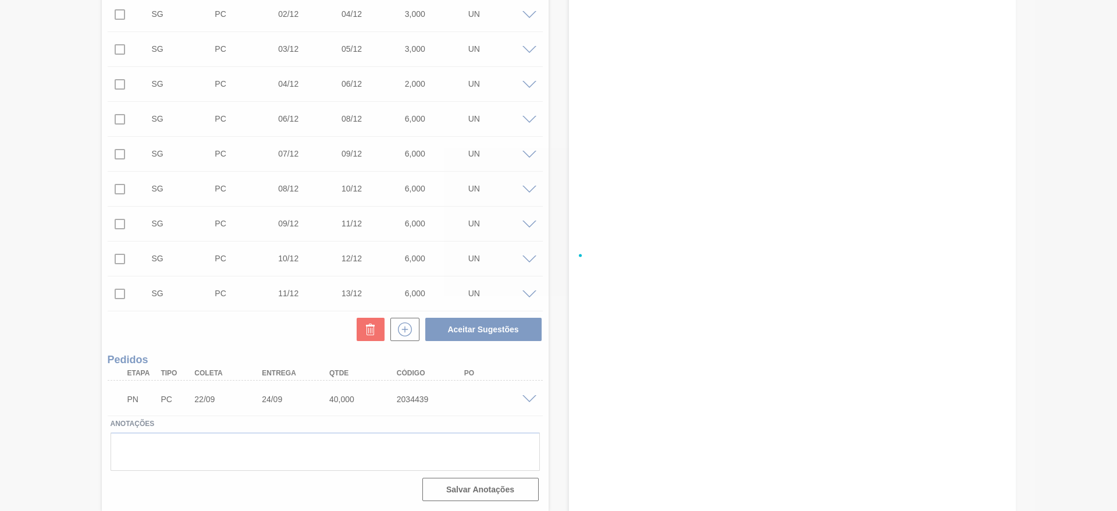
checkbox input "false"
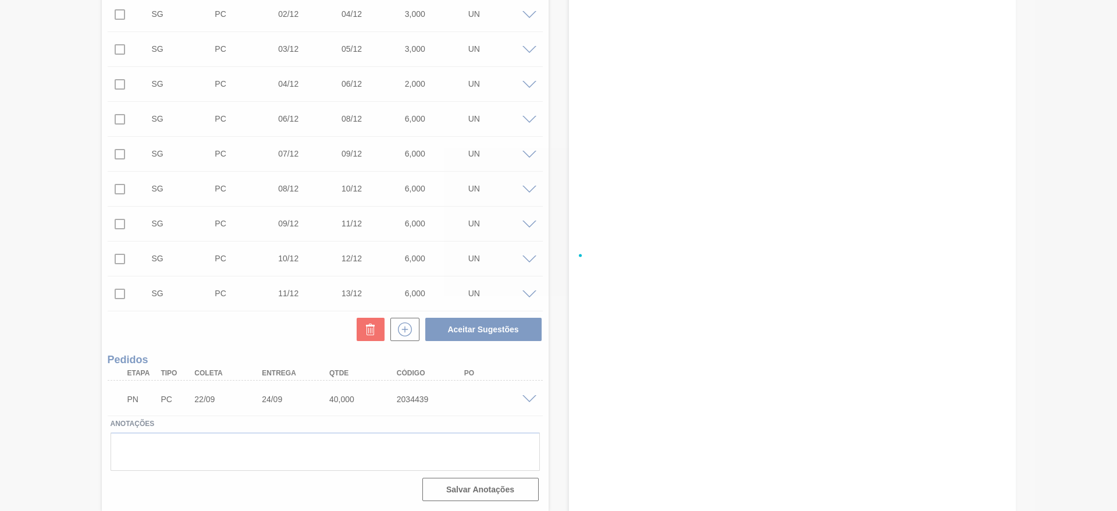
checkbox input "false"
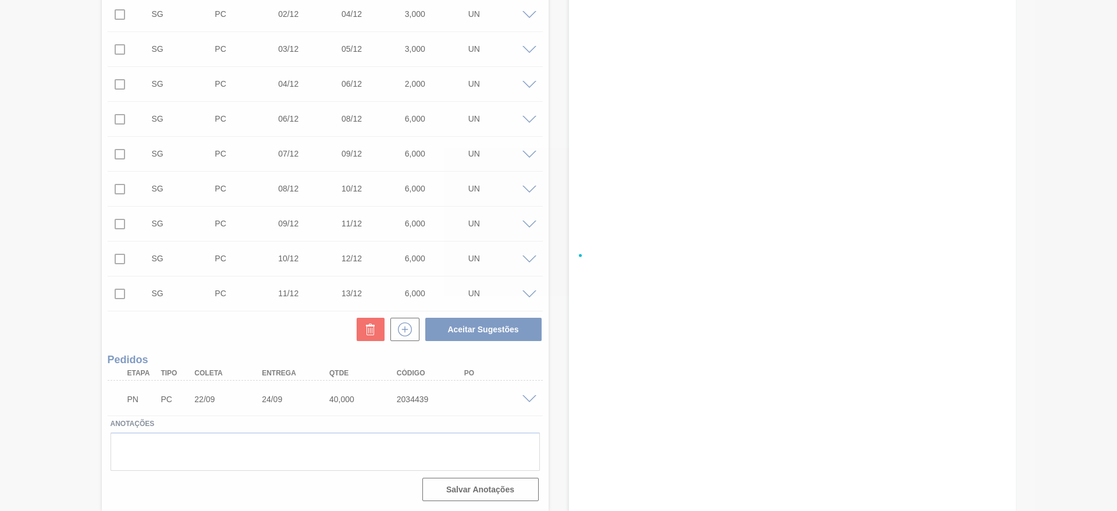
checkbox input "false"
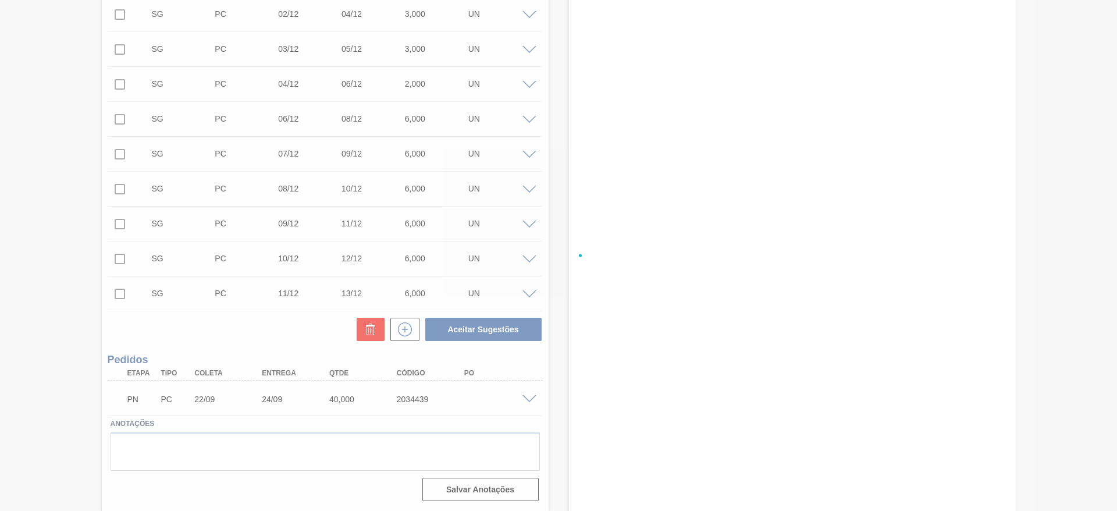
checkbox input "false"
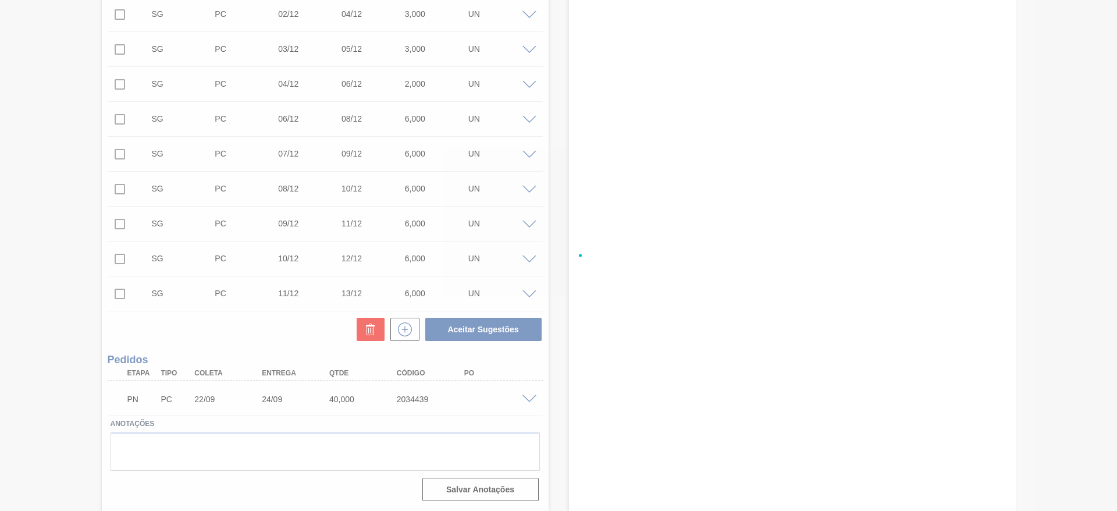
checkbox input "false"
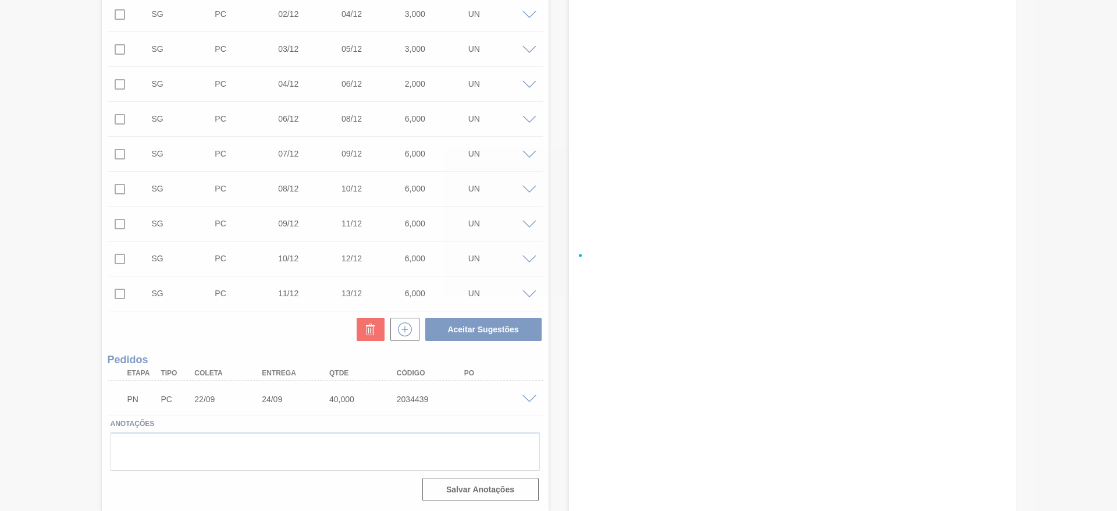
checkbox input "false"
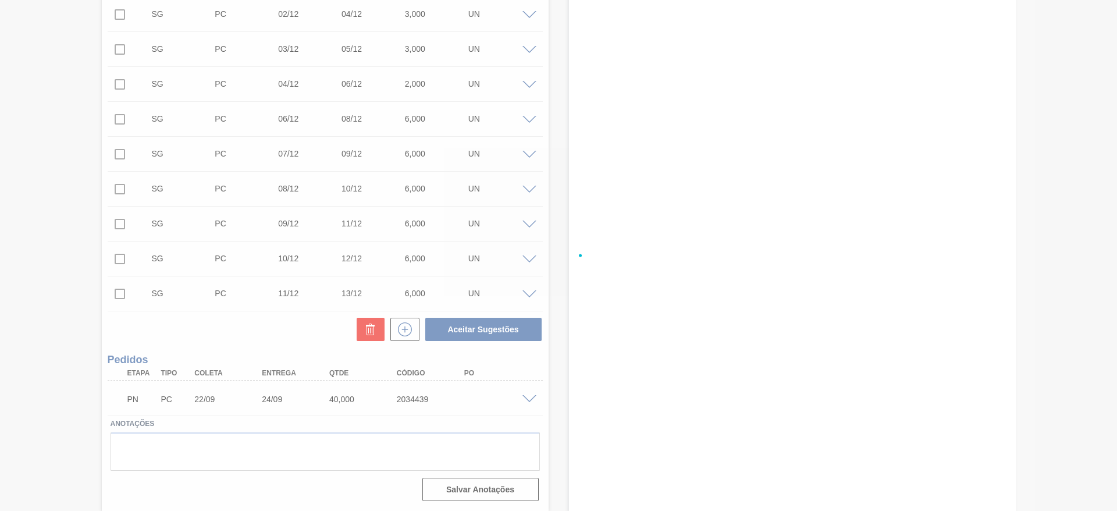
checkbox input "false"
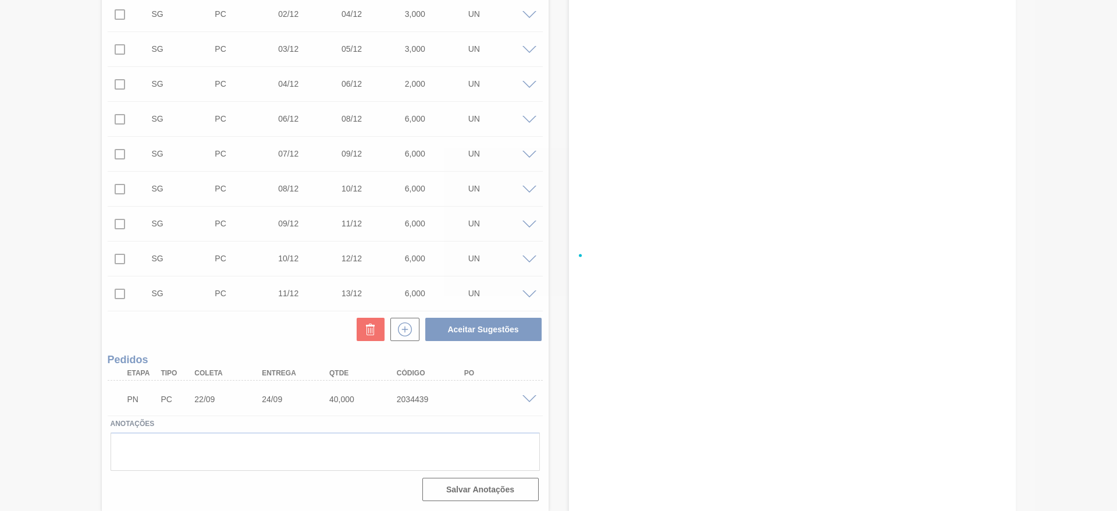
checkbox input "false"
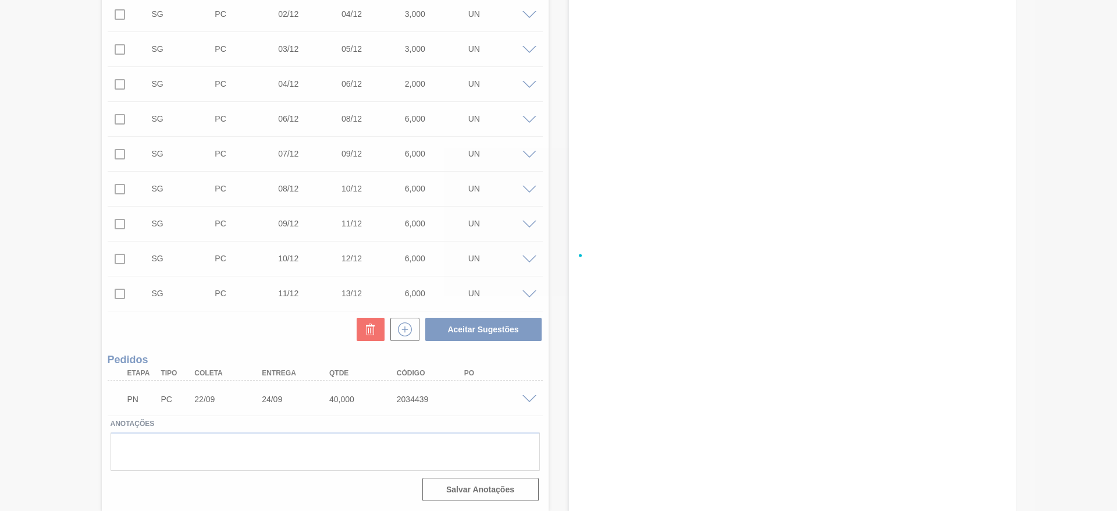
checkbox input "false"
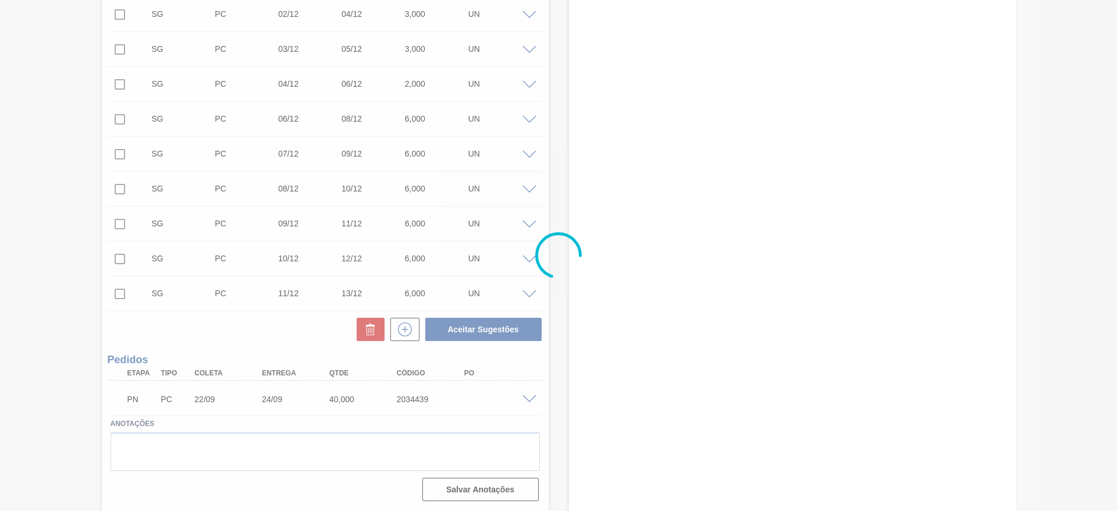
scroll to position [0, 0]
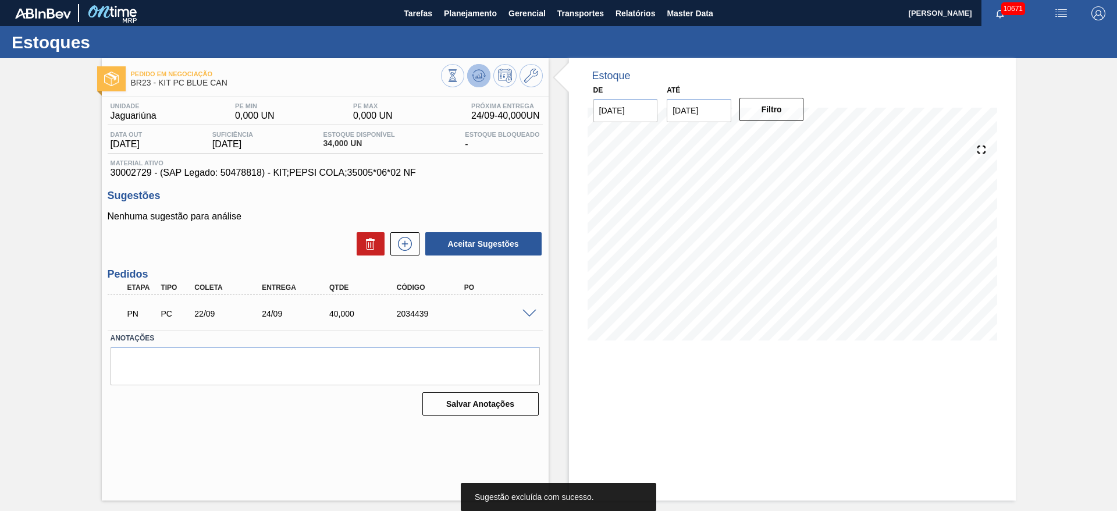
click at [475, 71] on icon at bounding box center [479, 76] width 14 height 14
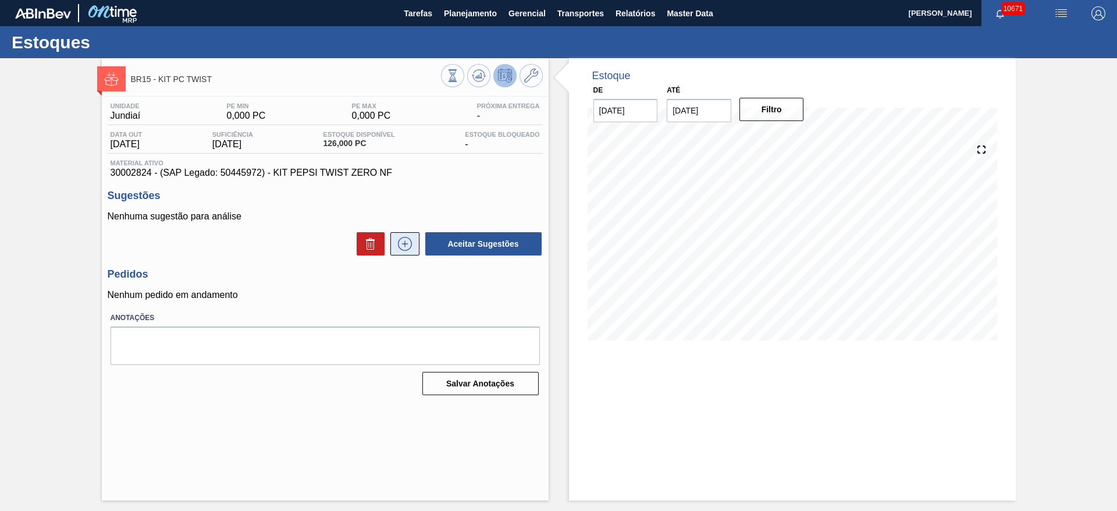
click at [408, 236] on button at bounding box center [404, 243] width 29 height 23
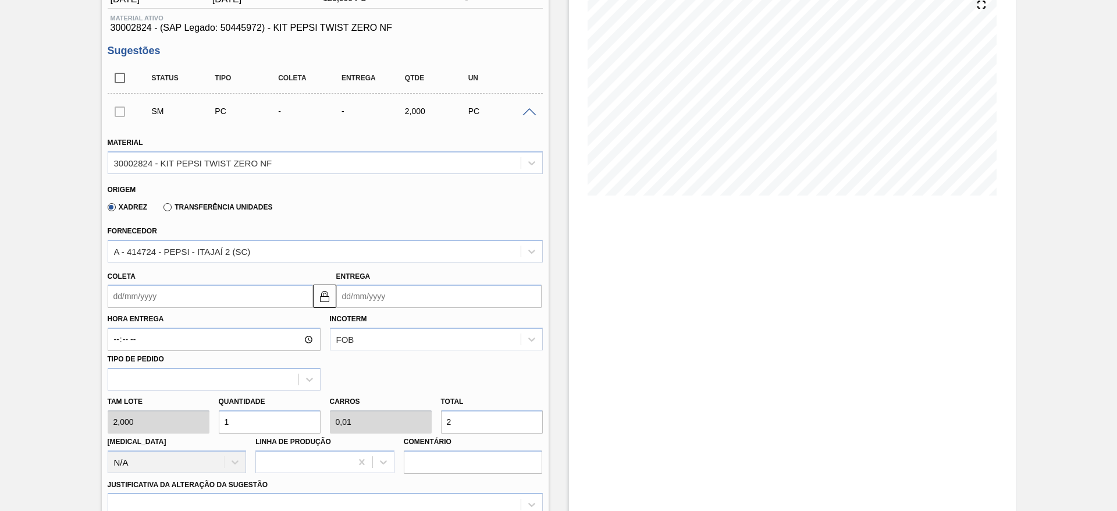
scroll to position [174, 0]
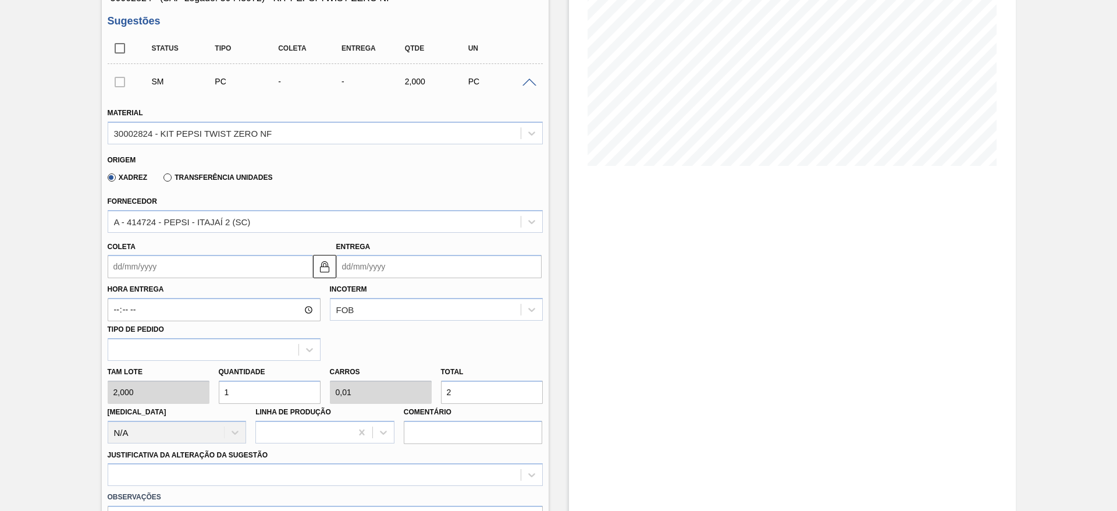
drag, startPoint x: 263, startPoint y: 394, endPoint x: 222, endPoint y: 394, distance: 40.7
click at [222, 394] on input "1" at bounding box center [270, 391] width 102 height 23
type input "4"
type input "0,04"
type input "8"
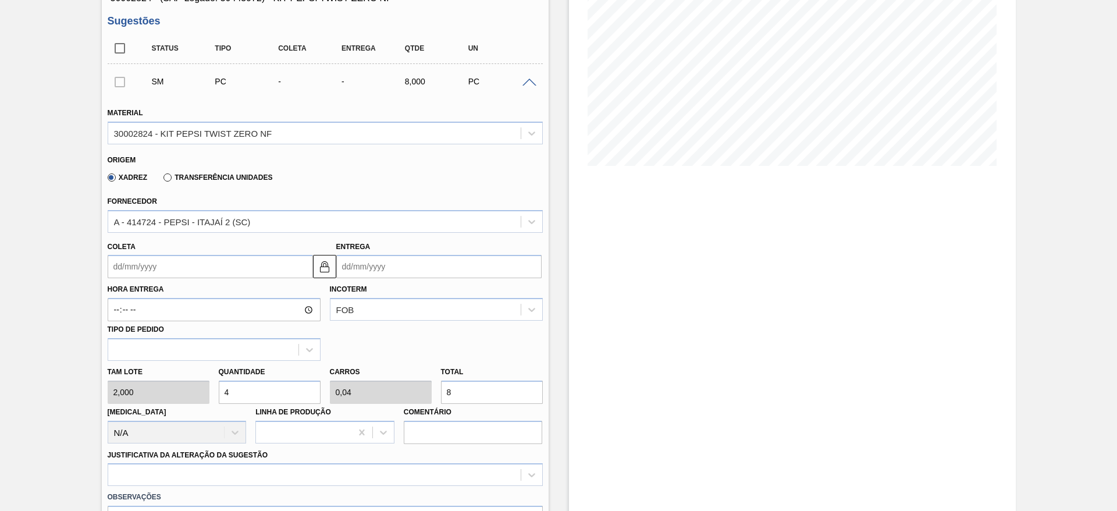
type input "40"
type input "0,4"
type input "80"
type input "40"
click at [131, 250] on label "Coleta" at bounding box center [122, 247] width 28 height 8
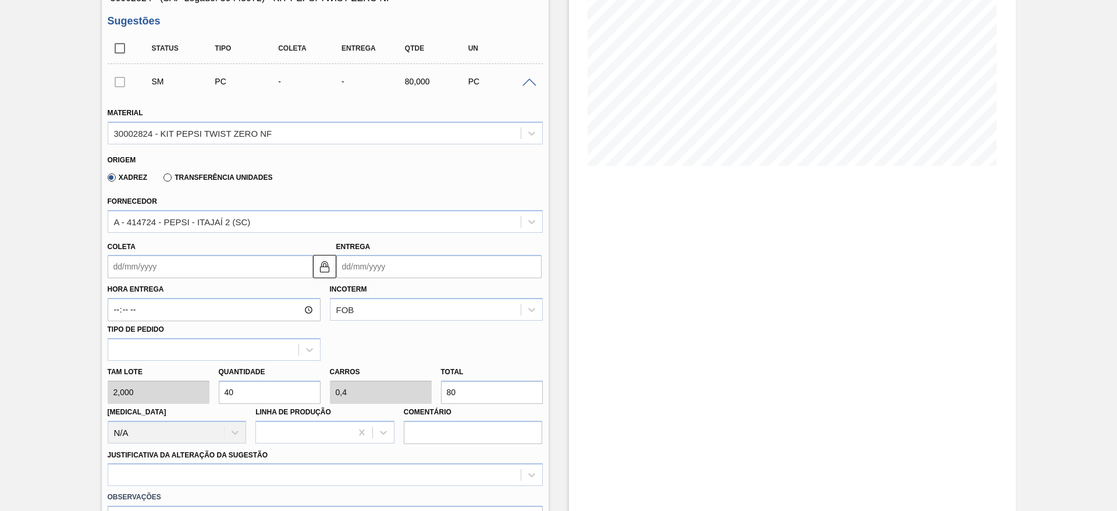
click at [131, 255] on input "Coleta" at bounding box center [210, 266] width 205 height 23
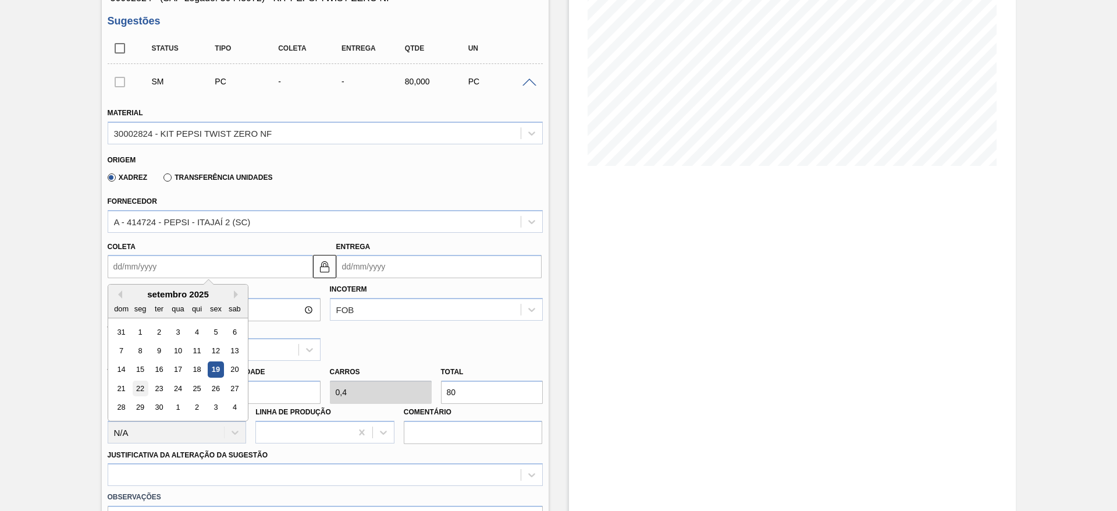
click at [140, 389] on div "22" at bounding box center [140, 388] width 16 height 16
type input "[DATE]"
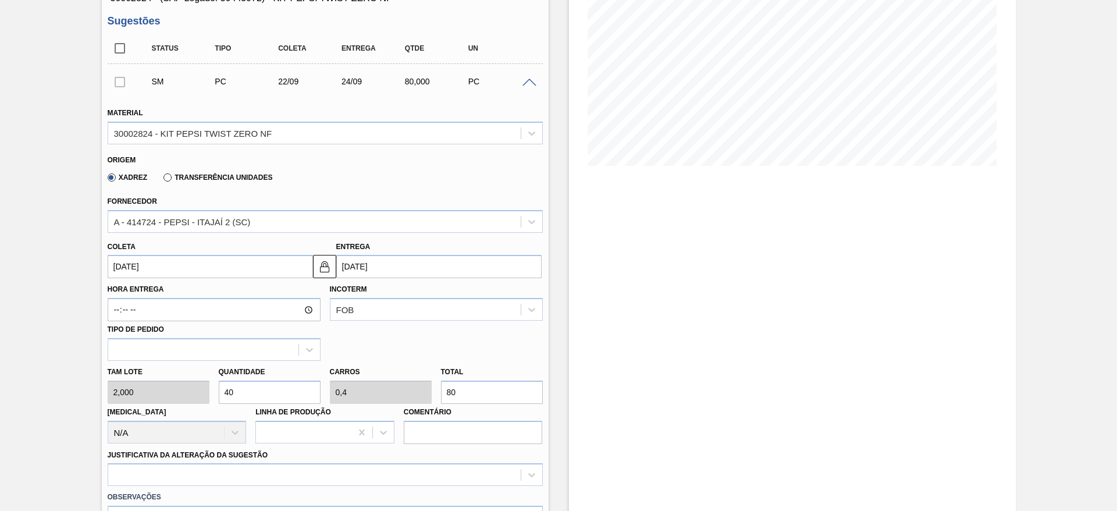
scroll to position [419, 0]
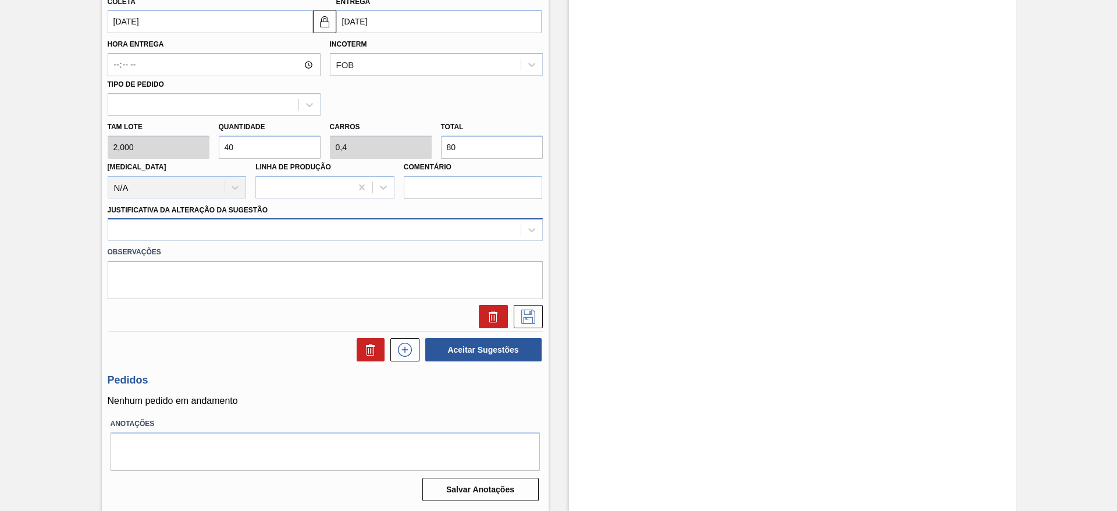
drag, startPoint x: 482, startPoint y: 226, endPoint x: 458, endPoint y: 238, distance: 26.3
click at [479, 226] on div at bounding box center [314, 230] width 412 height 17
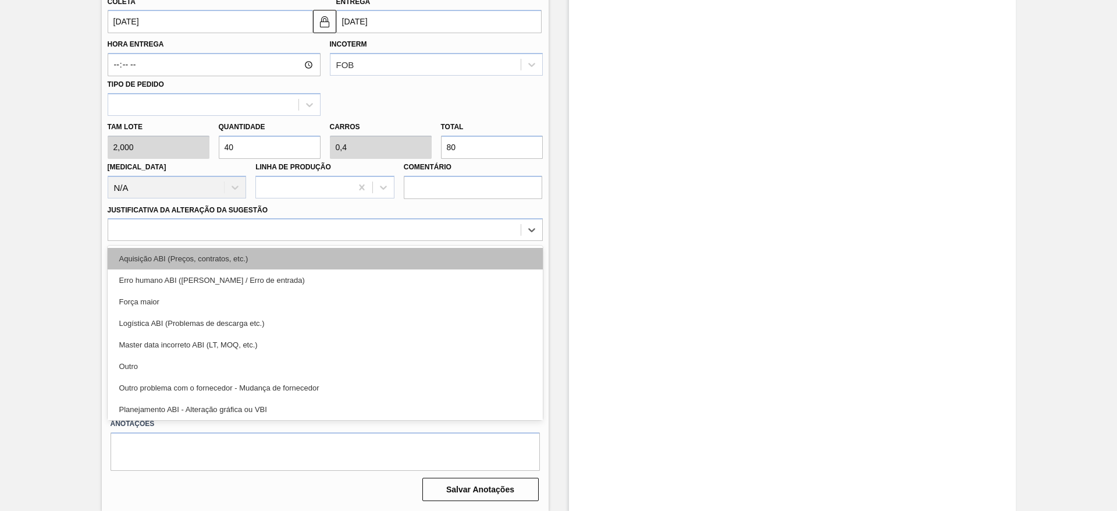
click at [458, 256] on div "Aquisição ABI (Preços, contratos, etc.)" at bounding box center [325, 259] width 435 height 22
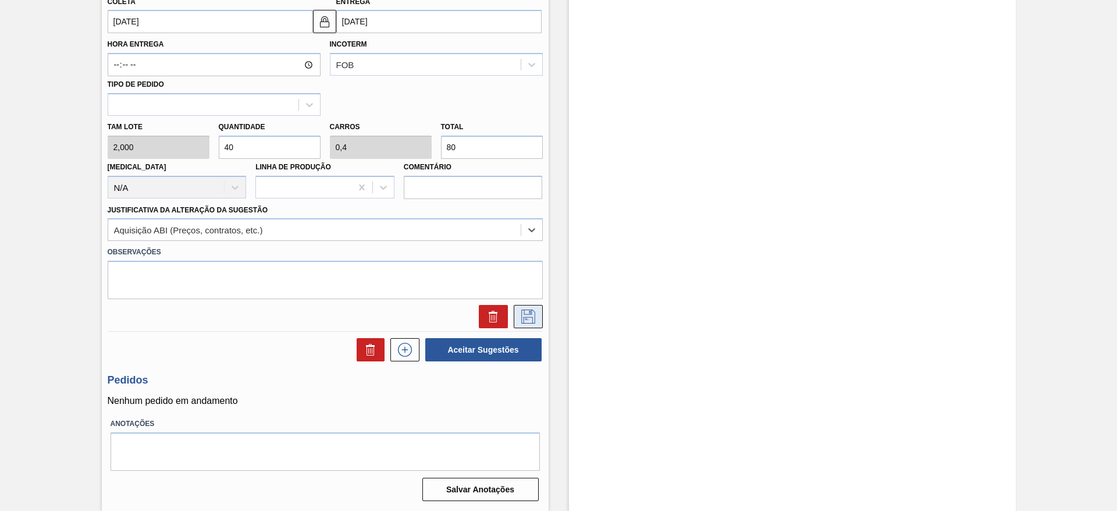
click at [531, 311] on icon at bounding box center [528, 316] width 19 height 14
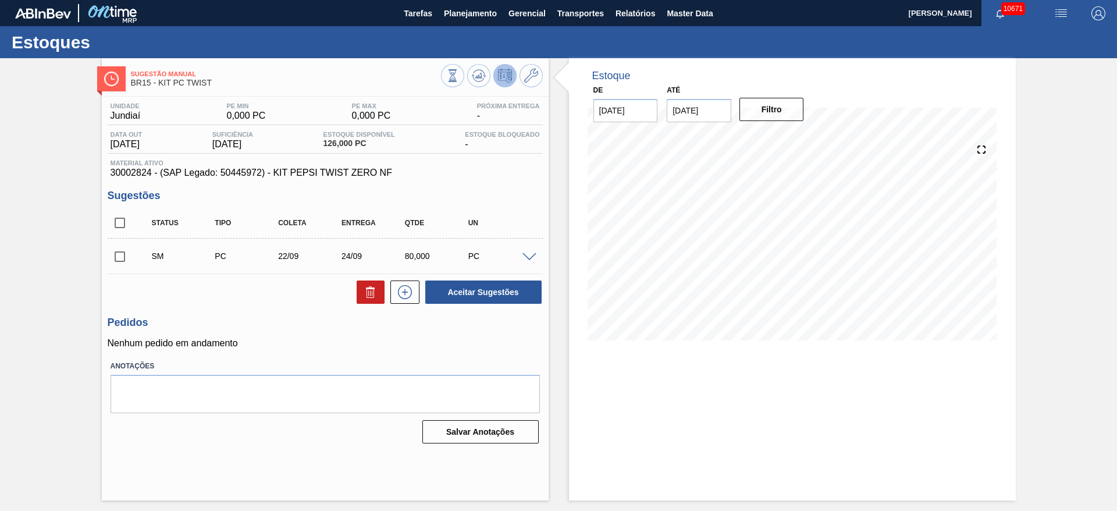
scroll to position [0, 0]
click at [127, 261] on input "checkbox" at bounding box center [120, 256] width 24 height 24
click at [444, 293] on button "Aceitar Sugestões" at bounding box center [483, 291] width 116 height 23
checkbox input "false"
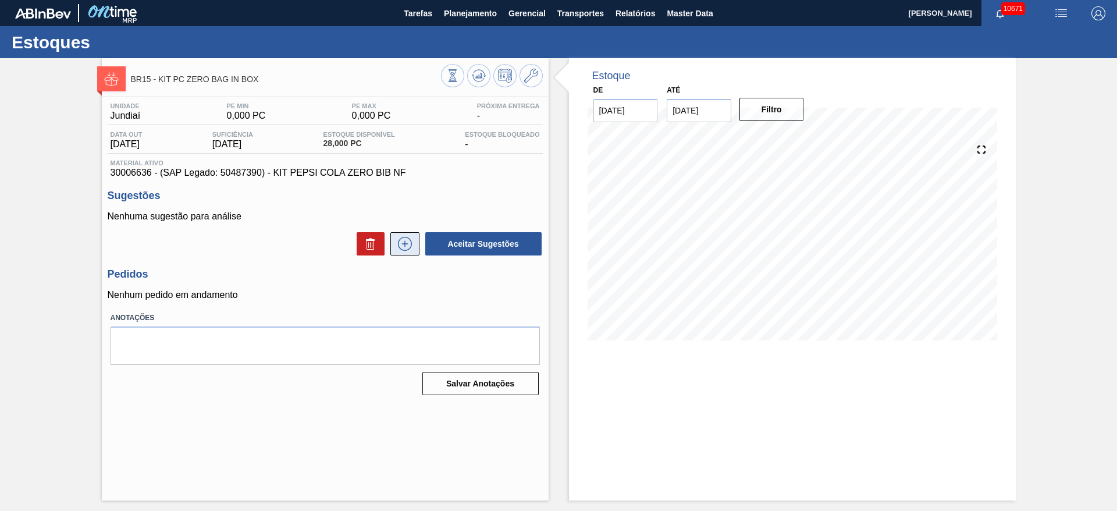
click at [404, 241] on icon at bounding box center [404, 244] width 1 height 6
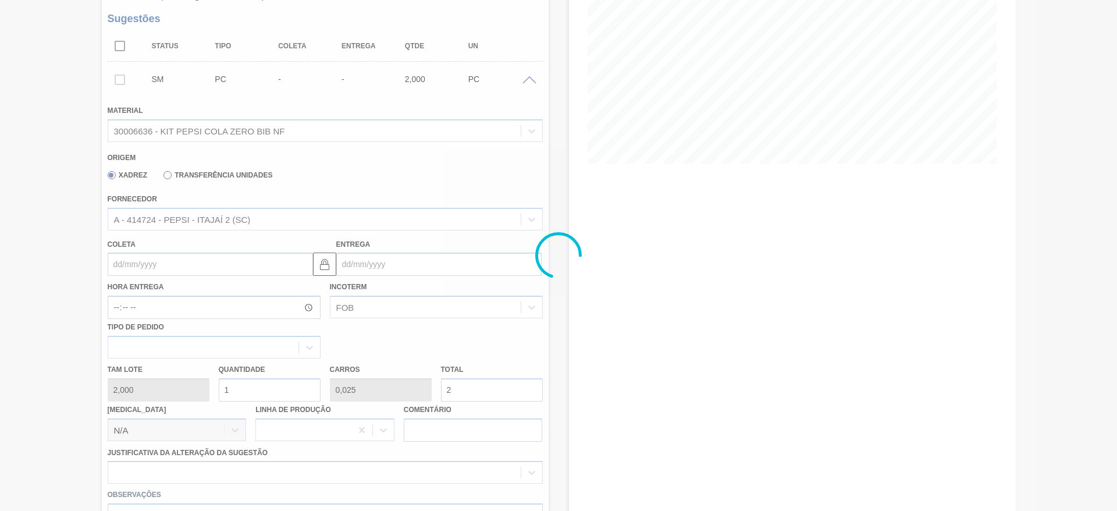
scroll to position [233, 0]
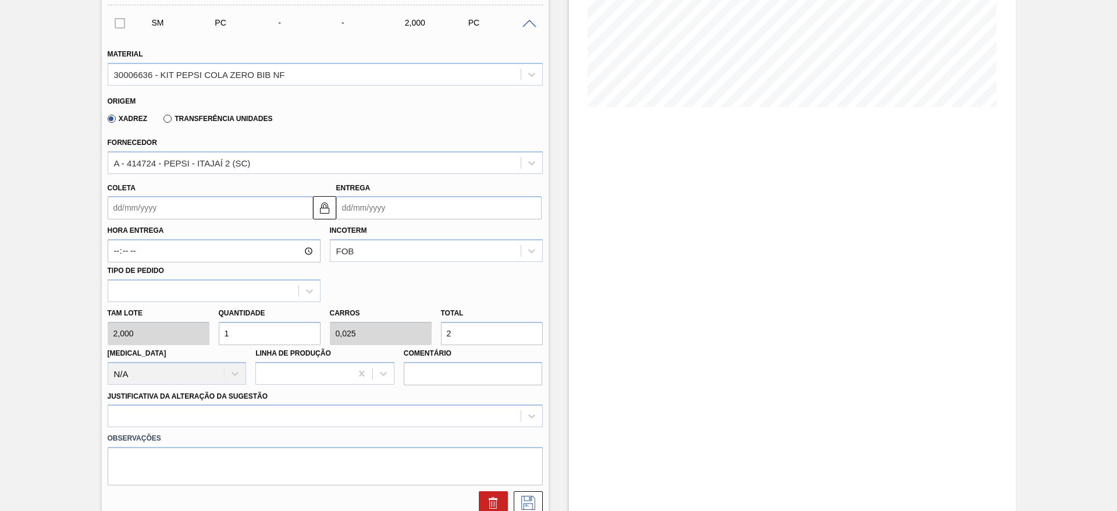
click at [188, 325] on div "Tam lote 2,000 Quantidade 1 Carros 0,025 Total 2 Doca N/A Linha de Produção Com…" at bounding box center [325, 343] width 444 height 83
type input "6"
type input "0,15"
type input "12"
type input "6"
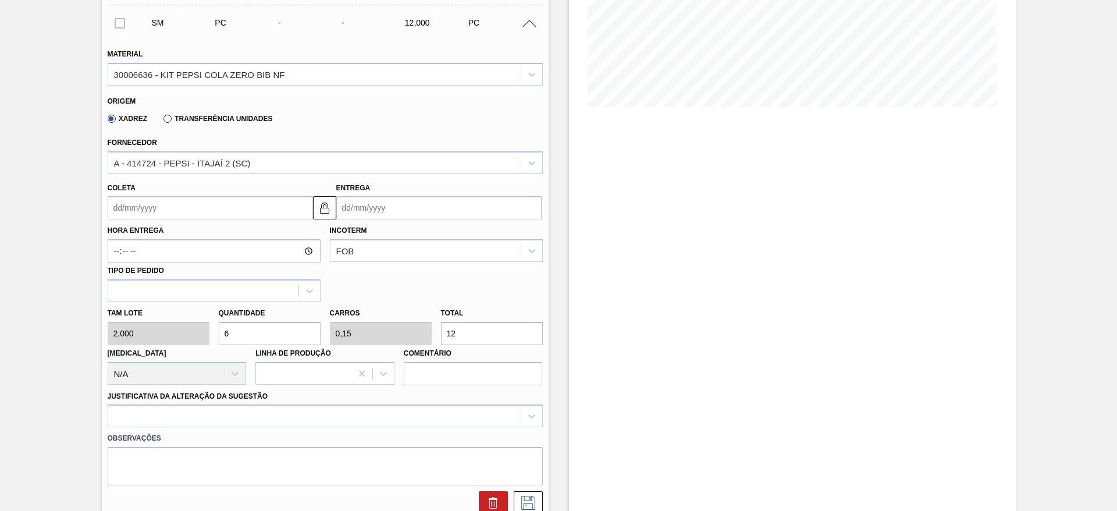
click at [142, 214] on input "Coleta" at bounding box center [210, 207] width 205 height 23
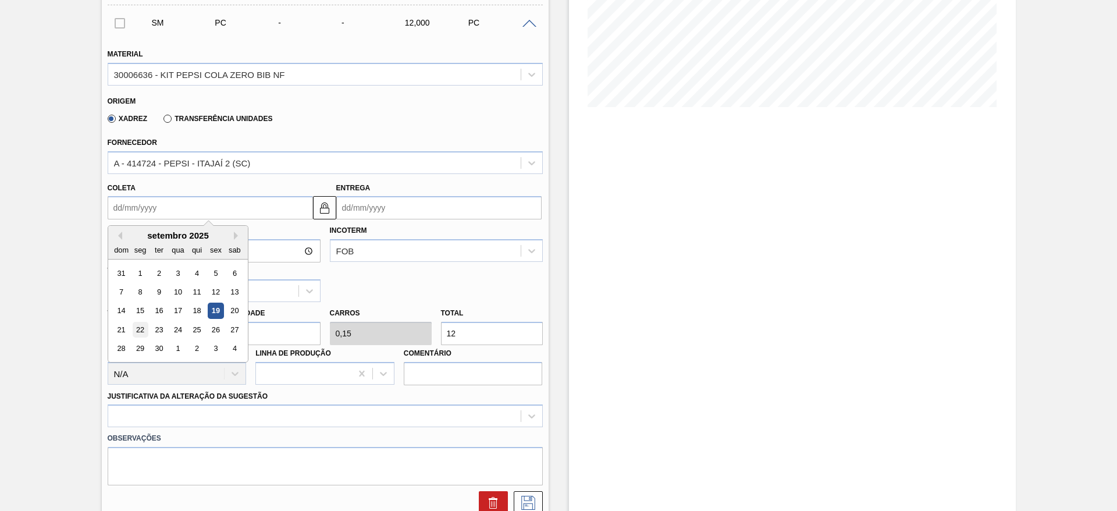
click at [141, 324] on div "22" at bounding box center [140, 330] width 16 height 16
type input "[DATE]"
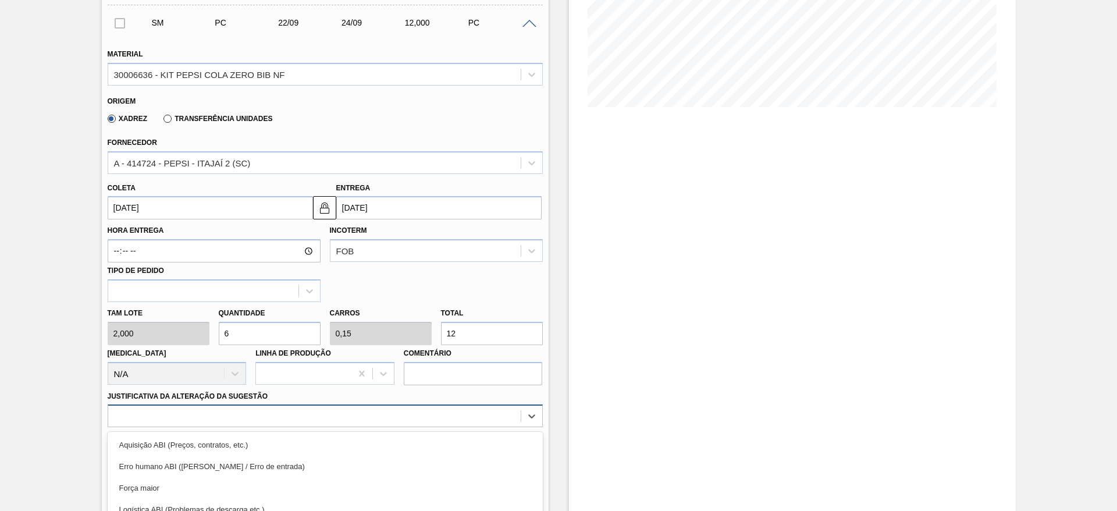
click at [426, 411] on div "option Logística ABI (Problemas de descarga etc.) focused, 4 of 18. 18 results …" at bounding box center [325, 415] width 435 height 23
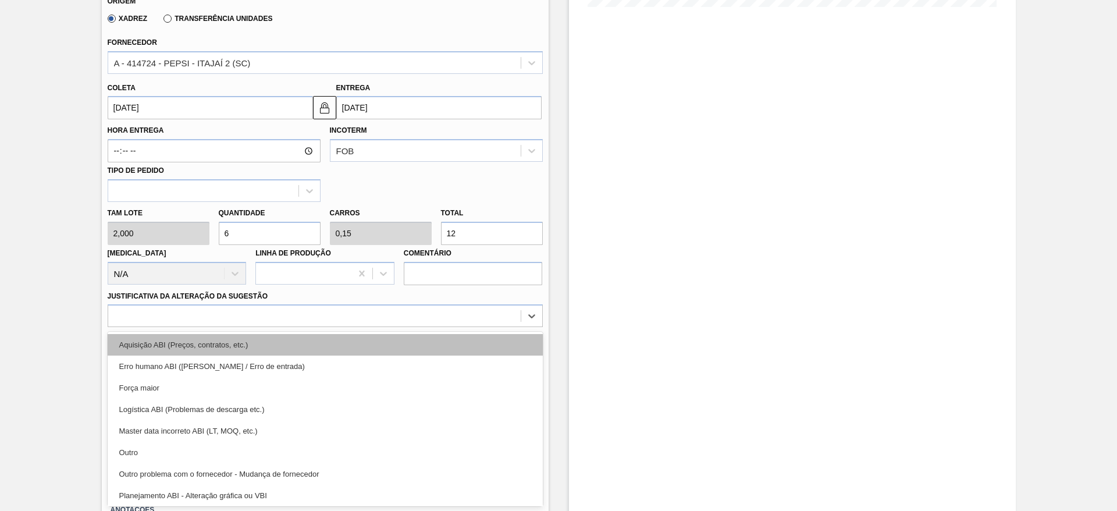
click at [429, 346] on div "Aquisição ABI (Preços, contratos, etc.)" at bounding box center [325, 345] width 435 height 22
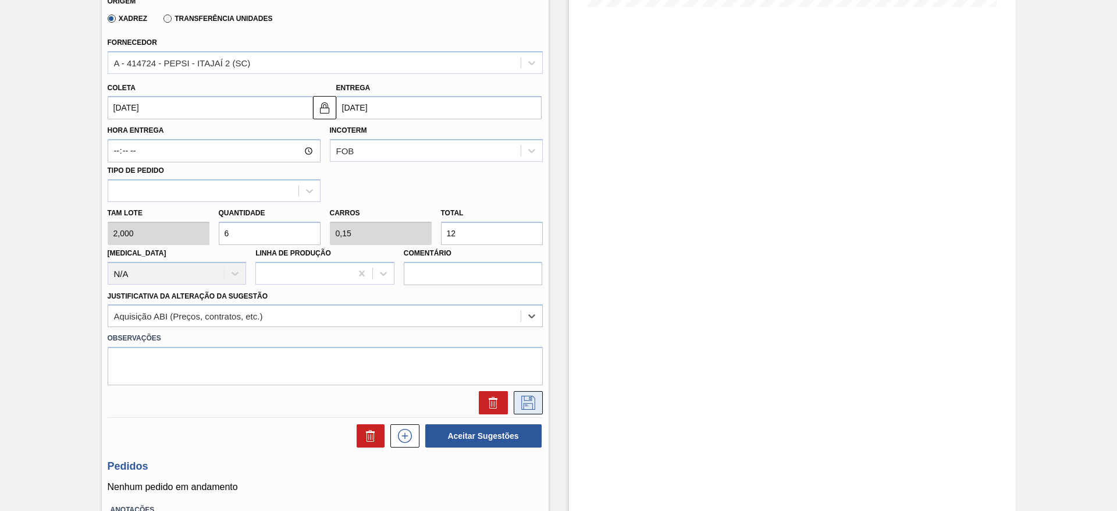
click at [531, 396] on icon at bounding box center [528, 402] width 19 height 14
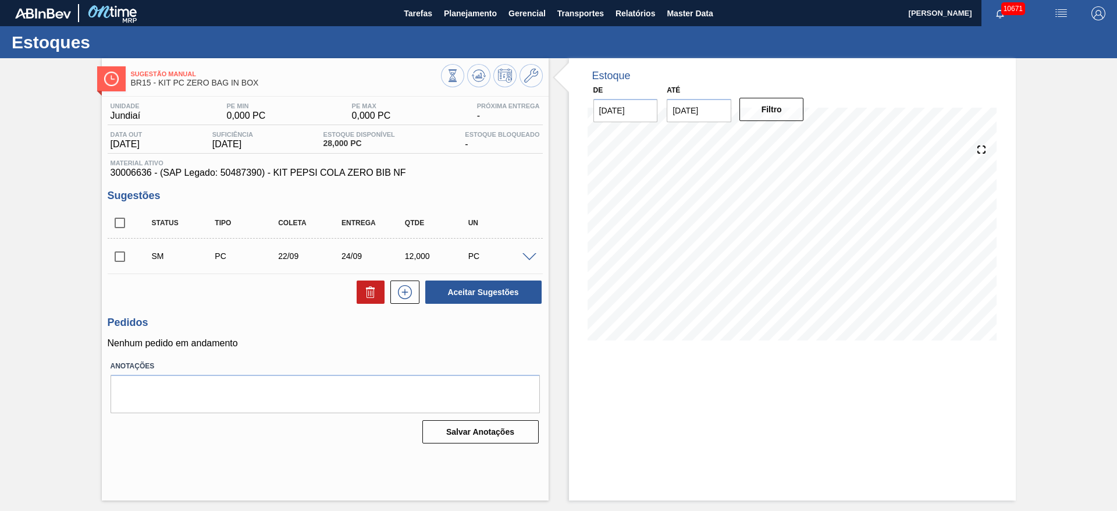
scroll to position [0, 0]
click at [115, 272] on div "SM PC 22/09 24/09 12,000 PC Material 30006636 - KIT PEPSI COLA ZERO BIB NF Orig…" at bounding box center [325, 255] width 435 height 35
click at [116, 258] on input "checkbox" at bounding box center [120, 256] width 24 height 24
click at [490, 305] on div "Unidade Jundiaí PE MIN 0,000 PC PE MAX 0,000 PC Próxima Entrega - Data out 10/1…" at bounding box center [325, 272] width 447 height 351
click at [481, 299] on button "Aceitar Sugestões" at bounding box center [483, 291] width 116 height 23
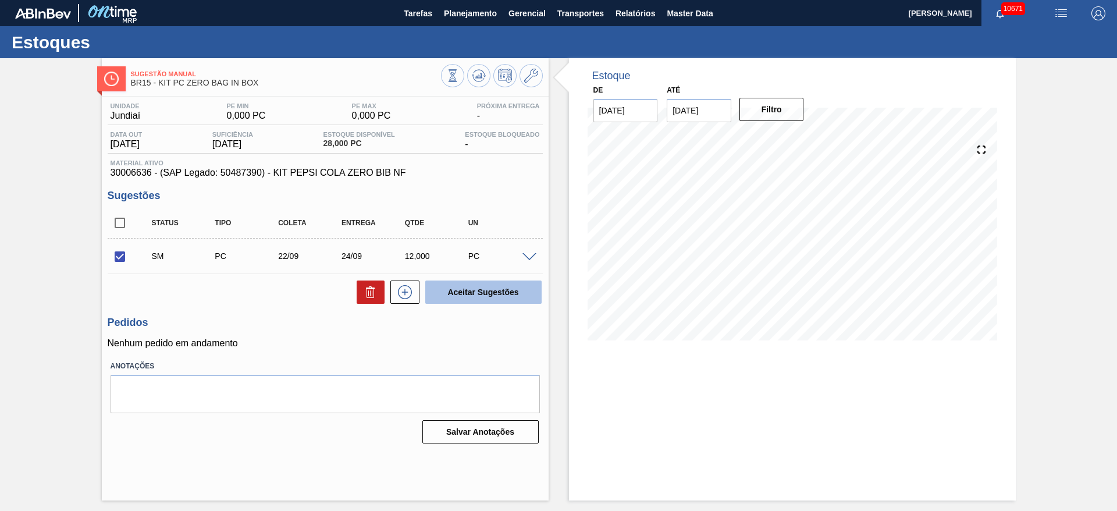
checkbox input "false"
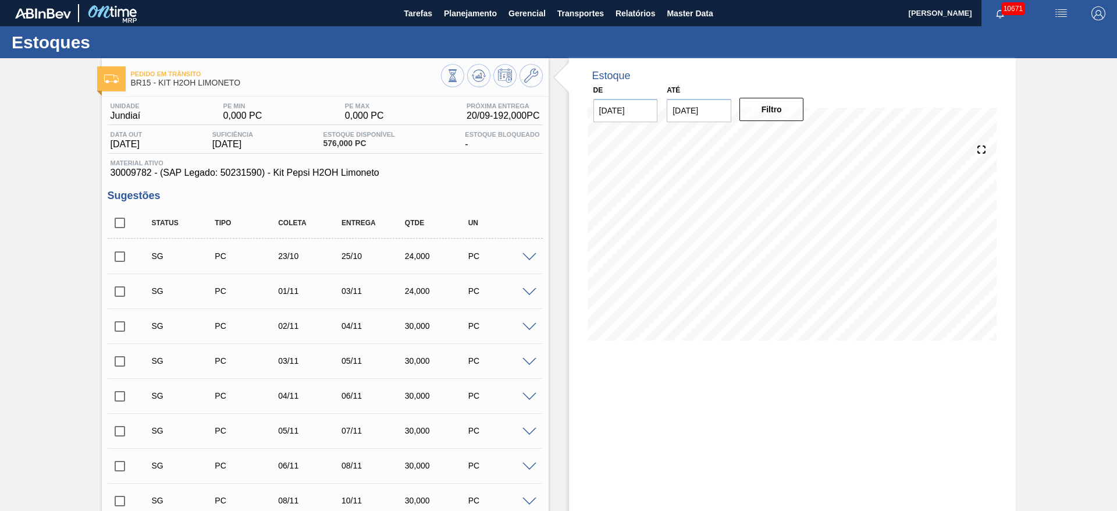
click at [525, 258] on span at bounding box center [529, 257] width 14 height 9
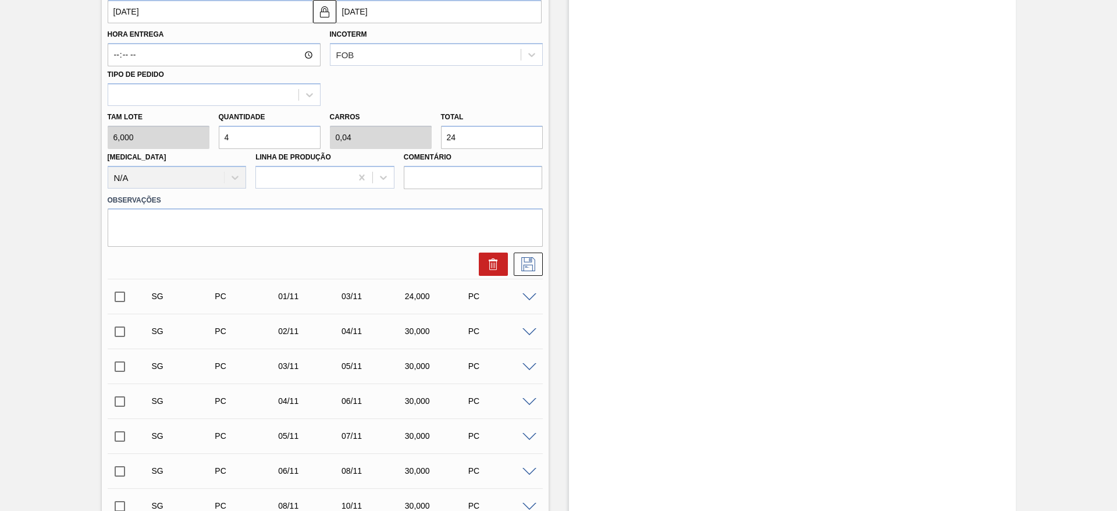
scroll to position [436, 0]
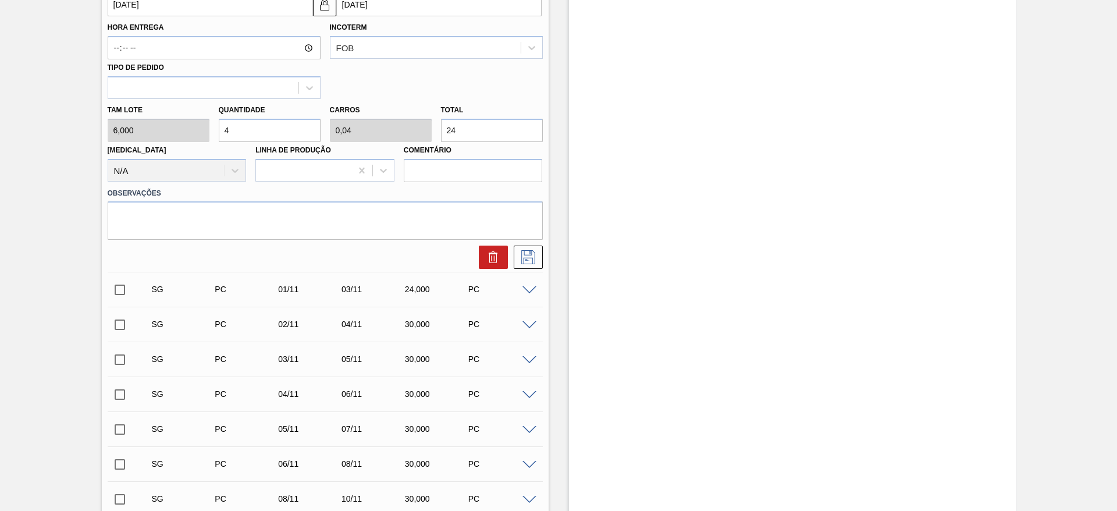
click at [173, 132] on div "[PERSON_NAME] 6,000 Quantidade 4 Carros 0,04 Total 24 [MEDICAL_DATA] N/A Linha …" at bounding box center [325, 140] width 444 height 83
type input "42"
type input "0,42"
type input "252"
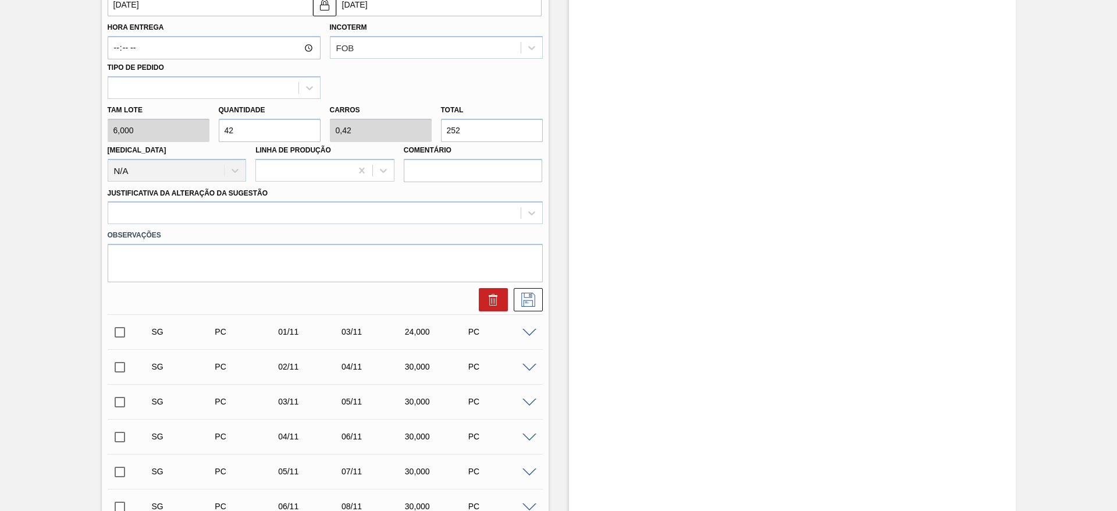
drag, startPoint x: 245, startPoint y: 136, endPoint x: 226, endPoint y: 130, distance: 19.5
click at [226, 130] on input "42" at bounding box center [270, 130] width 102 height 23
type input "43"
type input "0,43"
type input "258"
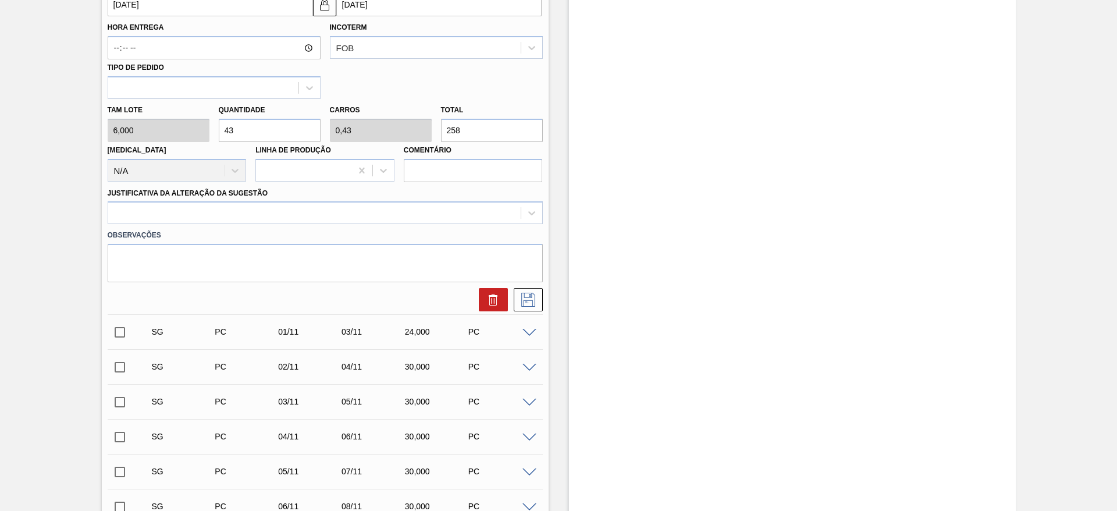
type input "43"
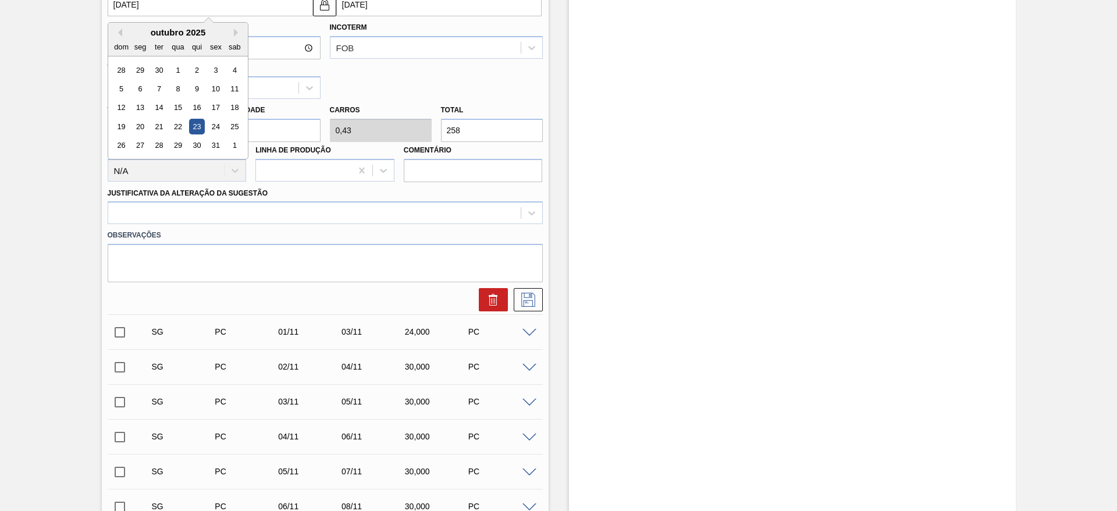
click at [137, 6] on input "[DATE]" at bounding box center [210, 4] width 205 height 23
click at [119, 38] on div "dom seg ter qua qui sex sab" at bounding box center [178, 46] width 140 height 19
click at [119, 33] on button "Previous Month" at bounding box center [118, 32] width 8 height 8
drag, startPoint x: 138, startPoint y: 126, endPoint x: 149, endPoint y: 126, distance: 11.1
click at [139, 126] on div "22" at bounding box center [140, 127] width 16 height 16
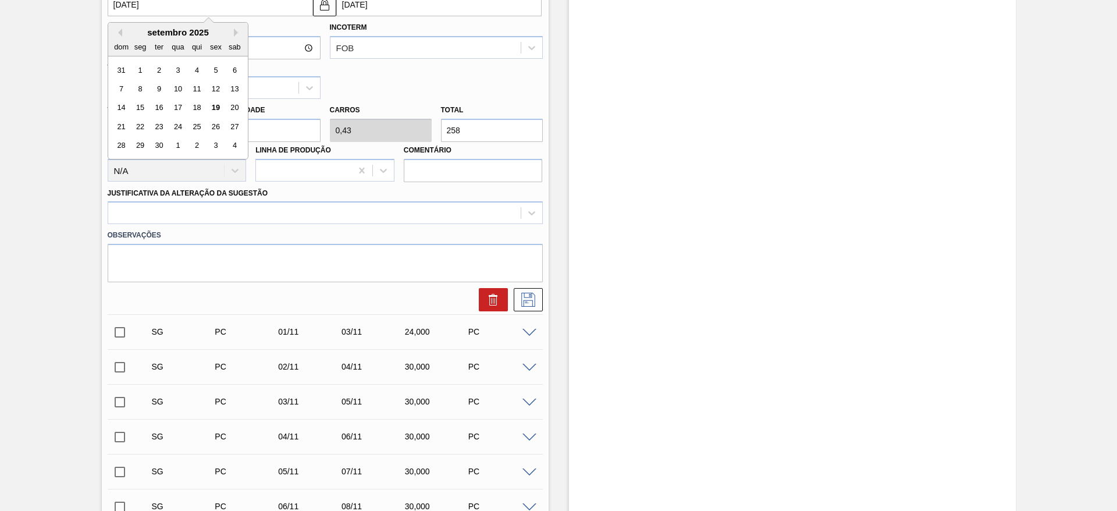
type input "[DATE]"
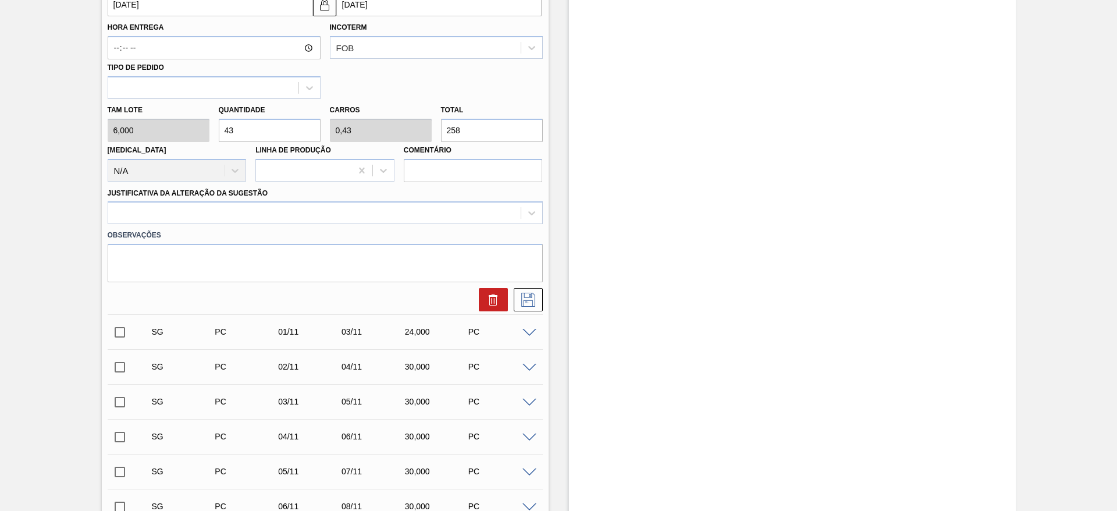
click at [419, 229] on label "Observações" at bounding box center [325, 235] width 435 height 17
click at [427, 216] on div at bounding box center [314, 213] width 412 height 17
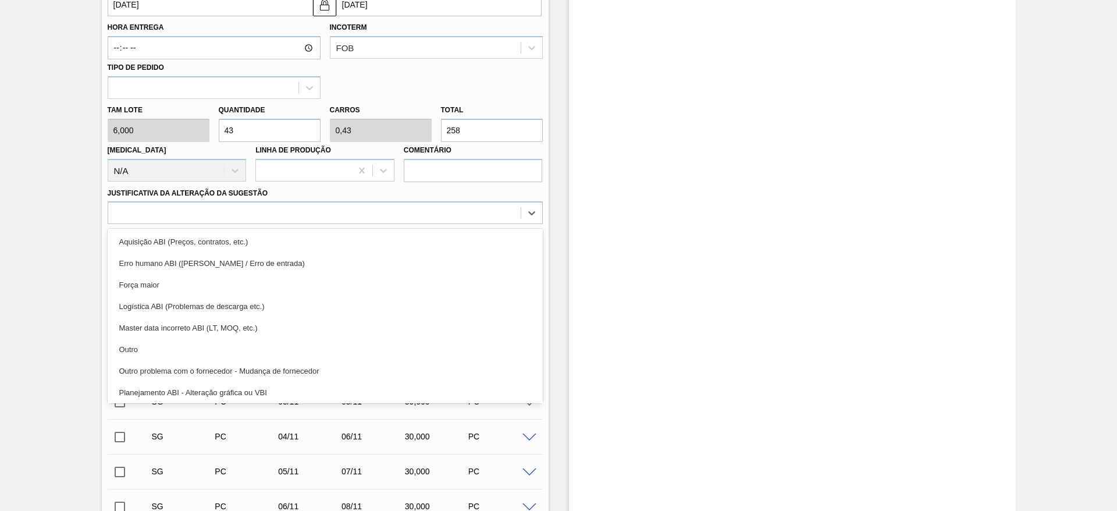
click at [433, 238] on div "Aquisição ABI (Preços, contratos, etc.)" at bounding box center [325, 242] width 435 height 22
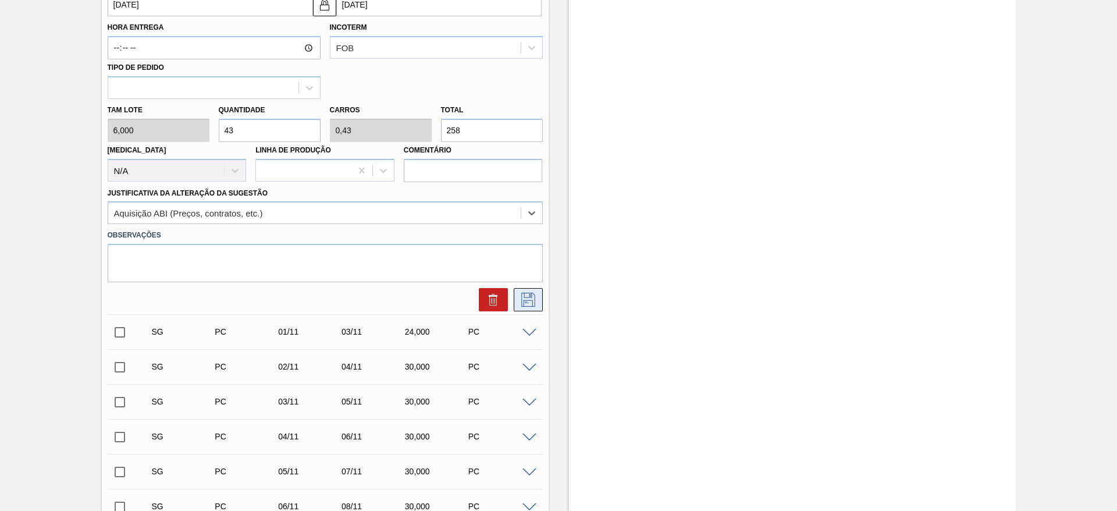
click at [532, 300] on icon at bounding box center [528, 300] width 19 height 14
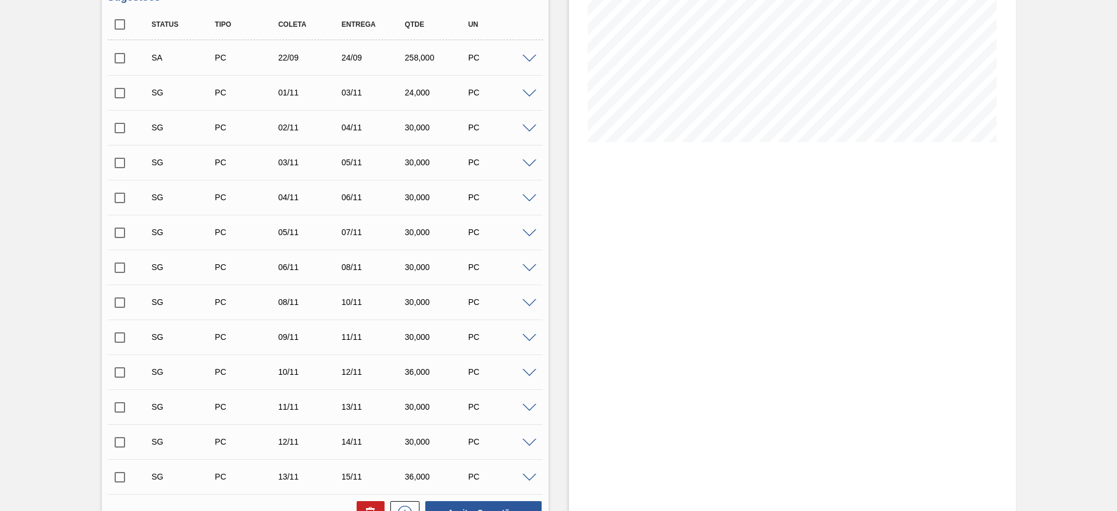
scroll to position [0, 0]
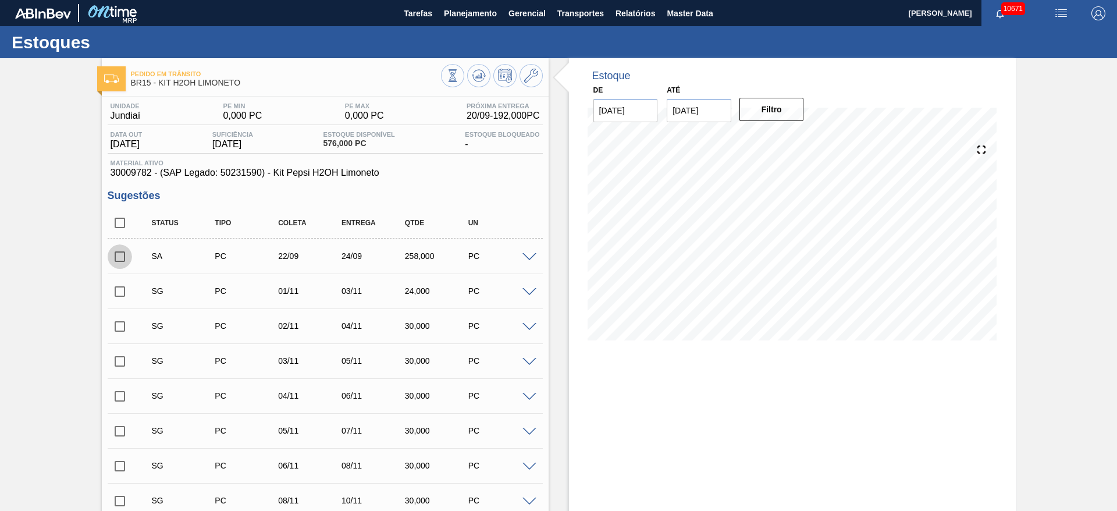
click at [117, 256] on input "checkbox" at bounding box center [120, 256] width 24 height 24
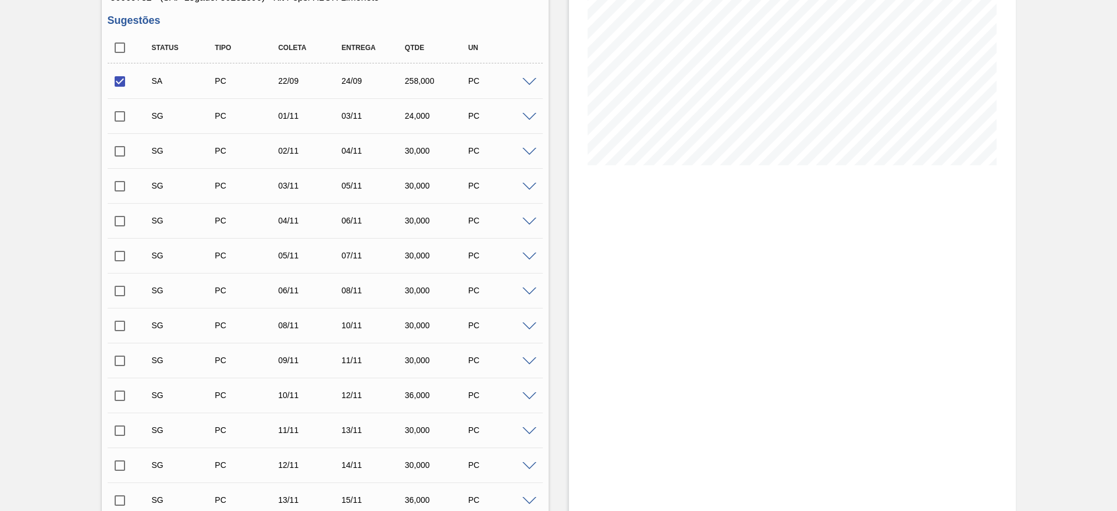
scroll to position [382, 0]
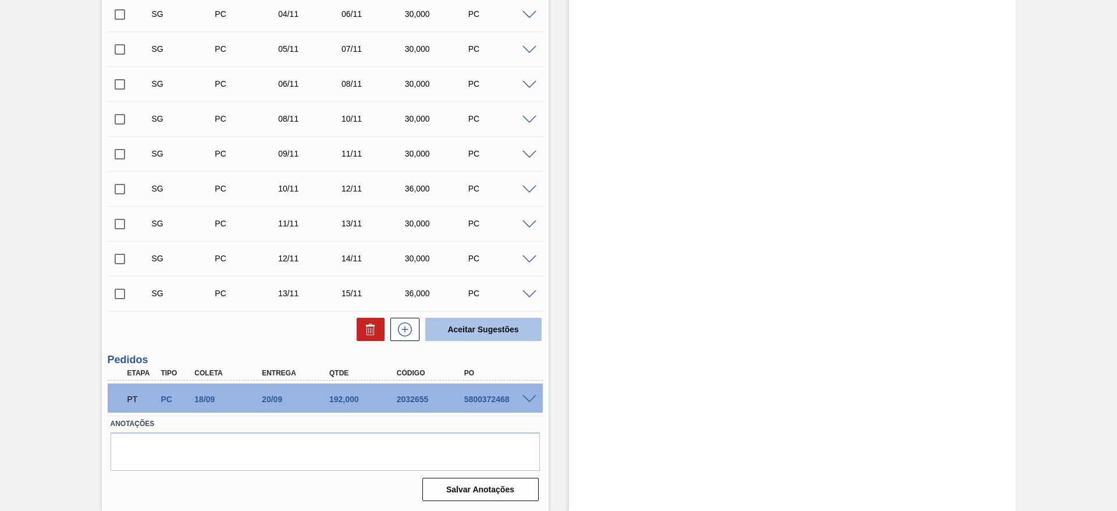
click at [451, 334] on button "Aceitar Sugestões" at bounding box center [483, 329] width 116 height 23
checkbox input "false"
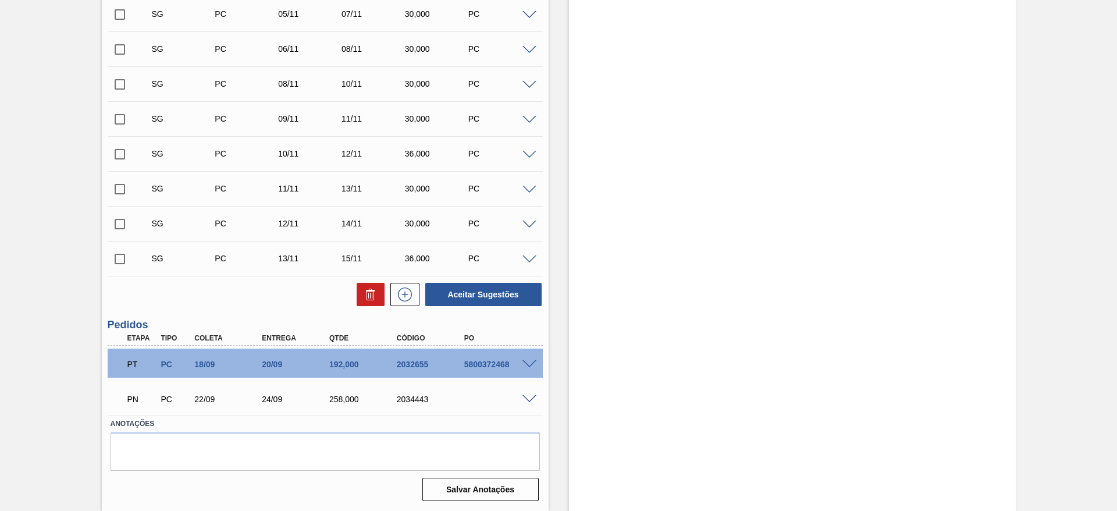
scroll to position [347, 0]
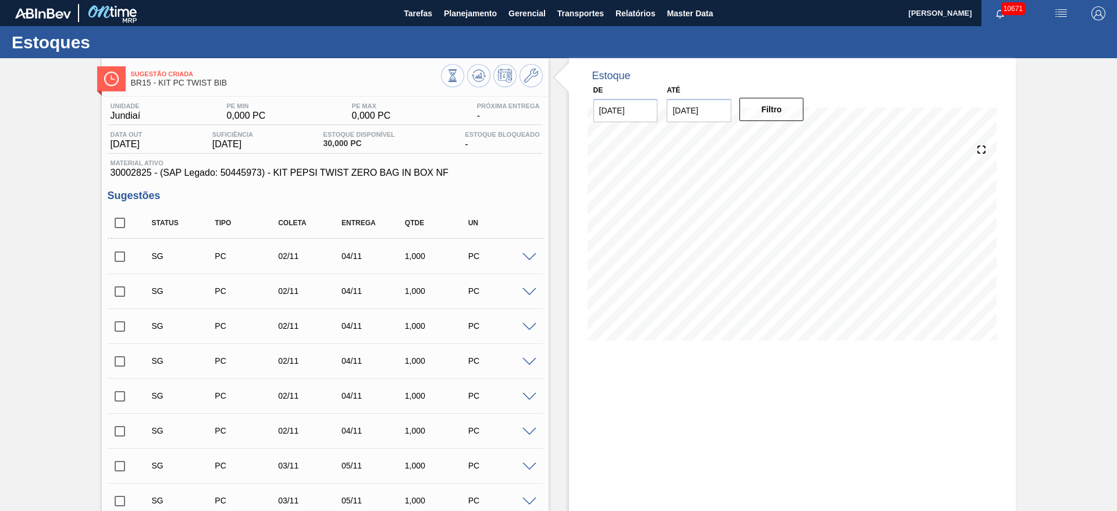
drag, startPoint x: 533, startPoint y: 255, endPoint x: 523, endPoint y: 251, distance: 10.7
click at [532, 254] on span at bounding box center [529, 257] width 14 height 9
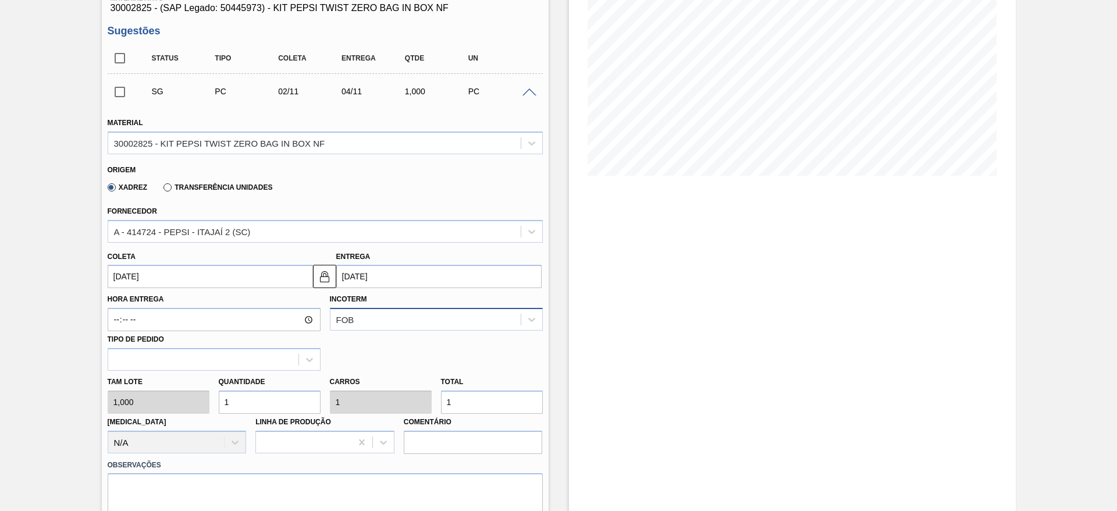
scroll to position [174, 0]
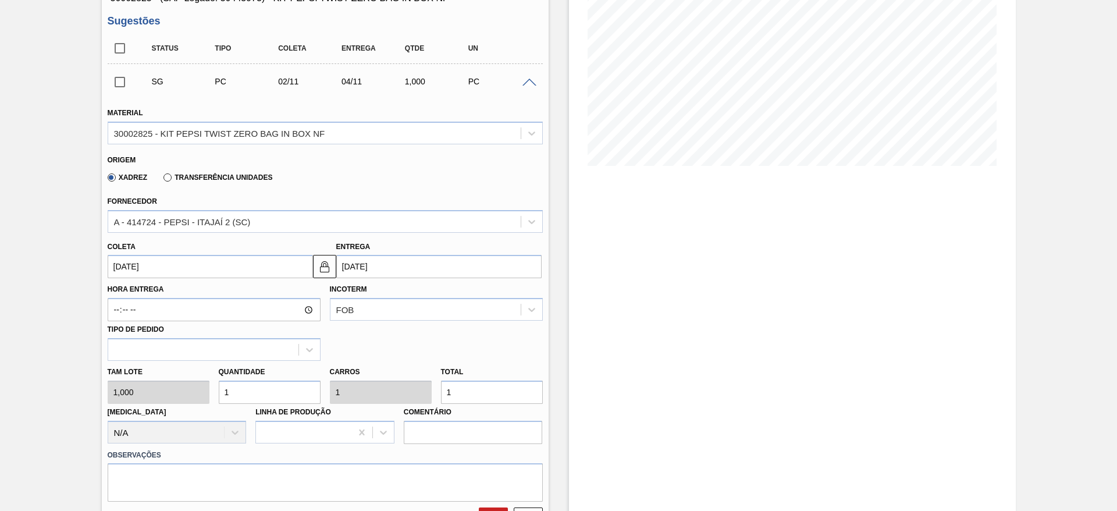
click at [171, 391] on div "Tam lote 1,000 Quantidade 1 Carros 1 Total 1 Doca N/A Linha de Produção Comentá…" at bounding box center [325, 402] width 444 height 83
type input "4"
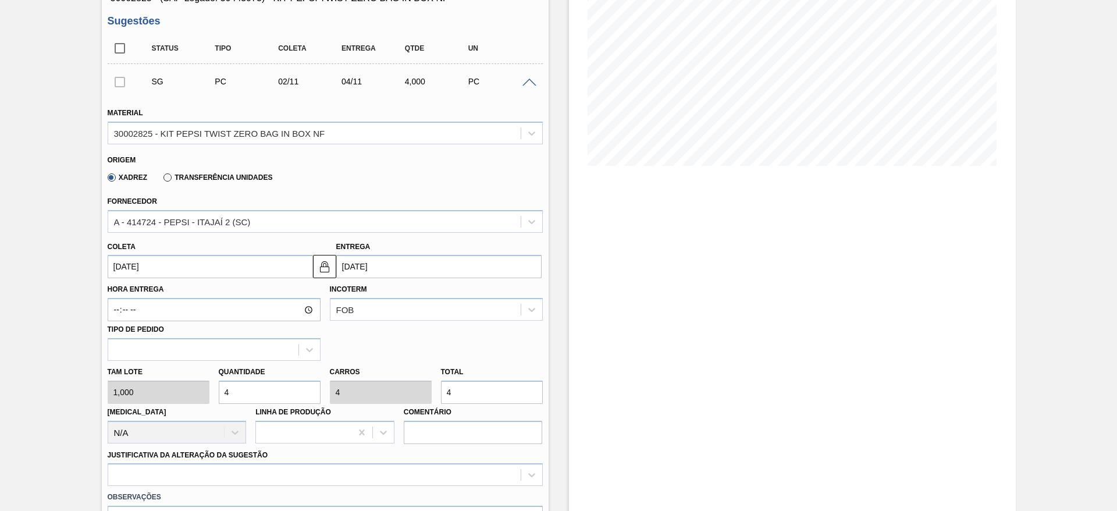
click at [127, 272] on input "02/11/2025" at bounding box center [210, 266] width 205 height 23
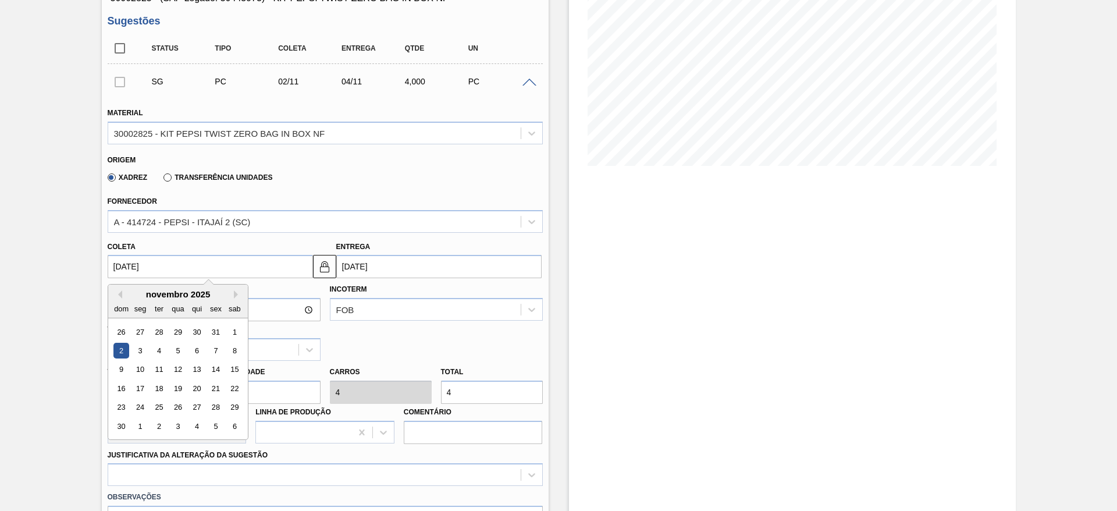
click at [119, 301] on div "dom" at bounding box center [121, 309] width 16 height 16
click at [116, 295] on button "Previous Month" at bounding box center [118, 294] width 8 height 8
click at [116, 294] on button "Previous Month" at bounding box center [118, 294] width 8 height 8
click at [140, 391] on div "22" at bounding box center [140, 388] width 16 height 16
type input "[DATE]"
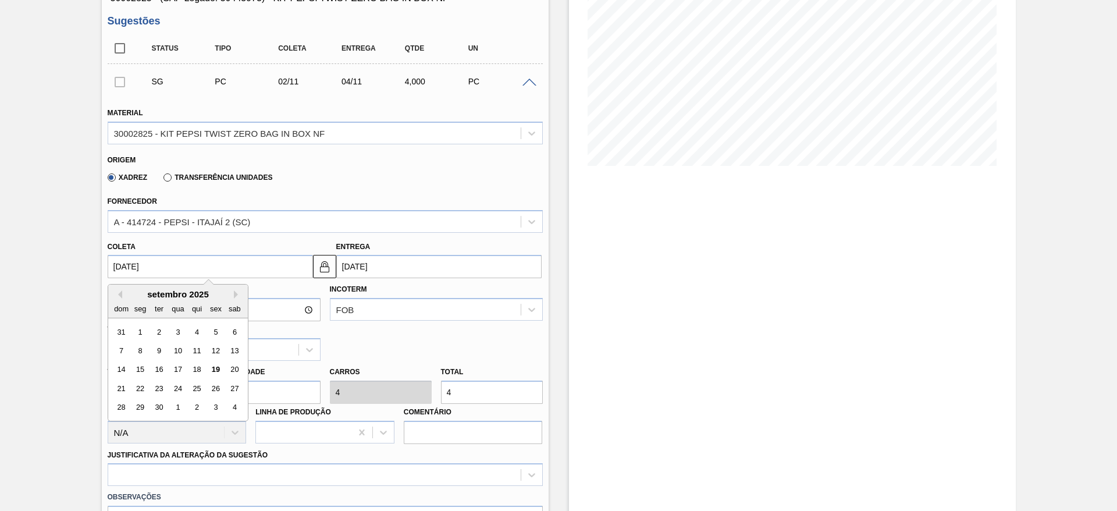
type input "[DATE]"
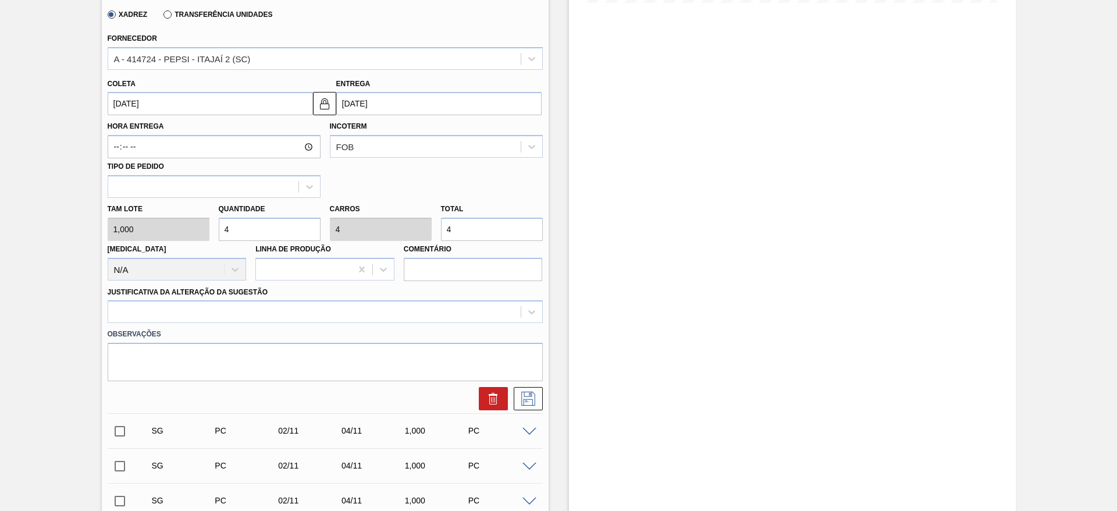
scroll to position [349, 0]
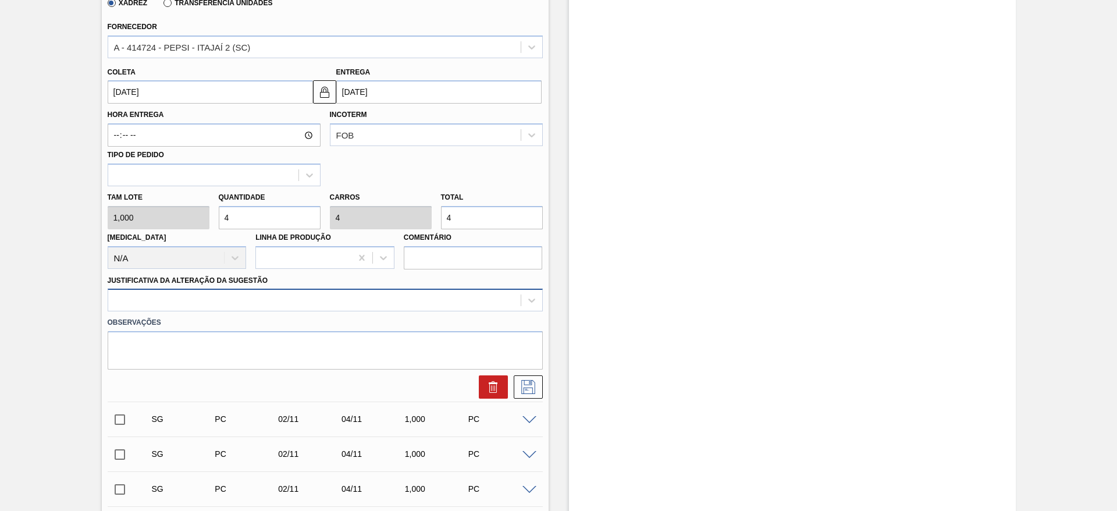
click at [432, 300] on div at bounding box center [314, 300] width 412 height 17
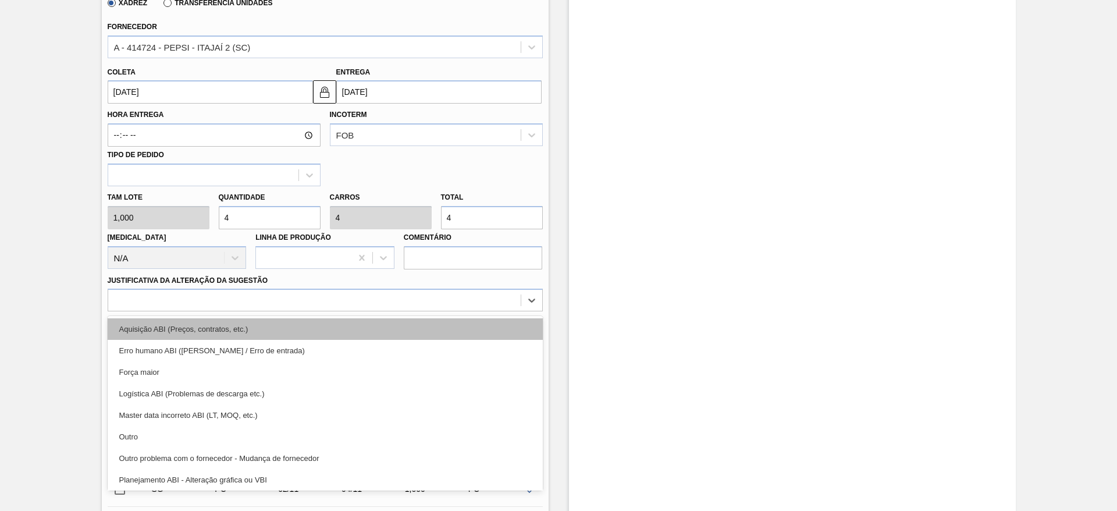
click at [427, 329] on div "Aquisição ABI (Preços, contratos, etc.)" at bounding box center [325, 329] width 435 height 22
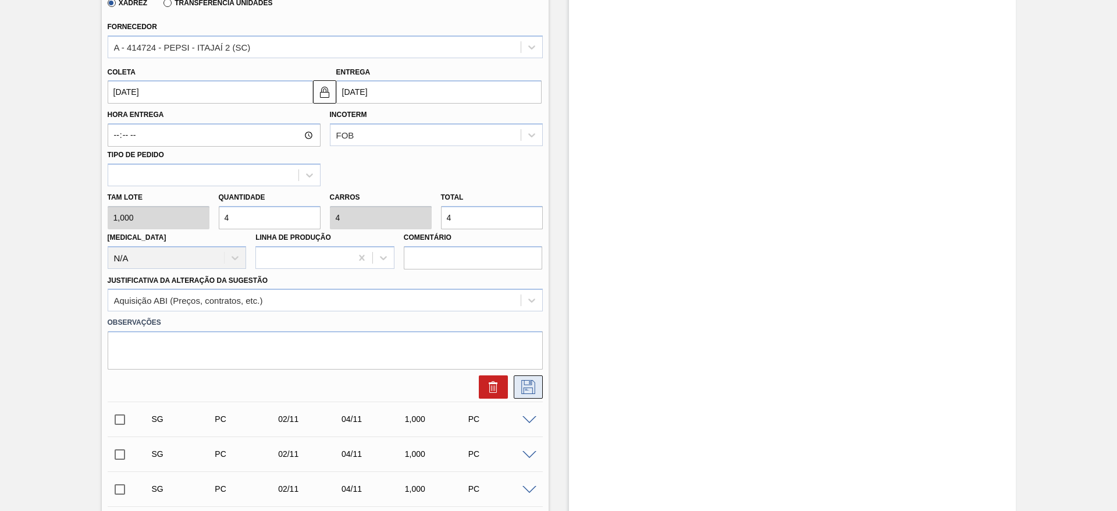
click at [534, 381] on icon at bounding box center [528, 387] width 19 height 14
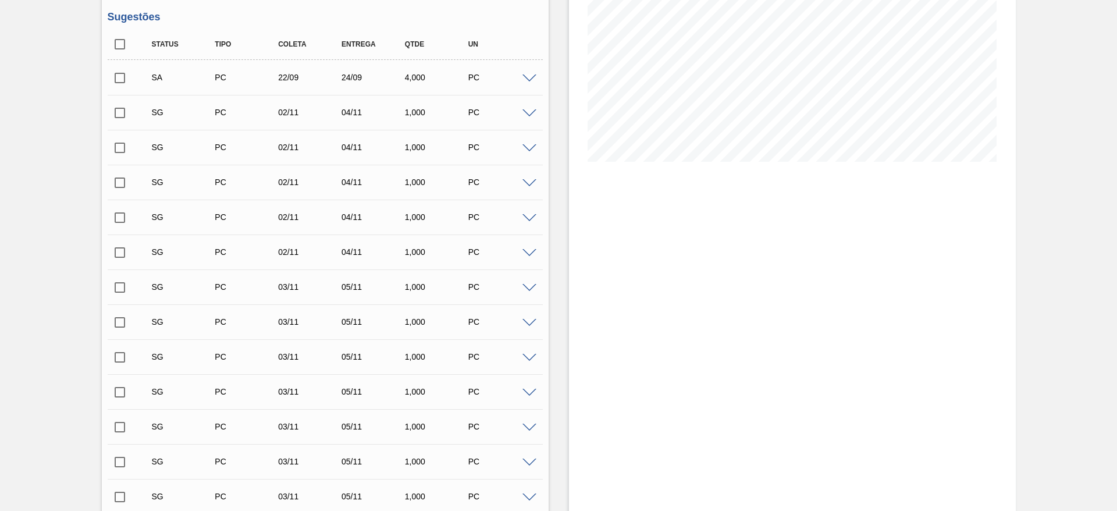
scroll to position [0, 0]
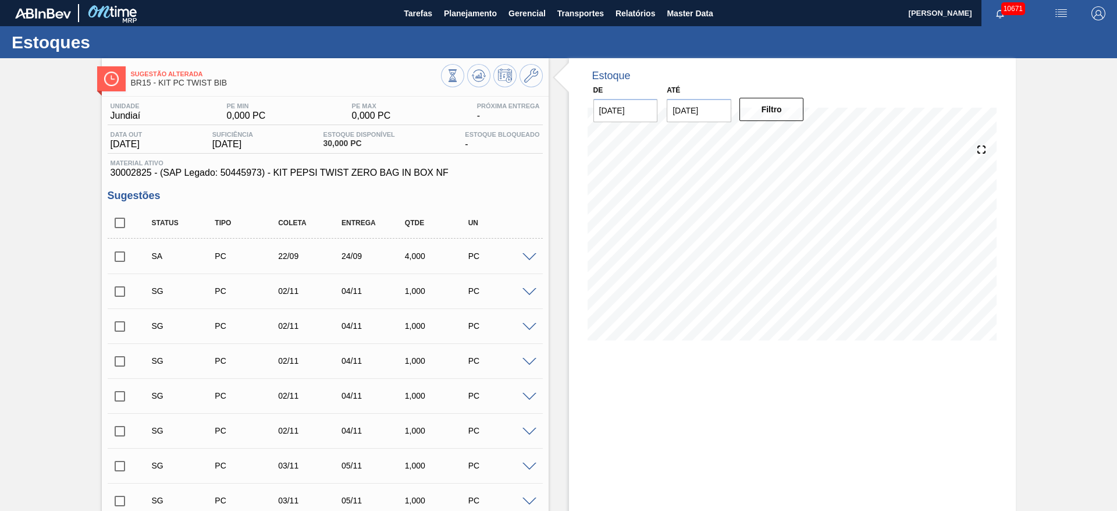
click at [525, 258] on span at bounding box center [529, 257] width 14 height 9
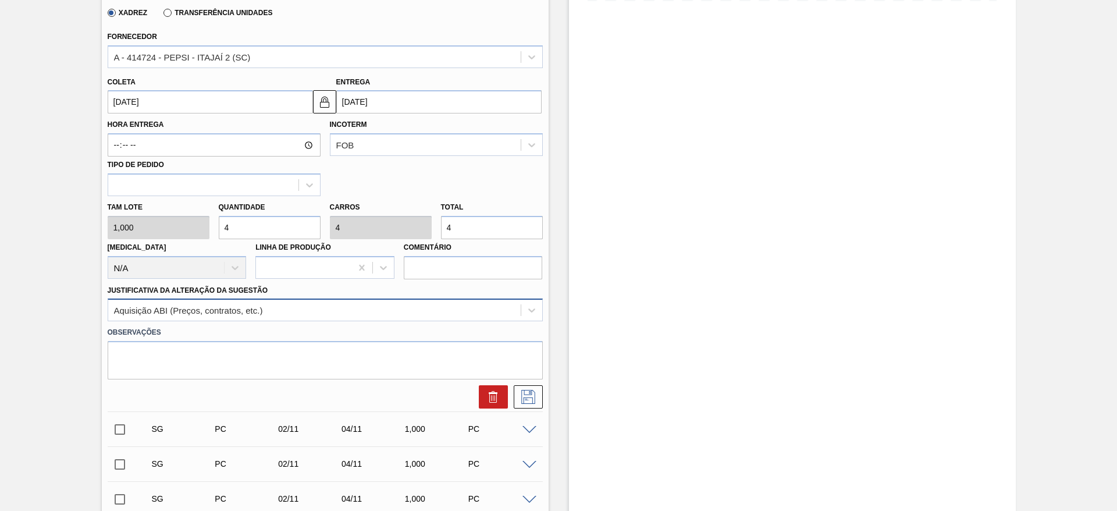
scroll to position [349, 0]
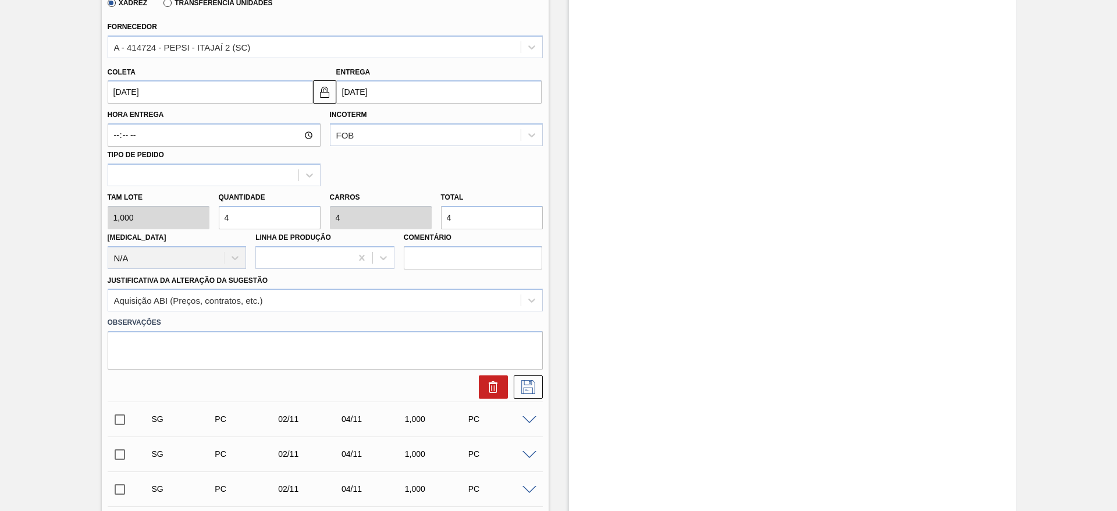
click at [205, 221] on div "Tam lote 1,000 Quantidade 4 Carros 4 Total 4 Doca N/A Linha de Produção Comentá…" at bounding box center [325, 227] width 444 height 83
type input "2"
type input "25"
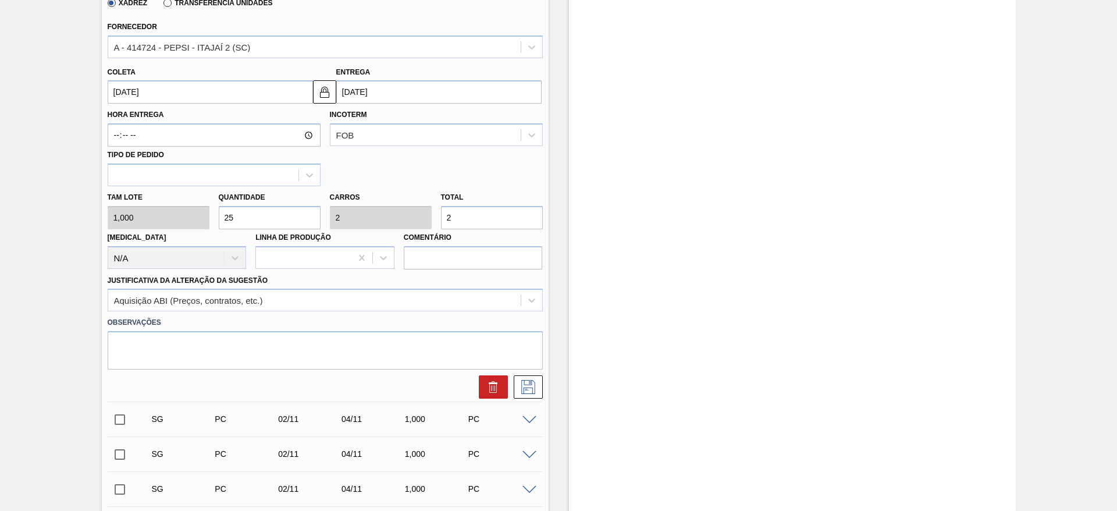
type input "25"
type input "258"
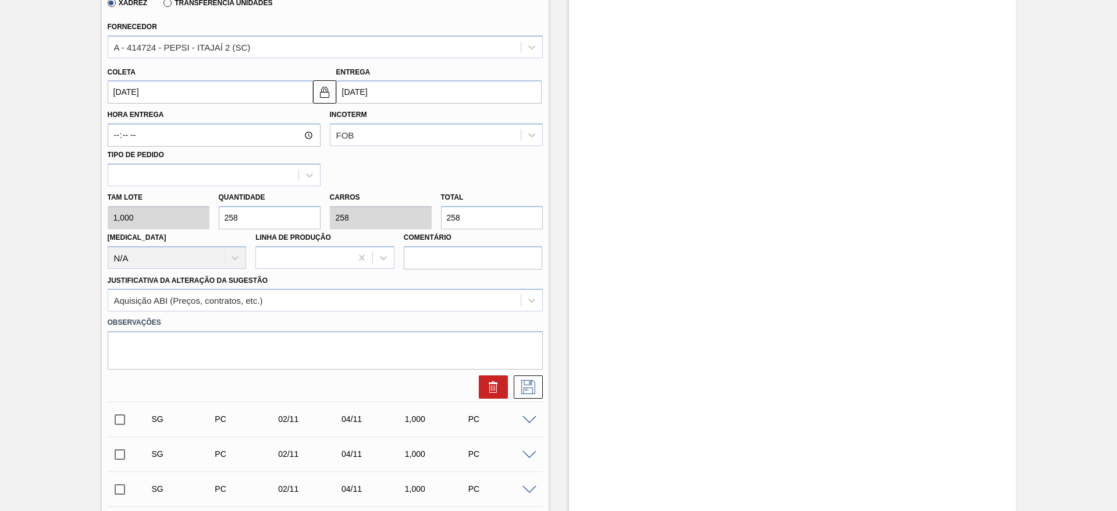
click at [143, 94] on input "[DATE]" at bounding box center [210, 91] width 205 height 23
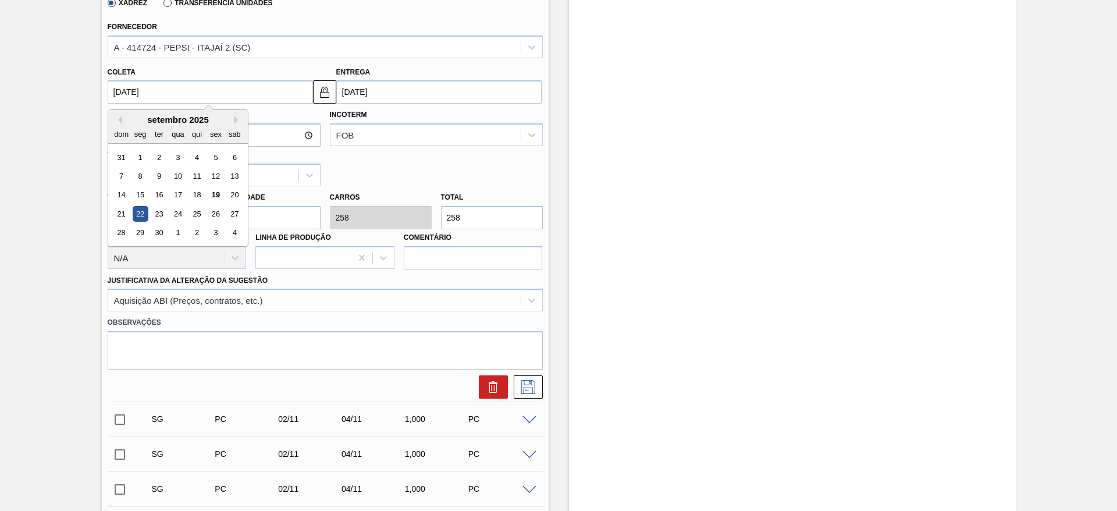
click at [141, 214] on div "22" at bounding box center [140, 214] width 16 height 16
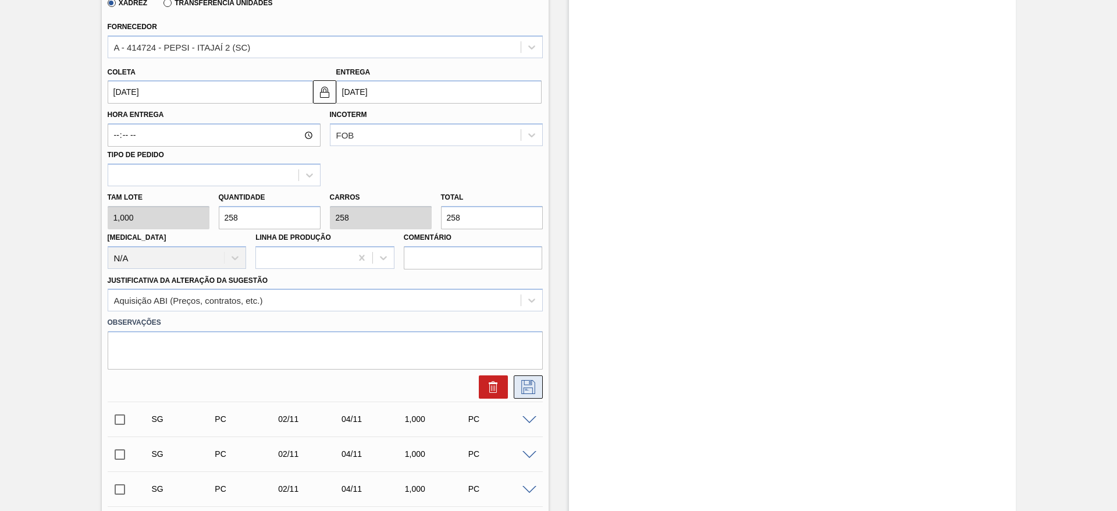
click at [523, 391] on button at bounding box center [528, 386] width 29 height 23
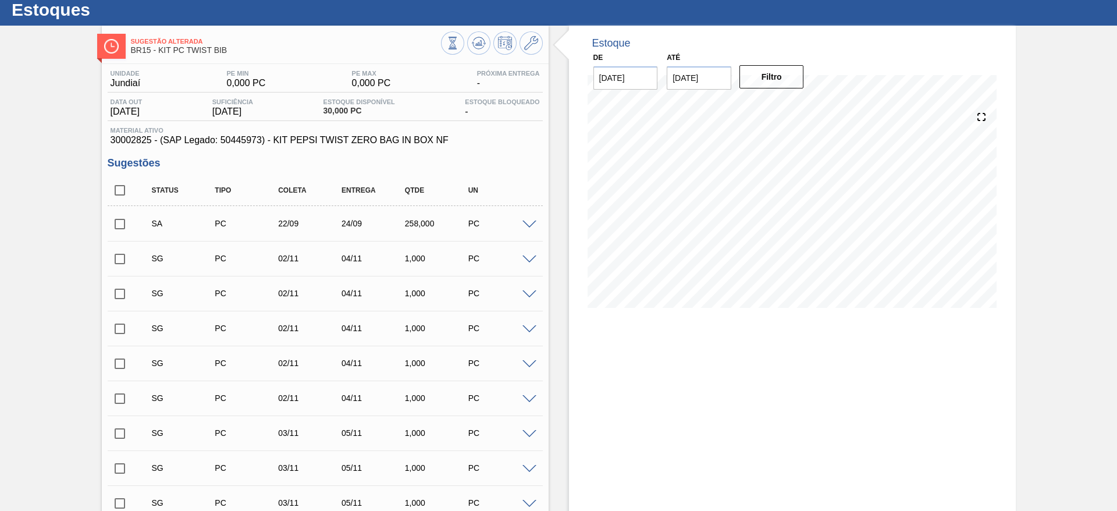
scroll to position [0, 0]
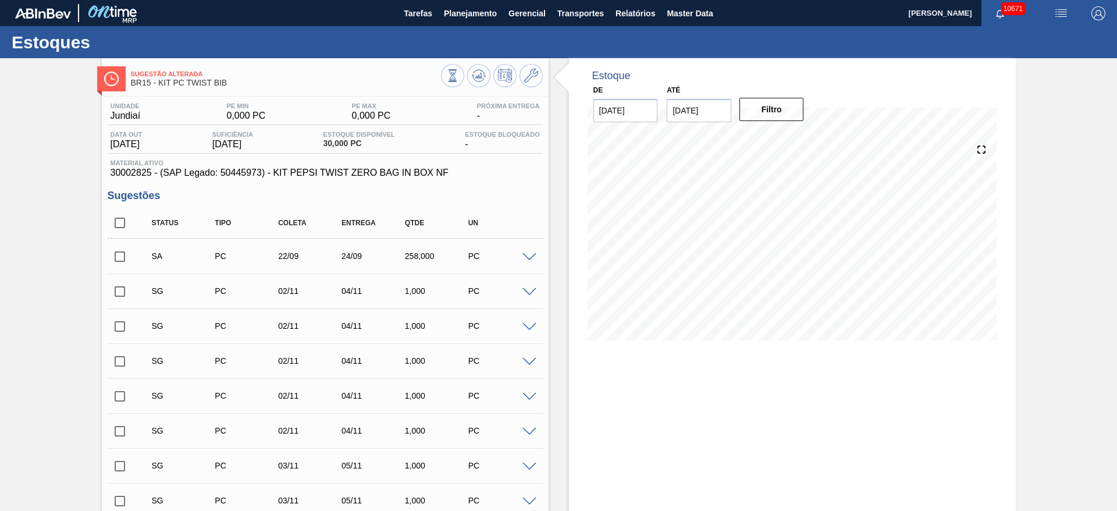
click at [525, 256] on span at bounding box center [529, 257] width 14 height 9
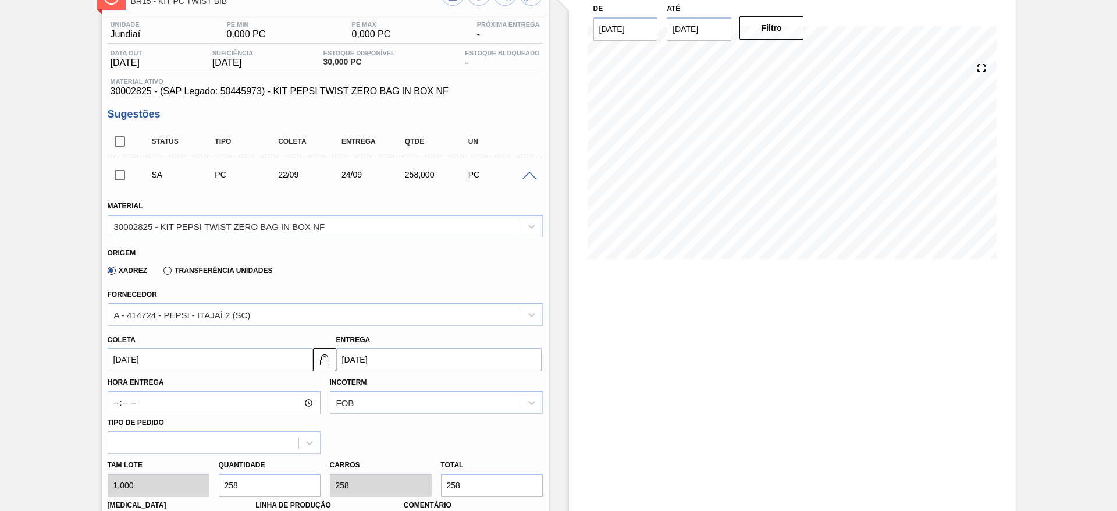
scroll to position [262, 0]
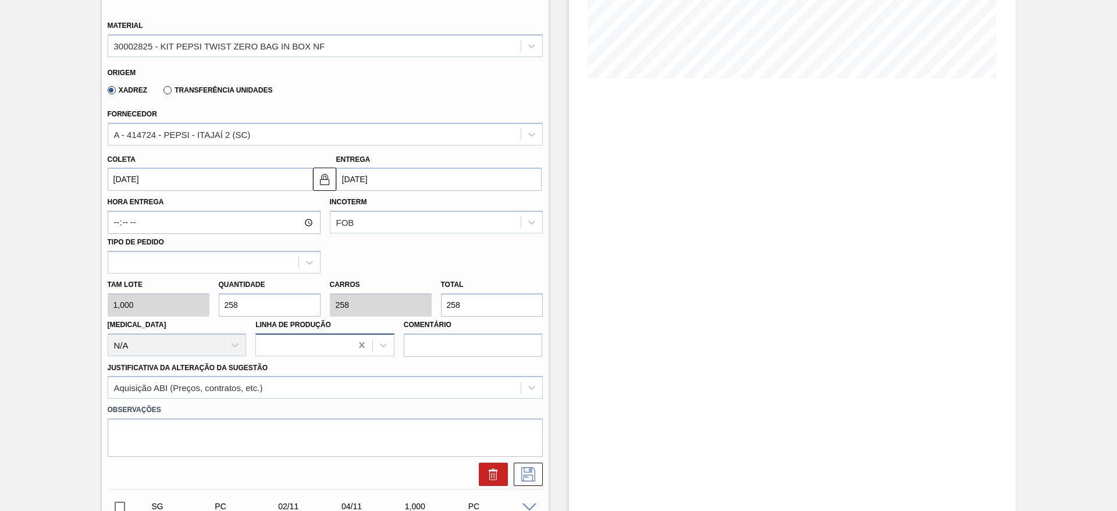
click at [151, 300] on div "Tam lote 1,000 Quantidade 258 Carros 258 Total 258 Doca N/A Linha de Produção C…" at bounding box center [325, 314] width 444 height 83
type input "4"
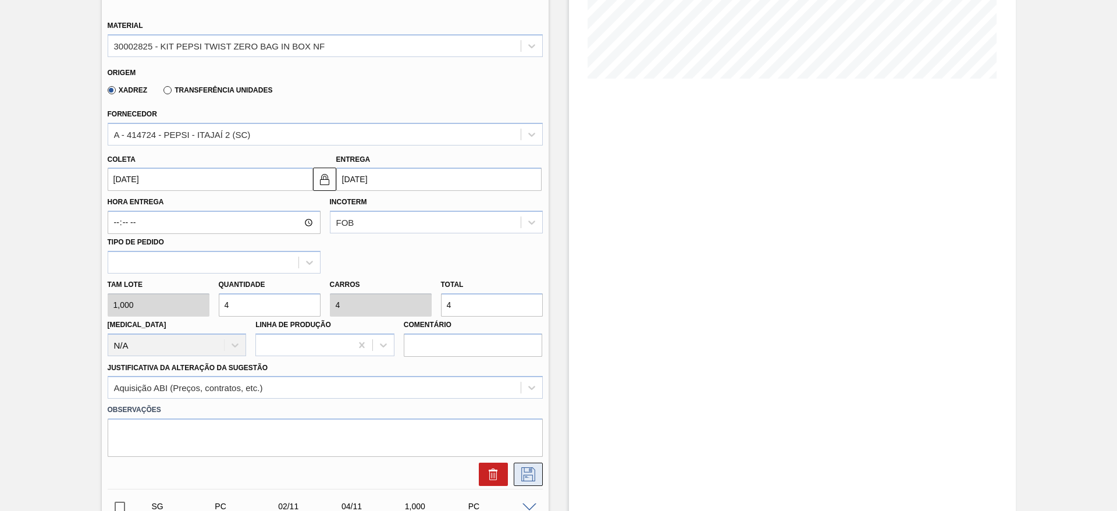
click at [531, 478] on icon at bounding box center [528, 474] width 19 height 14
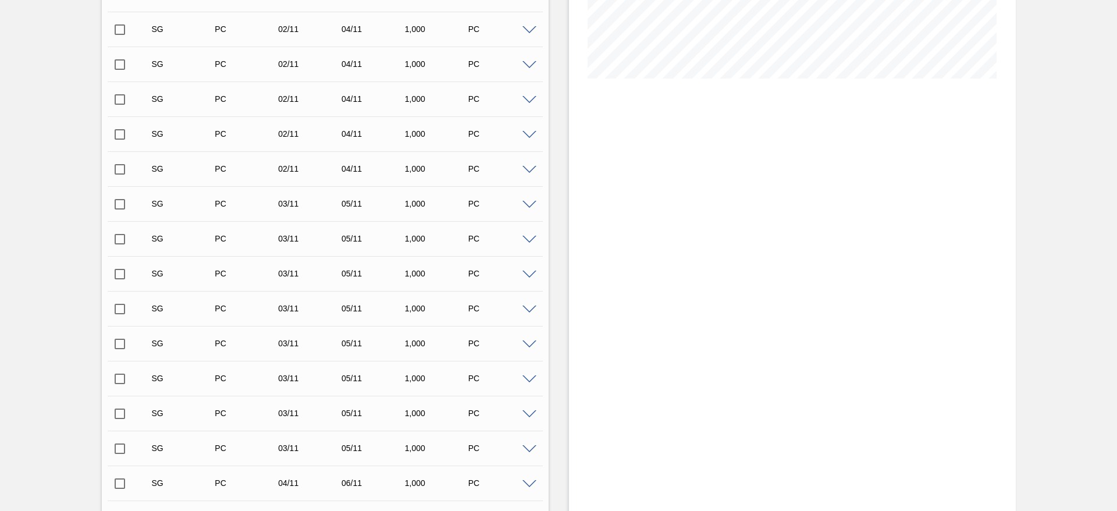
scroll to position [0, 0]
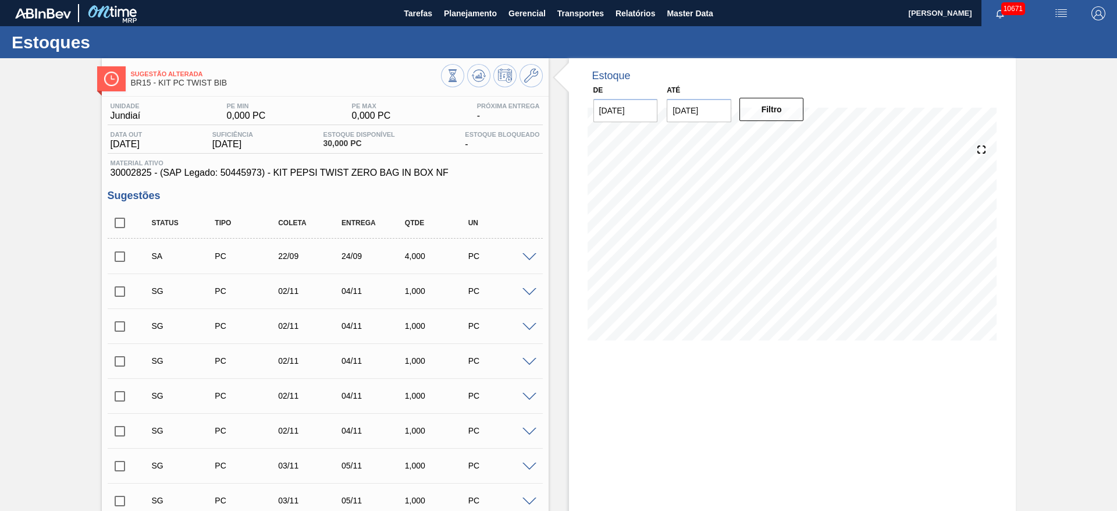
click at [121, 259] on input "checkbox" at bounding box center [120, 256] width 24 height 24
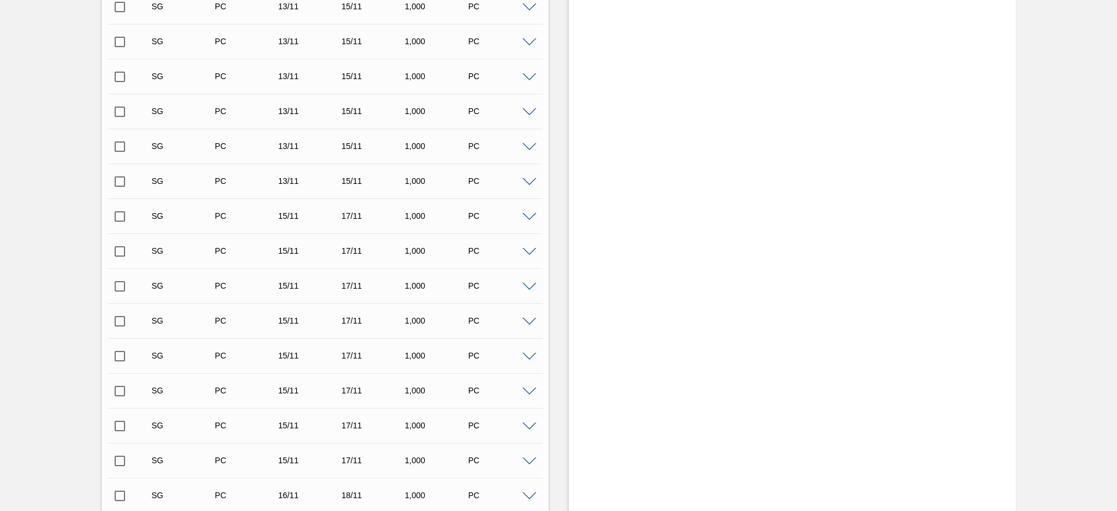
scroll to position [3467, 0]
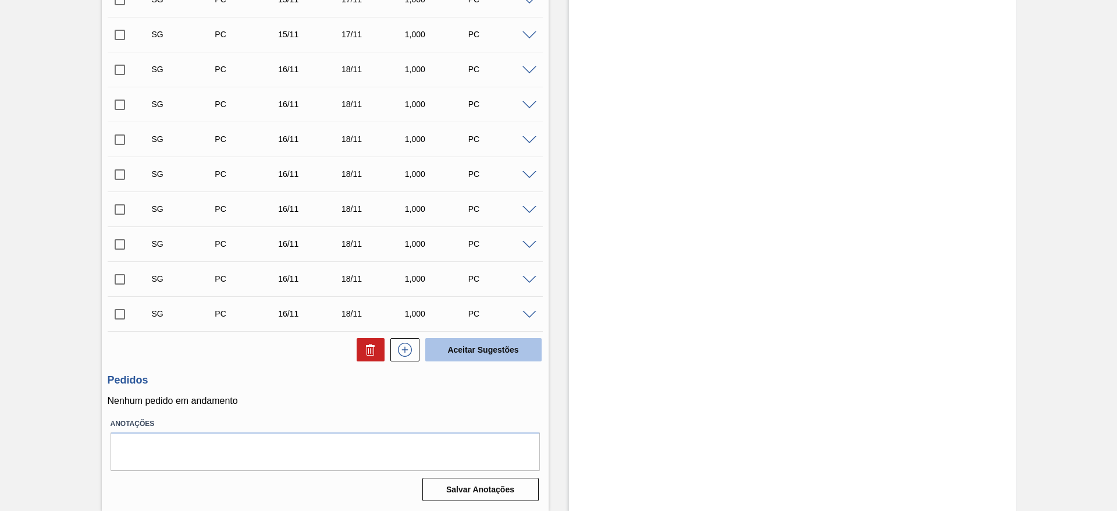
click at [516, 356] on button "Aceitar Sugestões" at bounding box center [483, 349] width 116 height 23
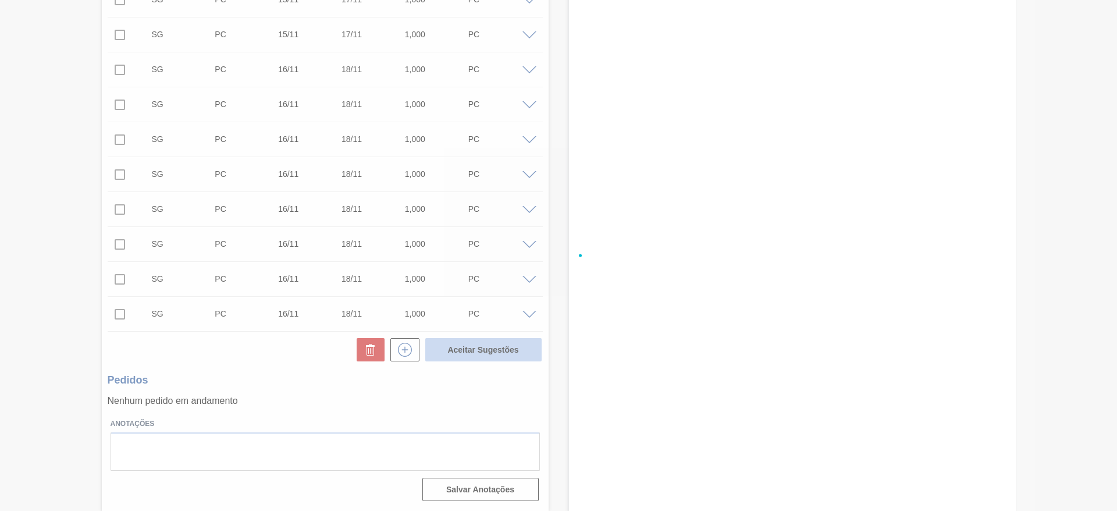
checkbox input "false"
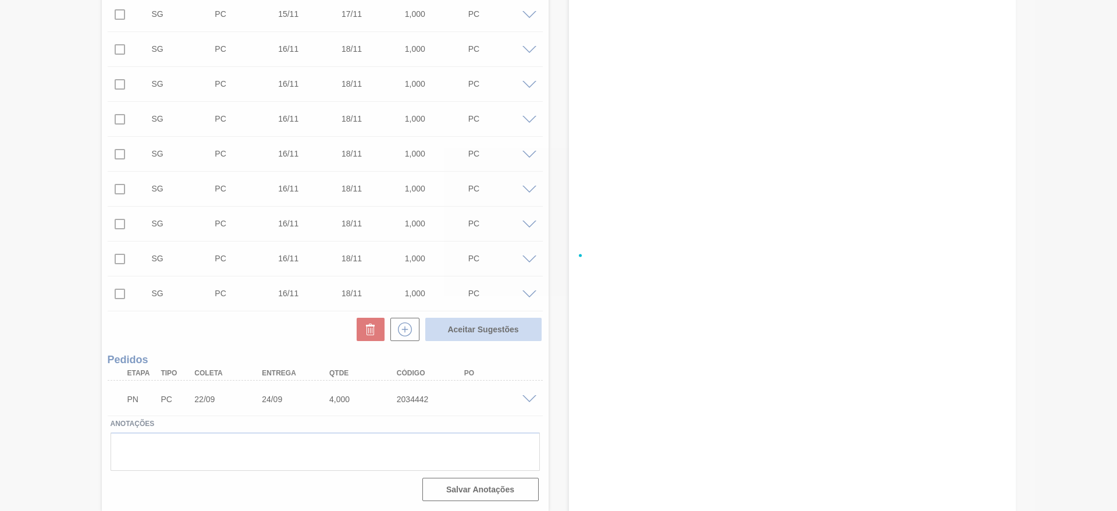
scroll to position [3432, 0]
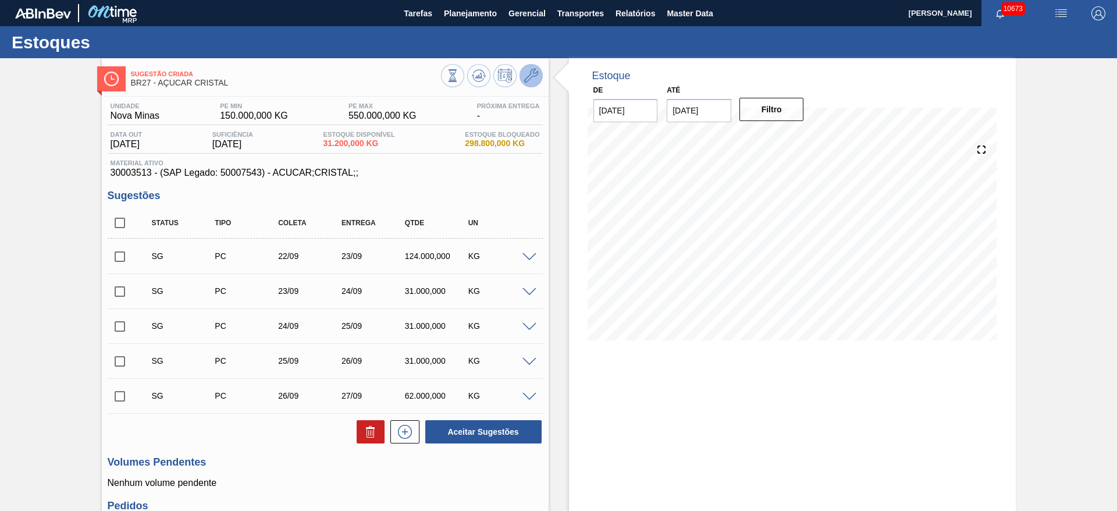
click at [534, 77] on icon at bounding box center [531, 76] width 14 height 14
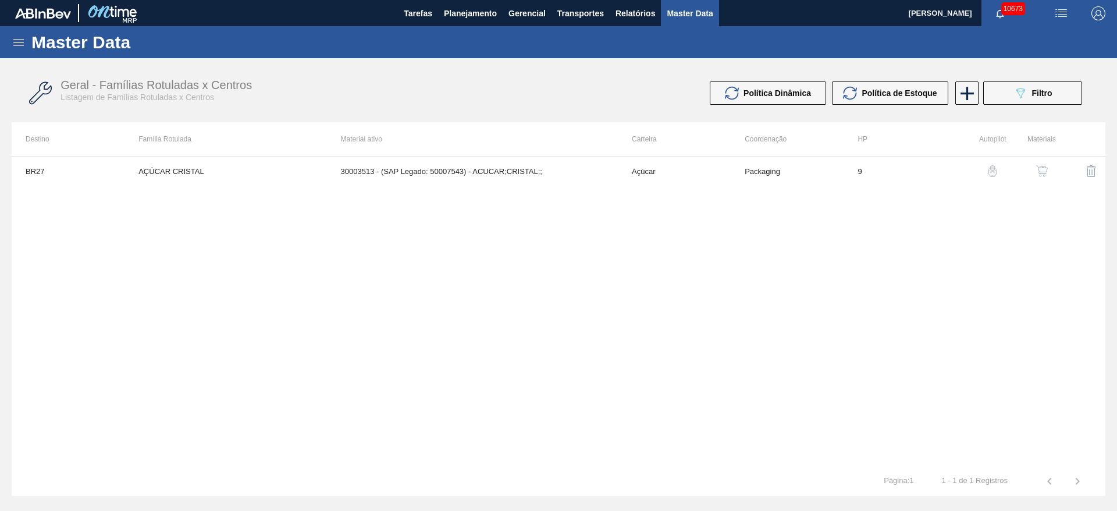
click at [1034, 170] on button "button" at bounding box center [1042, 171] width 28 height 28
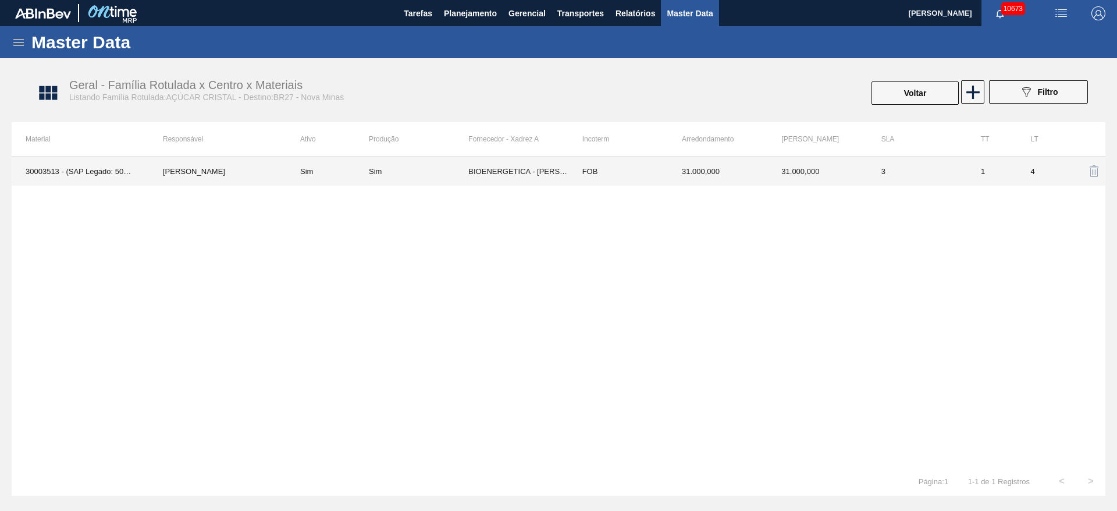
click at [508, 169] on td "BIOENERGETICA - [PERSON_NAME] ([GEOGRAPHIC_DATA])" at bounding box center [517, 170] width 99 height 29
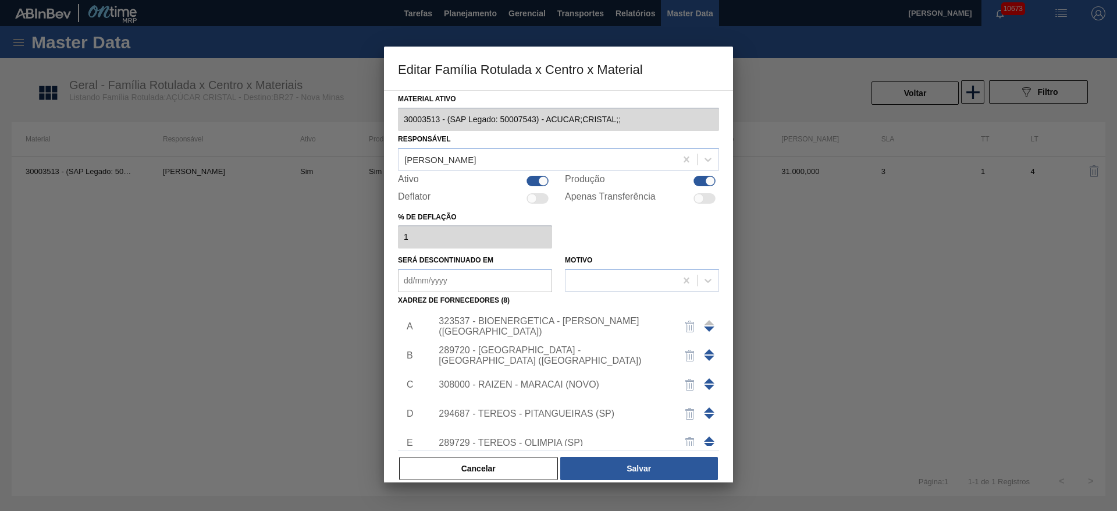
click at [462, 19] on div at bounding box center [558, 255] width 1117 height 511
click at [482, 461] on button "Cancelar" at bounding box center [478, 468] width 159 height 23
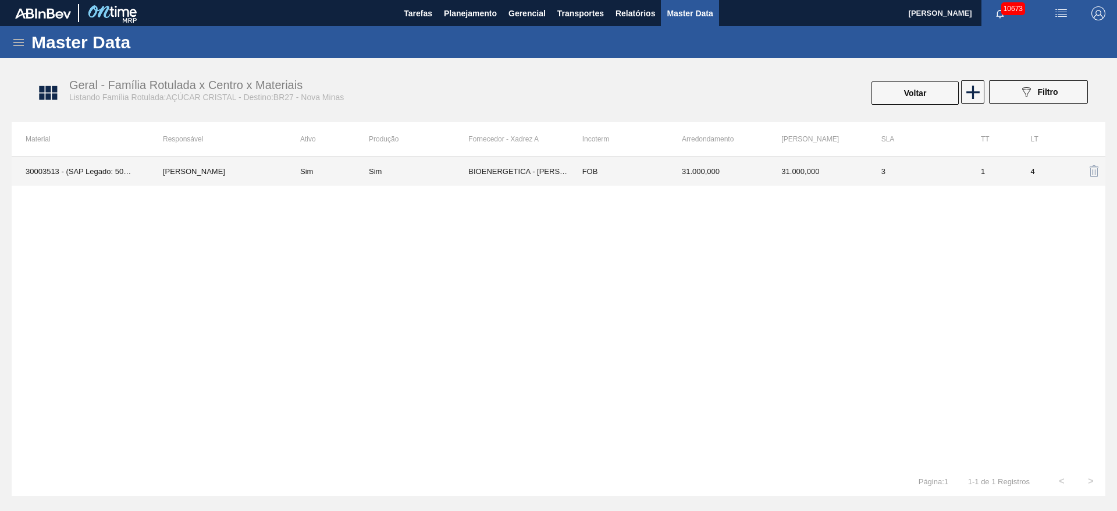
click at [490, 174] on td "BIOENERGETICA - [PERSON_NAME] ([GEOGRAPHIC_DATA])" at bounding box center [517, 170] width 99 height 29
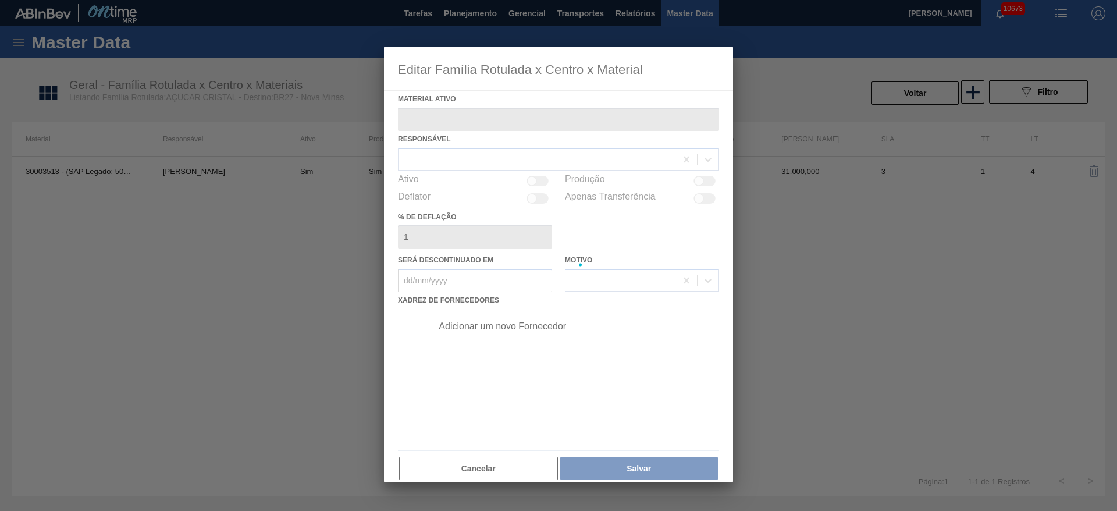
type ativo "30003513 - (SAP Legado: 50007543) - ACUCAR;CRISTAL;;"
checkbox input "true"
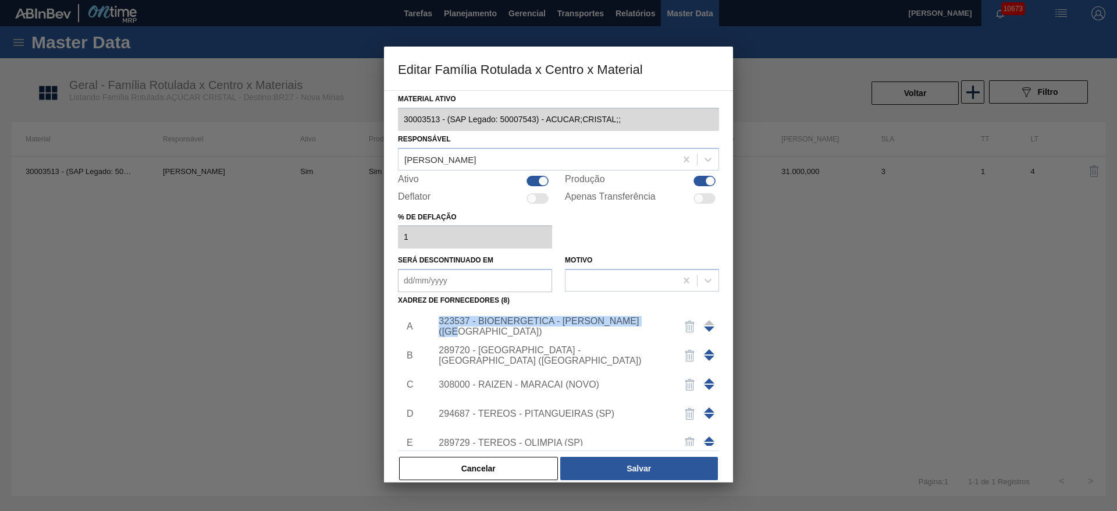
drag, startPoint x: 662, startPoint y: 324, endPoint x: 436, endPoint y: 329, distance: 226.9
click at [436, 329] on div "323537 - BIOENERGETICA - [PERSON_NAME] ([GEOGRAPHIC_DATA])" at bounding box center [552, 326] width 237 height 21
copy div "323537 - BIOENERGETICA - [PERSON_NAME] ([GEOGRAPHIC_DATA])"
click at [473, 466] on button "Cancelar" at bounding box center [478, 468] width 159 height 23
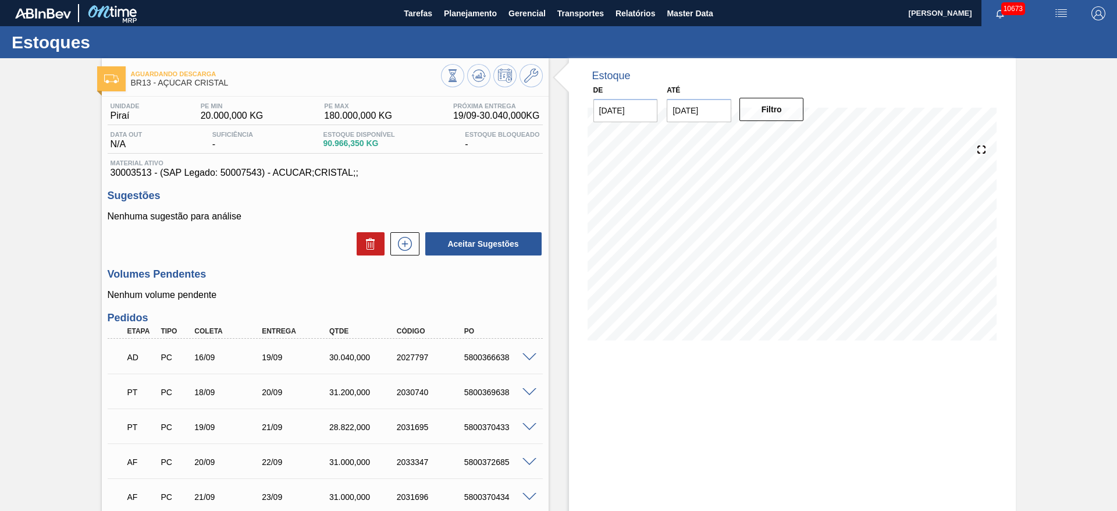
click at [526, 428] on span at bounding box center [529, 427] width 14 height 9
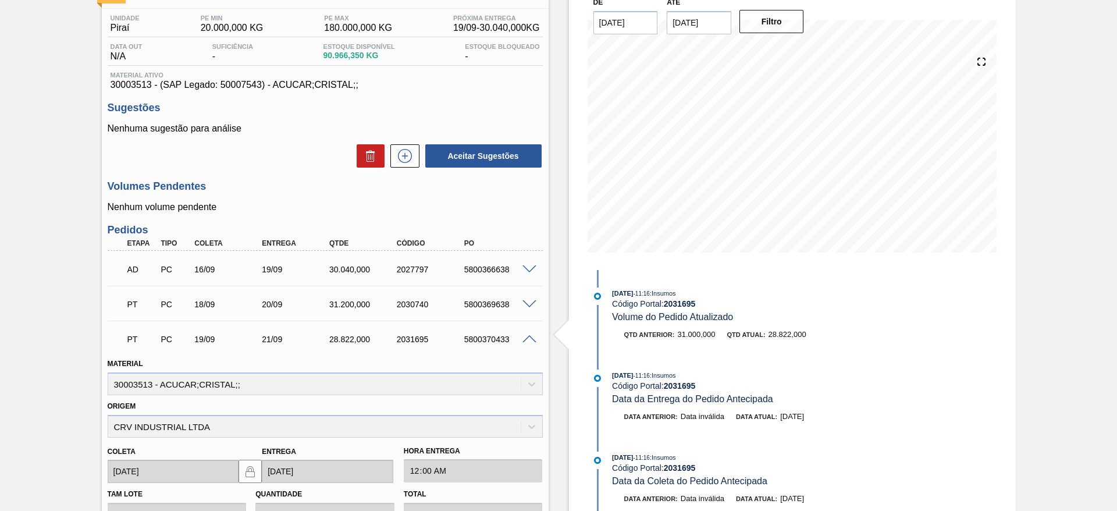
scroll to position [114, 0]
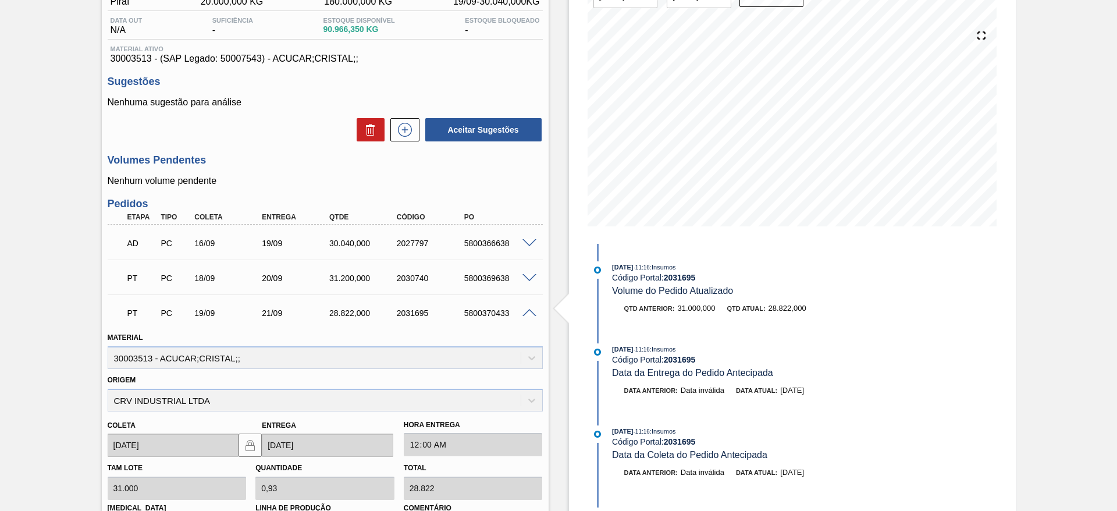
click at [530, 313] on span at bounding box center [529, 313] width 14 height 9
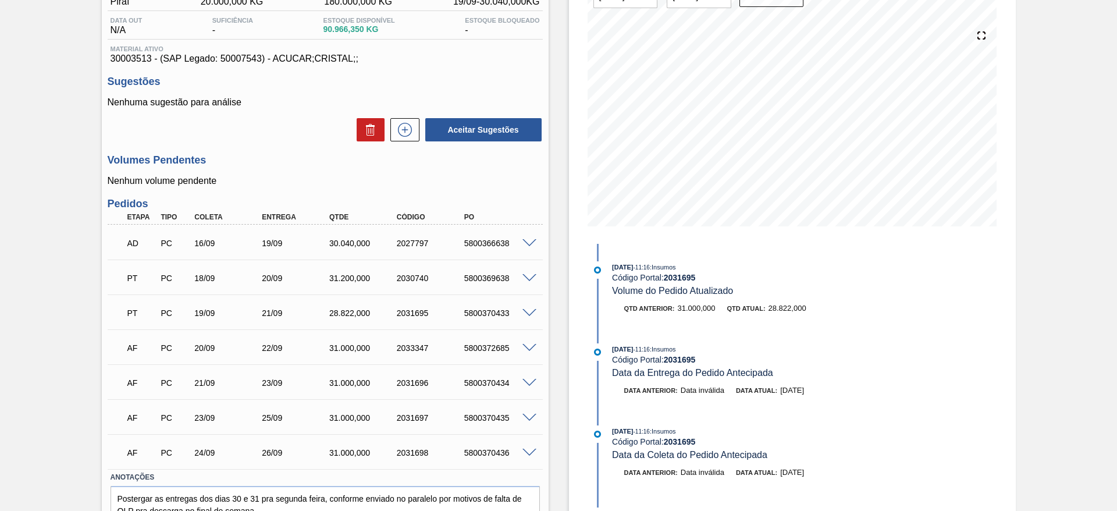
click at [526, 243] on span at bounding box center [529, 243] width 14 height 9
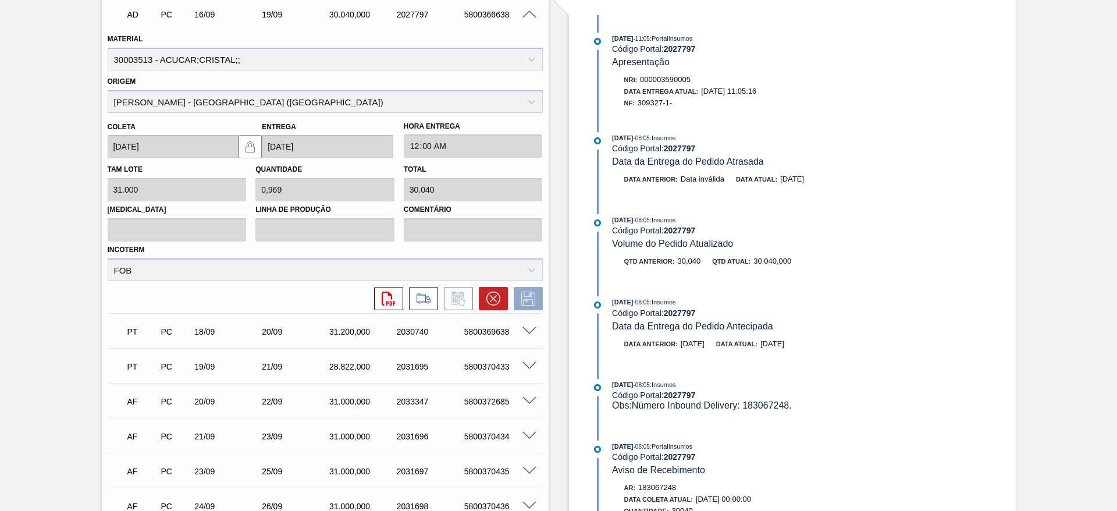
scroll to position [376, 0]
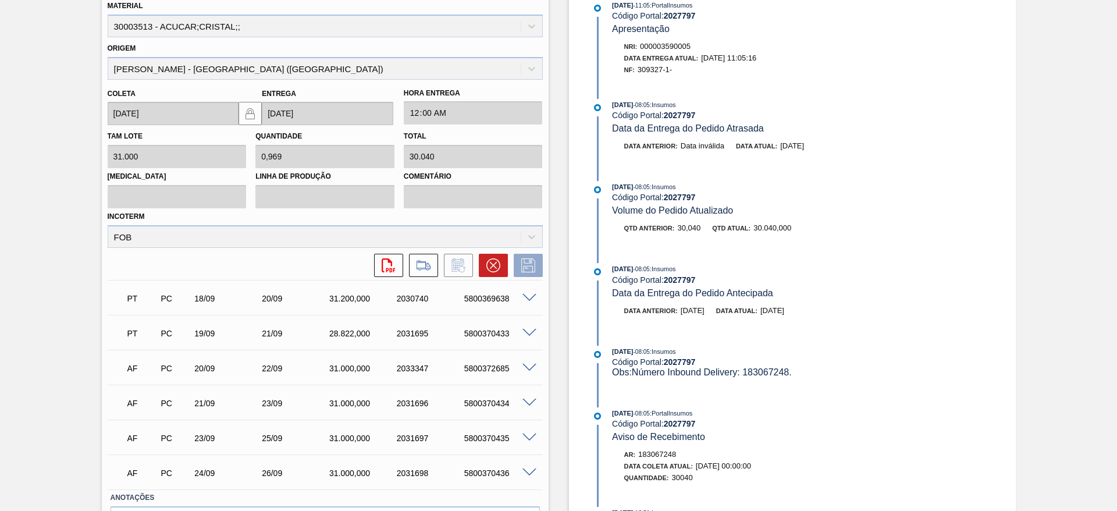
click at [480, 303] on div "PT PC 18/09 20/09 31.200,000 2030740 5800369638" at bounding box center [322, 297] width 404 height 23
copy div "5800369638"
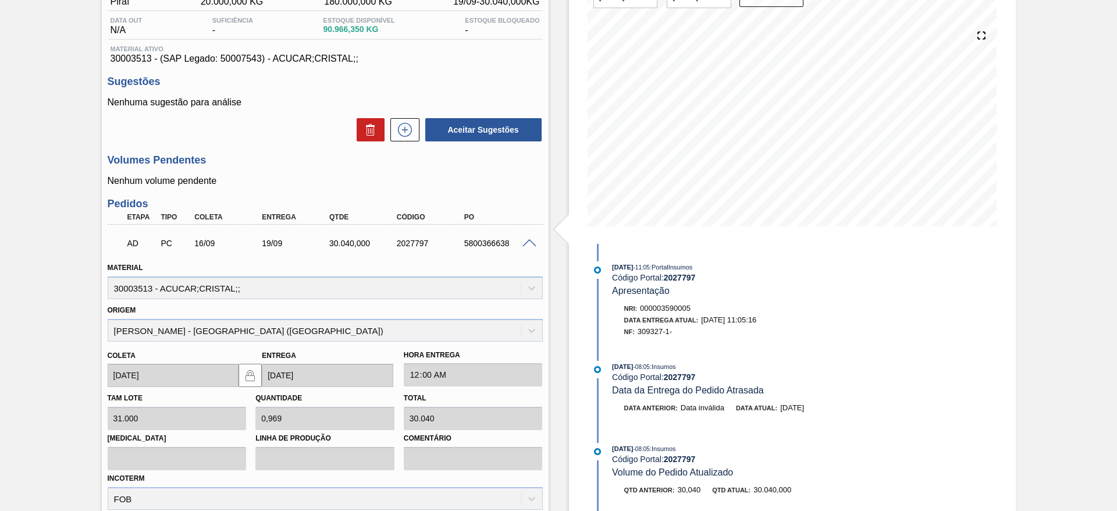
click at [528, 239] on span at bounding box center [529, 243] width 14 height 9
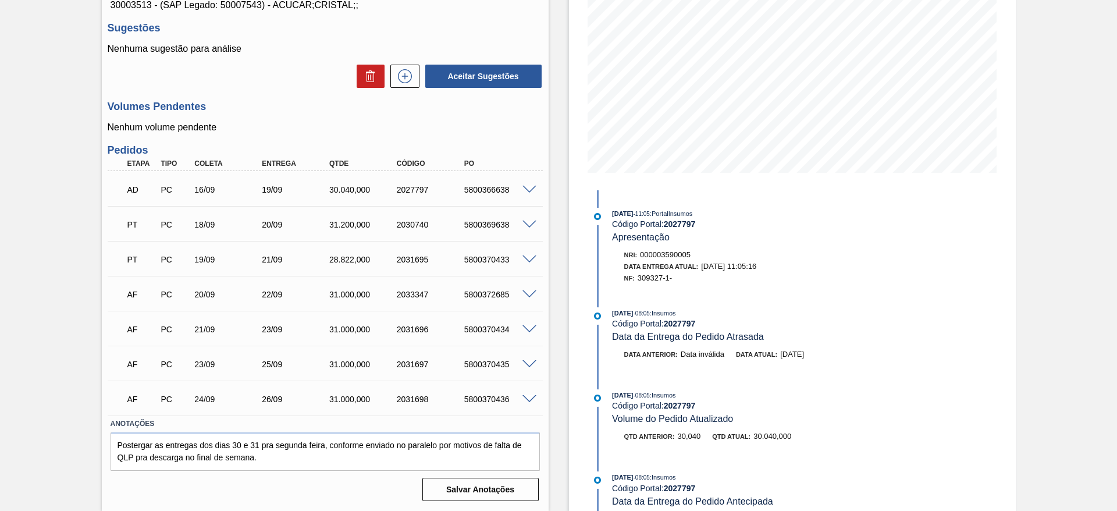
scroll to position [0, 0]
